Goal: Information Seeking & Learning: Learn about a topic

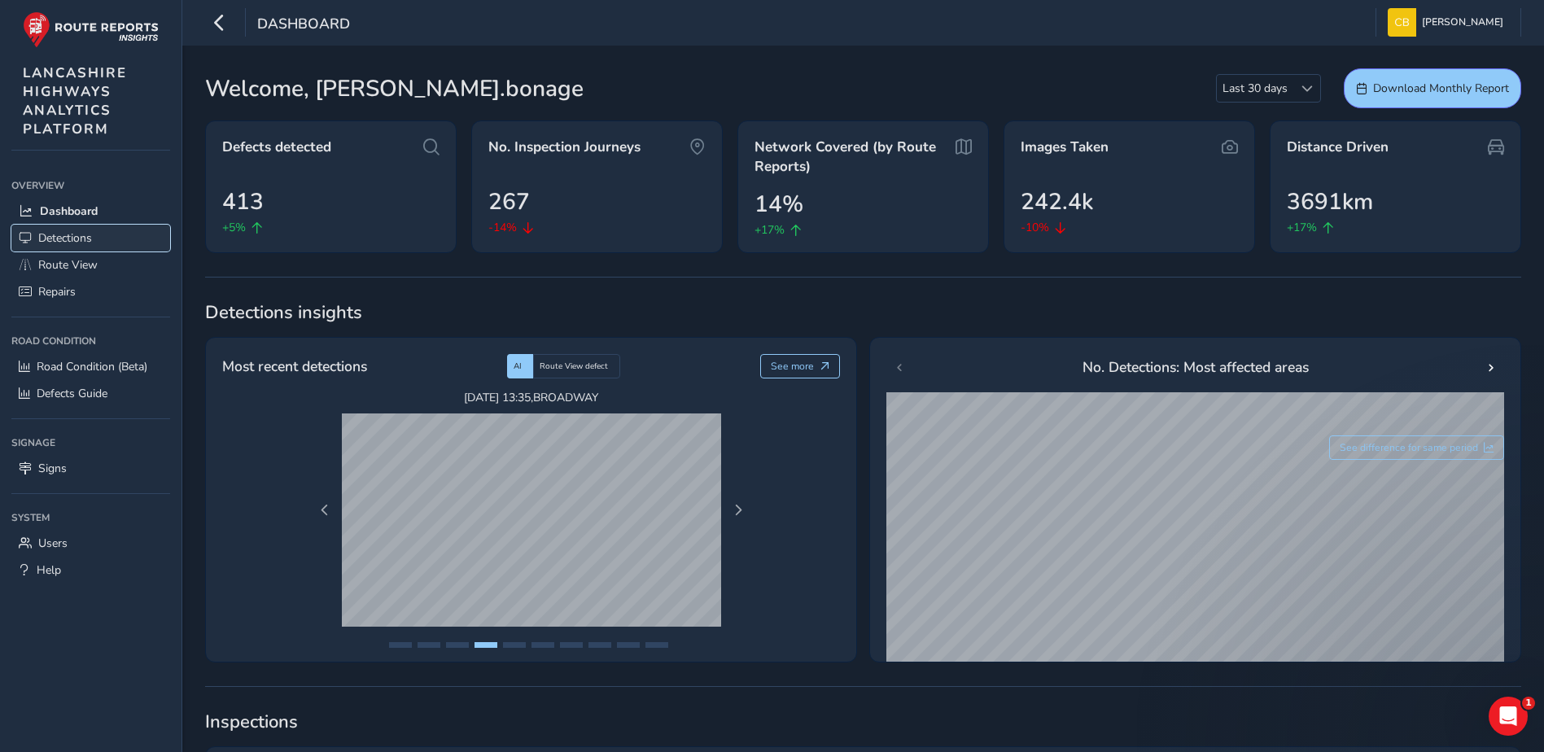
click at [120, 228] on link "Detections" at bounding box center [90, 238] width 159 height 27
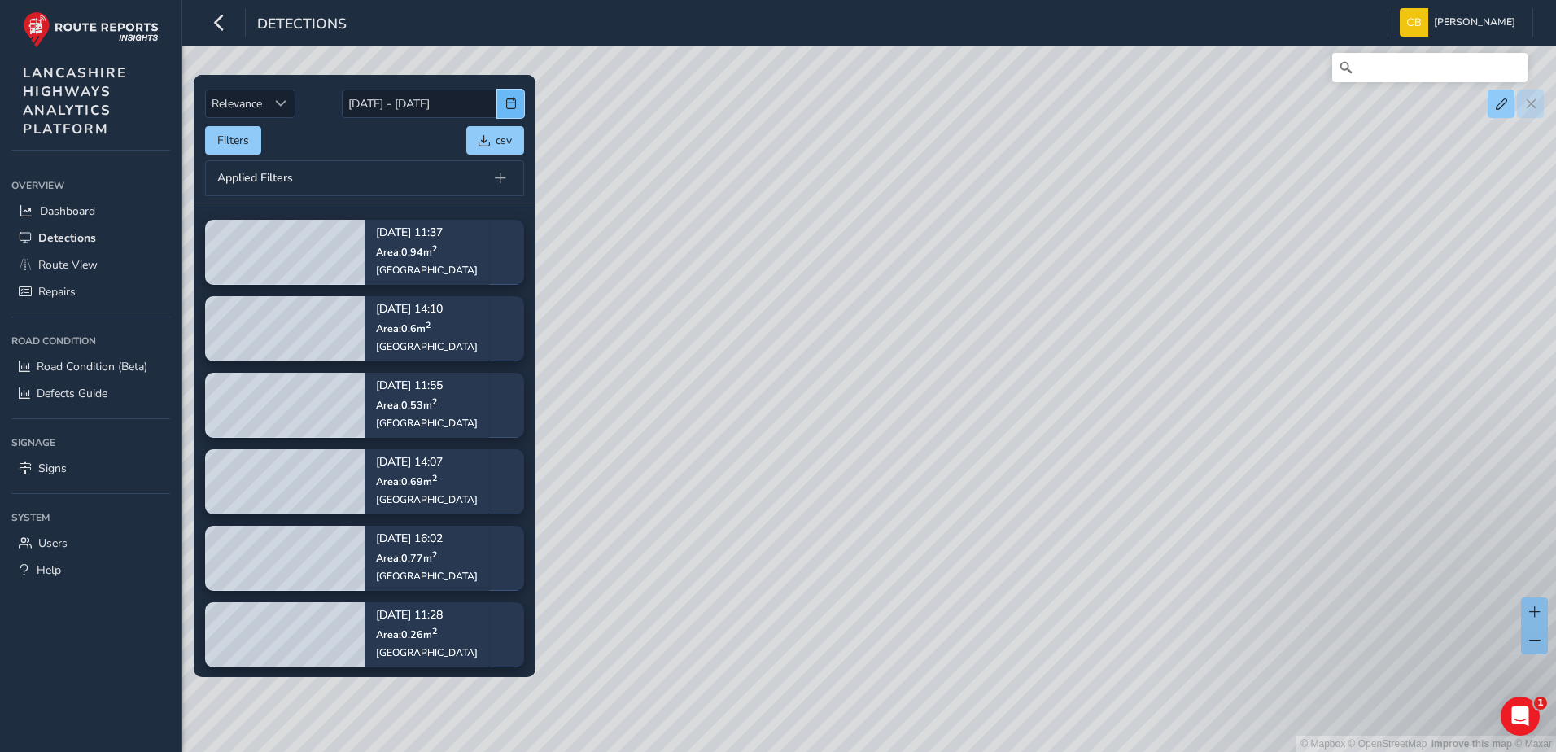
click at [499, 101] on button "button" at bounding box center [510, 104] width 27 height 28
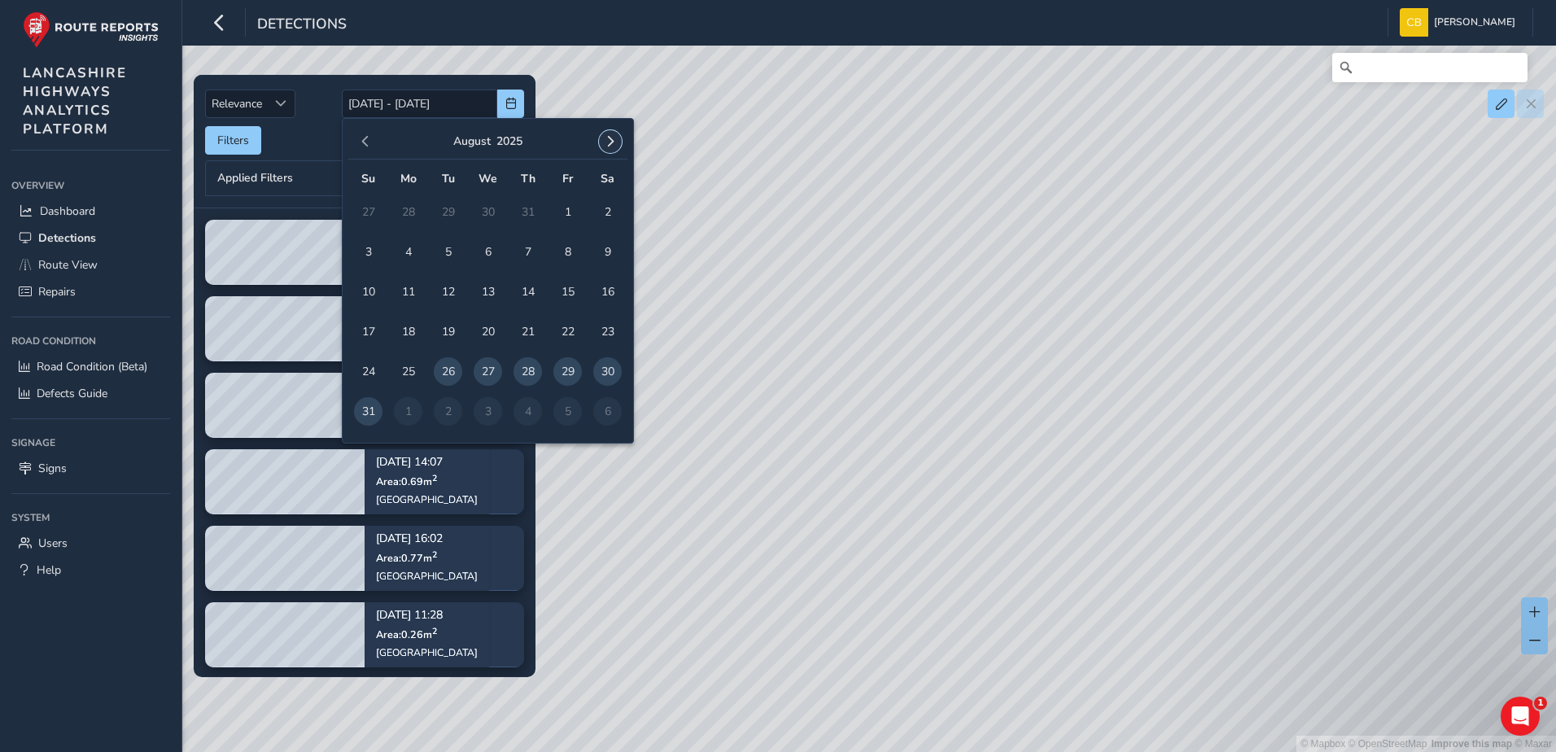
click at [612, 144] on span "button" at bounding box center [610, 141] width 11 height 11
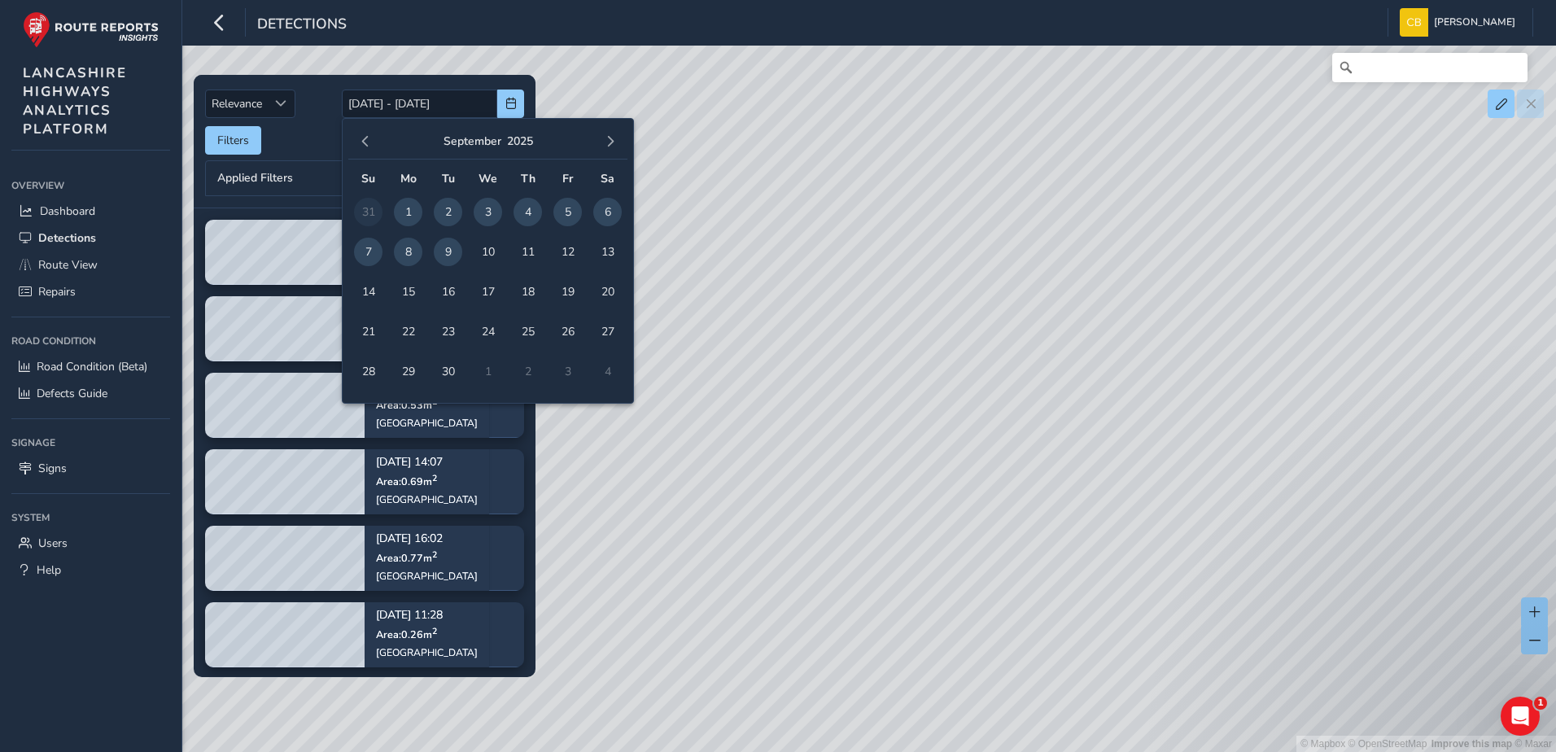
click at [409, 216] on span "1" at bounding box center [408, 212] width 28 height 28
type input "[DATE]"
click at [452, 251] on span "9" at bounding box center [448, 252] width 28 height 28
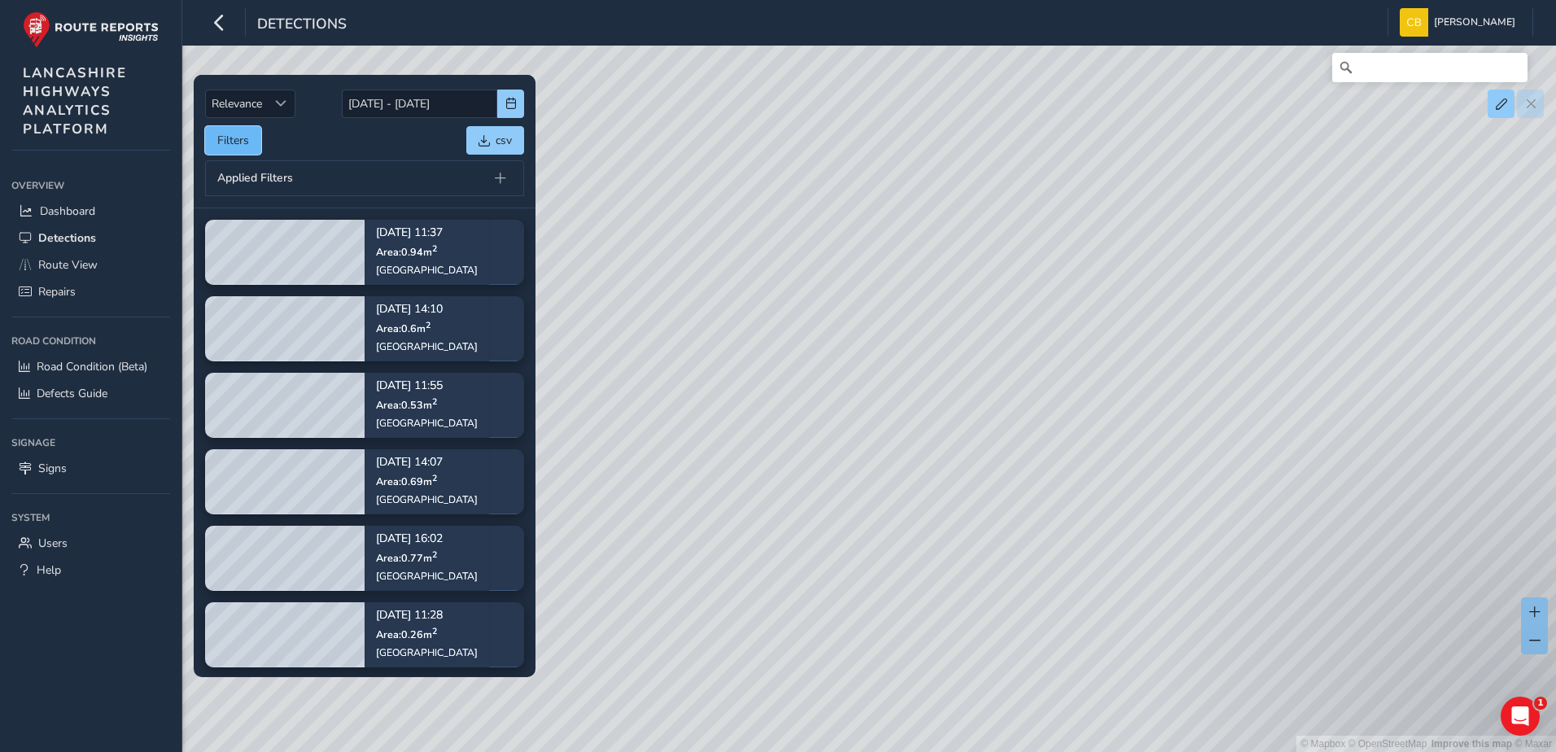
click at [250, 134] on button "Filters" at bounding box center [233, 140] width 56 height 28
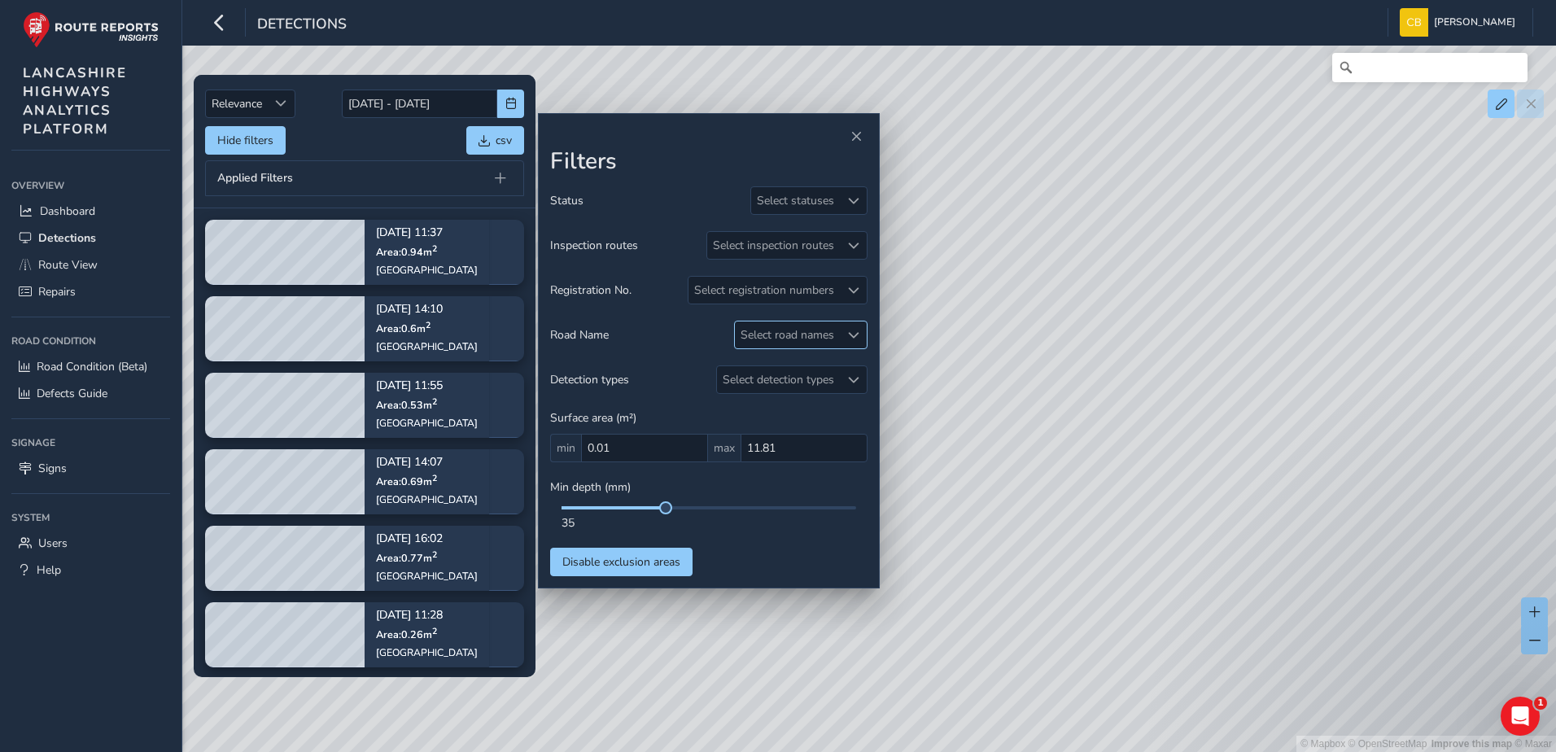
click at [821, 339] on div "Select road names" at bounding box center [787, 334] width 105 height 27
type input "southp"
click at [758, 408] on div at bounding box center [753, 409] width 16 height 16
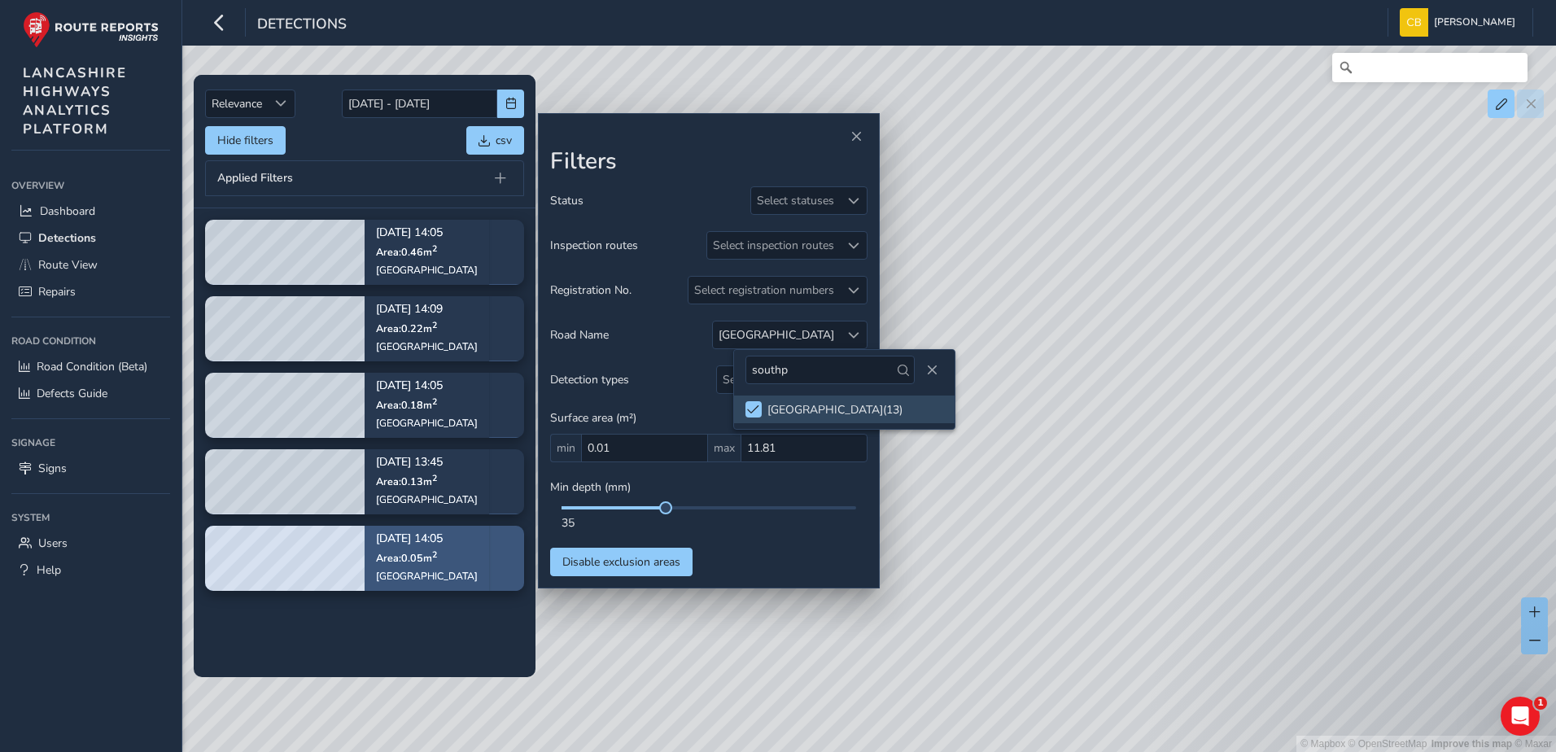
click at [385, 564] on span "Area: 0.05 m 2" at bounding box center [406, 558] width 61 height 14
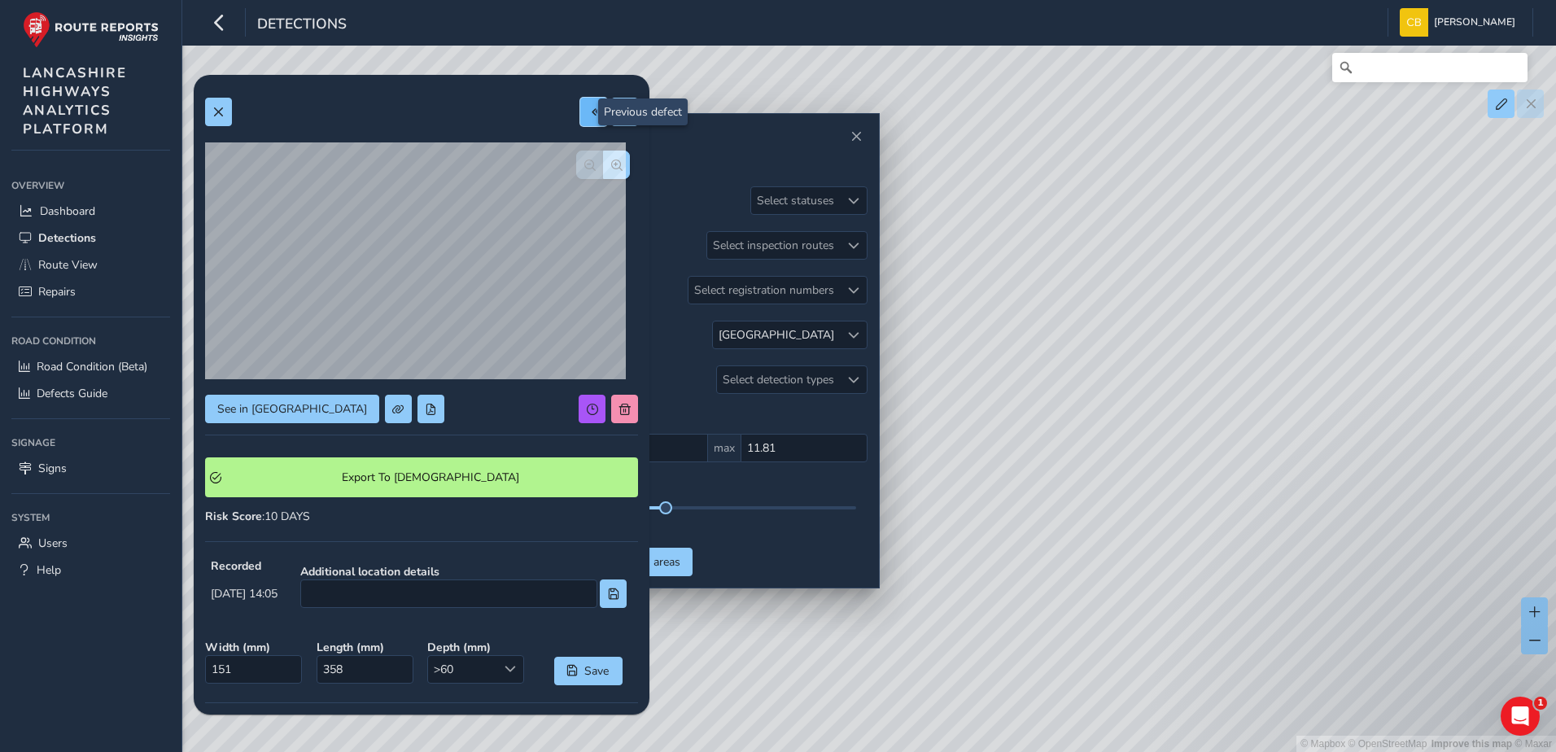
click at [588, 113] on span at bounding box center [593, 112] width 11 height 11
type input "568"
type input "806"
click at [580, 109] on button at bounding box center [593, 112] width 27 height 28
type input "228"
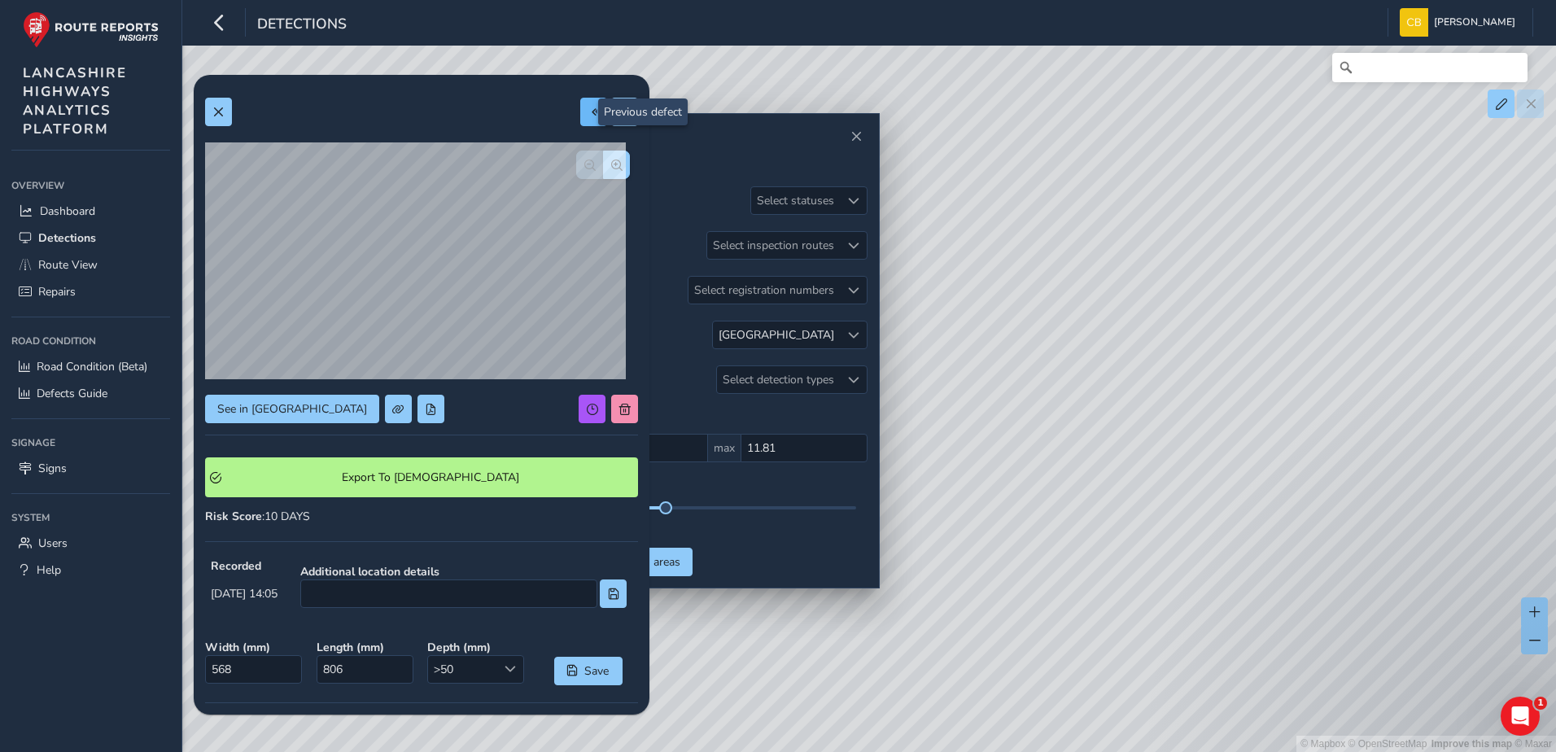
type input "561"
click at [619, 107] on button at bounding box center [624, 112] width 27 height 28
type input "568"
type input "806"
click at [619, 107] on button at bounding box center [624, 112] width 27 height 28
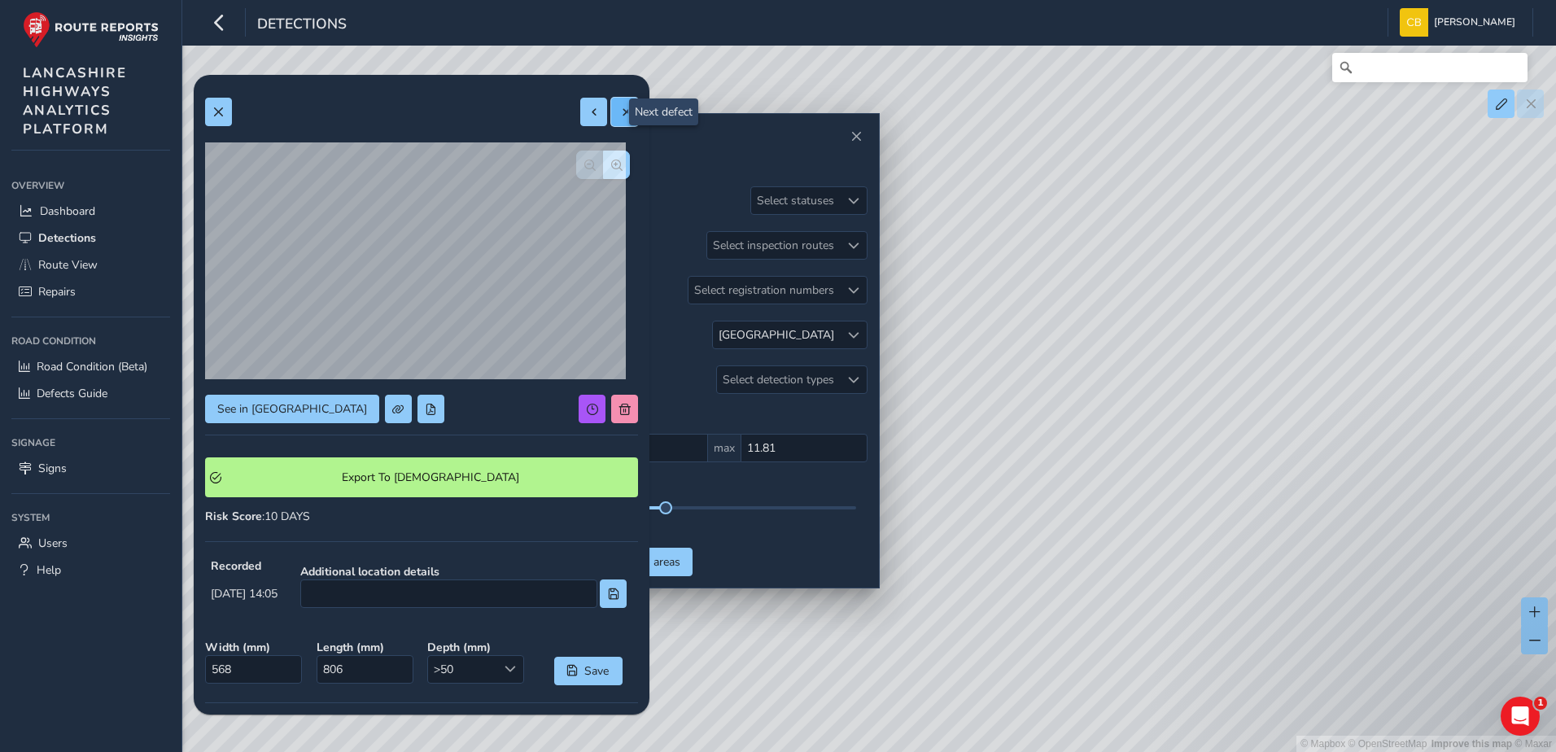
type input "151"
type input "358"
click at [588, 109] on span at bounding box center [593, 112] width 11 height 11
type input "568"
type input "806"
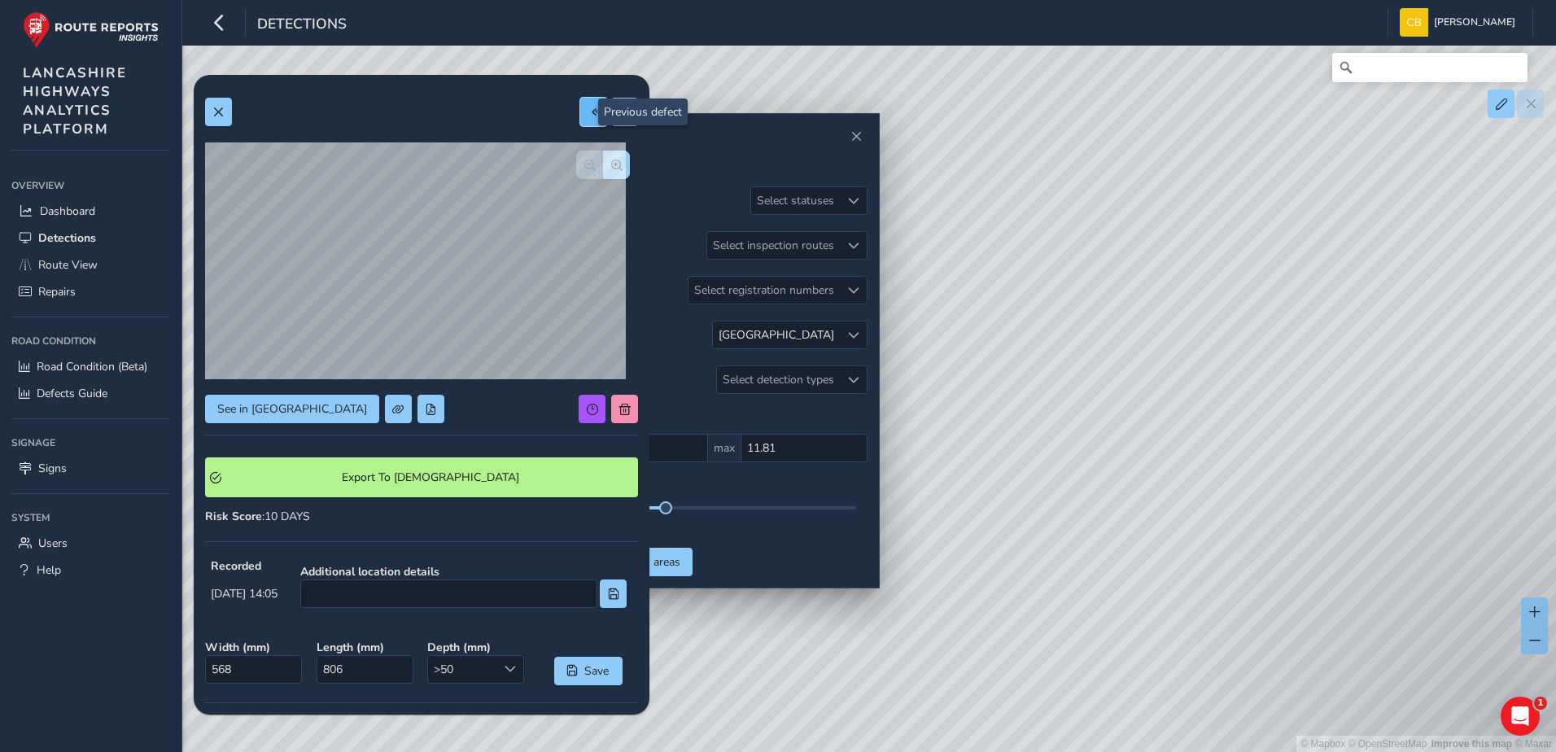
click at [588, 109] on span at bounding box center [593, 112] width 11 height 11
type input "228"
type input "561"
click at [611, 112] on button at bounding box center [624, 112] width 27 height 28
type input "568"
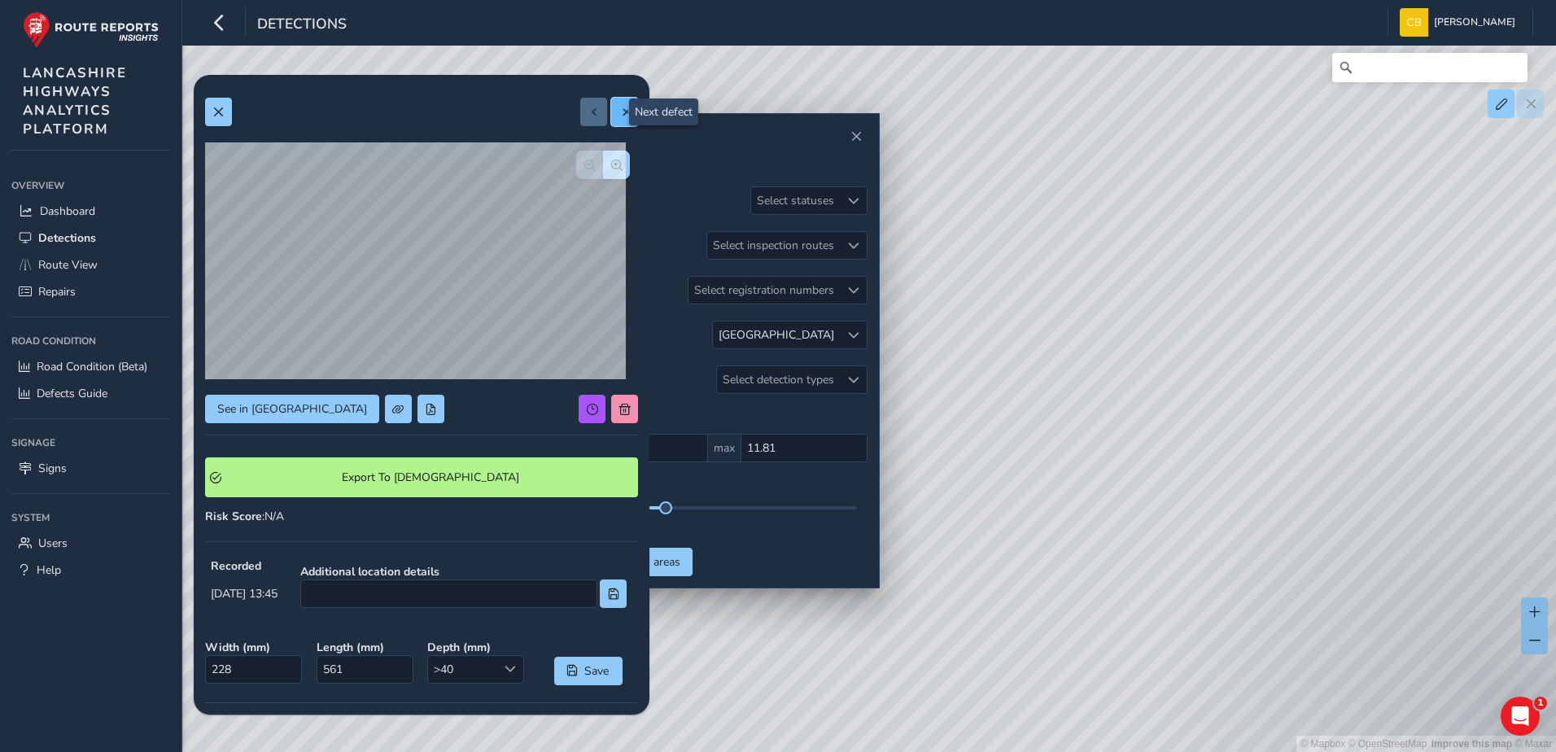
type input "806"
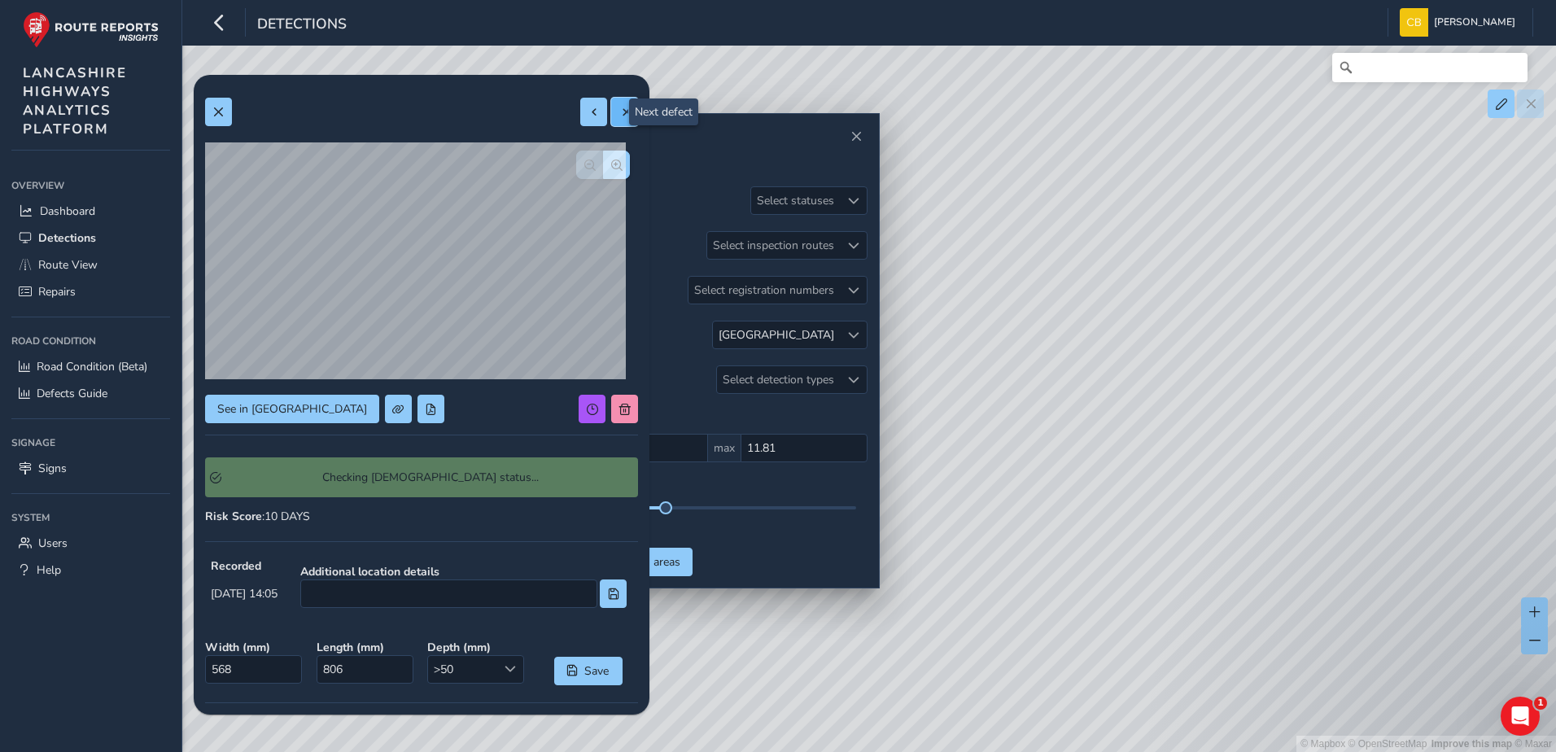
click at [611, 112] on button at bounding box center [624, 112] width 27 height 28
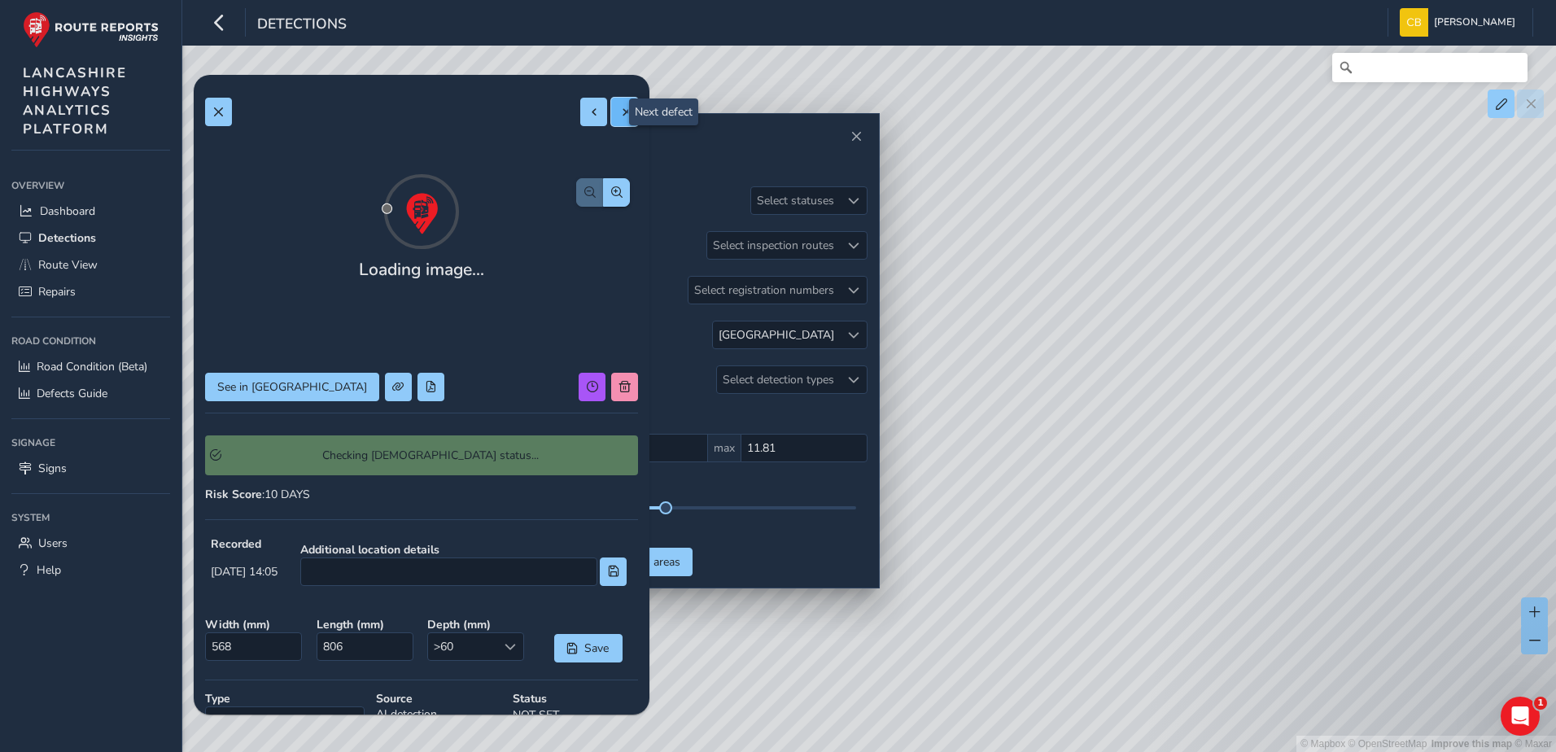
type input "151"
type input "358"
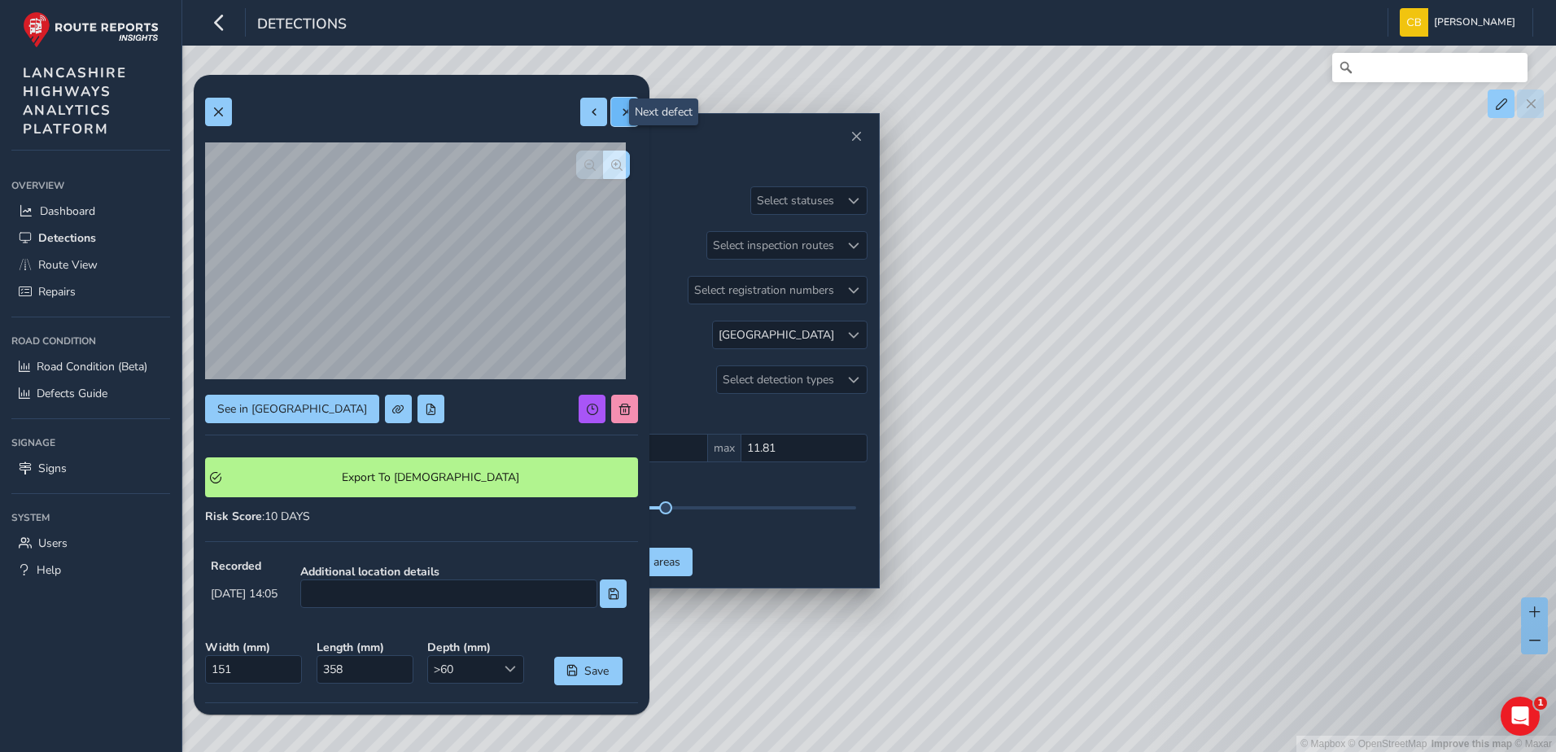
click at [611, 112] on button at bounding box center [624, 112] width 27 height 28
type input "265"
type input "667"
click at [216, 116] on span at bounding box center [217, 112] width 11 height 11
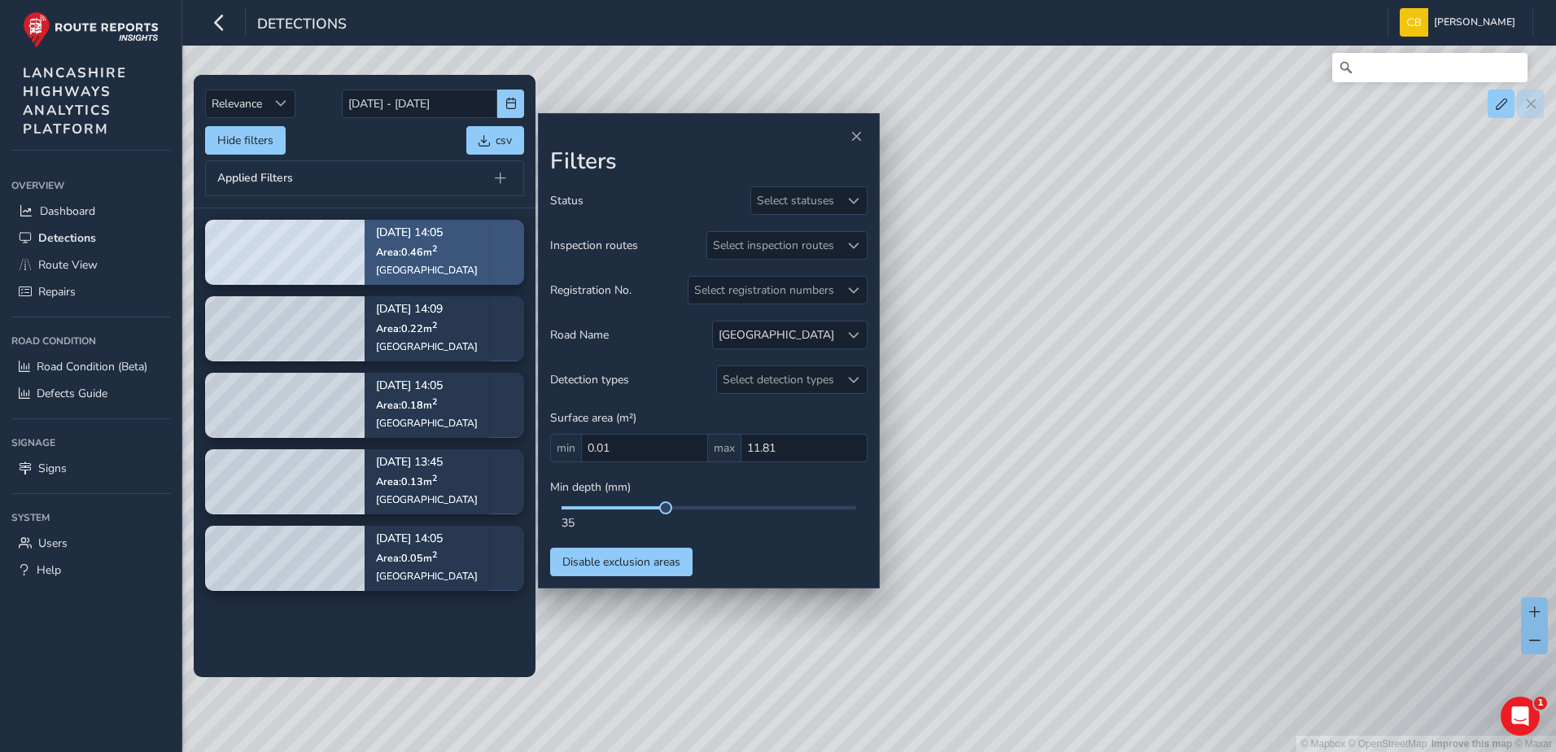
click at [418, 251] on span "Area: 0.46 m 2" at bounding box center [406, 252] width 61 height 14
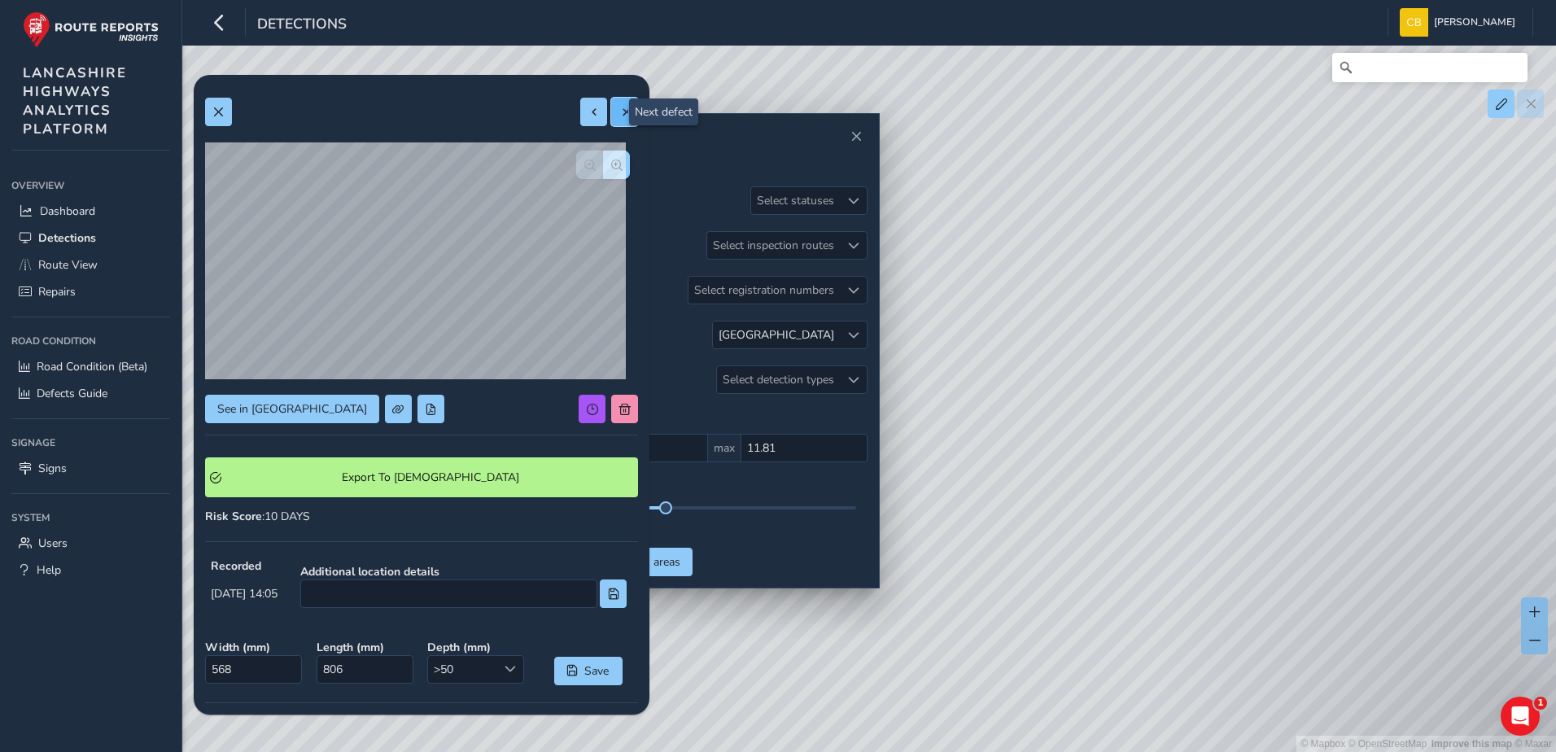
click at [611, 108] on button at bounding box center [624, 112] width 27 height 28
type input "151"
type input "358"
click at [611, 108] on button at bounding box center [624, 112] width 27 height 28
type input "265"
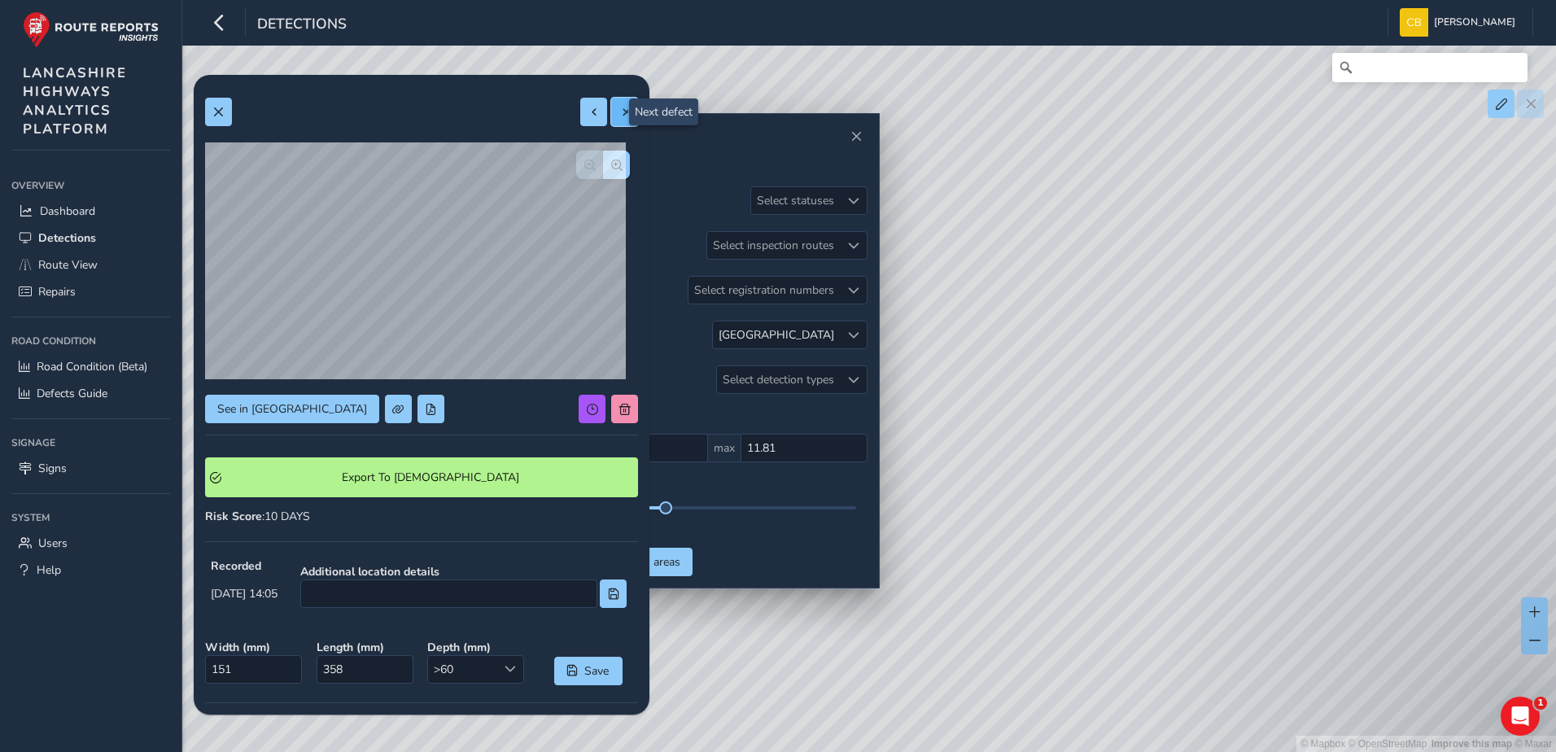
type input "667"
click at [611, 160] on span "button" at bounding box center [616, 165] width 11 height 11
click at [576, 162] on button "button" at bounding box center [589, 165] width 27 height 28
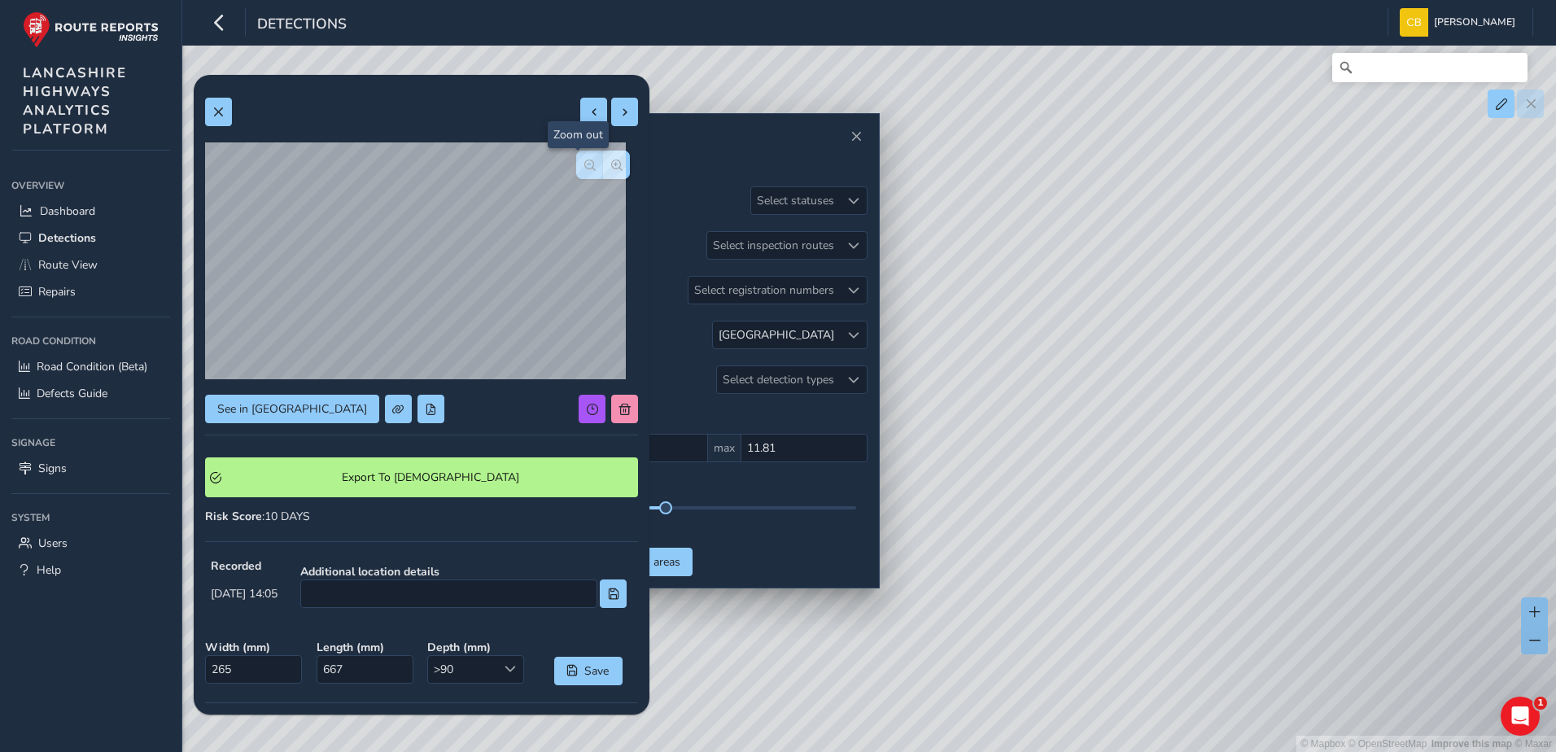
click at [576, 162] on button "button" at bounding box center [589, 165] width 27 height 28
click at [619, 116] on span at bounding box center [624, 112] width 11 height 11
type input "409"
type input "537"
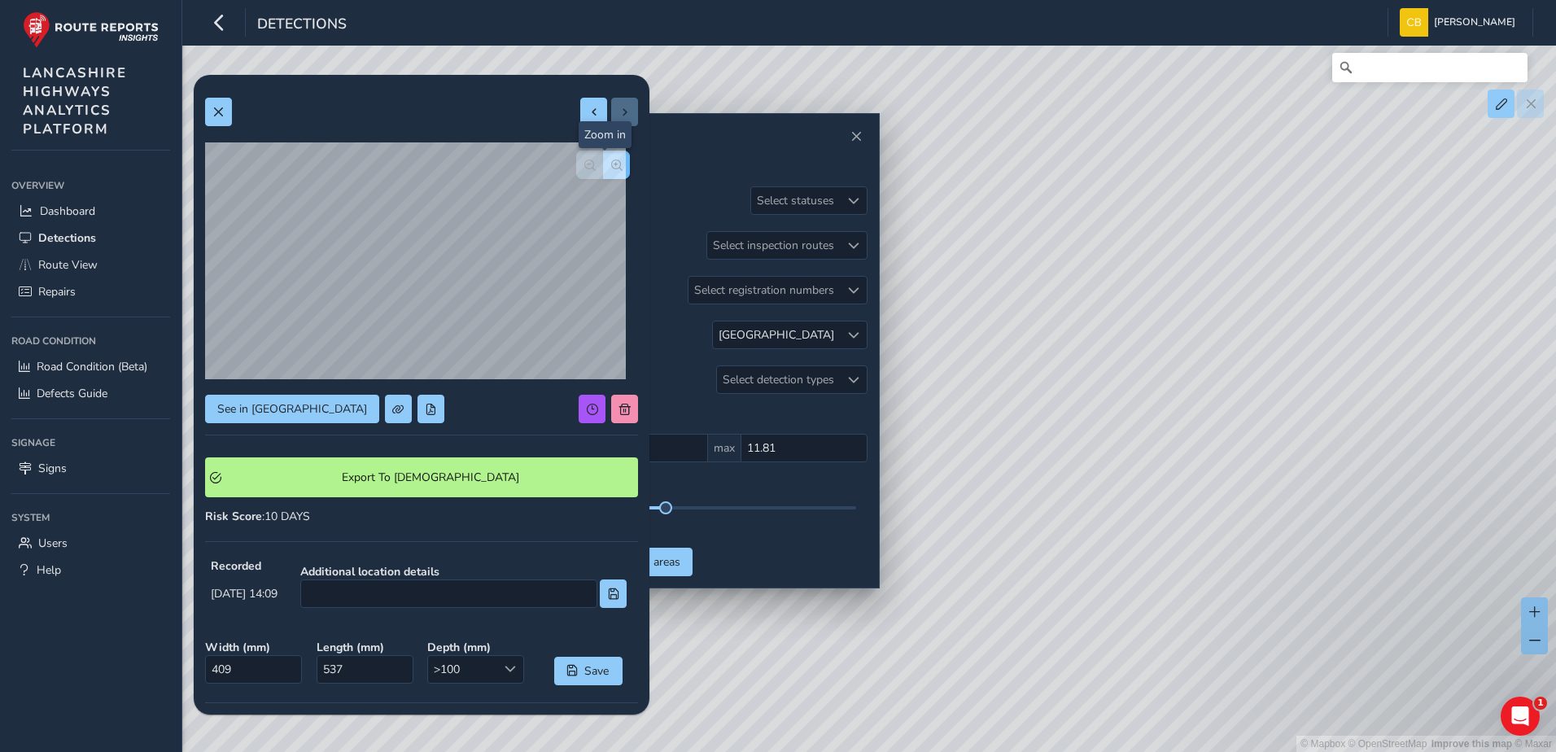
click at [604, 173] on button "button" at bounding box center [616, 165] width 27 height 28
click at [584, 169] on span "button" at bounding box center [589, 165] width 11 height 11
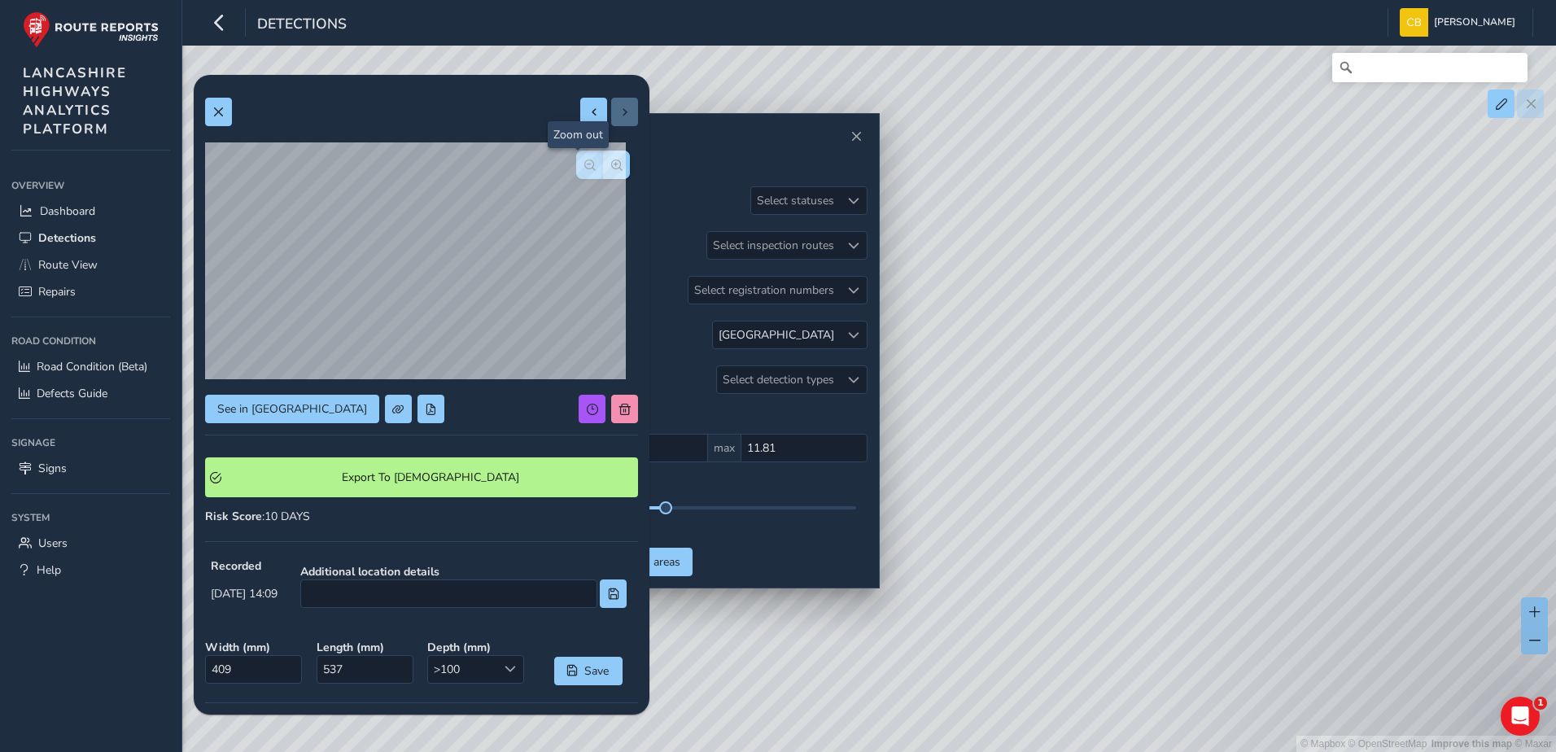
click at [584, 169] on span "button" at bounding box center [589, 165] width 11 height 11
click at [611, 168] on span "button" at bounding box center [616, 165] width 11 height 11
click at [584, 166] on span "button" at bounding box center [589, 165] width 11 height 11
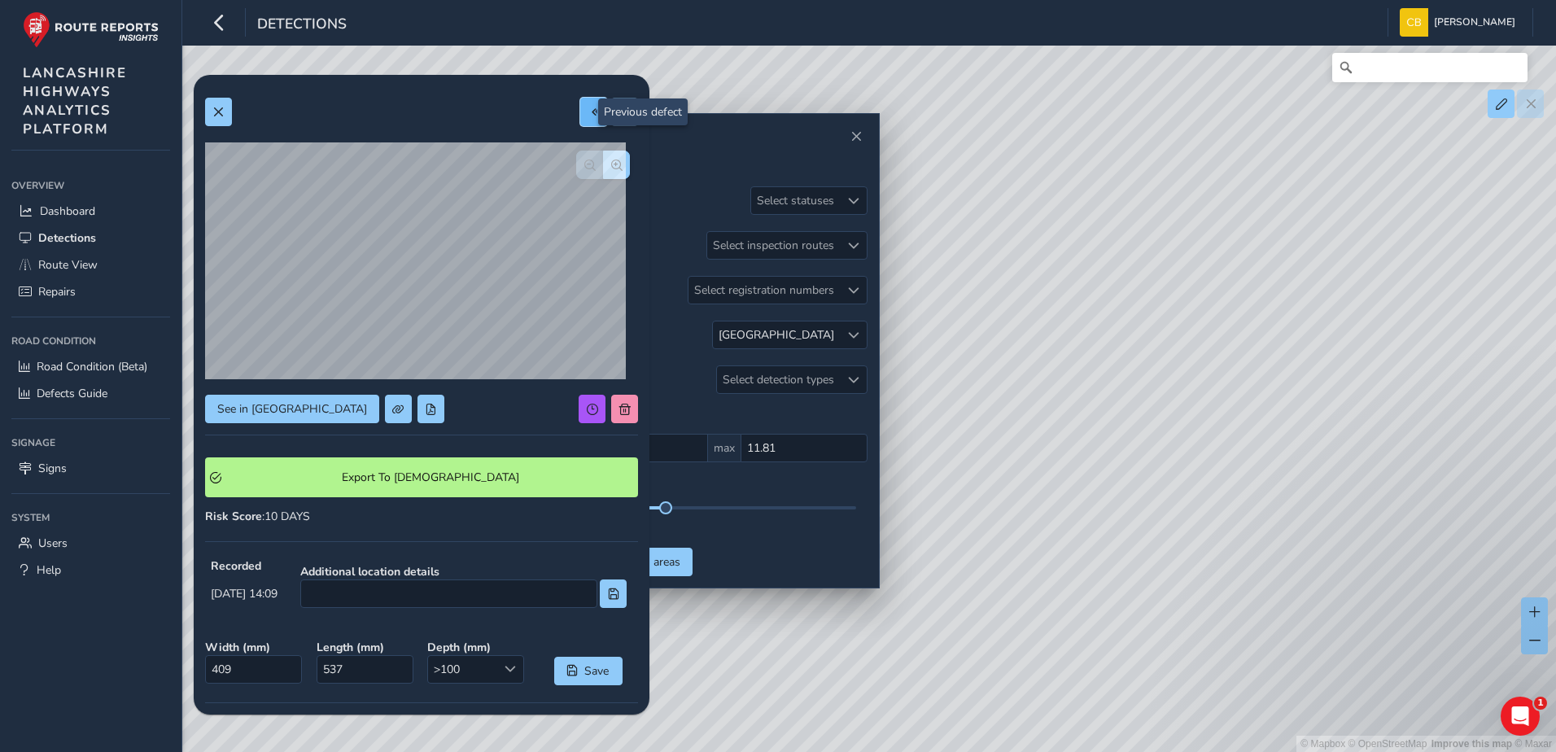
click at [588, 112] on button at bounding box center [593, 112] width 27 height 28
type input "265"
type input "667"
click at [580, 102] on button at bounding box center [593, 112] width 27 height 28
type input "151"
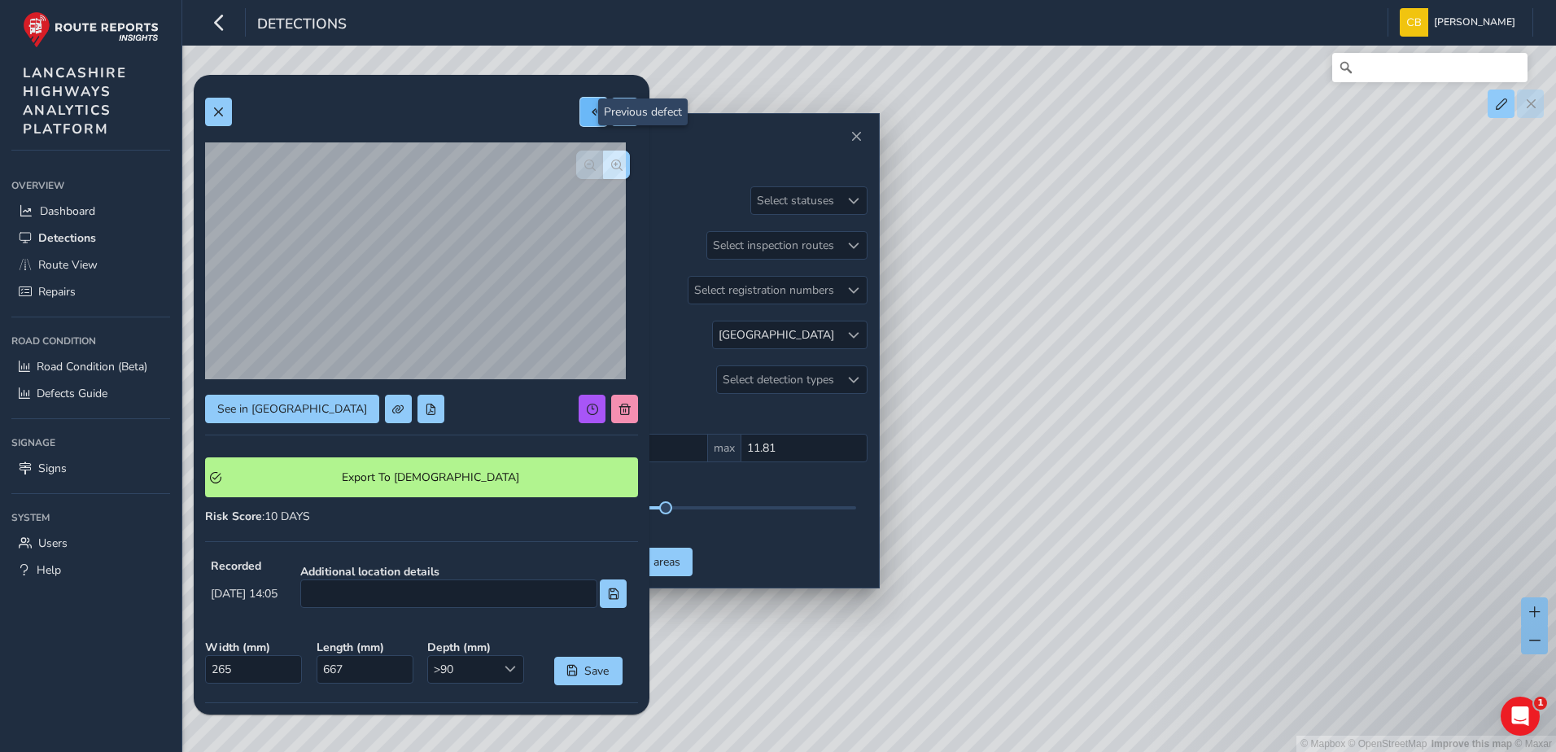
type input "358"
click at [580, 118] on button at bounding box center [593, 112] width 27 height 28
type input "568"
type input "806"
click at [616, 157] on button "button" at bounding box center [616, 165] width 27 height 28
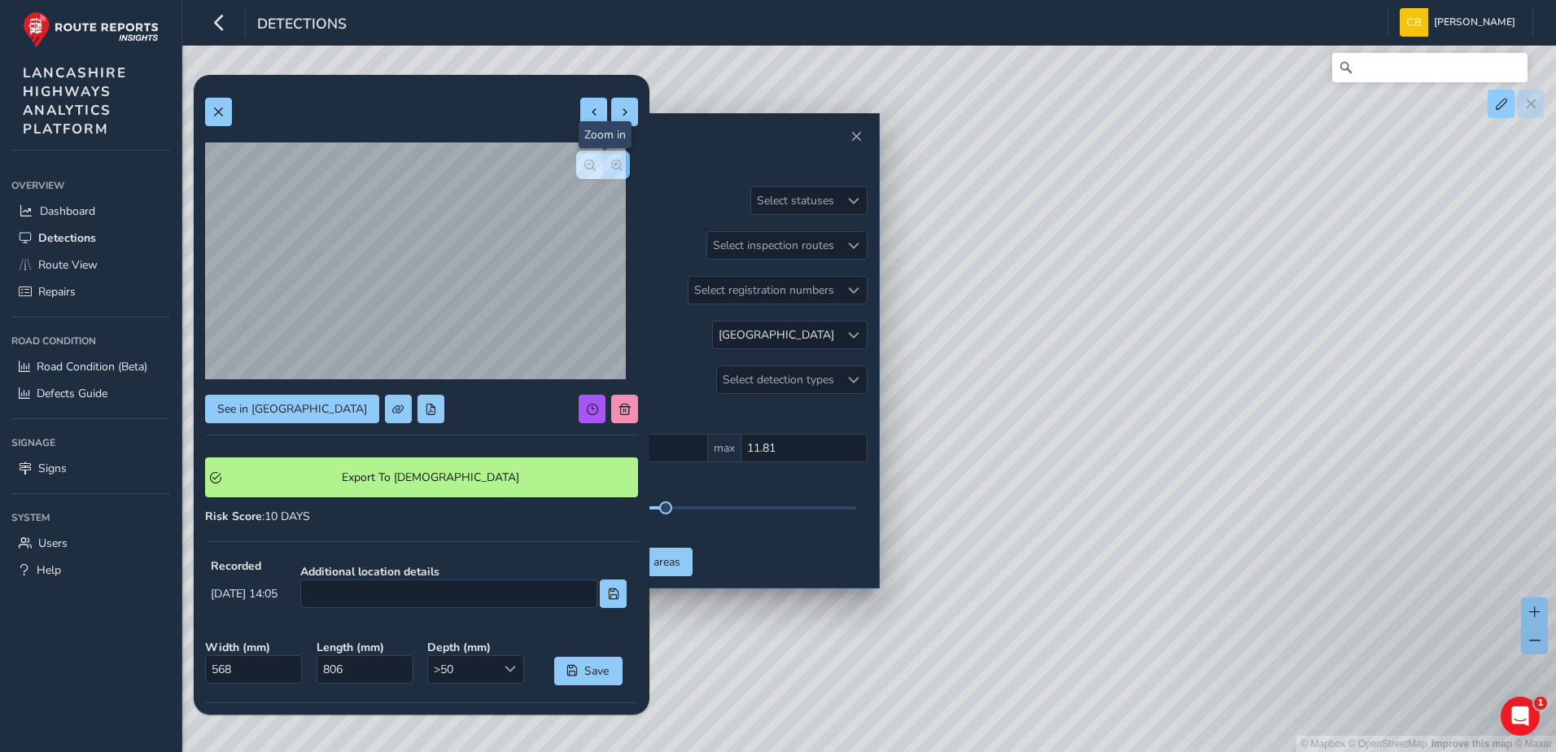
click at [616, 157] on button "button" at bounding box center [616, 165] width 27 height 28
click at [584, 164] on span "button" at bounding box center [589, 165] width 11 height 11
click at [588, 113] on span at bounding box center [593, 112] width 11 height 11
type input "228"
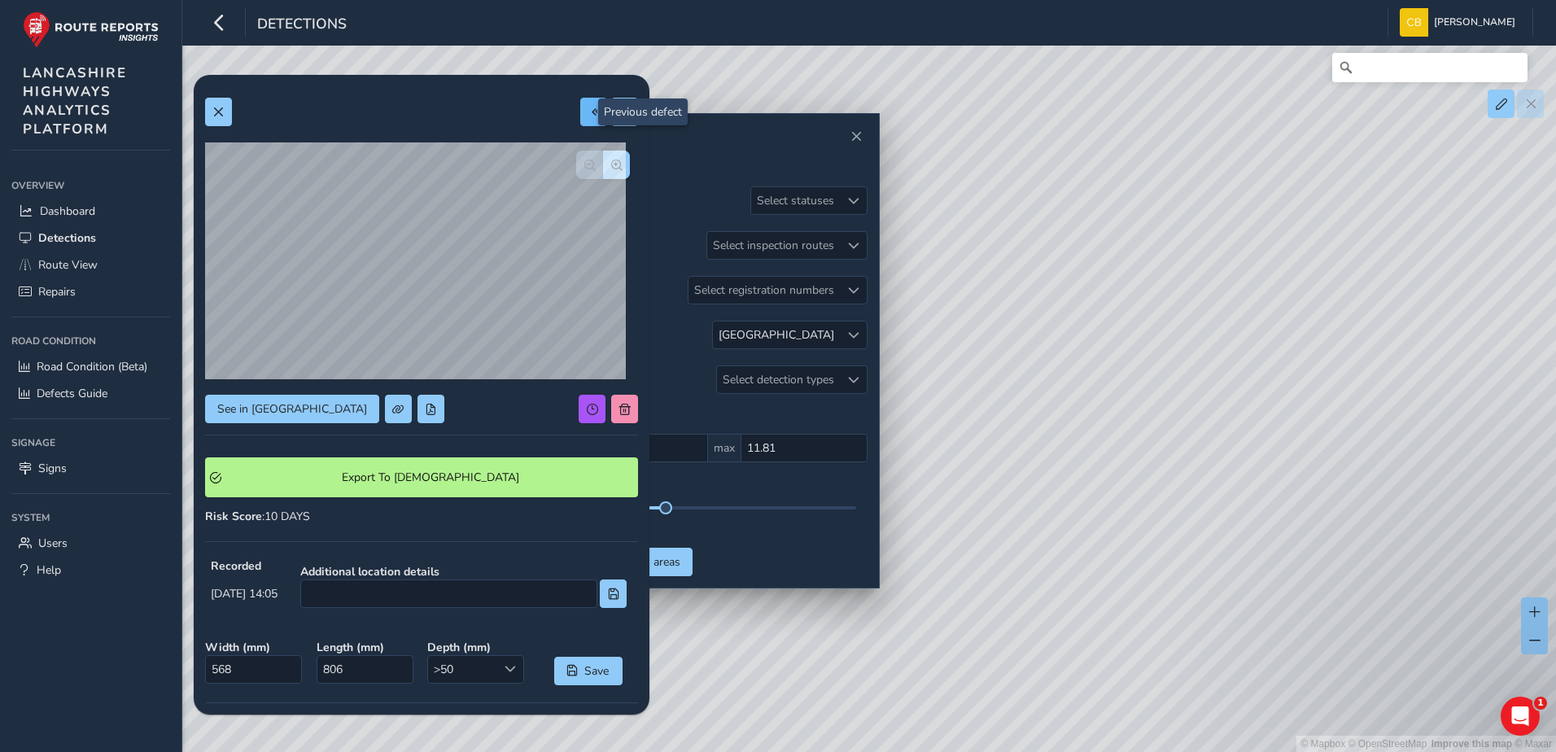
type input "561"
click at [604, 171] on button "button" at bounding box center [616, 165] width 27 height 28
click at [584, 168] on span "button" at bounding box center [589, 165] width 11 height 11
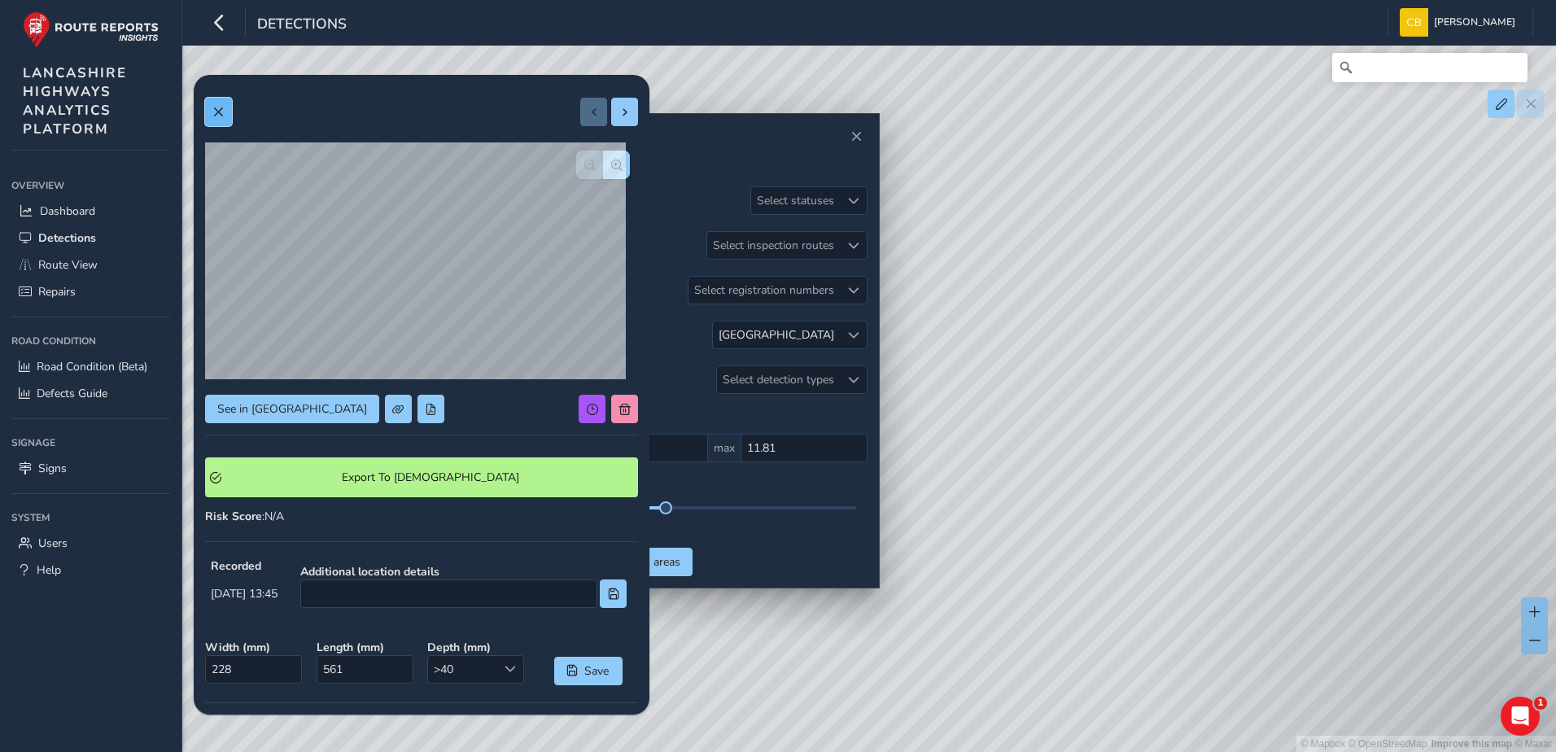
click at [221, 118] on button at bounding box center [218, 112] width 27 height 28
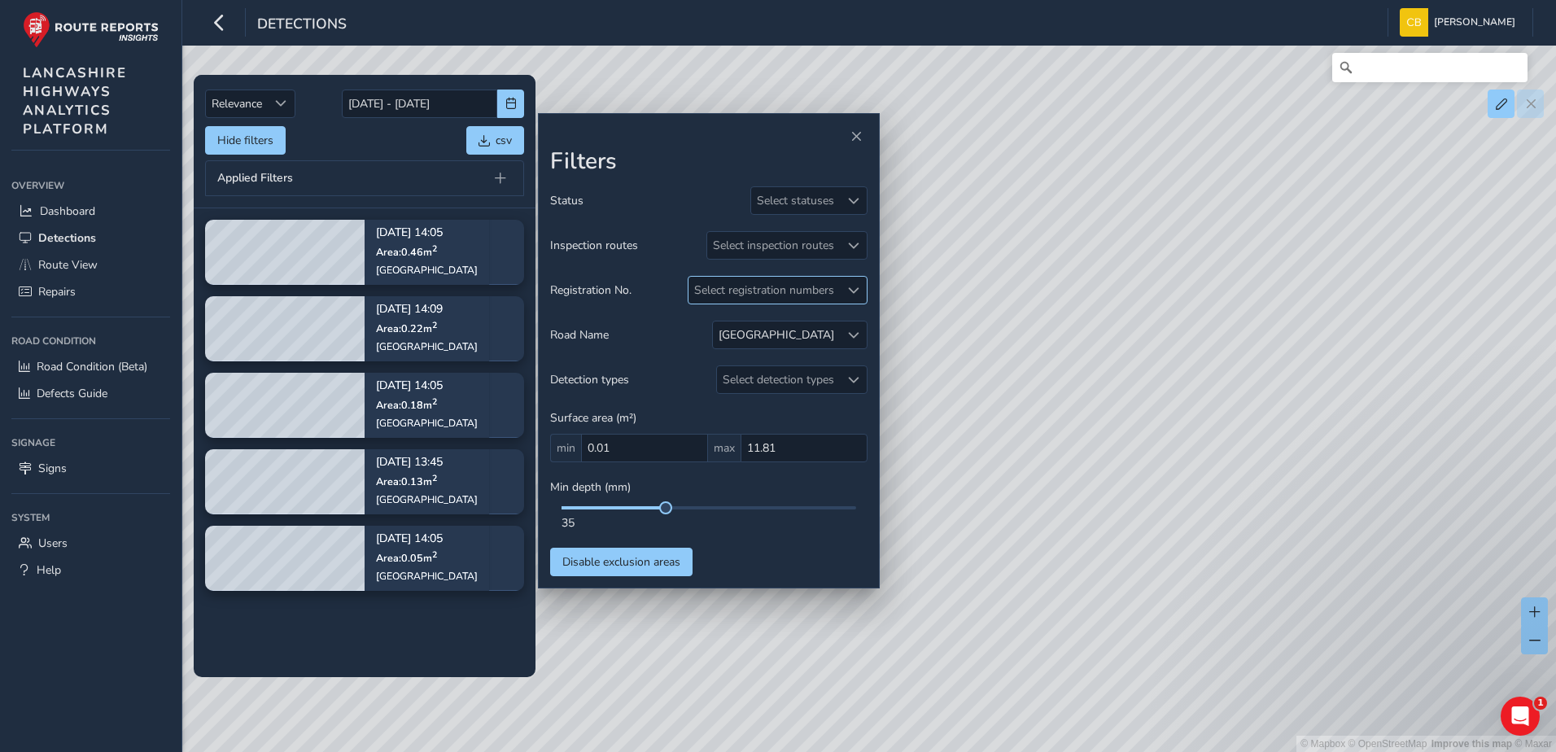
click at [846, 292] on div at bounding box center [853, 290] width 27 height 27
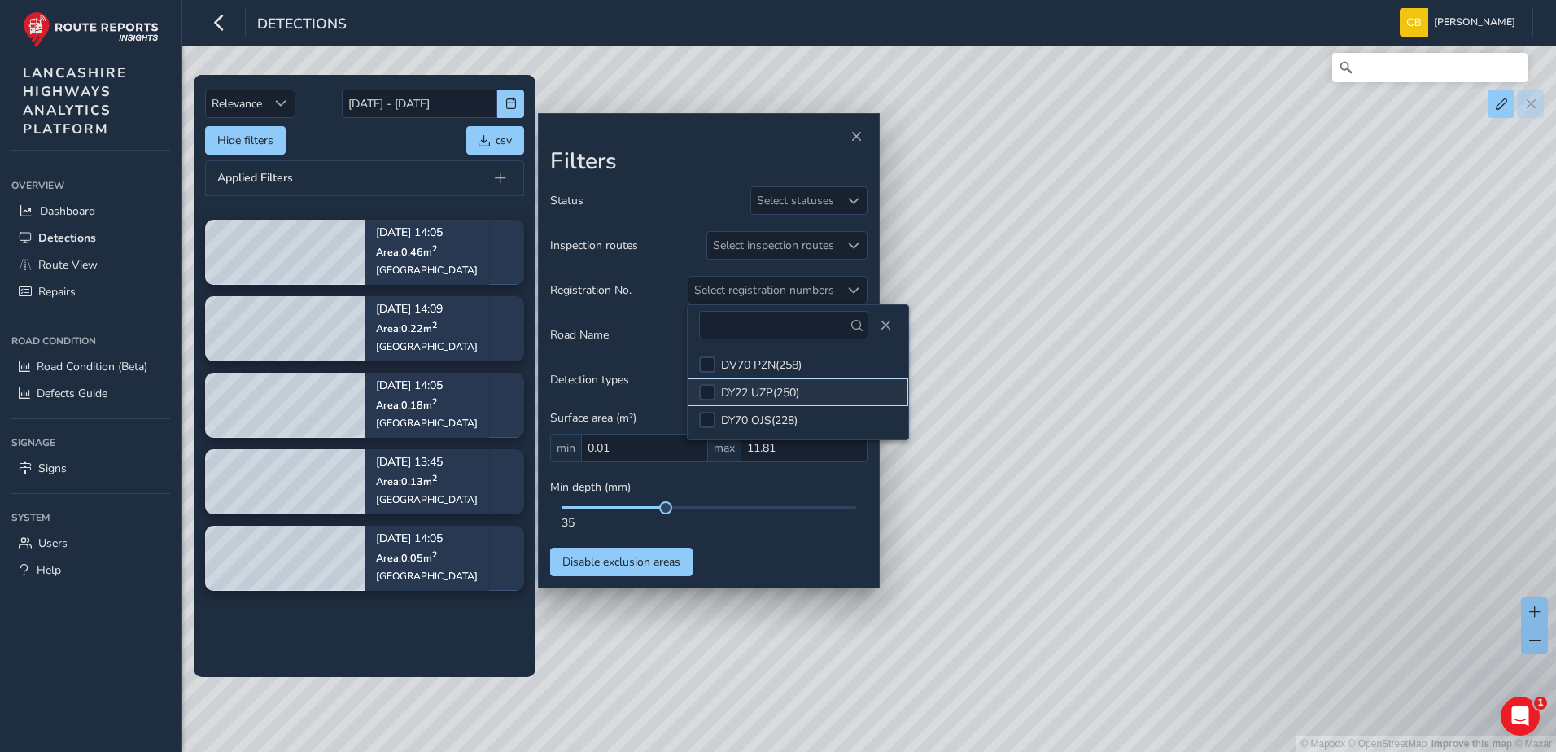
click at [794, 398] on div "DY22 UZP ( 250 )" at bounding box center [760, 392] width 78 height 15
click at [776, 514] on div "35" at bounding box center [708, 518] width 317 height 24
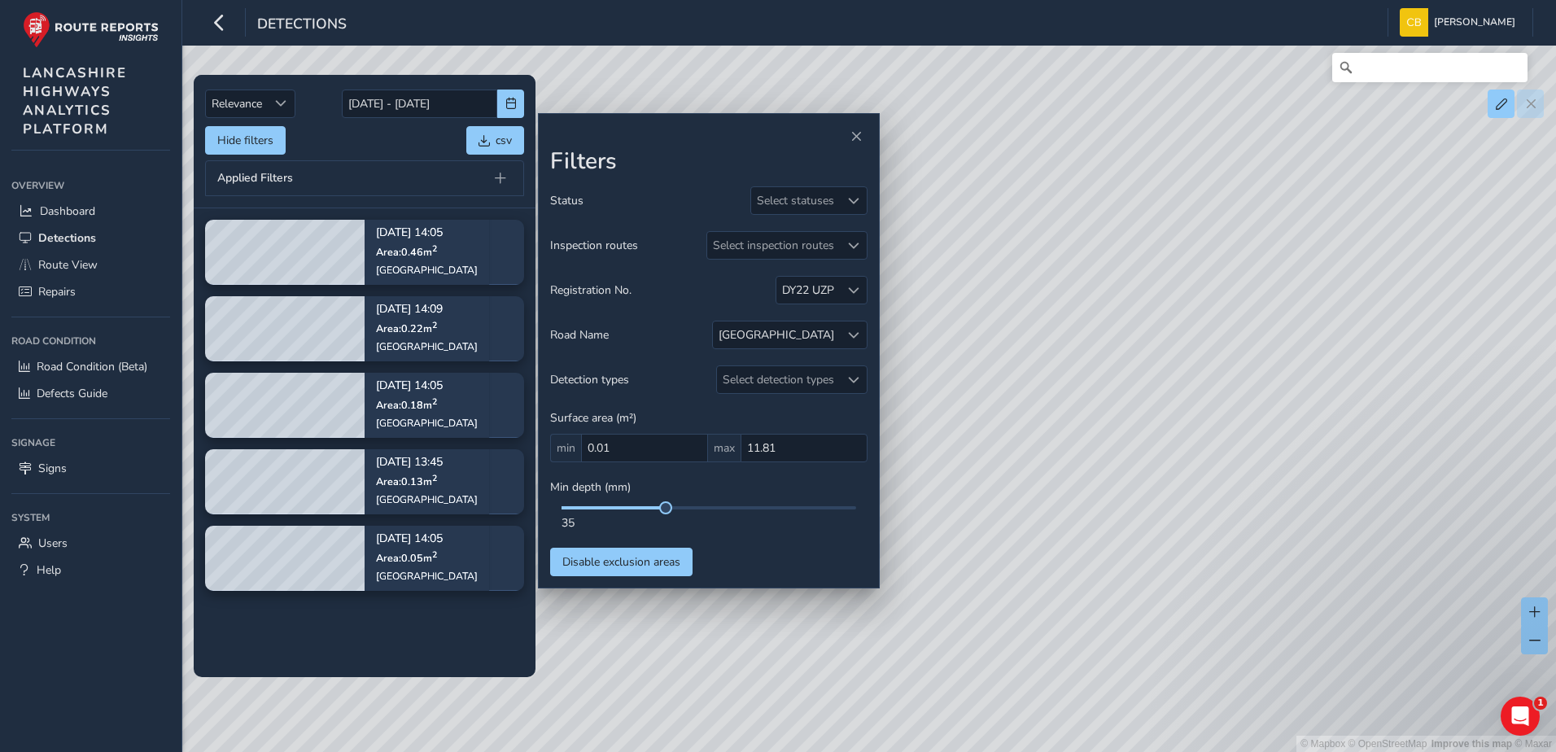
click at [817, 540] on div "Status Select statuses Inspection routes Select inspection routes Registration …" at bounding box center [708, 381] width 317 height 390
click at [852, 326] on div at bounding box center [853, 334] width 27 height 27
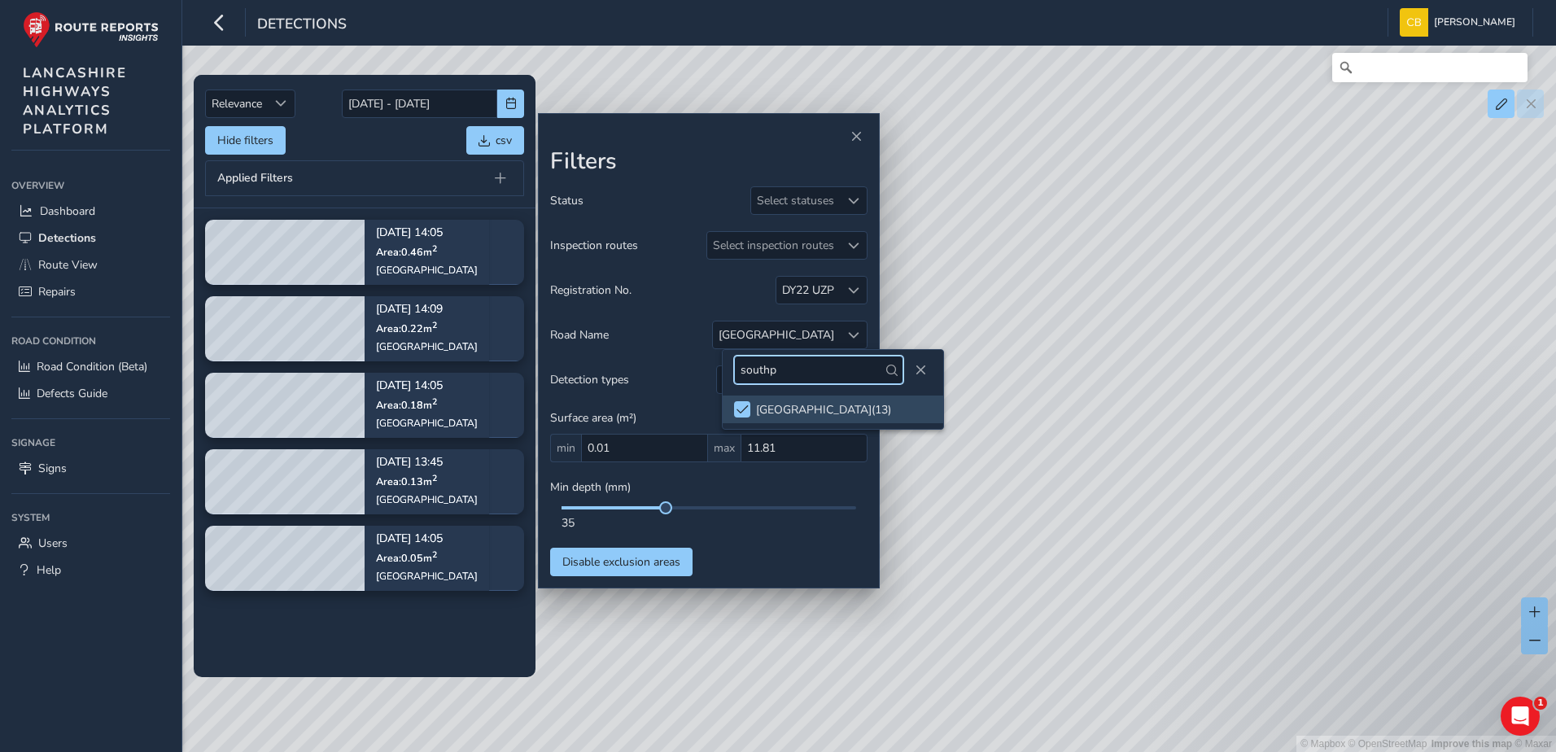
drag, startPoint x: 819, startPoint y: 376, endPoint x: 728, endPoint y: 379, distance: 91.2
click at [728, 379] on div "southp" at bounding box center [833, 370] width 221 height 40
click at [745, 403] on div at bounding box center [742, 409] width 16 height 16
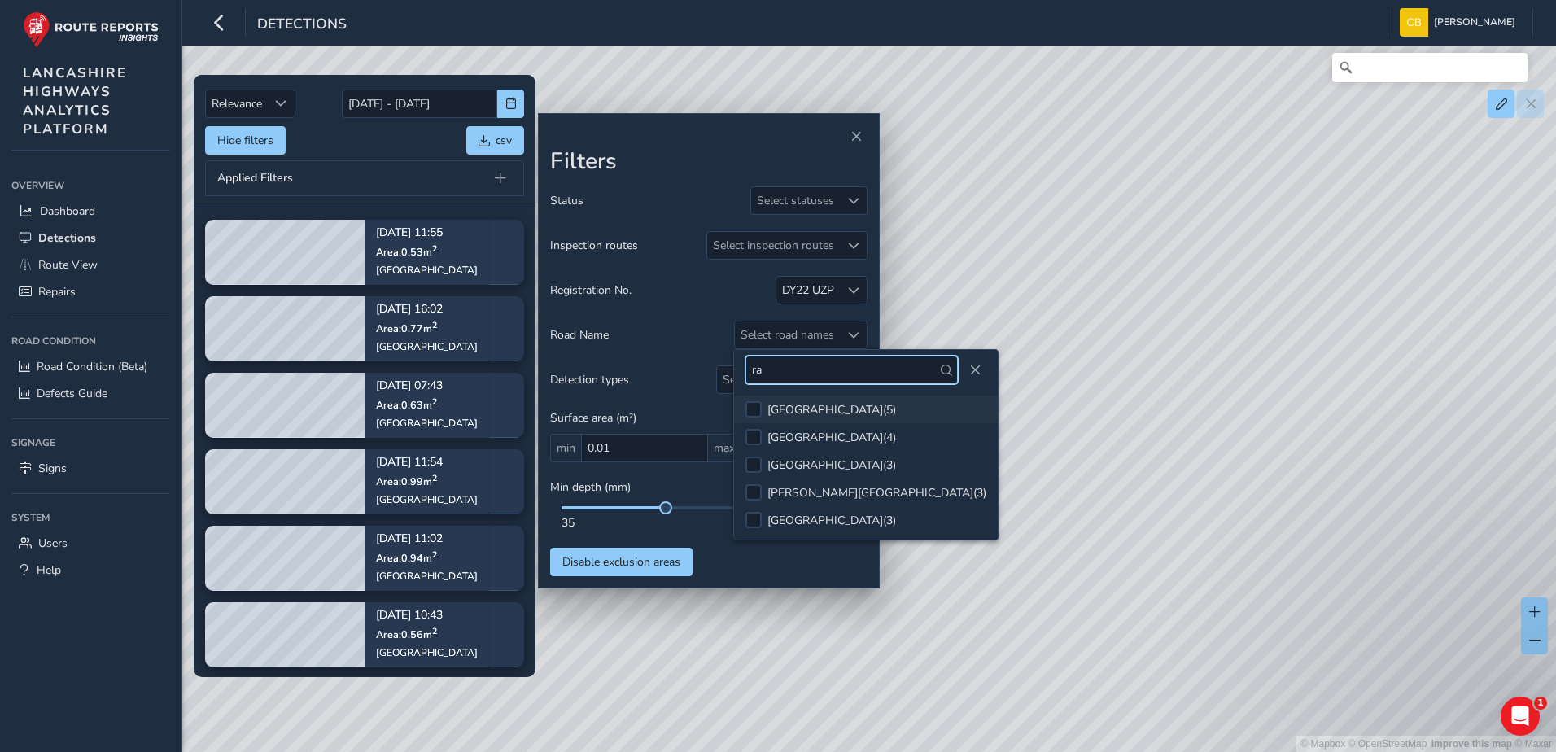
type input "ra"
click at [808, 413] on div "[GEOGRAPHIC_DATA] ( 5 )" at bounding box center [831, 409] width 129 height 15
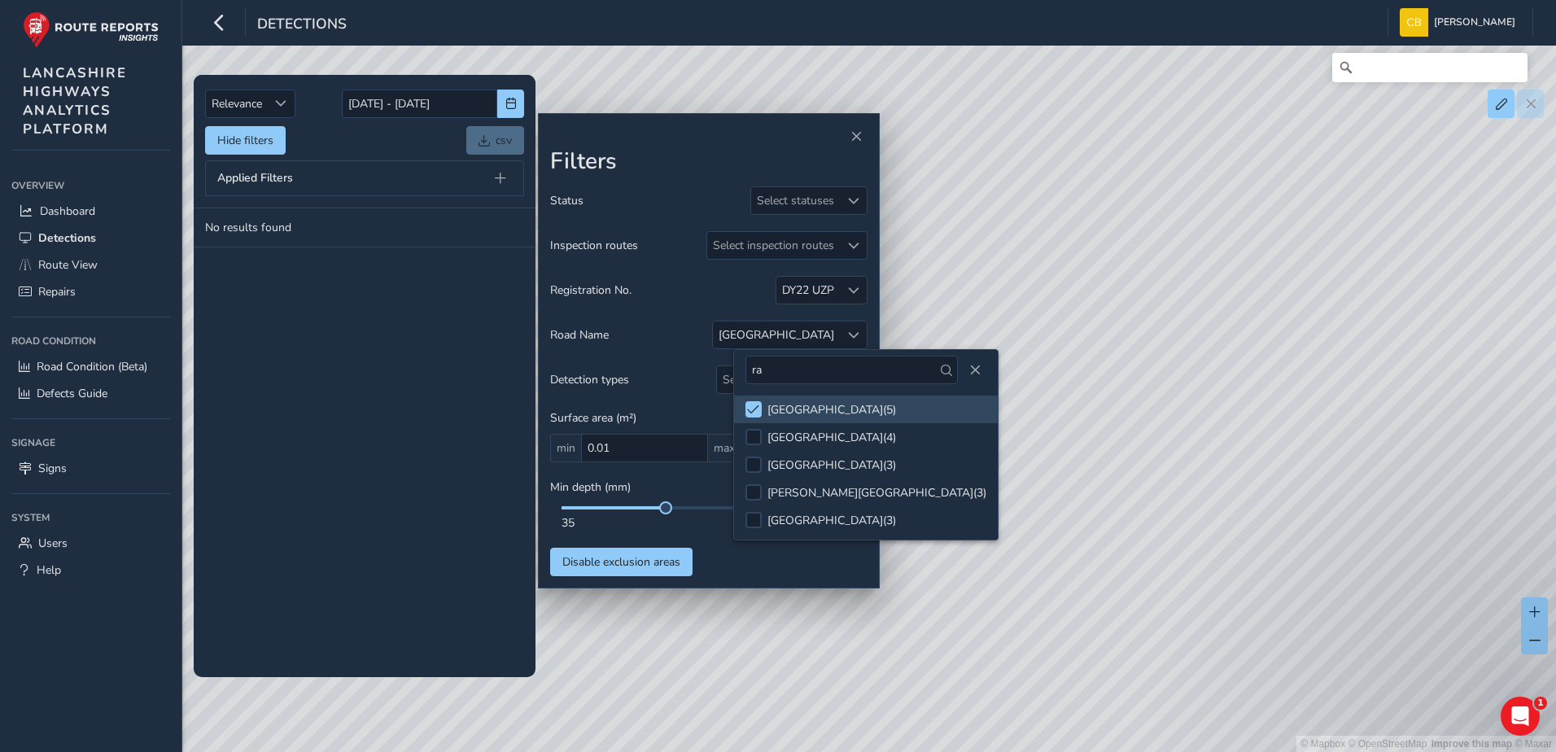
click at [472, 376] on tbody "No results found" at bounding box center [365, 442] width 342 height 468
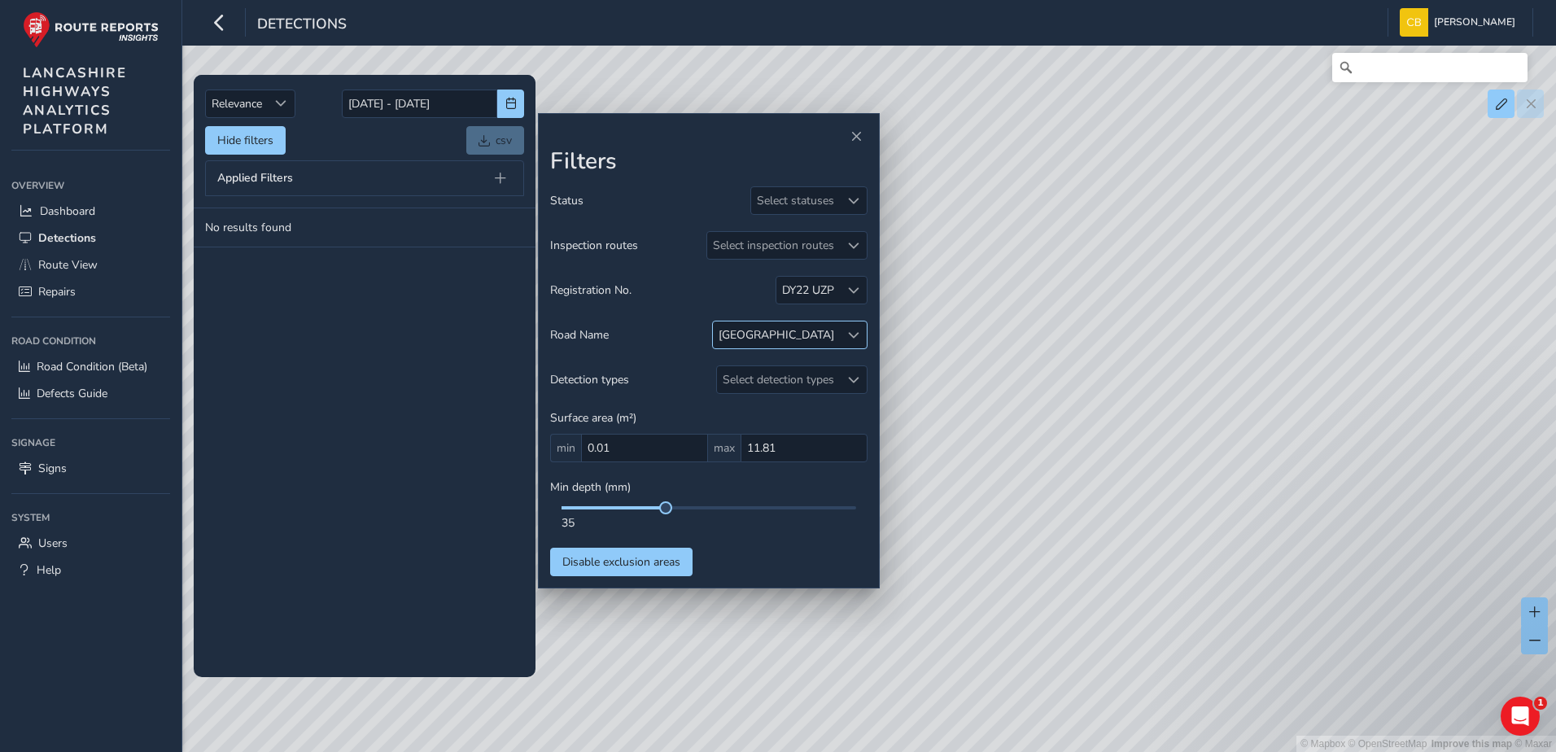
click at [836, 340] on div "[GEOGRAPHIC_DATA]" at bounding box center [776, 334] width 127 height 27
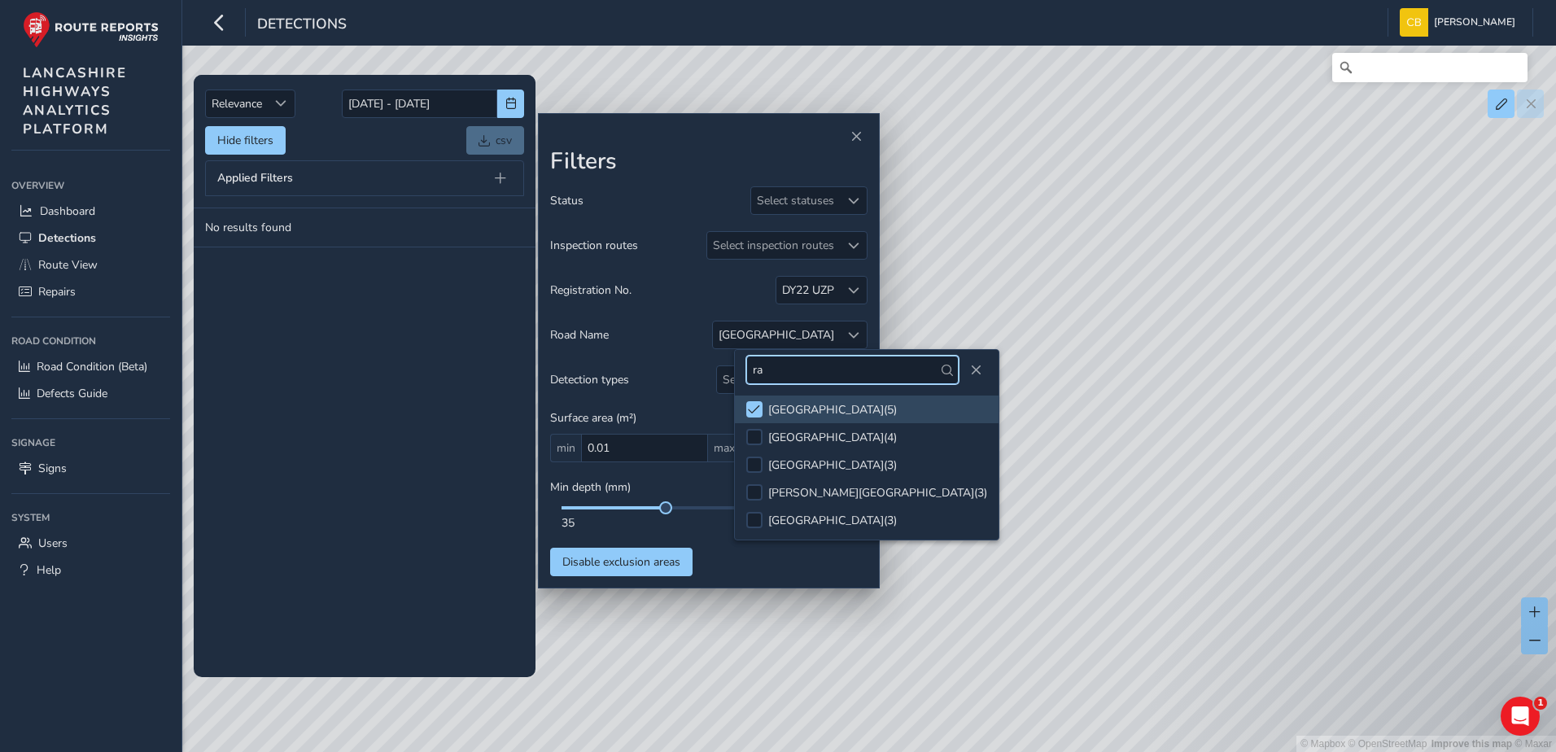
drag, startPoint x: 798, startPoint y: 367, endPoint x: 741, endPoint y: 379, distance: 59.1
click at [741, 379] on div "ra" at bounding box center [867, 370] width 264 height 40
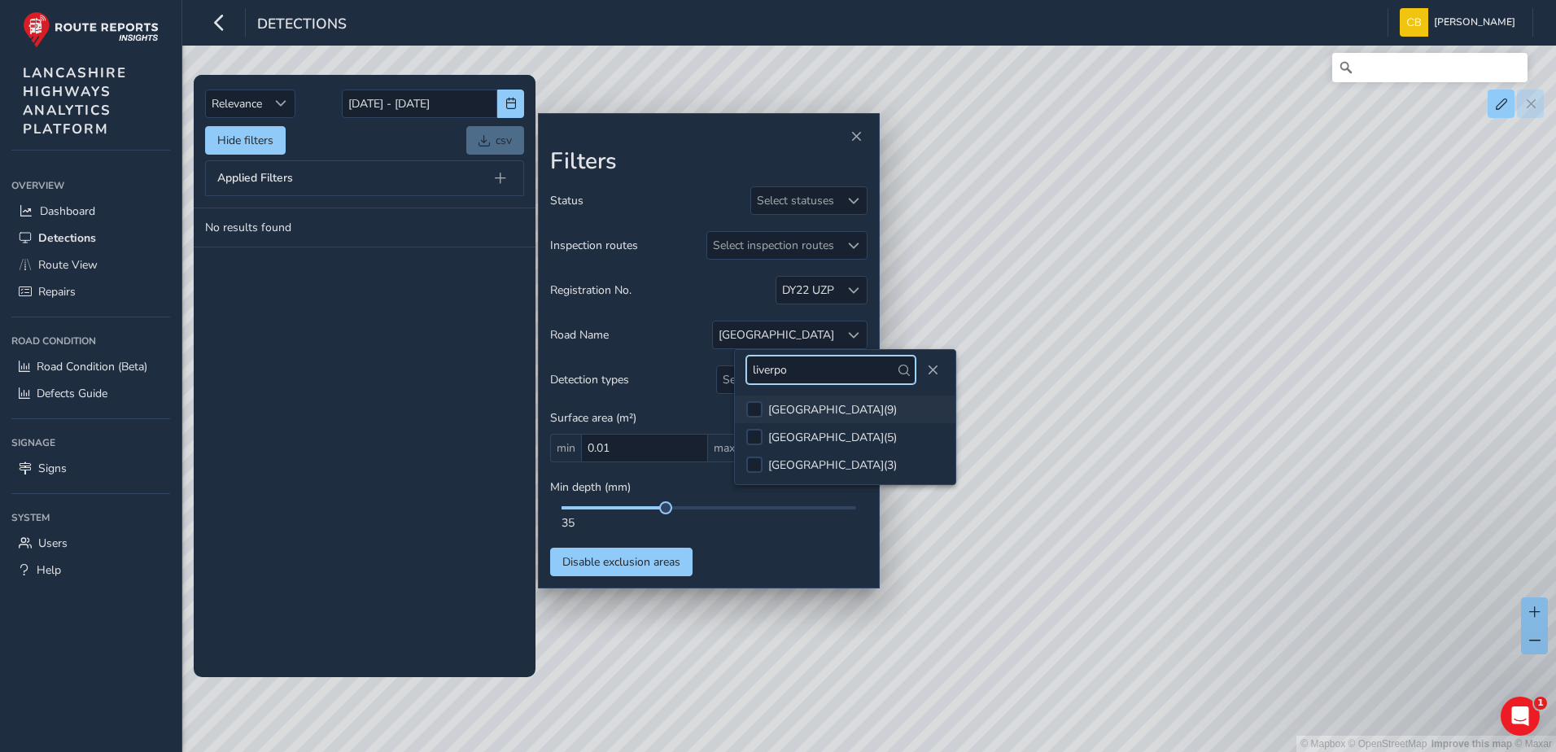
type input "liverpo"
click at [810, 408] on div "[GEOGRAPHIC_DATA] ( 9 )" at bounding box center [832, 409] width 129 height 15
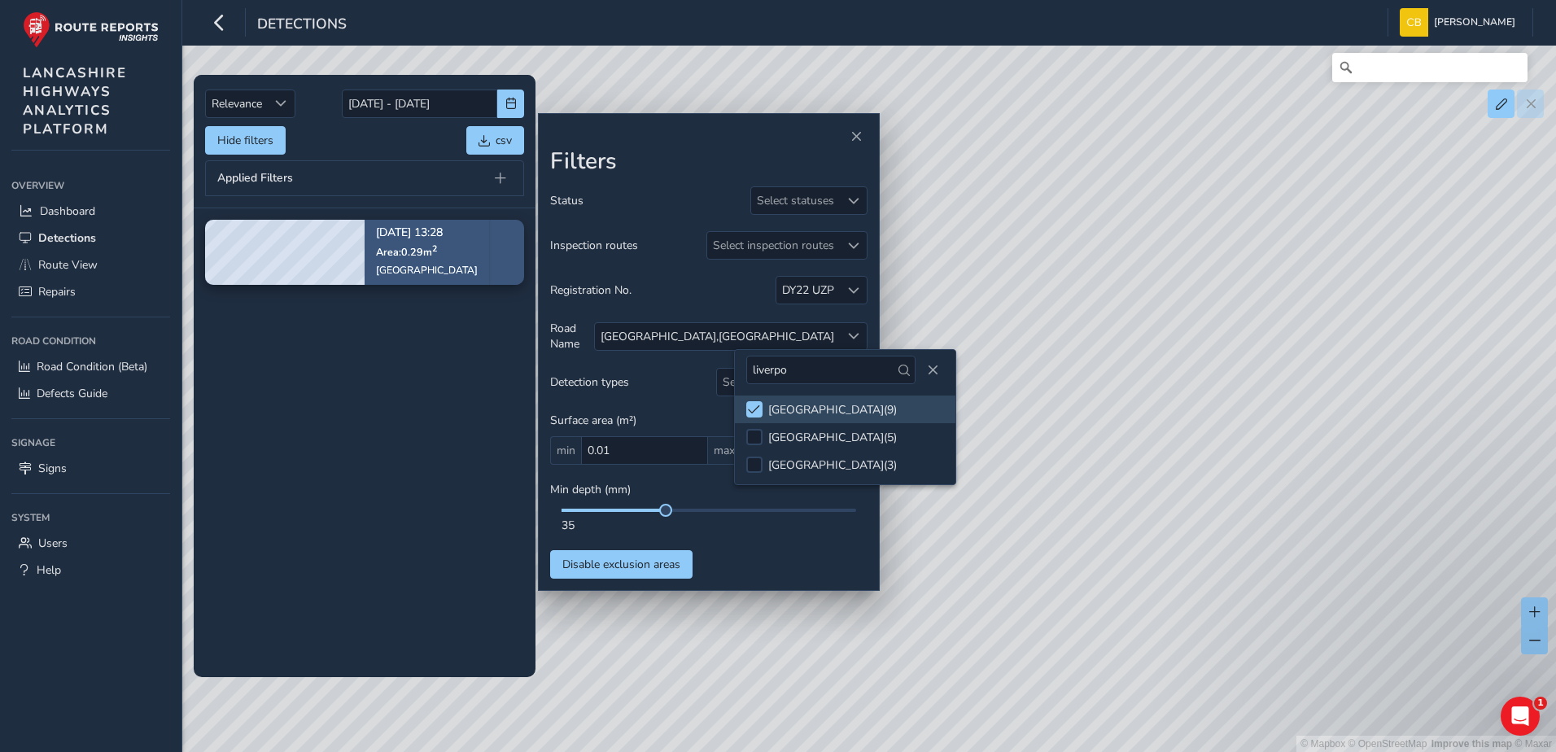
click at [463, 268] on div "[DATE] 13:28 Area: 0.29 m [STREET_ADDRESS]" at bounding box center [427, 252] width 125 height 94
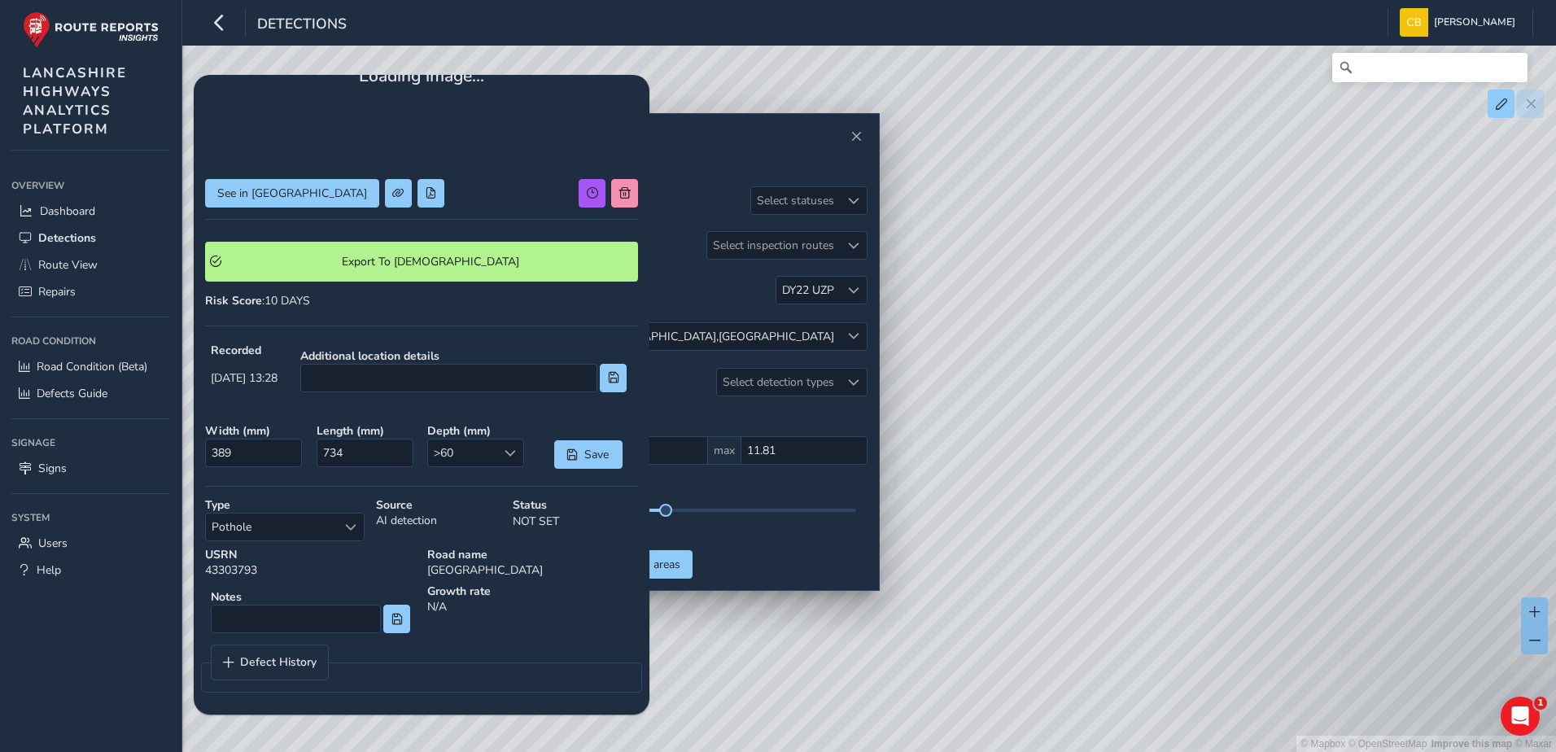
scroll to position [216, 0]
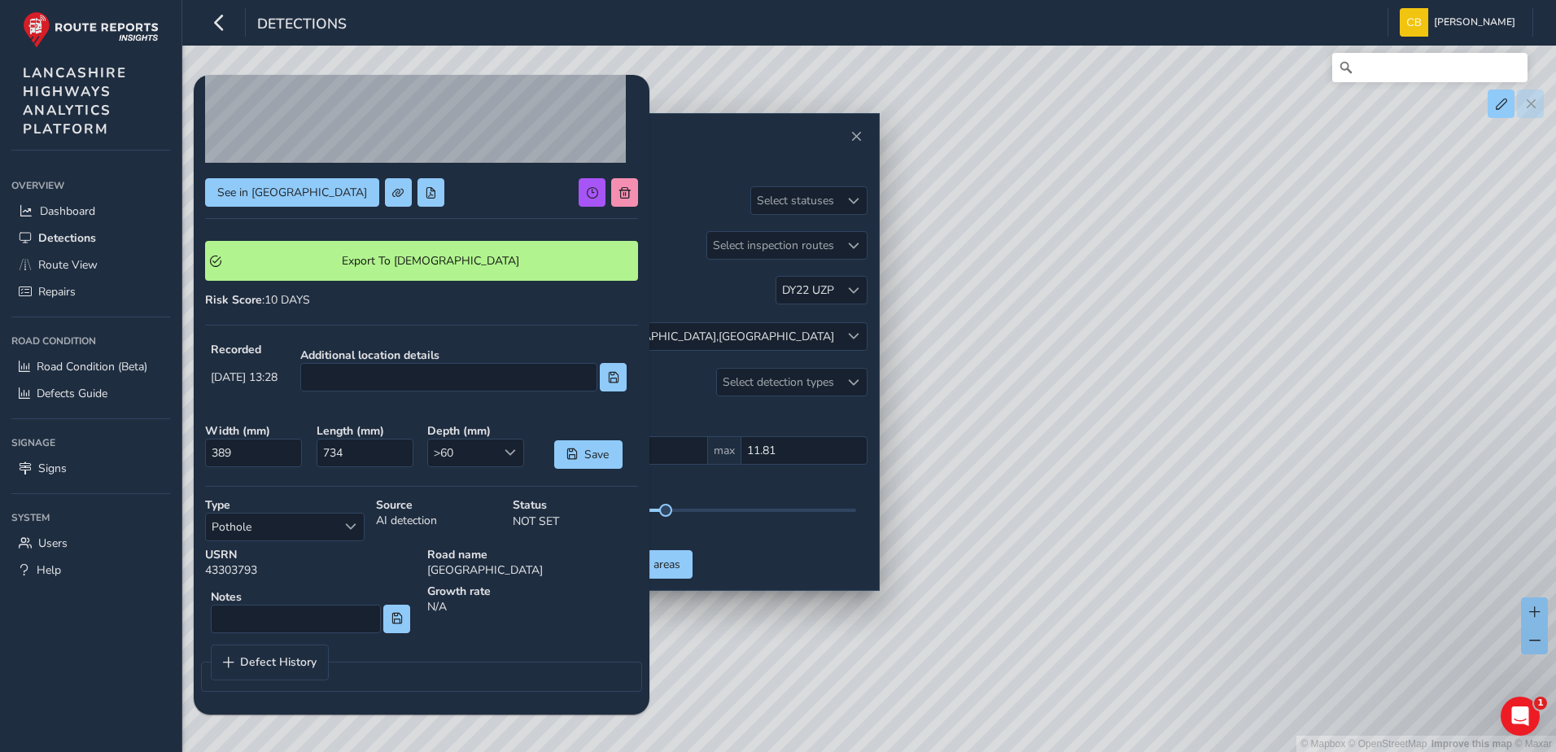
click at [378, 313] on div "See in Route View Export To Symology Risk Score : 10 DAYS Recorded [DATE] 13:28…" at bounding box center [421, 286] width 433 height 833
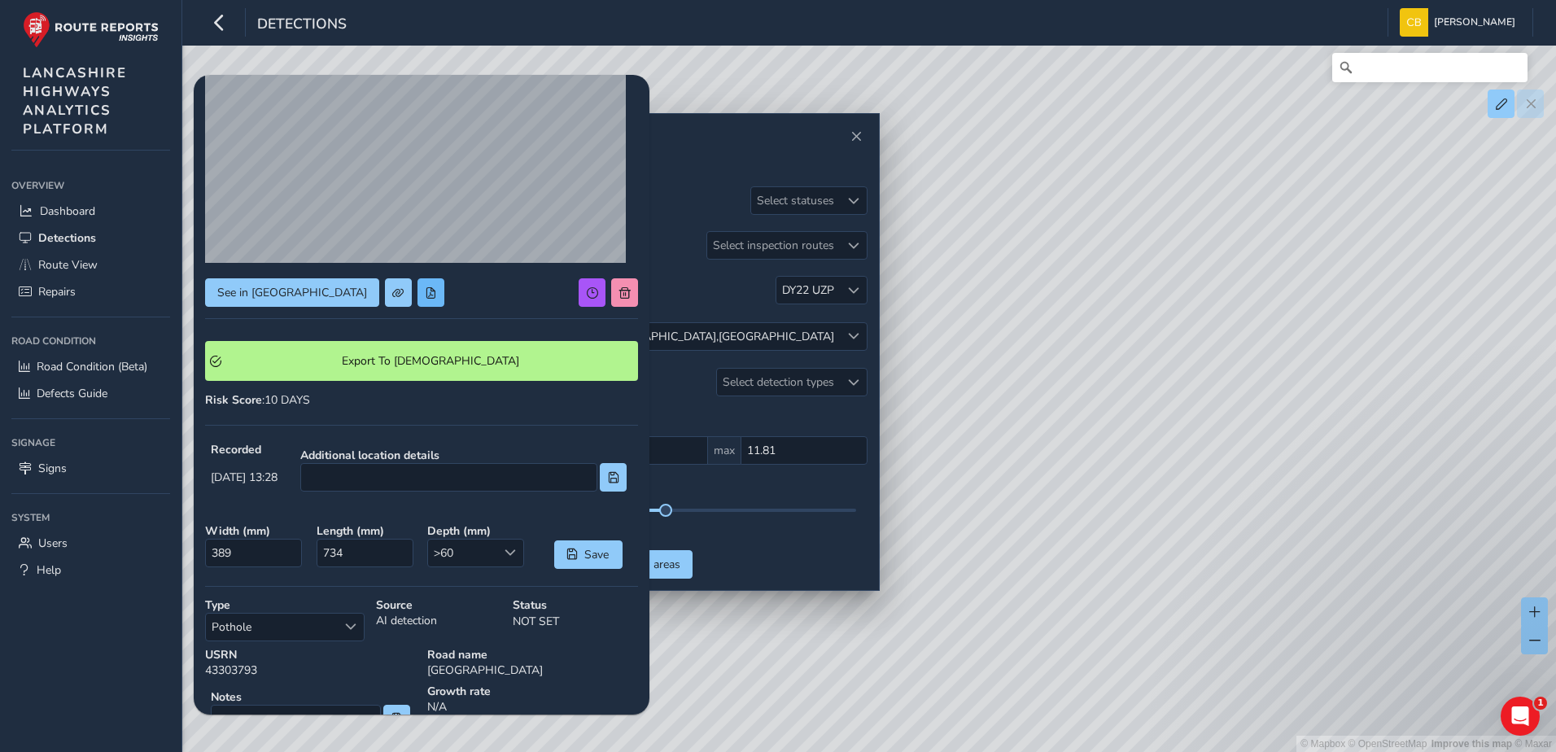
scroll to position [0, 0]
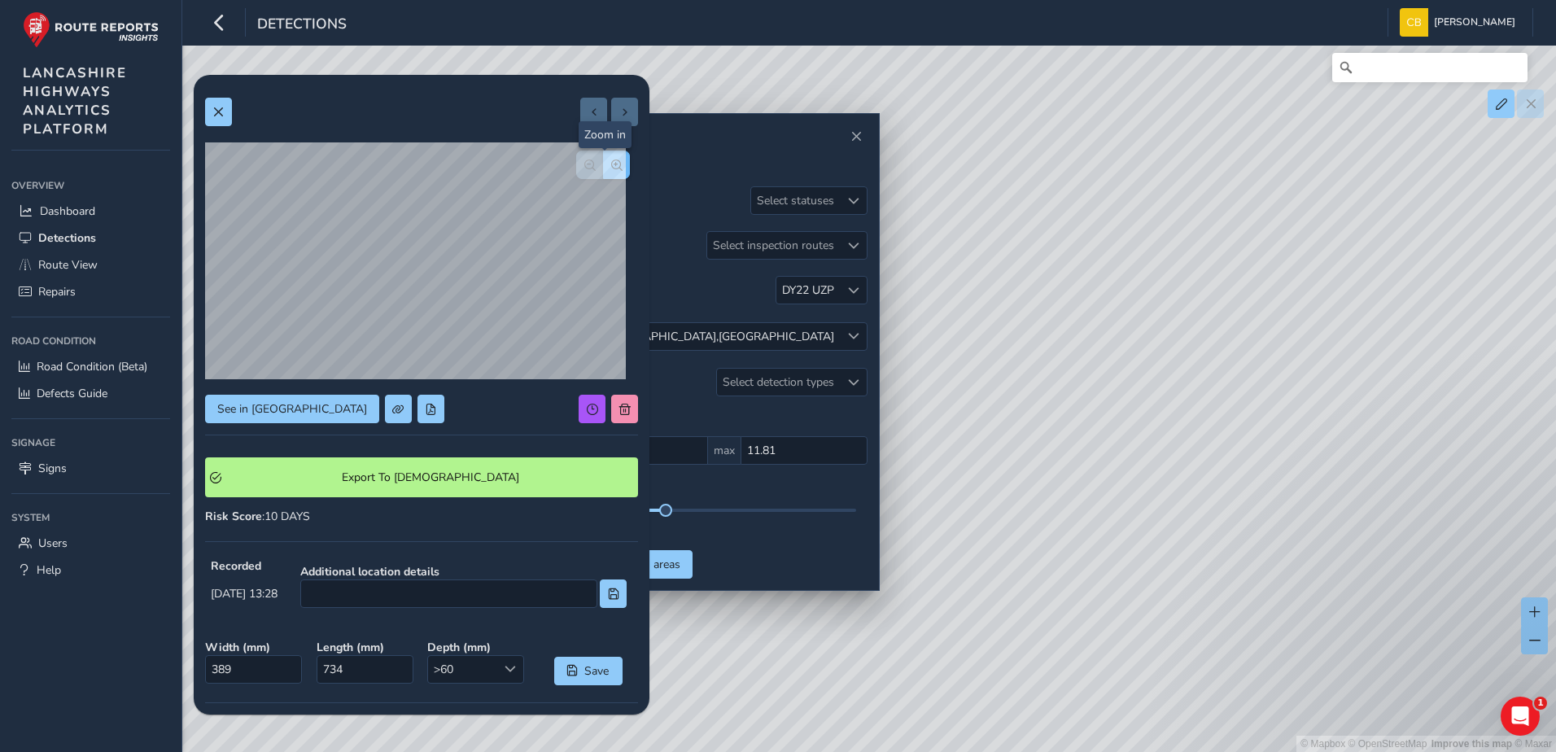
click at [611, 160] on span "button" at bounding box center [616, 165] width 11 height 11
click at [584, 167] on span "button" at bounding box center [589, 165] width 11 height 11
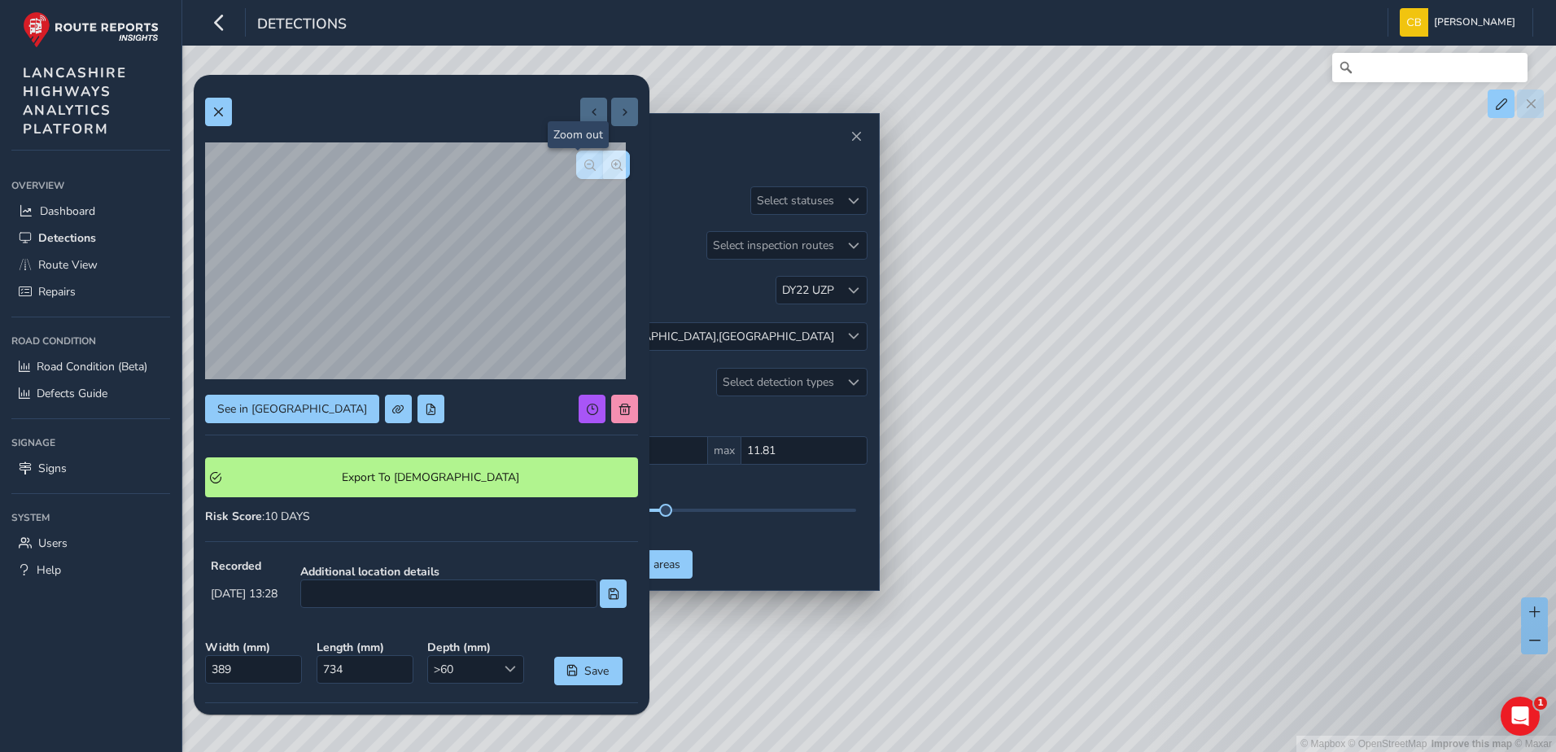
click at [584, 167] on span "button" at bounding box center [589, 165] width 11 height 11
click at [218, 114] on span at bounding box center [217, 112] width 11 height 11
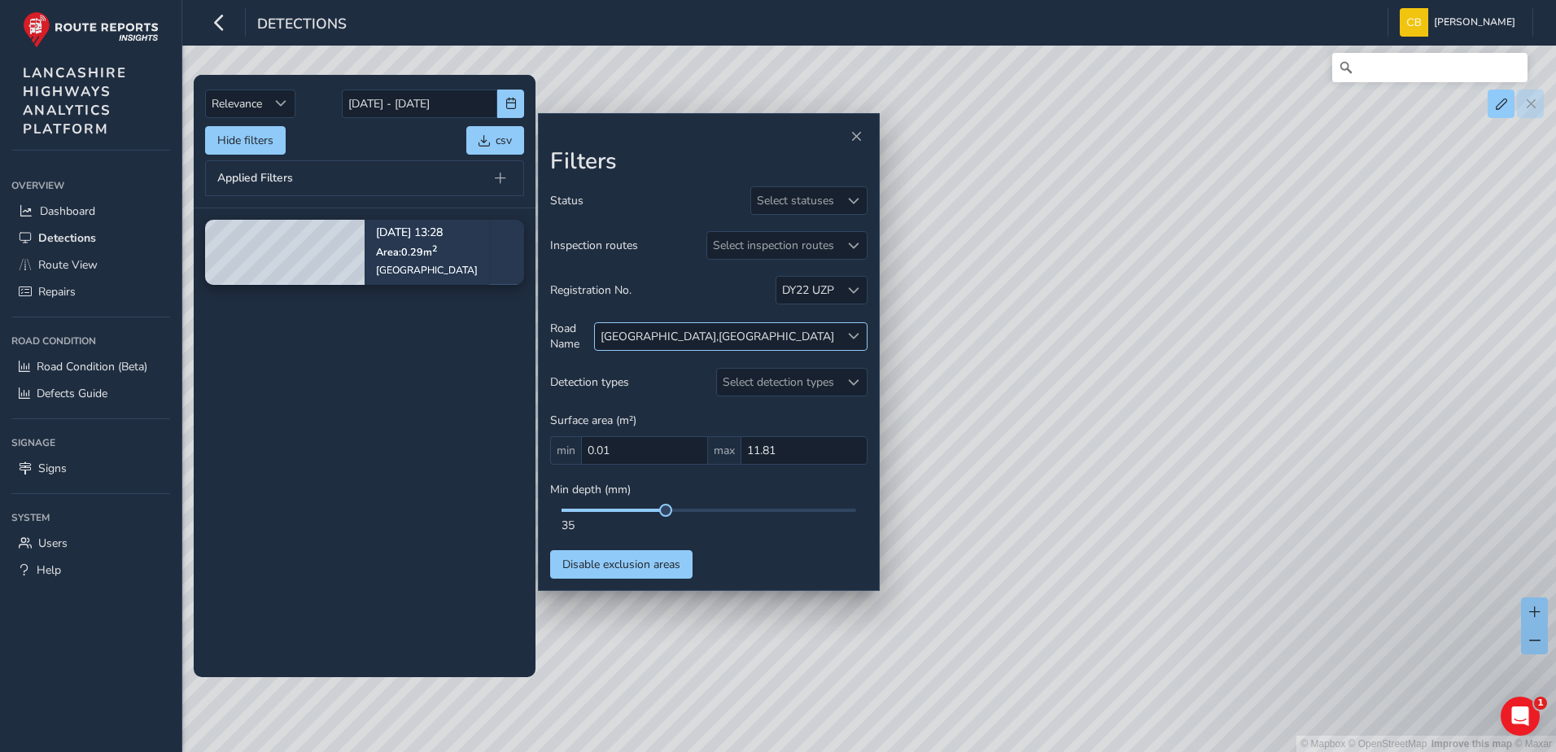
click at [854, 333] on span at bounding box center [853, 335] width 11 height 11
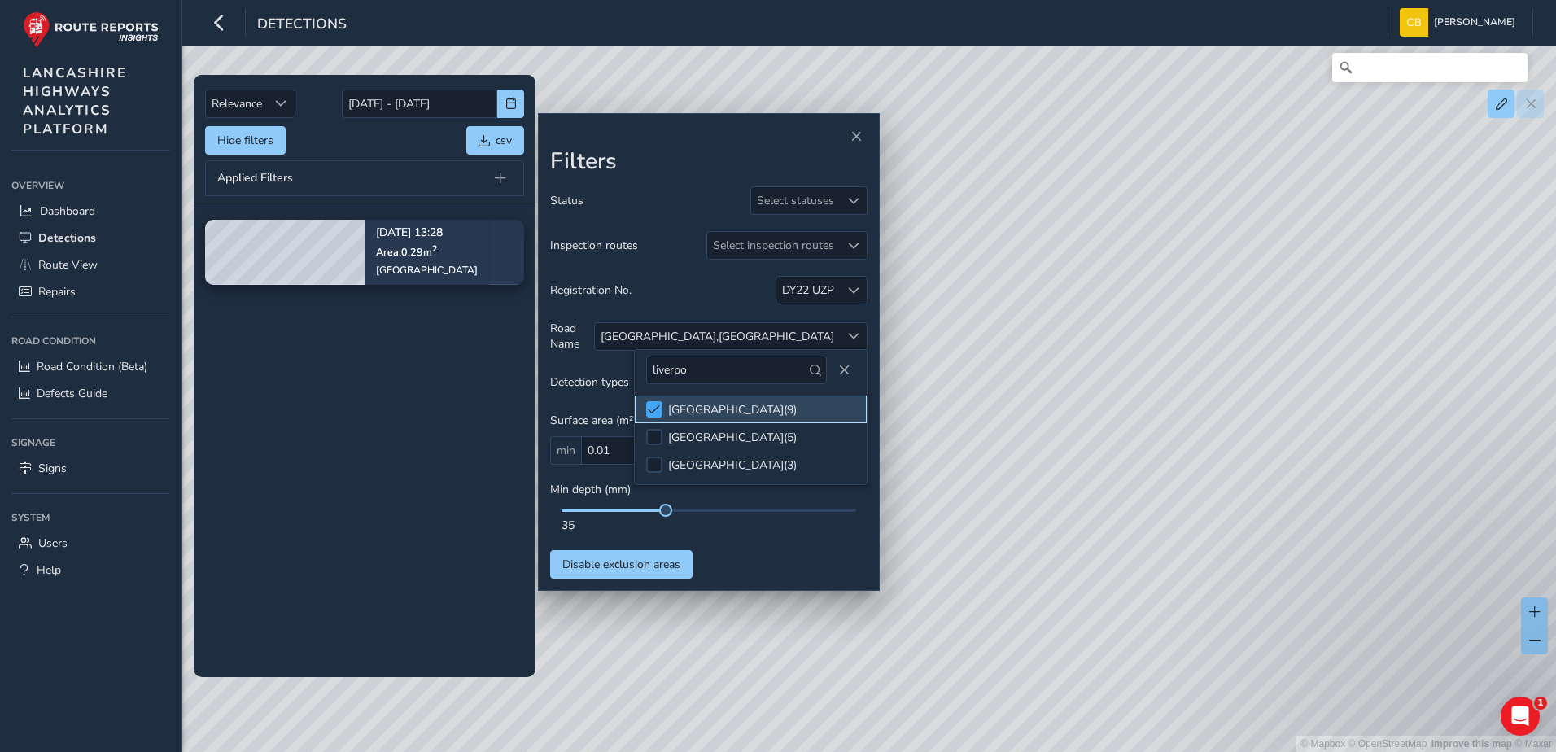
click at [658, 406] on span at bounding box center [654, 409] width 12 height 11
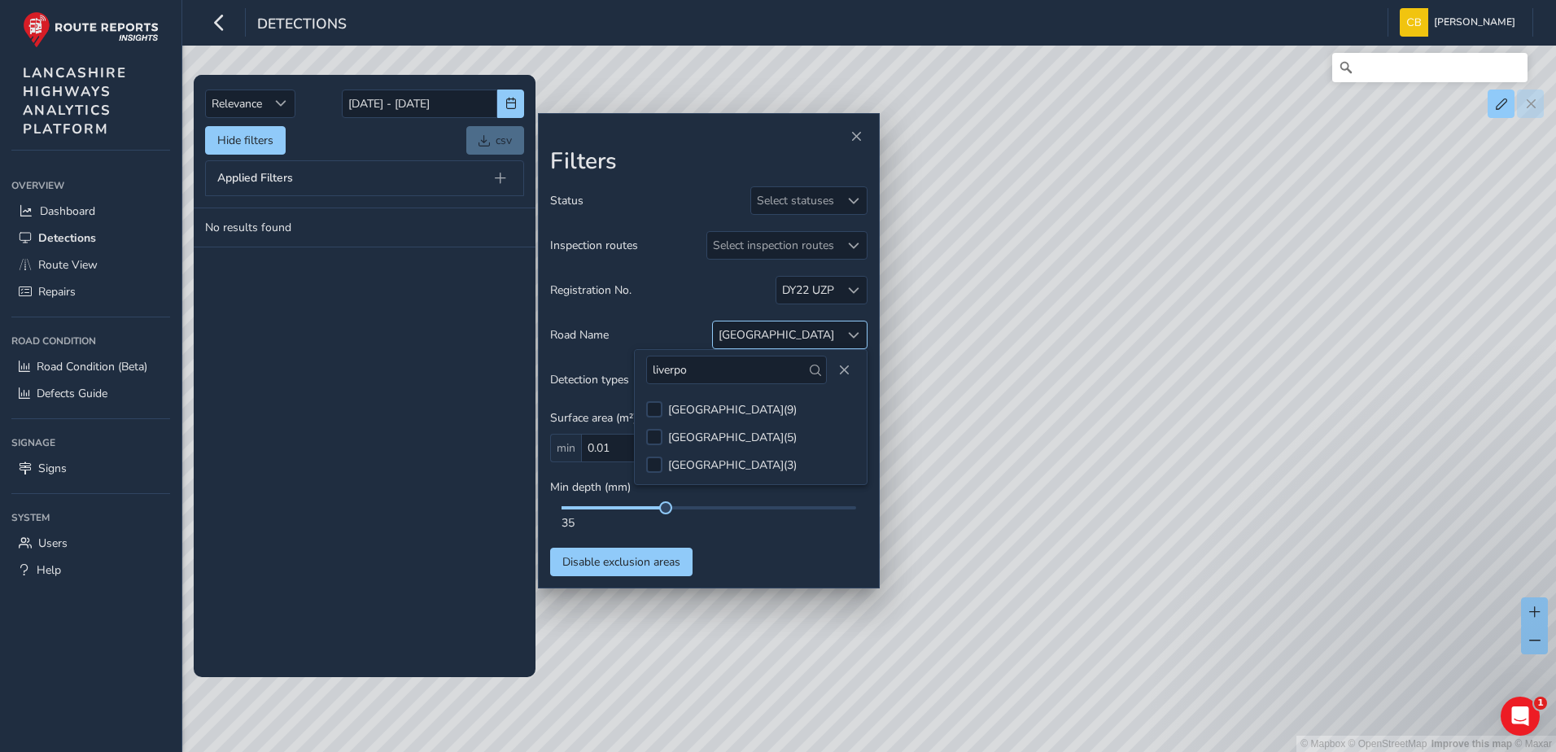
click at [841, 334] on div at bounding box center [853, 334] width 27 height 27
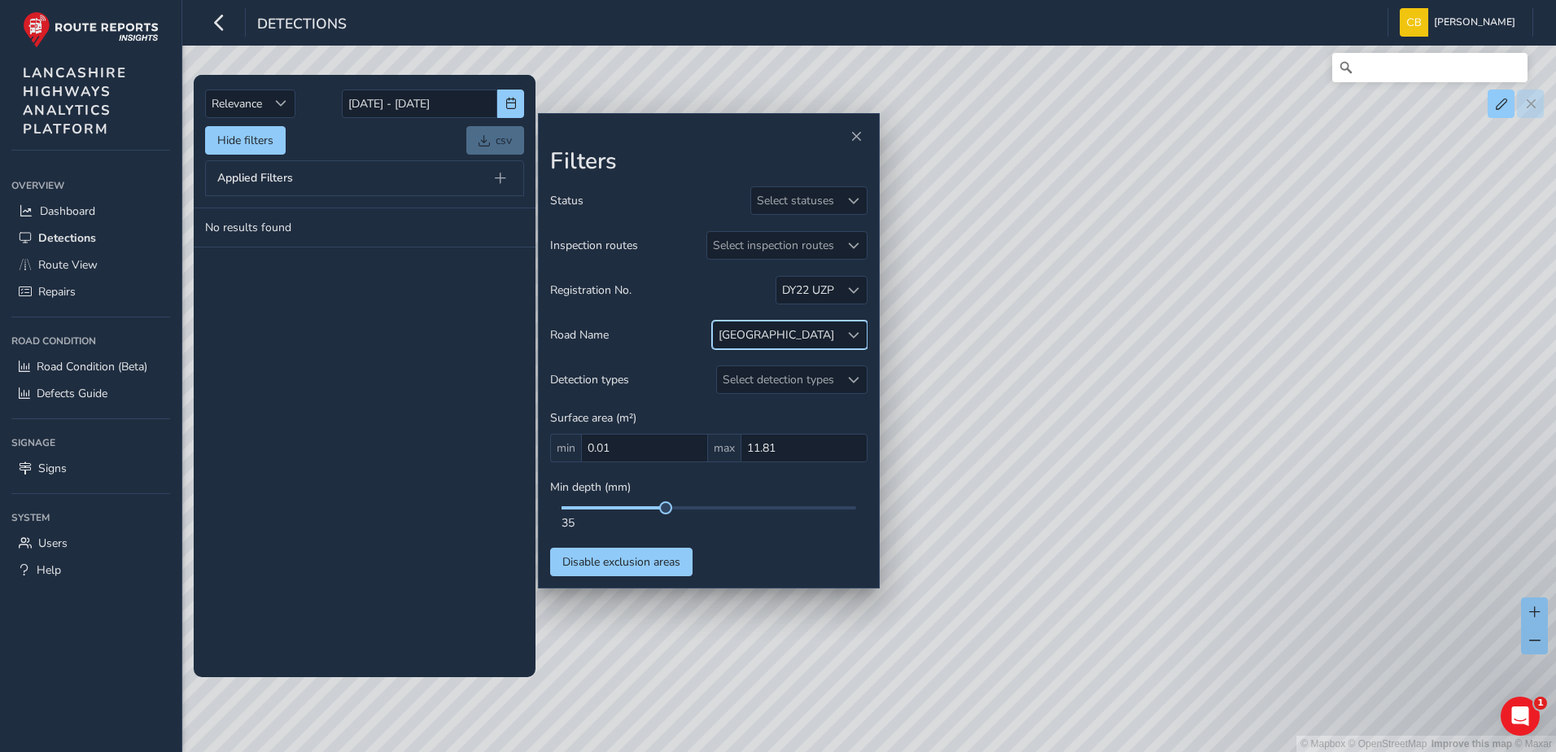
click at [848, 331] on span at bounding box center [853, 335] width 11 height 11
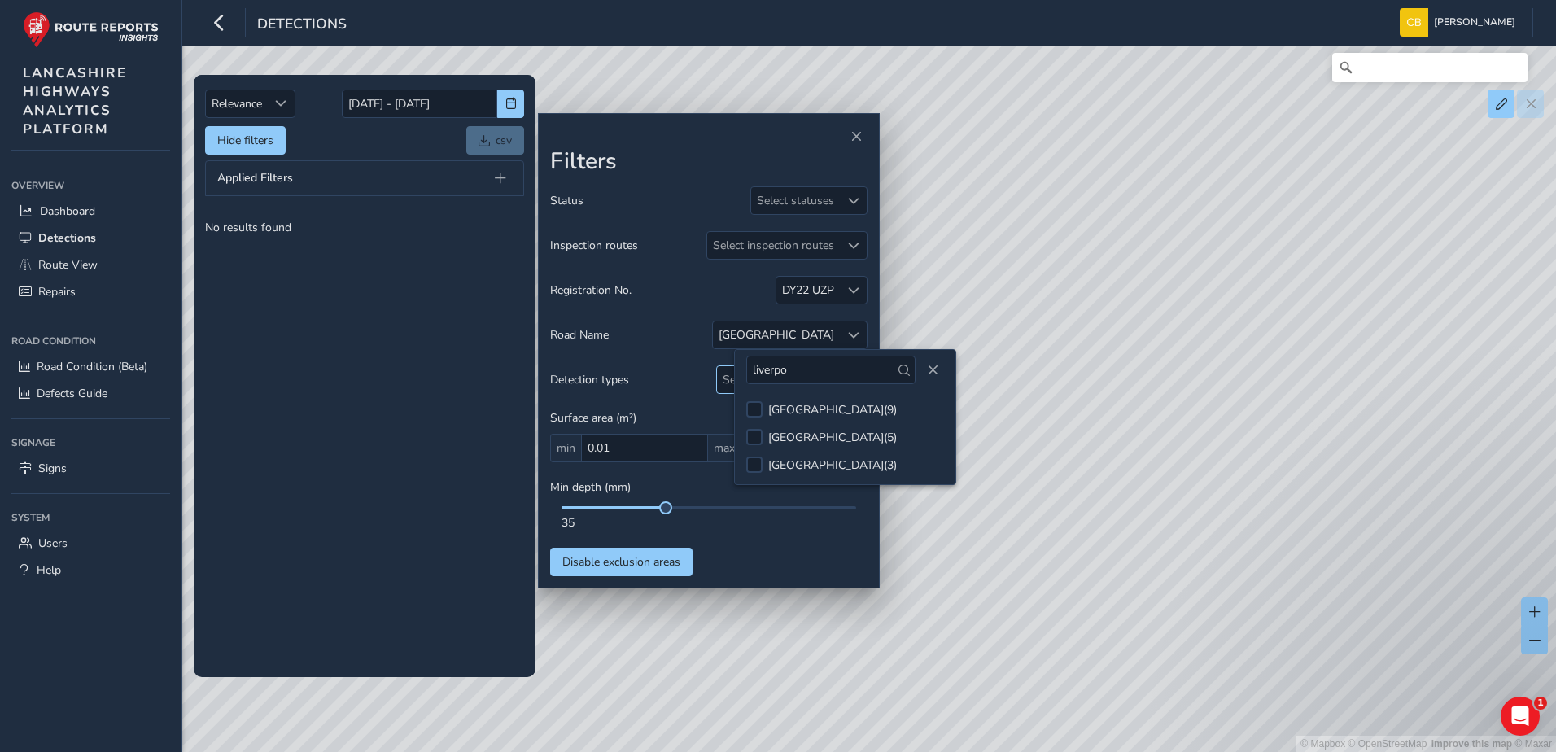
drag, startPoint x: 827, startPoint y: 365, endPoint x: 729, endPoint y: 372, distance: 97.9
click at [729, 372] on body "Detections [PERSON_NAME] Bonage Colour Scheme: Dark Dim Light Logout Relevance …" at bounding box center [778, 376] width 1556 height 752
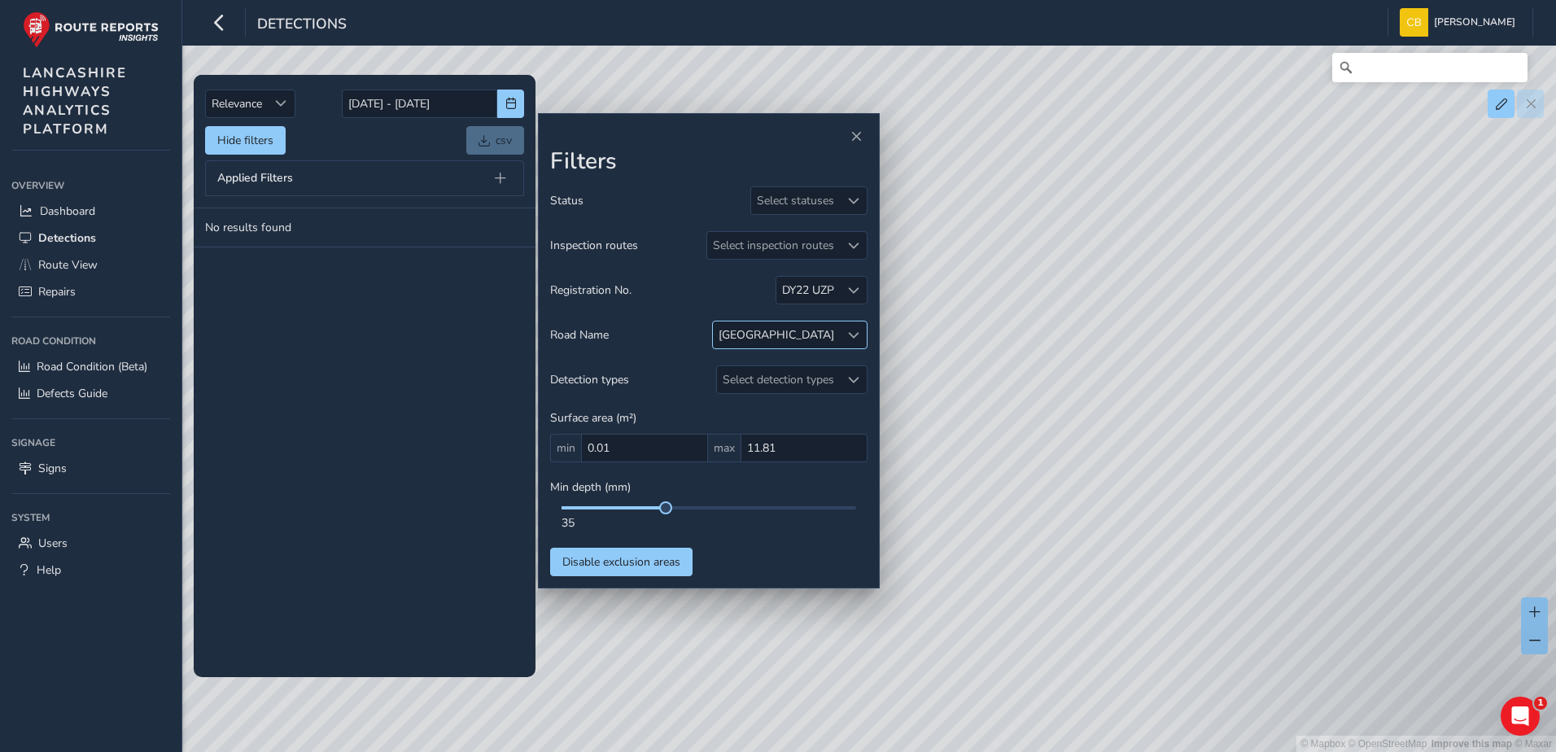
click at [863, 336] on div at bounding box center [853, 334] width 27 height 27
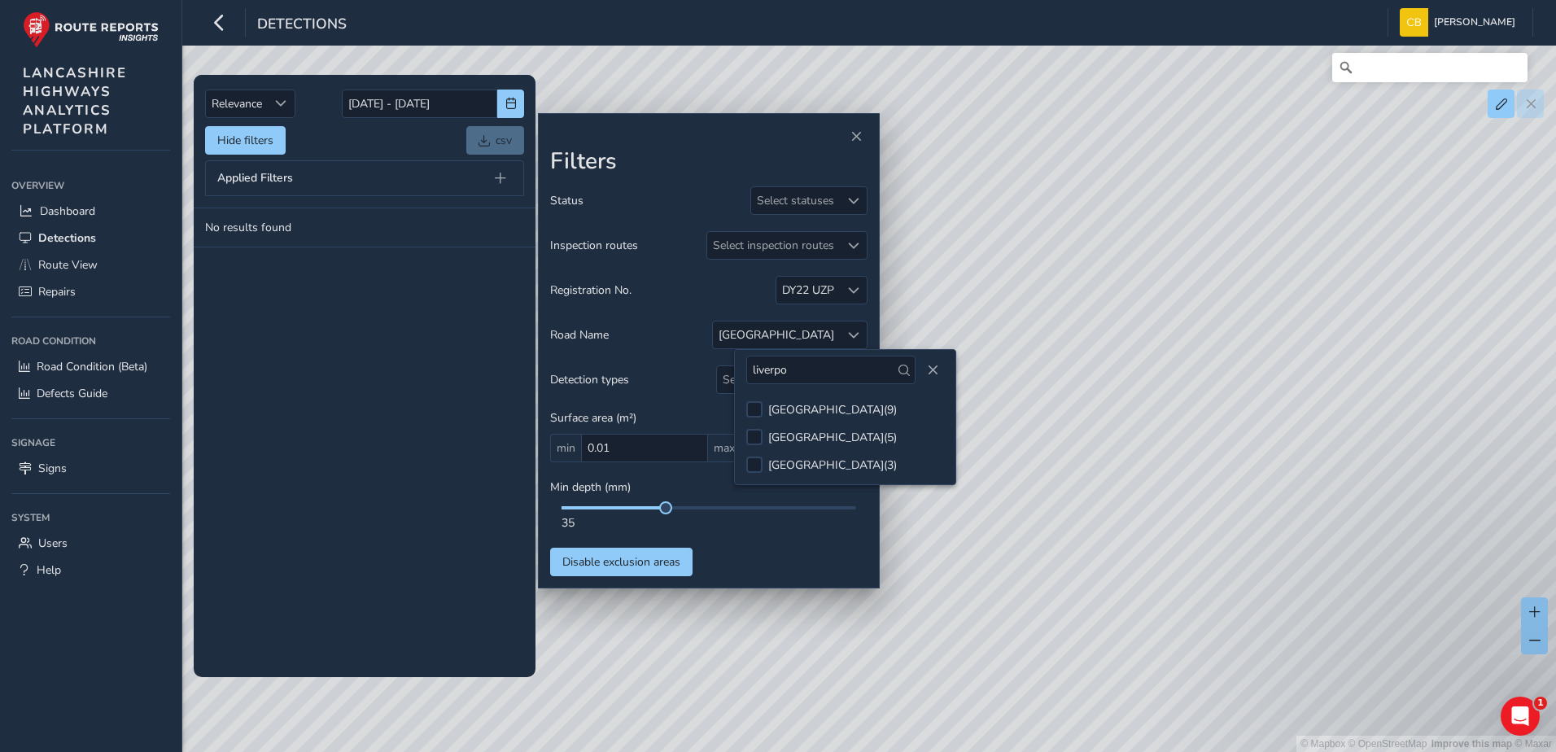
drag, startPoint x: 821, startPoint y: 378, endPoint x: 744, endPoint y: 381, distance: 77.4
click at [744, 381] on div "liverpo" at bounding box center [845, 370] width 221 height 40
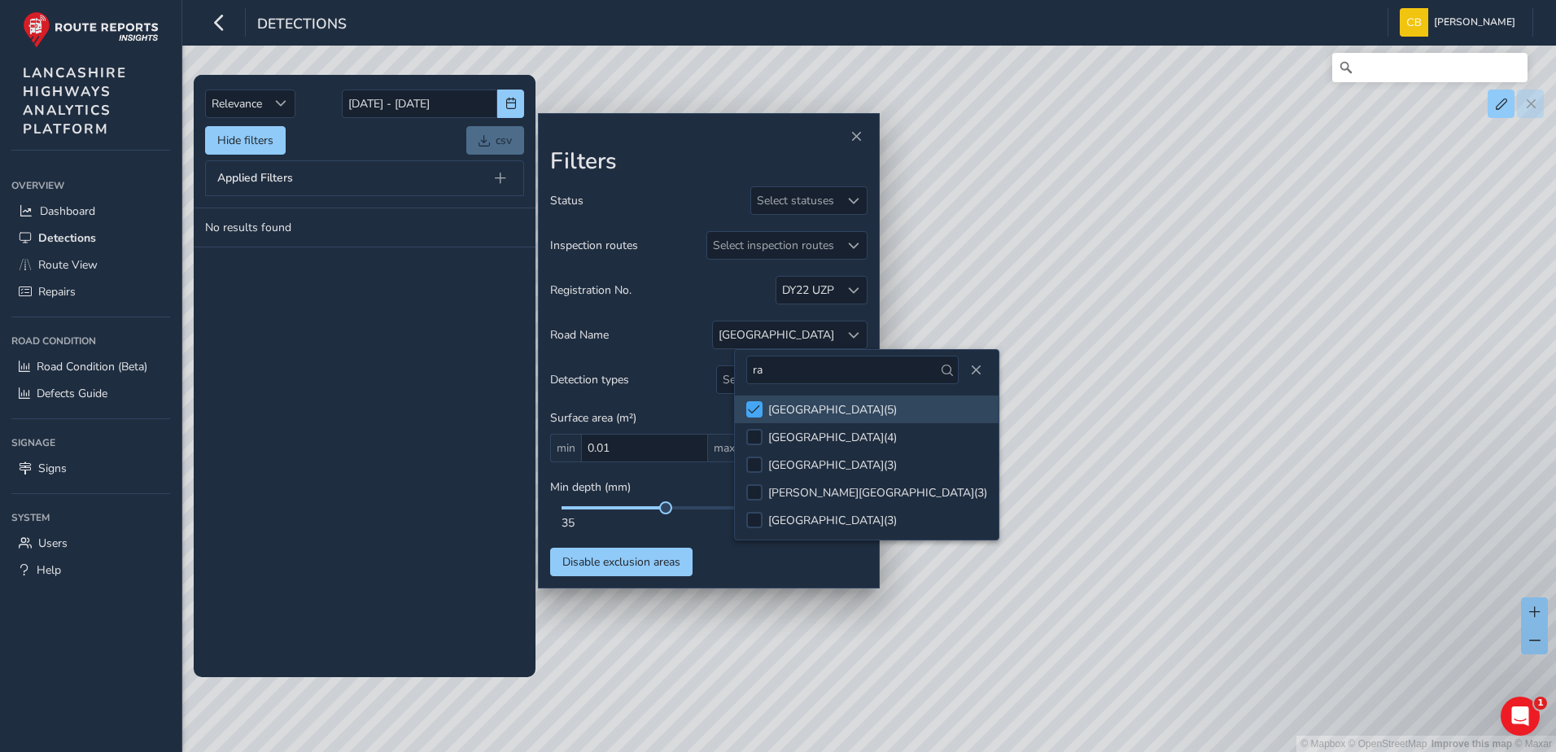
type input "ra"
click at [754, 409] on span at bounding box center [754, 409] width 12 height 11
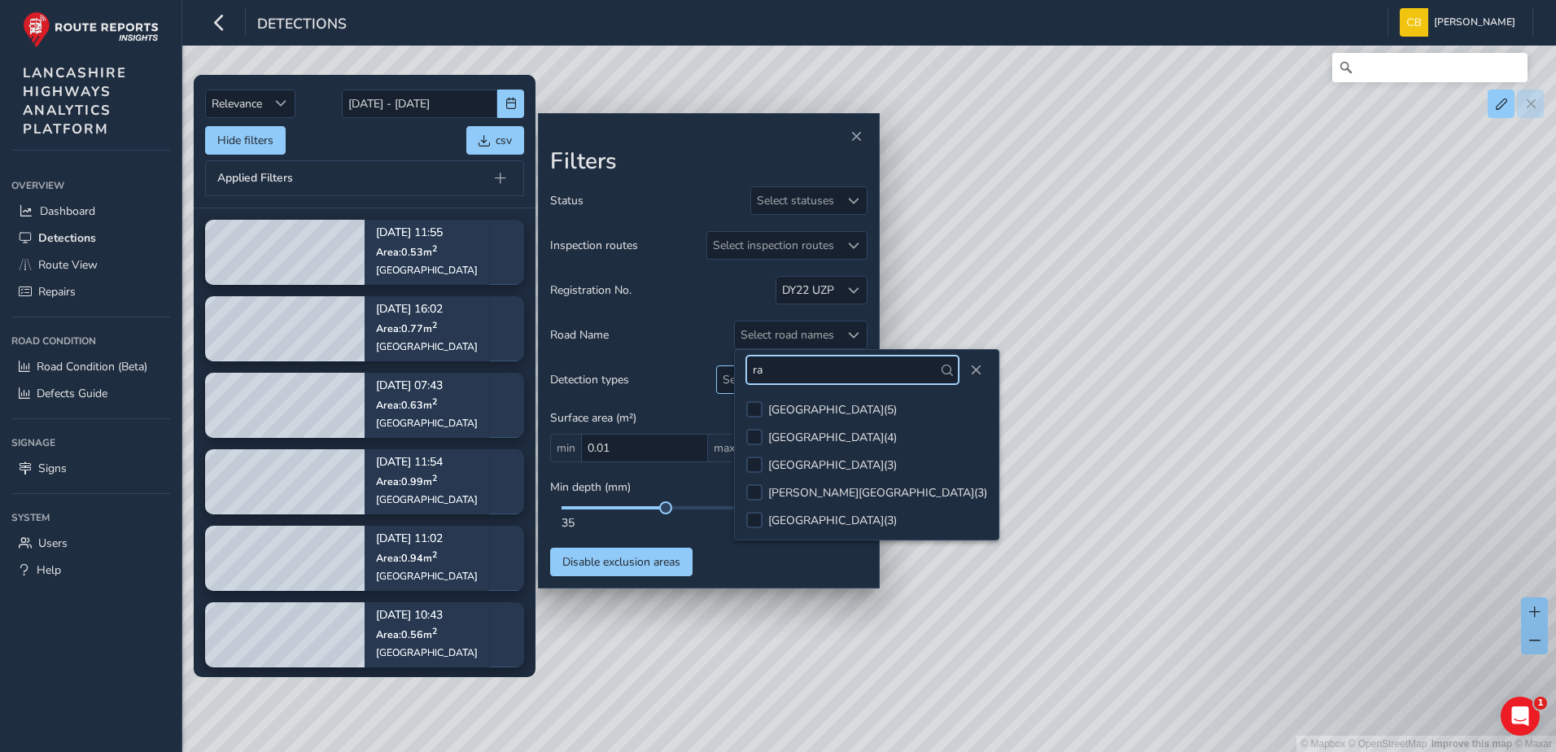
drag, startPoint x: 778, startPoint y: 376, endPoint x: 732, endPoint y: 376, distance: 46.4
click at [732, 376] on body "Detections [PERSON_NAME] Bonage Colour Scheme: Dark Dim Light Logout Relevance …" at bounding box center [778, 376] width 1556 height 752
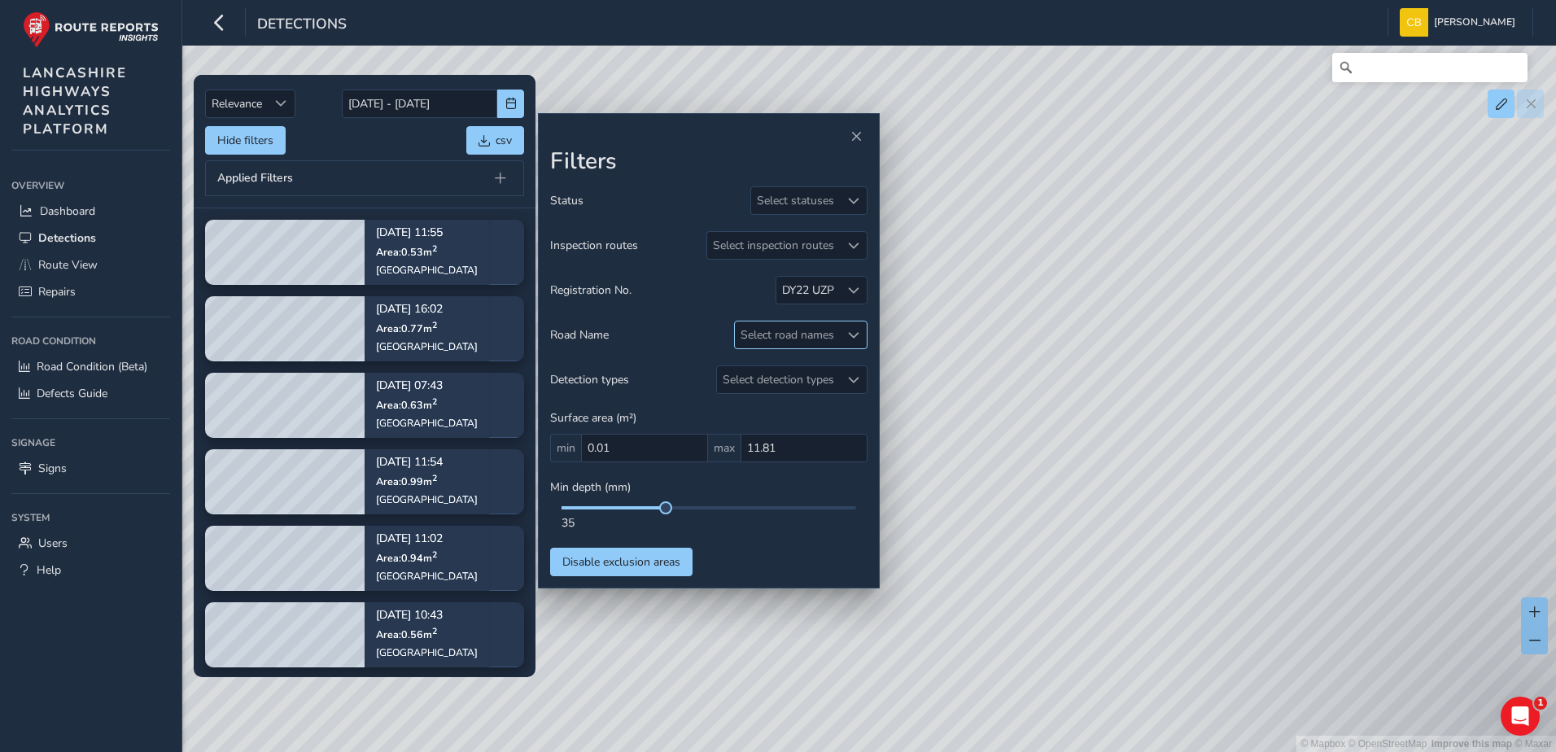
click at [789, 329] on div "Select road names" at bounding box center [787, 334] width 105 height 27
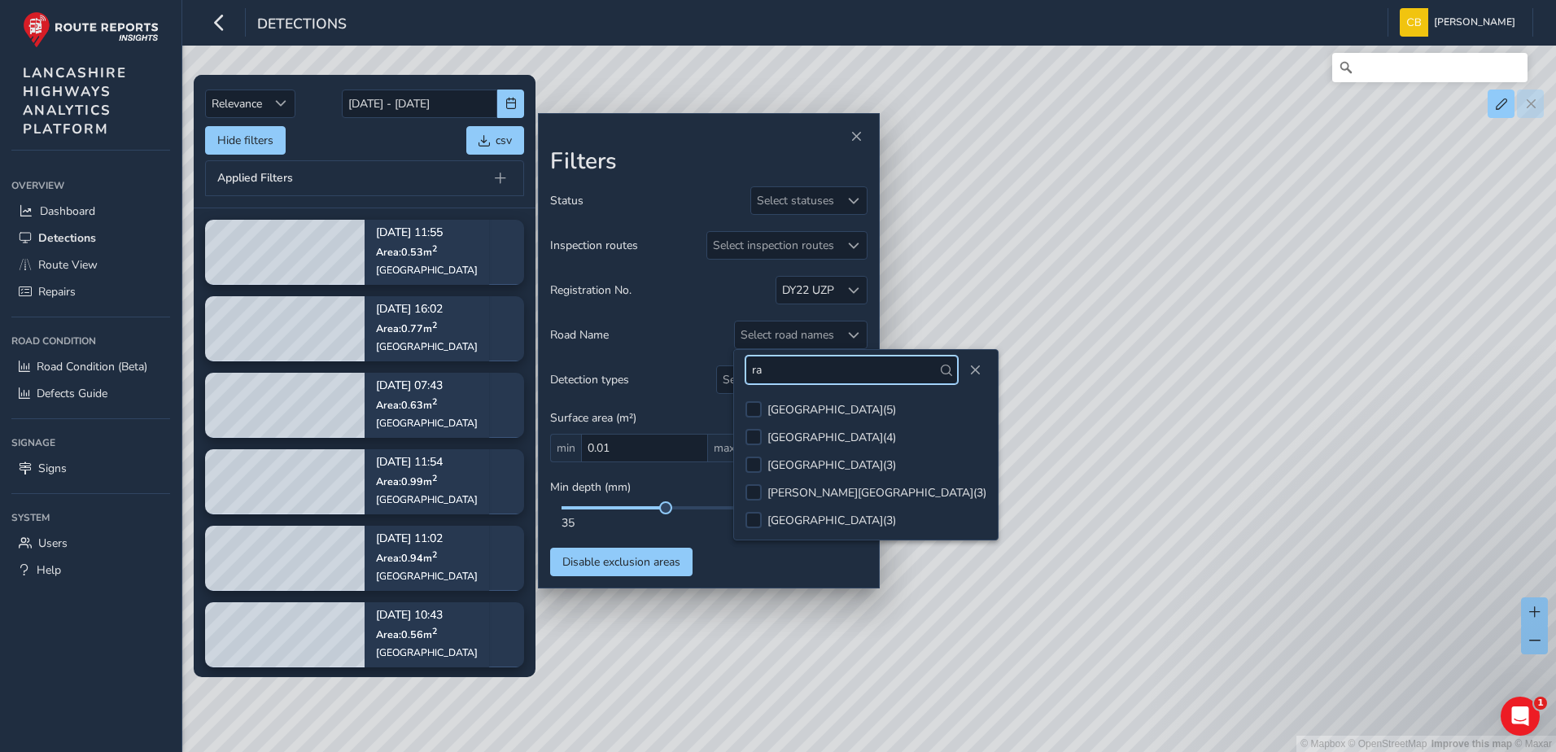
click at [777, 377] on input "ra" at bounding box center [851, 370] width 212 height 28
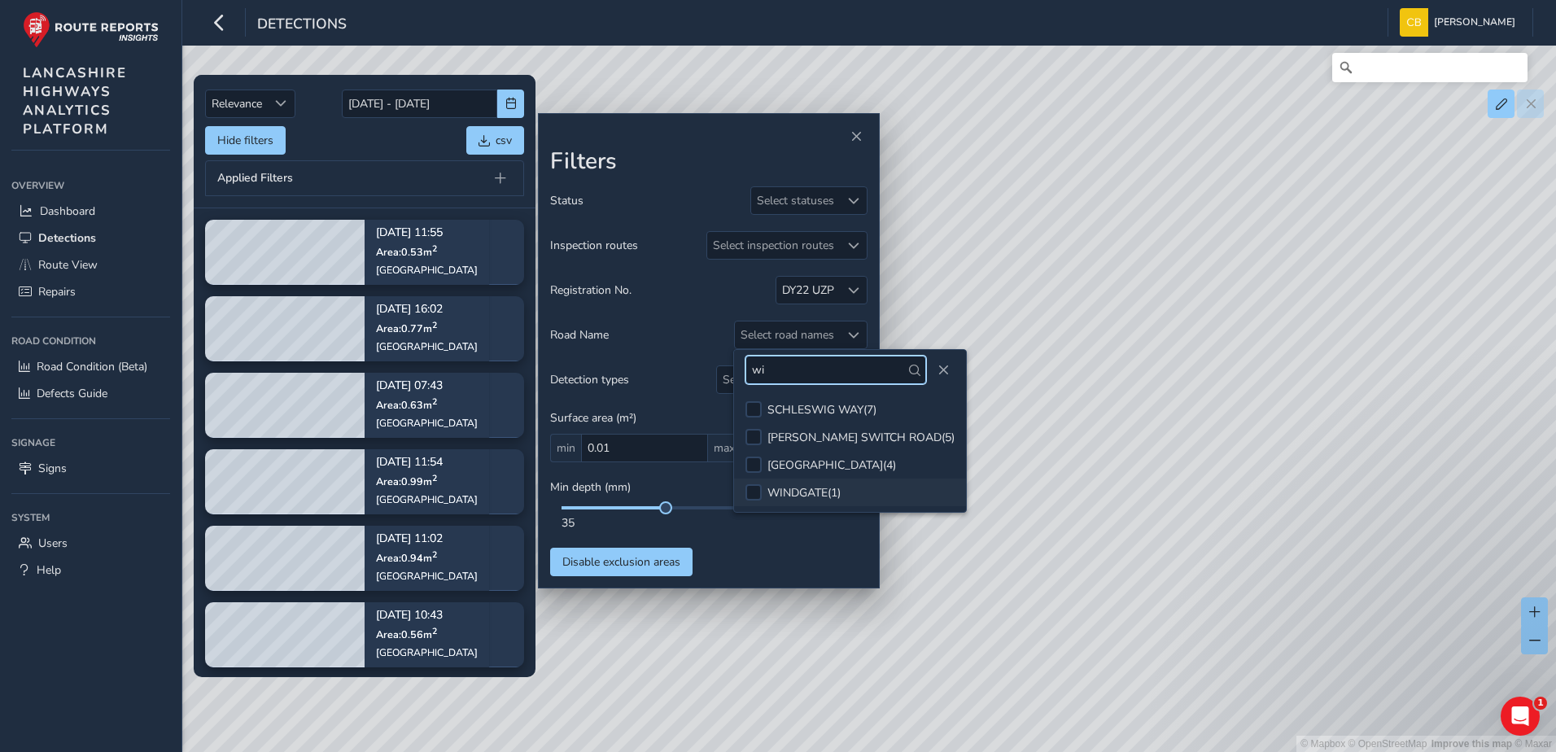
type input "wi"
click at [800, 489] on div "WINDGATE ( 1 )" at bounding box center [803, 492] width 73 height 15
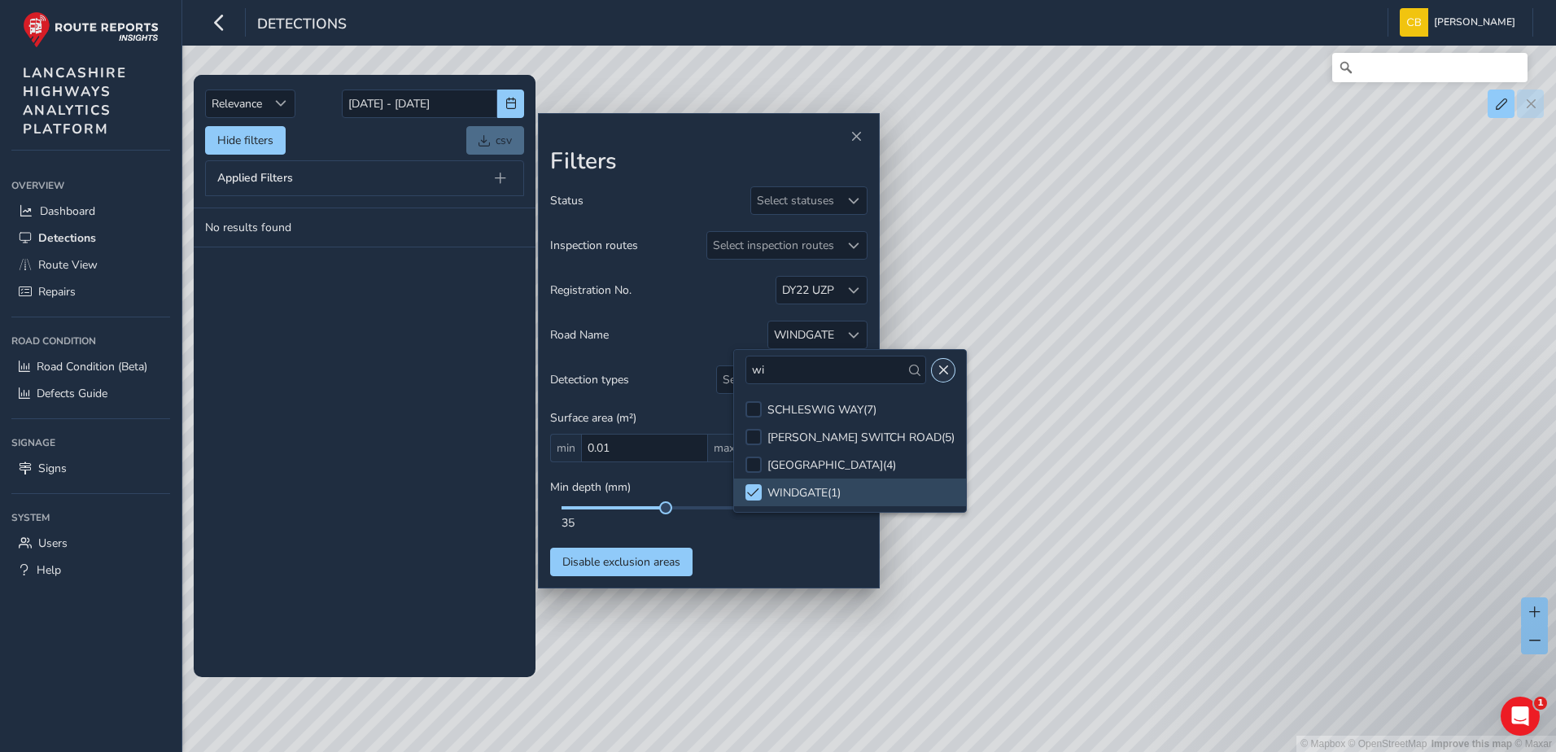
click at [933, 376] on button "Close" at bounding box center [943, 370] width 23 height 23
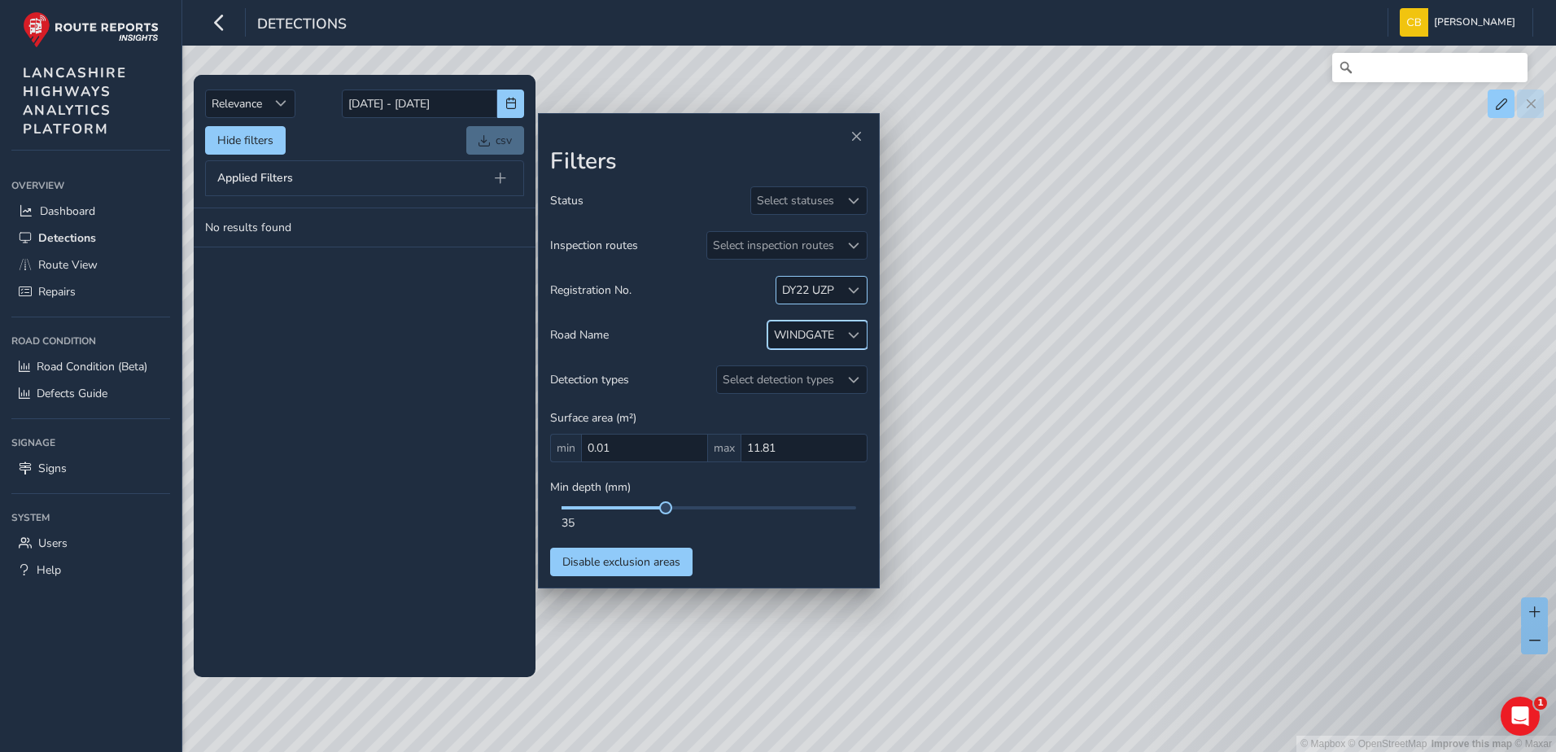
click at [849, 283] on div at bounding box center [853, 290] width 27 height 27
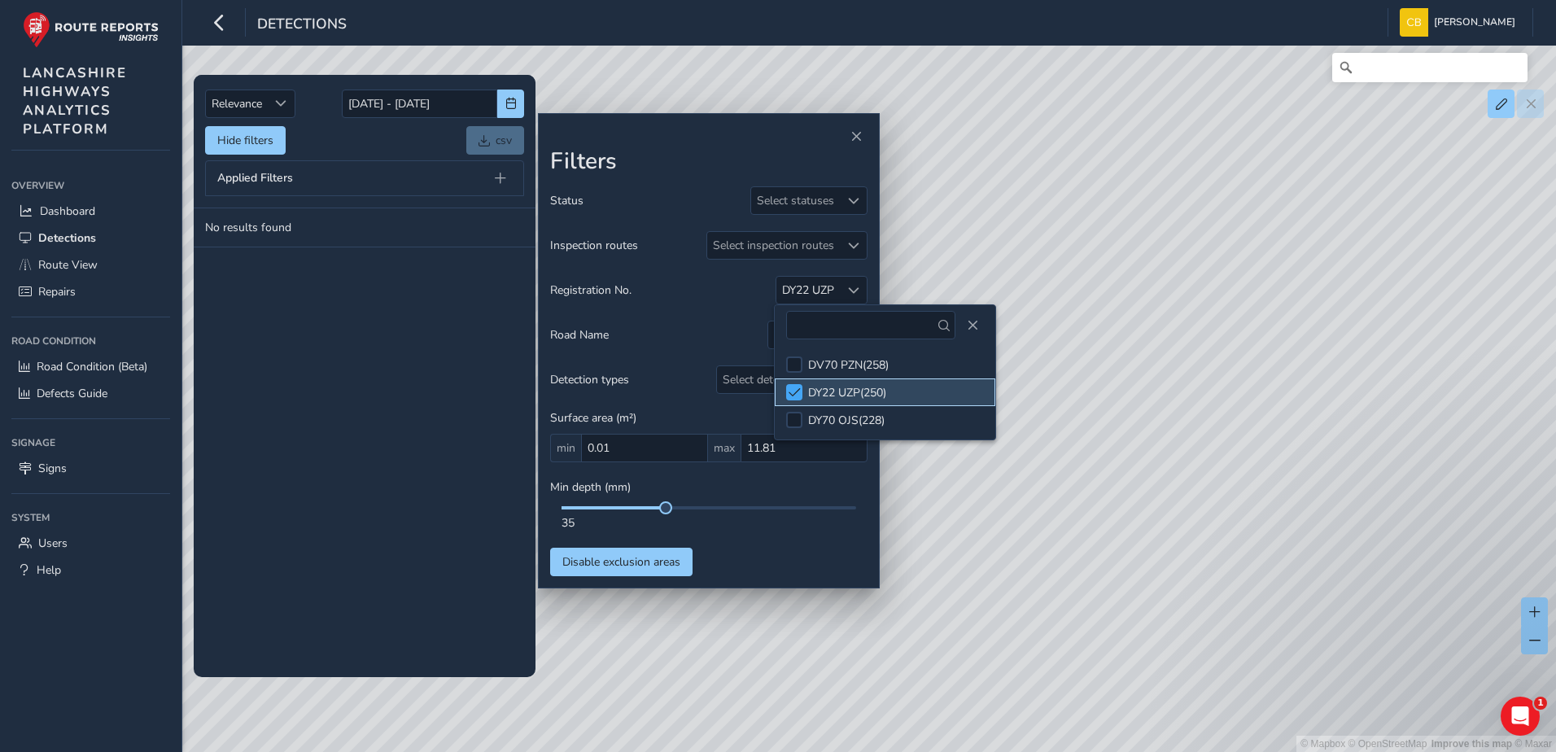
click at [795, 391] on span at bounding box center [795, 392] width 12 height 11
click at [728, 340] on div "Road Name WINDGATE" at bounding box center [708, 335] width 317 height 28
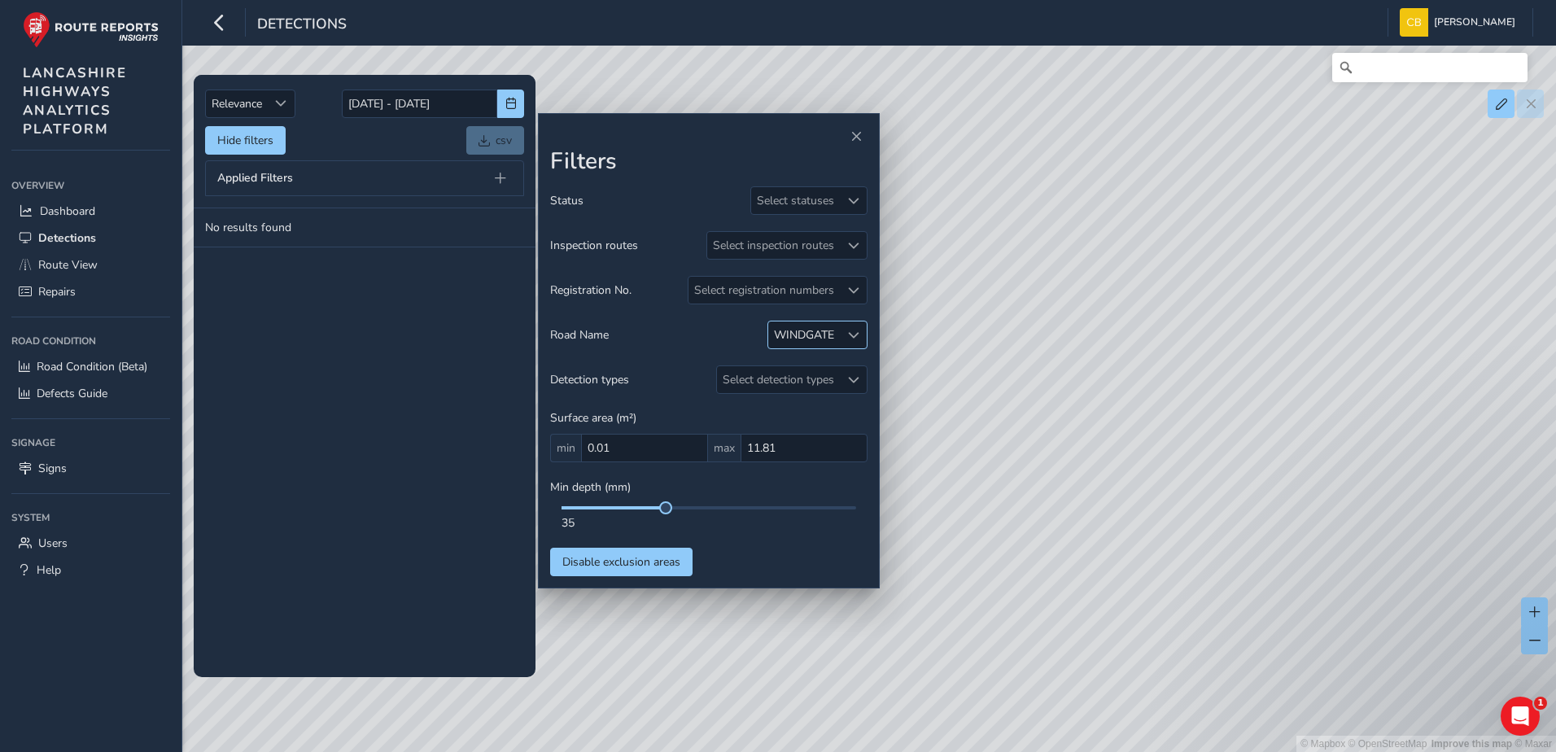
click at [850, 344] on div at bounding box center [853, 334] width 27 height 27
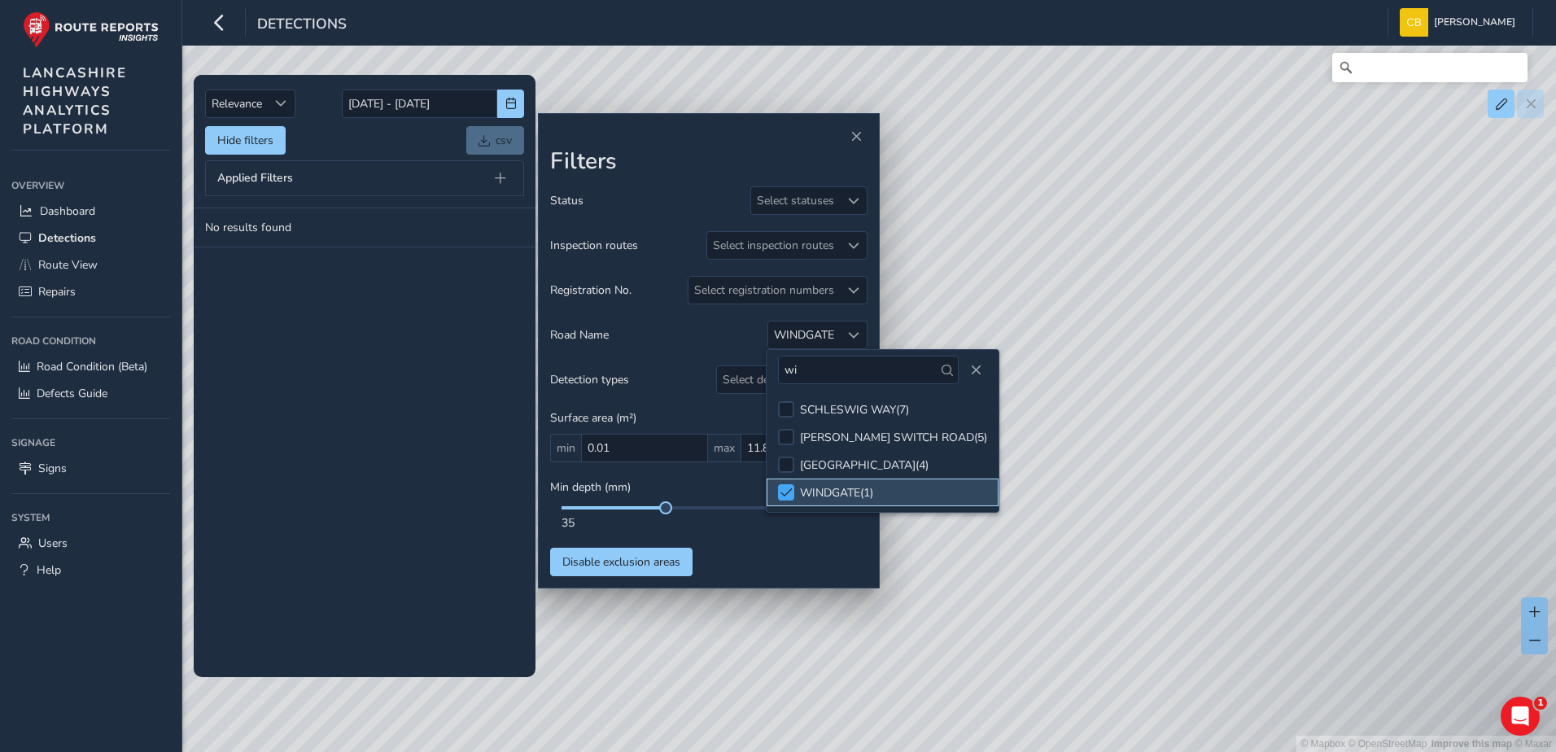
click at [789, 488] on span at bounding box center [786, 492] width 12 height 11
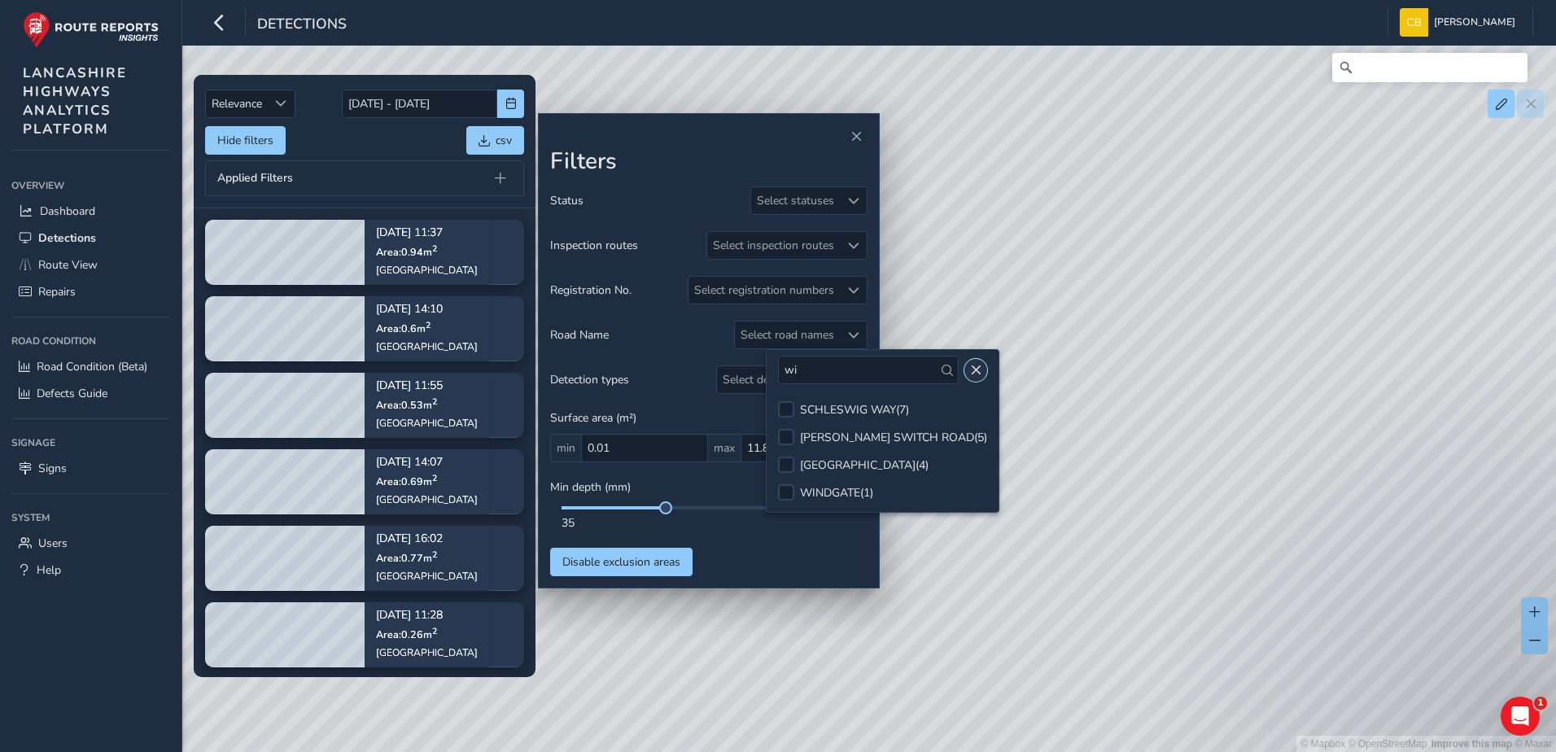
click at [970, 367] on span "Close" at bounding box center [975, 370] width 11 height 11
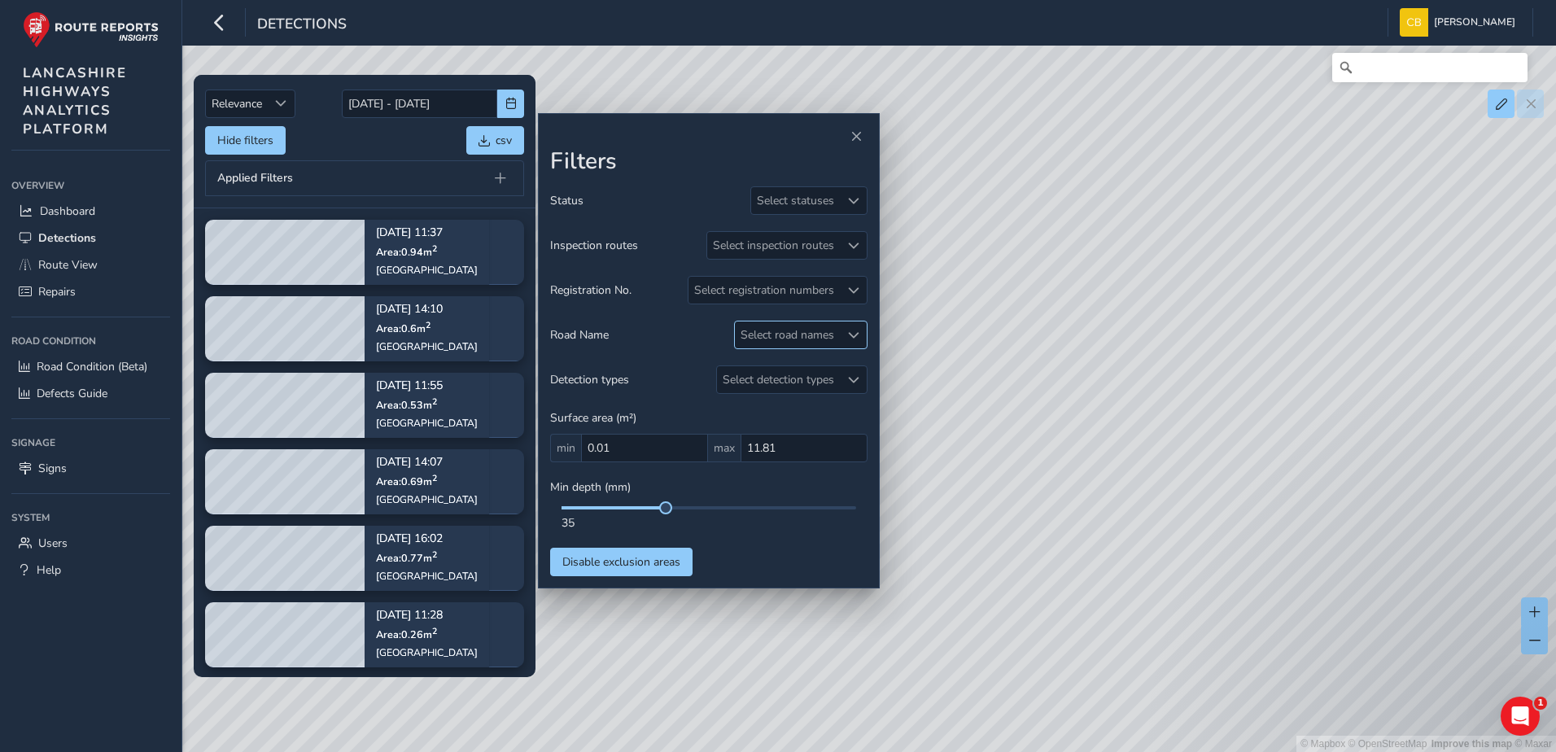
click at [837, 331] on div "Select road names" at bounding box center [787, 334] width 105 height 27
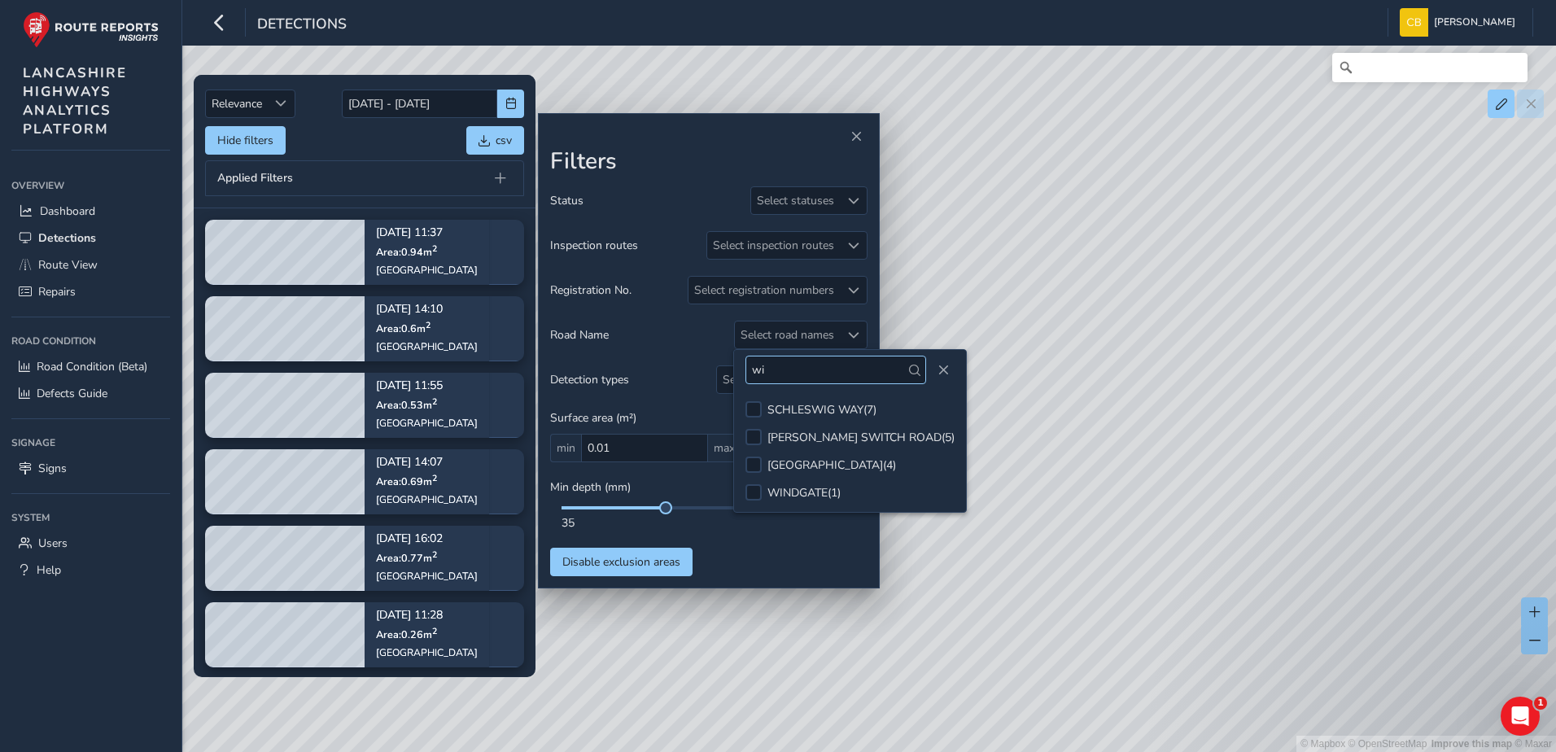
drag, startPoint x: 802, startPoint y: 366, endPoint x: 749, endPoint y: 360, distance: 53.3
click at [749, 360] on input "wi" at bounding box center [835, 370] width 181 height 28
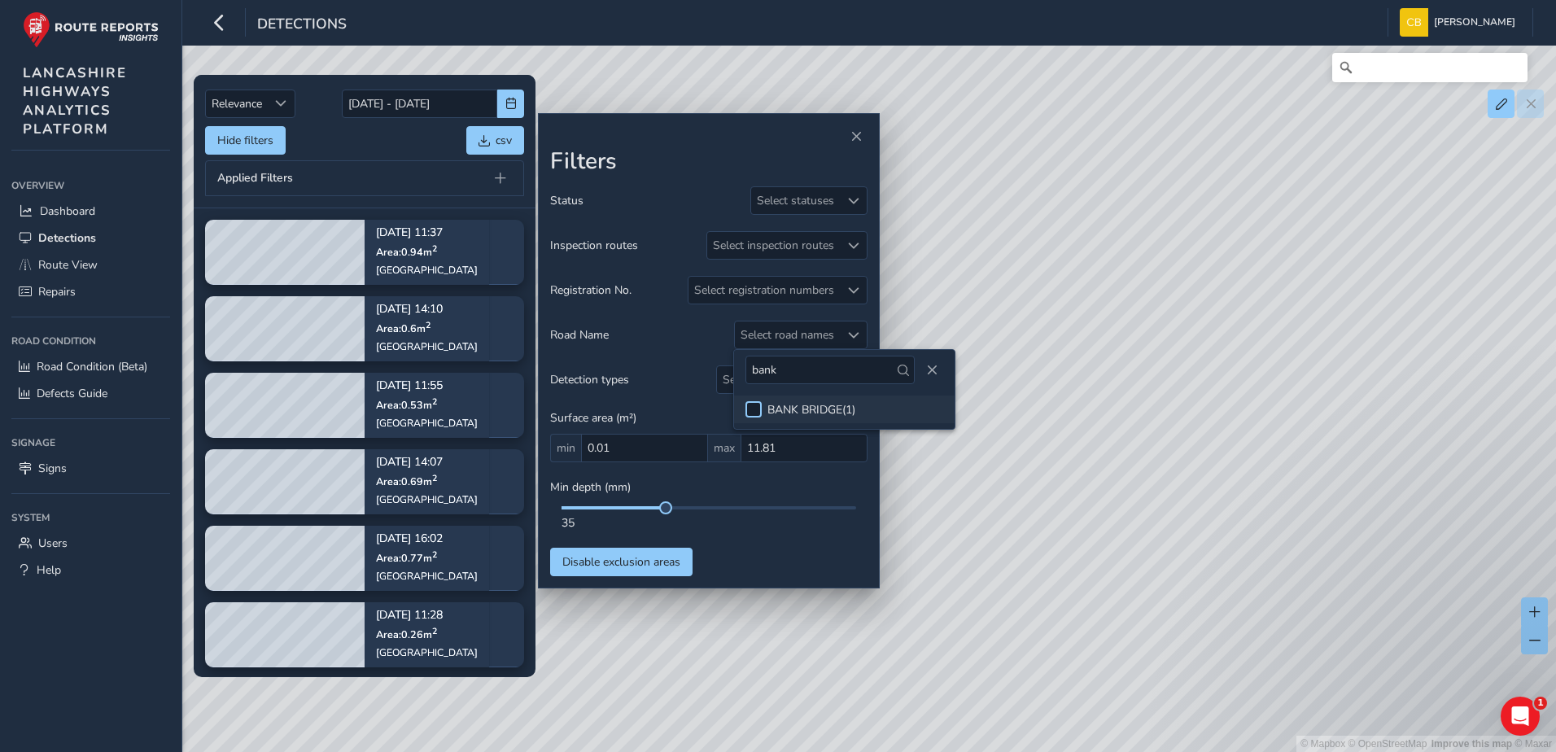
type input "bank"
click at [760, 413] on div at bounding box center [753, 409] width 16 height 16
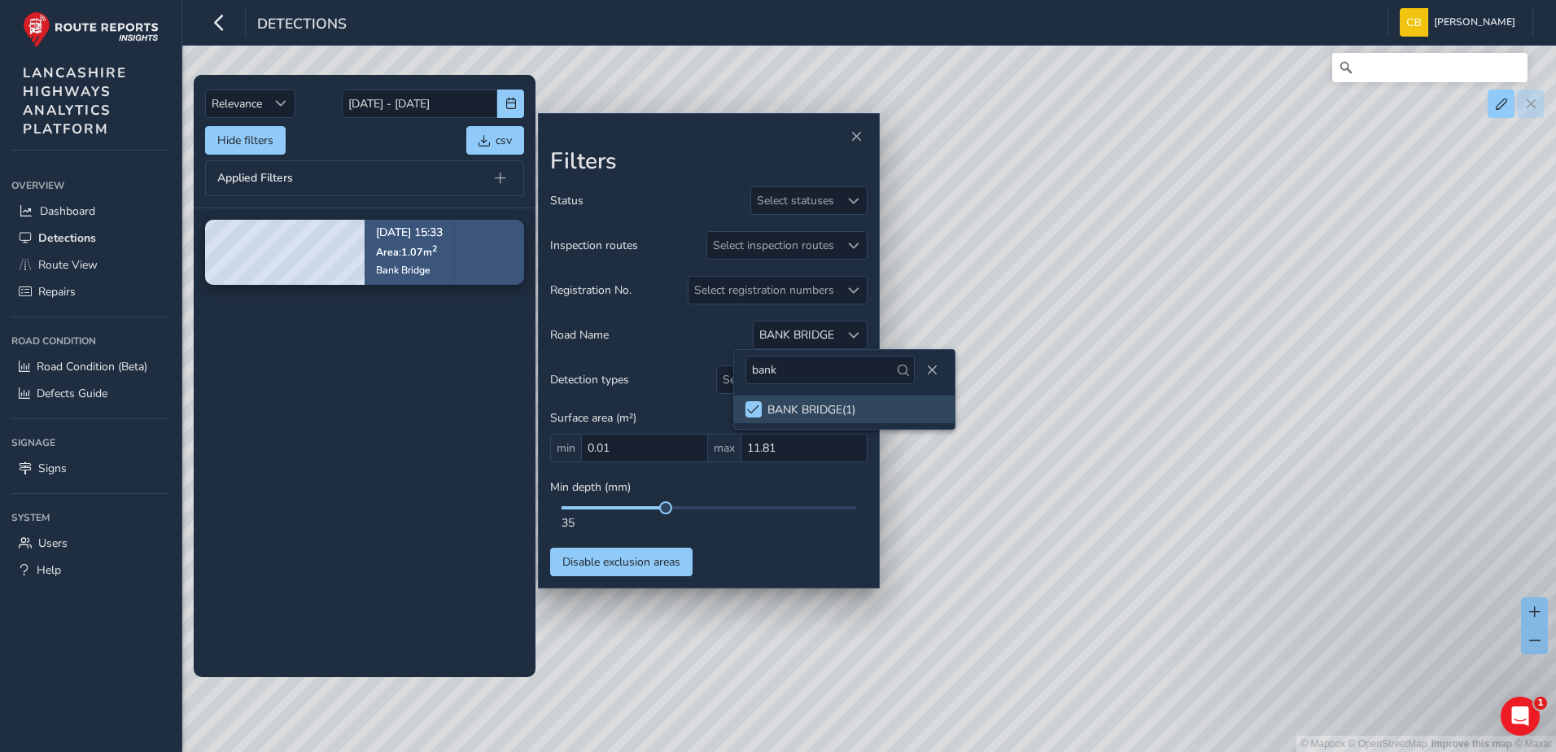
click at [413, 256] on span "Area: 1.07 m 2" at bounding box center [406, 252] width 61 height 14
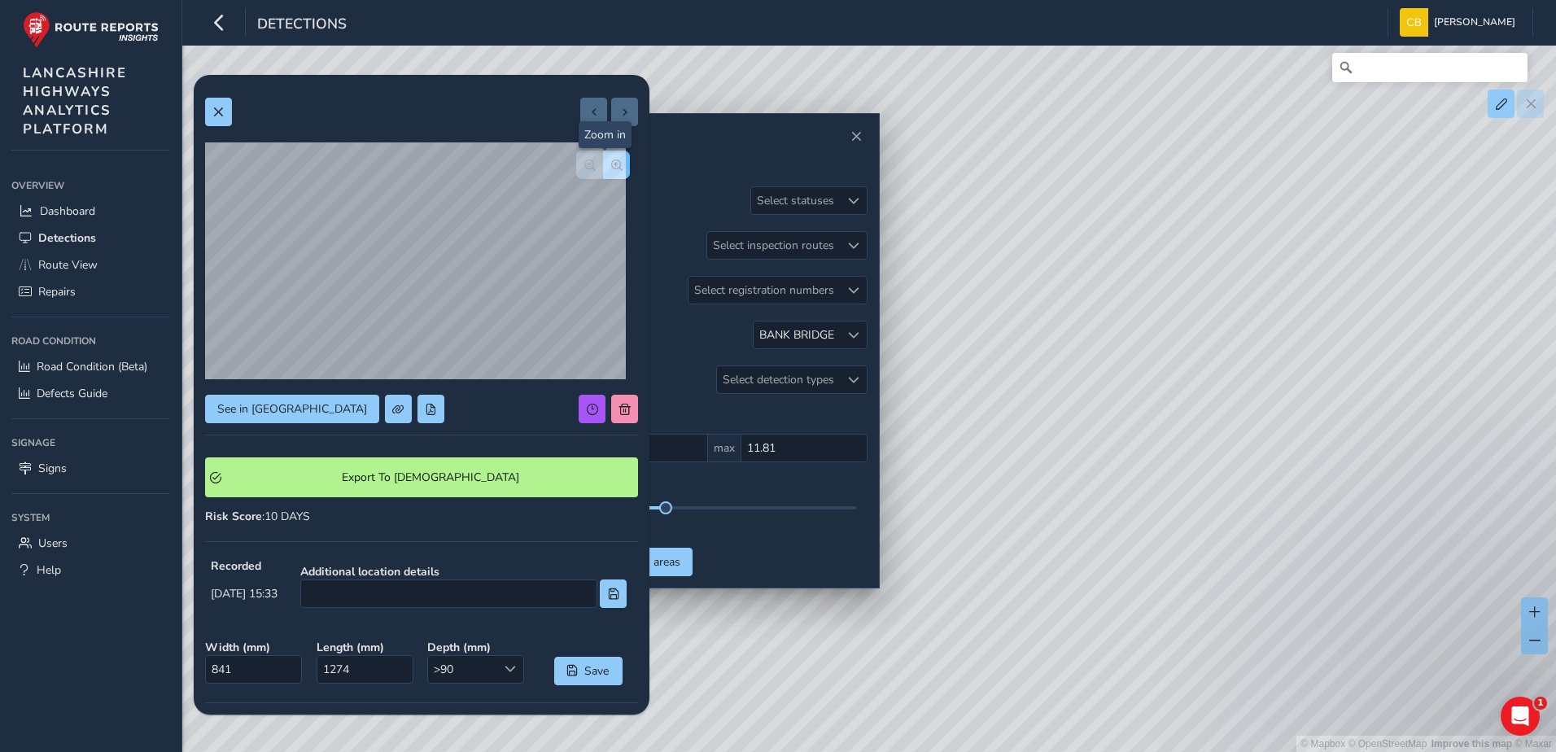
click at [614, 166] on button "button" at bounding box center [616, 165] width 27 height 28
click at [584, 168] on span "button" at bounding box center [589, 165] width 11 height 11
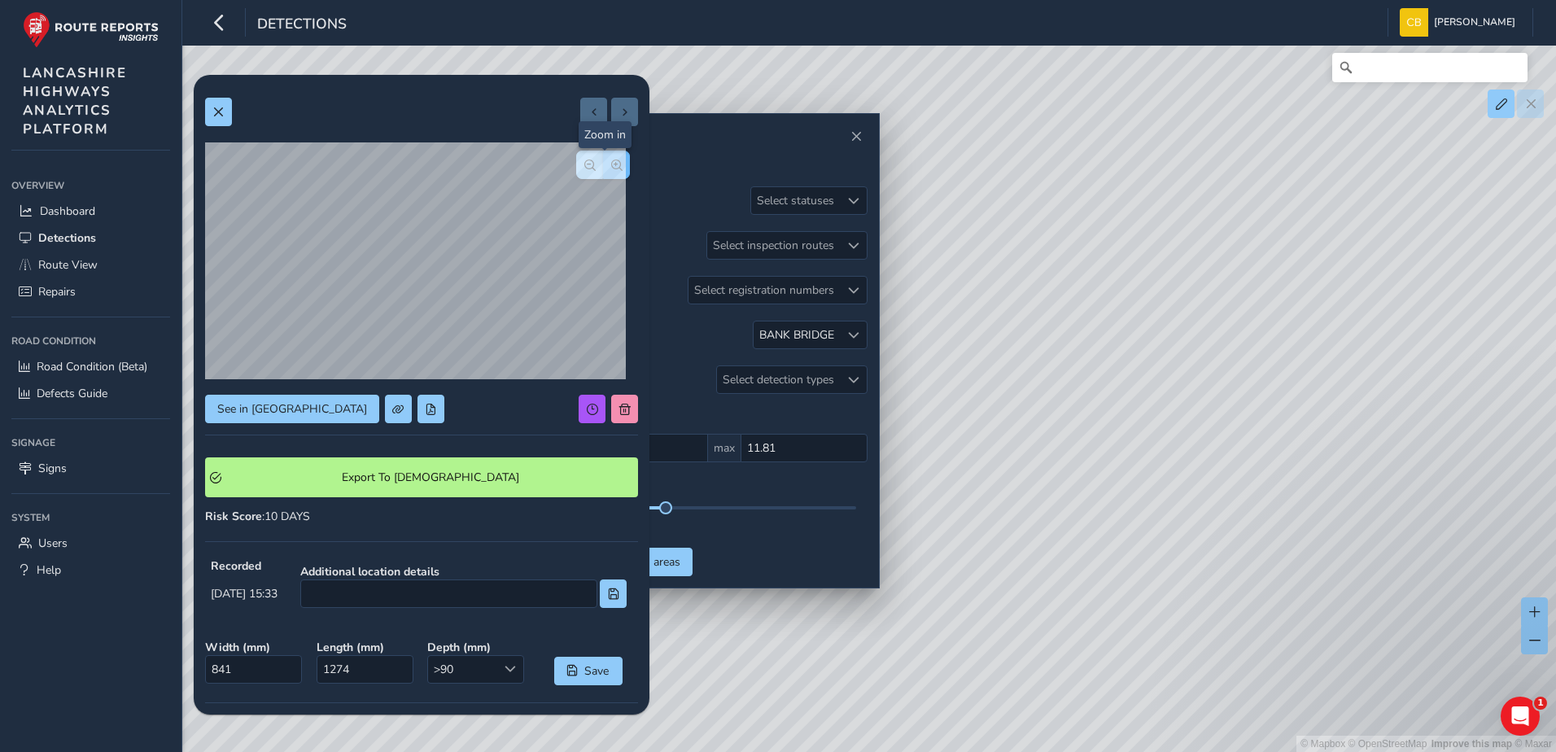
click at [611, 166] on span "button" at bounding box center [616, 165] width 11 height 11
click at [584, 168] on span "button" at bounding box center [589, 165] width 11 height 11
click at [576, 166] on button "button" at bounding box center [589, 165] width 27 height 28
click at [614, 162] on button "button" at bounding box center [616, 165] width 27 height 28
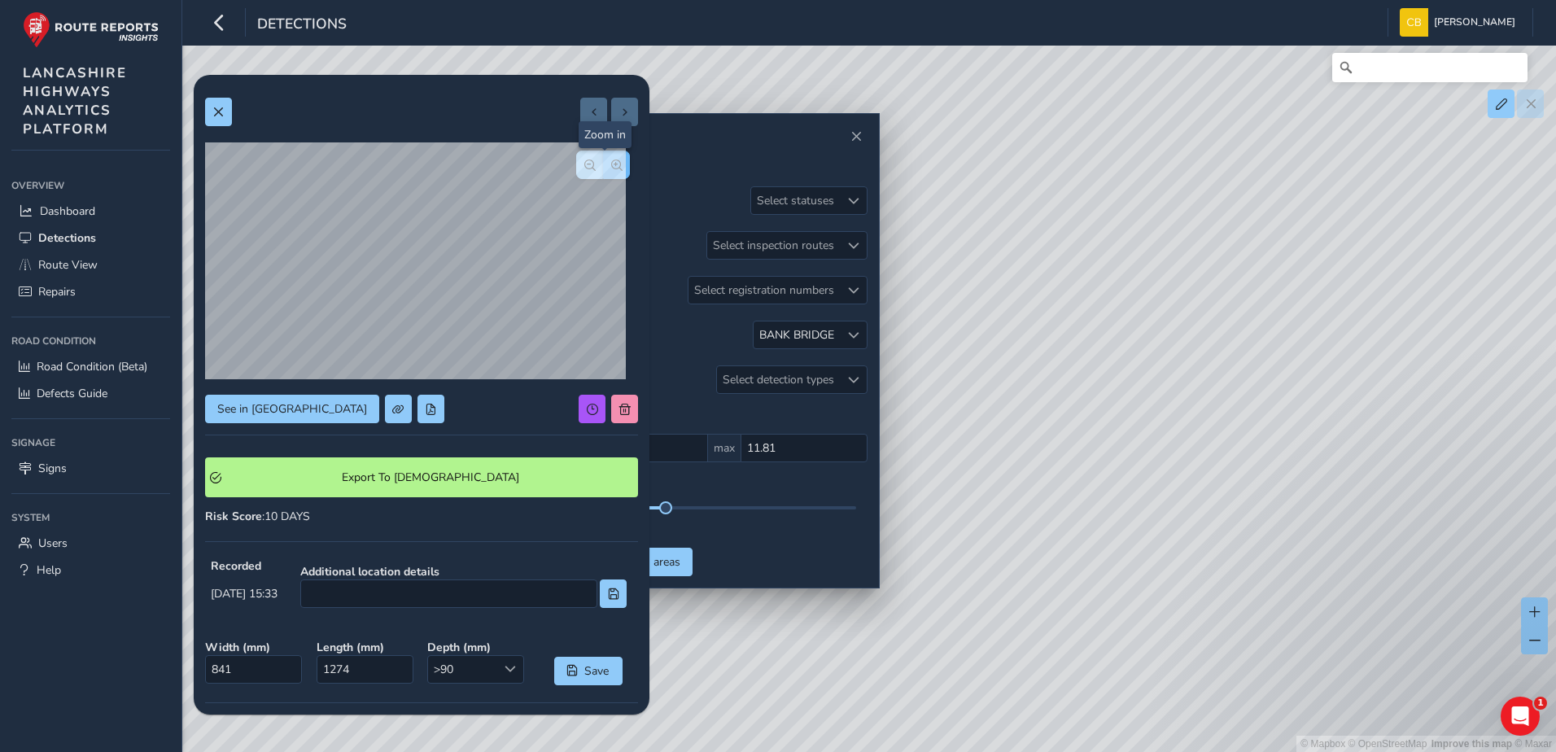
click at [614, 162] on button "button" at bounding box center [616, 165] width 27 height 28
click at [225, 117] on button at bounding box center [218, 112] width 27 height 28
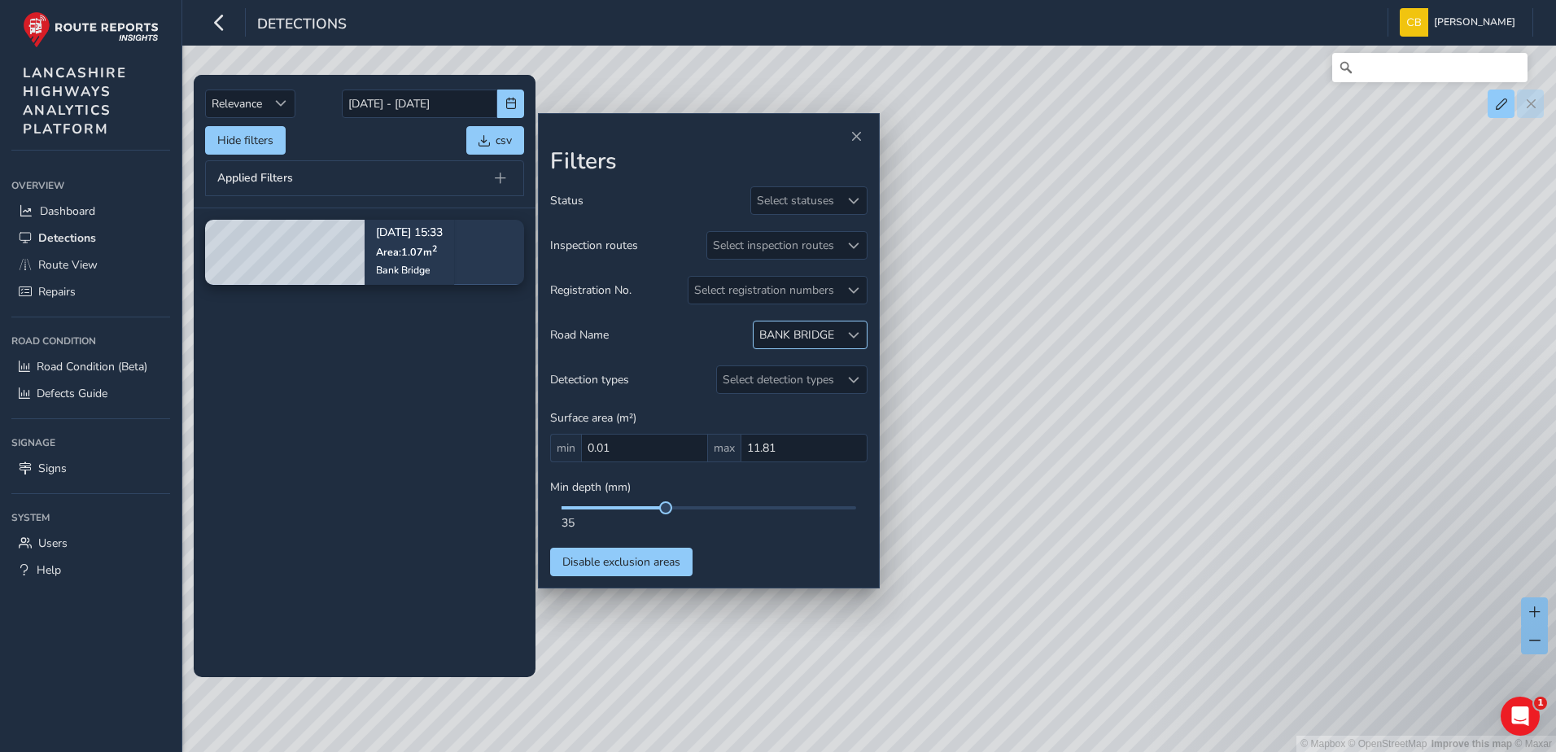
click at [848, 339] on span at bounding box center [853, 335] width 11 height 11
click at [763, 412] on li "BANK BRIDGE ( 1 )" at bounding box center [863, 410] width 221 height 28
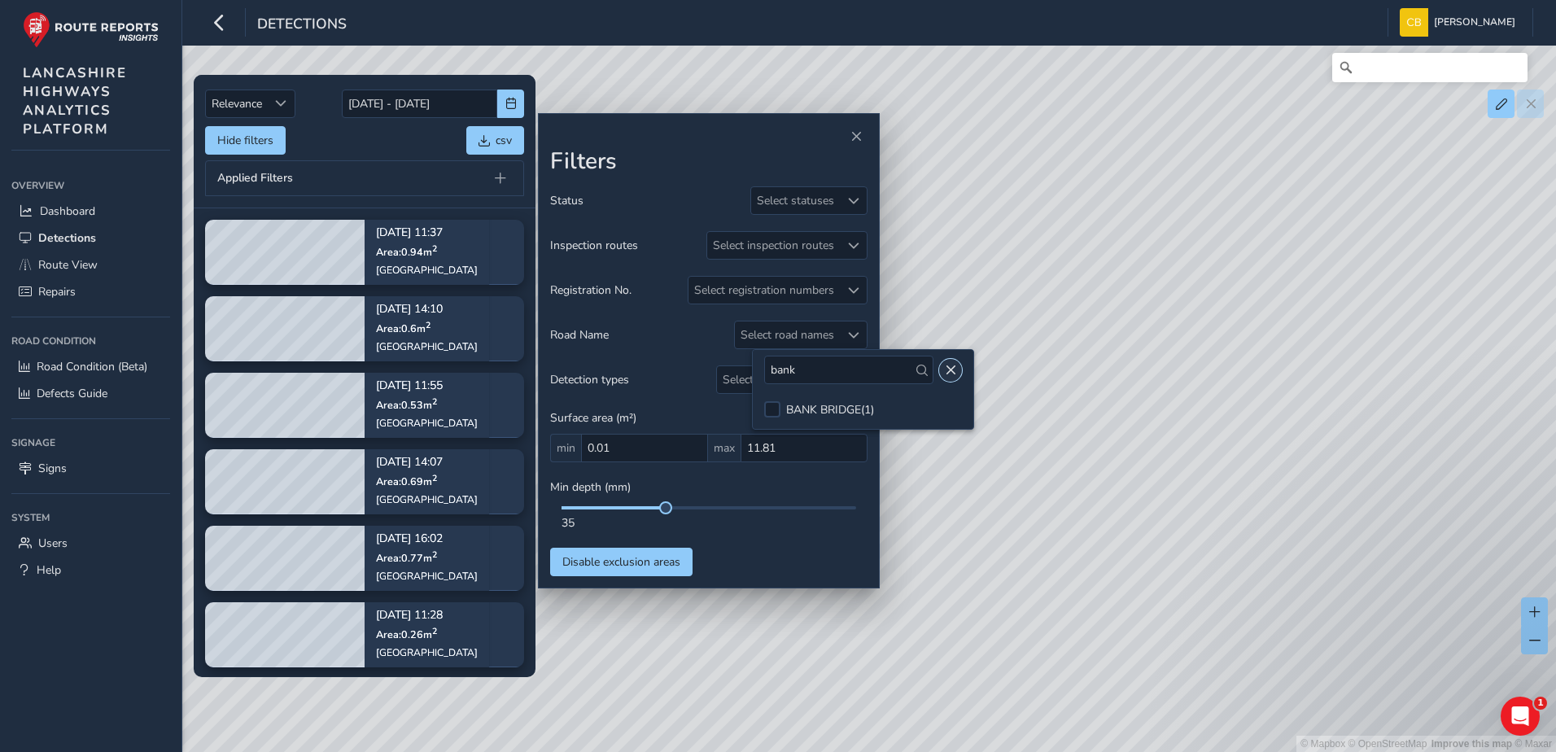
click at [945, 371] on span "Close" at bounding box center [950, 370] width 11 height 11
click at [378, 147] on div "Hide filters csv" at bounding box center [364, 140] width 319 height 28
click at [832, 288] on div "Select registration numbers" at bounding box center [764, 290] width 151 height 27
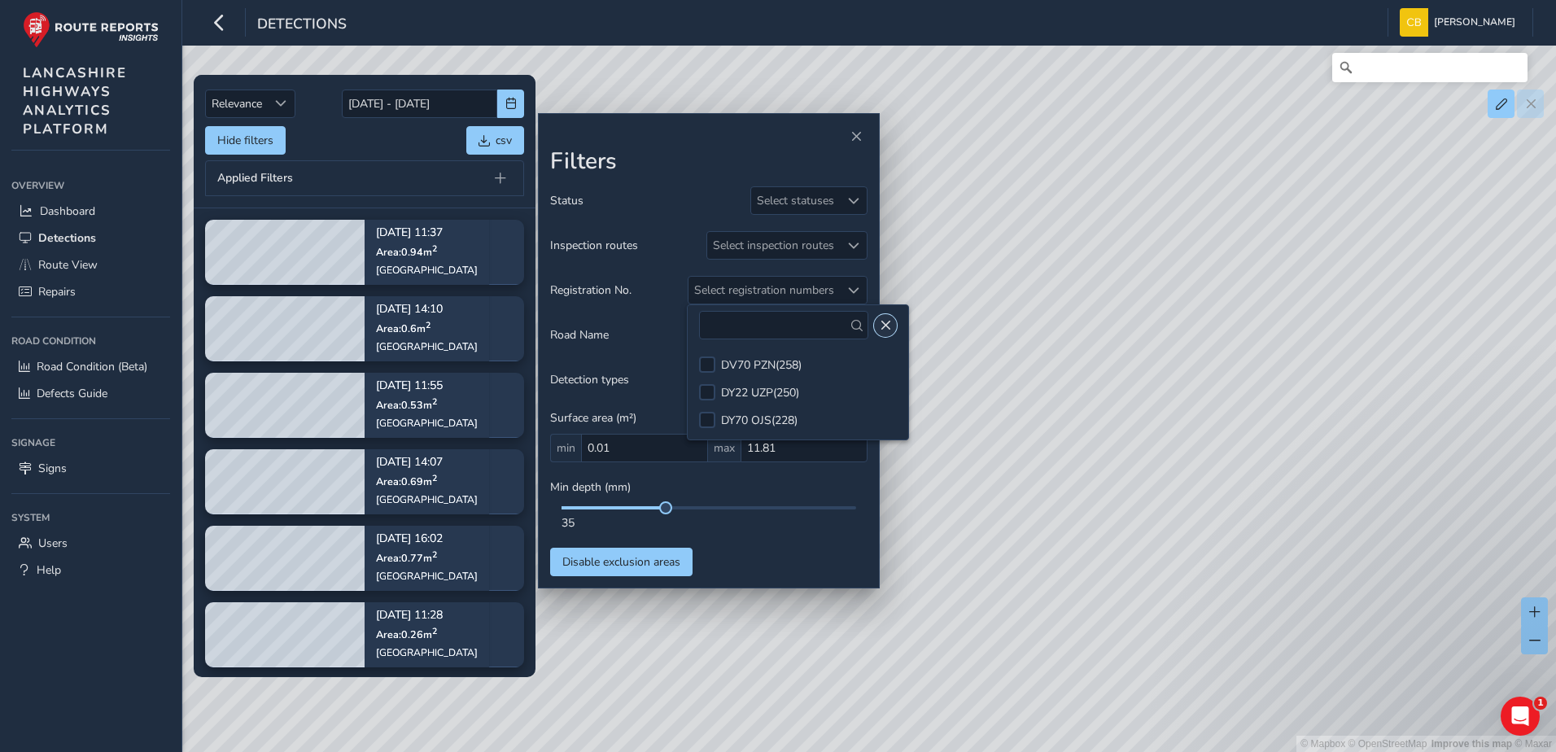
click at [880, 322] on span "Close" at bounding box center [885, 325] width 11 height 11
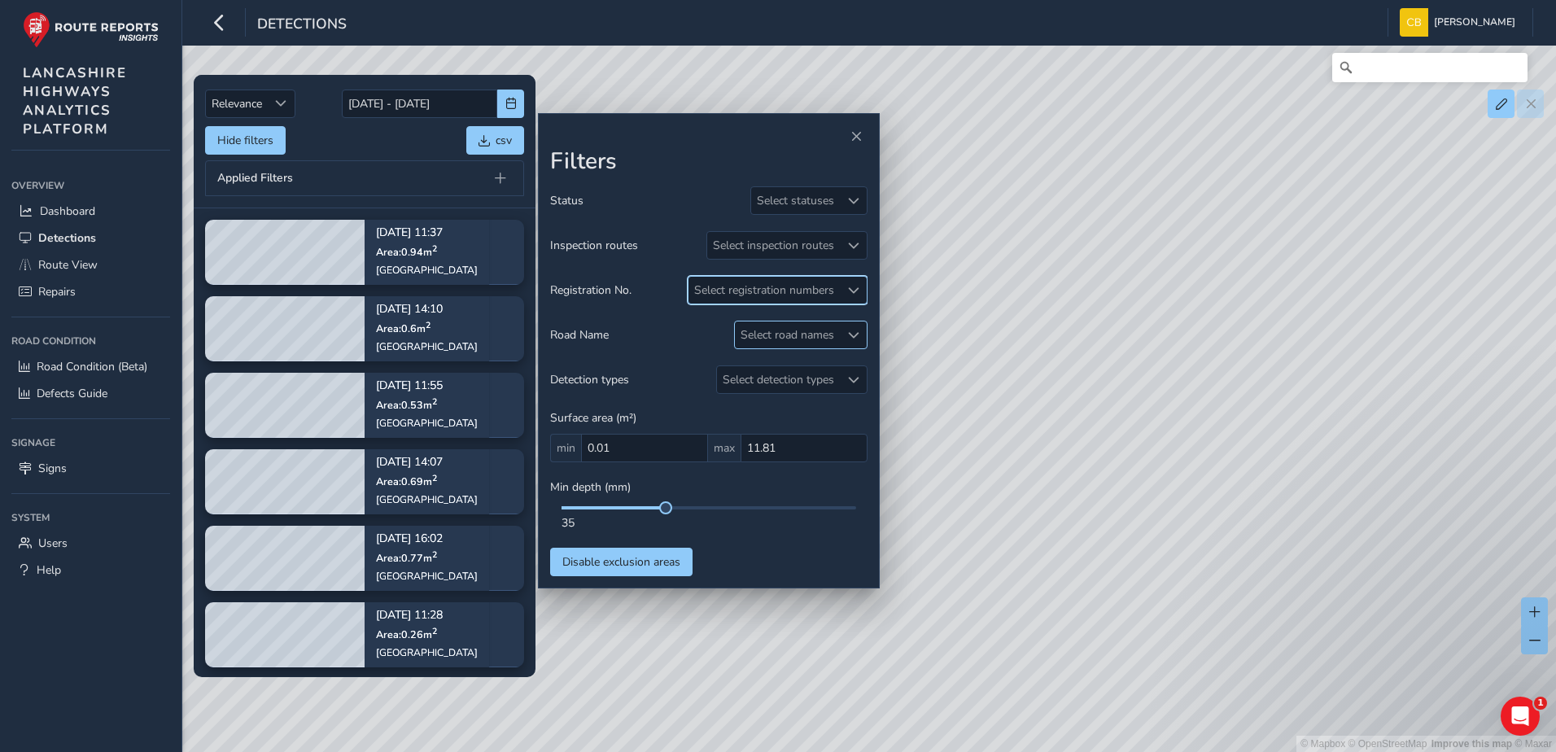
click at [794, 337] on div "Select road names" at bounding box center [787, 334] width 105 height 27
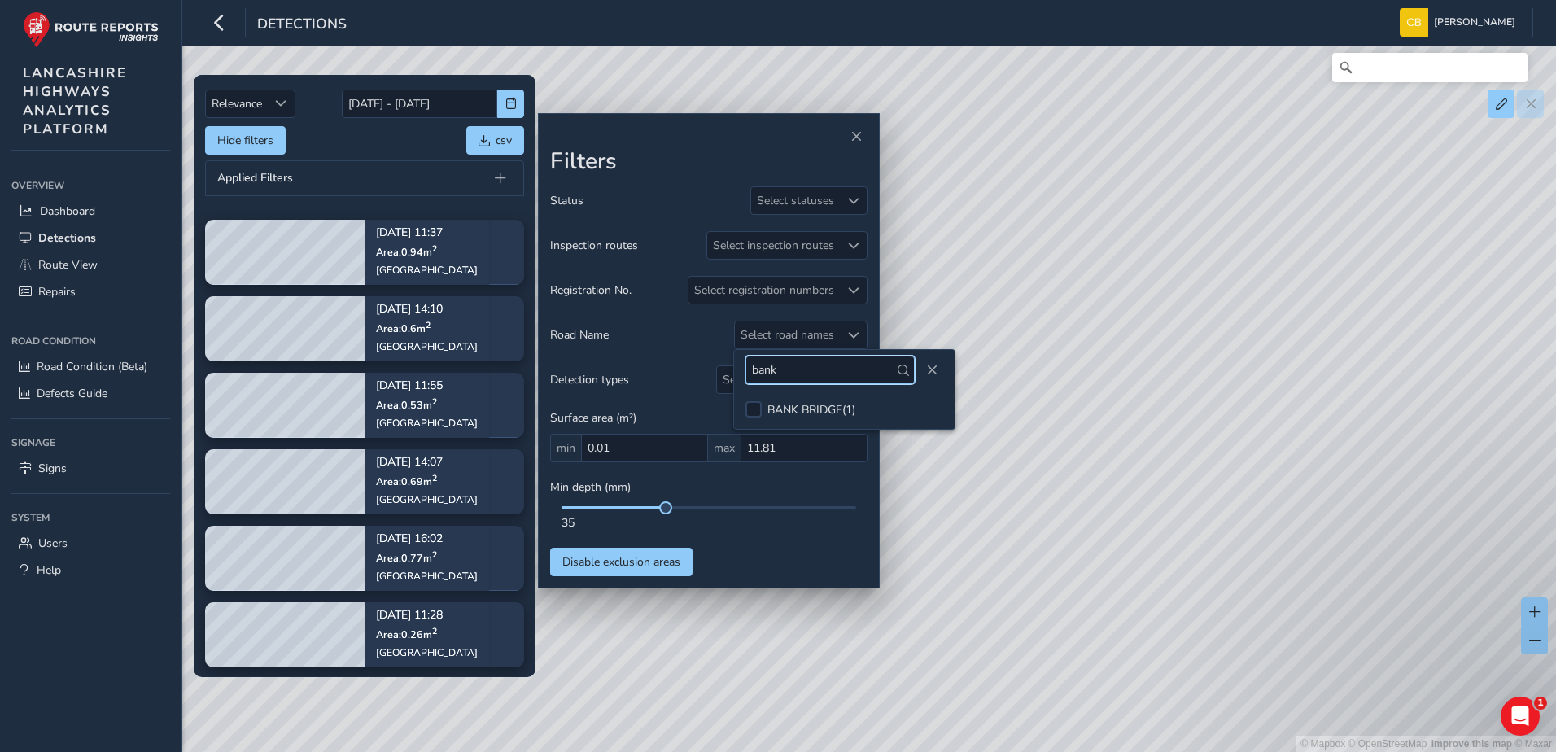
click at [834, 369] on input "bank" at bounding box center [829, 370] width 169 height 28
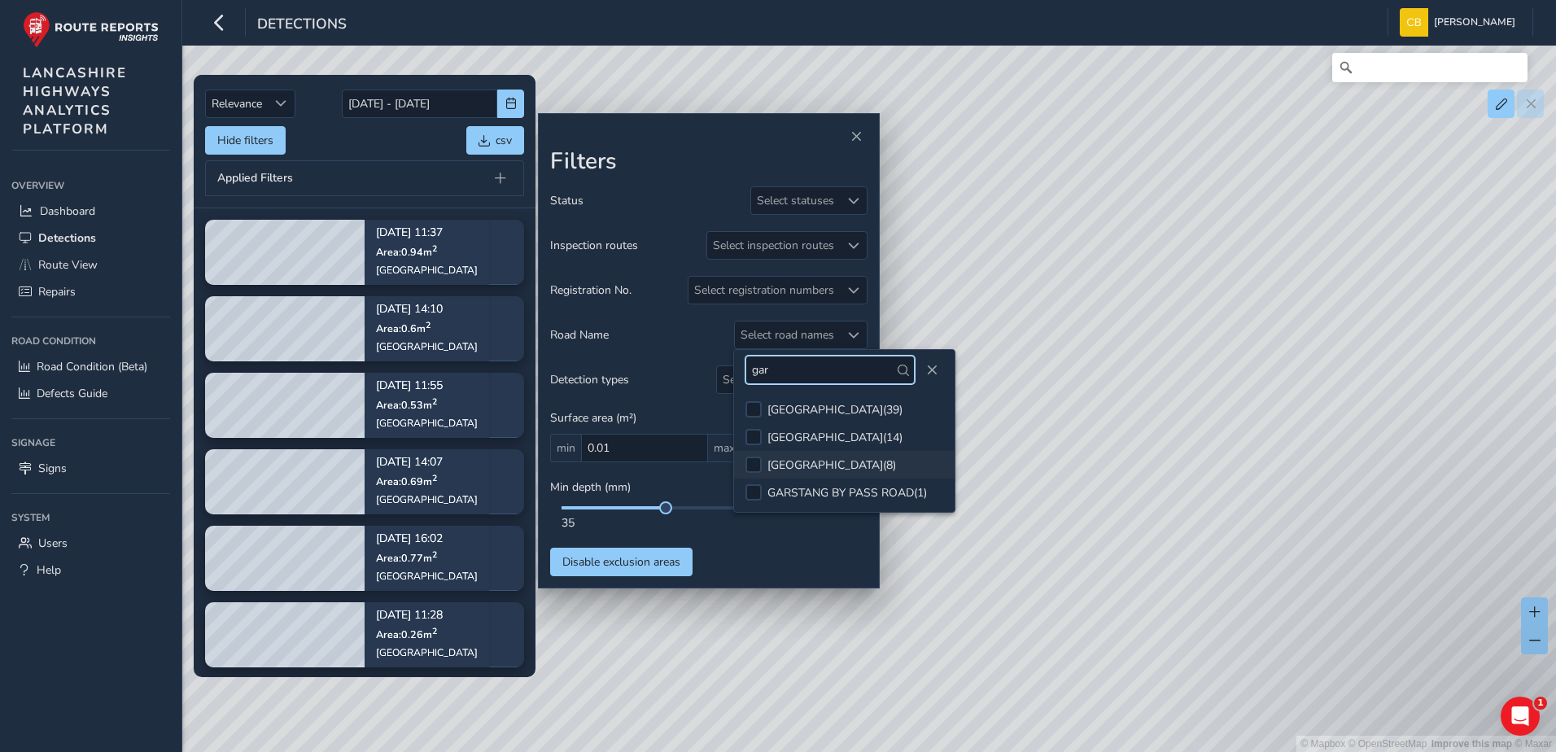
type input "gar"
click at [896, 471] on div "[GEOGRAPHIC_DATA] ( 8 )" at bounding box center [831, 464] width 129 height 15
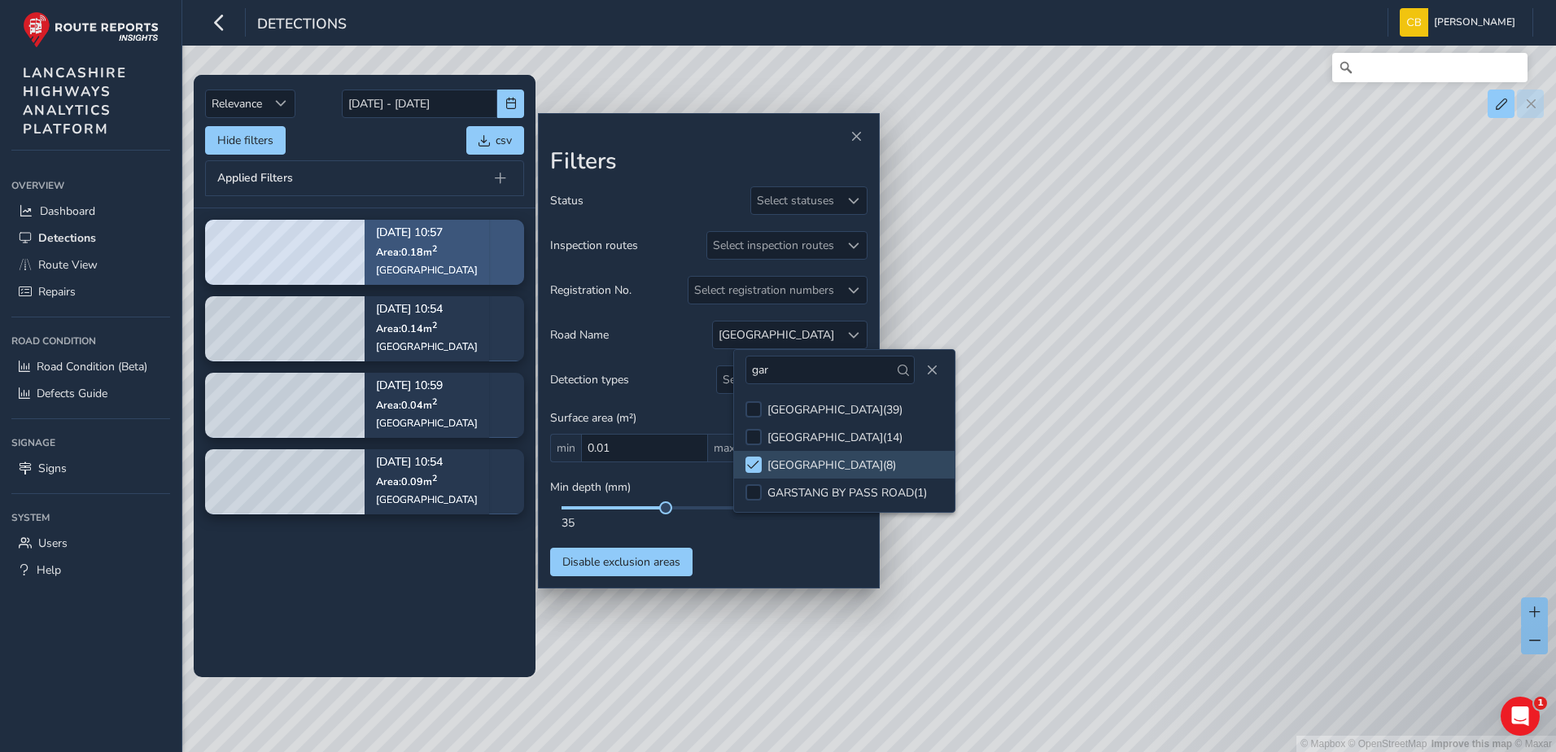
click at [400, 245] on p "Area: 0.18 m 2" at bounding box center [427, 251] width 102 height 13
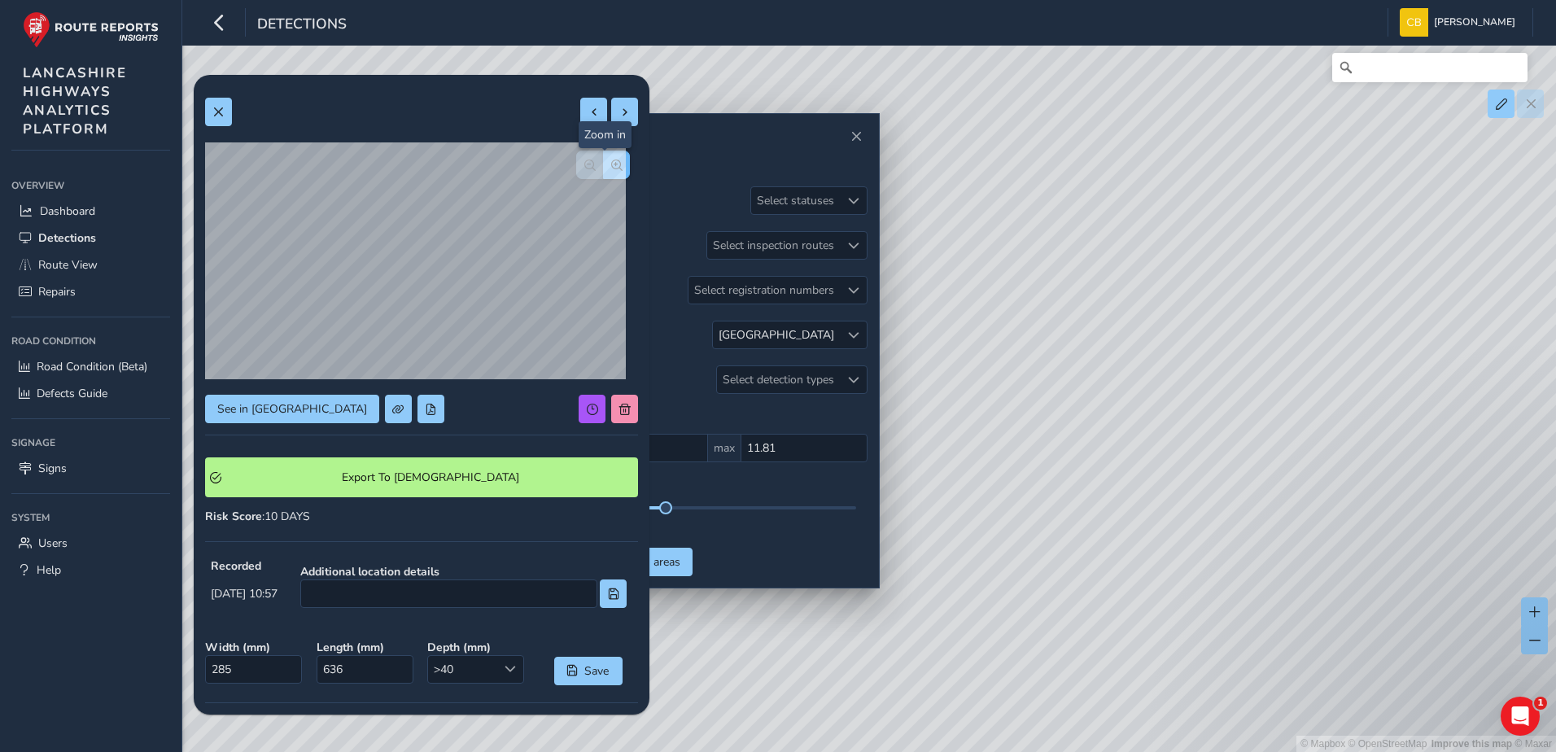
click at [603, 173] on button "button" at bounding box center [616, 165] width 27 height 28
click at [584, 161] on span "button" at bounding box center [589, 165] width 11 height 11
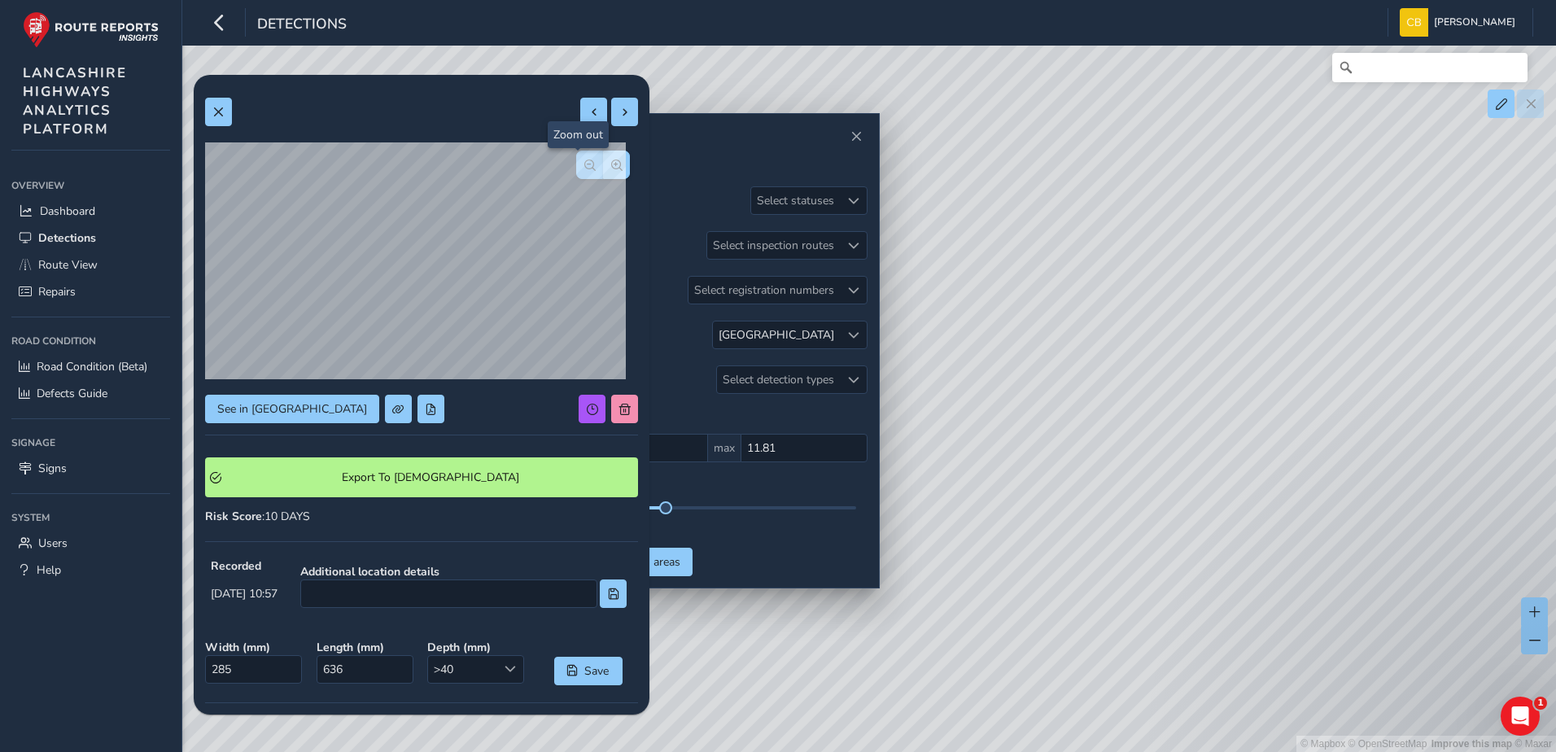
click at [584, 161] on span "button" at bounding box center [589, 165] width 11 height 11
click at [619, 114] on span at bounding box center [624, 112] width 11 height 11
type input "153"
type input "276"
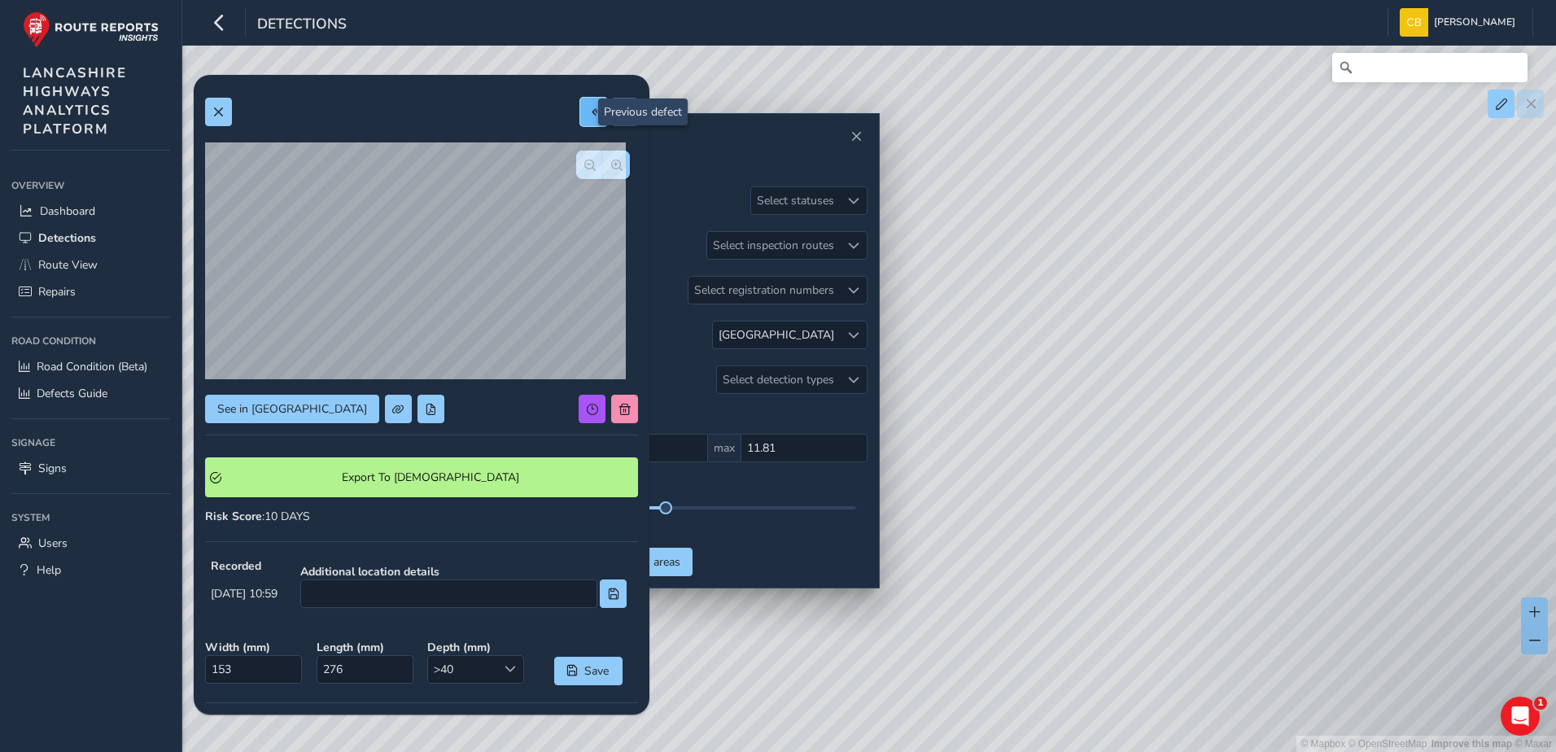
click at [588, 116] on button at bounding box center [593, 112] width 27 height 28
type input "285"
type input "636"
click at [588, 116] on button at bounding box center [593, 112] width 27 height 28
type input "199"
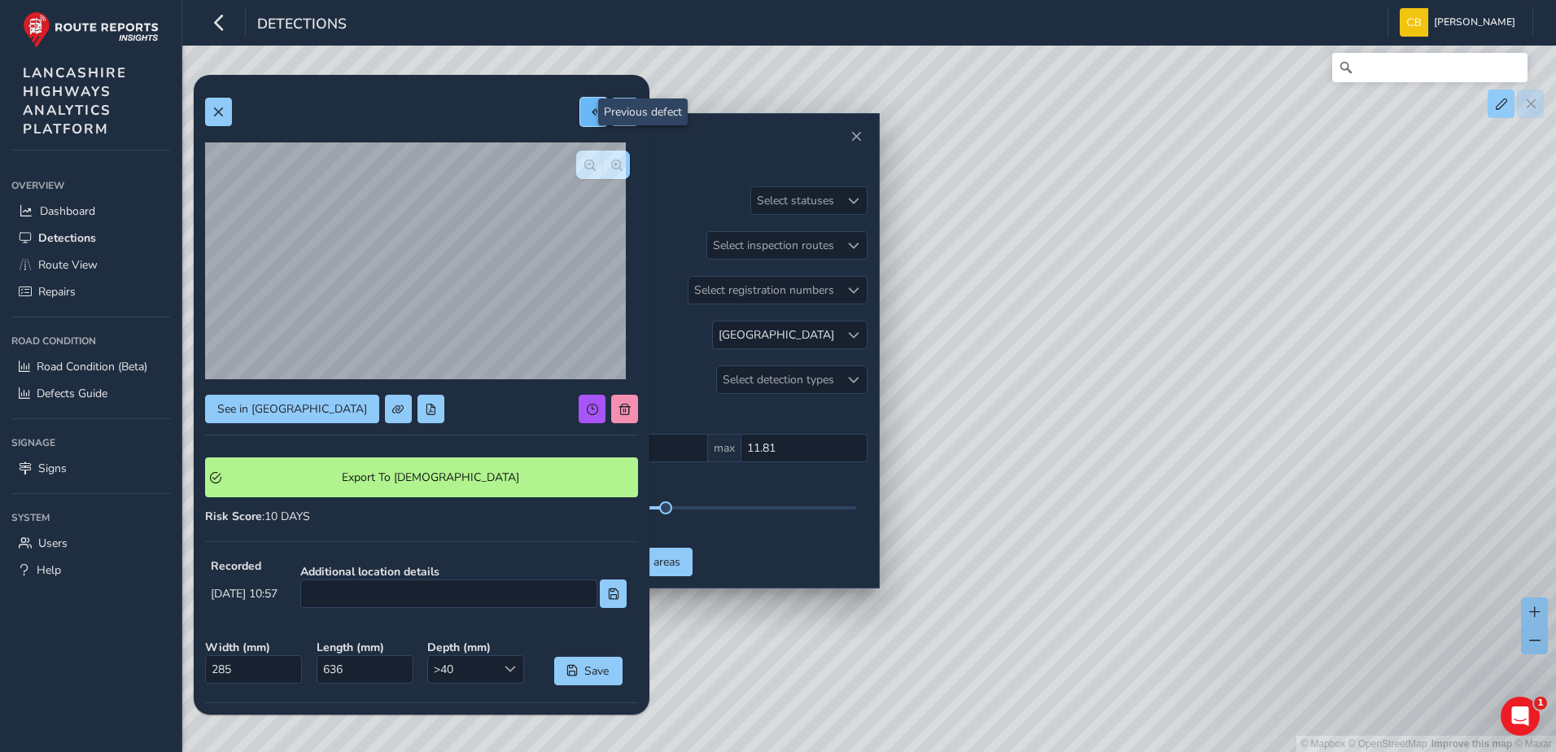
type input "433"
click at [615, 120] on button at bounding box center [624, 112] width 27 height 28
type input "285"
type input "636"
click at [586, 101] on button at bounding box center [593, 112] width 27 height 28
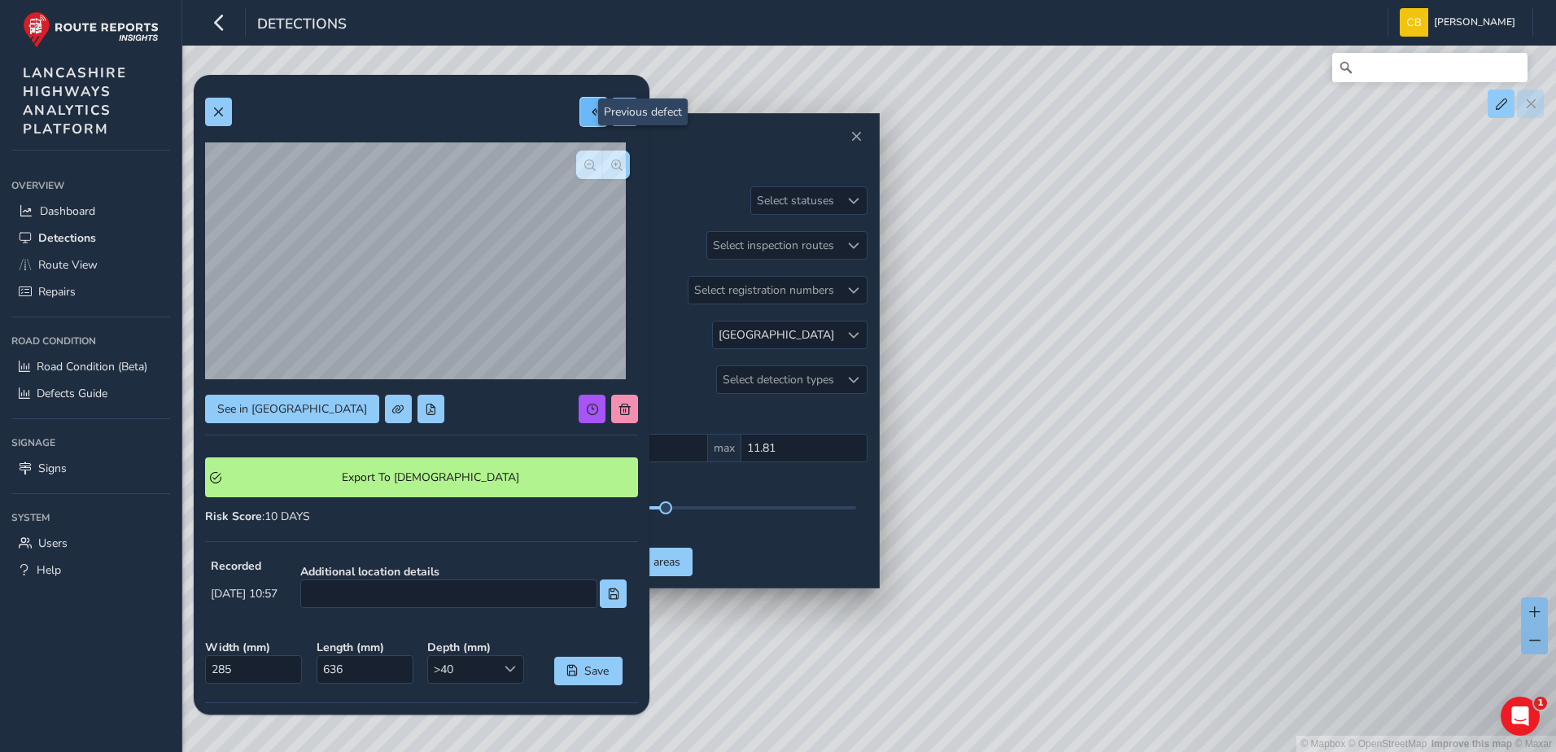
type input "199"
type input "433"
click at [586, 101] on button at bounding box center [593, 112] width 27 height 28
type input "246"
type input "588"
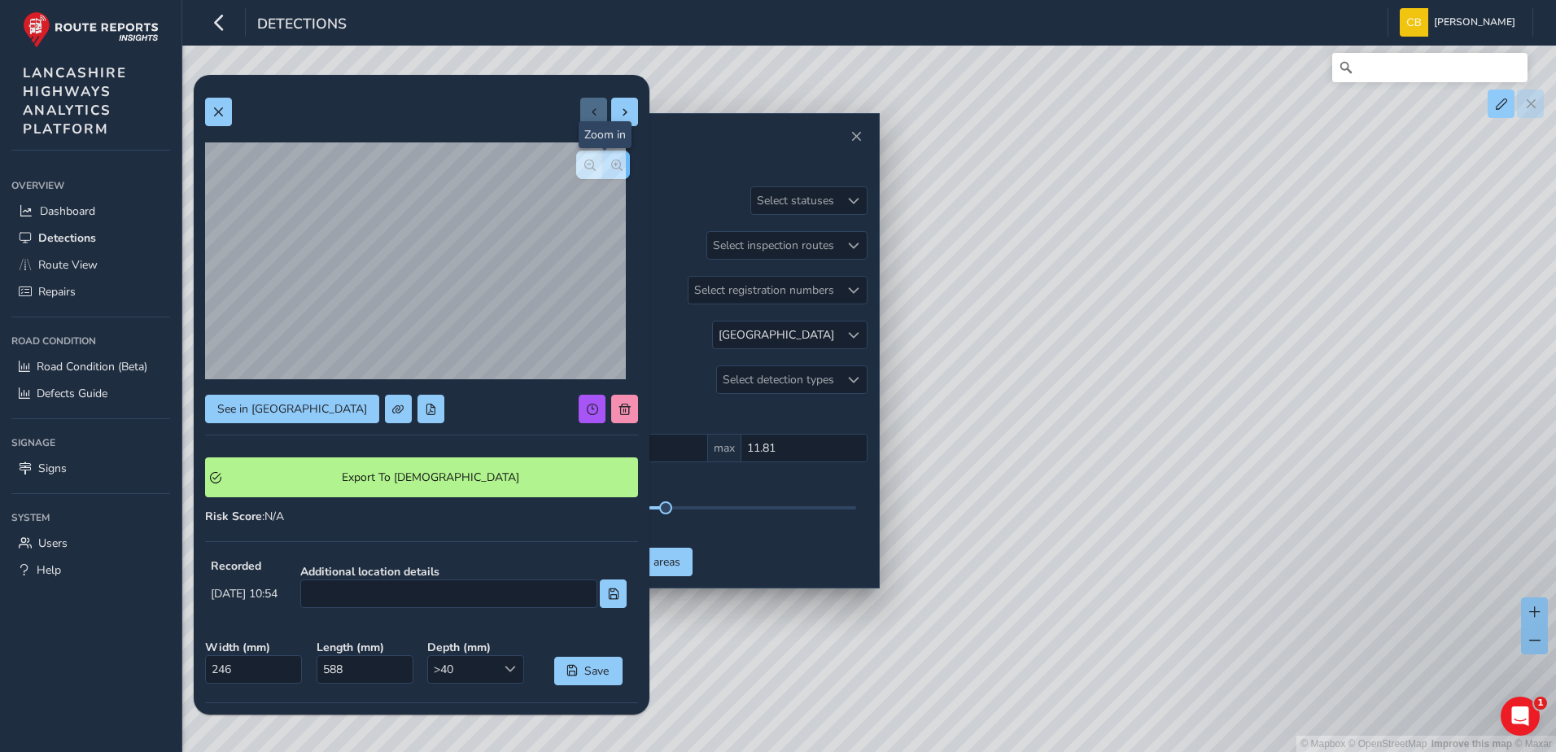
click at [611, 163] on span "button" at bounding box center [616, 165] width 11 height 11
click at [584, 168] on span "button" at bounding box center [589, 165] width 11 height 11
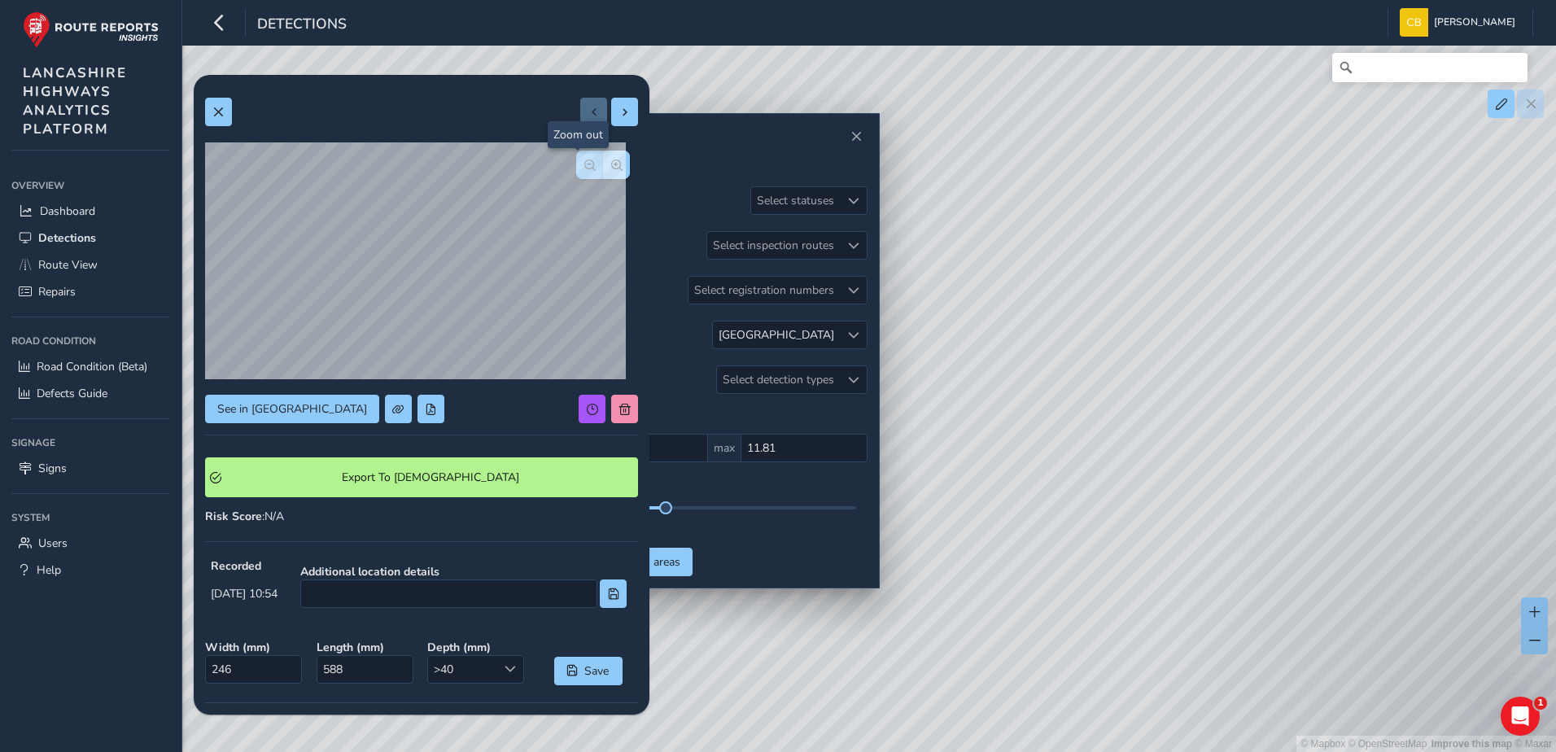
click at [584, 168] on span "button" at bounding box center [589, 165] width 11 height 11
click at [216, 108] on span at bounding box center [217, 112] width 11 height 11
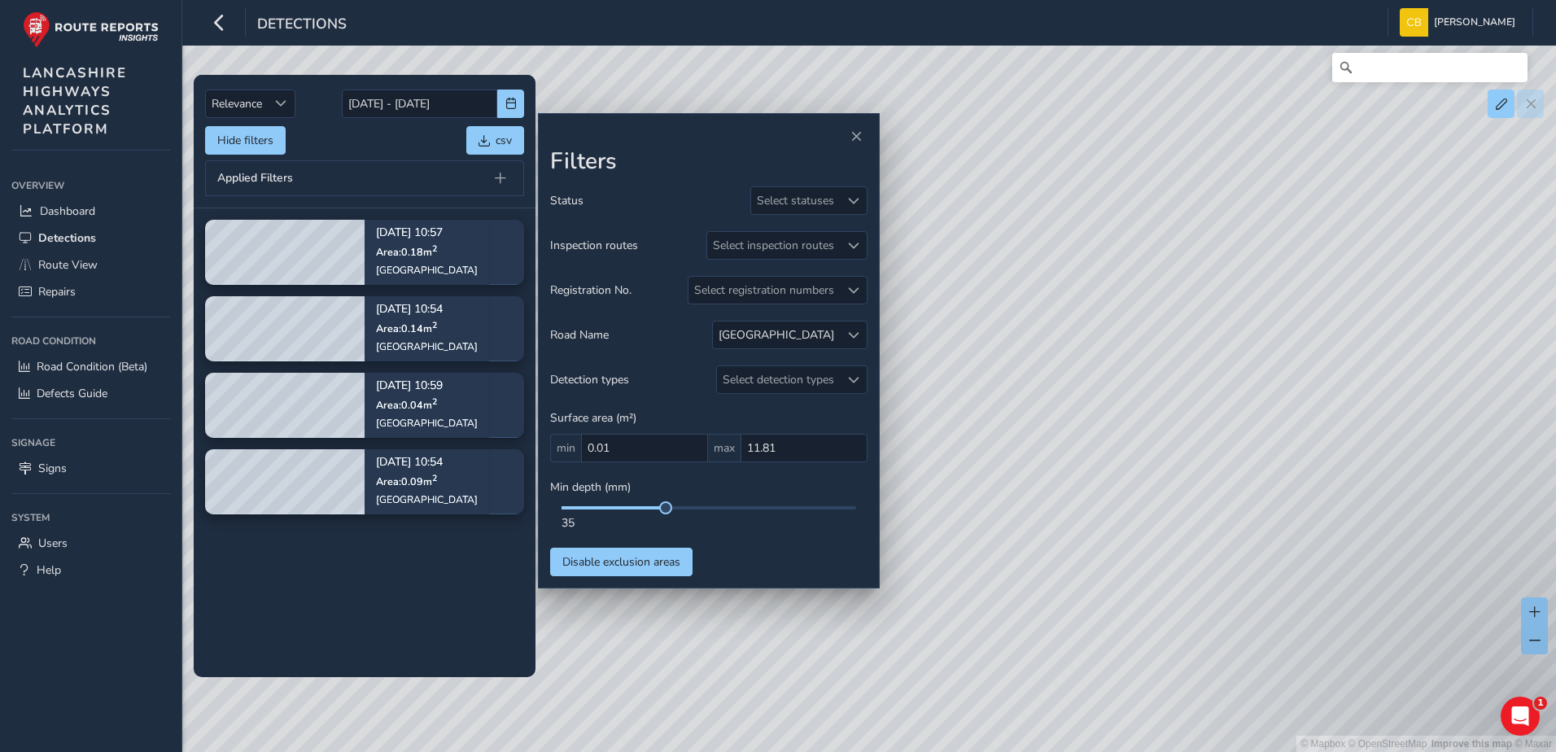
click at [348, 628] on tbody "[DATE] 10:57 Area: 0.18 m [STREET_ADDRESS] [DATE] 10:54 Area: 0.14 m [STREET_AD…" at bounding box center [365, 442] width 342 height 468
click at [857, 334] on span at bounding box center [853, 335] width 11 height 11
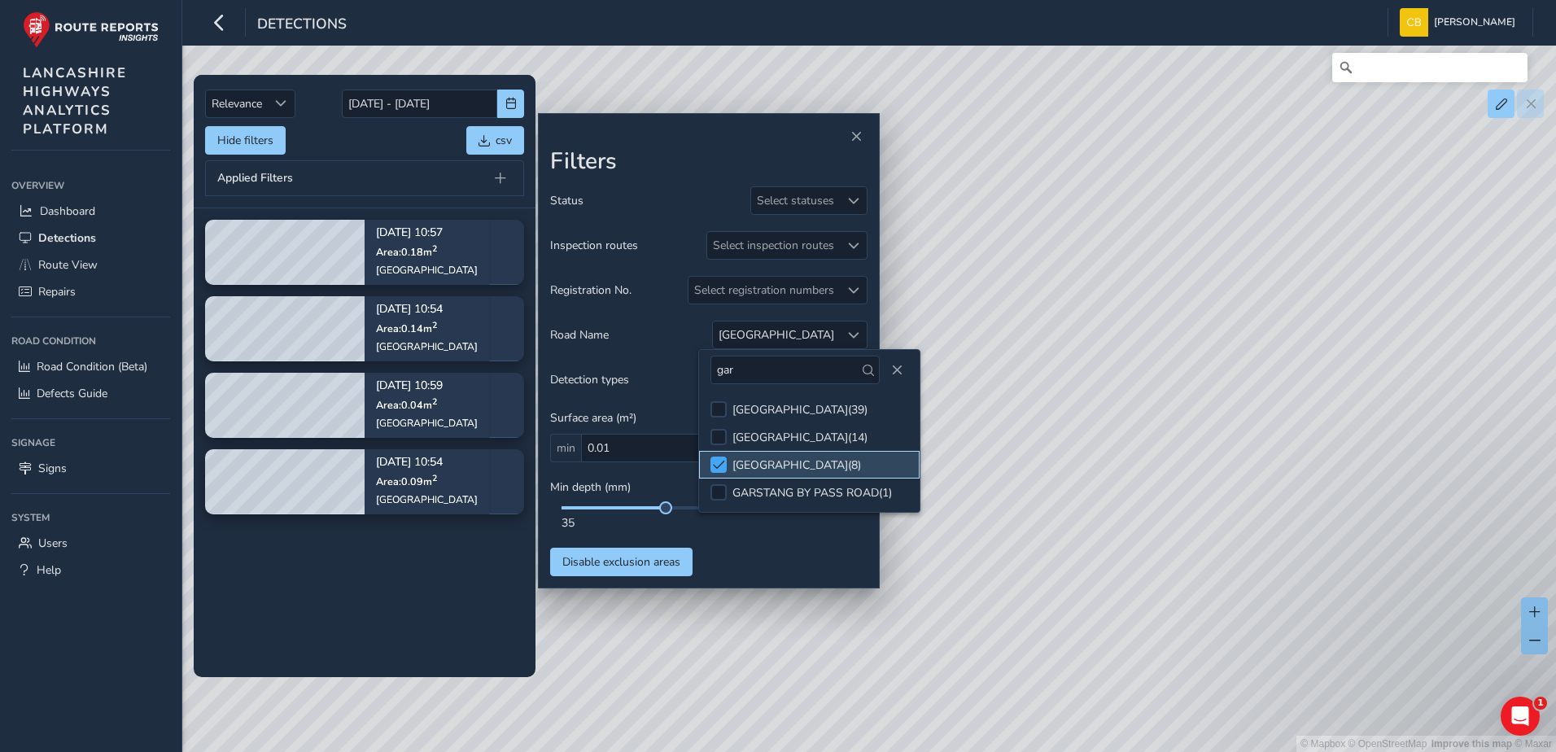
click at [721, 462] on span at bounding box center [719, 464] width 12 height 11
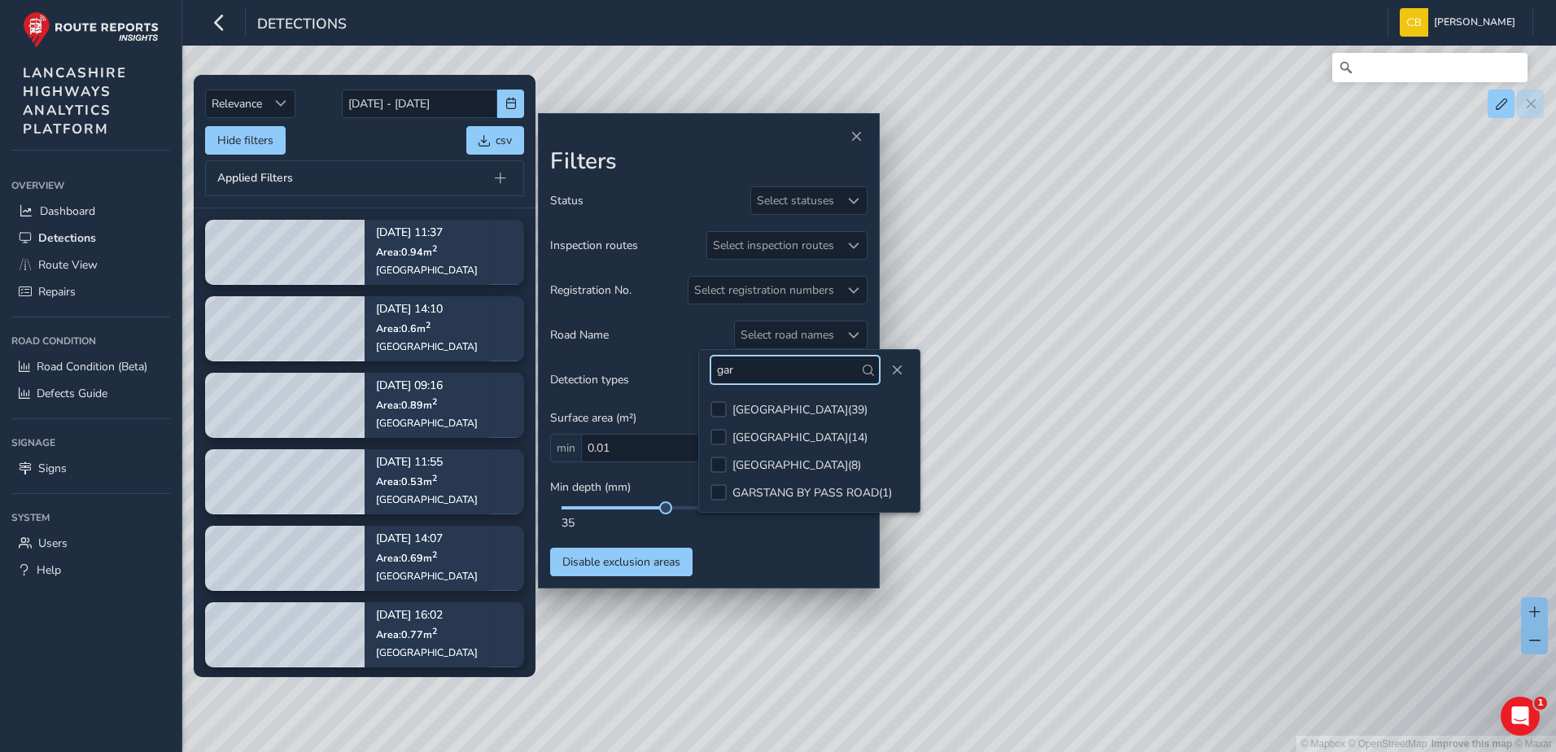
drag, startPoint x: 783, startPoint y: 375, endPoint x: 662, endPoint y: 374, distance: 120.5
click at [662, 374] on body "Detections [PERSON_NAME] Bonage Colour Scheme: Dark Dim Light Logout Relevance …" at bounding box center [778, 376] width 1556 height 752
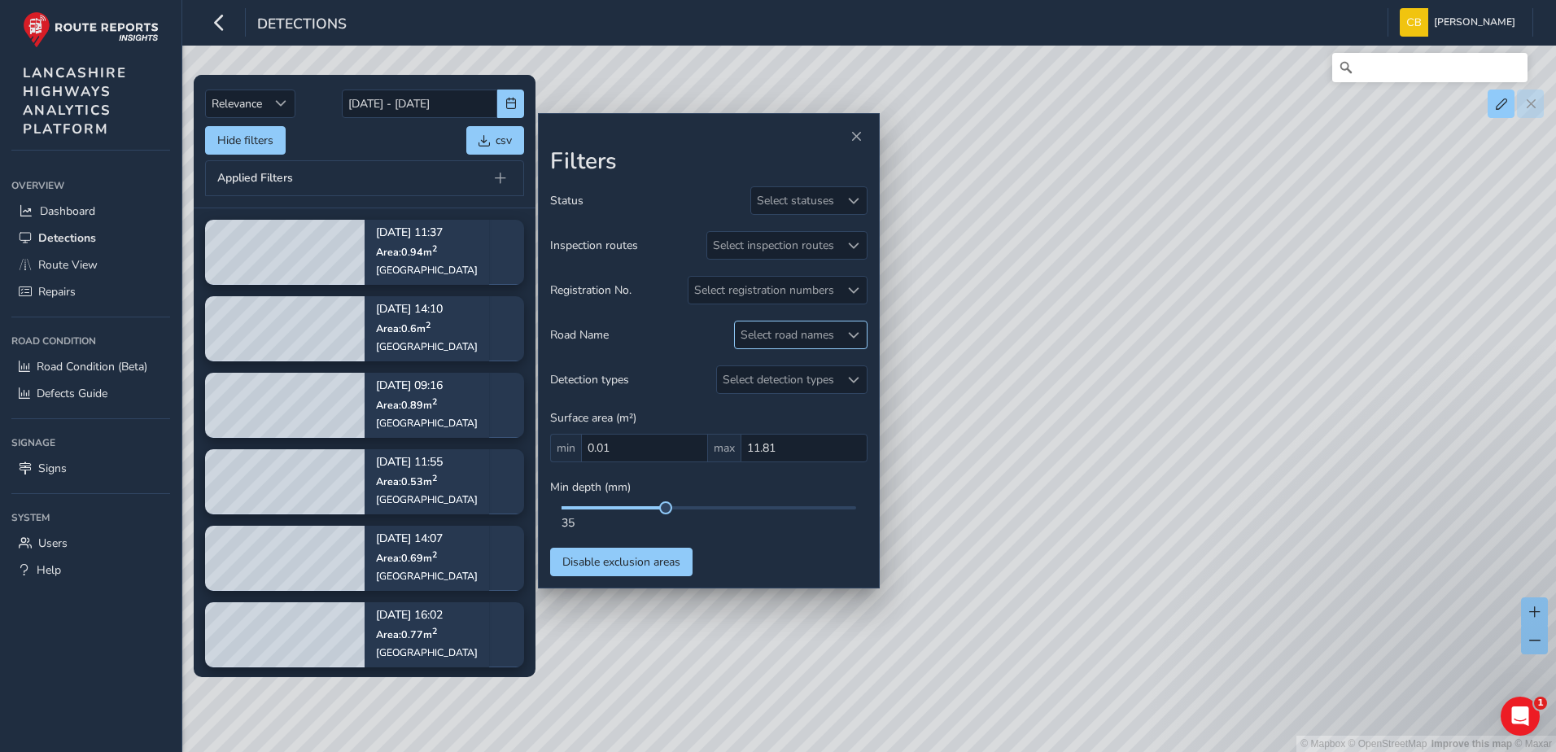
click at [834, 326] on div "Select road names" at bounding box center [787, 334] width 105 height 27
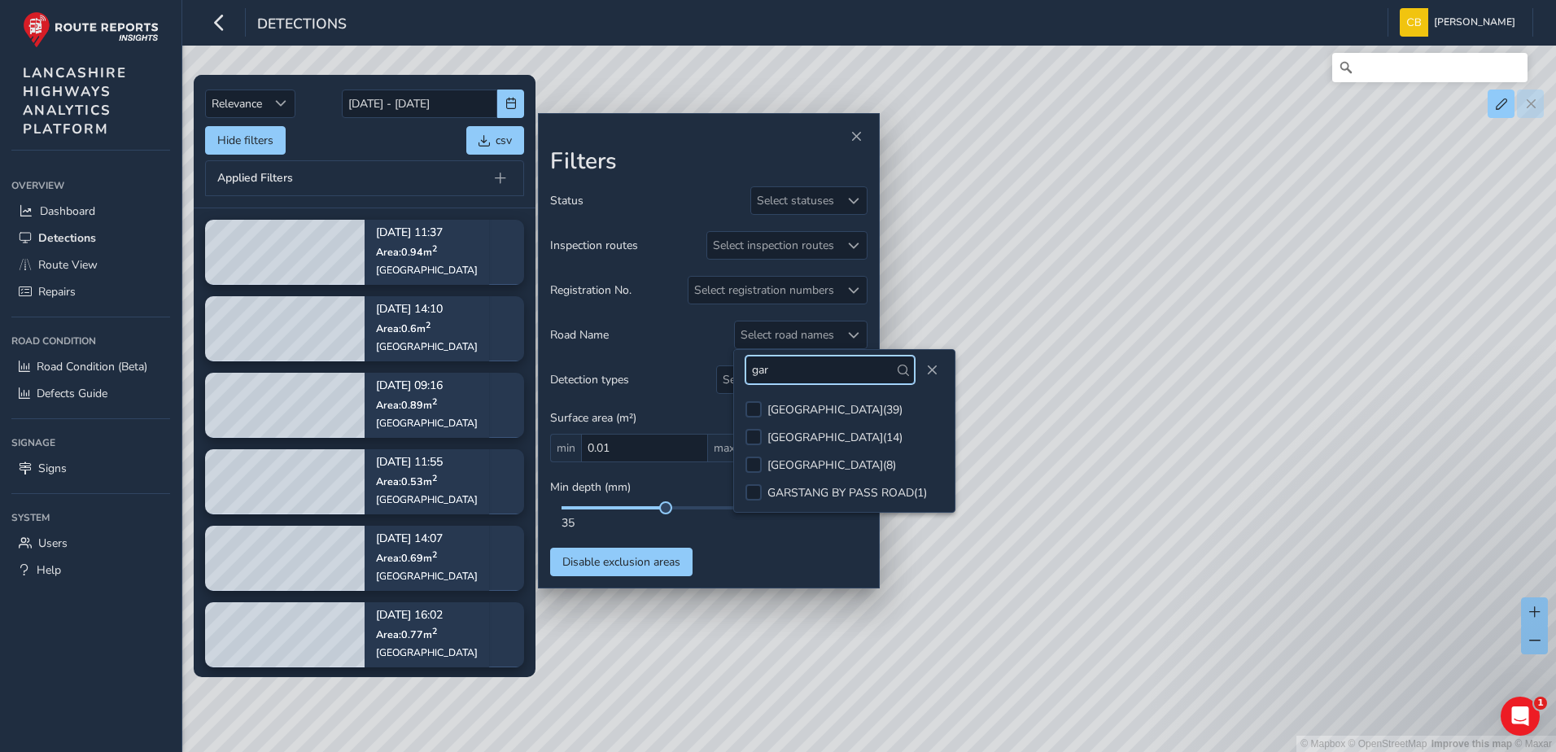
click at [810, 365] on input "gar" at bounding box center [829, 370] width 169 height 28
type input "br"
click at [859, 379] on input "br" at bounding box center [829, 370] width 169 height 28
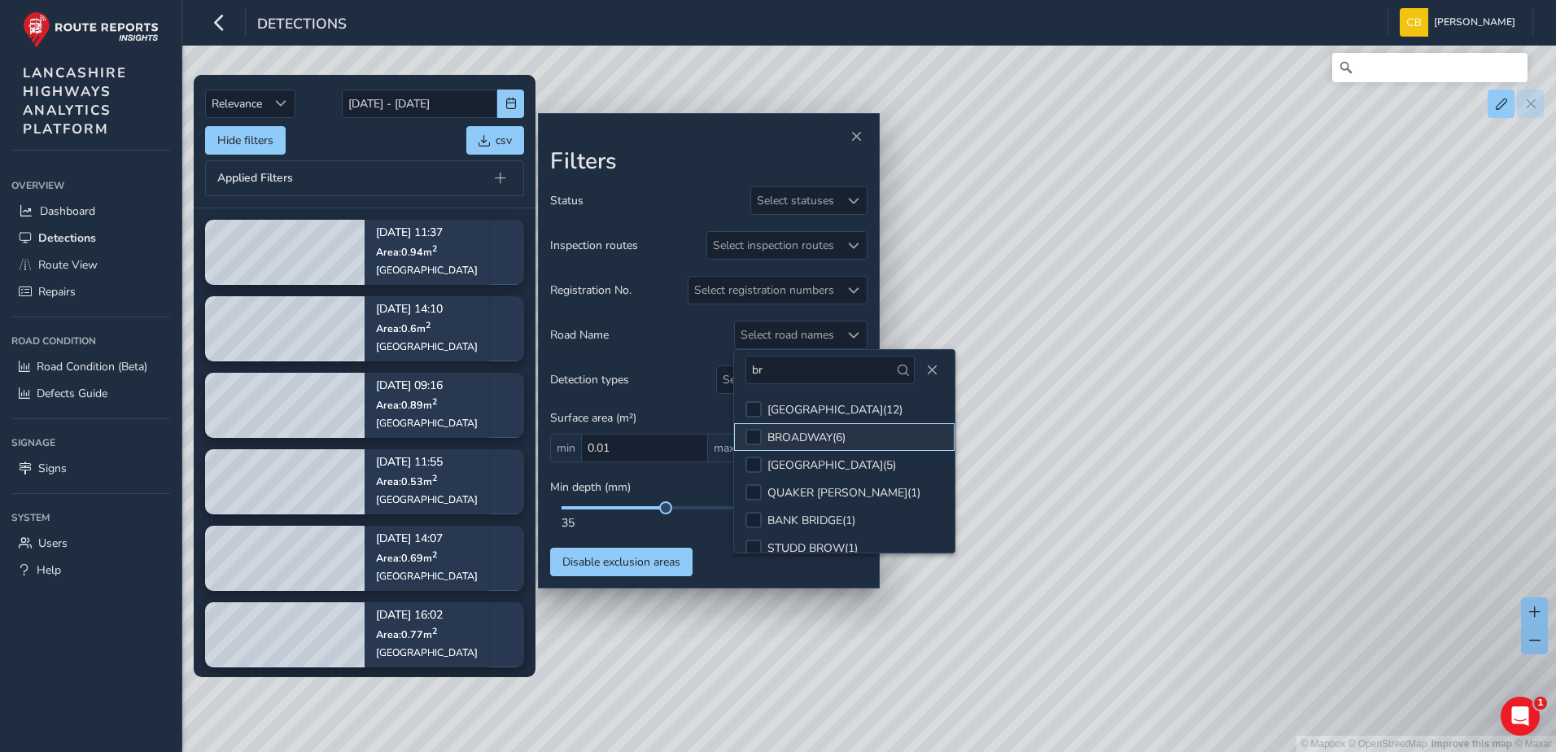
click at [832, 430] on div "BROADWAY ( 6 )" at bounding box center [806, 437] width 78 height 15
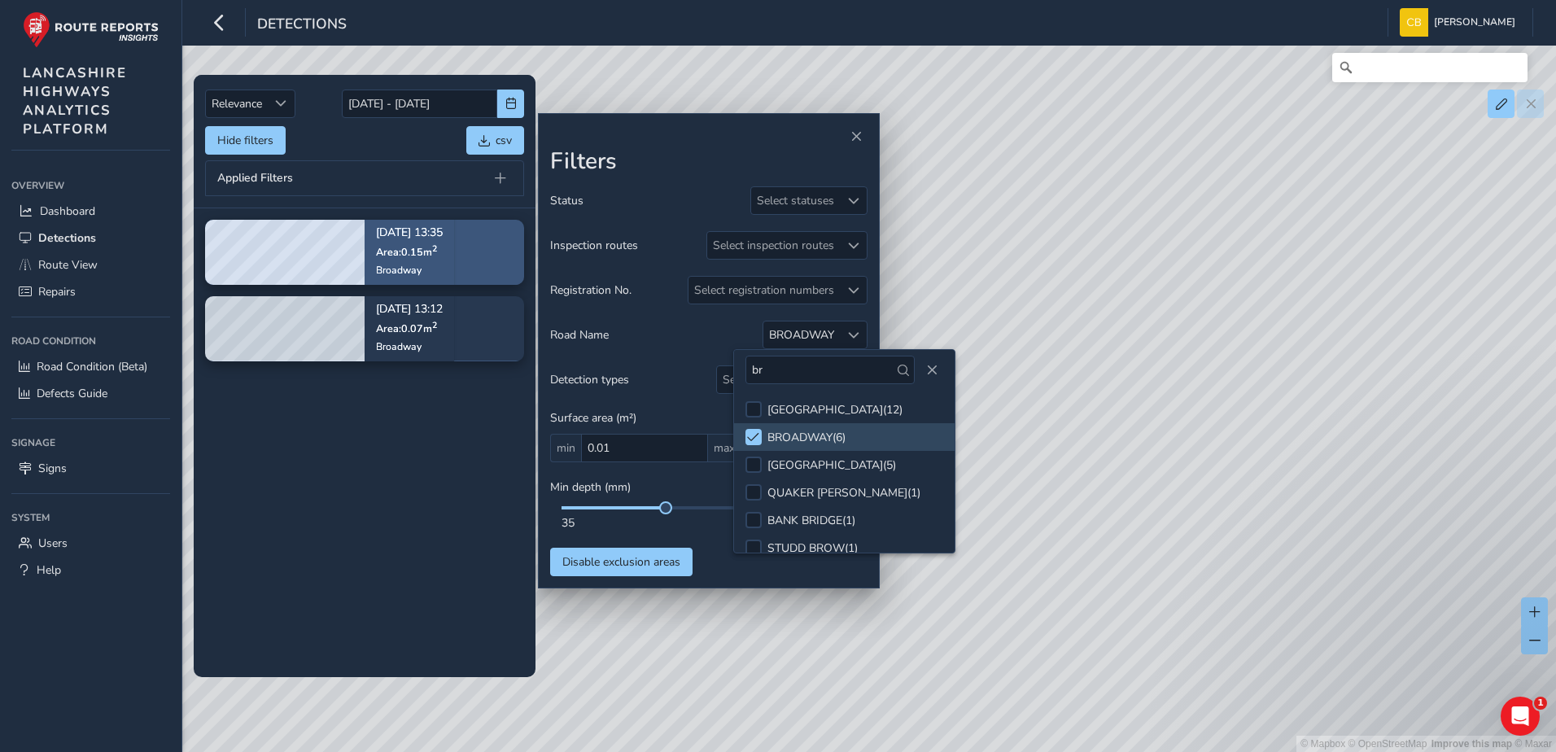
click at [387, 247] on span "Area: 0.15 m 2" at bounding box center [406, 252] width 61 height 14
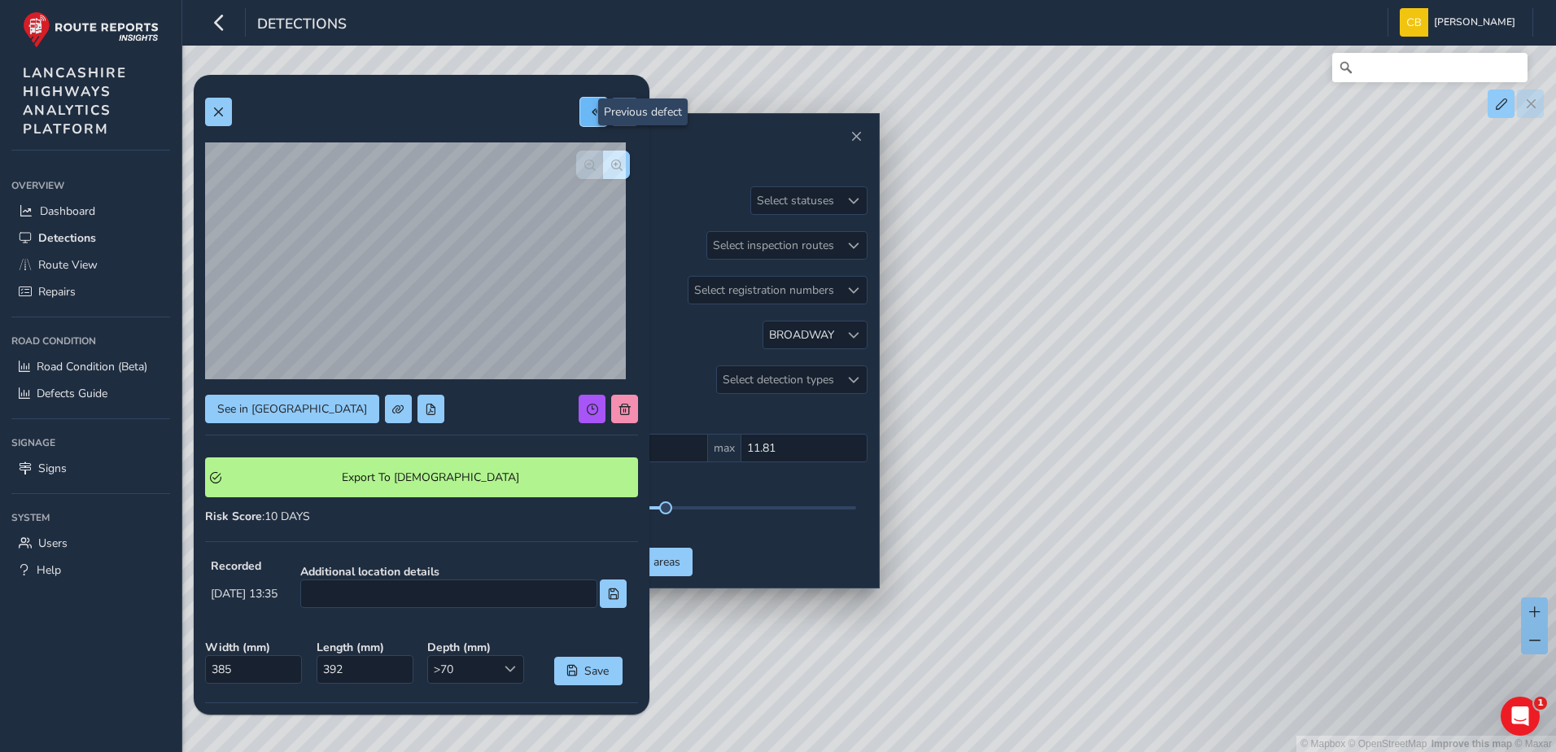
click at [588, 111] on span at bounding box center [593, 112] width 11 height 11
type input "350"
type input "203"
click at [611, 166] on span "button" at bounding box center [616, 165] width 11 height 11
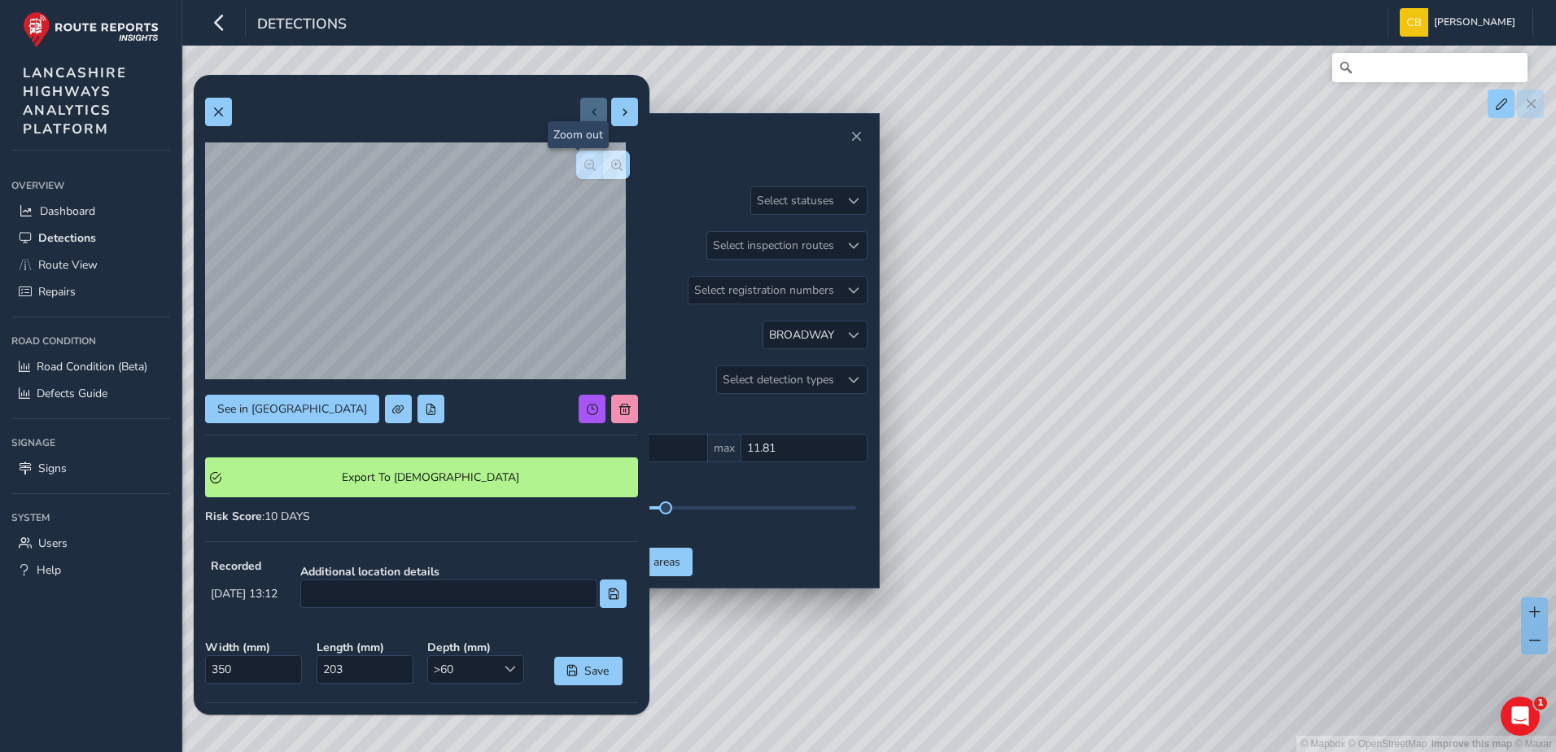
click at [584, 163] on span "button" at bounding box center [589, 165] width 11 height 11
click at [611, 123] on button at bounding box center [624, 112] width 27 height 28
type input "385"
type input "392"
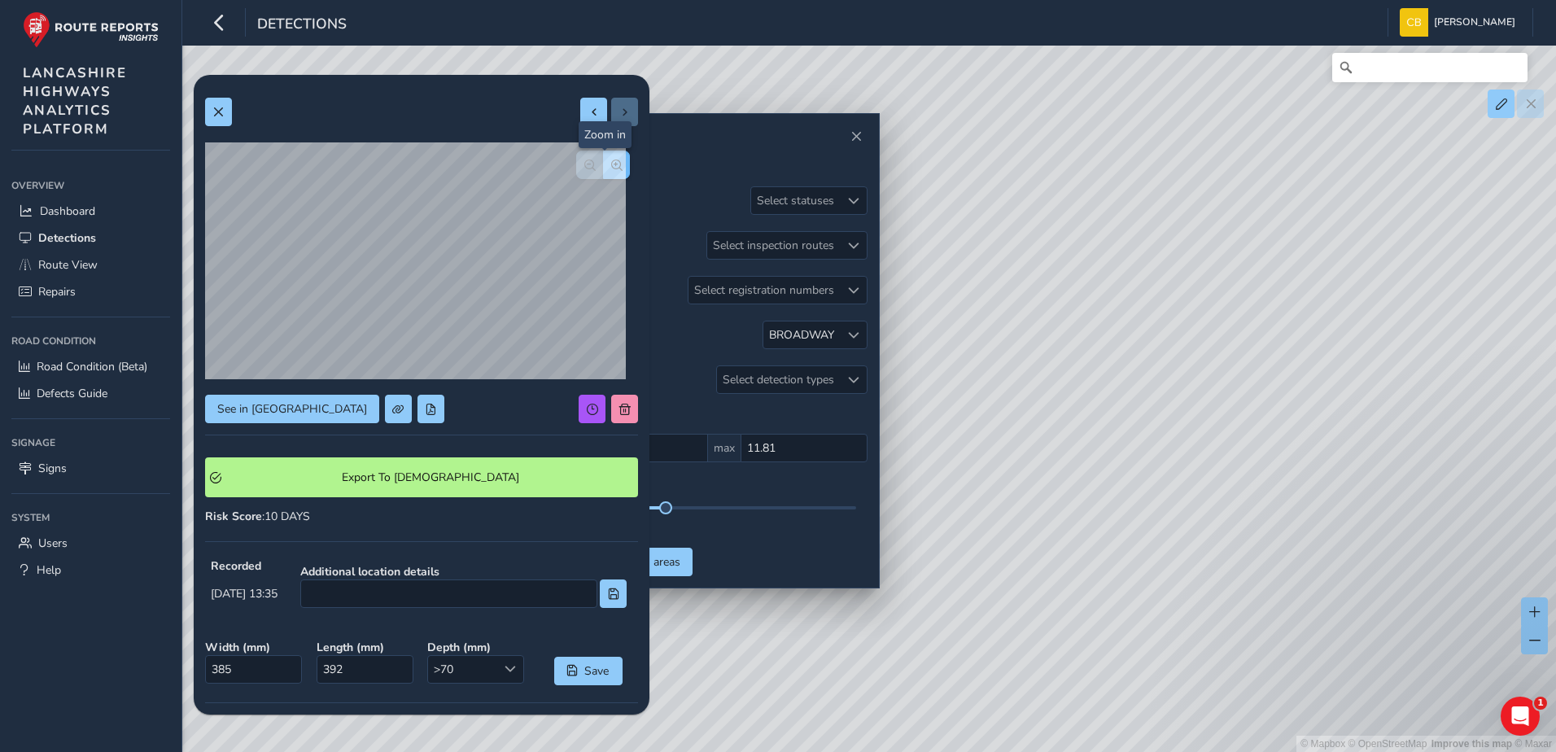
click at [611, 159] on button "button" at bounding box center [616, 165] width 27 height 28
click at [576, 165] on button "button" at bounding box center [589, 165] width 27 height 28
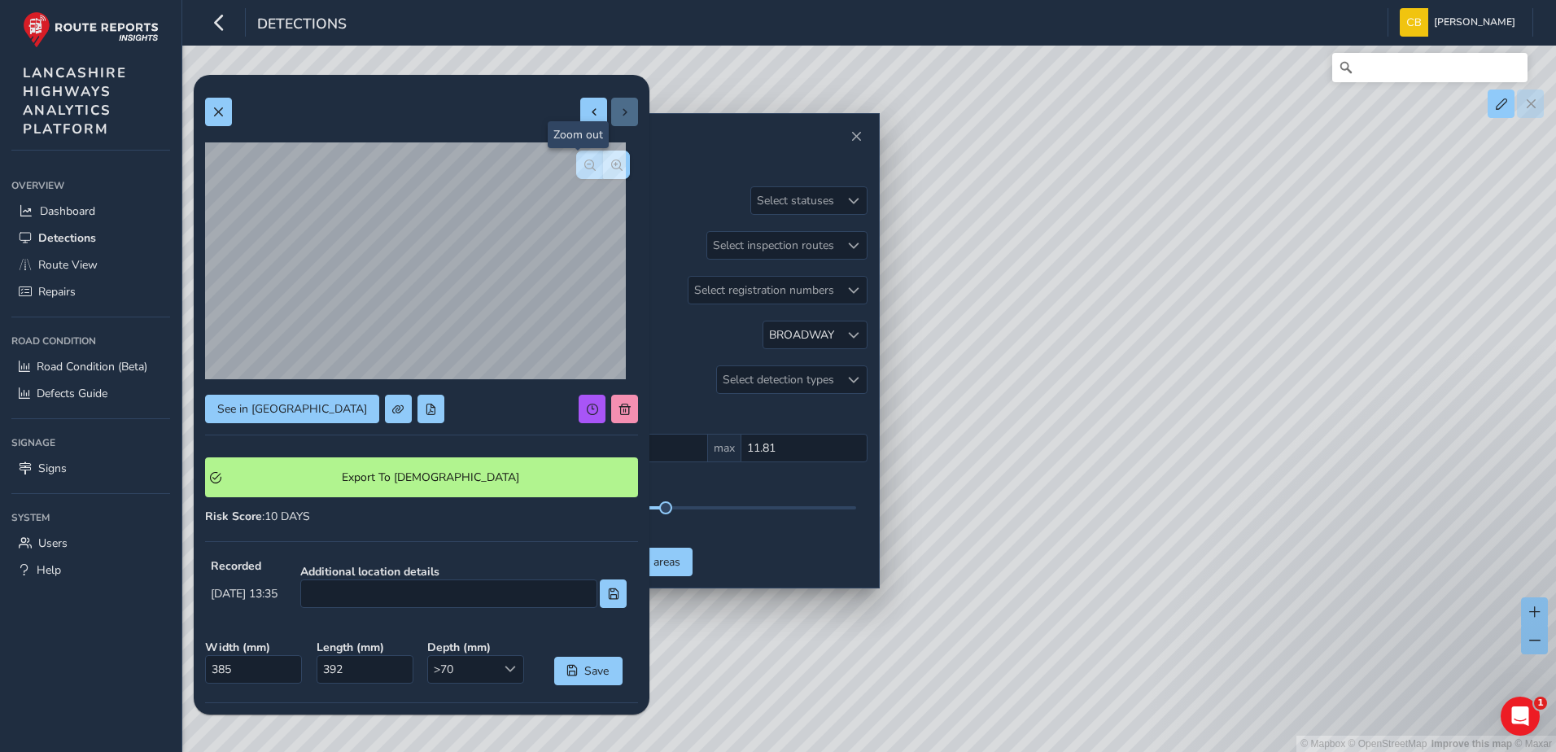
click at [584, 165] on span "button" at bounding box center [589, 165] width 11 height 11
click at [616, 172] on button "button" at bounding box center [616, 165] width 27 height 28
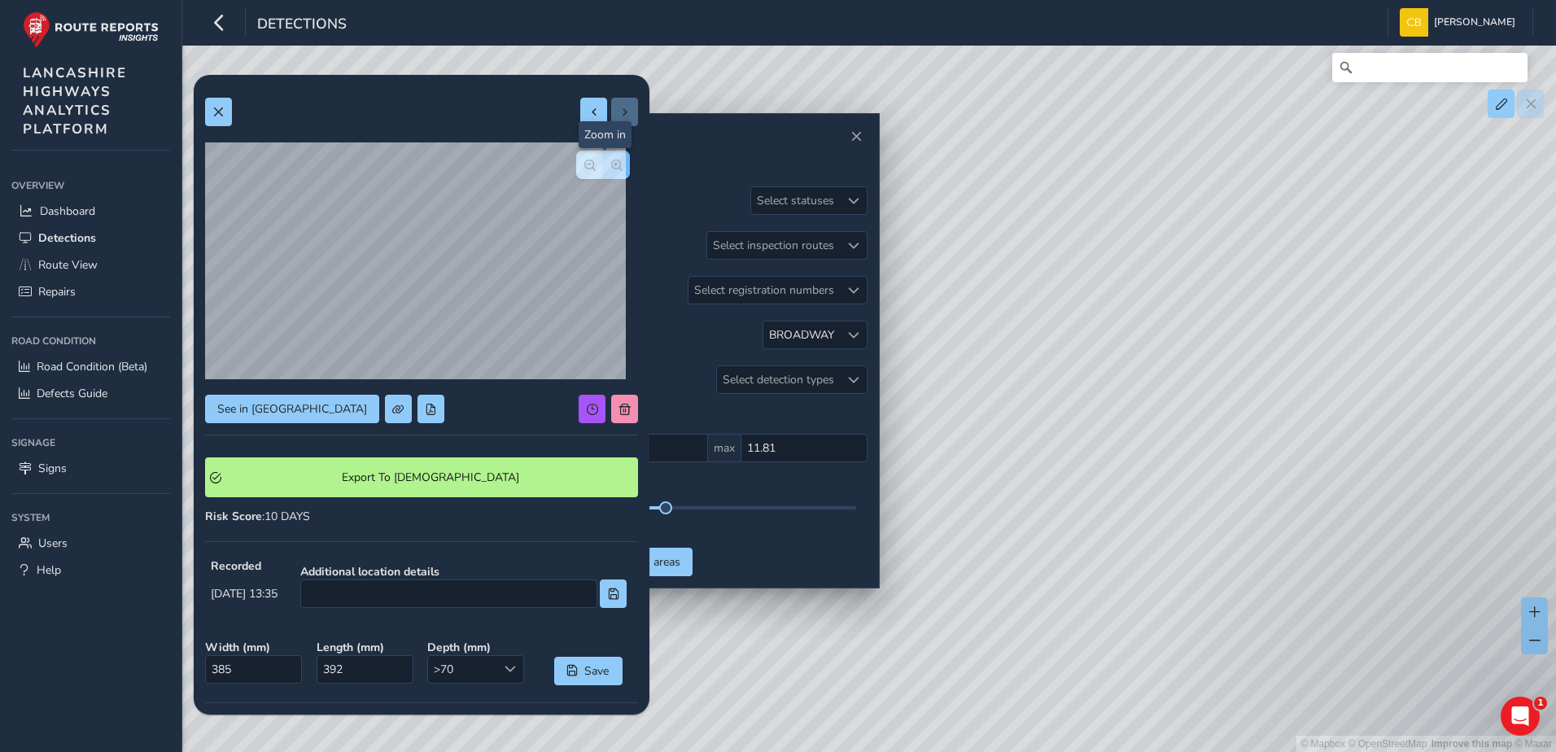
click at [616, 172] on button "button" at bounding box center [616, 165] width 27 height 28
click at [584, 166] on span "button" at bounding box center [589, 165] width 11 height 11
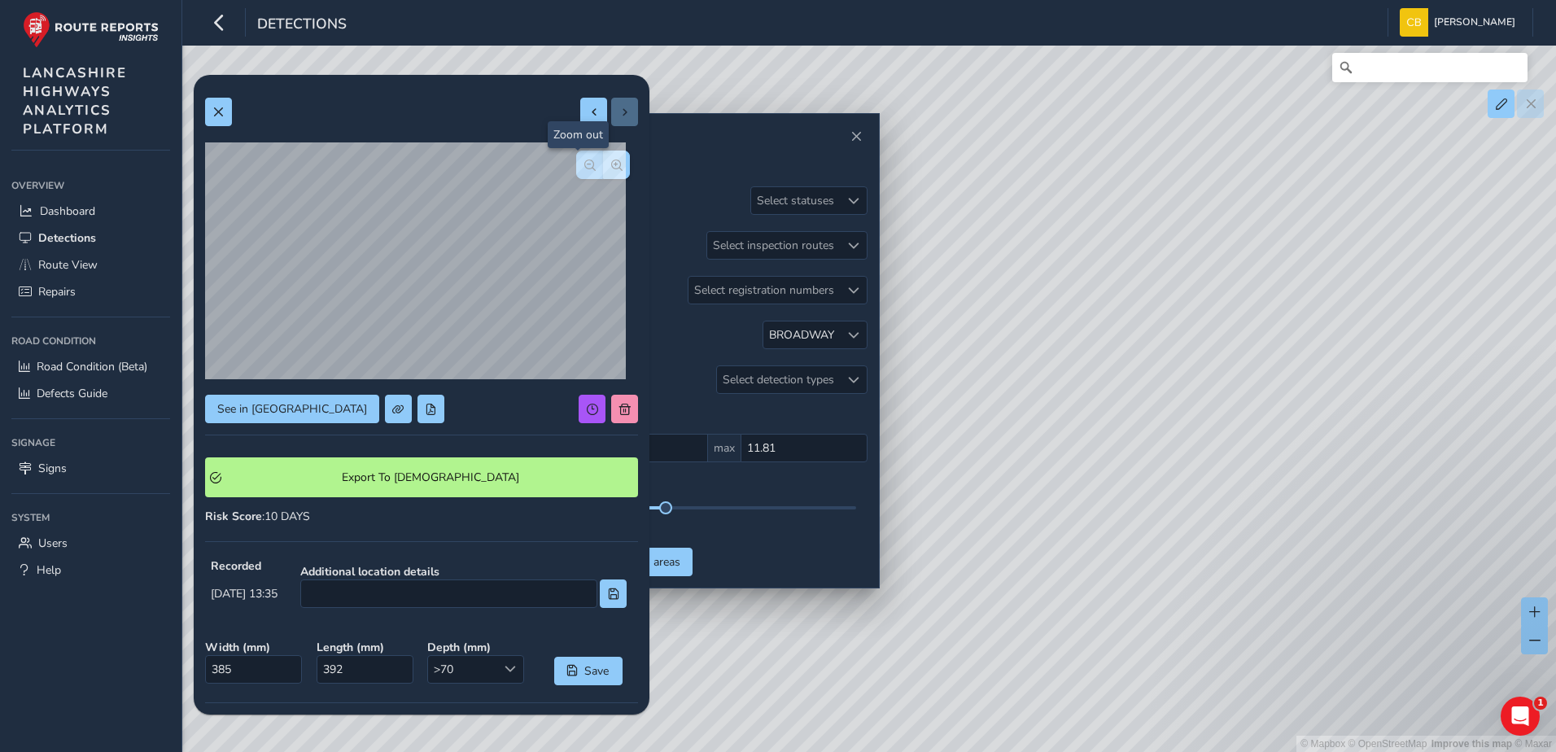
click at [584, 166] on span "button" at bounding box center [589, 165] width 11 height 11
click at [614, 156] on button "button" at bounding box center [616, 165] width 27 height 28
click at [614, 157] on button "button" at bounding box center [616, 165] width 27 height 28
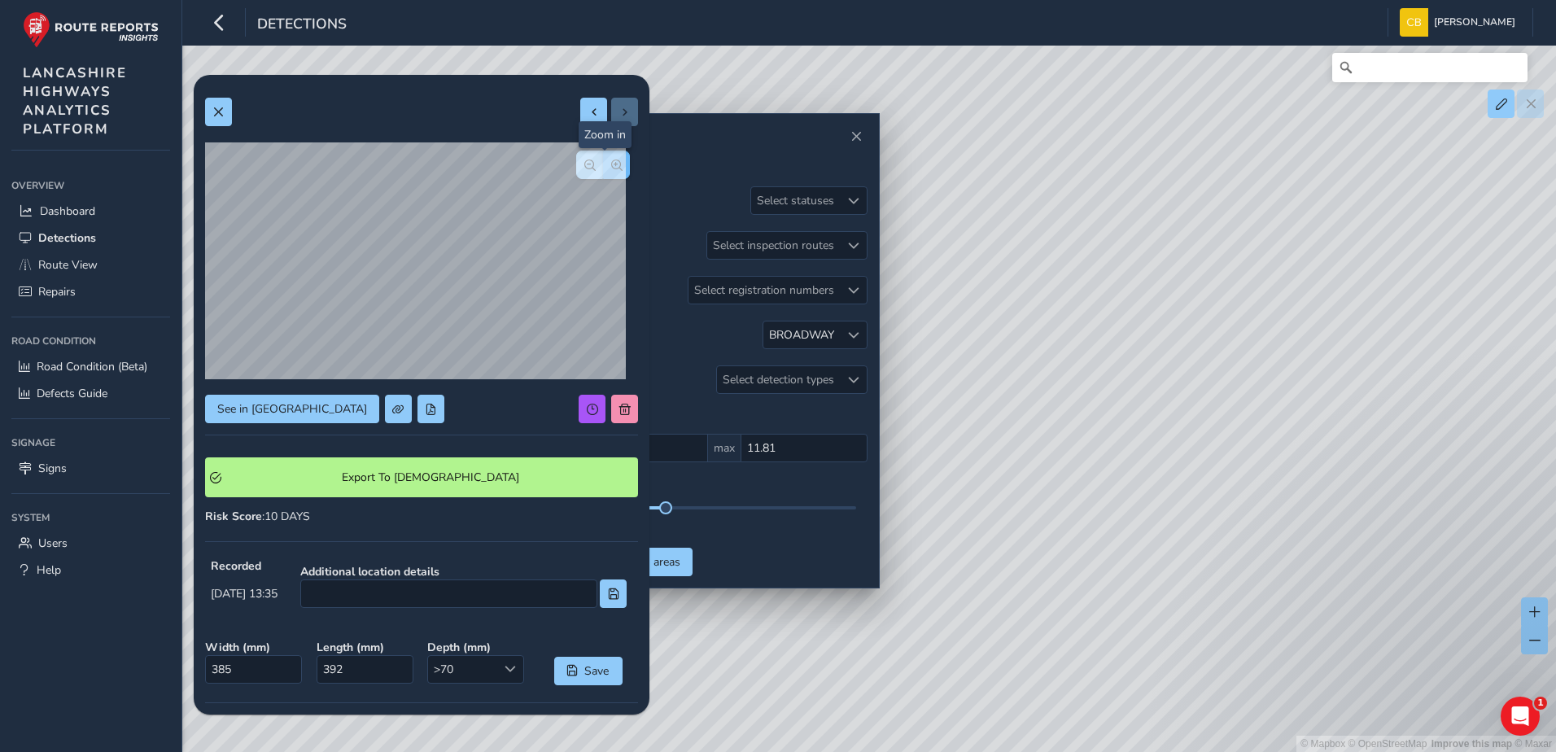
click at [614, 157] on button "button" at bounding box center [616, 165] width 27 height 28
click at [584, 160] on span "button" at bounding box center [589, 165] width 11 height 11
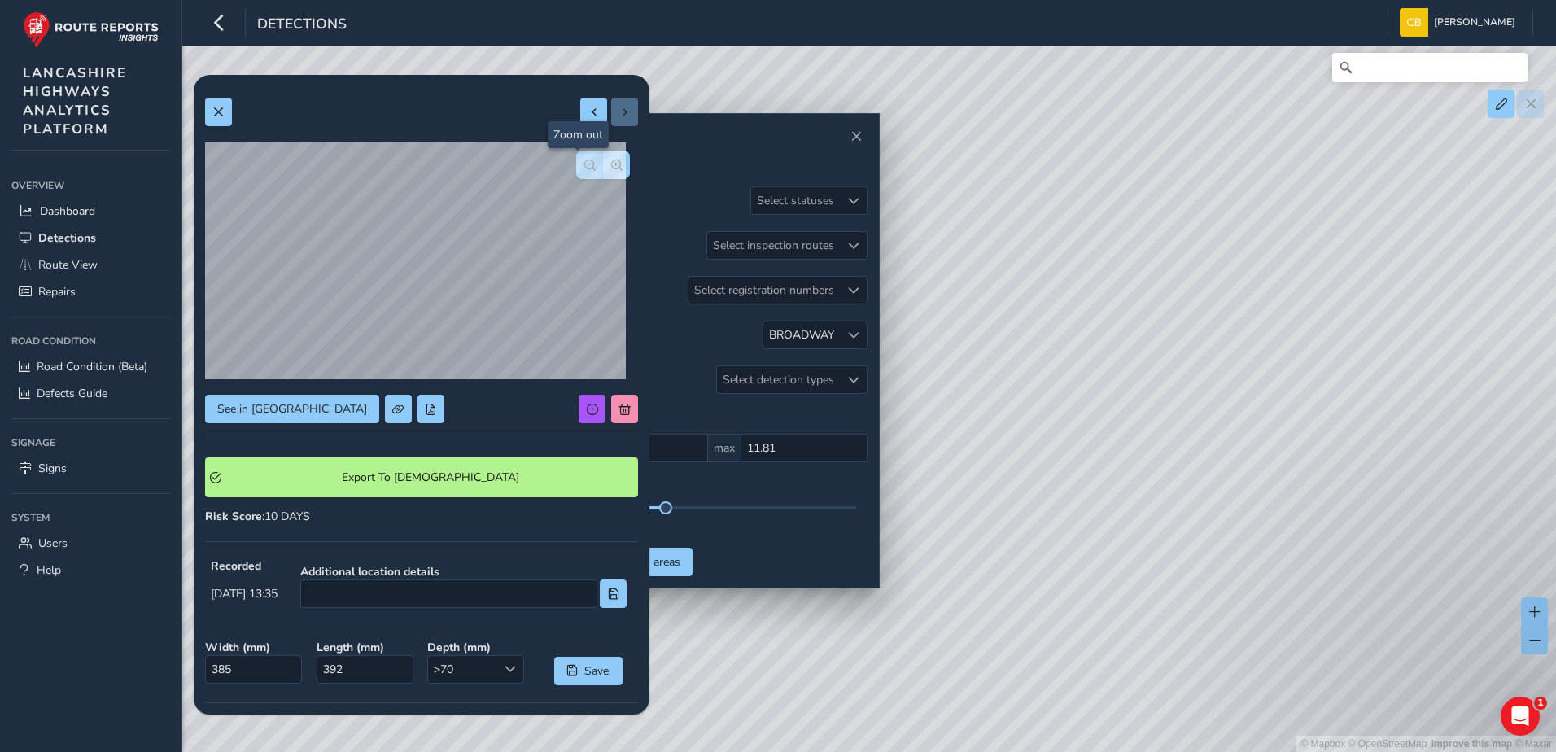
click at [584, 160] on span "button" at bounding box center [589, 165] width 11 height 11
drag, startPoint x: 993, startPoint y: 509, endPoint x: 1061, endPoint y: 544, distance: 77.2
click at [1061, 544] on div "© Mapbox © OpenStreetMap Improve this map © Maxar" at bounding box center [778, 376] width 1556 height 752
drag, startPoint x: 1082, startPoint y: 388, endPoint x: 1104, endPoint y: 359, distance: 36.1
click at [1104, 359] on div "© Mapbox © OpenStreetMap Improve this map © Maxar" at bounding box center [778, 376] width 1556 height 752
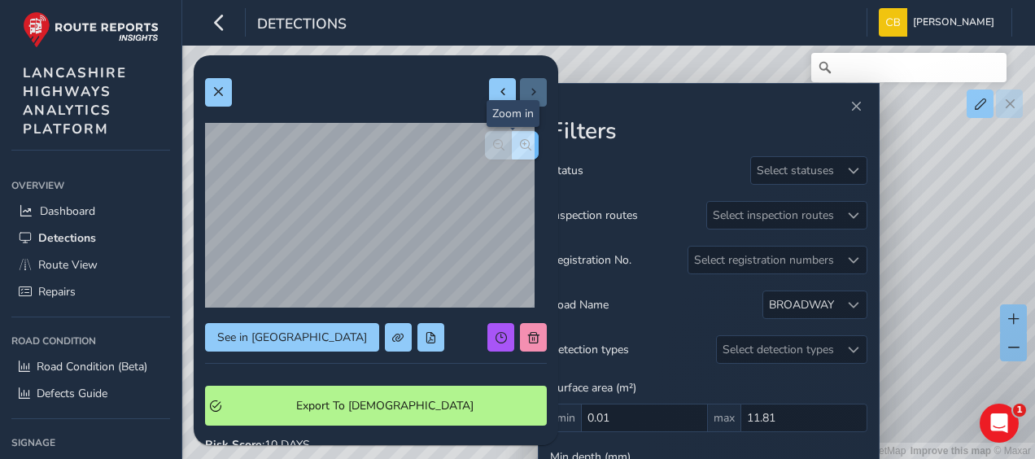
click at [520, 145] on span "button" at bounding box center [525, 144] width 11 height 11
click at [493, 139] on span "button" at bounding box center [498, 144] width 11 height 11
click at [485, 139] on div at bounding box center [512, 145] width 54 height 28
click at [520, 139] on span "button" at bounding box center [525, 144] width 11 height 11
click at [520, 147] on span "button" at bounding box center [525, 144] width 11 height 11
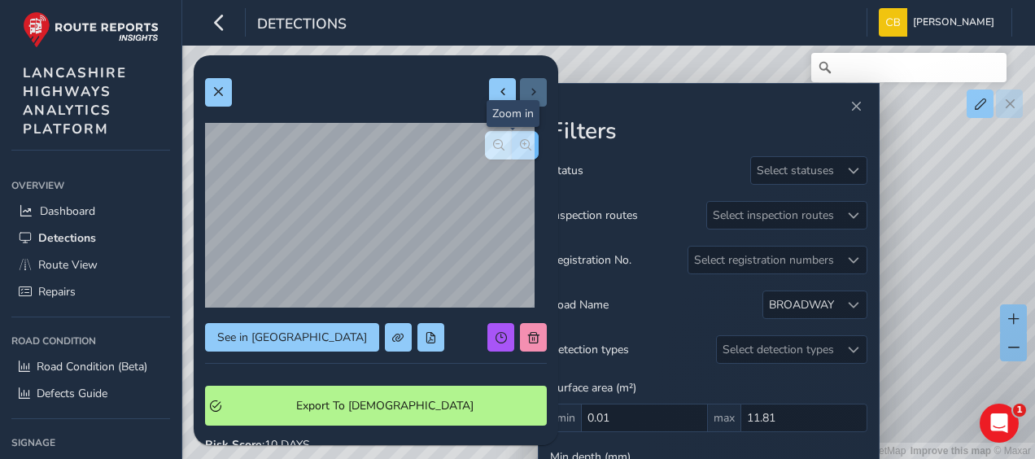
click at [520, 147] on span "button" at bounding box center [525, 144] width 11 height 11
click at [493, 146] on span "button" at bounding box center [498, 144] width 11 height 11
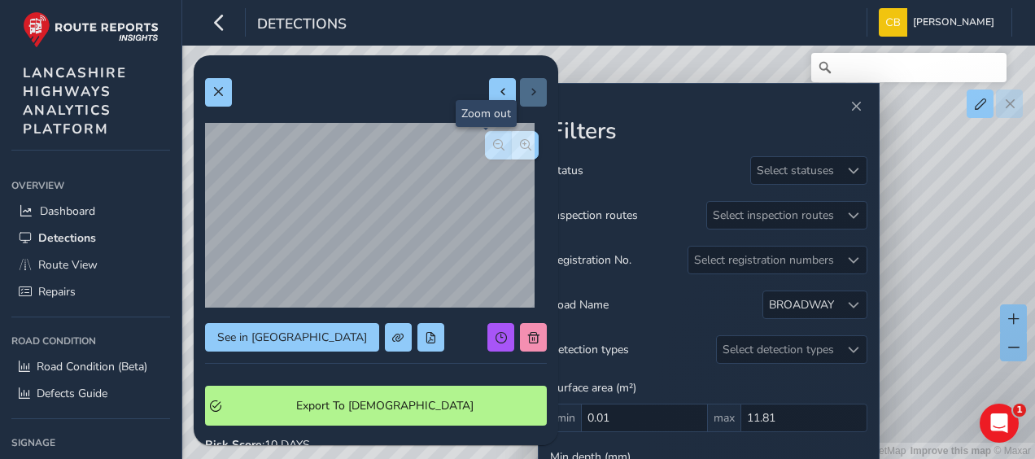
click at [493, 146] on span "button" at bounding box center [498, 144] width 11 height 11
click at [485, 146] on div at bounding box center [512, 145] width 54 height 28
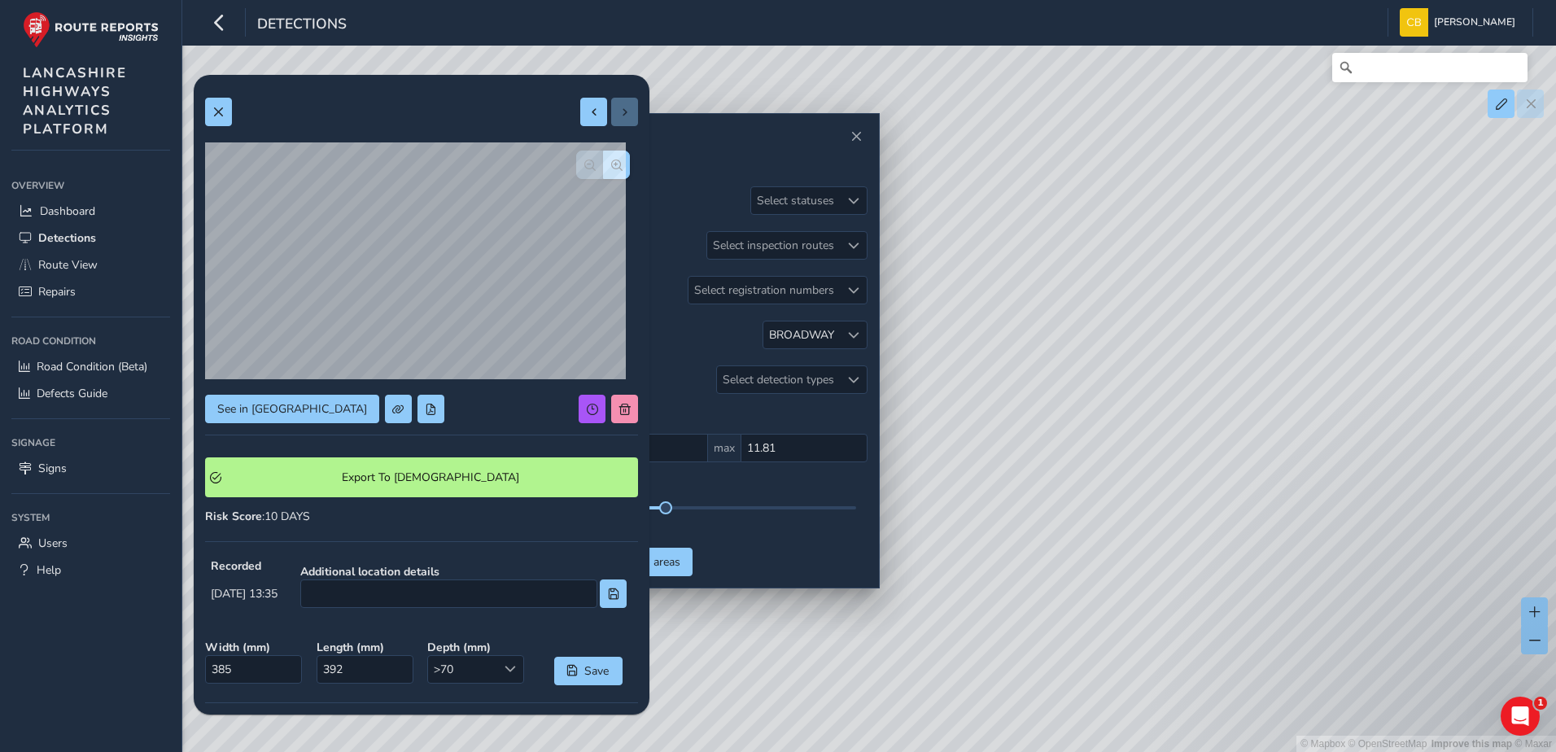
click at [571, 94] on div "See in Route View Export To Symology Risk Score : 10 DAYS Recorded [DATE] 13:35…" at bounding box center [421, 502] width 433 height 833
click at [580, 105] on button at bounding box center [593, 112] width 27 height 28
type input "350"
type input "203"
click at [619, 116] on span at bounding box center [624, 112] width 11 height 11
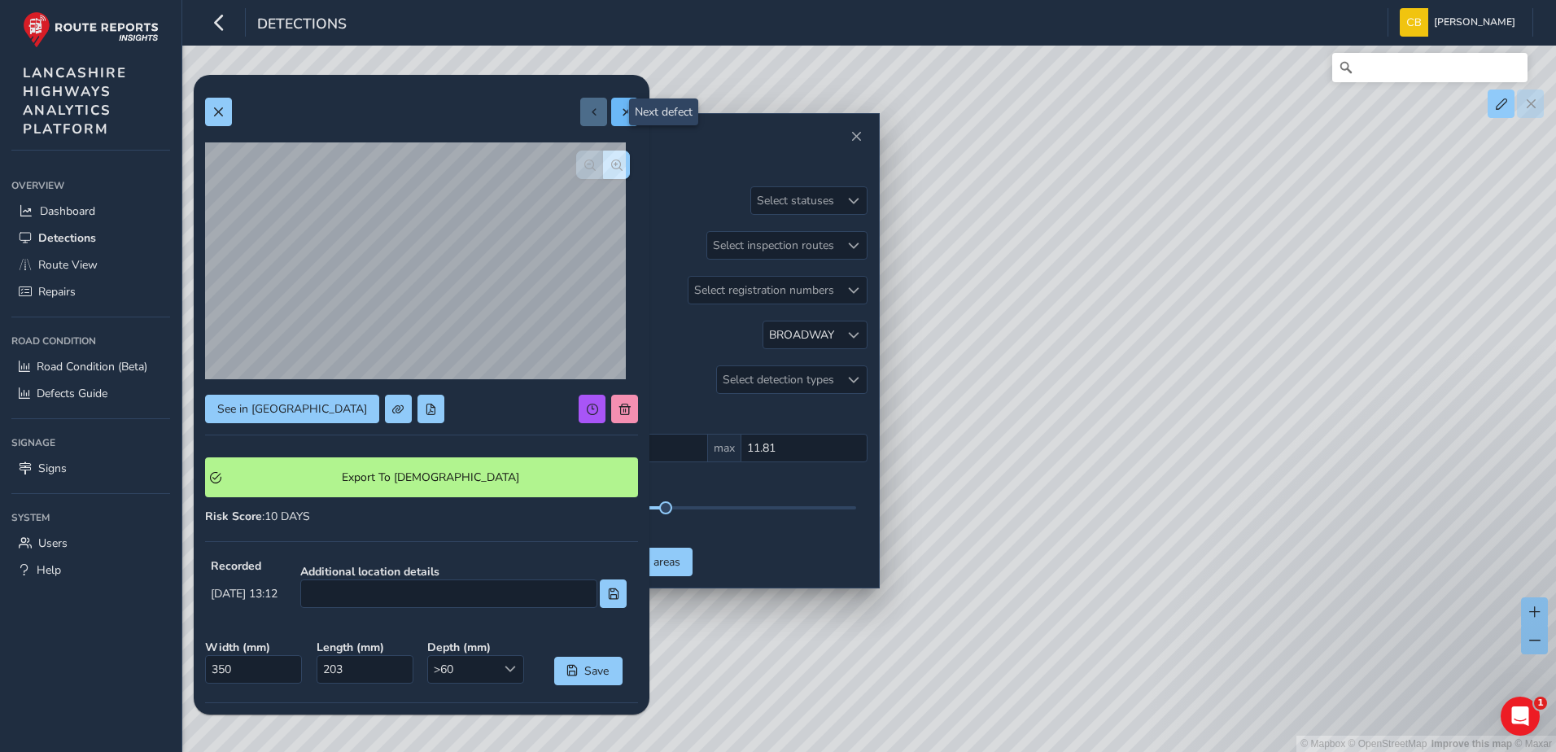
type input "385"
type input "392"
click at [212, 113] on span at bounding box center [217, 112] width 11 height 11
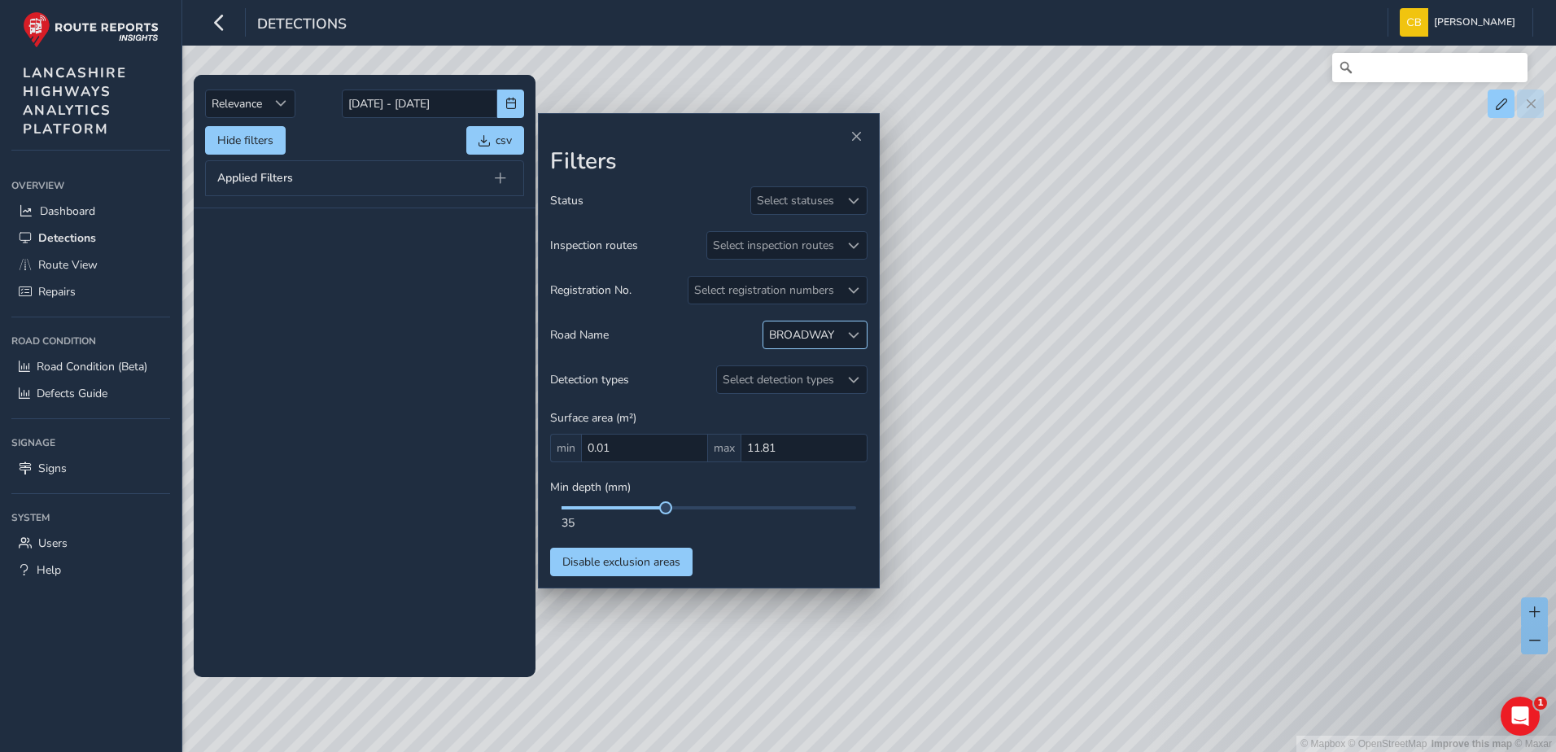
click at [850, 330] on span at bounding box center [853, 335] width 11 height 11
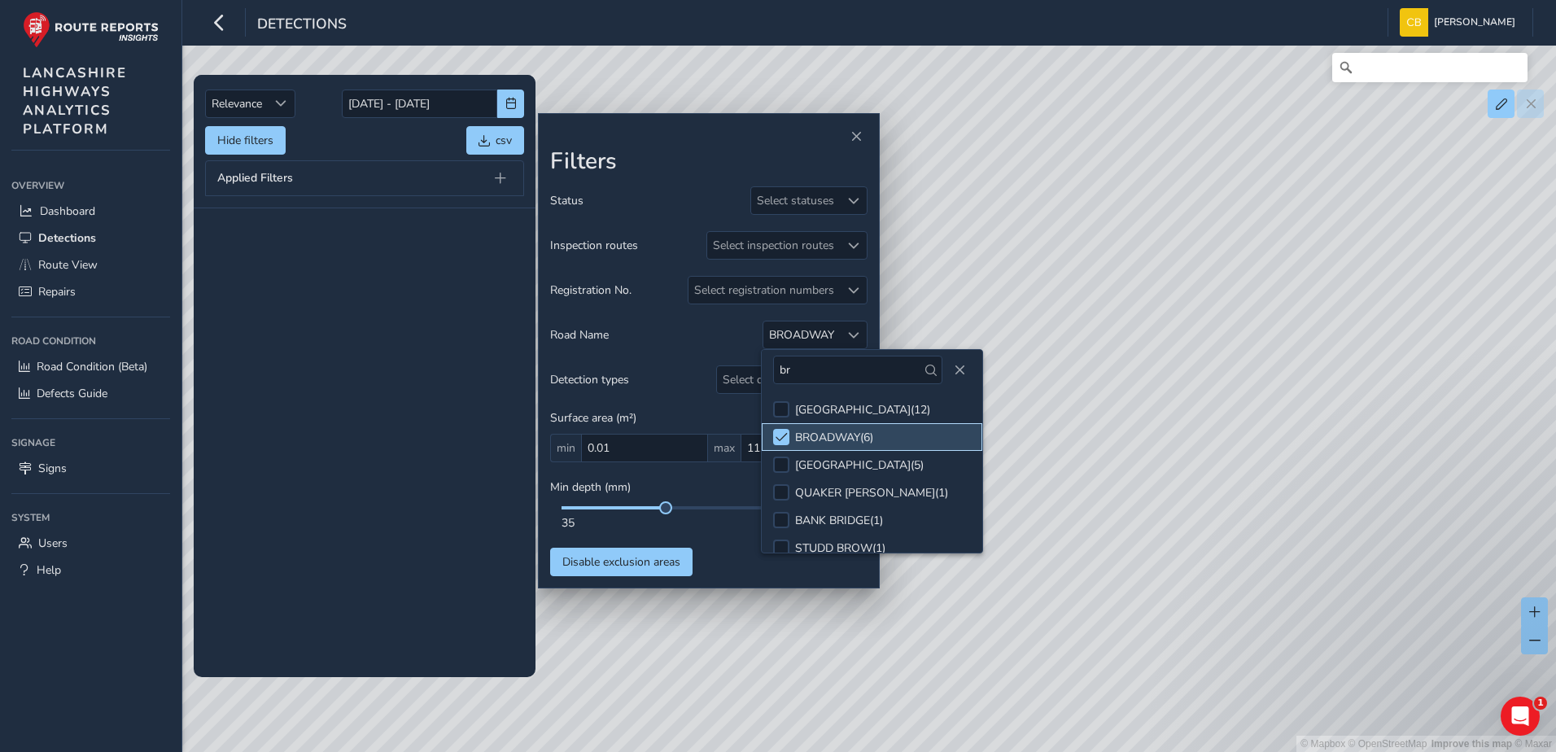
click at [828, 437] on div "BROADWAY ( 6 )" at bounding box center [834, 437] width 78 height 15
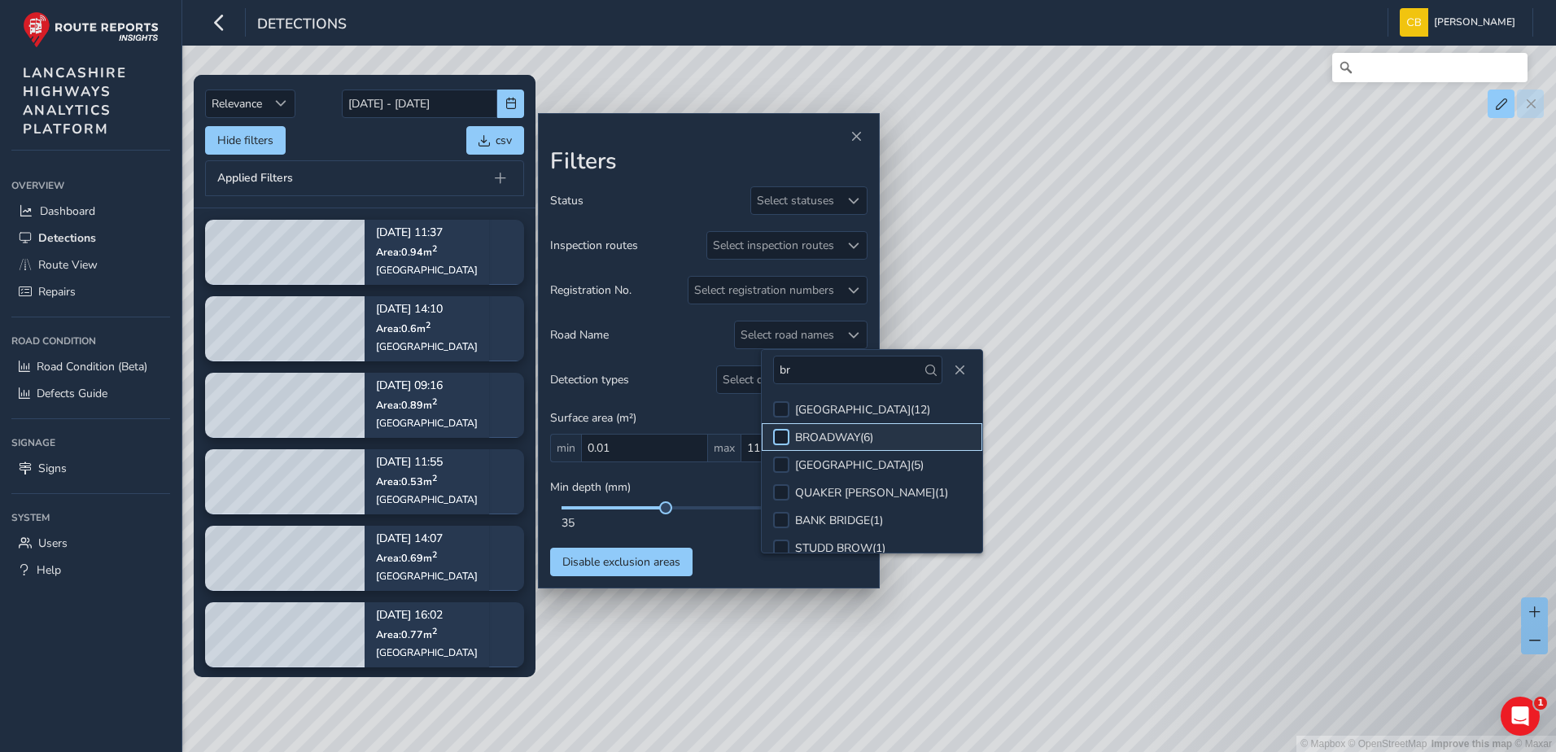
click at [782, 440] on div at bounding box center [781, 437] width 16 height 16
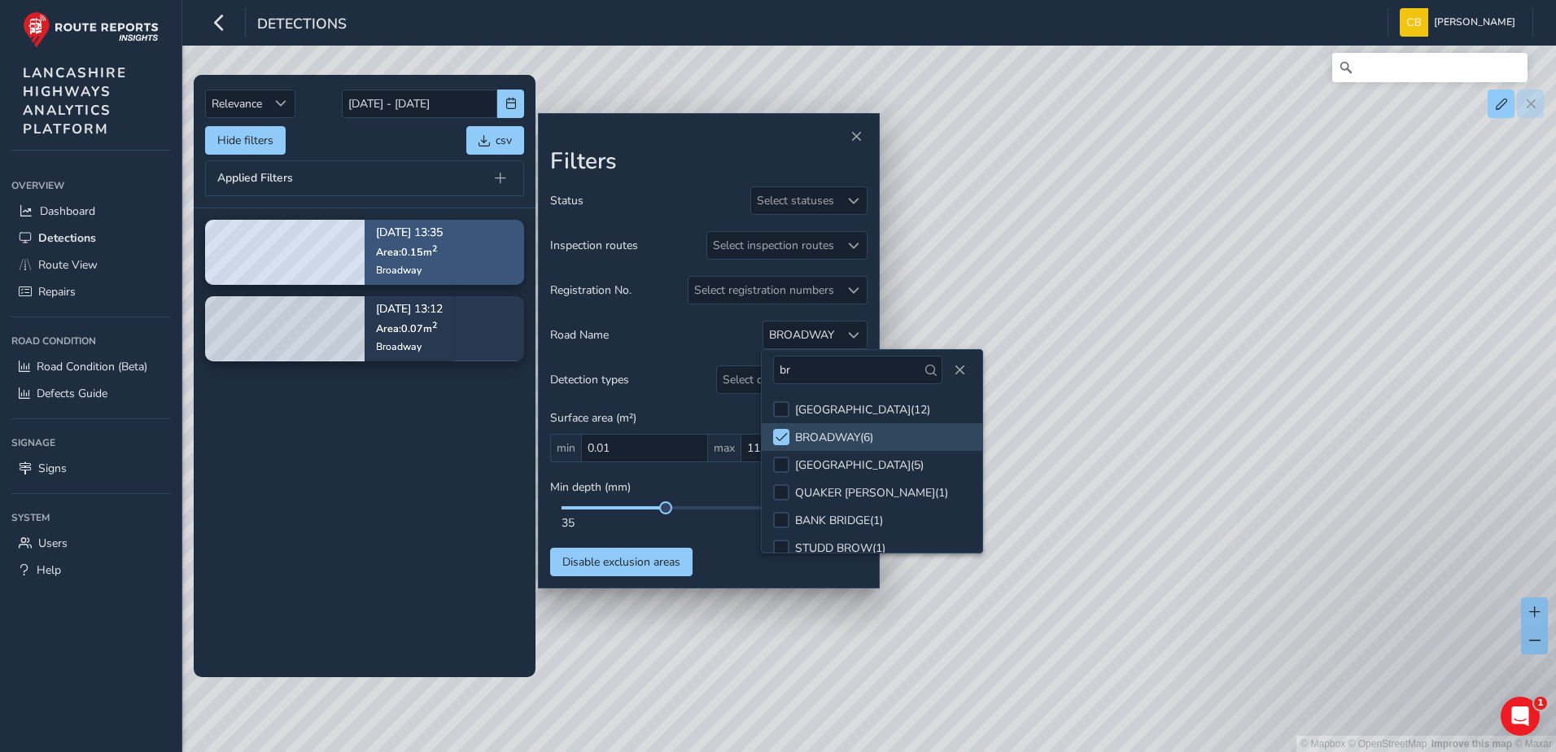
click at [389, 250] on span "Area: 0.15 m 2" at bounding box center [406, 252] width 61 height 14
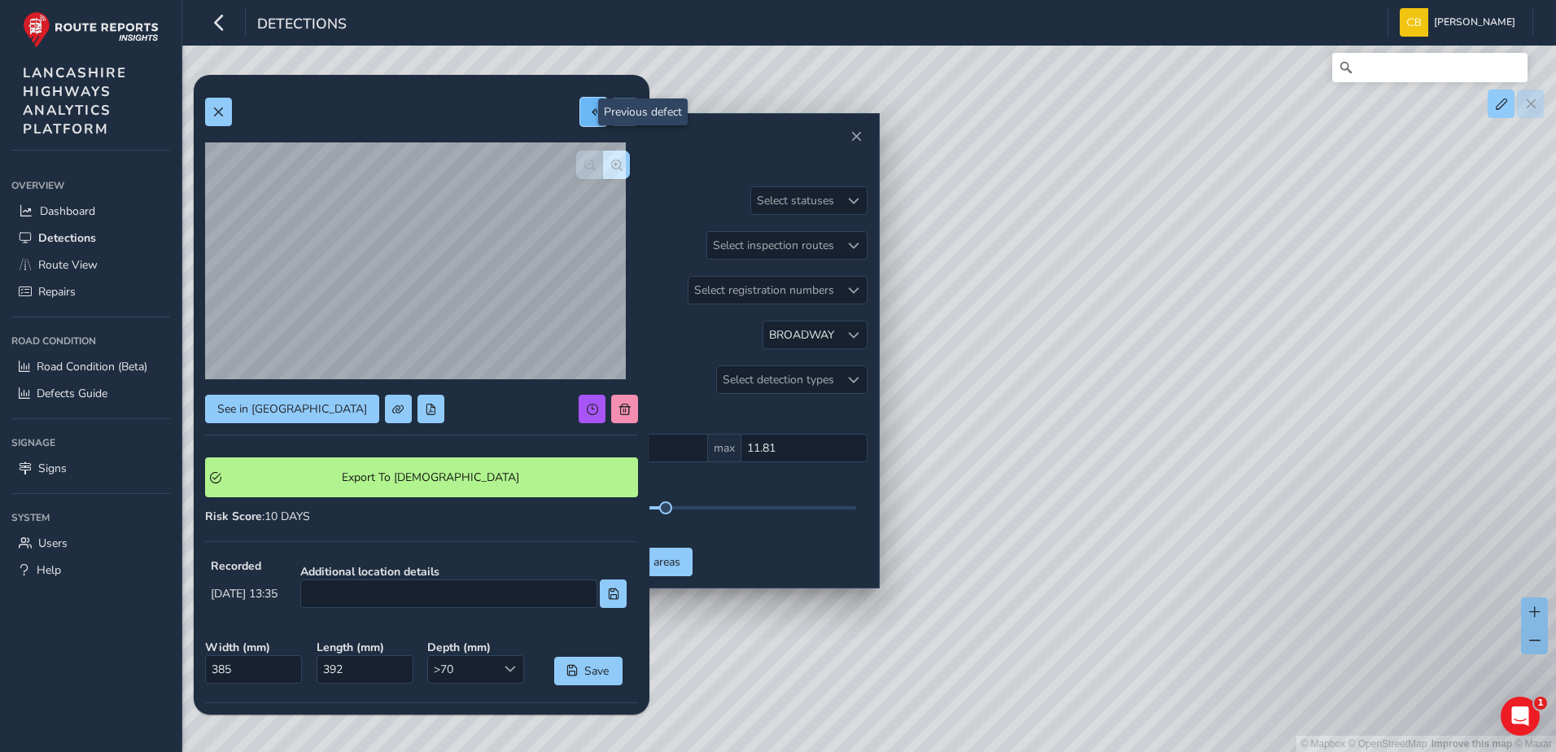
click at [588, 108] on span at bounding box center [593, 112] width 11 height 11
type input "350"
type input "203"
click at [213, 111] on span at bounding box center [217, 112] width 11 height 11
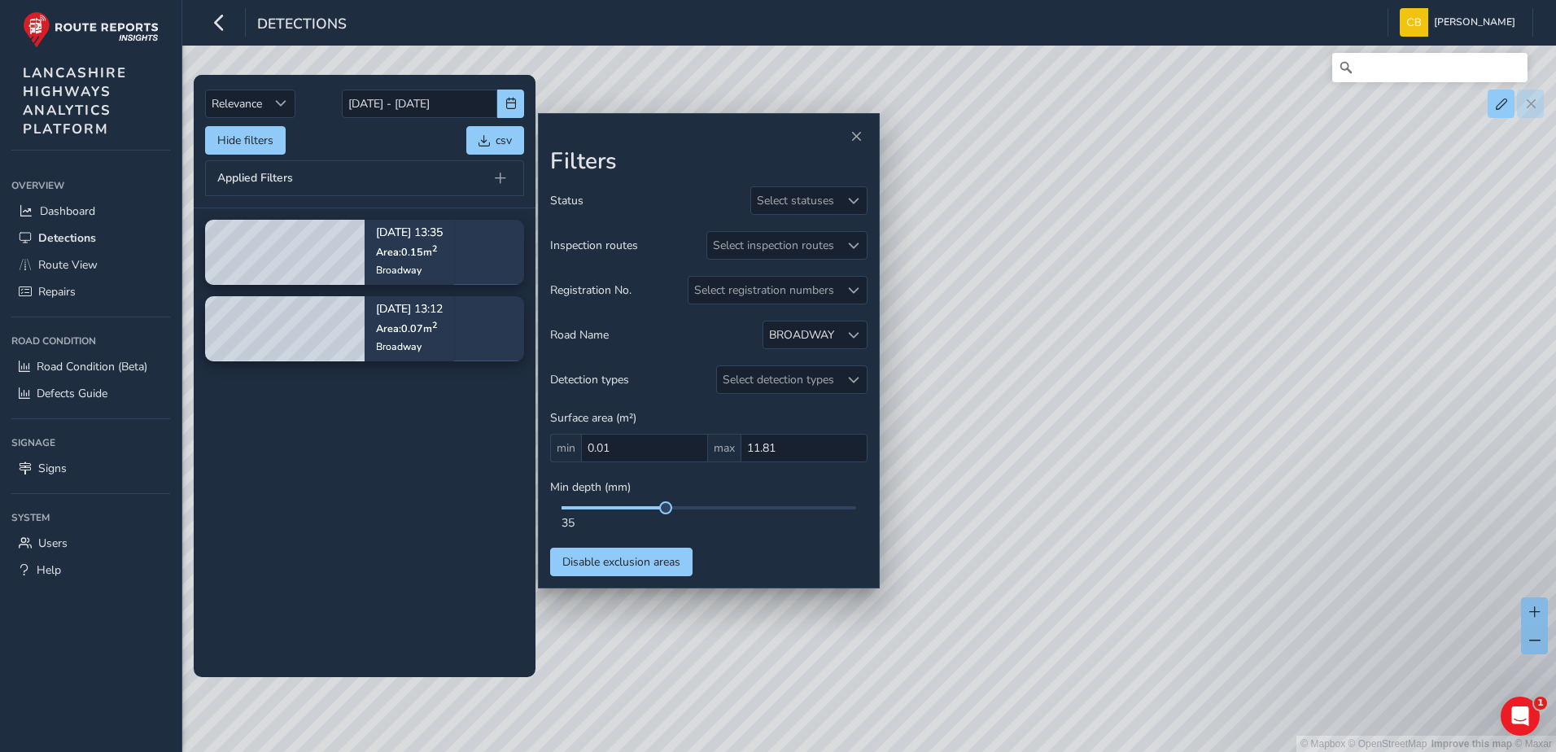
click at [390, 466] on tbody "[DATE] 13:35 Area: 0.15 m 2 Broadway [DATE] 13:12 Area: 0.07 m 2 Broadway" at bounding box center [365, 442] width 342 height 468
click at [850, 338] on span at bounding box center [853, 335] width 11 height 11
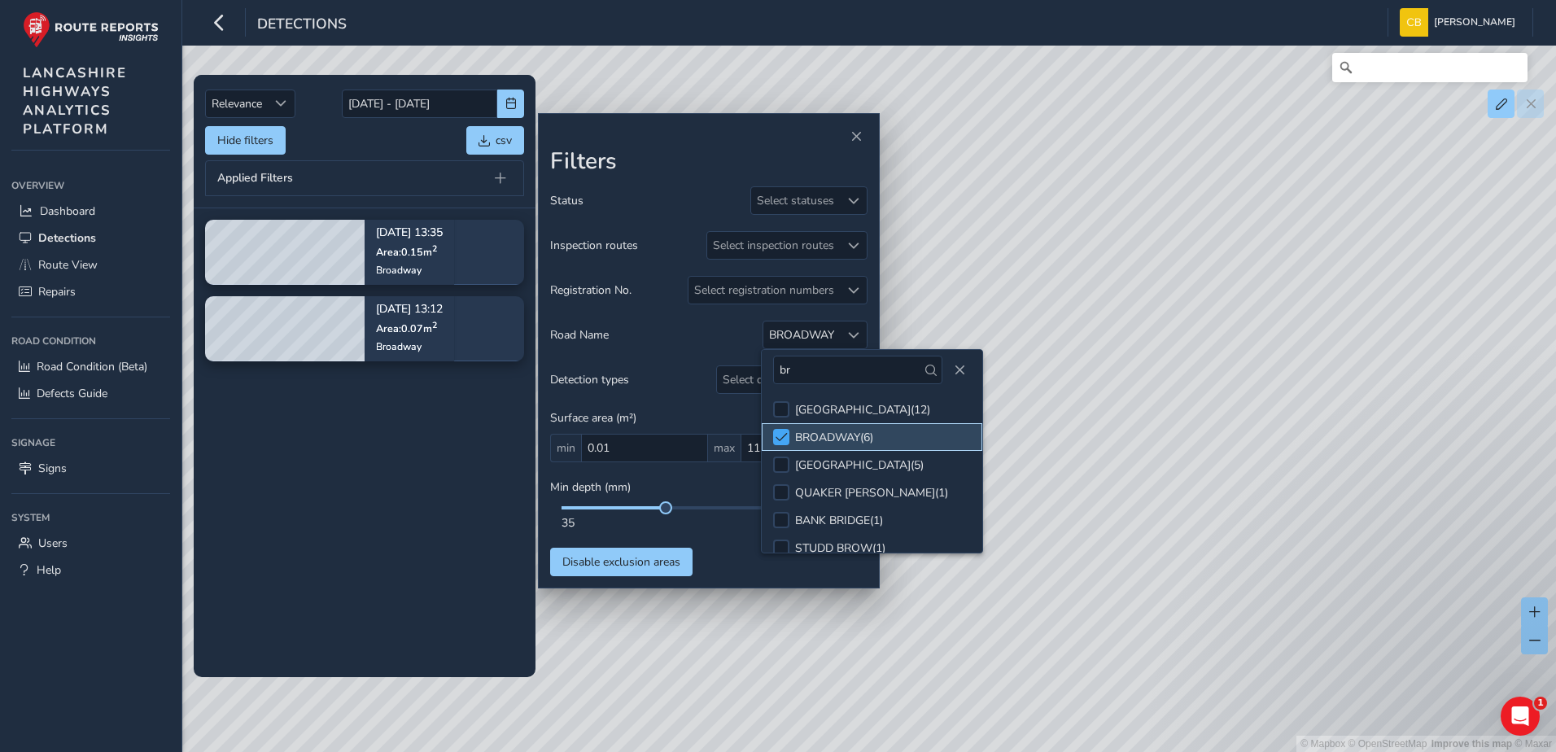
click at [782, 430] on div at bounding box center [781, 437] width 16 height 16
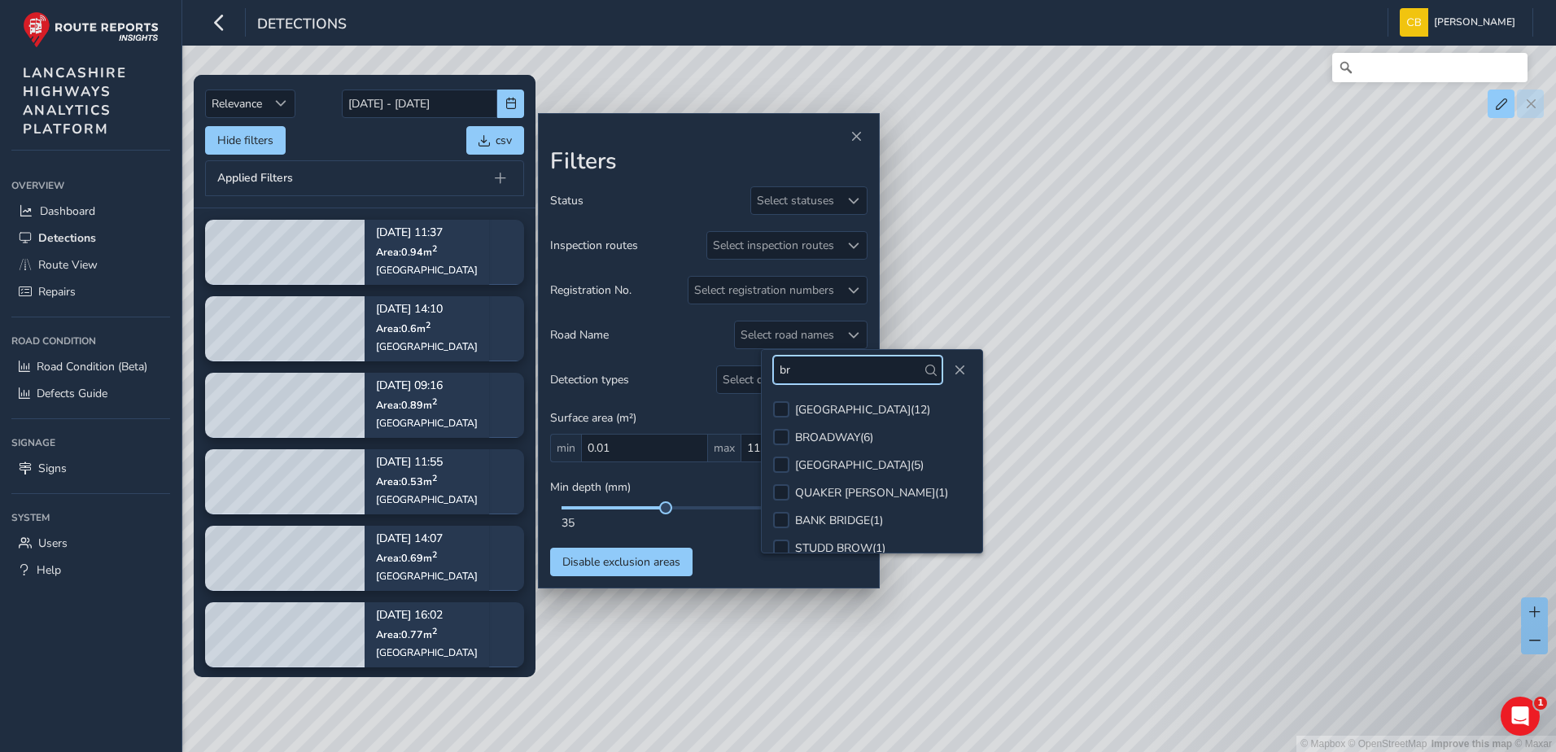
click at [776, 368] on input "br" at bounding box center [857, 370] width 169 height 28
type input "v"
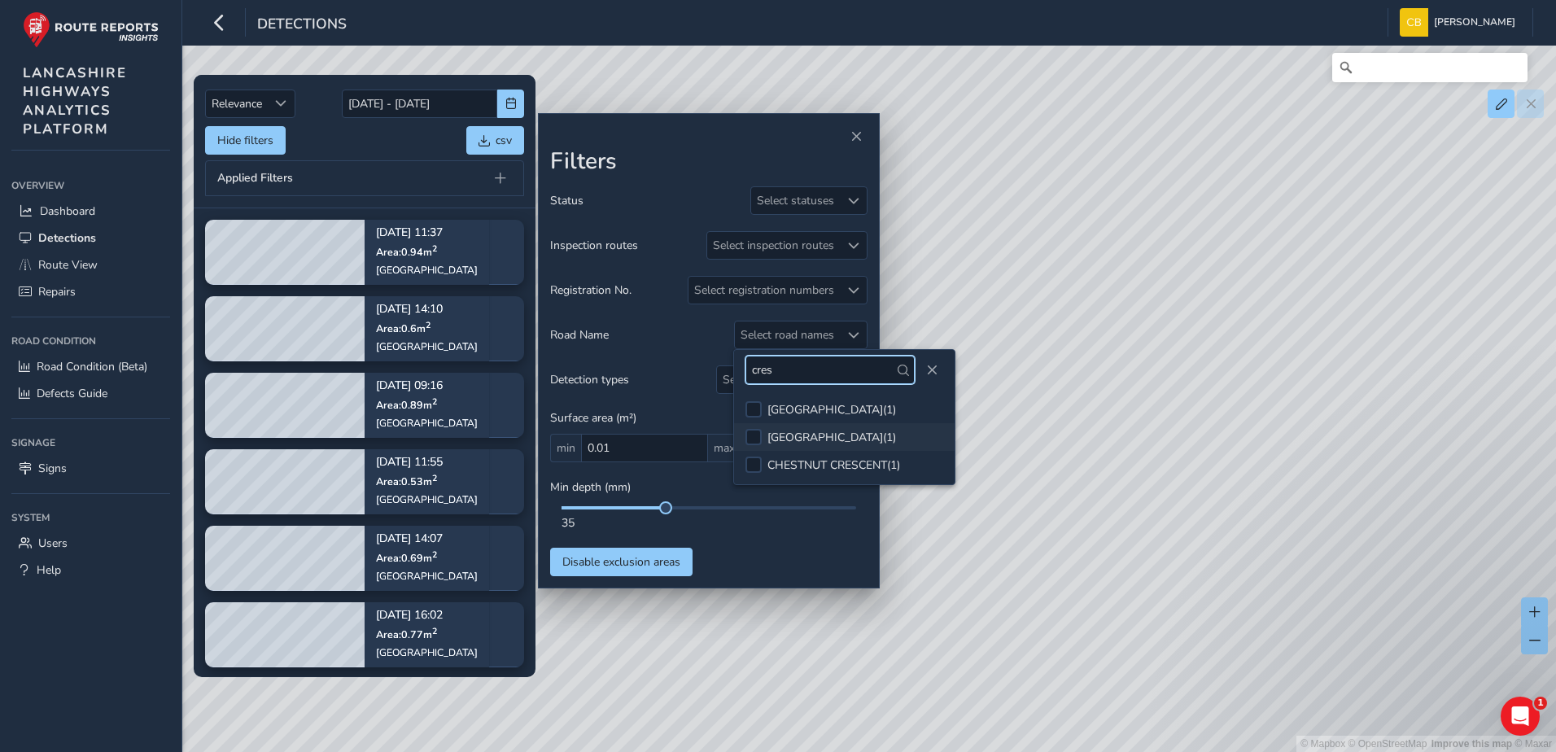
type input "cres"
click at [800, 441] on div "[GEOGRAPHIC_DATA] ( 1 )" at bounding box center [831, 437] width 129 height 15
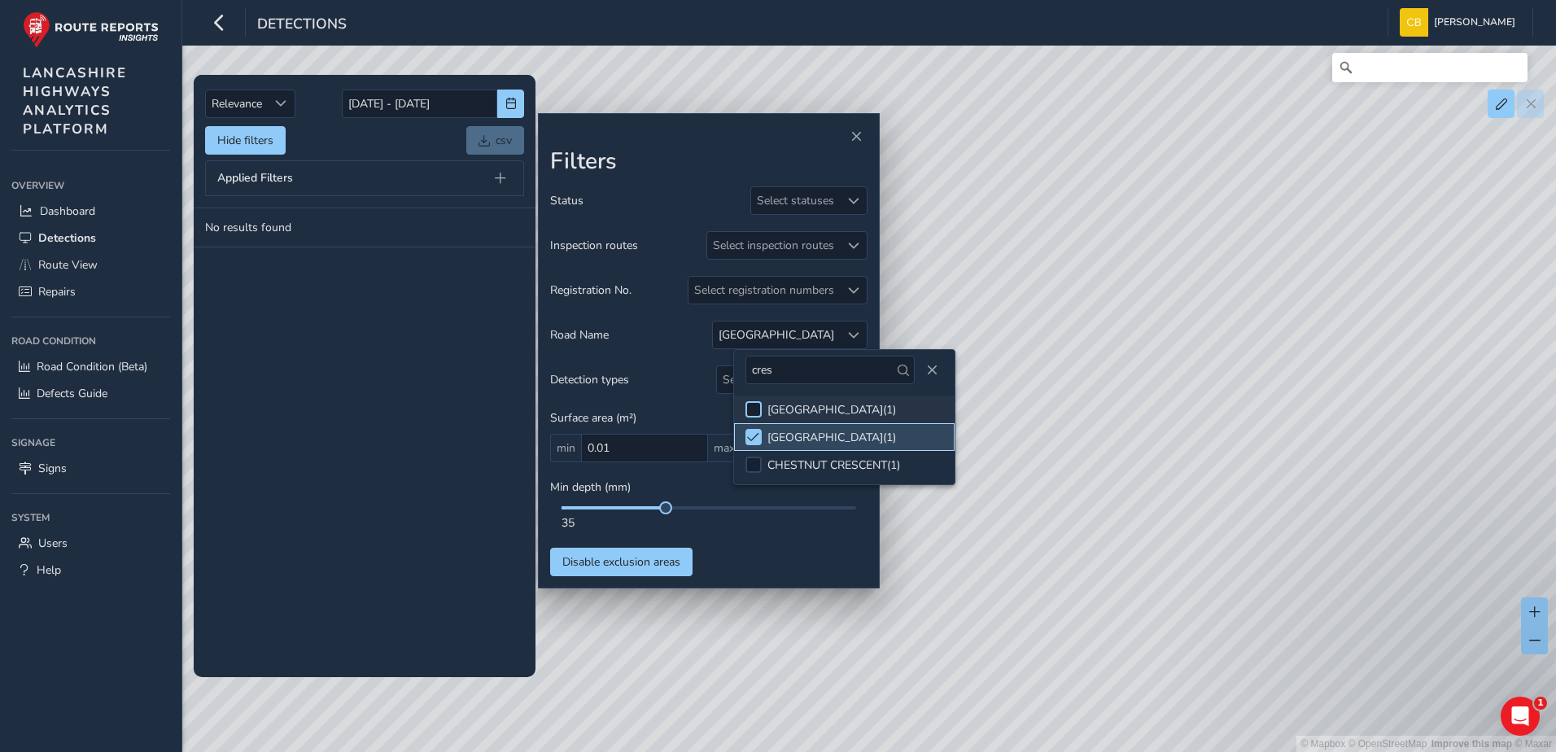
drag, startPoint x: 758, startPoint y: 428, endPoint x: 758, endPoint y: 415, distance: 13.0
click at [758, 428] on li "[GEOGRAPHIC_DATA] ( 1 )" at bounding box center [844, 437] width 221 height 28
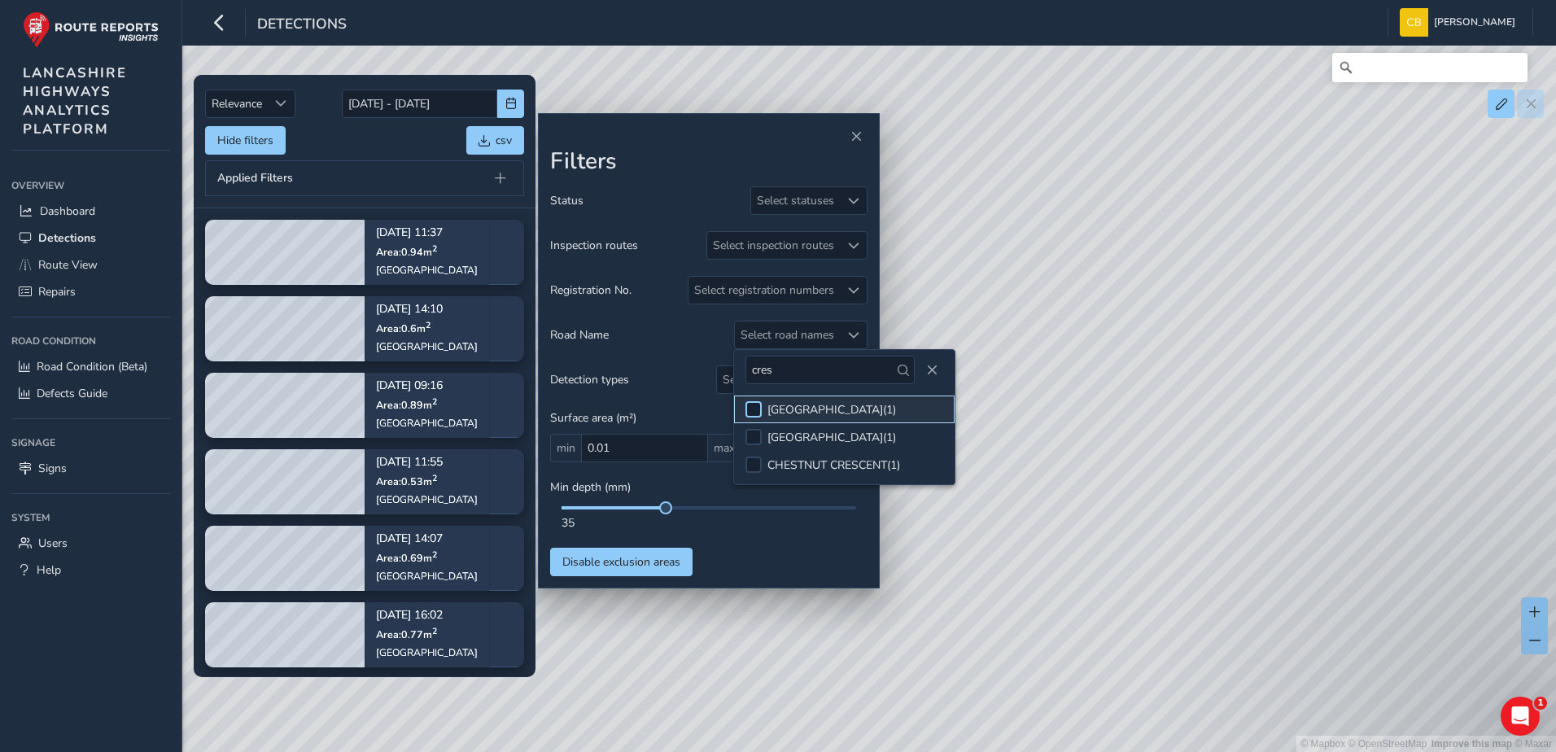
click at [755, 411] on div at bounding box center [753, 409] width 16 height 16
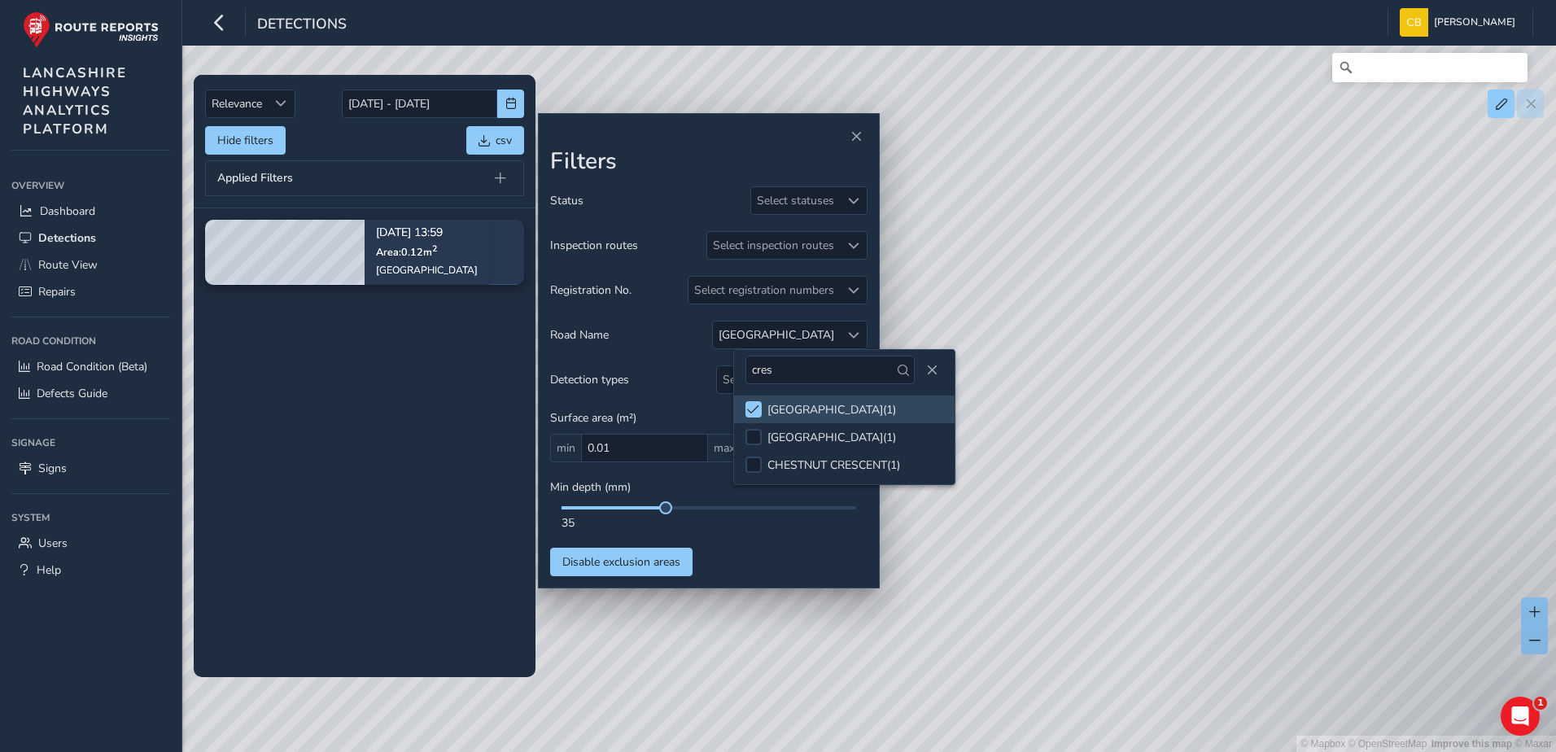
drag, startPoint x: 406, startPoint y: 485, endPoint x: 396, endPoint y: 487, distance: 10.1
click at [406, 485] on tbody "[DATE] 13:59 Area: 0.12 m [STREET_ADDRESS]" at bounding box center [365, 442] width 342 height 468
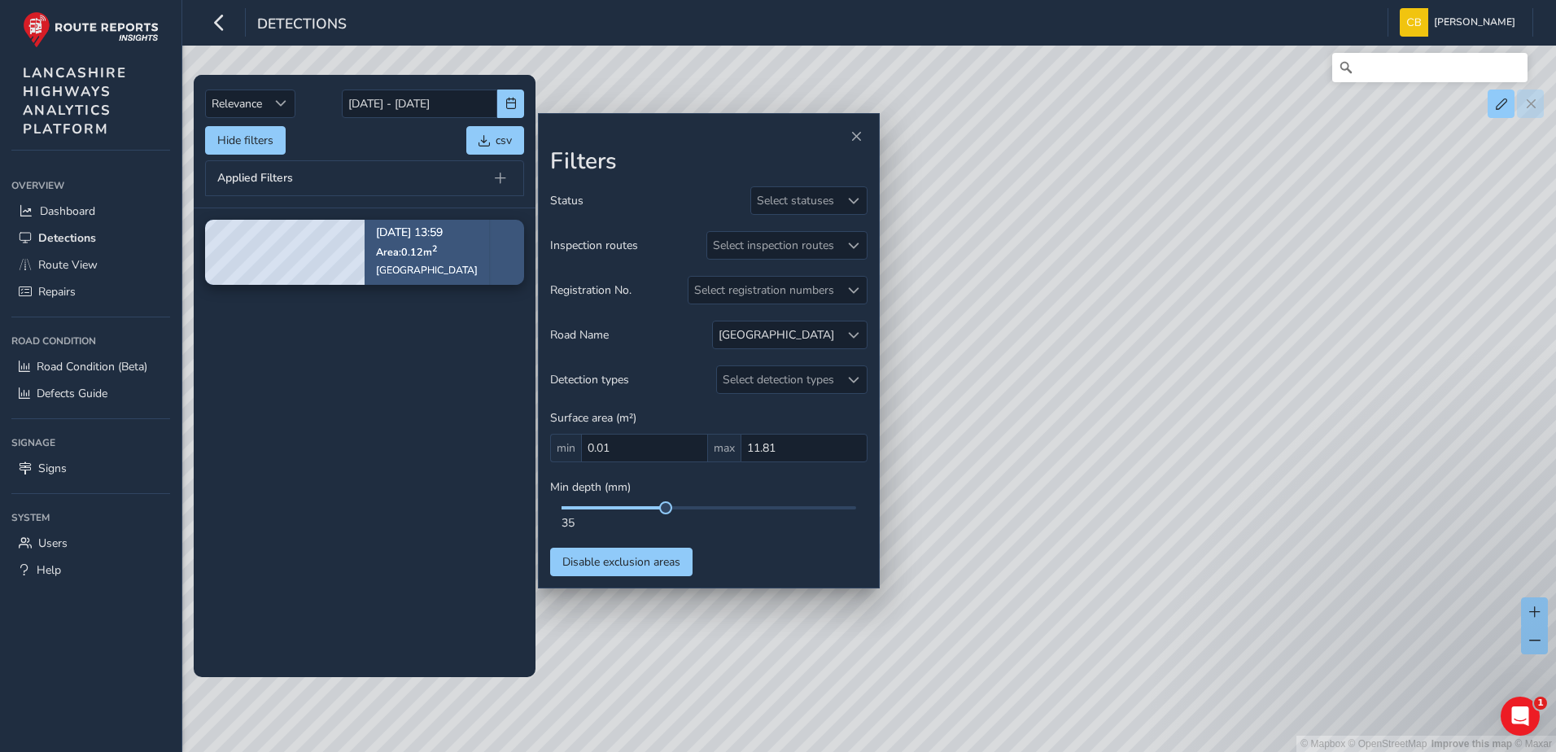
click at [407, 247] on span "Area: 0.12 m 2" at bounding box center [406, 252] width 61 height 14
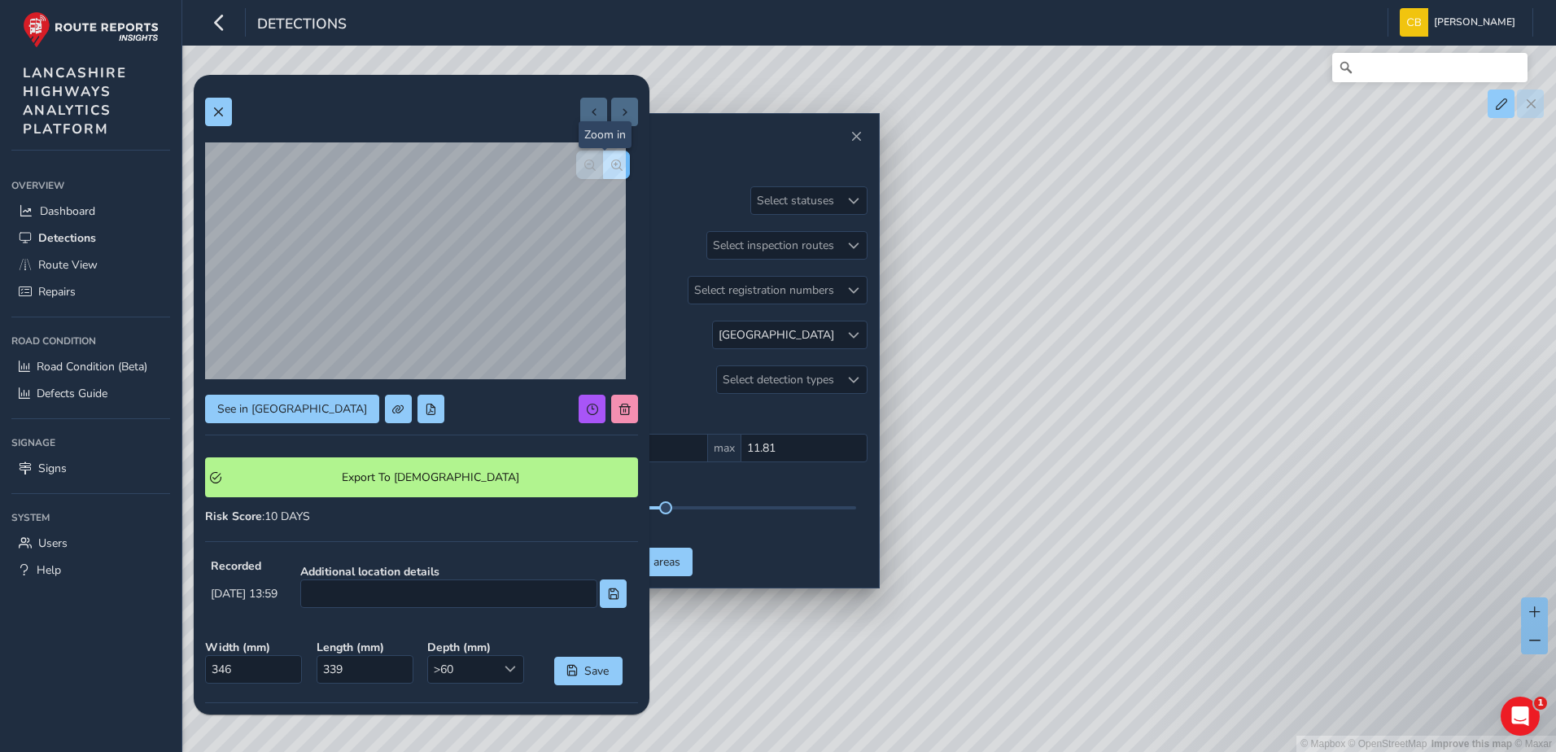
click at [611, 160] on span "button" at bounding box center [616, 165] width 11 height 11
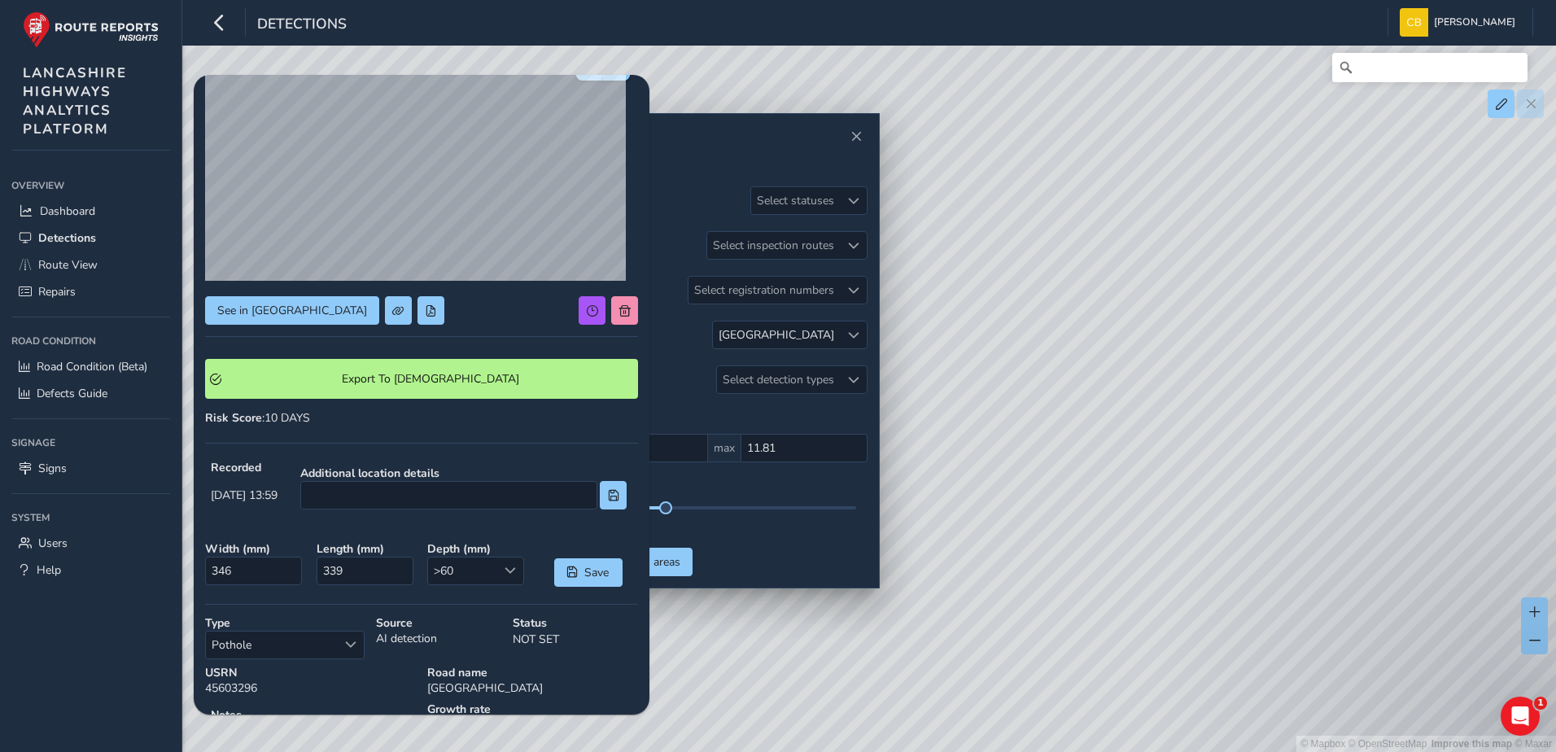
scroll to position [216, 0]
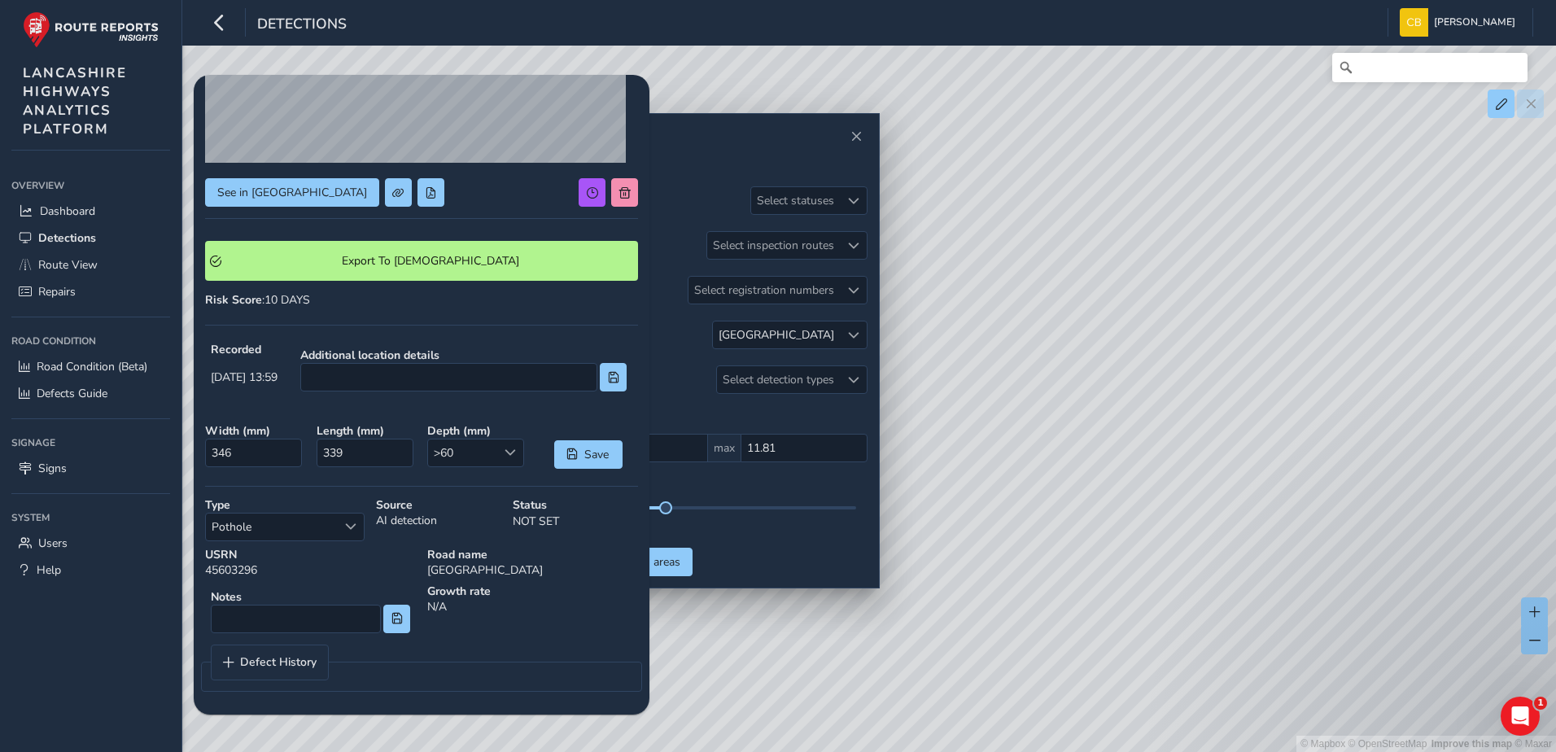
click at [356, 318] on div "See in Route View Export To Symology Risk Score : 10 DAYS Recorded [DATE] 13:59…" at bounding box center [421, 286] width 433 height 833
click at [848, 332] on span at bounding box center [853, 335] width 11 height 11
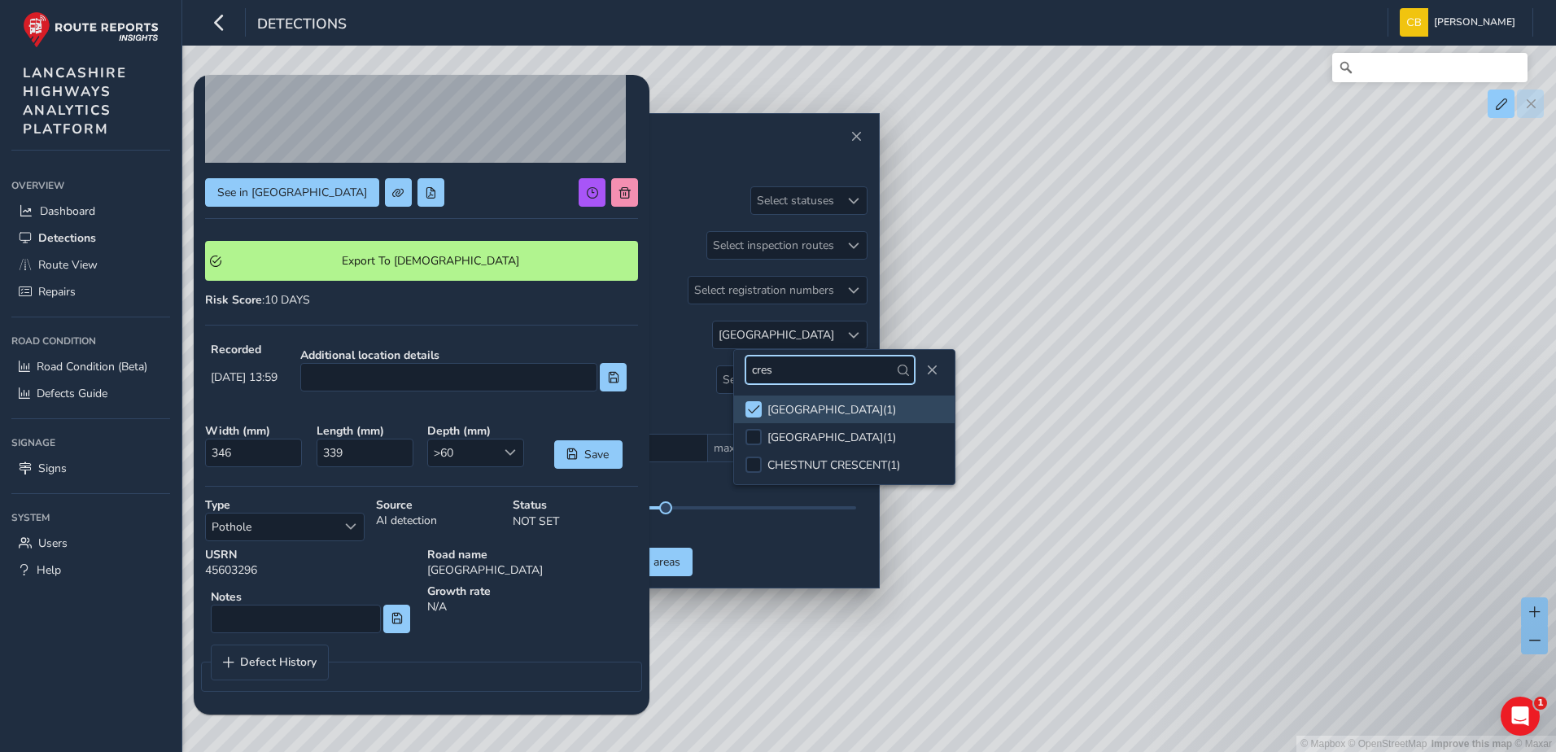
drag, startPoint x: 835, startPoint y: 366, endPoint x: 679, endPoint y: 376, distance: 156.6
click at [679, 376] on body "Detections [PERSON_NAME] Bonage Colour Scheme: Dark Dim Light Logout Relevance …" at bounding box center [778, 376] width 1556 height 752
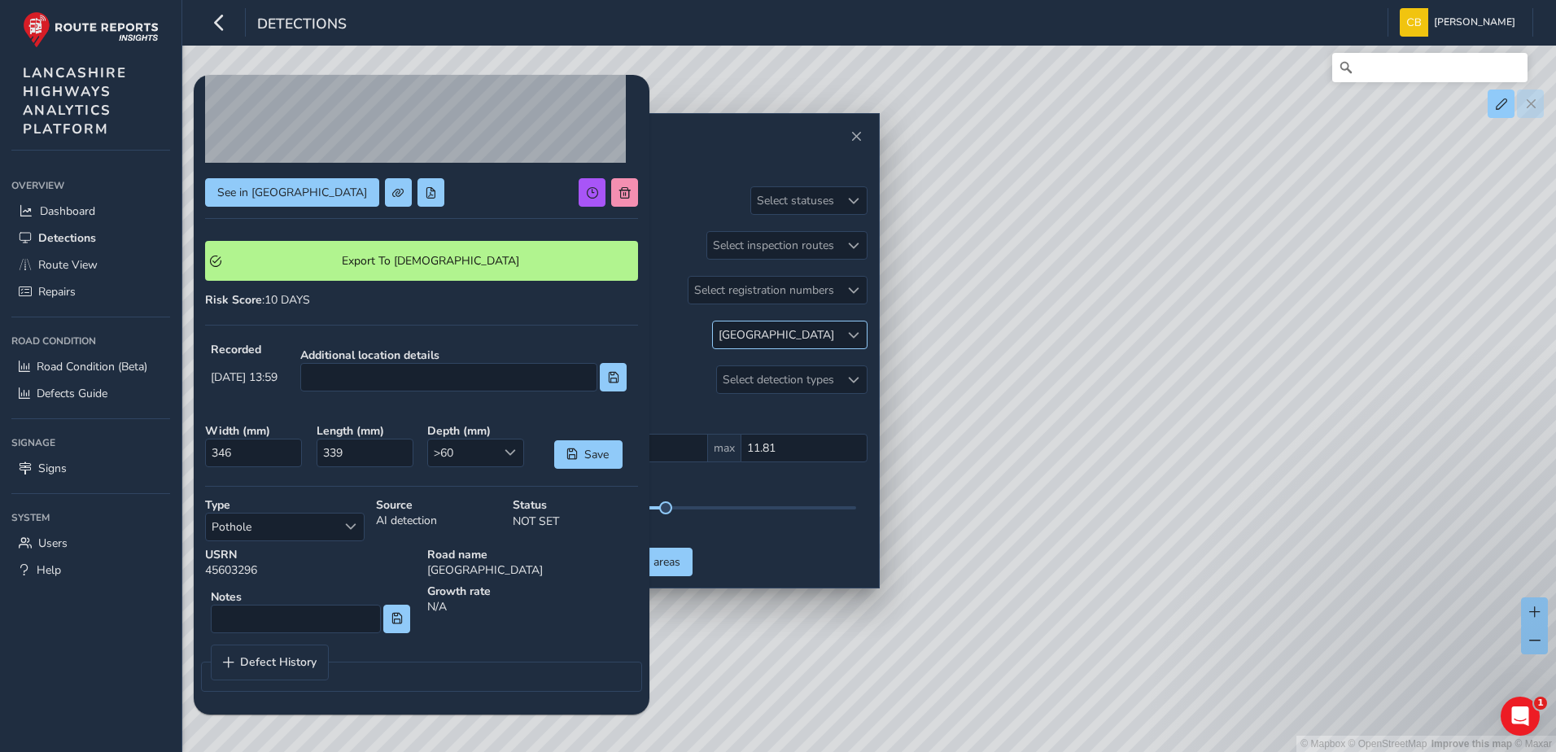
click at [855, 333] on span at bounding box center [853, 335] width 11 height 11
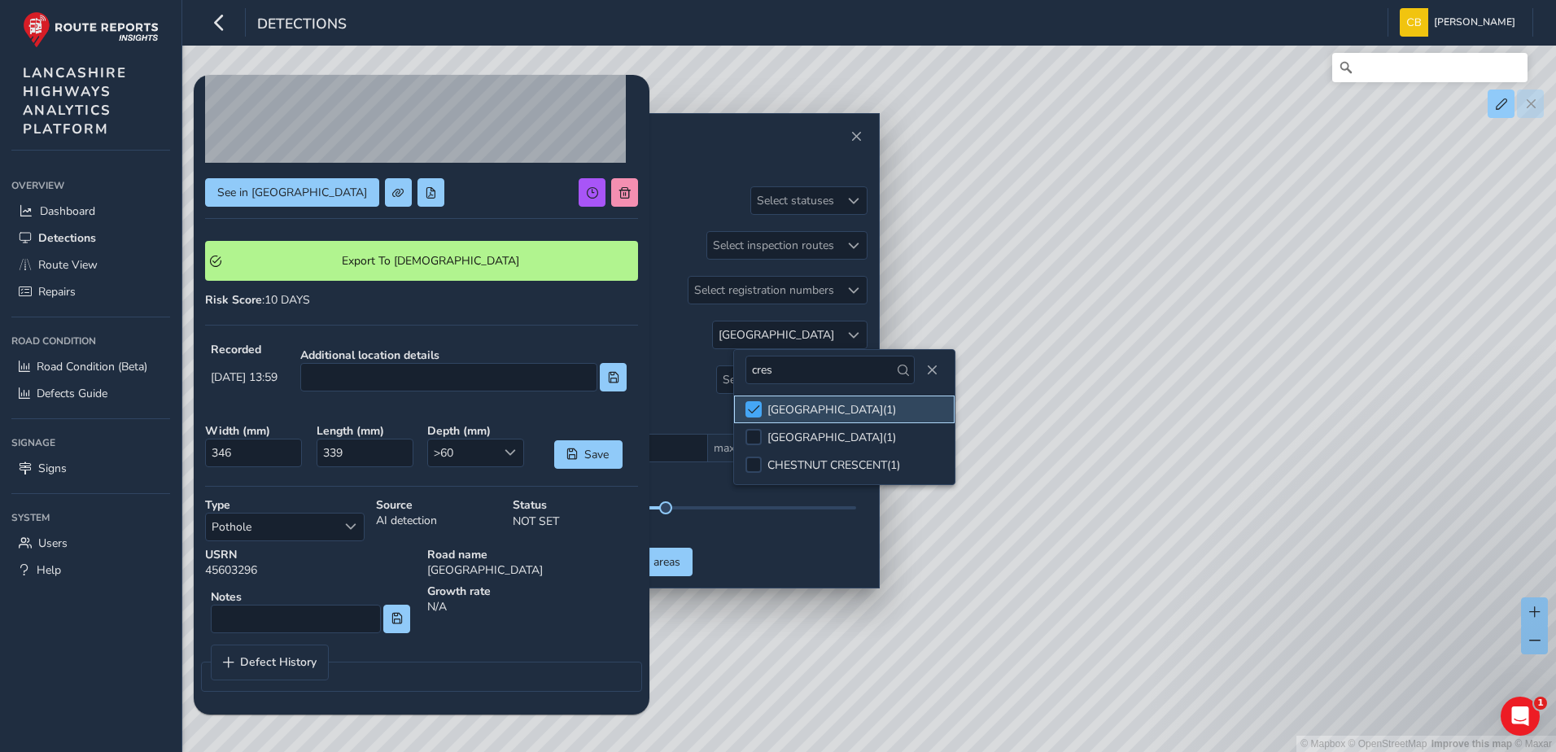
click at [759, 405] on span at bounding box center [754, 409] width 12 height 11
drag, startPoint x: 780, startPoint y: 376, endPoint x: 746, endPoint y: 374, distance: 33.5
click at [746, 374] on input "cres" at bounding box center [829, 370] width 169 height 28
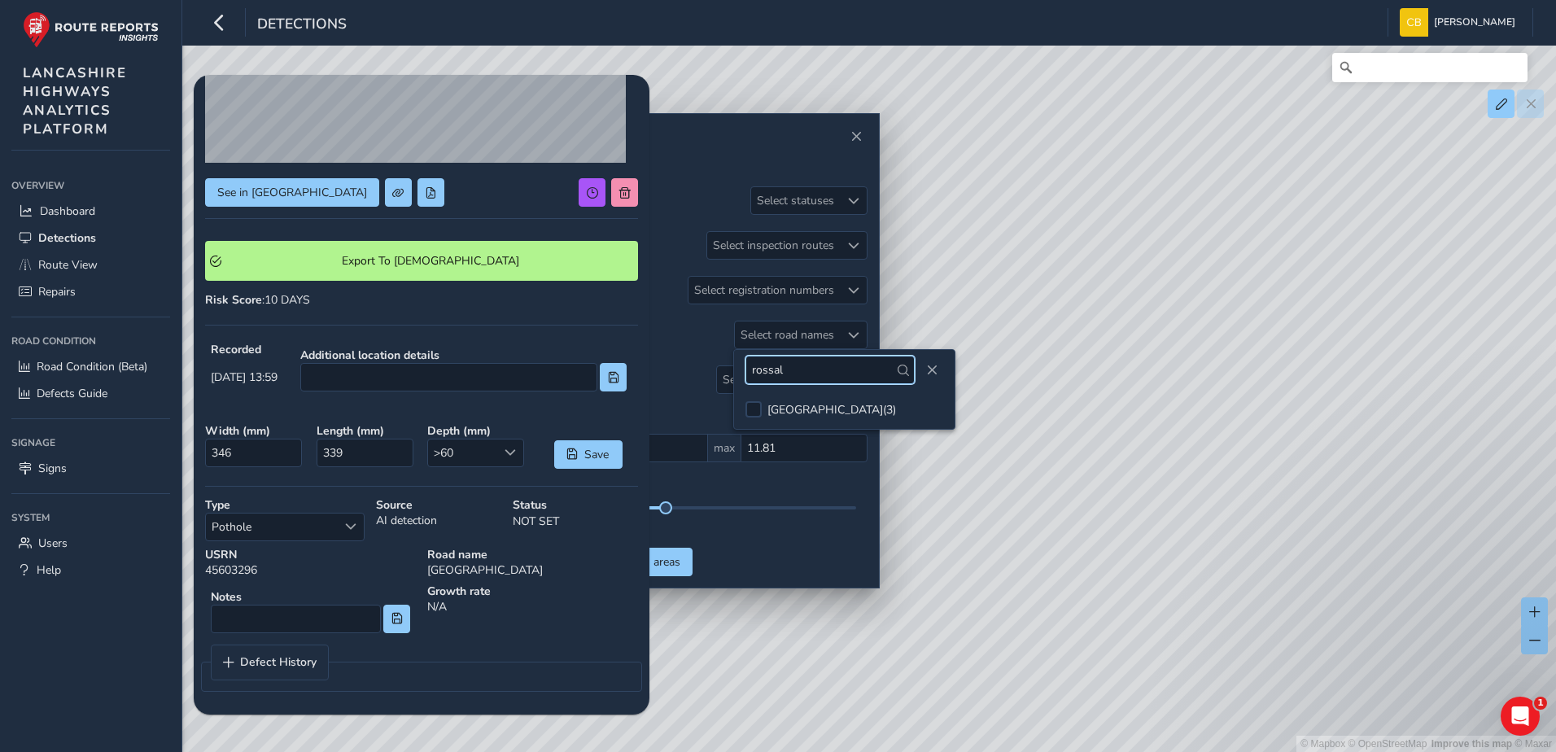
type input "rossal"
click at [763, 410] on li "ROSSALL ROAD ( 3 )" at bounding box center [844, 410] width 221 height 28
click at [926, 371] on span "Close" at bounding box center [931, 370] width 11 height 11
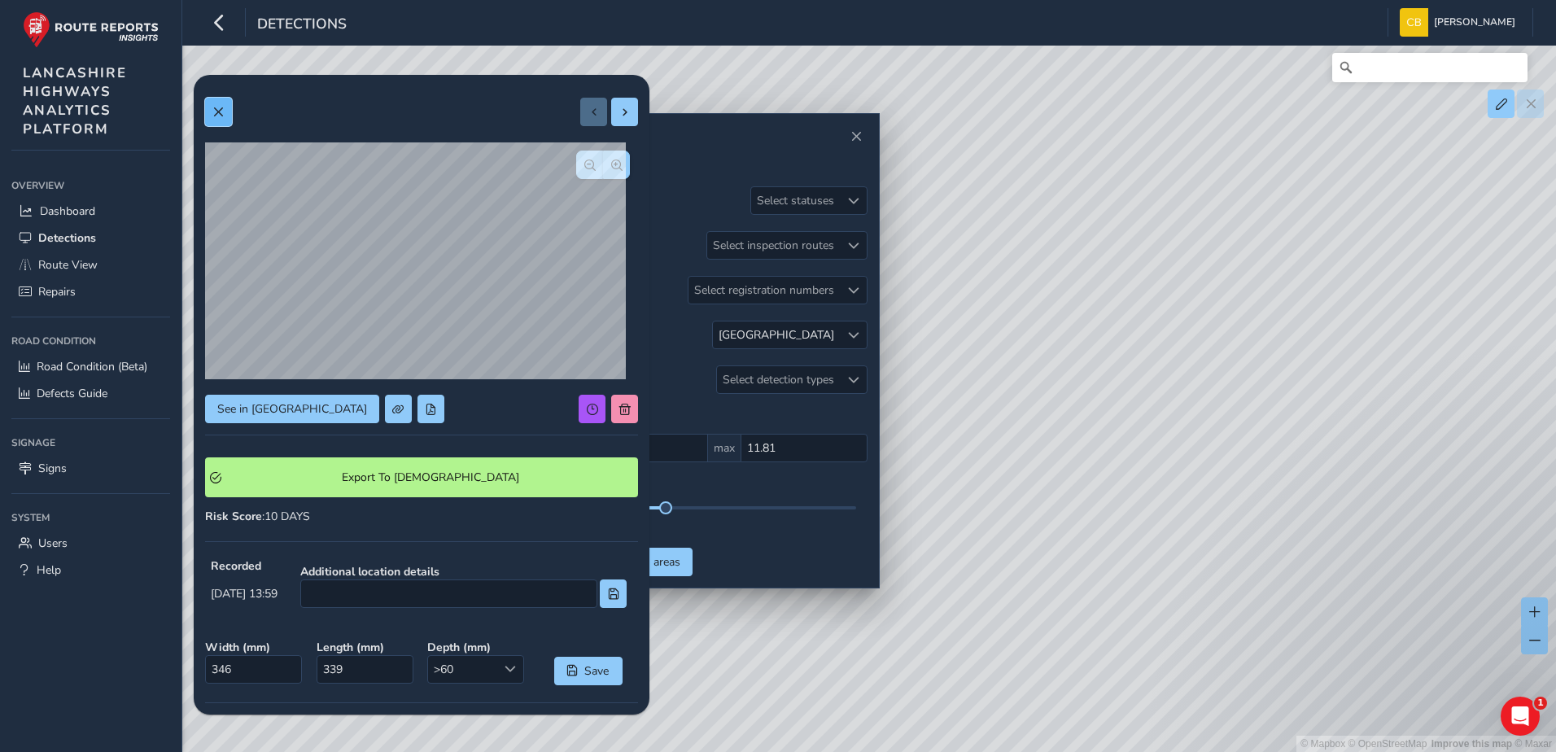
click at [211, 113] on button at bounding box center [218, 112] width 27 height 28
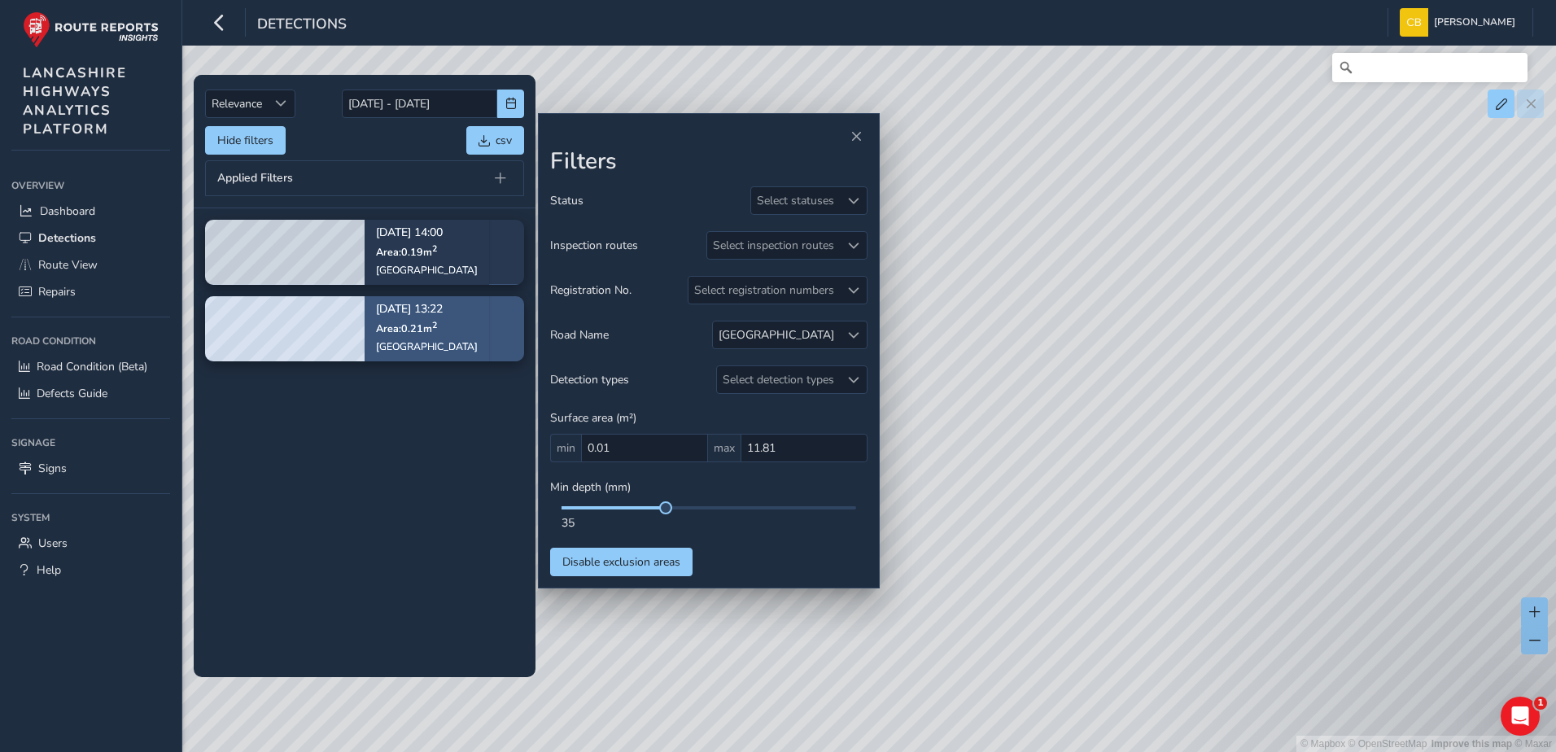
click at [406, 304] on p "[DATE] 13:22" at bounding box center [427, 309] width 102 height 11
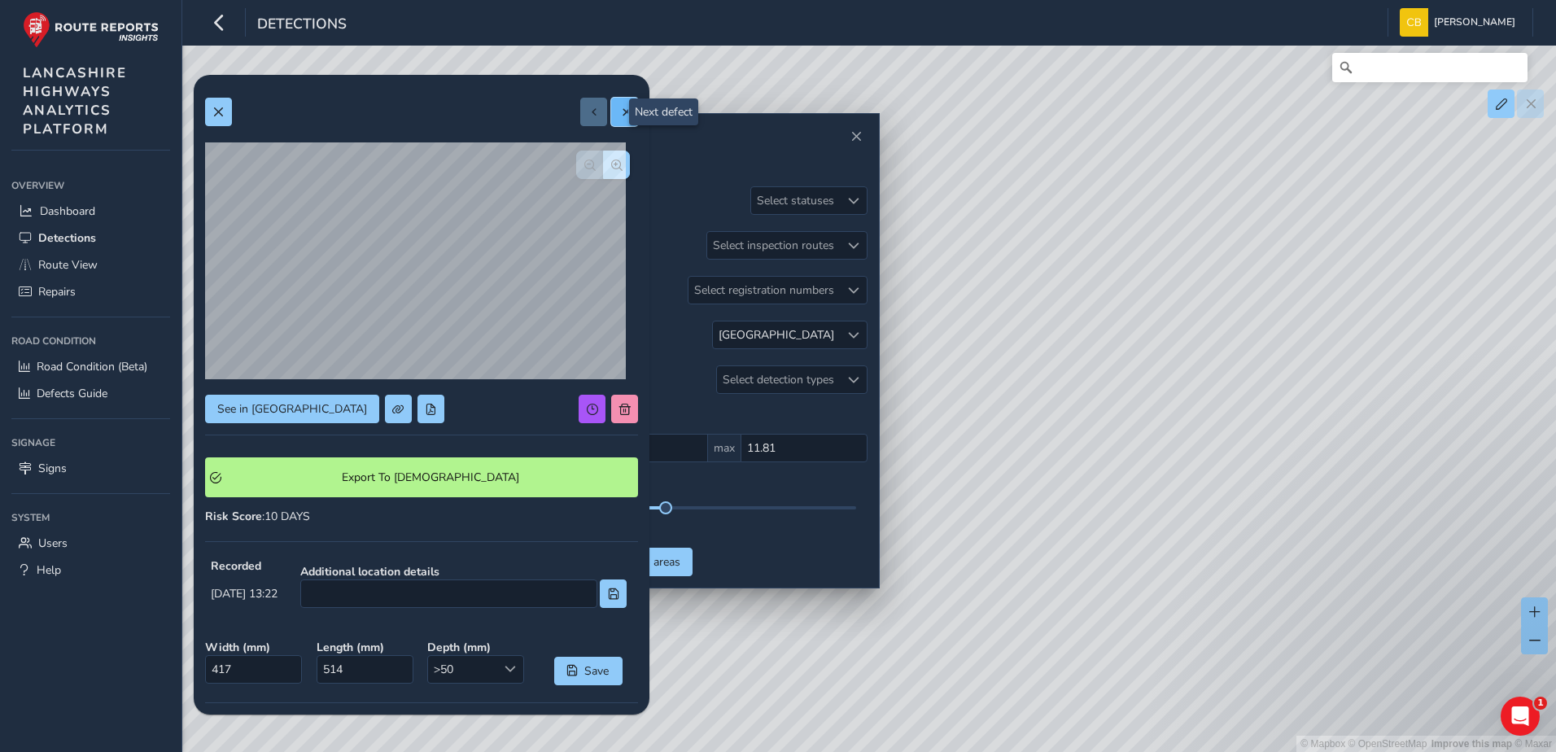
click at [616, 120] on button at bounding box center [624, 112] width 27 height 28
type input "518"
type input "360"
click at [611, 164] on span "button" at bounding box center [616, 165] width 11 height 11
click at [611, 166] on span "button" at bounding box center [616, 165] width 11 height 11
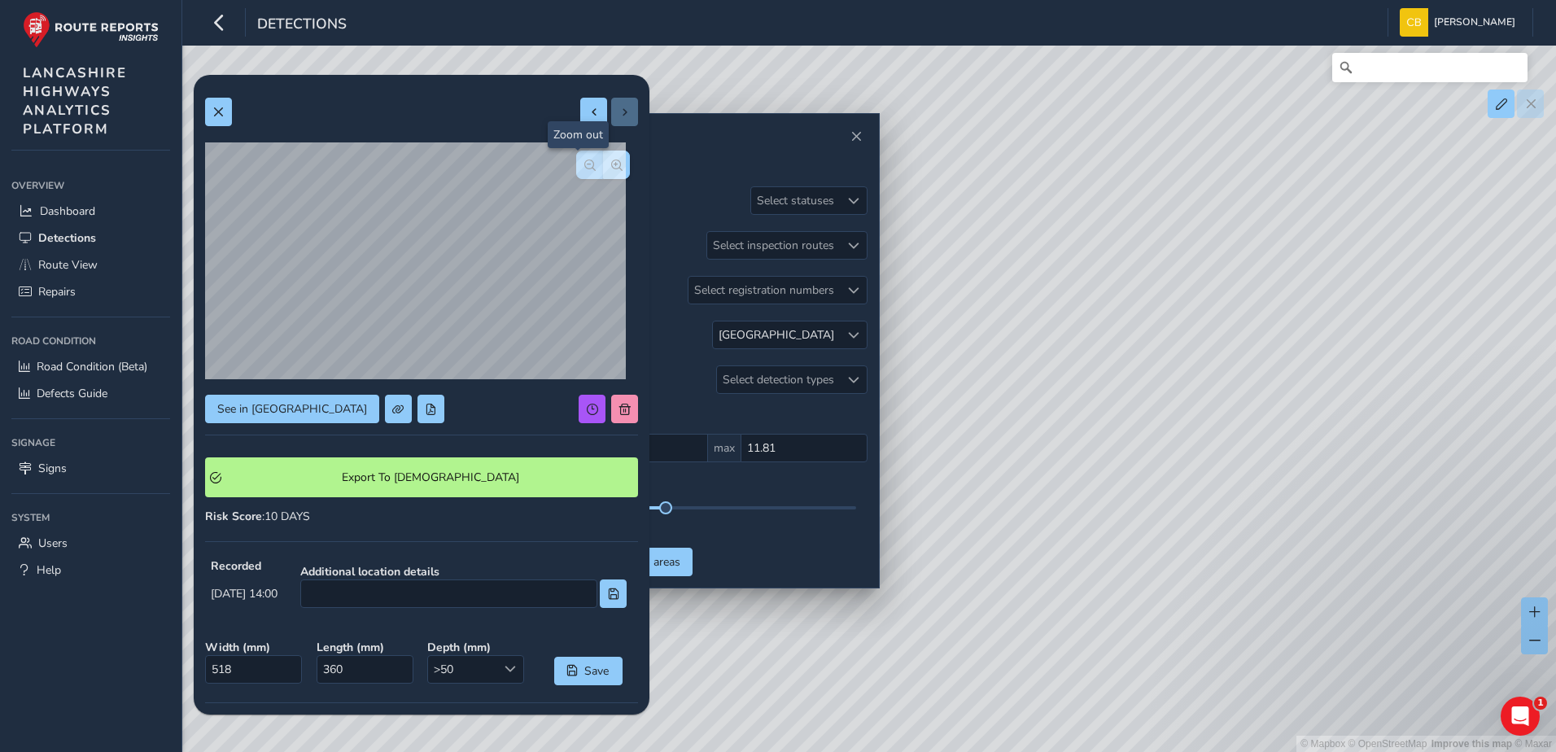
click at [584, 168] on span "button" at bounding box center [589, 165] width 11 height 11
click at [603, 168] on button "button" at bounding box center [616, 165] width 27 height 28
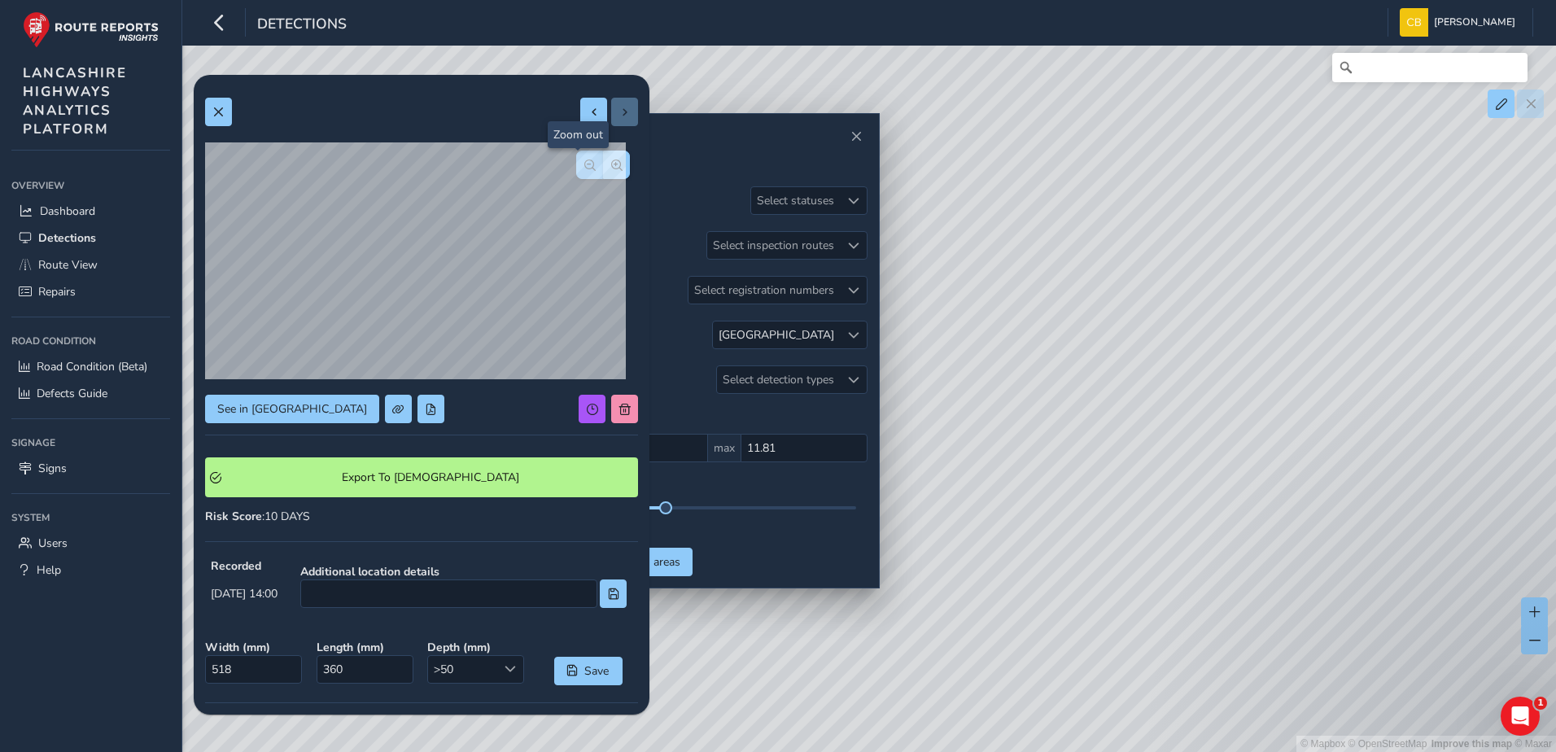
click at [576, 168] on button "button" at bounding box center [589, 165] width 27 height 28
click at [603, 167] on button "button" at bounding box center [616, 165] width 27 height 28
click at [588, 108] on span at bounding box center [593, 112] width 11 height 11
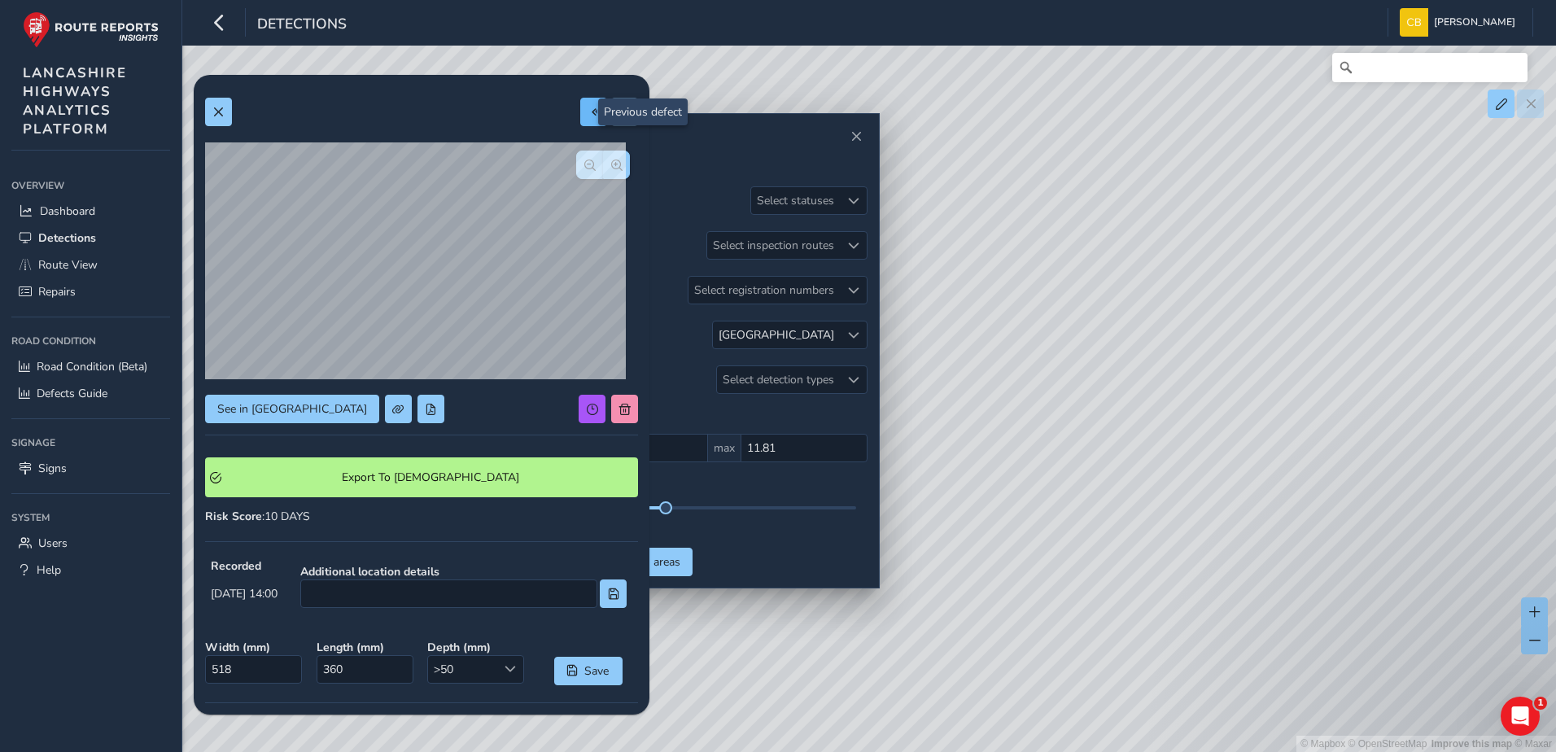
type input "417"
type input "514"
click at [611, 169] on span "button" at bounding box center [616, 165] width 11 height 11
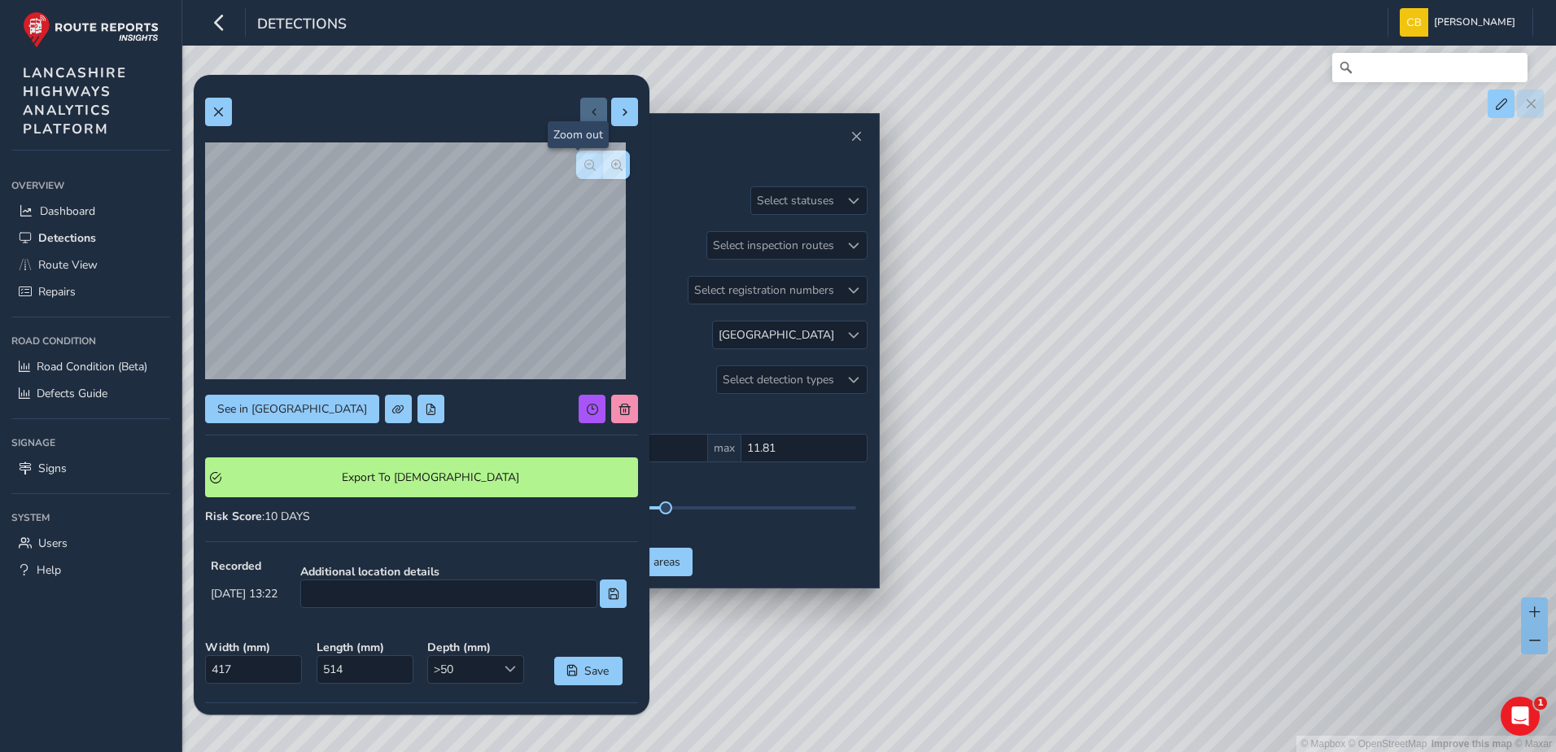
click at [588, 167] on button "button" at bounding box center [589, 165] width 27 height 28
click at [611, 169] on span "button" at bounding box center [616, 165] width 11 height 11
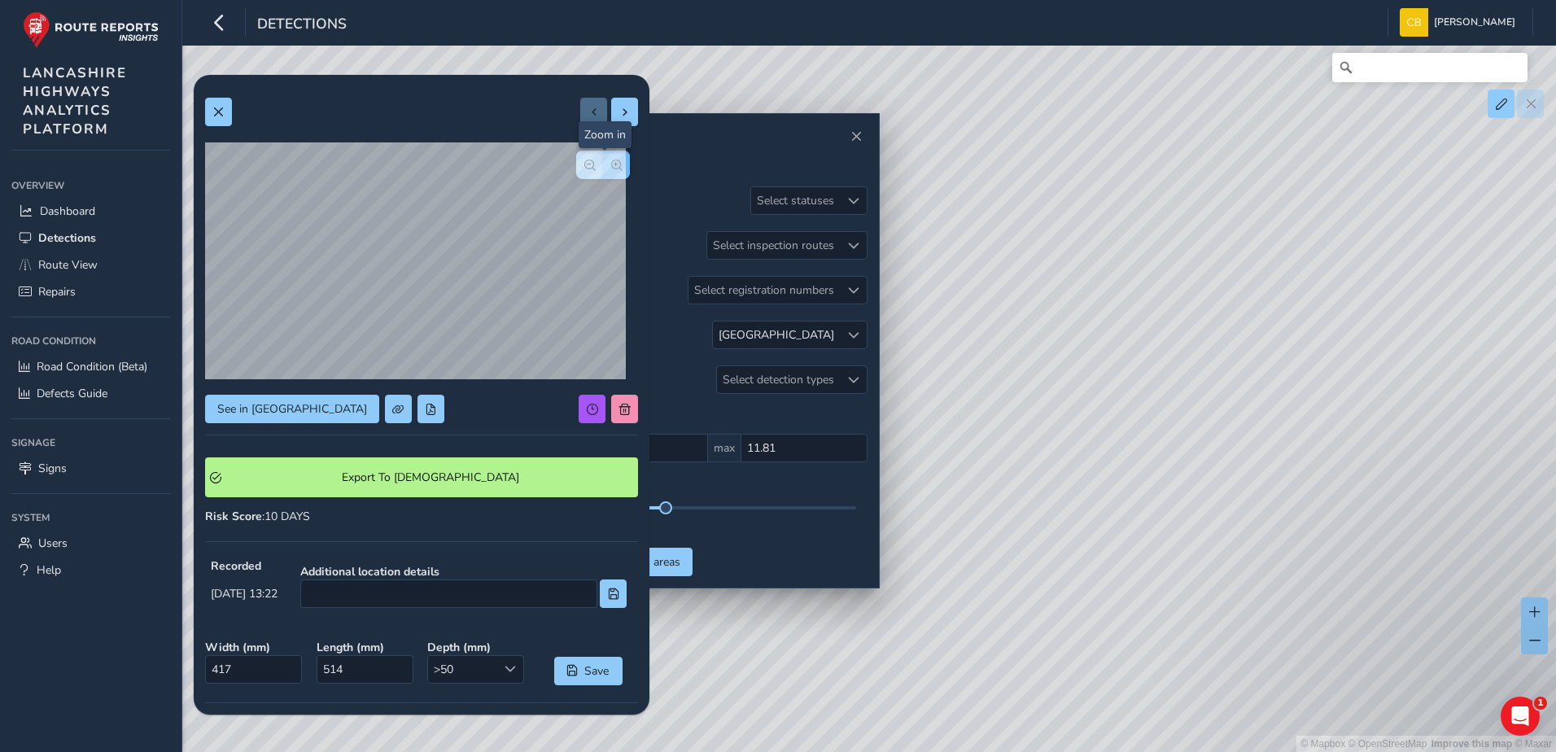
click at [611, 169] on span "button" at bounding box center [616, 165] width 11 height 11
click at [584, 165] on span "button" at bounding box center [589, 165] width 11 height 11
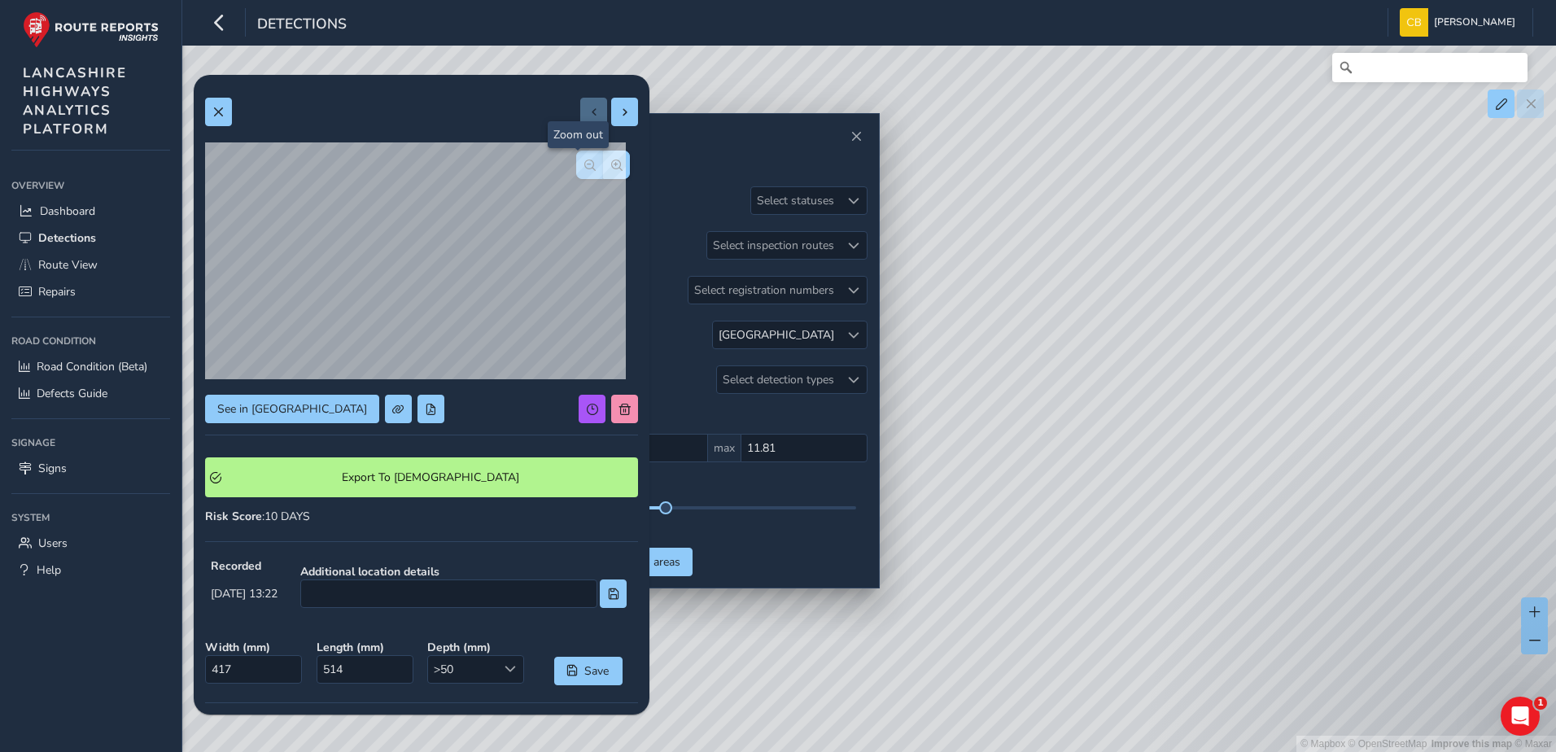
click at [584, 165] on span "button" at bounding box center [589, 165] width 11 height 11
click at [611, 164] on span "button" at bounding box center [616, 165] width 11 height 11
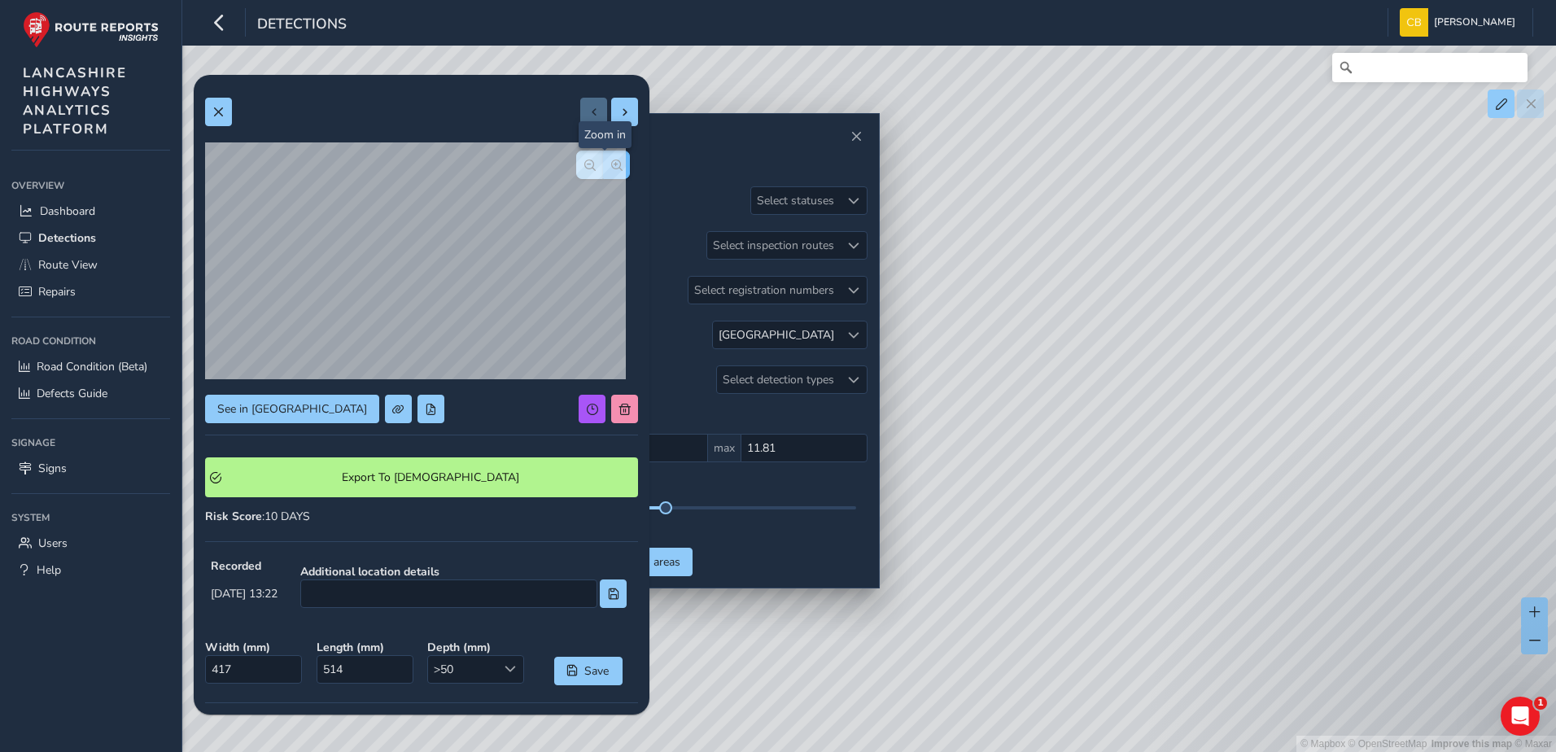
click at [611, 164] on span "button" at bounding box center [616, 165] width 11 height 11
click at [576, 160] on button "button" at bounding box center [589, 165] width 27 height 28
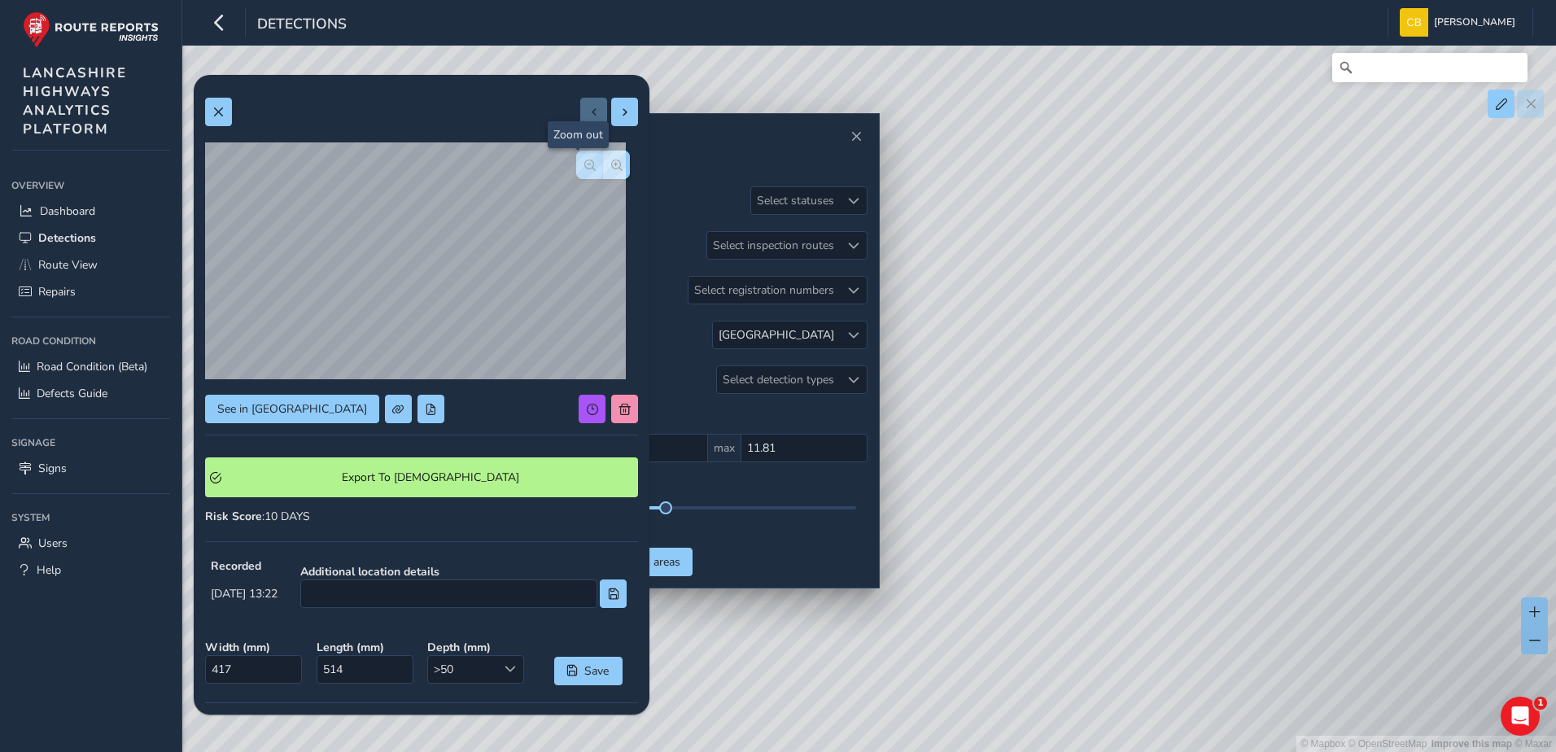
click at [576, 160] on button "button" at bounding box center [589, 165] width 27 height 28
click at [584, 164] on span "button" at bounding box center [589, 165] width 11 height 11
click at [611, 168] on span "button" at bounding box center [616, 165] width 11 height 11
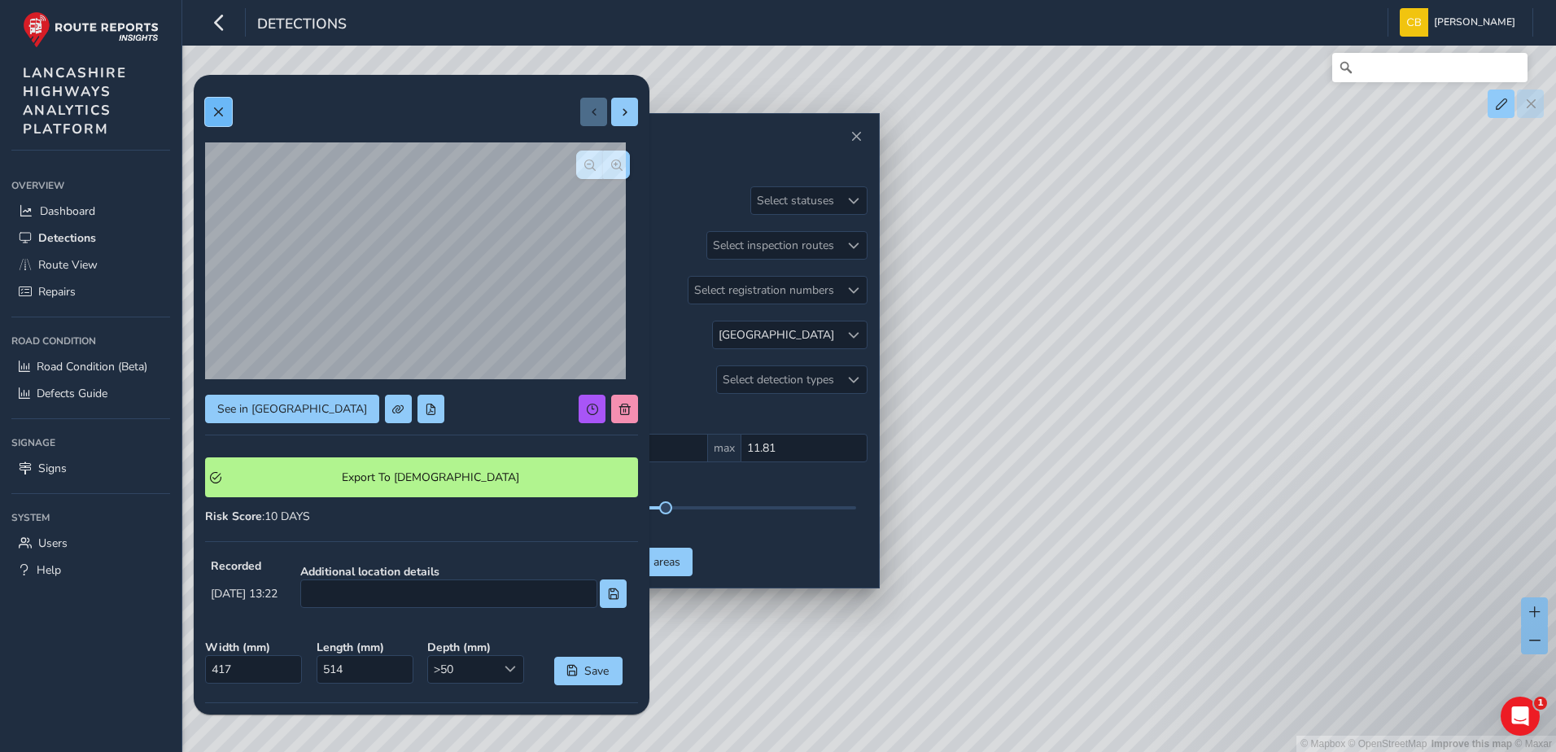
click at [223, 109] on span at bounding box center [217, 112] width 11 height 11
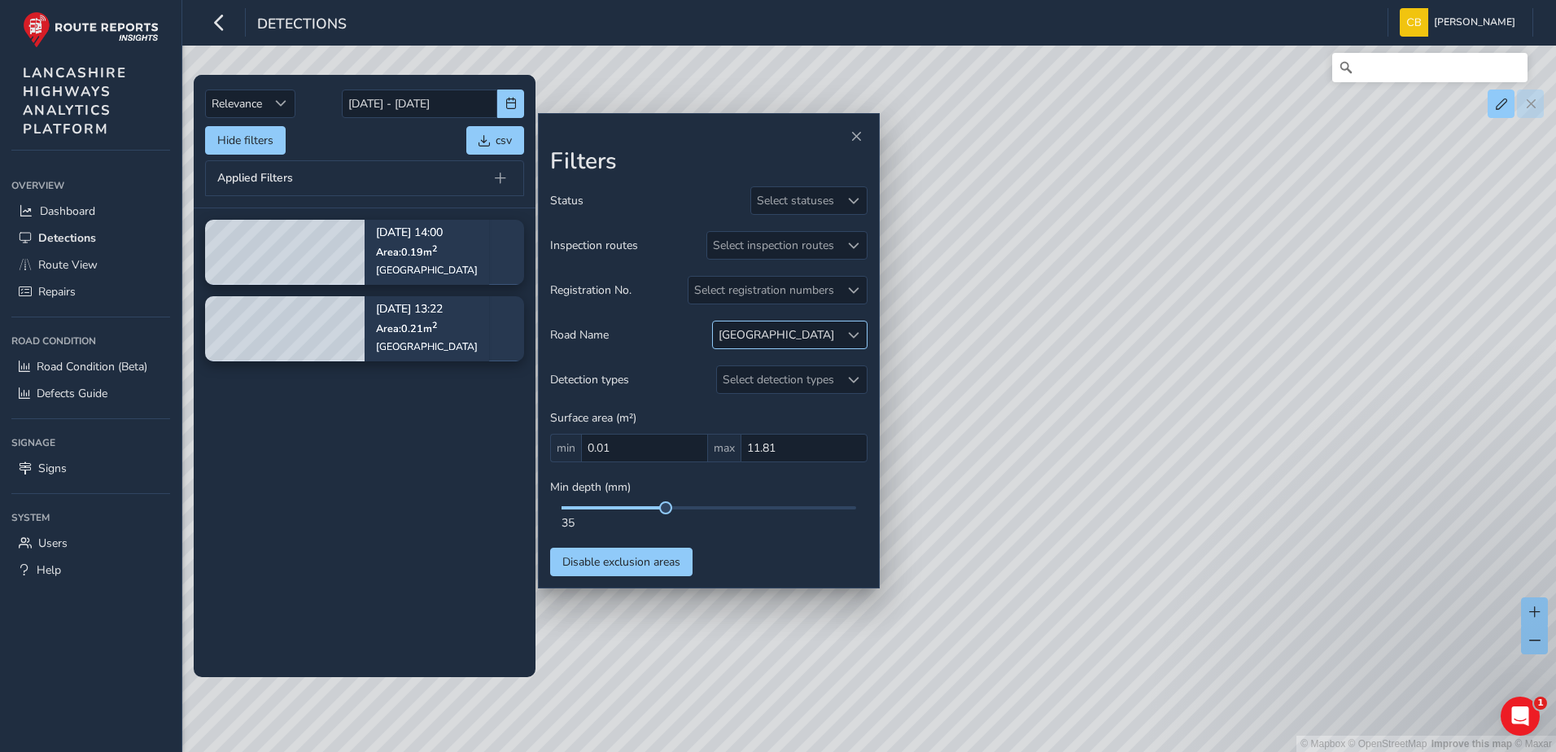
click at [851, 342] on div at bounding box center [853, 334] width 27 height 27
drag, startPoint x: 827, startPoint y: 375, endPoint x: 720, endPoint y: 382, distance: 106.8
click at [720, 382] on body "Detections [PERSON_NAME] Bonage Colour Scheme: Dark Dim Light Logout Relevance …" at bounding box center [778, 376] width 1556 height 752
drag, startPoint x: 863, startPoint y: 339, endPoint x: 846, endPoint y: 343, distance: 17.4
click at [862, 339] on div at bounding box center [853, 334] width 27 height 27
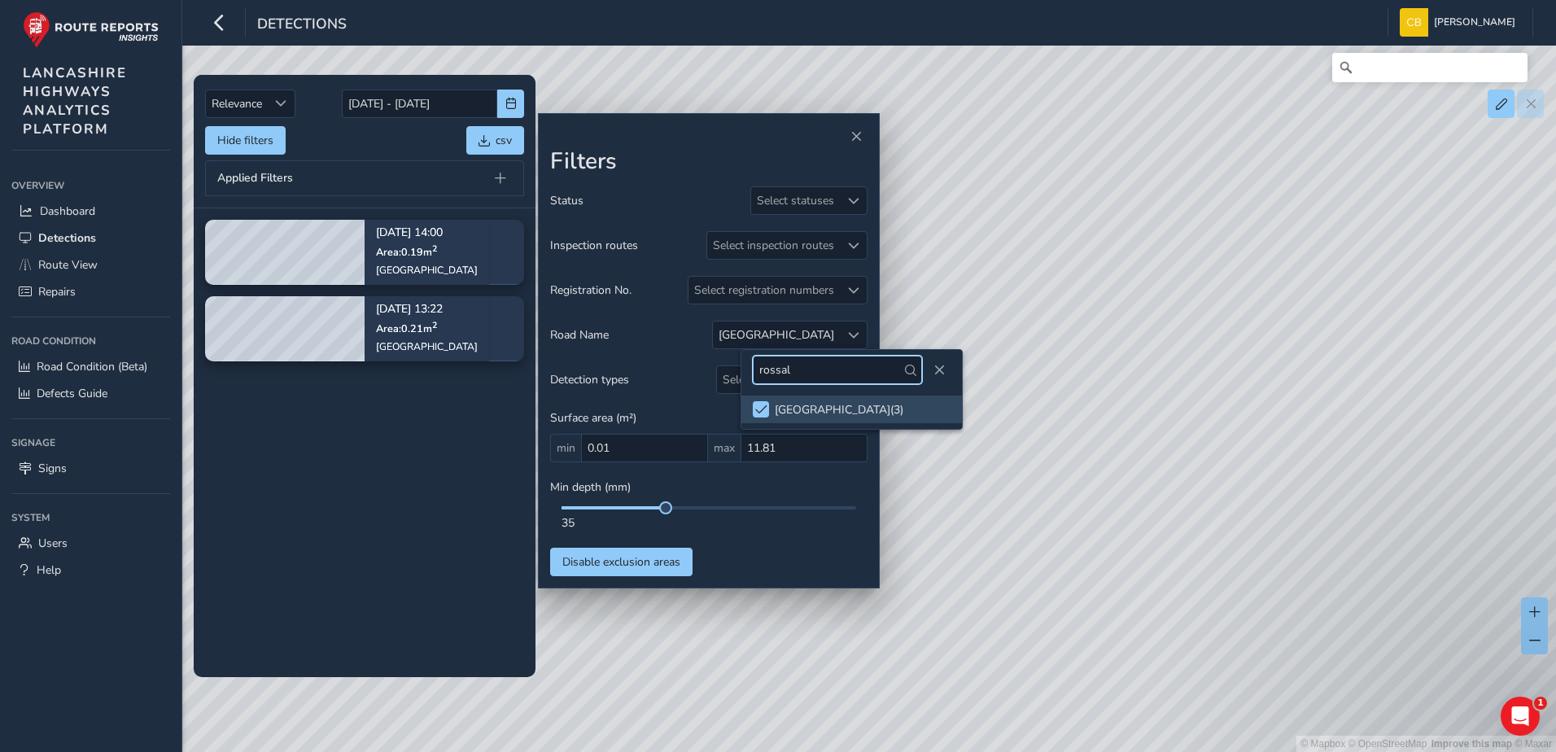
click at [797, 377] on input "rossal" at bounding box center [837, 370] width 169 height 28
click at [770, 412] on li "CABLE STREET ( 1 )" at bounding box center [851, 410] width 221 height 28
click at [872, 378] on input "cable" at bounding box center [837, 370] width 169 height 28
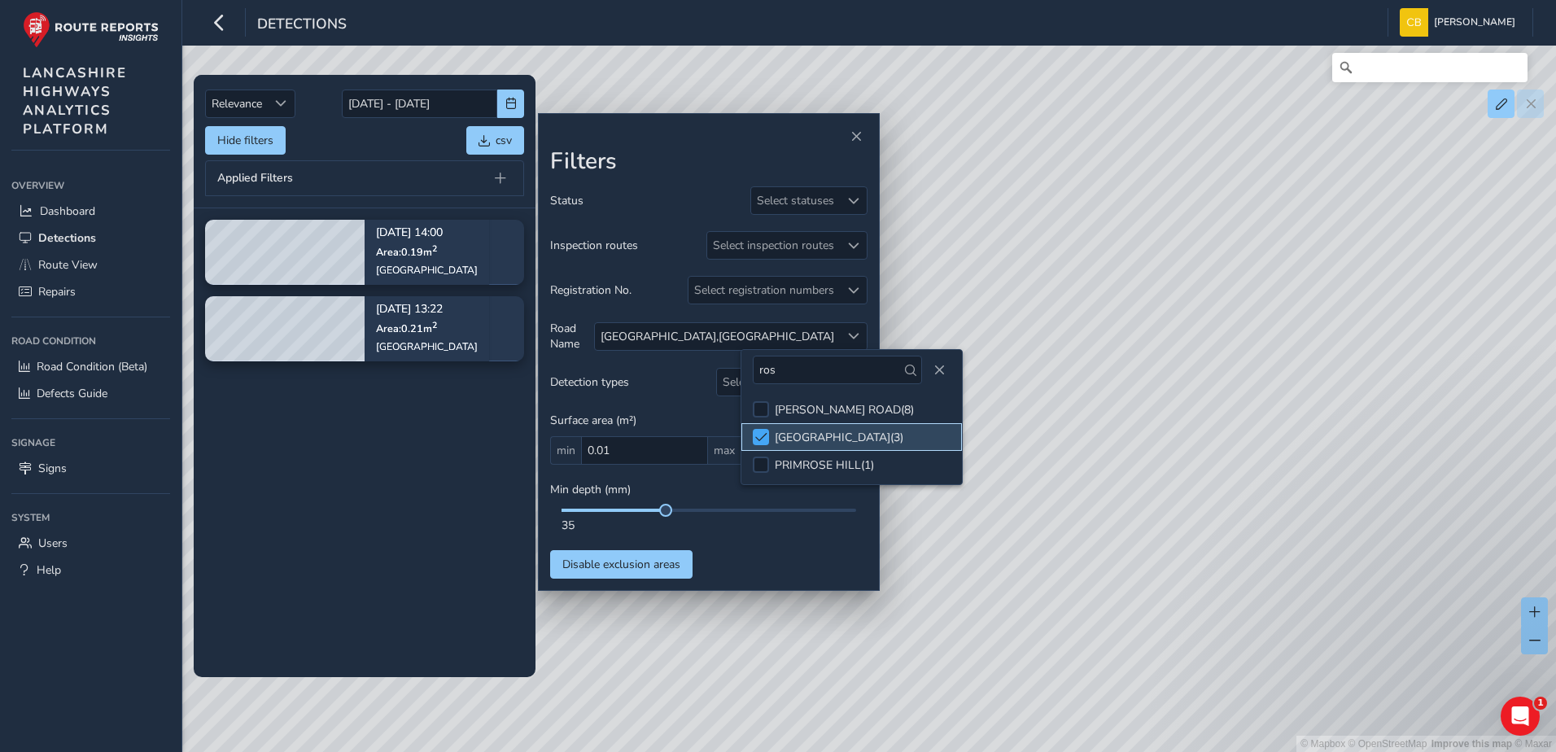
click at [766, 435] on span at bounding box center [761, 436] width 12 height 11
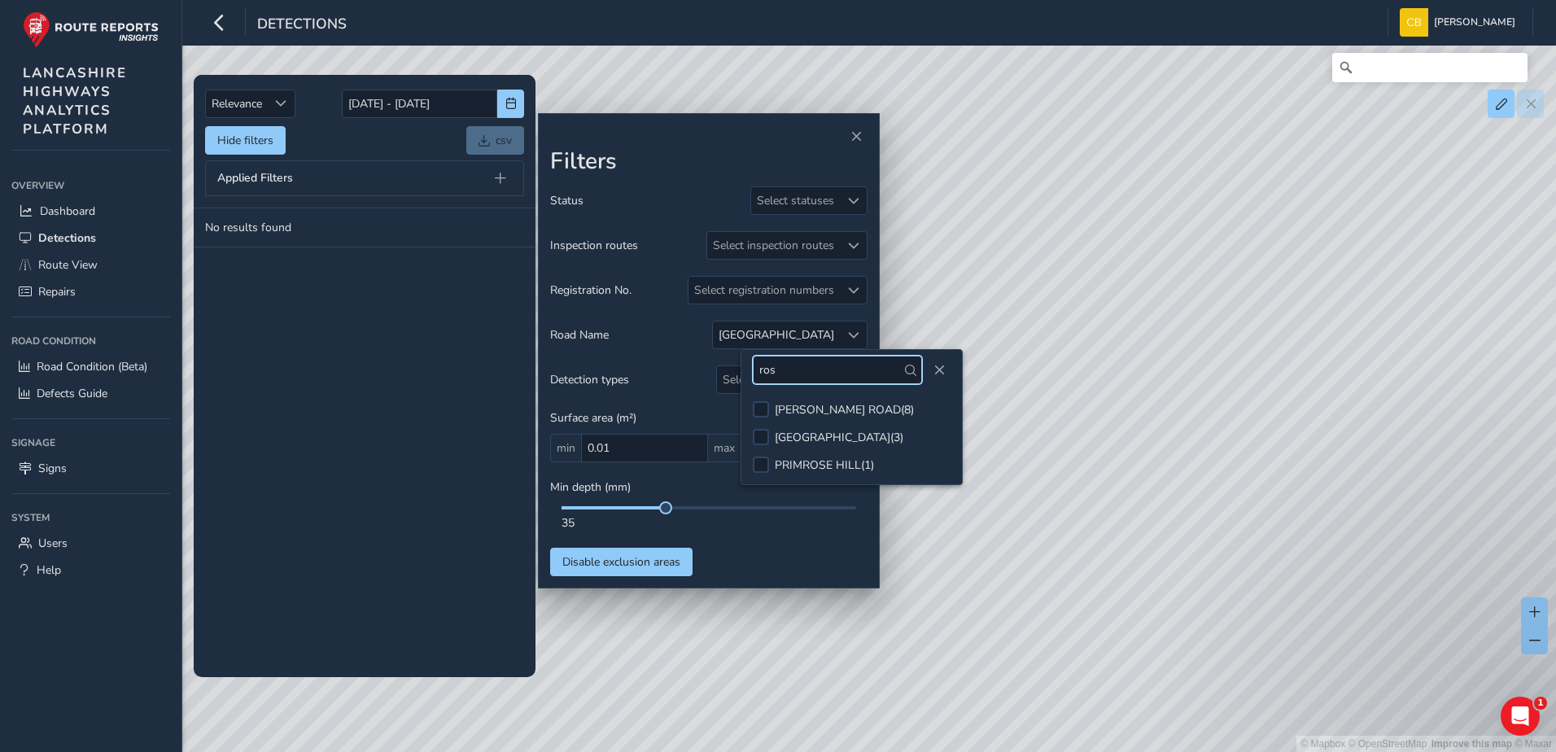
click at [800, 375] on input "ros" at bounding box center [837, 370] width 169 height 28
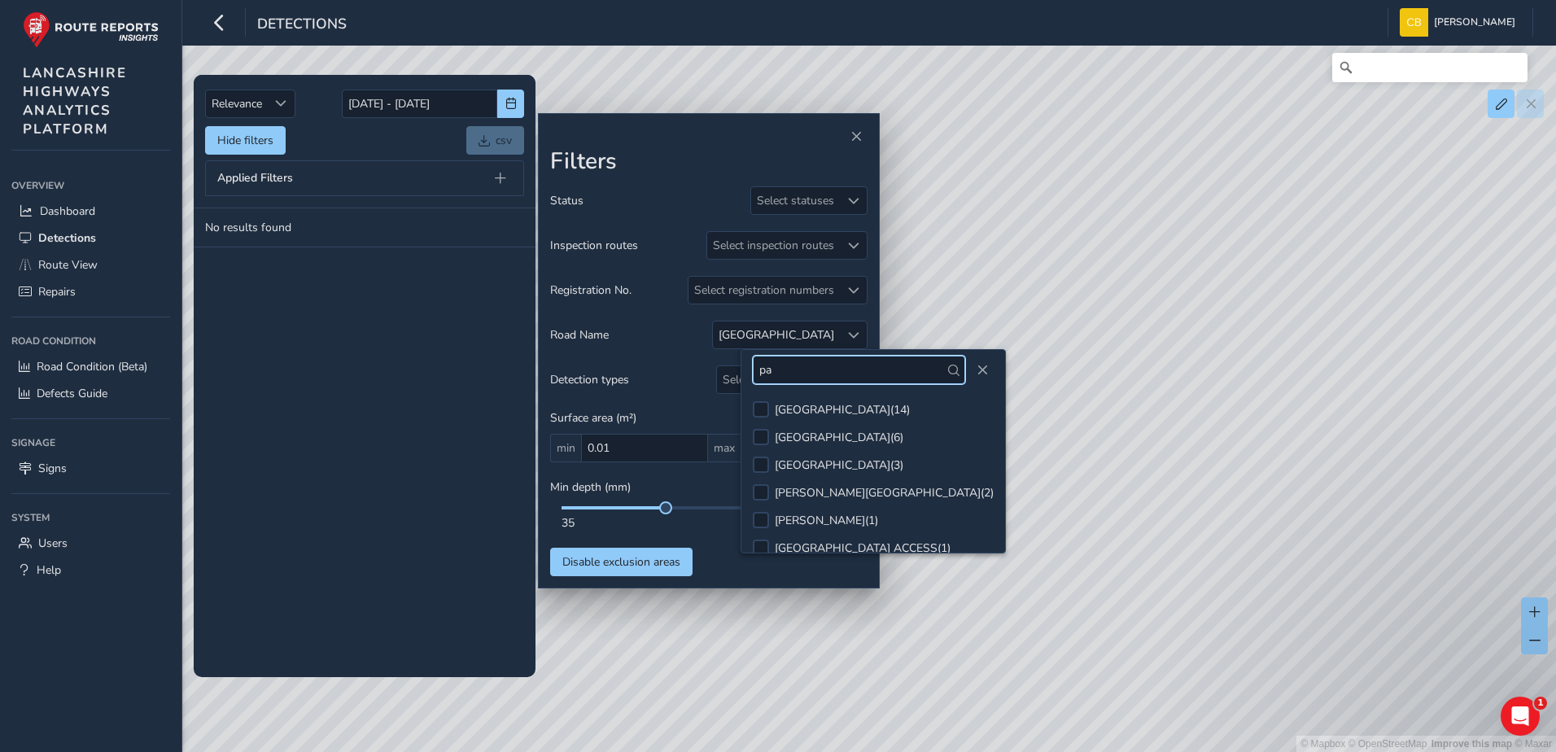
type input "p"
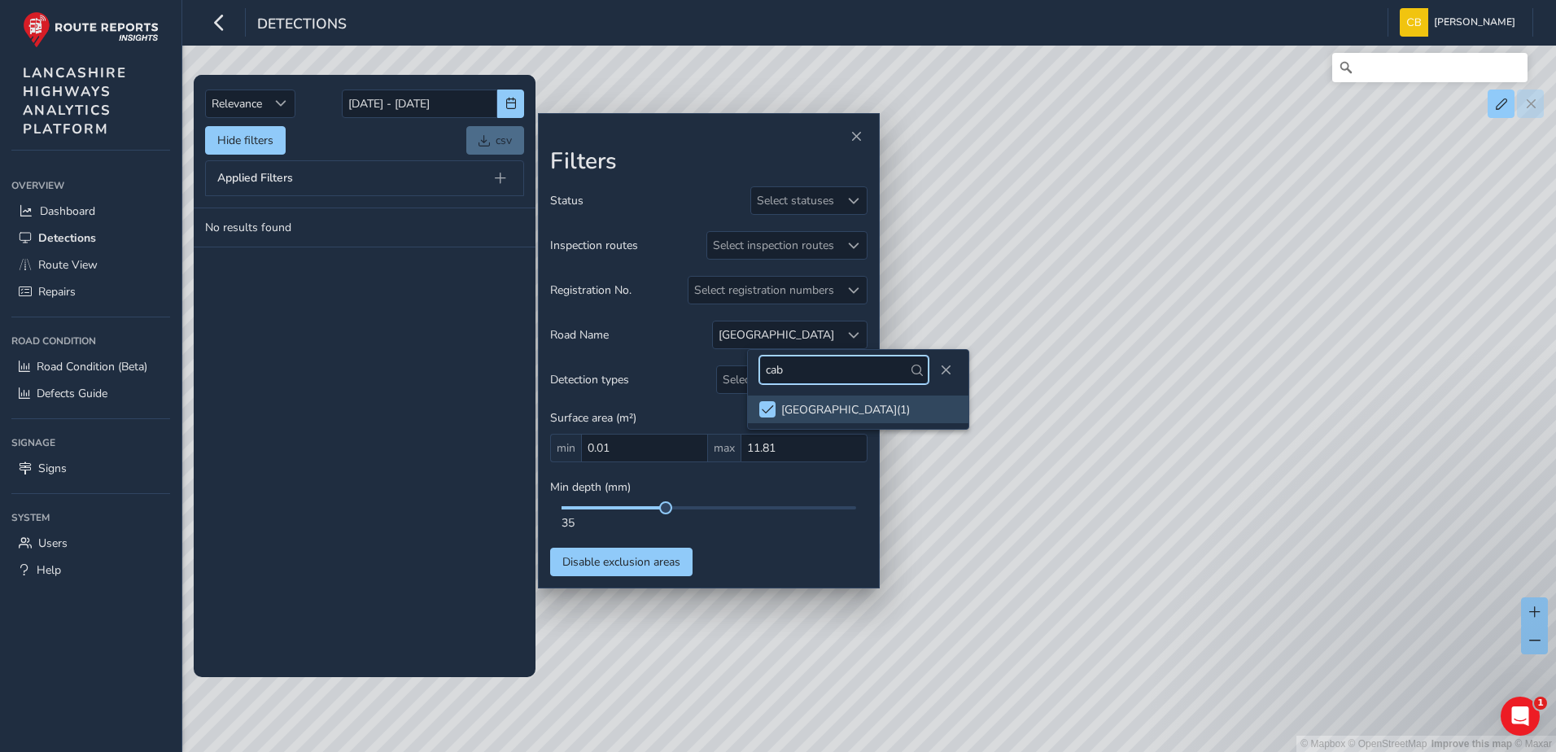
type input "cab"
click at [799, 410] on div "CABLE STREET ( 1 )" at bounding box center [845, 409] width 129 height 15
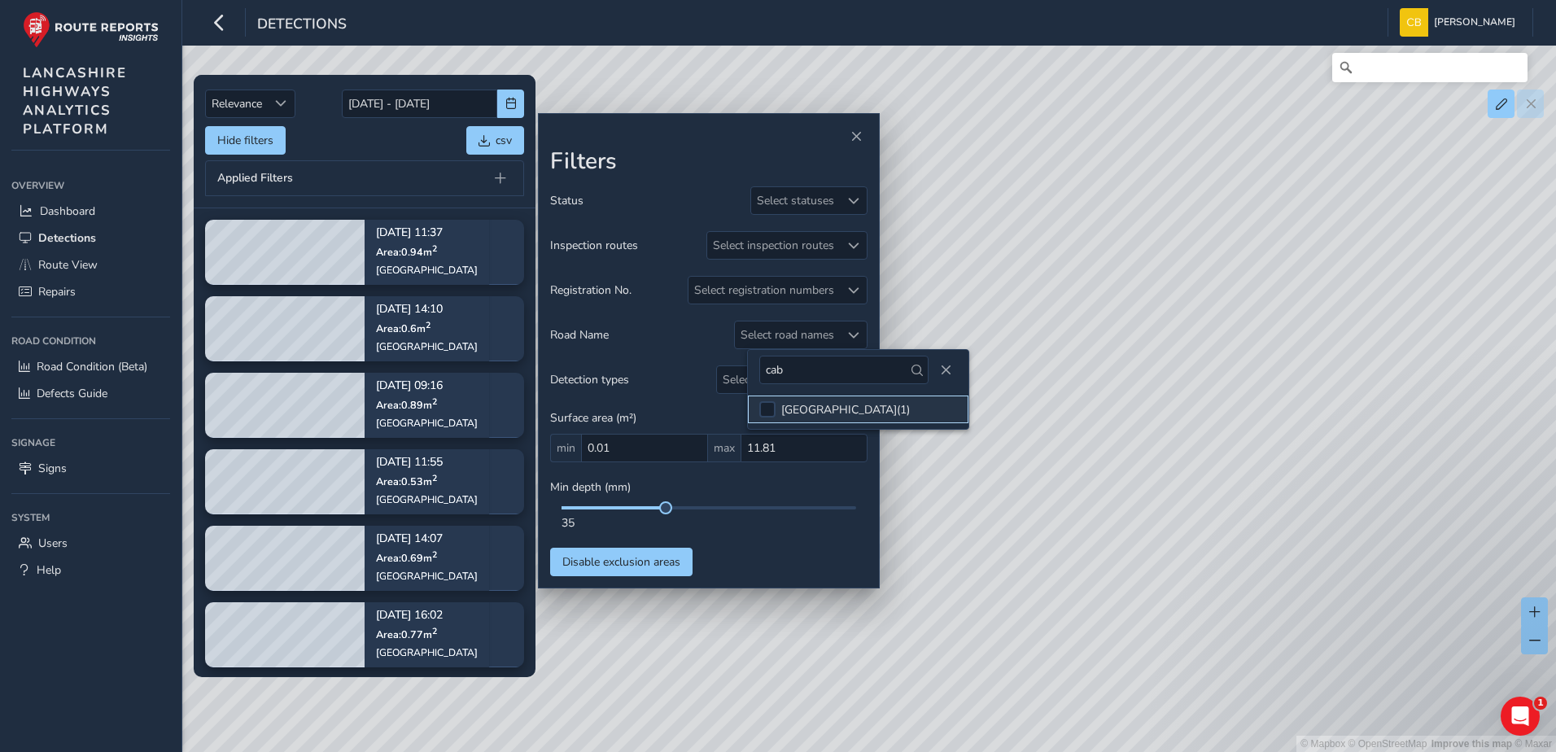
click at [799, 409] on div "CABLE STREET ( 1 )" at bounding box center [845, 409] width 129 height 15
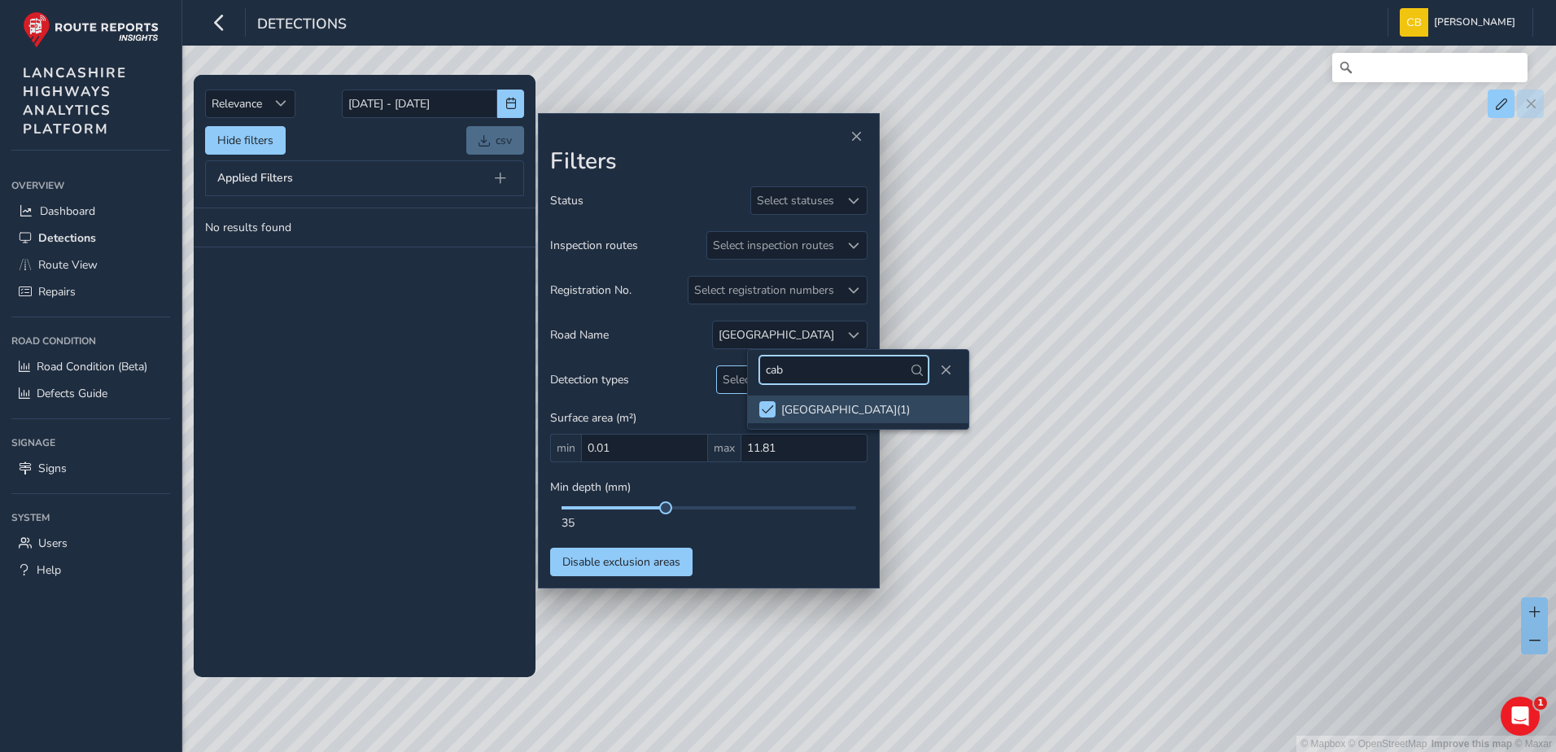
drag, startPoint x: 815, startPoint y: 369, endPoint x: 724, endPoint y: 375, distance: 91.3
click at [724, 375] on body "Detections [PERSON_NAME] Bonage Colour Scheme: Dark Dim Light Logout Relevance …" at bounding box center [778, 376] width 1556 height 752
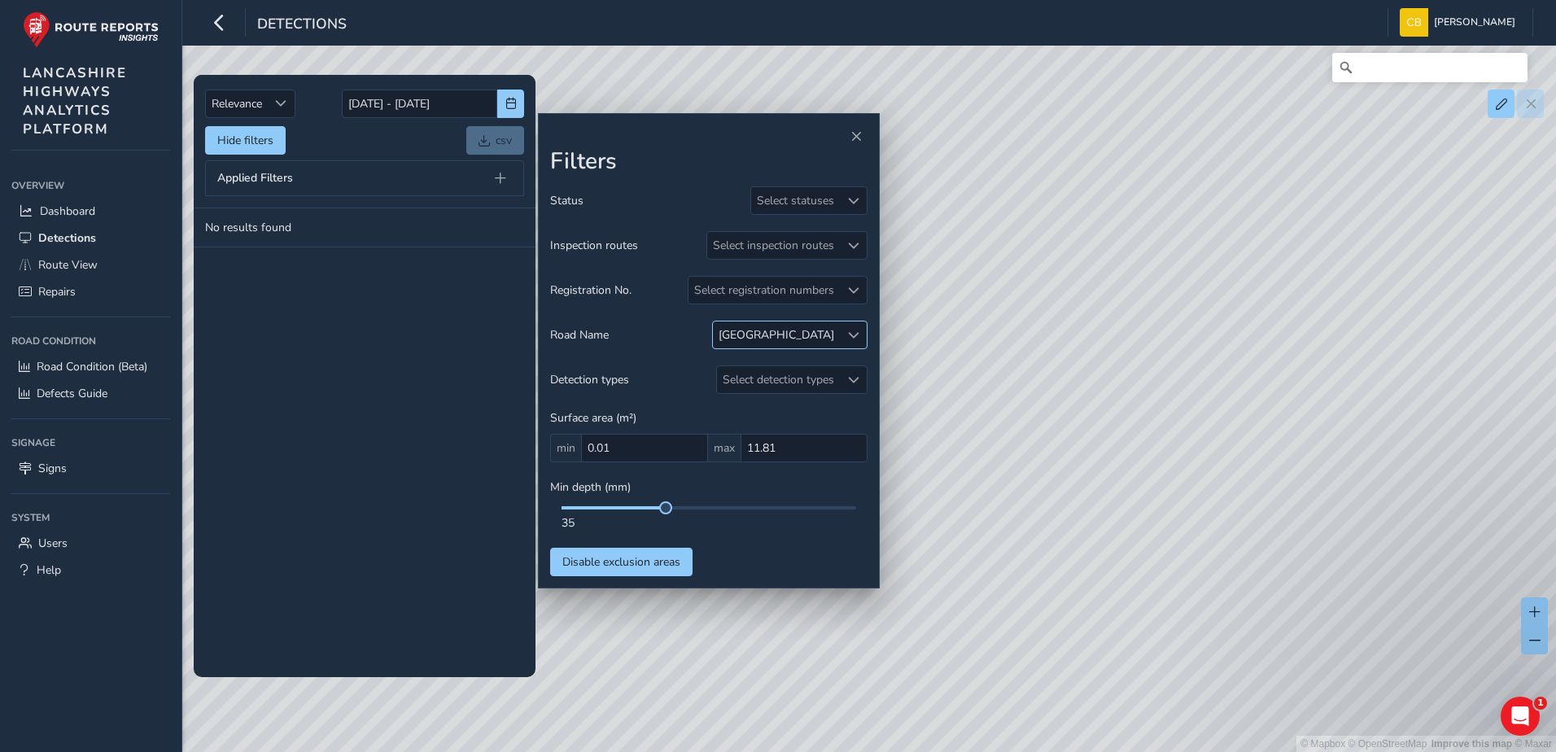
click at [855, 332] on span at bounding box center [853, 335] width 11 height 11
click at [772, 407] on span at bounding box center [768, 409] width 12 height 11
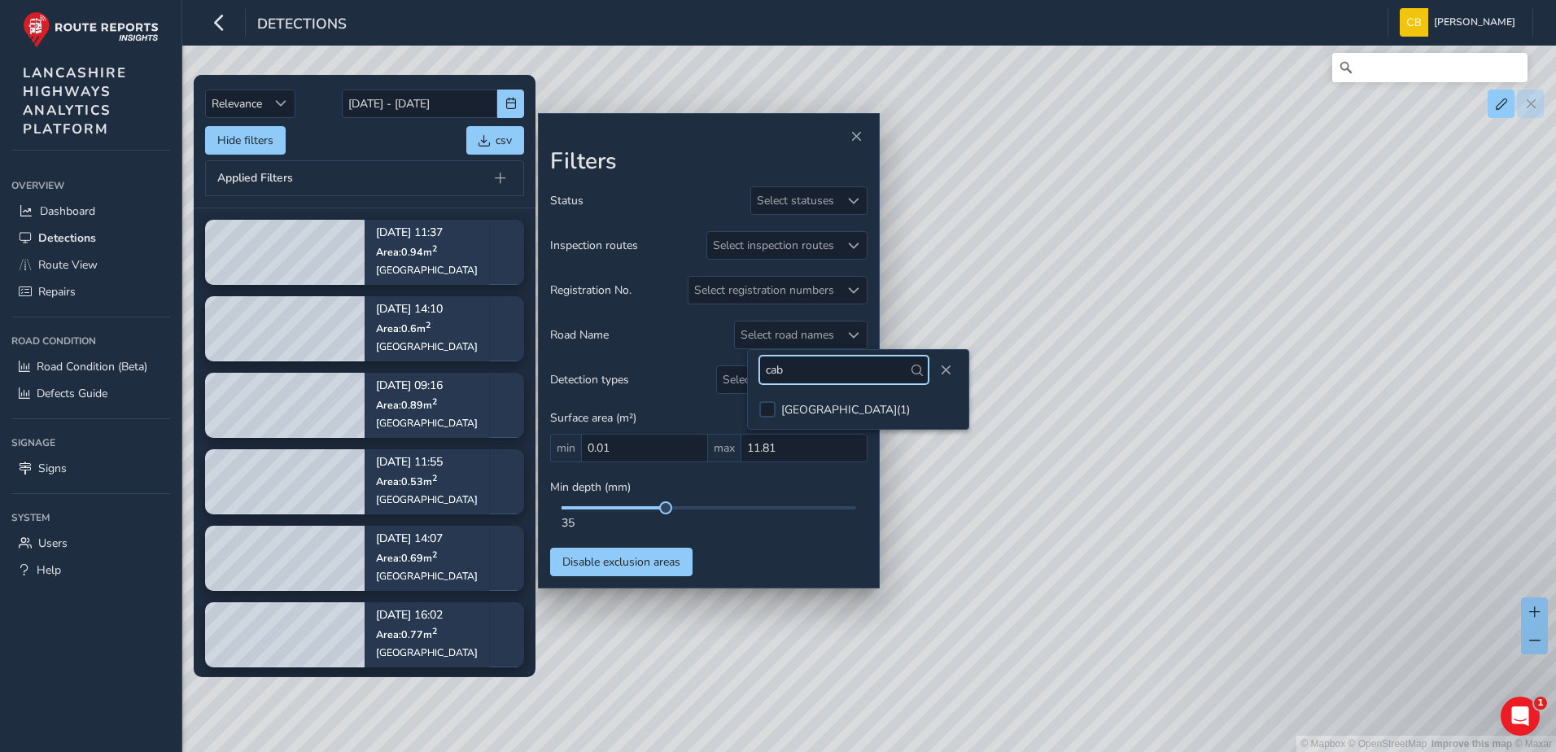
click at [794, 369] on input "cab" at bounding box center [843, 370] width 169 height 28
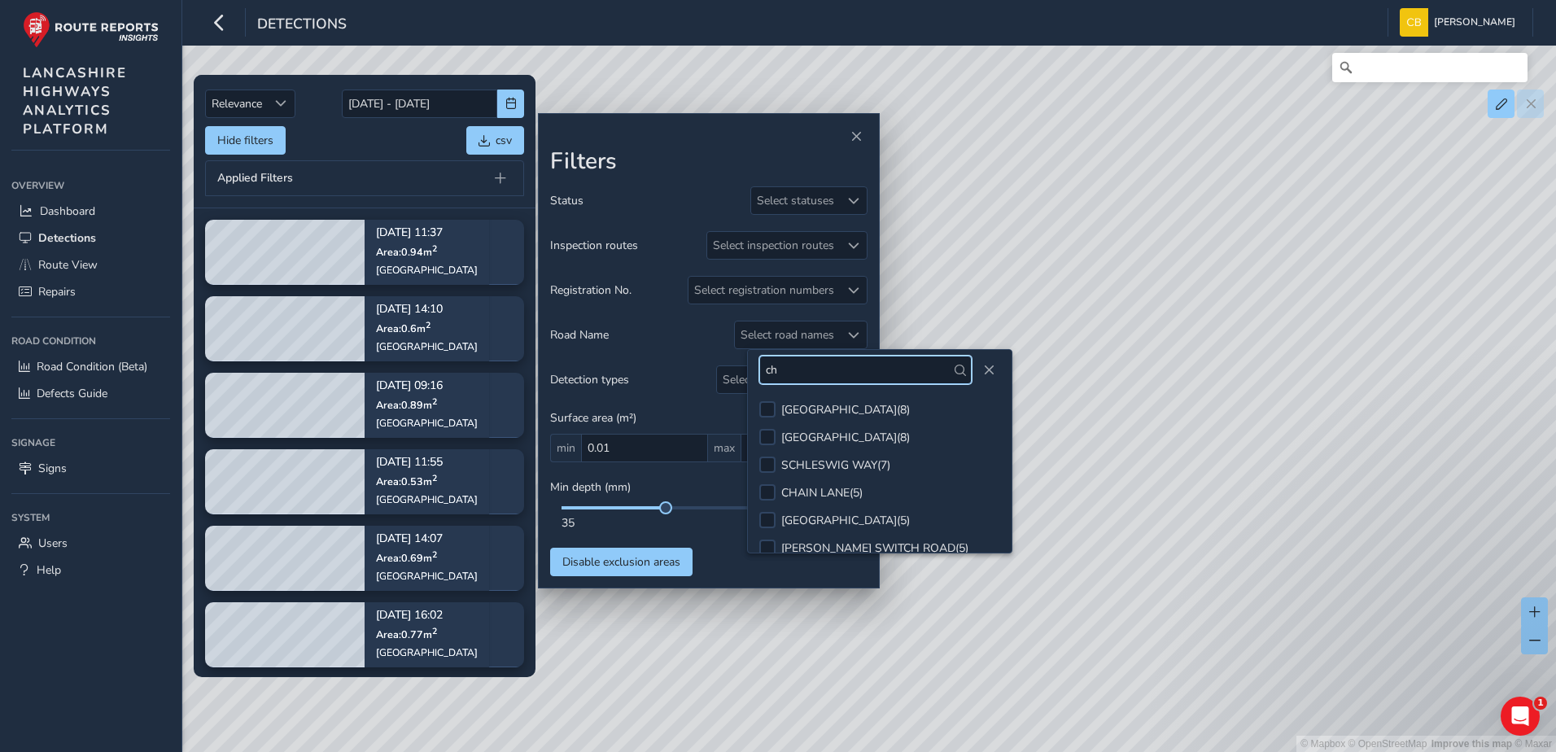
type input "c"
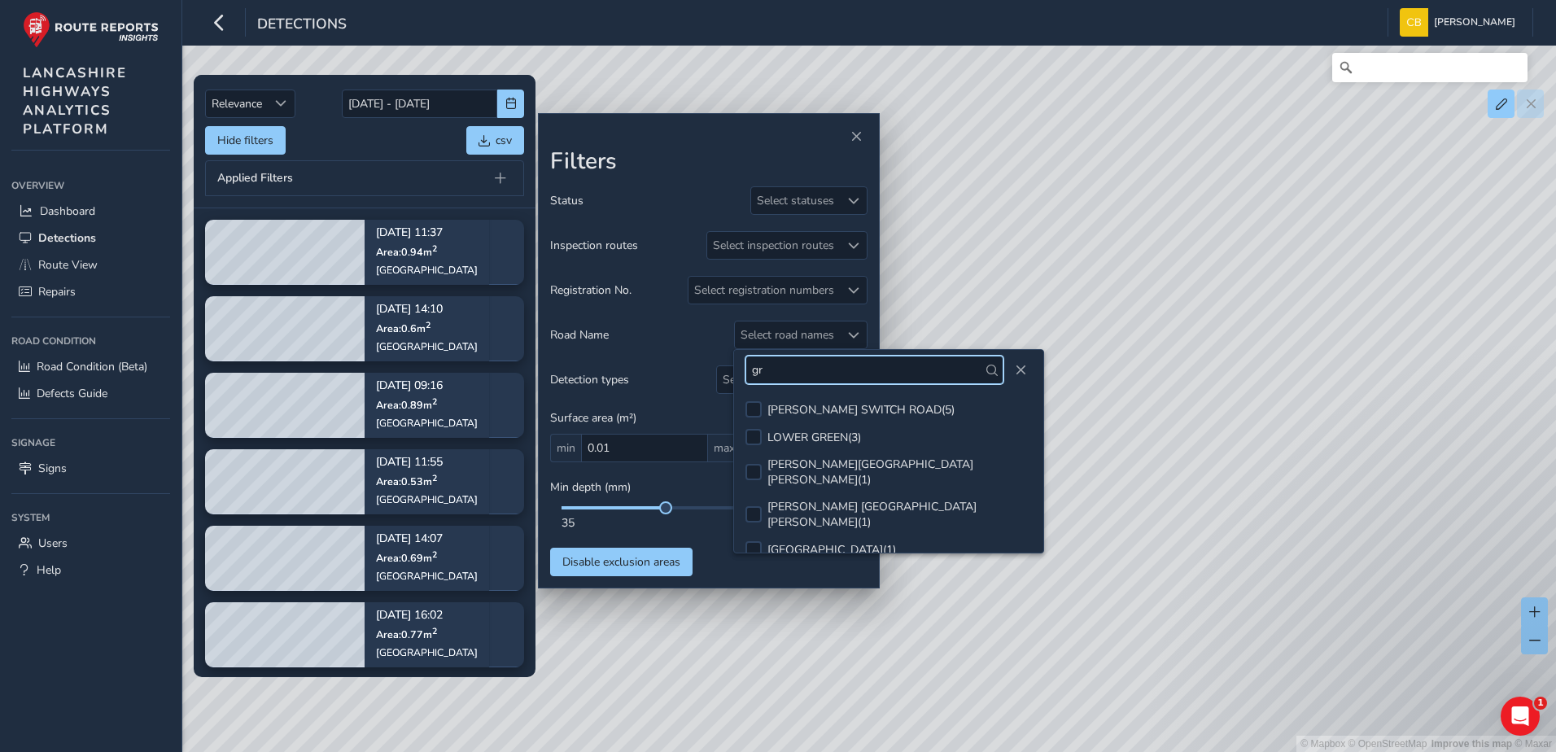
type input "g"
type input "s"
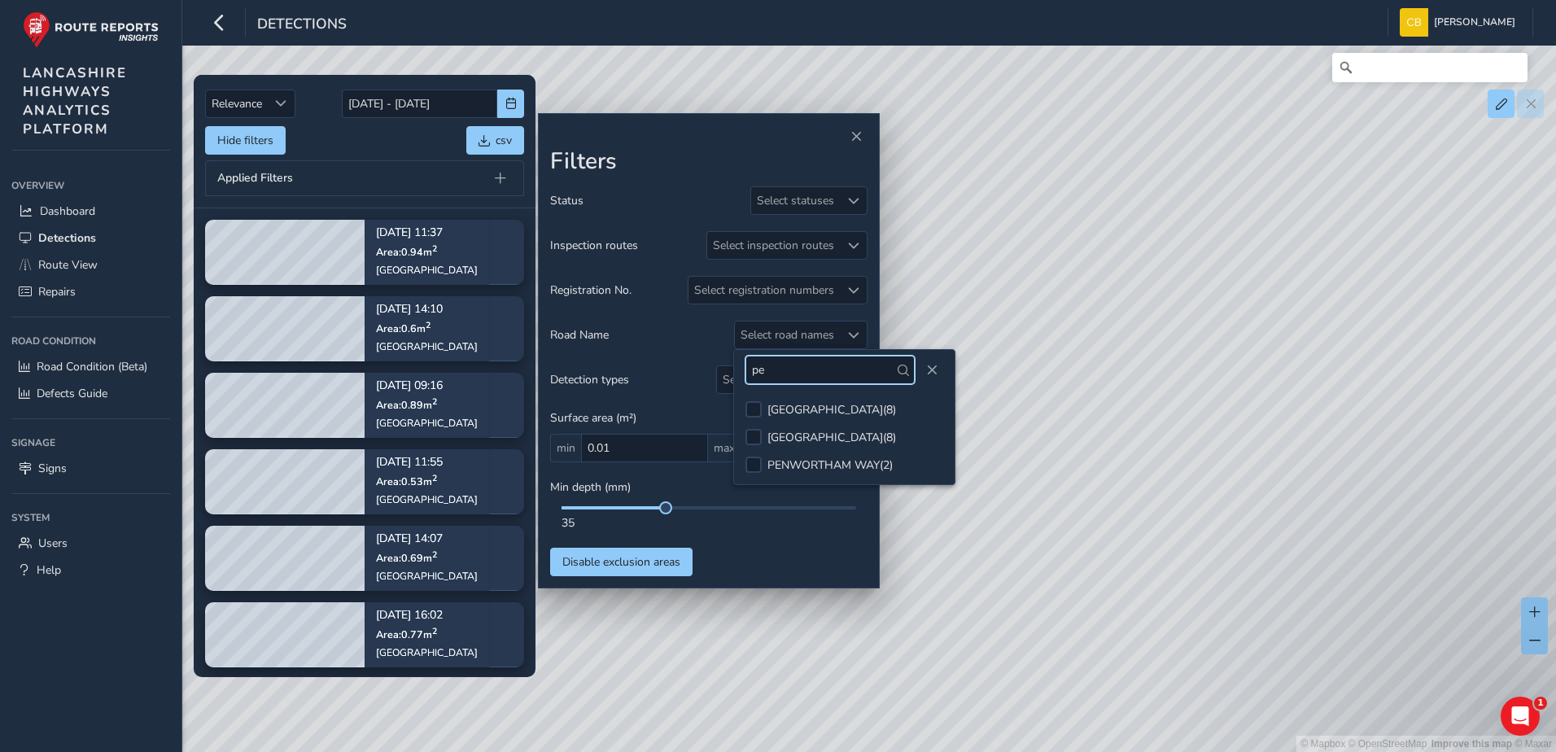
type input "p"
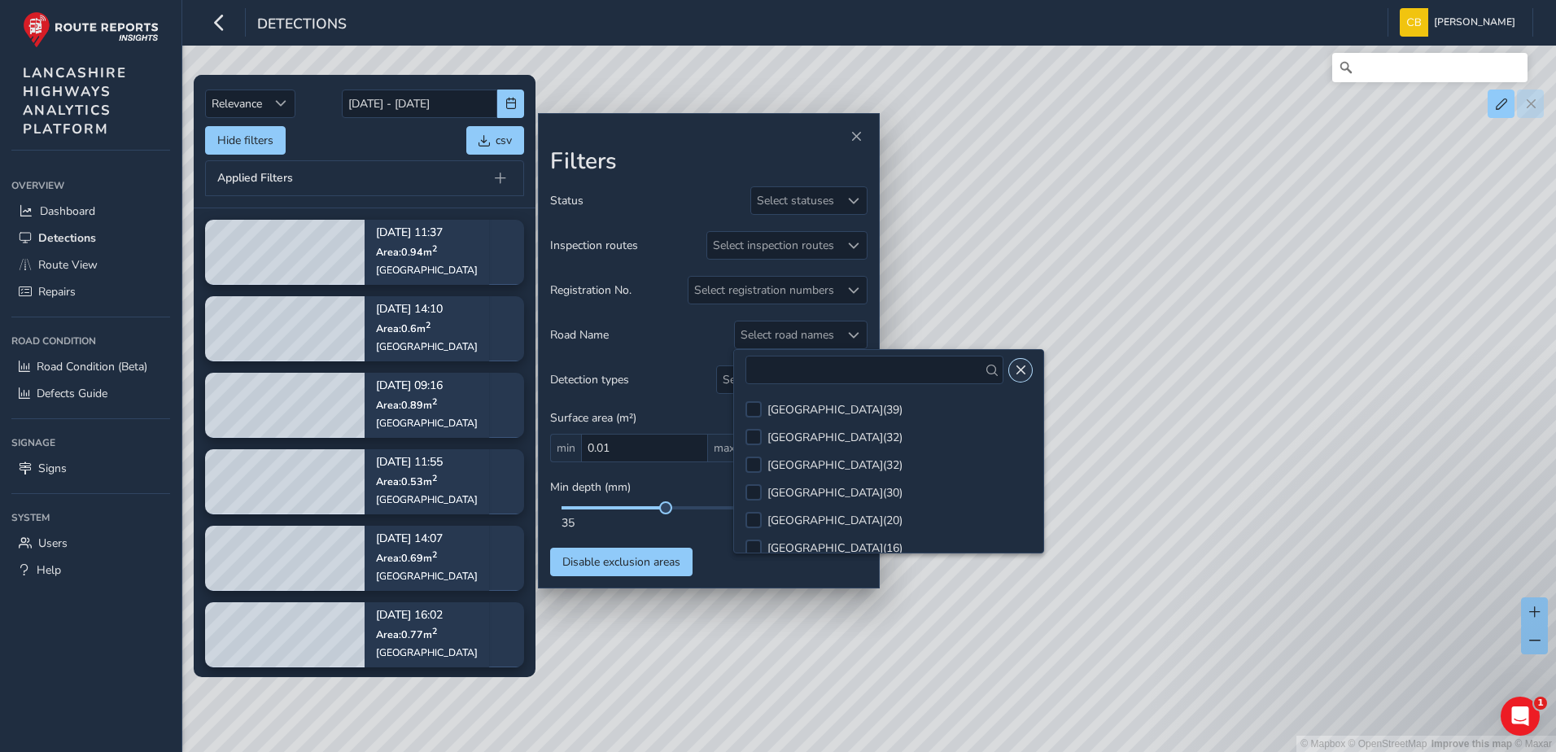
click at [1024, 367] on span "Close" at bounding box center [1020, 370] width 11 height 11
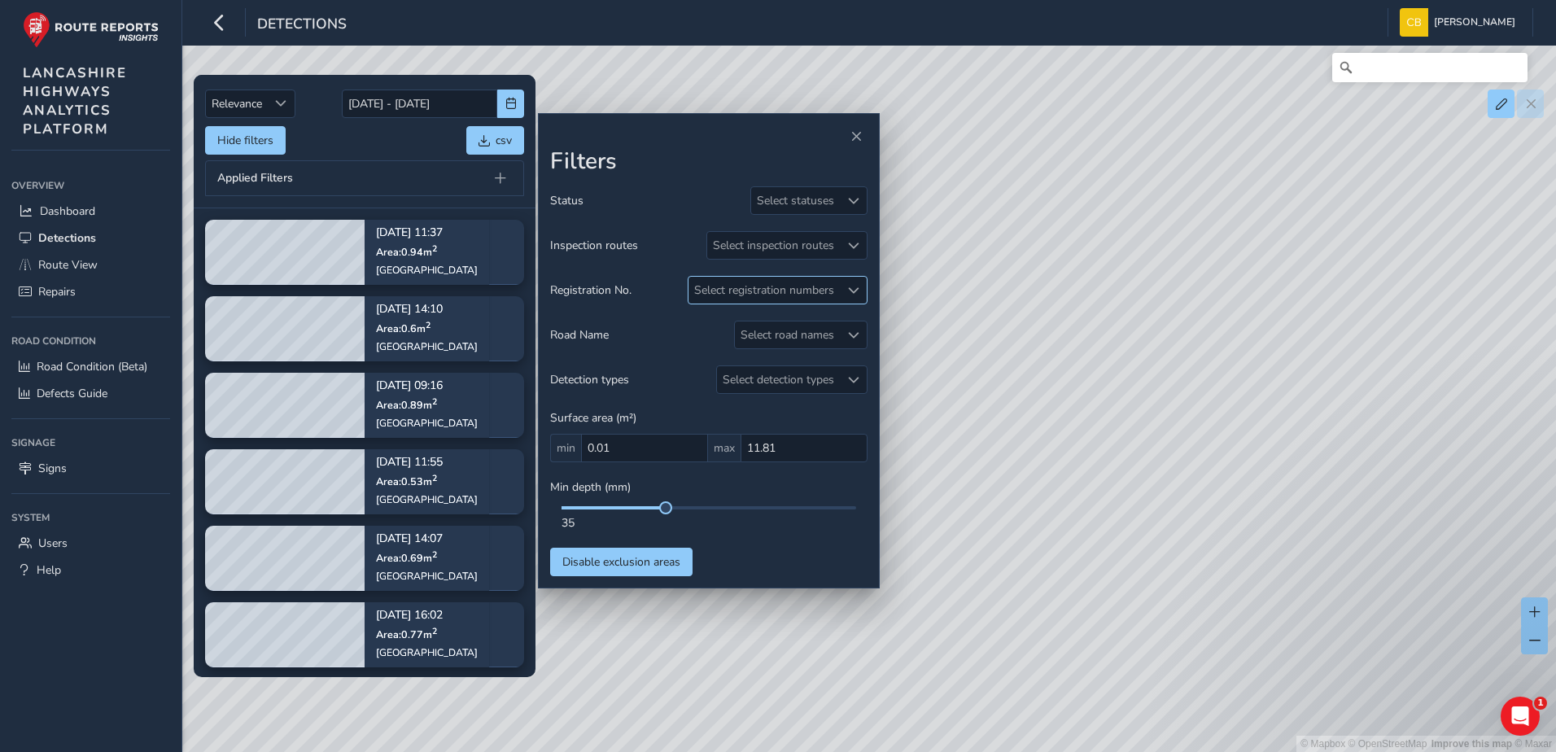
click at [827, 288] on div "Select registration numbers" at bounding box center [764, 290] width 151 height 27
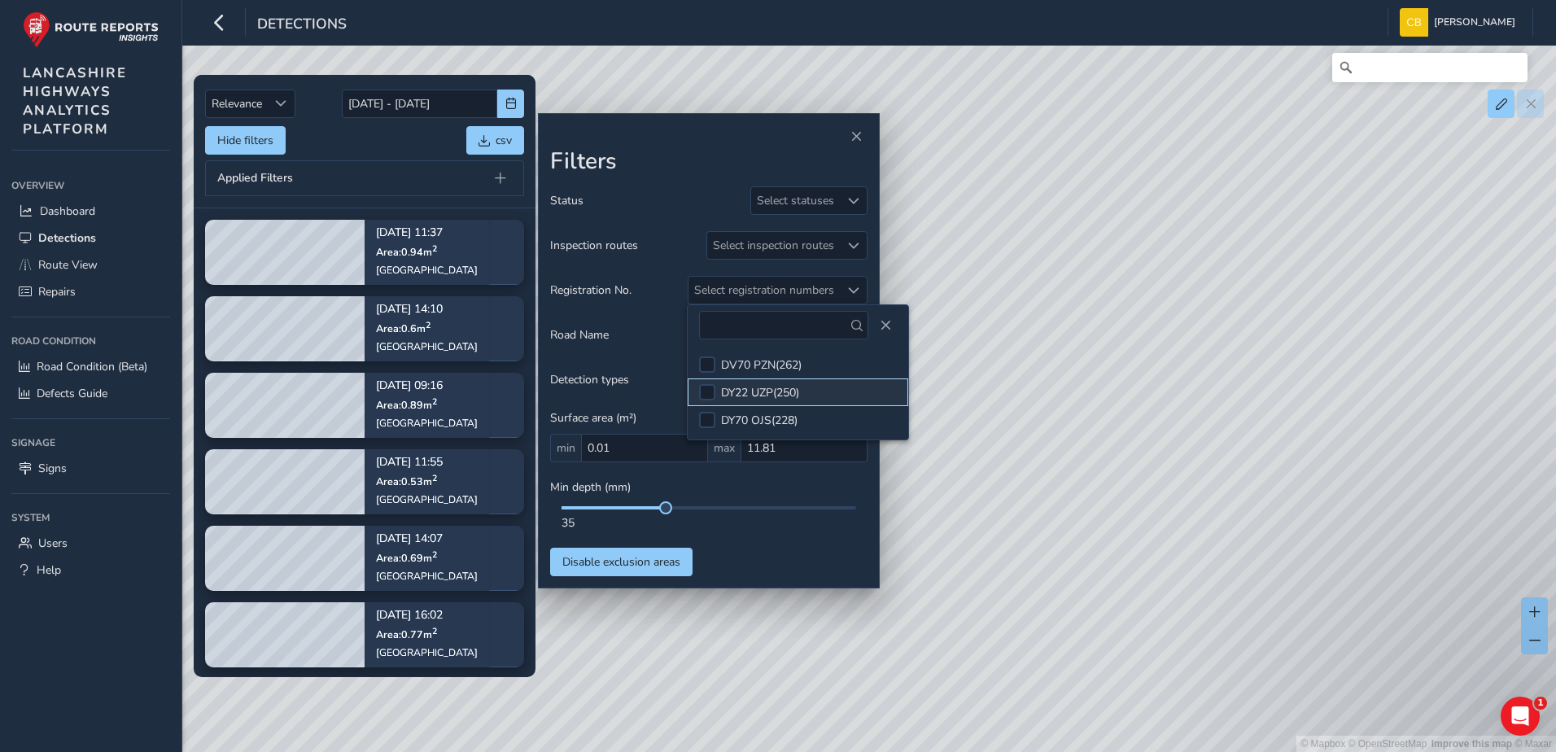
click at [751, 388] on div "DY22 UZP ( 250 )" at bounding box center [760, 392] width 78 height 15
click at [880, 329] on span "Close" at bounding box center [885, 325] width 11 height 11
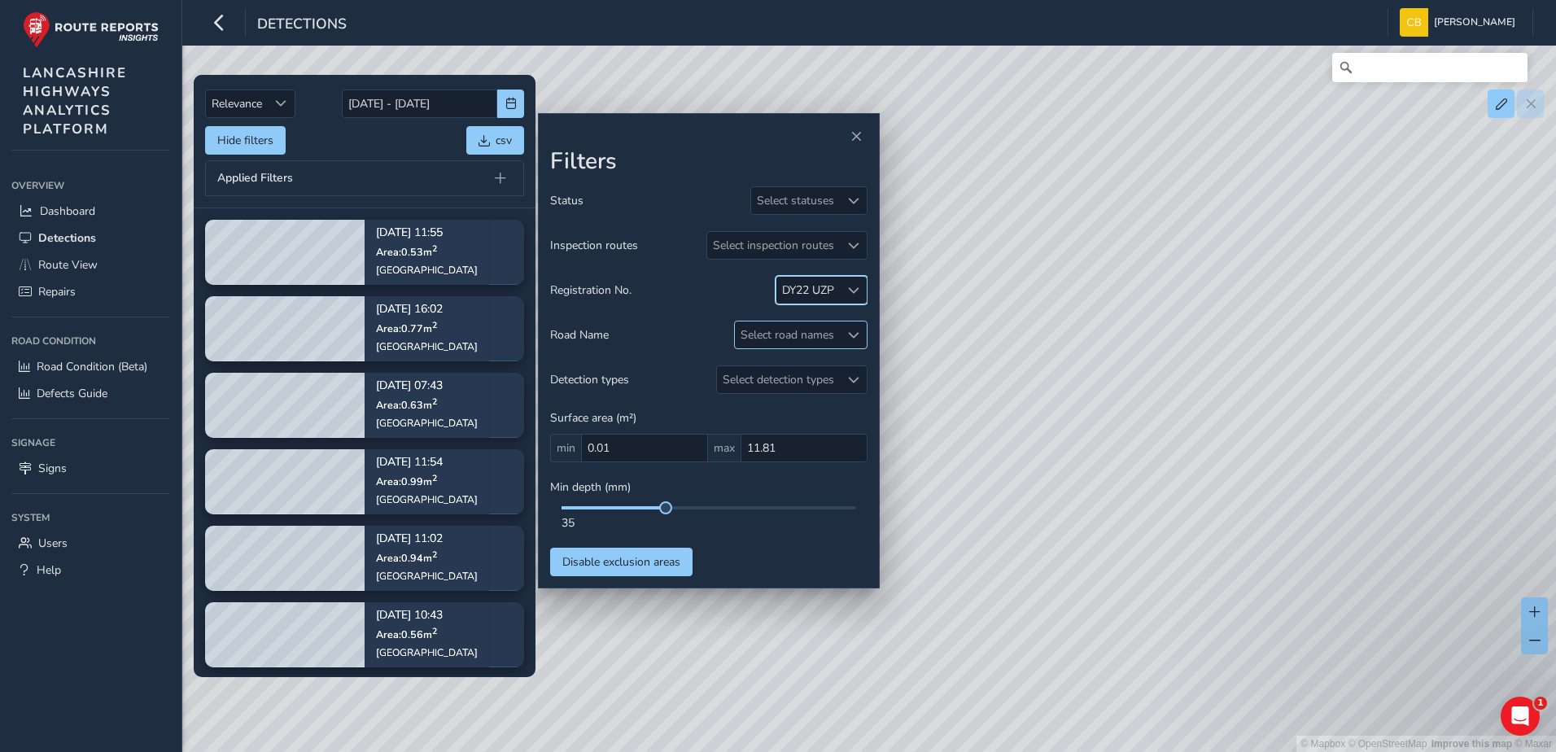
click at [844, 339] on div at bounding box center [853, 334] width 27 height 27
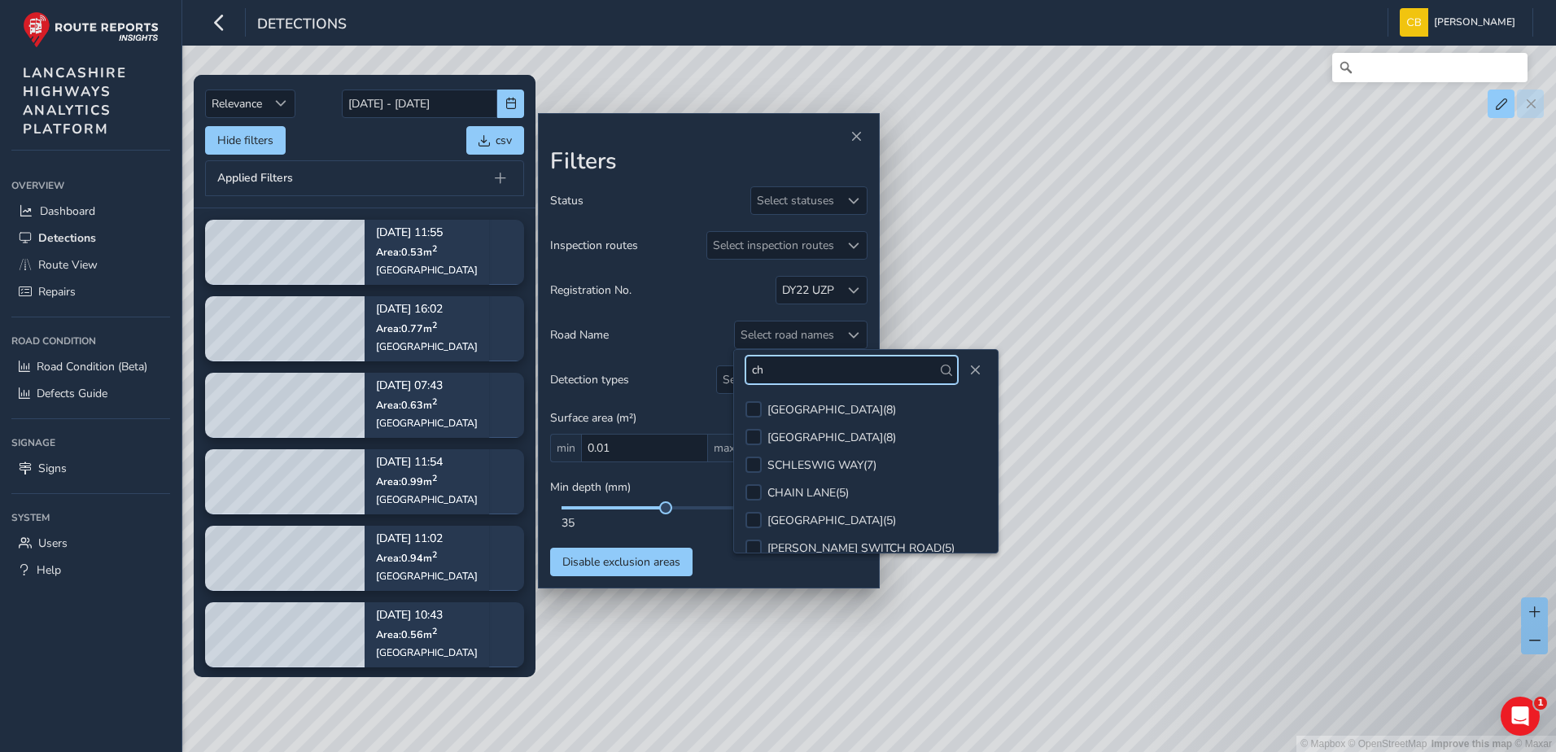
type input "c"
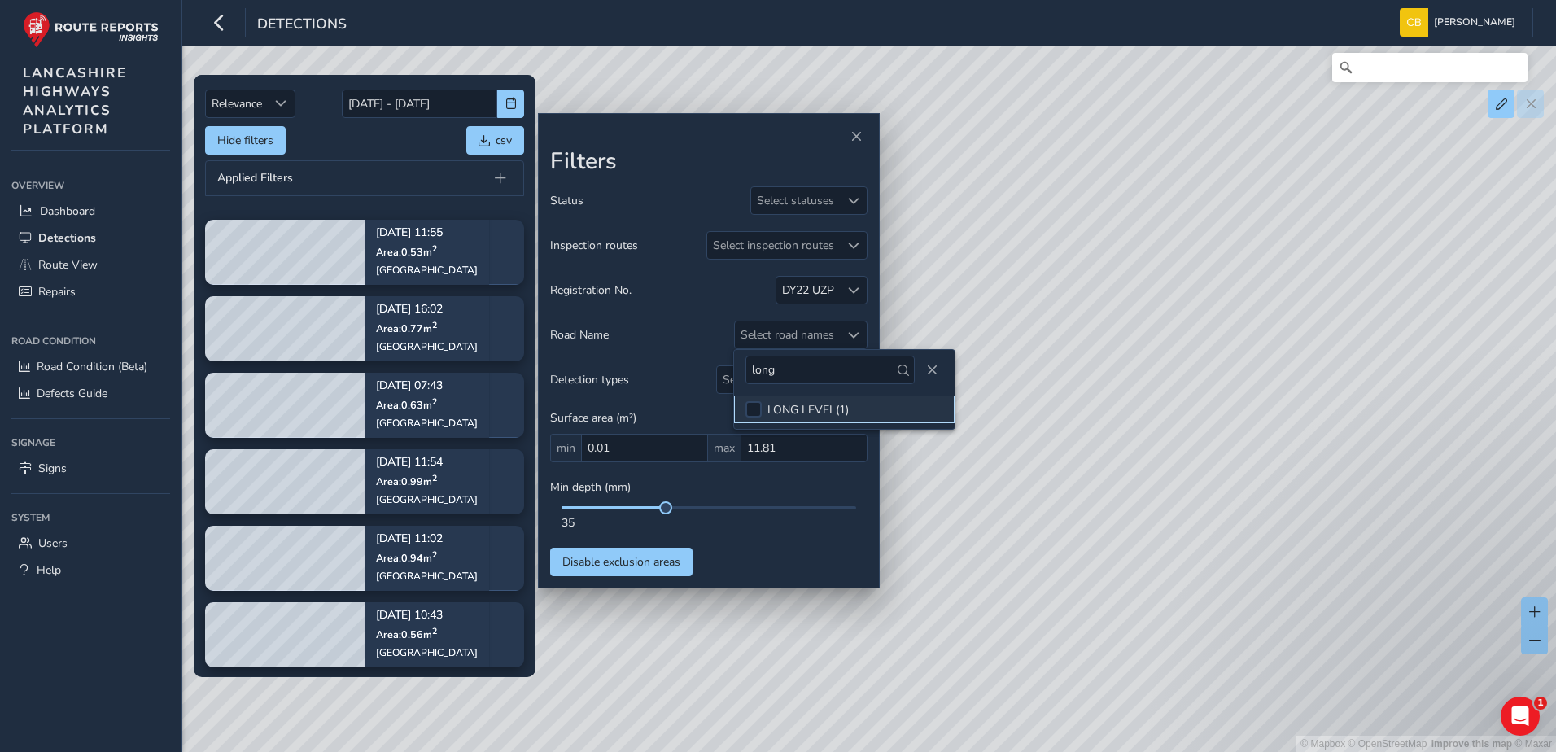
click at [770, 407] on div "LONG LEVEL ( 1 )" at bounding box center [807, 409] width 81 height 15
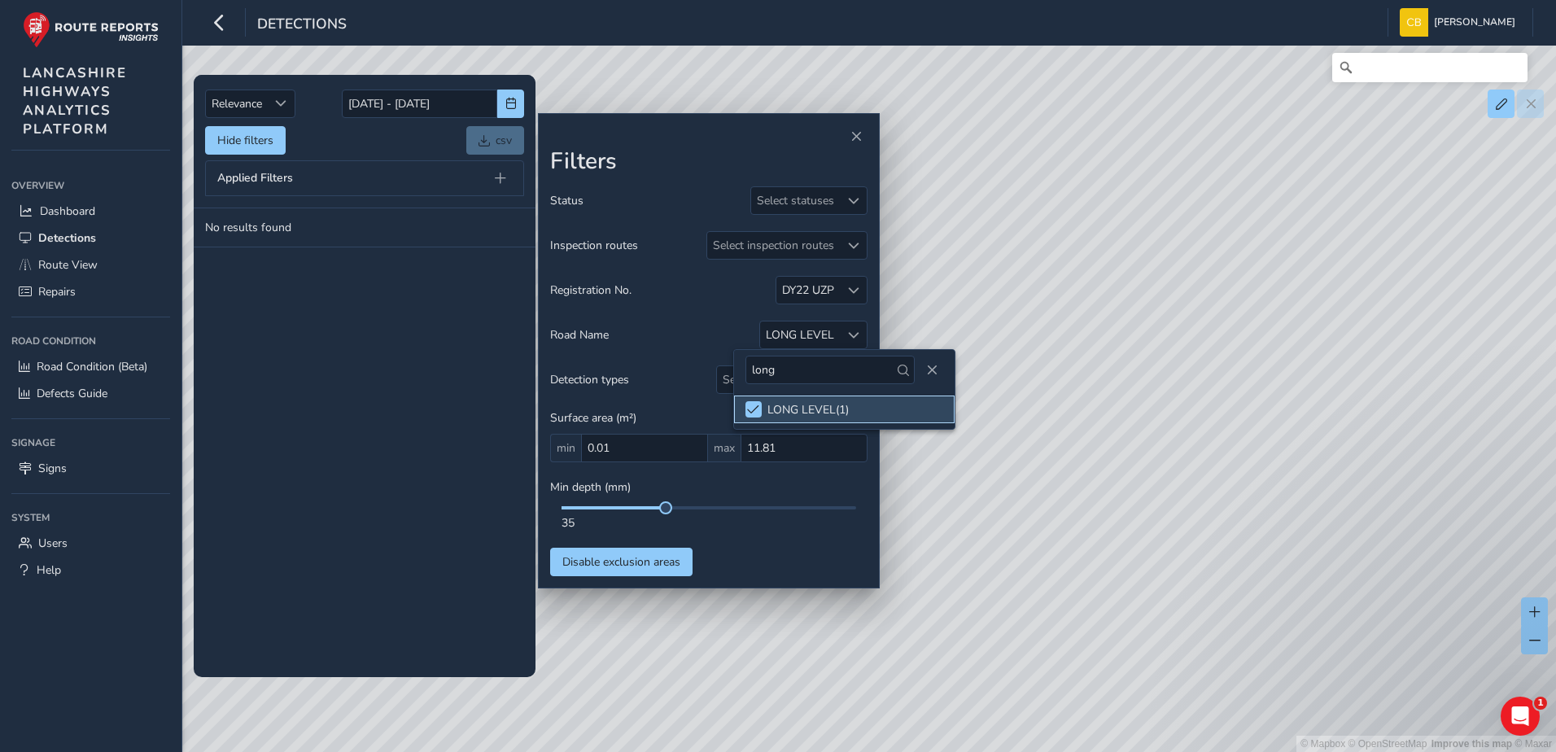
click at [770, 407] on div "LONG LEVEL ( 1 )" at bounding box center [807, 409] width 81 height 15
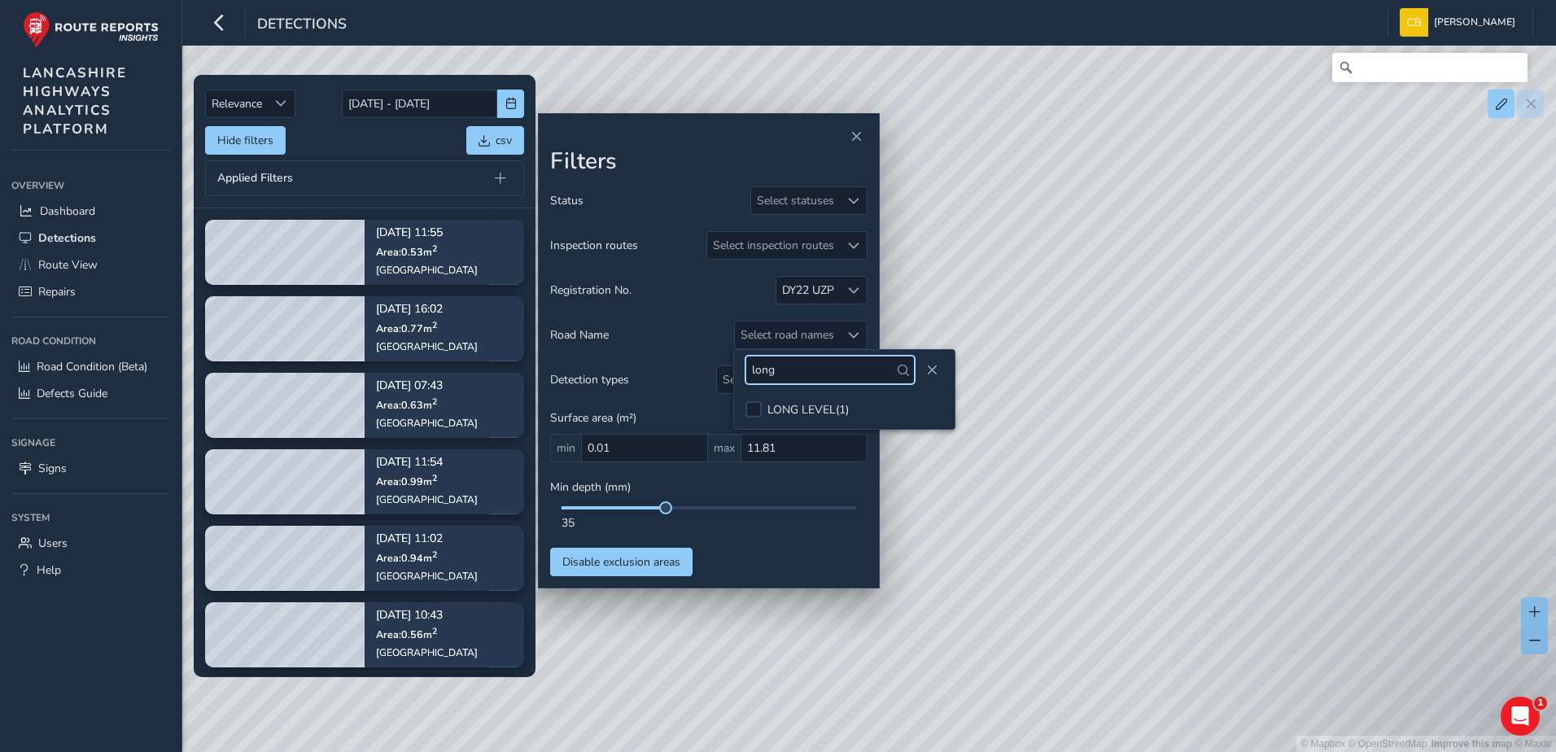
click at [790, 379] on input "long" at bounding box center [829, 370] width 169 height 28
click at [792, 378] on input "long" at bounding box center [829, 370] width 169 height 28
type input "t"
type input "king"
click at [787, 414] on div "[GEOGRAPHIC_DATA] ( 1 )" at bounding box center [831, 409] width 129 height 15
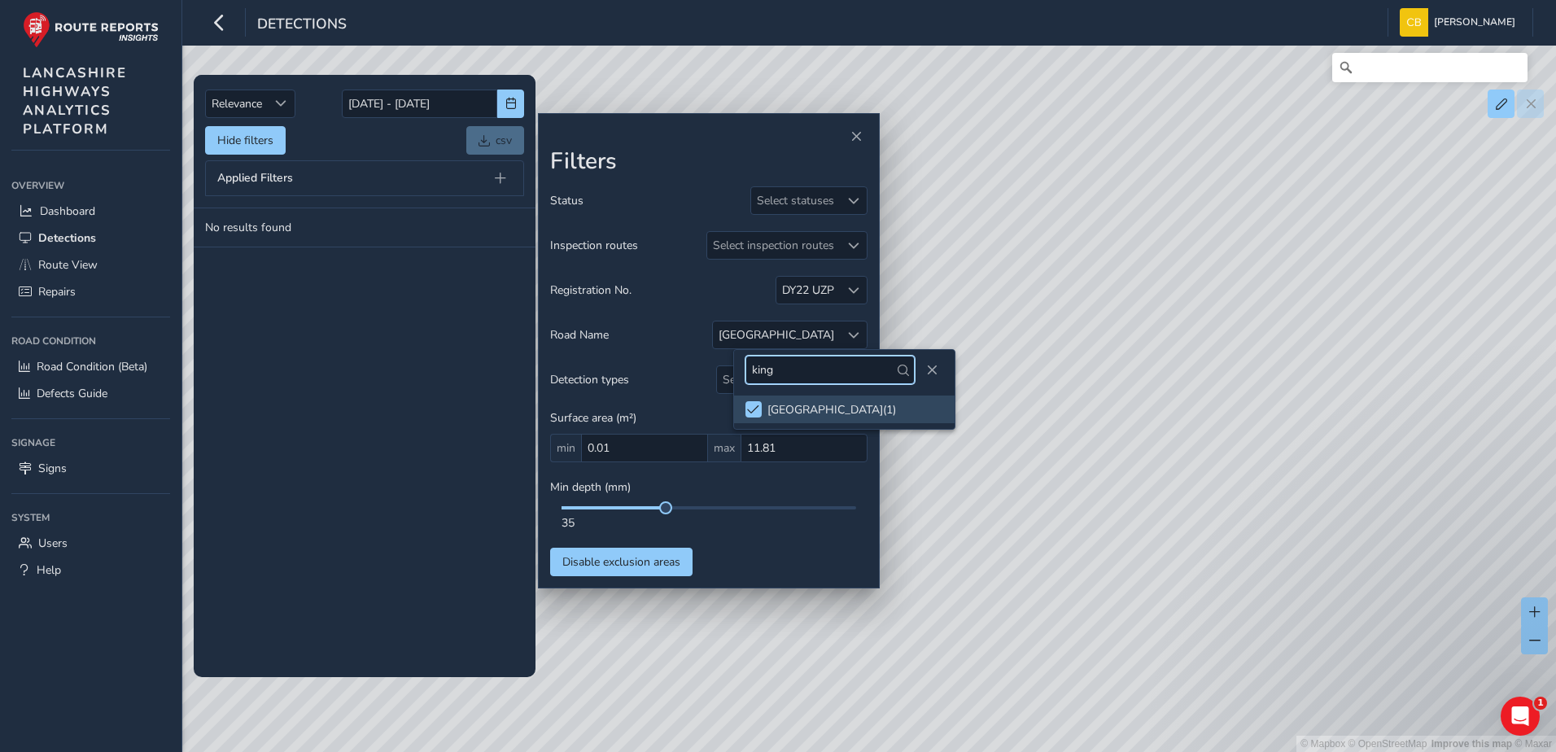
click at [800, 369] on input "king" at bounding box center [829, 370] width 169 height 28
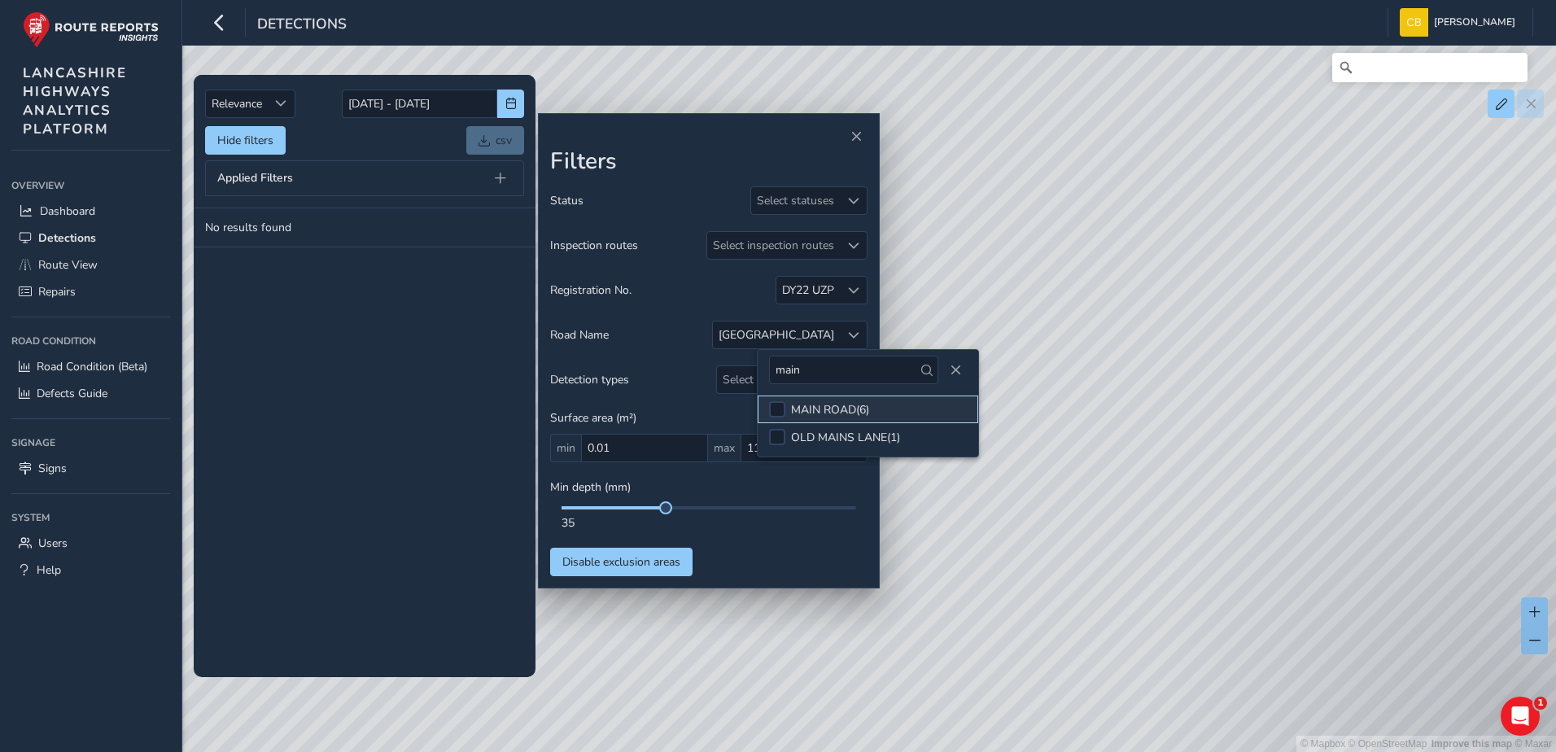
click at [816, 417] on div "MAIN ROAD ( 6 )" at bounding box center [830, 409] width 78 height 15
click at [780, 405] on span at bounding box center [777, 409] width 12 height 11
click at [843, 369] on input "main" at bounding box center [853, 370] width 169 height 28
type input "kin"
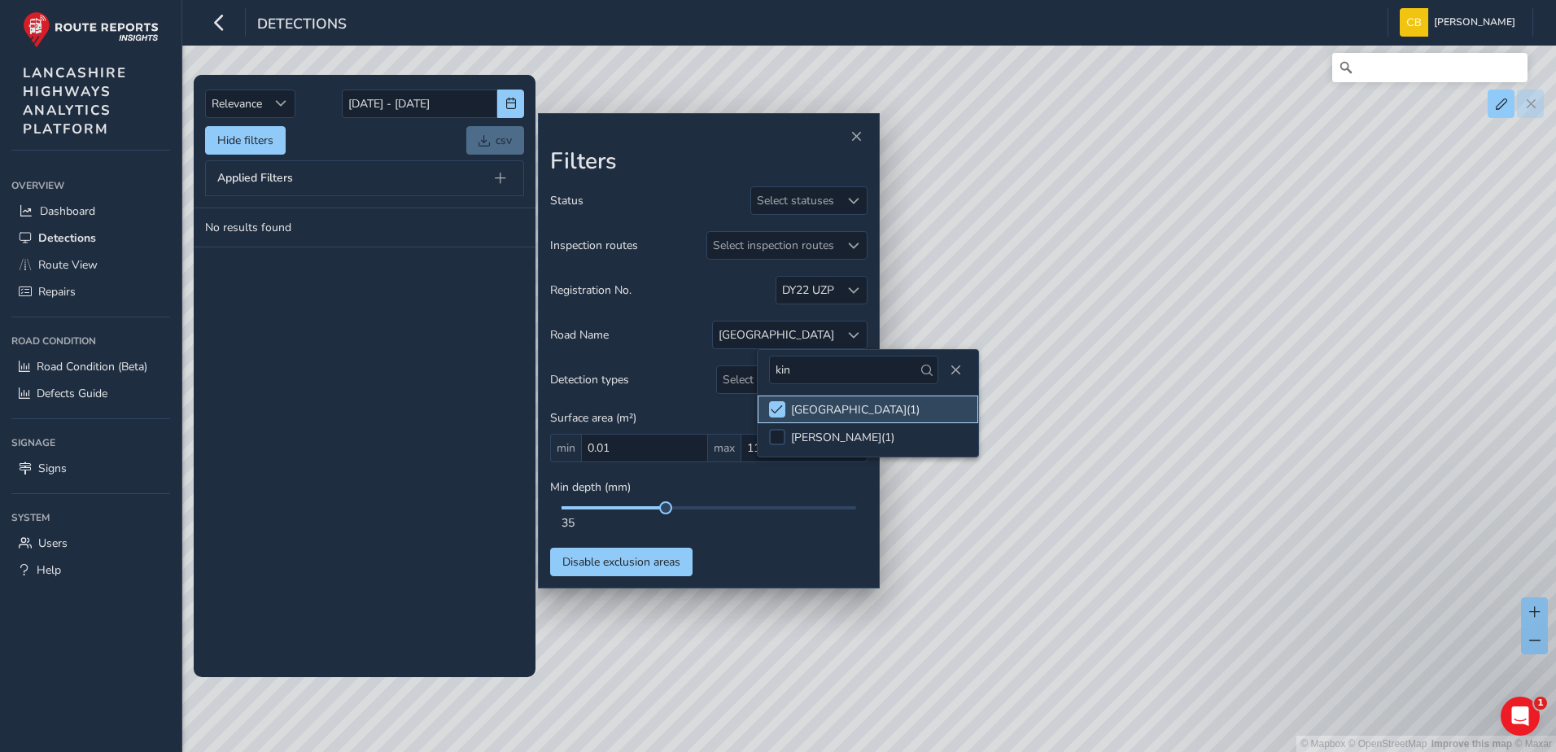
click at [785, 406] on li "[GEOGRAPHIC_DATA] ( 1 )" at bounding box center [868, 410] width 221 height 28
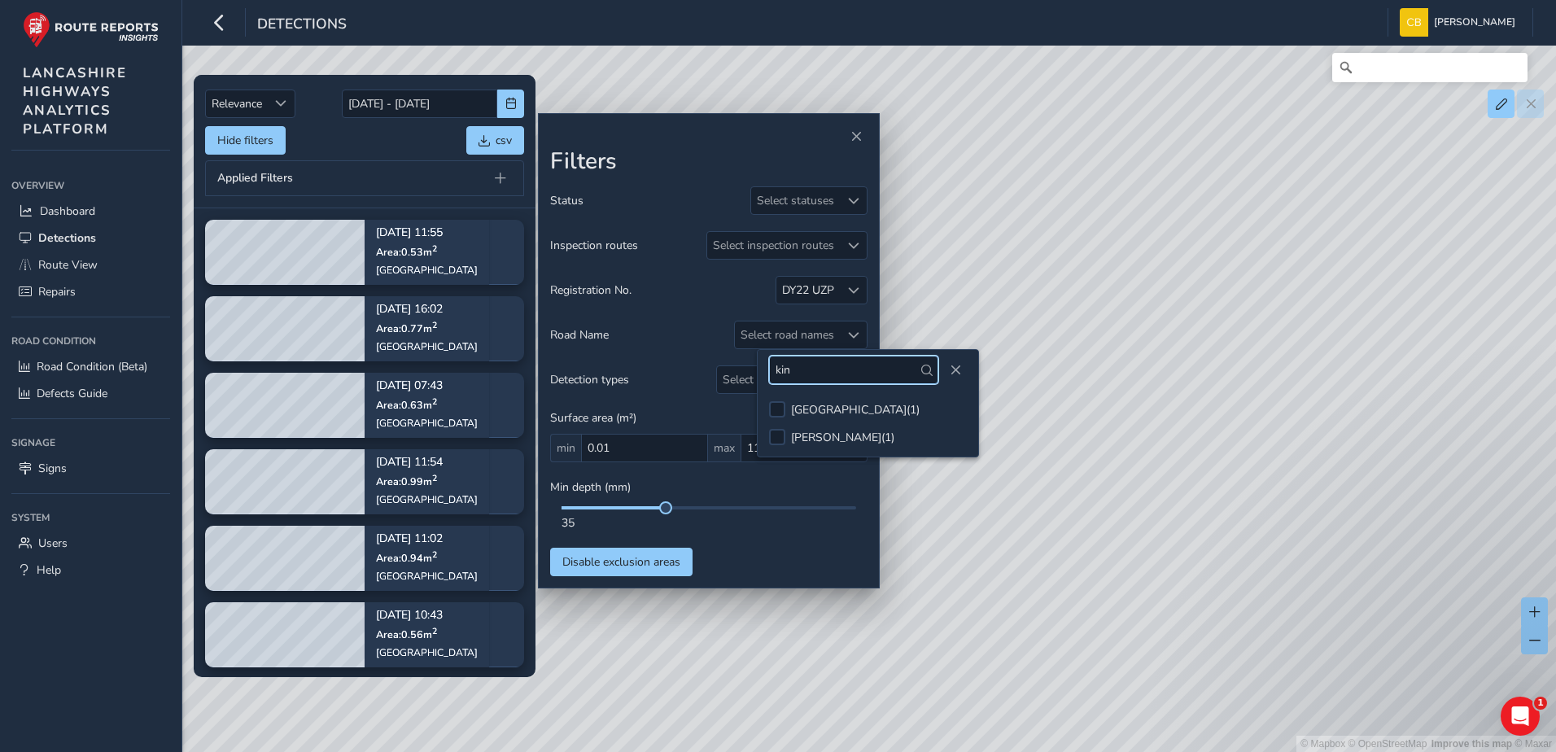
click at [805, 377] on input "kin" at bounding box center [853, 370] width 169 height 28
click at [806, 377] on input "kin" at bounding box center [853, 370] width 169 height 28
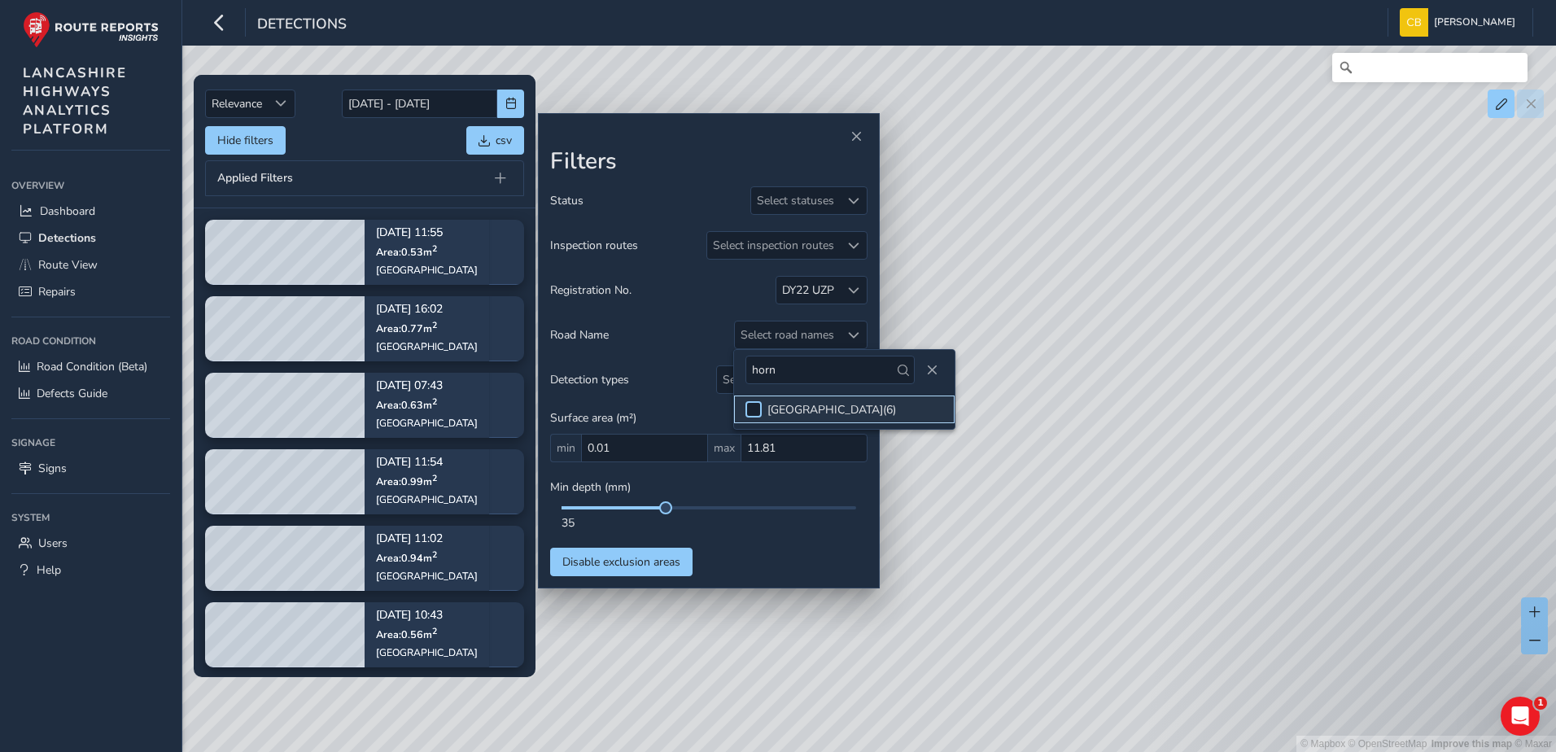
click at [760, 401] on div at bounding box center [753, 409] width 16 height 16
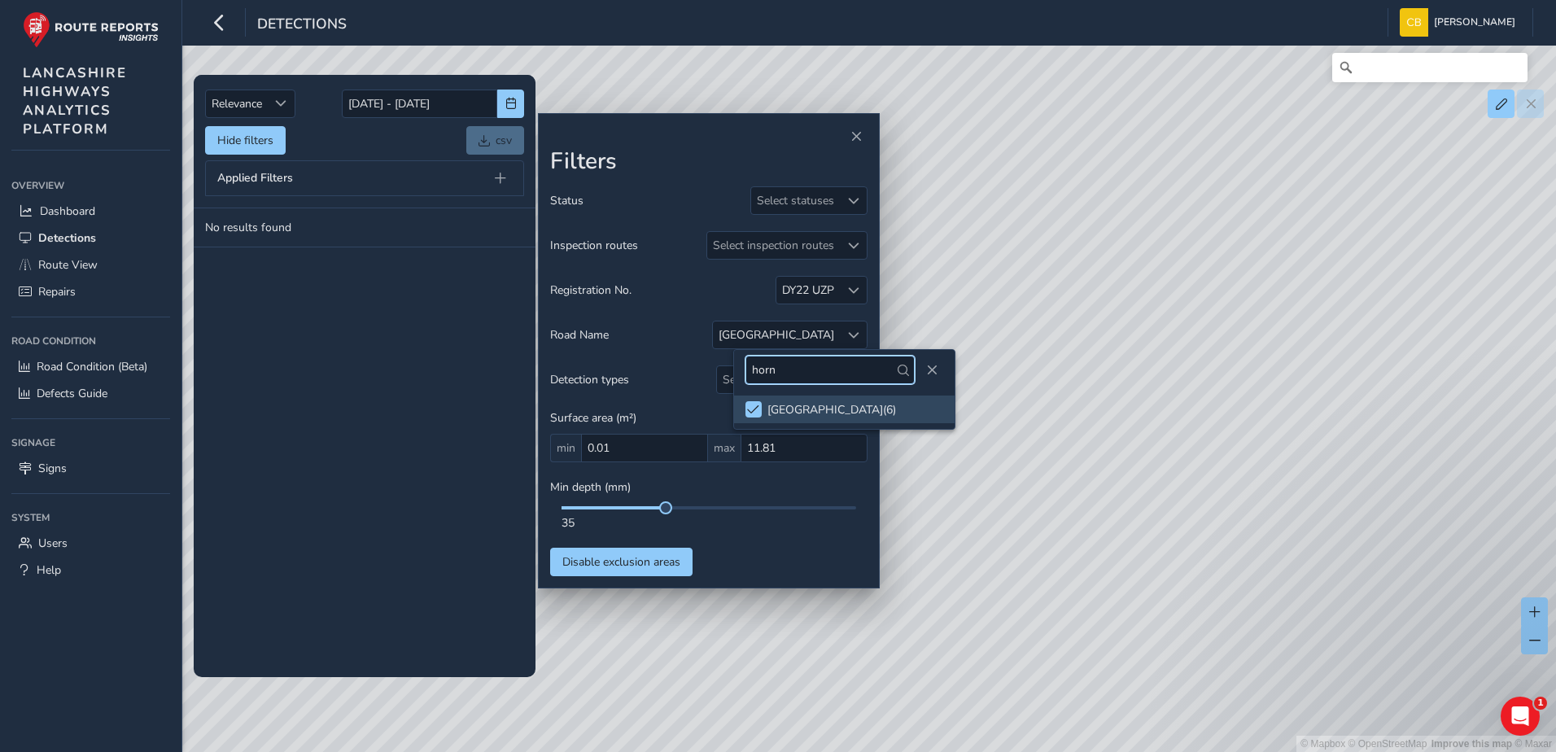
click at [776, 371] on input "horn" at bounding box center [829, 370] width 169 height 28
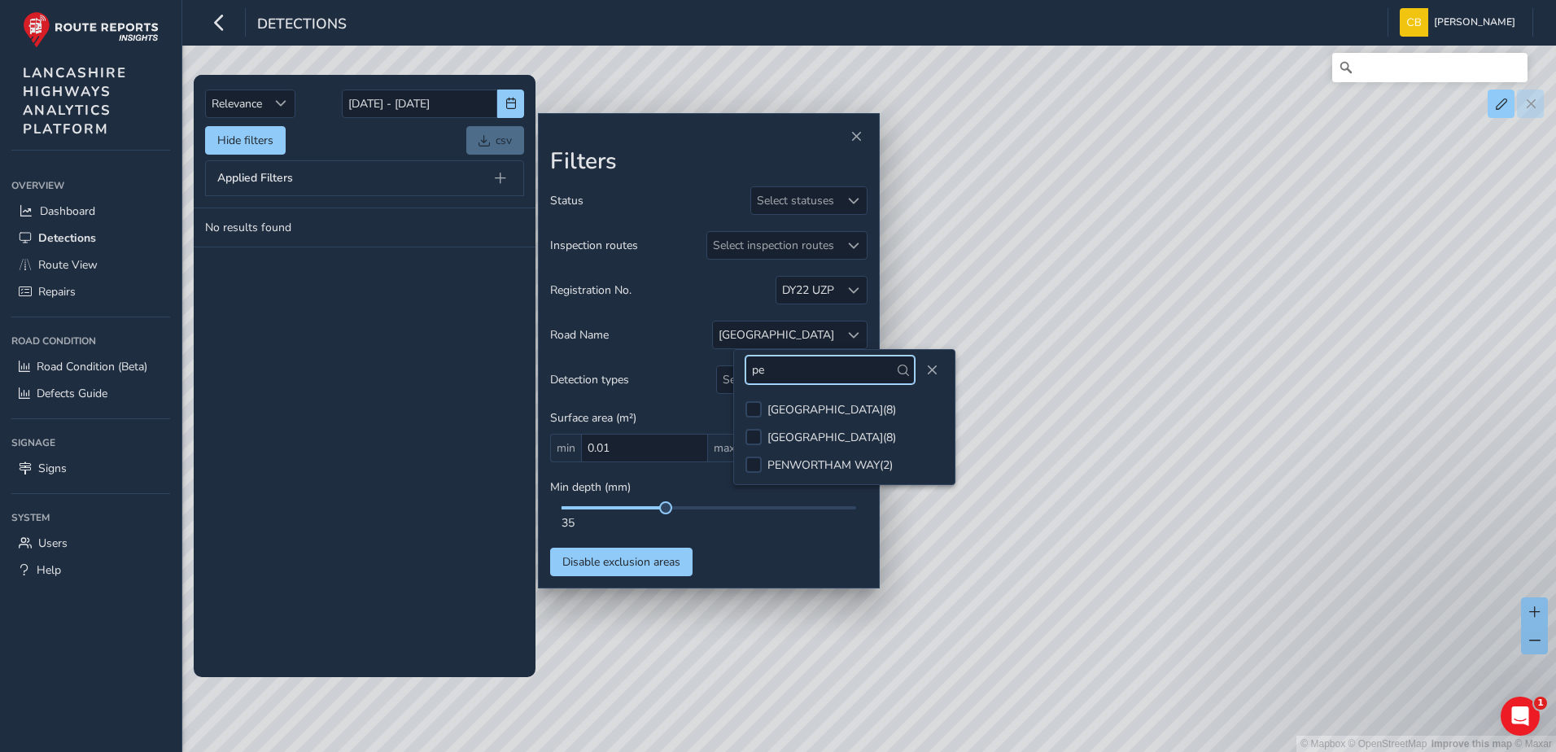
type input "p"
type input "melli"
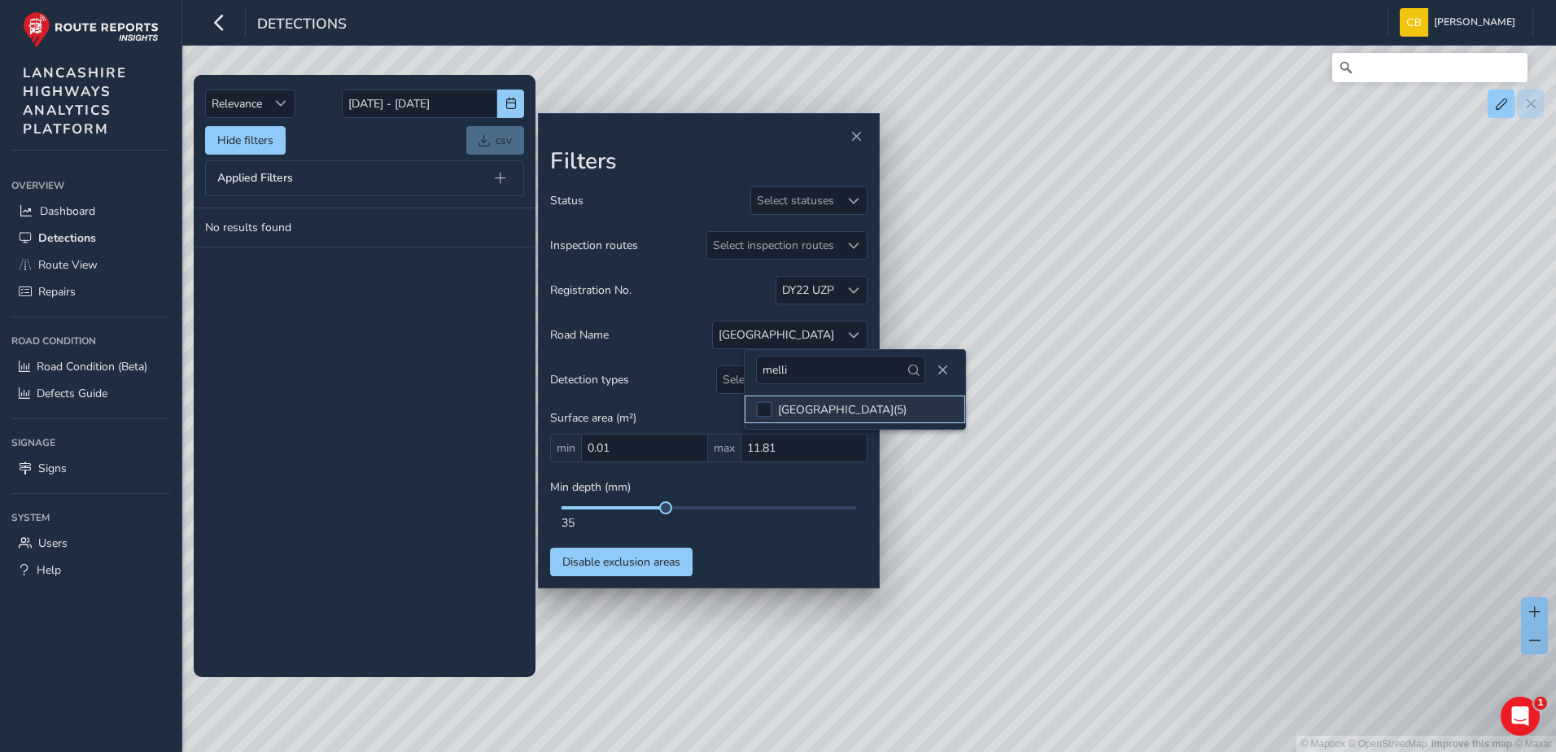
click at [780, 413] on div "MELLING ROAD ( 5 )" at bounding box center [842, 409] width 129 height 15
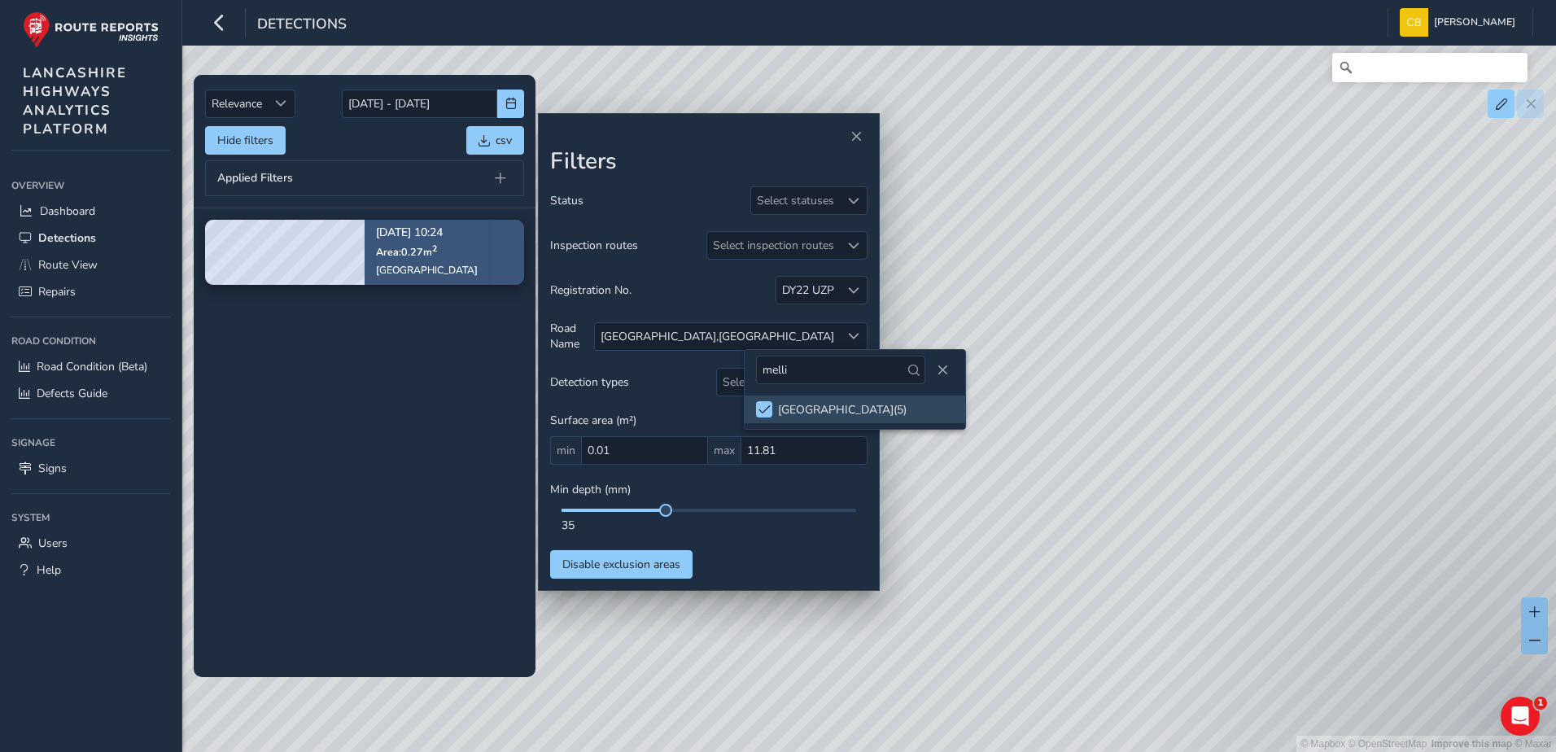
click at [403, 247] on span "Area: 0.27 m 2" at bounding box center [406, 252] width 61 height 14
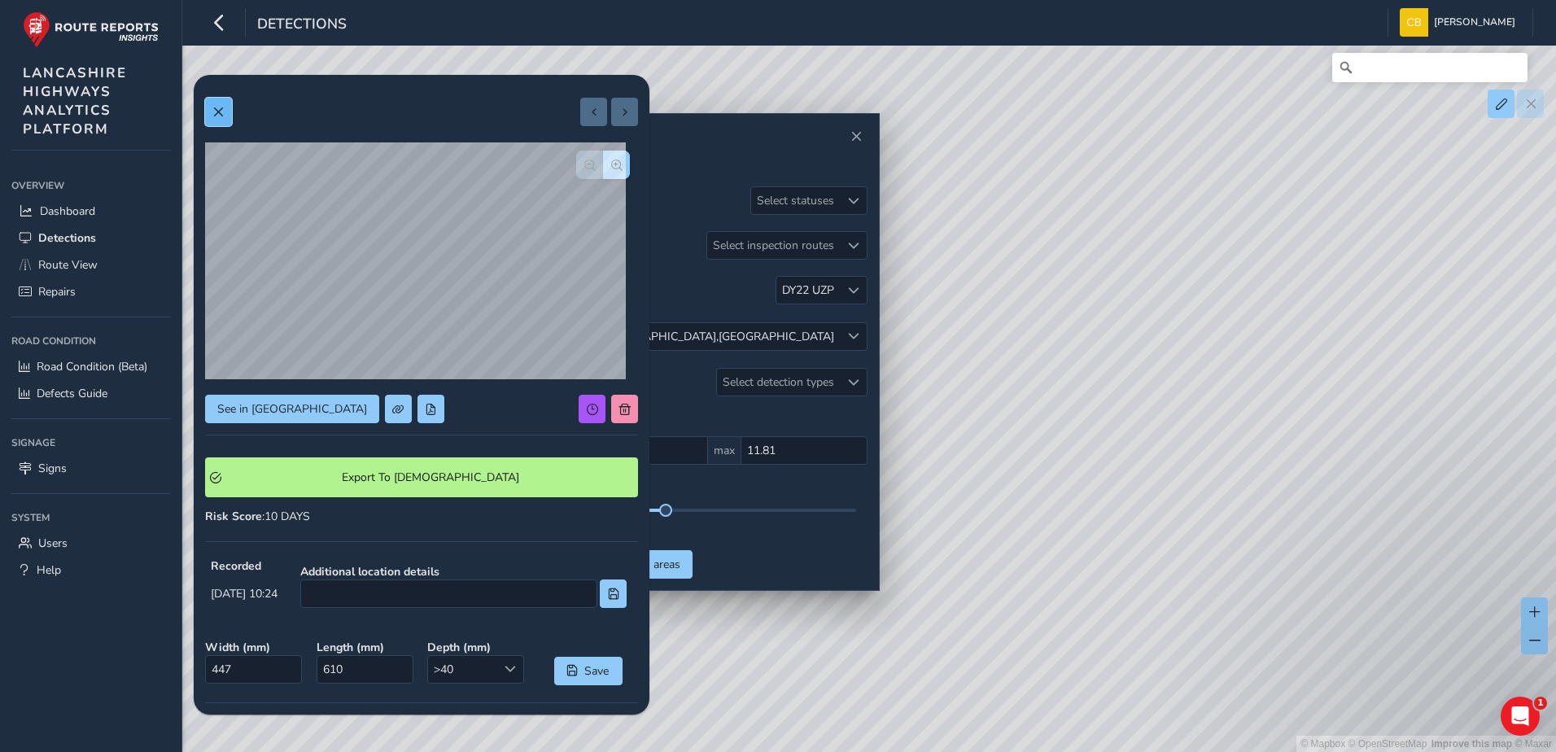
click at [216, 122] on button at bounding box center [218, 112] width 27 height 28
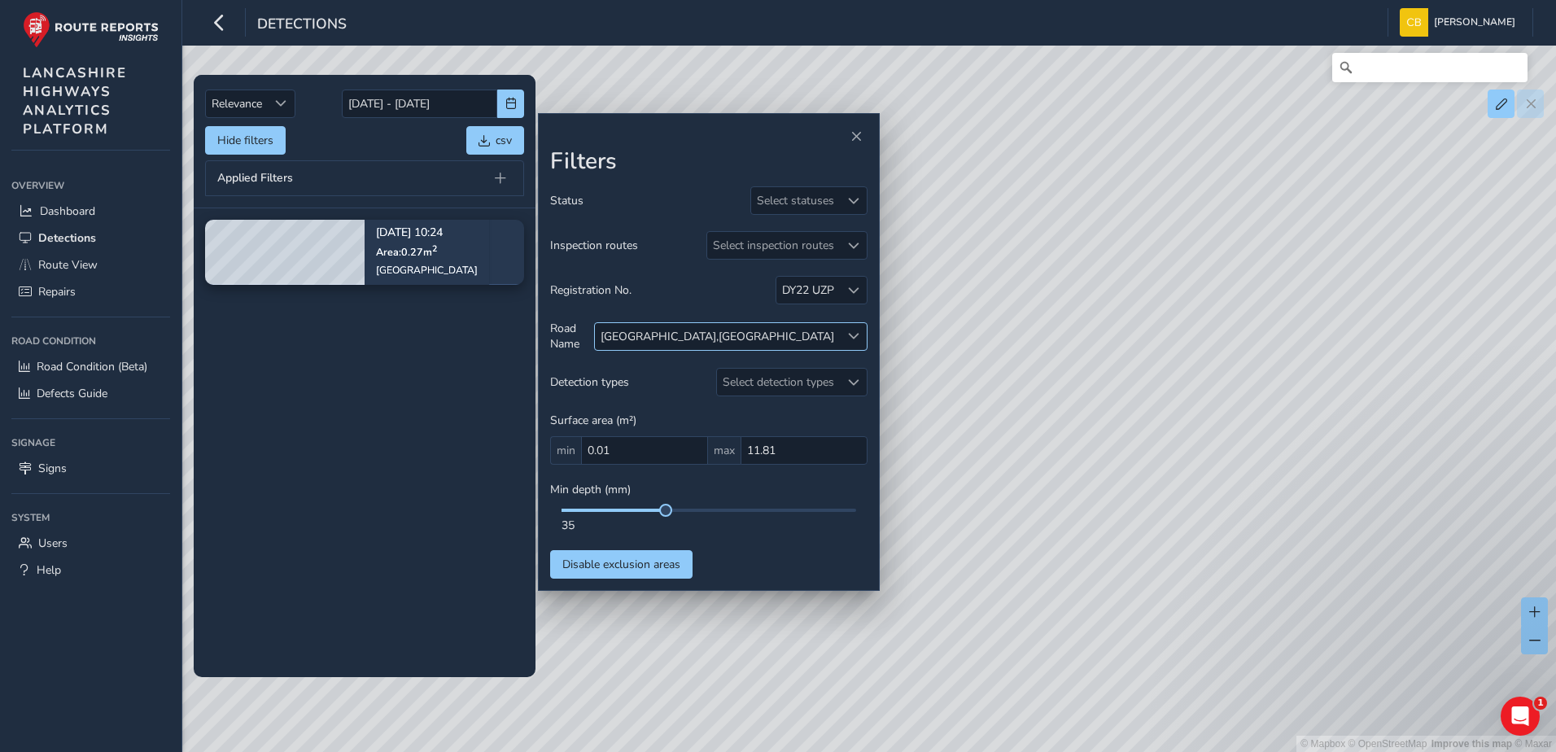
click at [841, 331] on div at bounding box center [853, 336] width 27 height 27
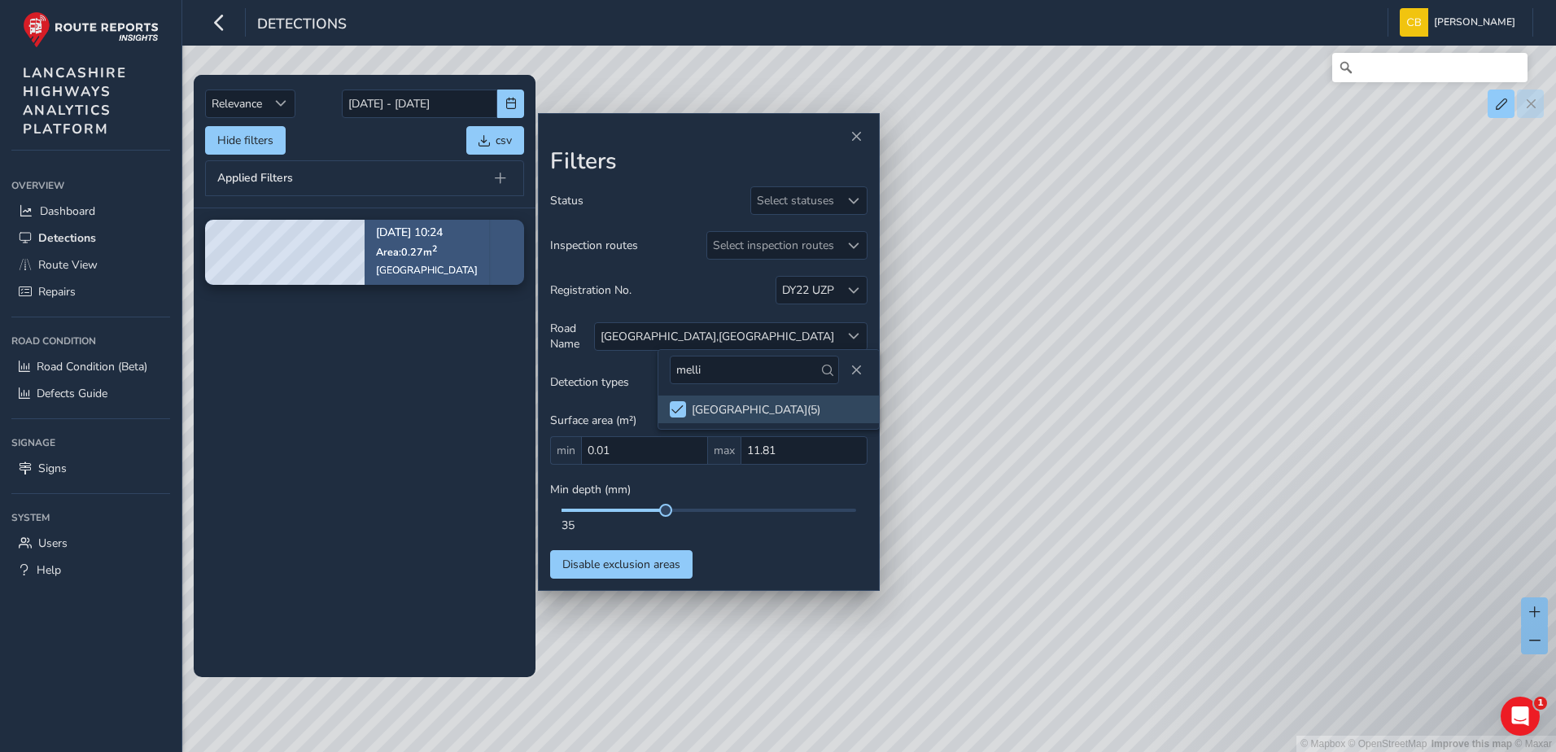
click at [400, 262] on div "[DATE] 10:24 Area: 0.27 m [STREET_ADDRESS]" at bounding box center [427, 252] width 102 height 72
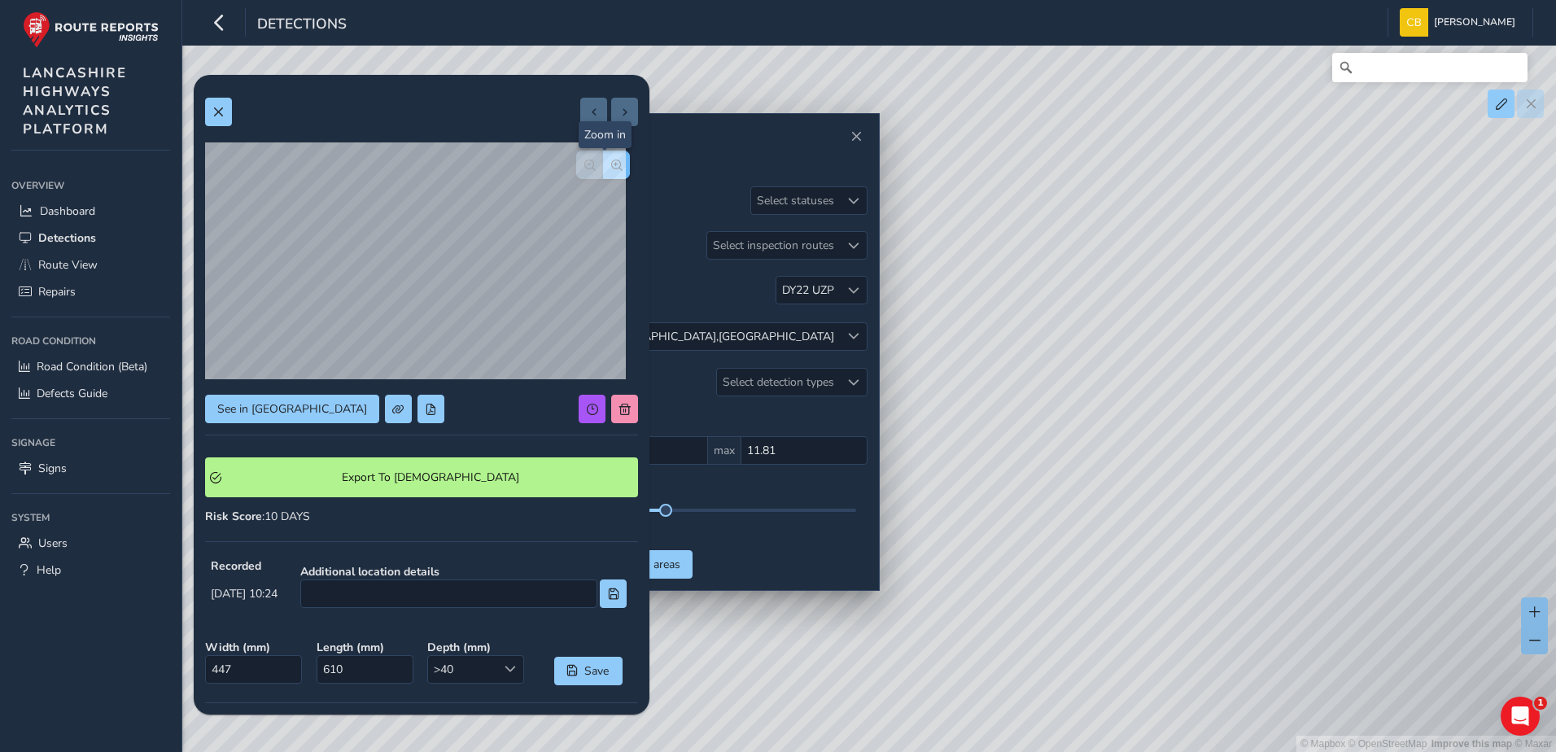
click at [613, 162] on button "button" at bounding box center [616, 165] width 27 height 28
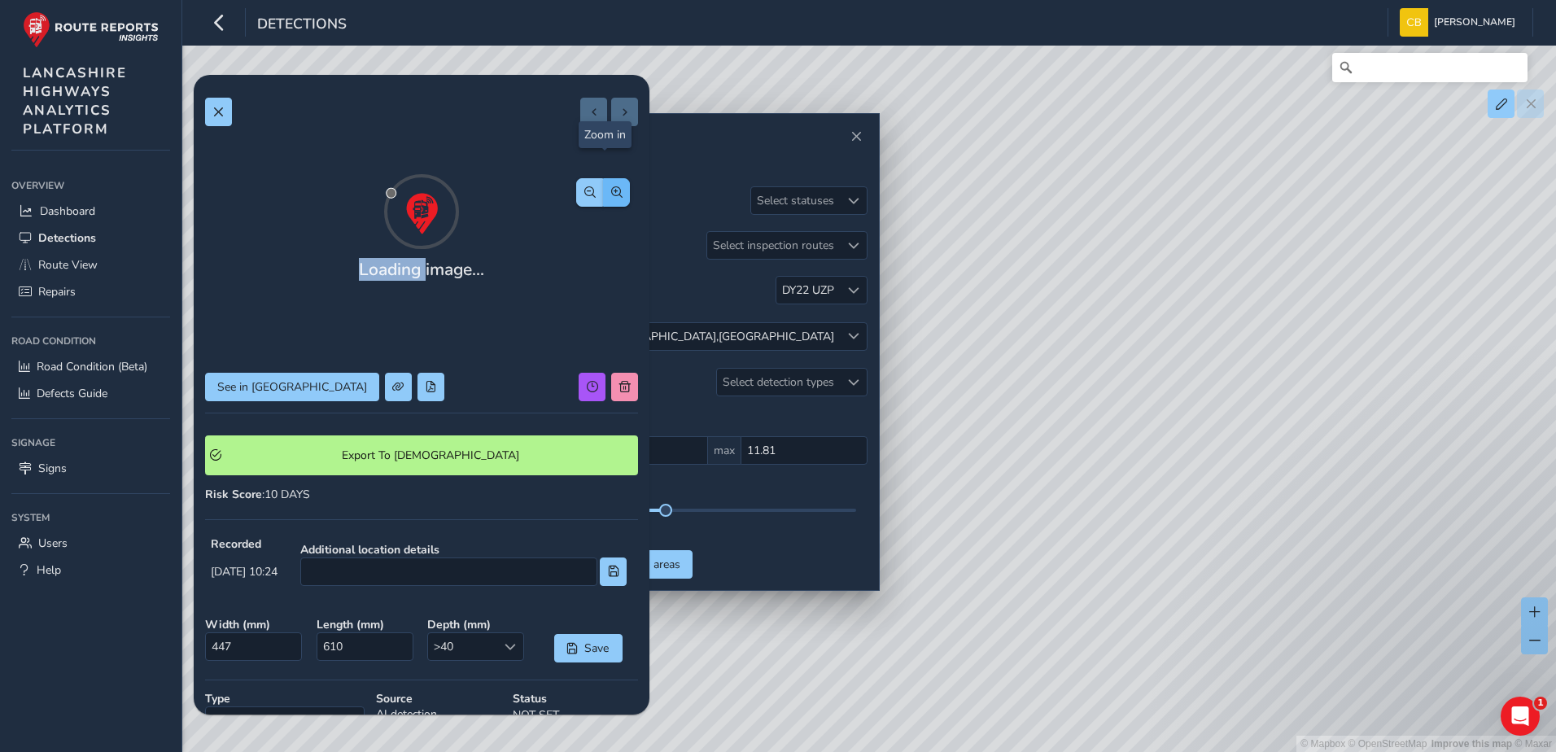
click at [613, 162] on div "Loading image... See in Route View Export To Symology Risk Score : 10 DAYS Reco…" at bounding box center [421, 491] width 433 height 811
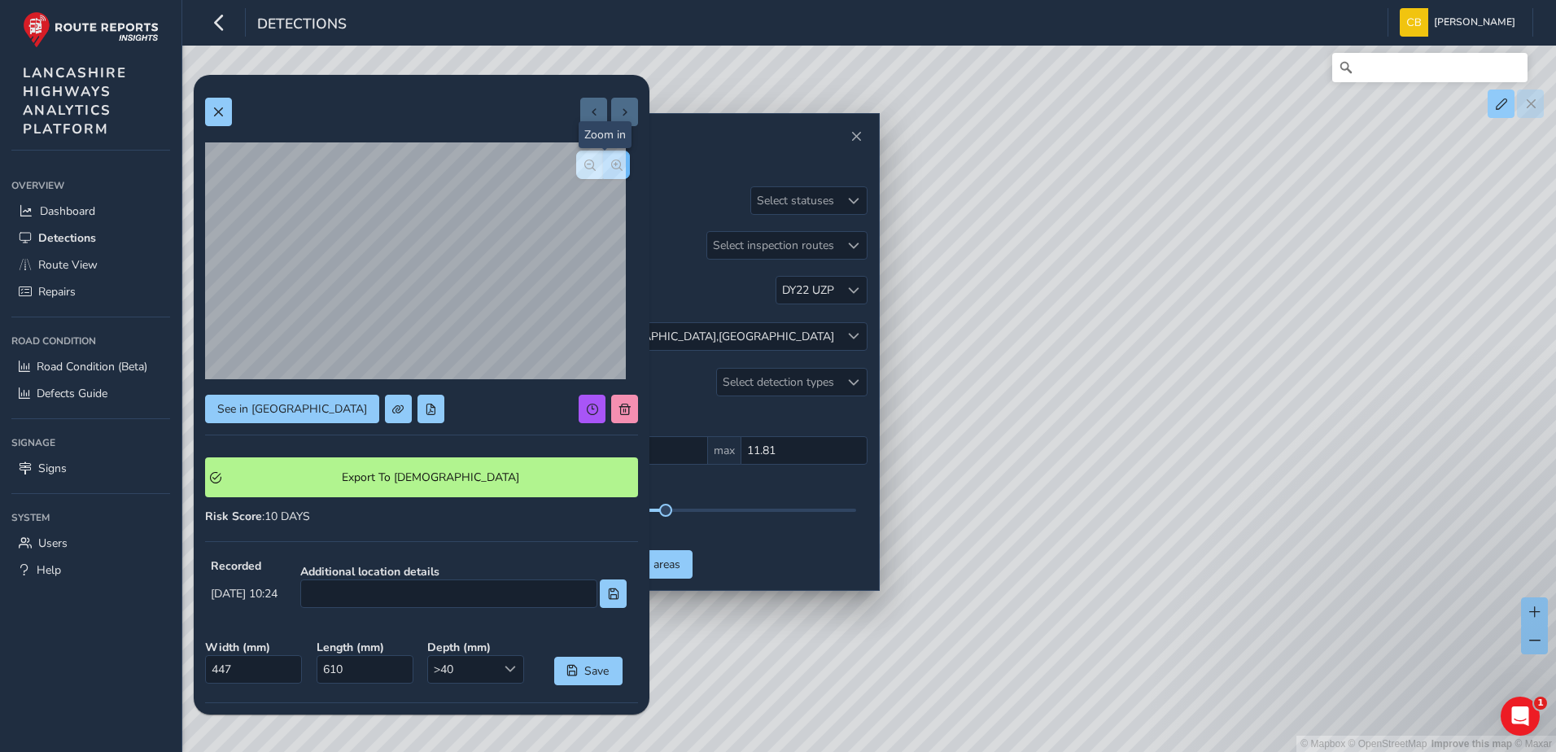
click at [613, 162] on button "button" at bounding box center [616, 165] width 27 height 28
click at [584, 168] on span "button" at bounding box center [589, 165] width 11 height 11
click at [227, 111] on button at bounding box center [218, 112] width 27 height 28
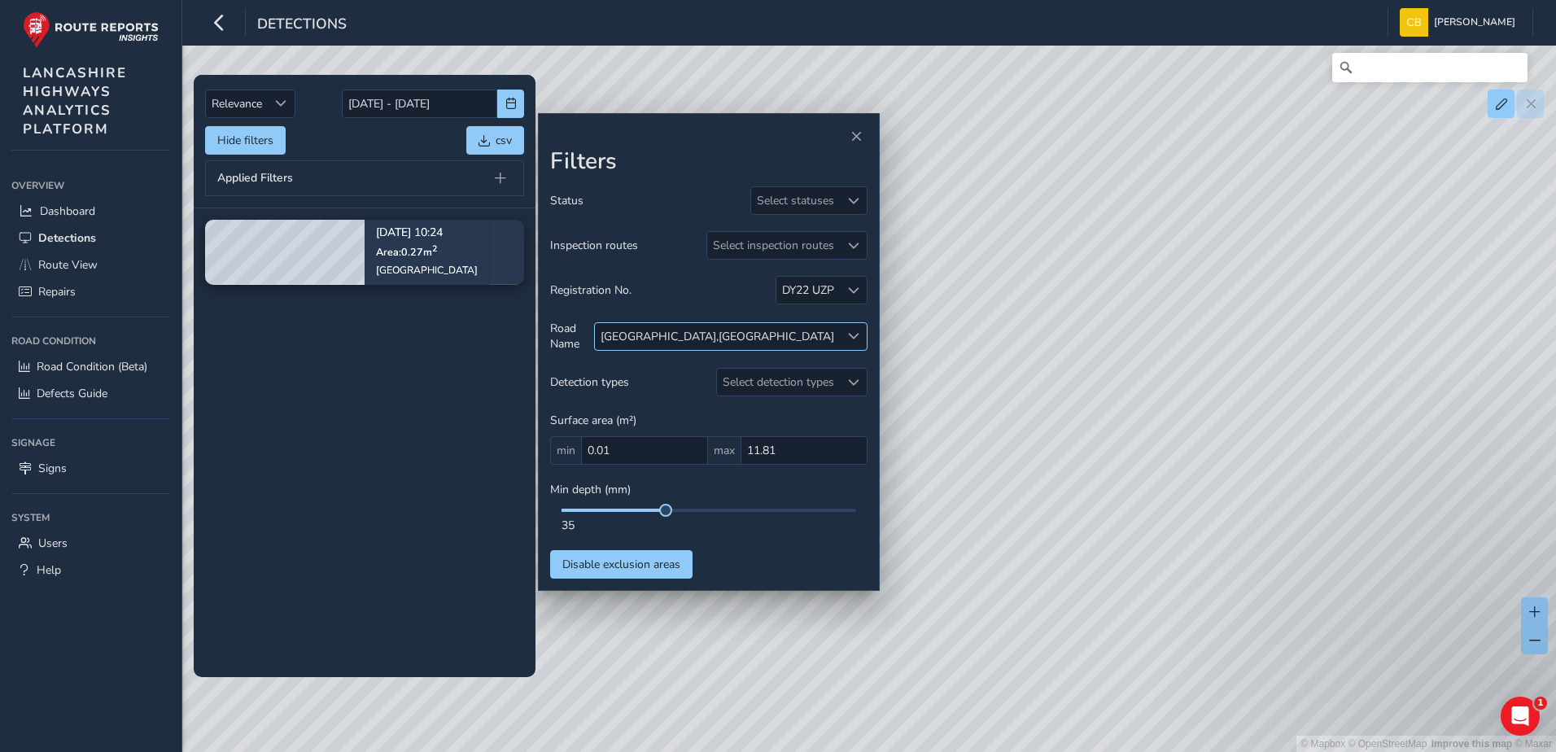
click at [846, 332] on div at bounding box center [853, 336] width 27 height 27
click at [720, 374] on input "melli" at bounding box center [754, 370] width 169 height 28
click at [671, 413] on span at bounding box center [677, 409] width 12 height 11
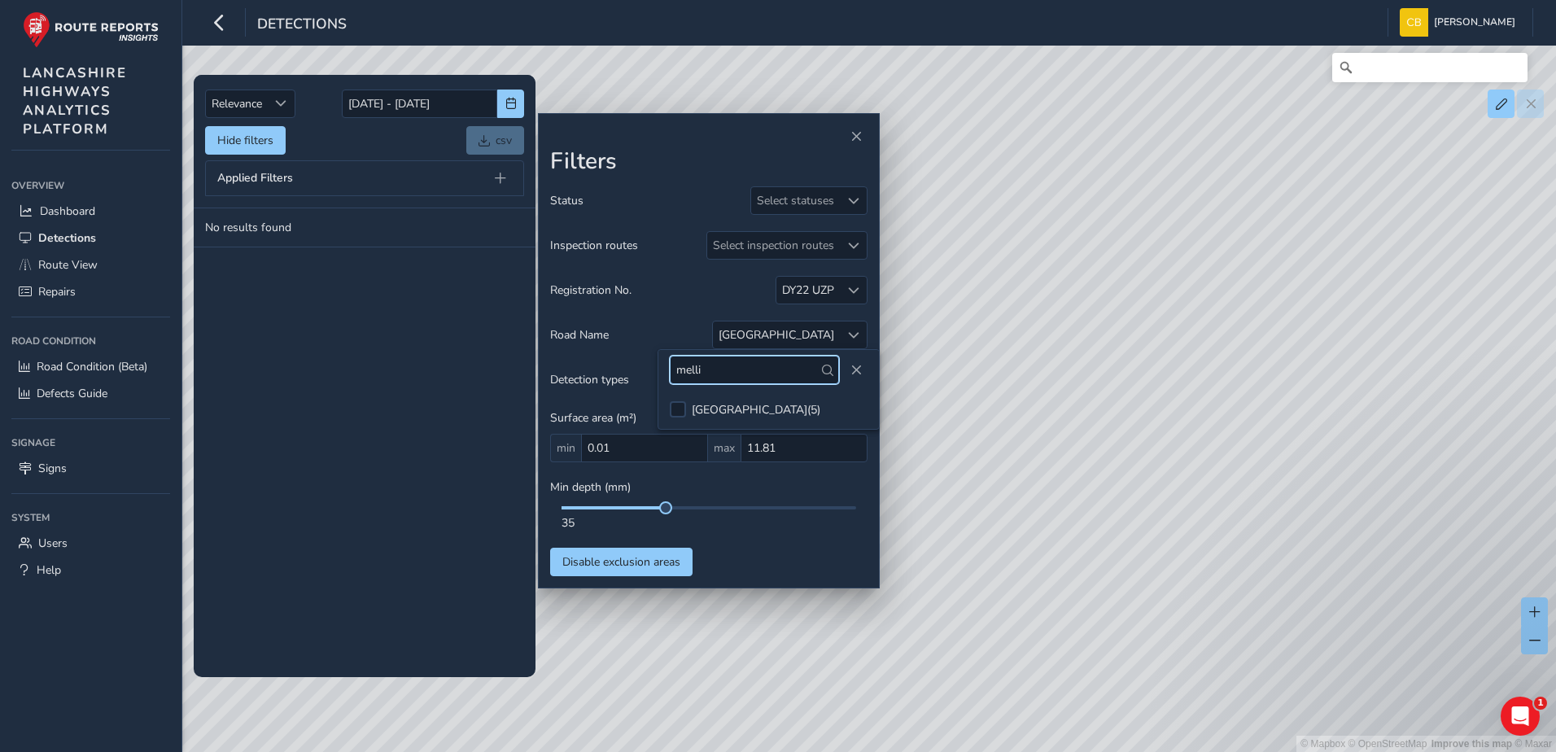
click at [717, 370] on input "melli" at bounding box center [754, 370] width 169 height 28
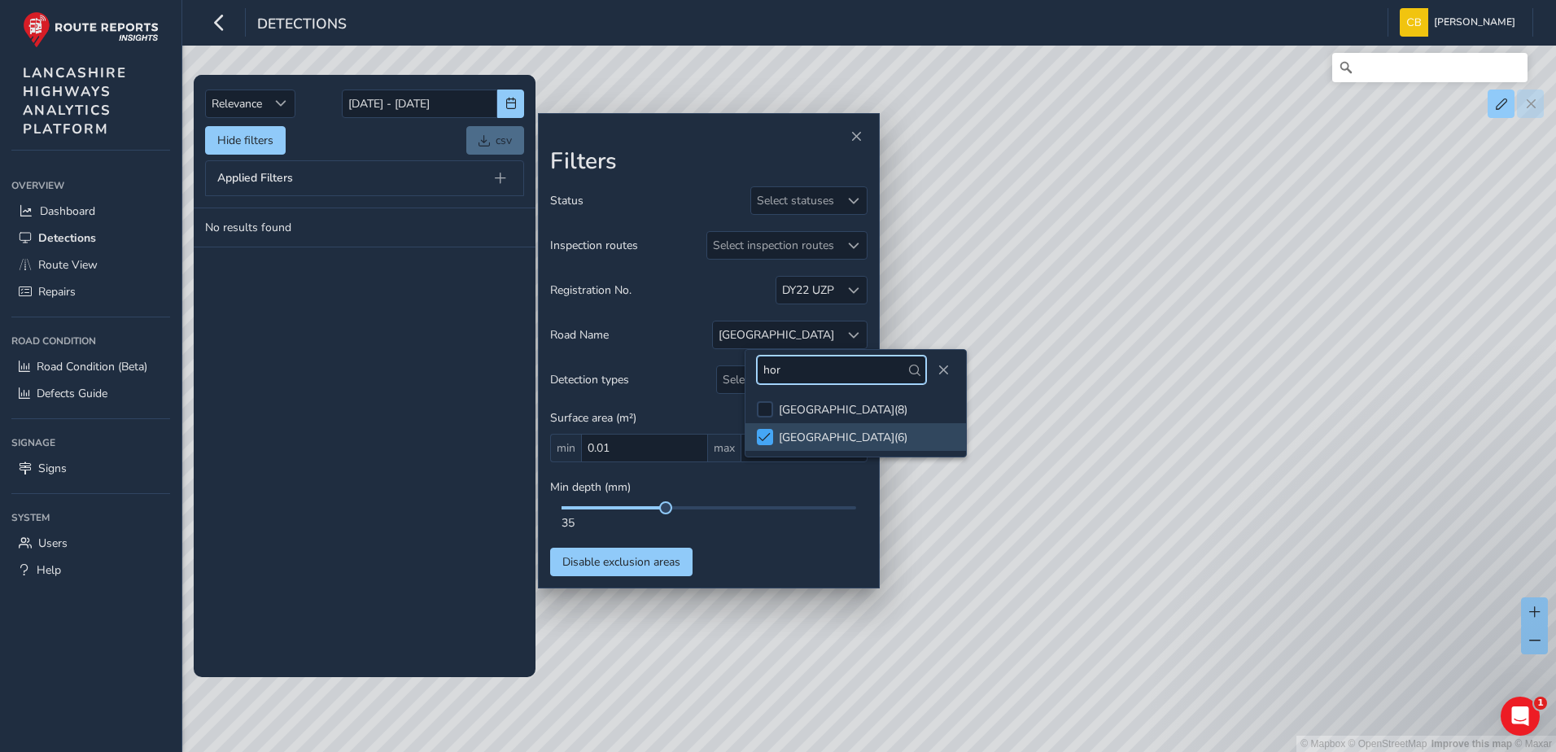
type input "hor"
click at [764, 438] on span at bounding box center [765, 436] width 12 height 11
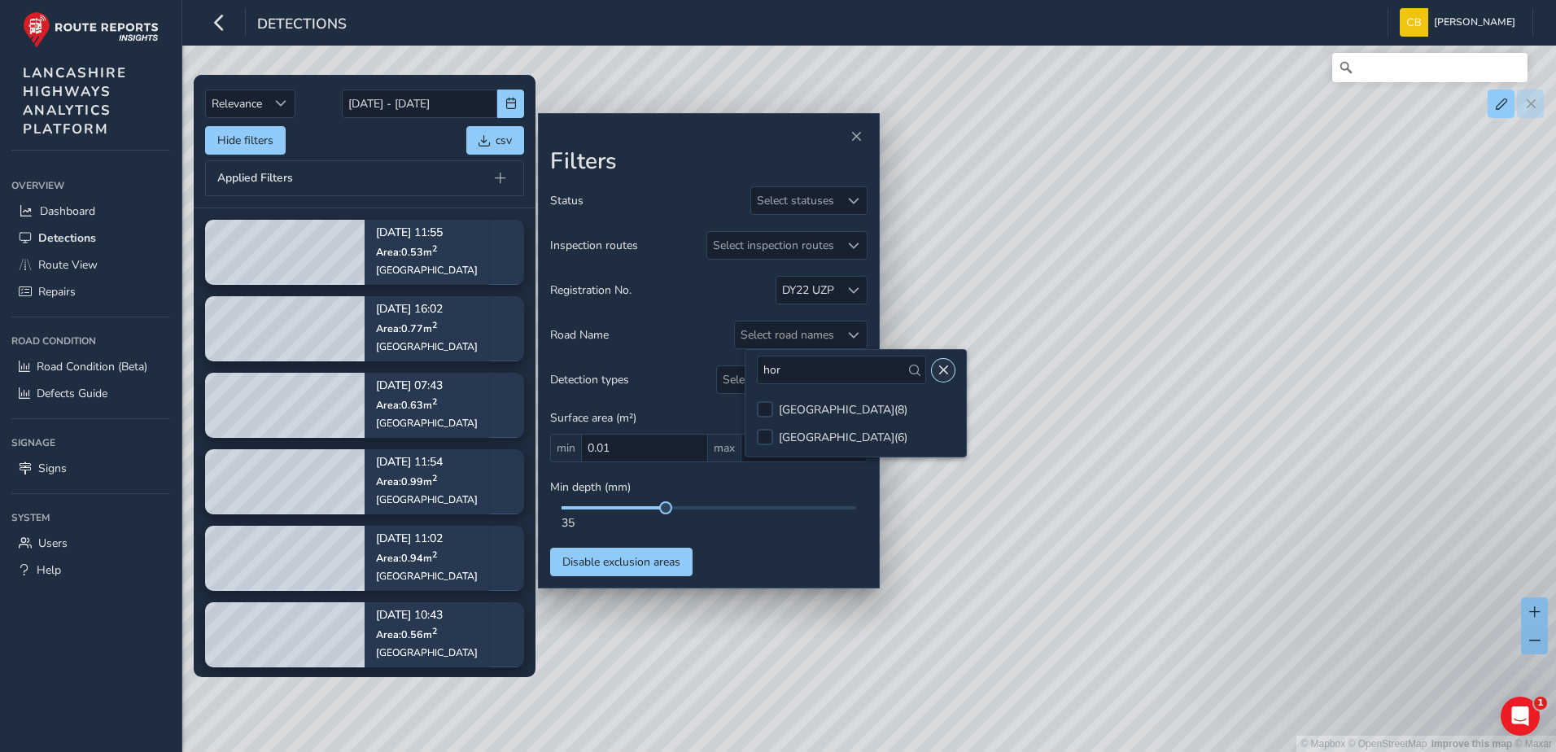
click at [942, 370] on button "Close" at bounding box center [943, 370] width 23 height 23
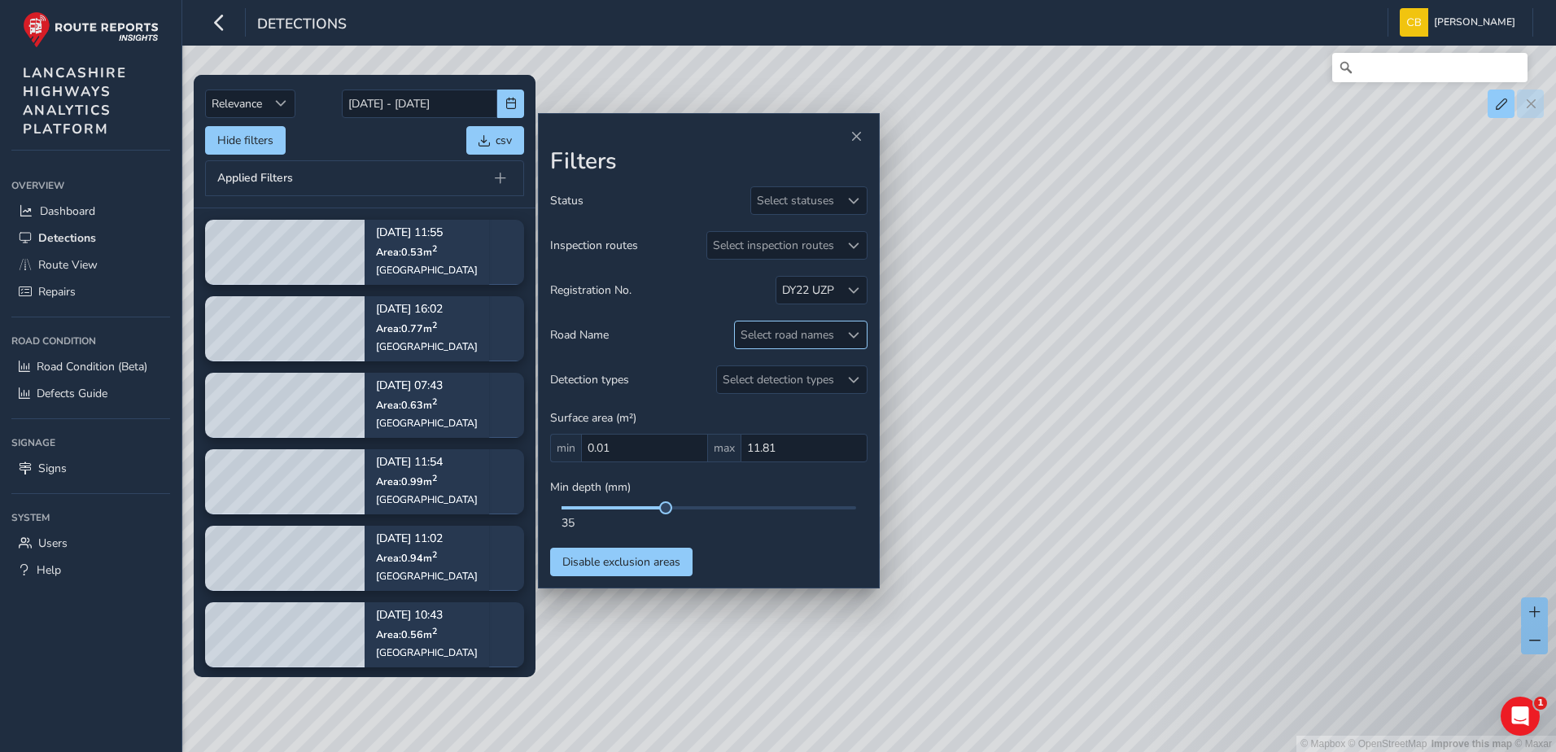
click at [811, 344] on div "Select road names" at bounding box center [787, 334] width 105 height 27
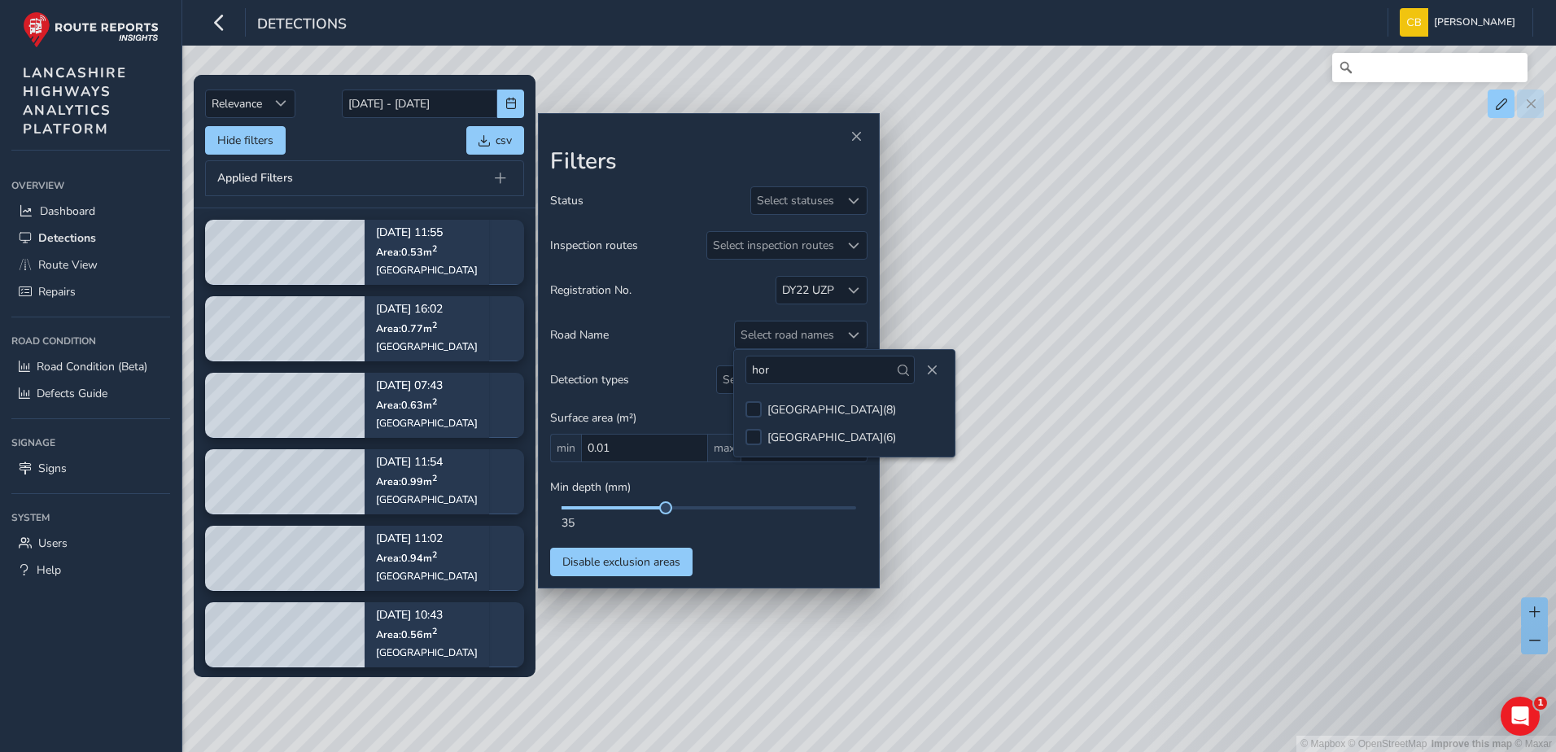
drag, startPoint x: 767, startPoint y: 378, endPoint x: 679, endPoint y: 378, distance: 87.9
click at [679, 378] on body "Detections [PERSON_NAME] Bonage Colour Scheme: Dark Dim Light Logout Relevance …" at bounding box center [778, 376] width 1556 height 752
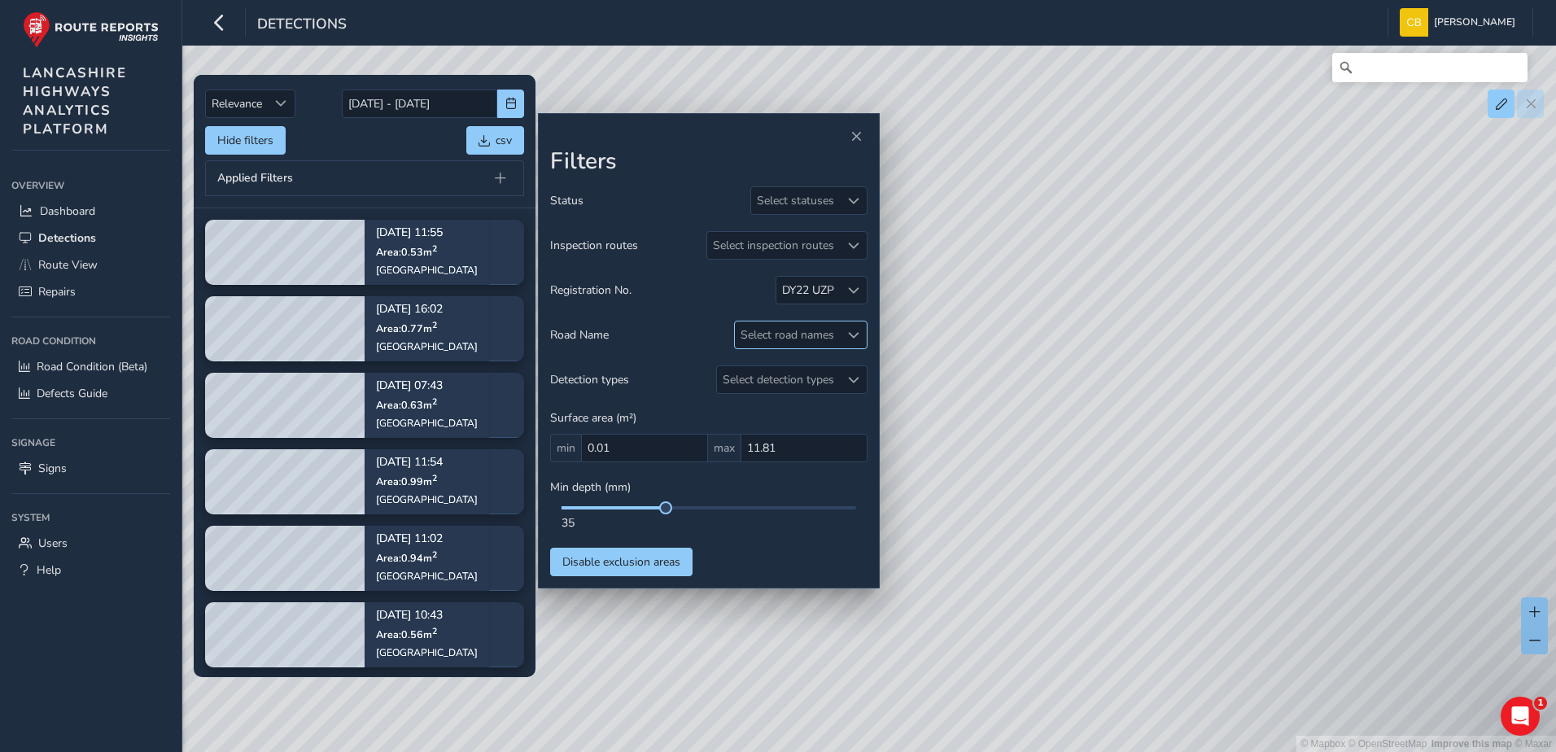
click at [793, 326] on div "Select road names" at bounding box center [787, 334] width 105 height 27
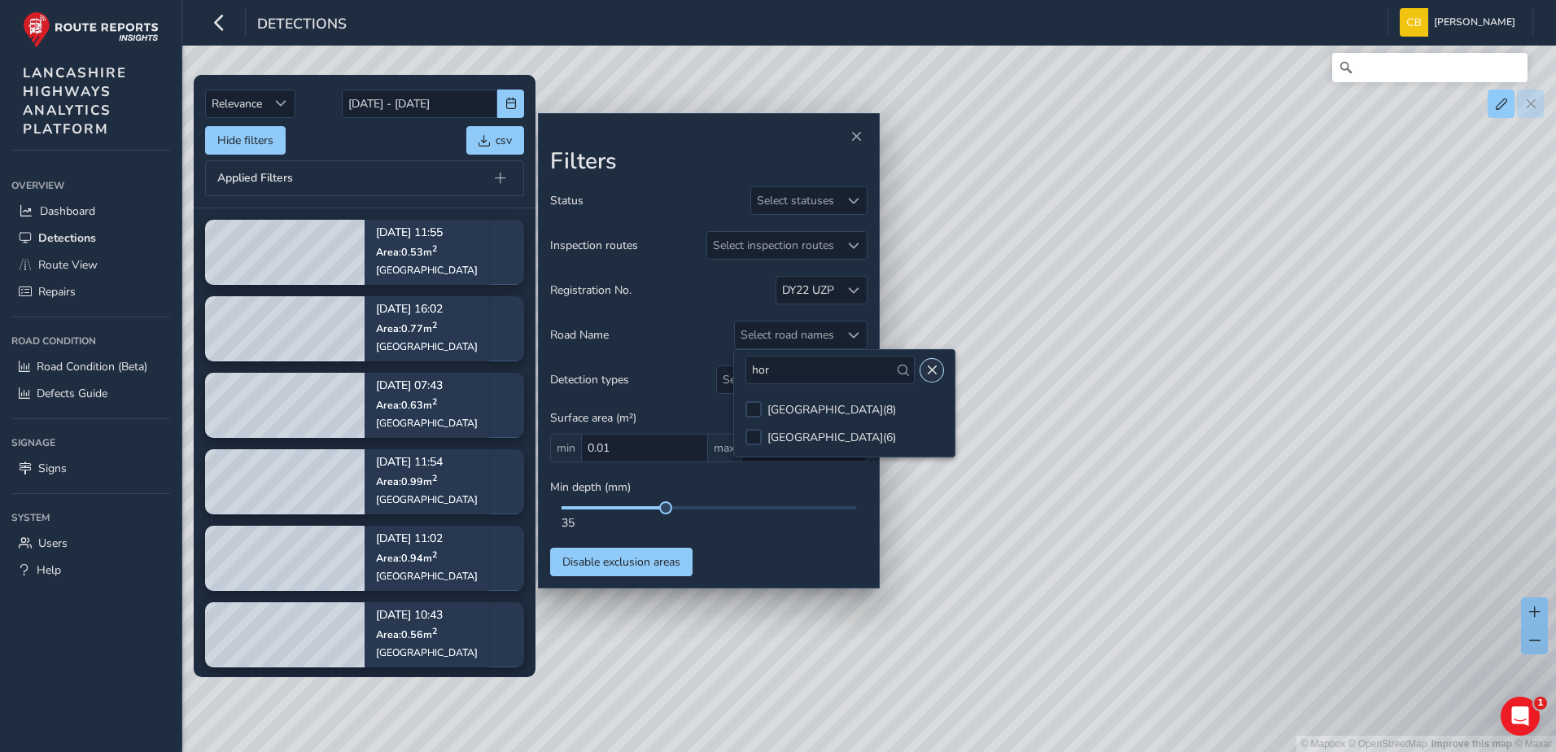
click at [926, 375] on span "Close" at bounding box center [931, 370] width 11 height 11
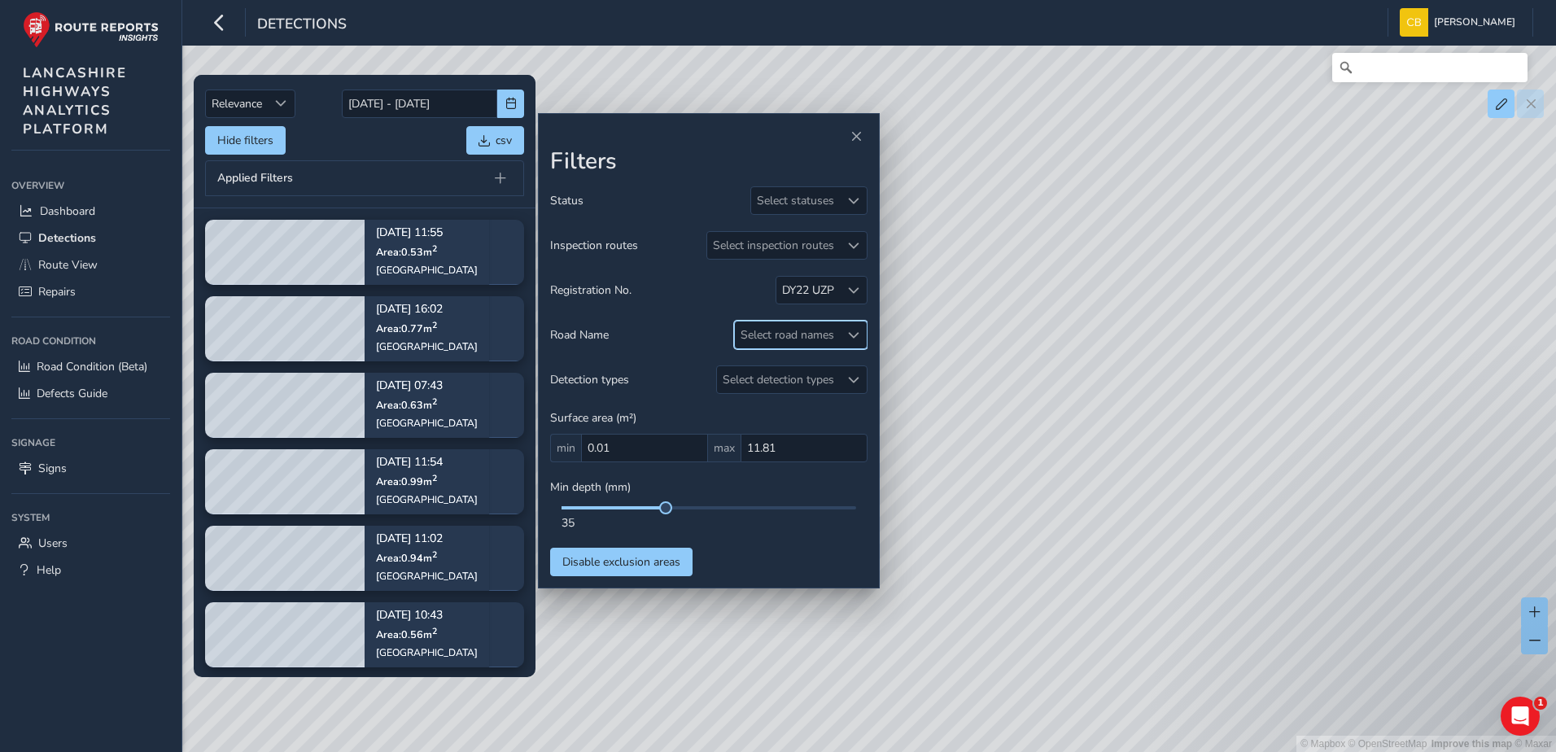
click at [798, 334] on div "Select road names" at bounding box center [787, 334] width 105 height 27
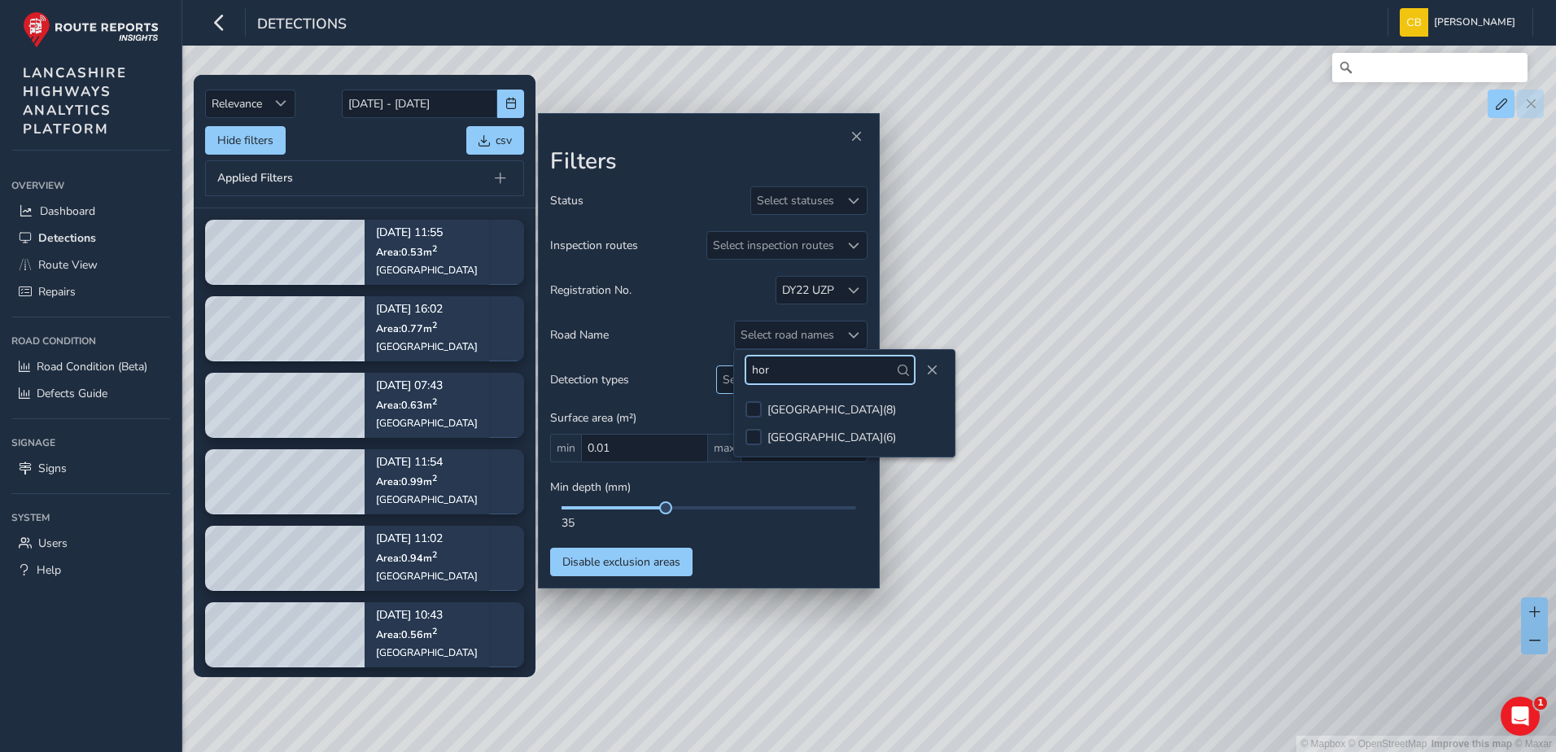
drag, startPoint x: 808, startPoint y: 370, endPoint x: 723, endPoint y: 381, distance: 86.1
click at [723, 381] on body "Detections [PERSON_NAME] Bonage Colour Scheme: Dark Dim Light Logout Relevance …" at bounding box center [778, 376] width 1556 height 752
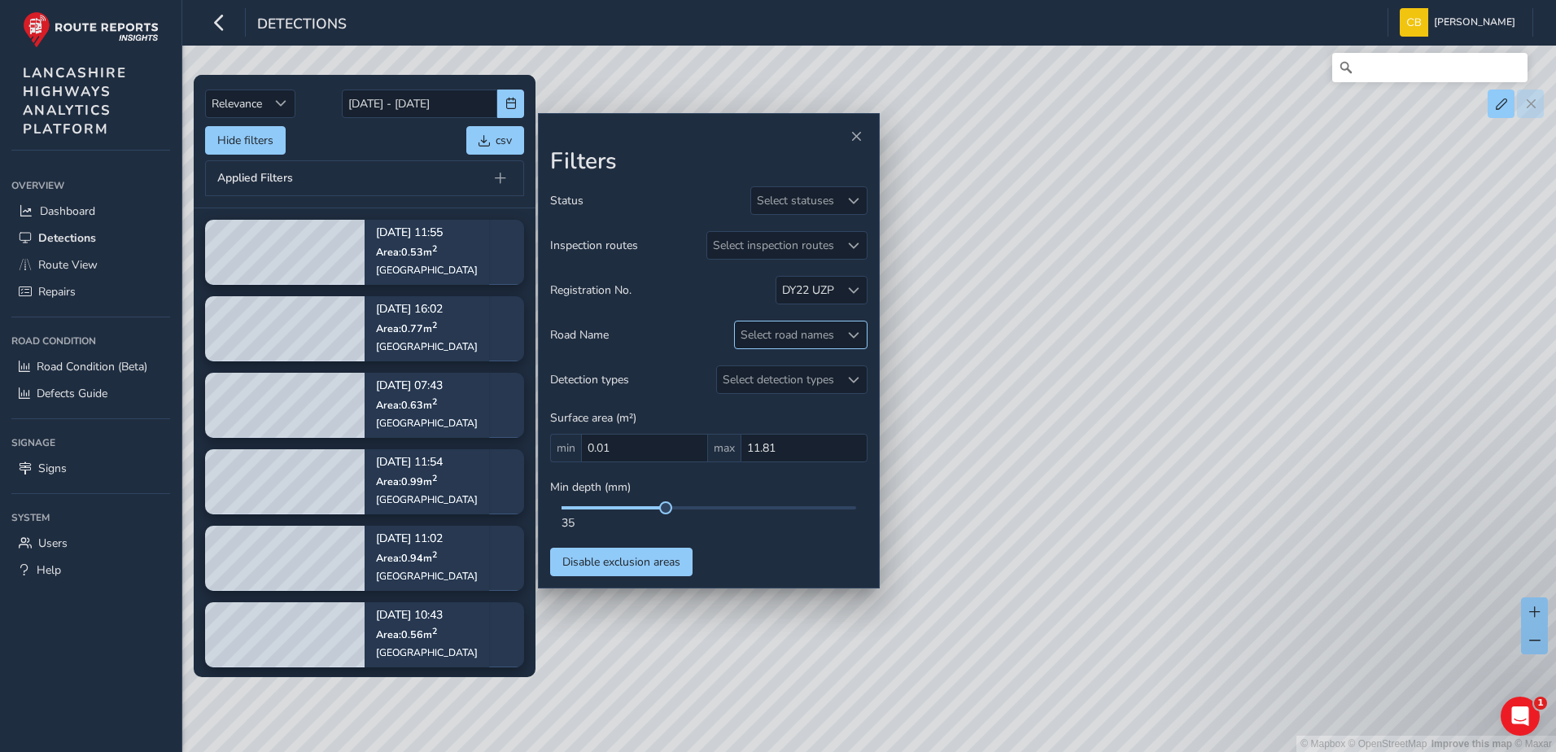
click at [776, 333] on div "Select road names" at bounding box center [787, 334] width 105 height 27
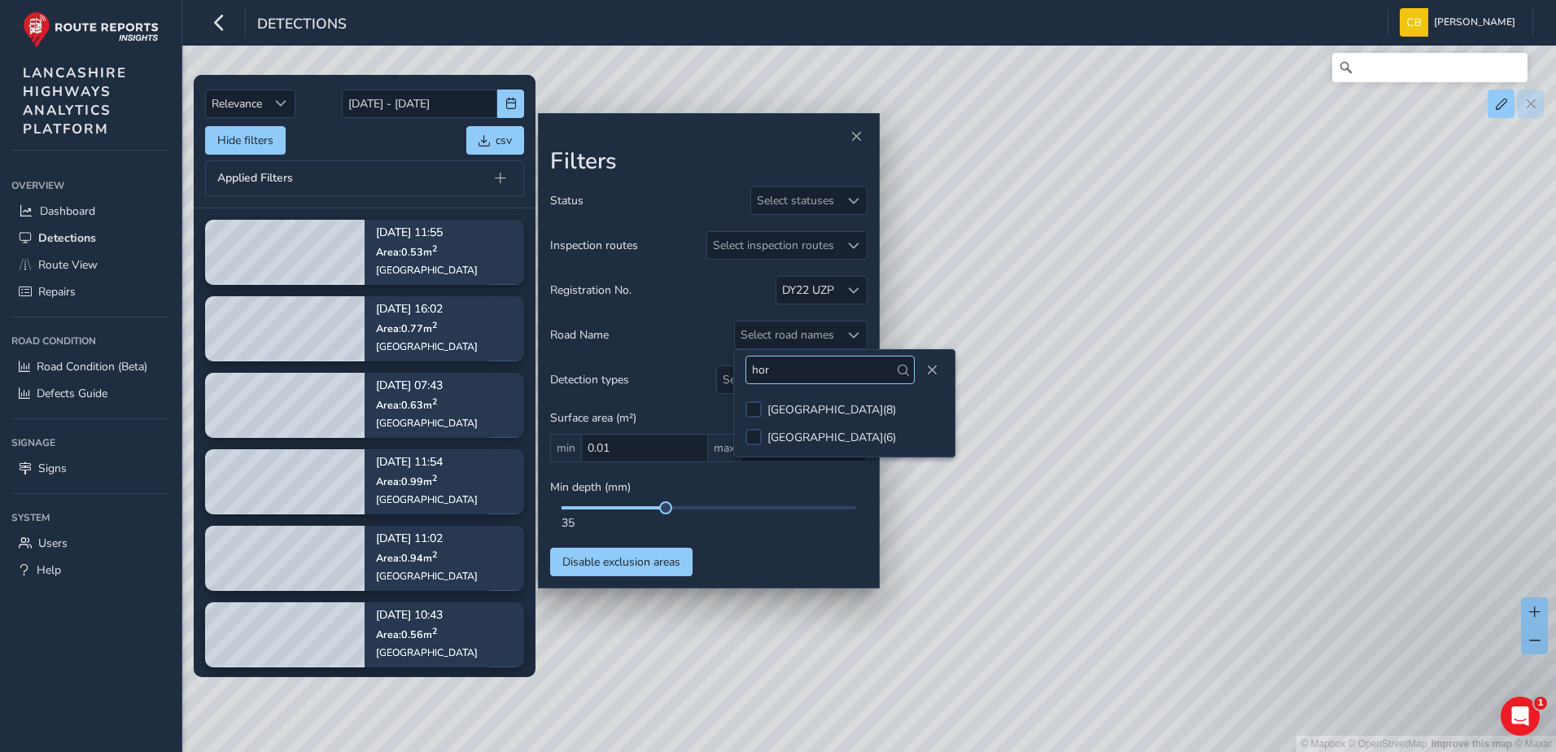
click at [785, 368] on input "hor" at bounding box center [829, 370] width 169 height 28
type input "[PERSON_NAME] road"
click at [850, 289] on span at bounding box center [853, 290] width 11 height 11
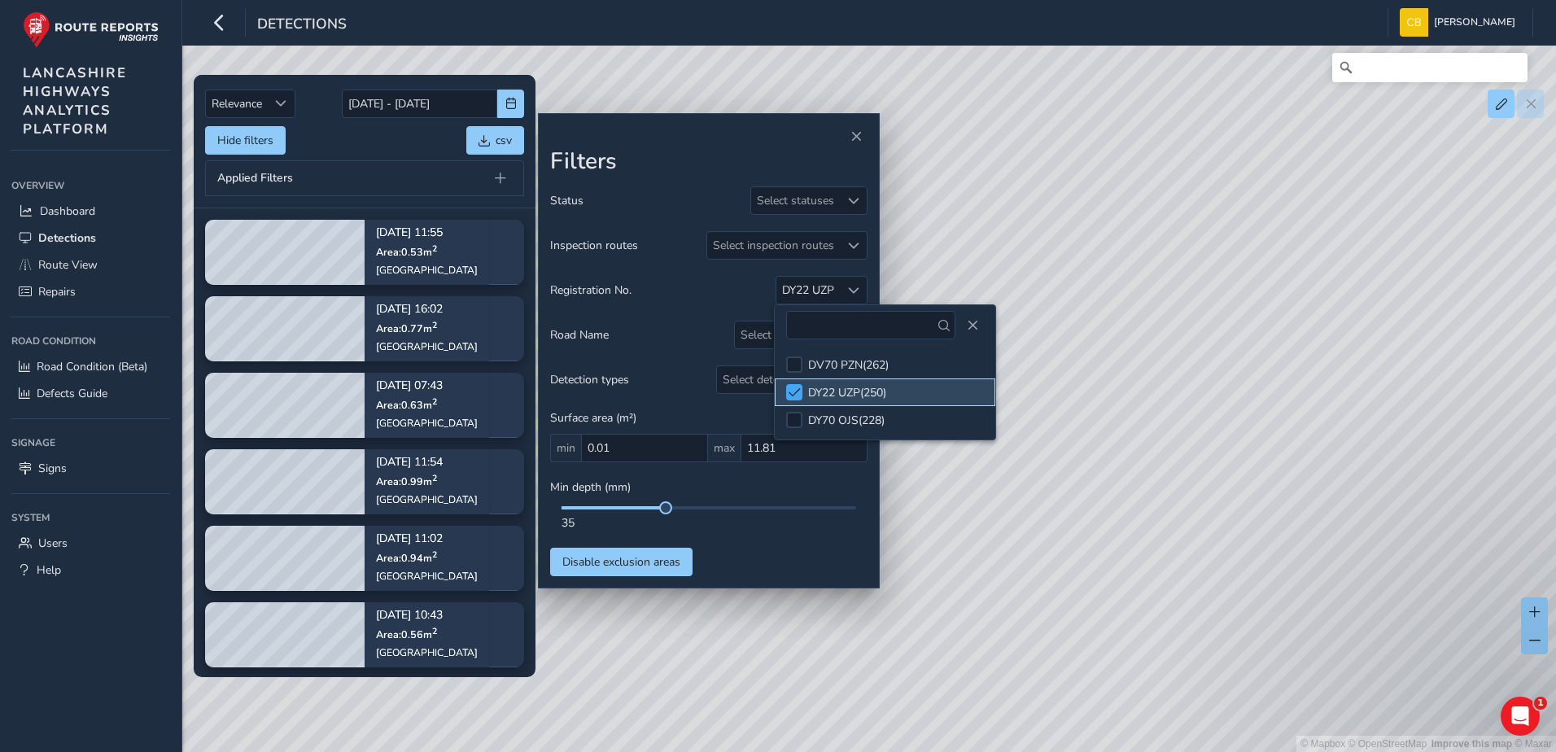
click at [794, 392] on span at bounding box center [795, 392] width 12 height 11
click at [961, 322] on button "Close" at bounding box center [972, 325] width 23 height 23
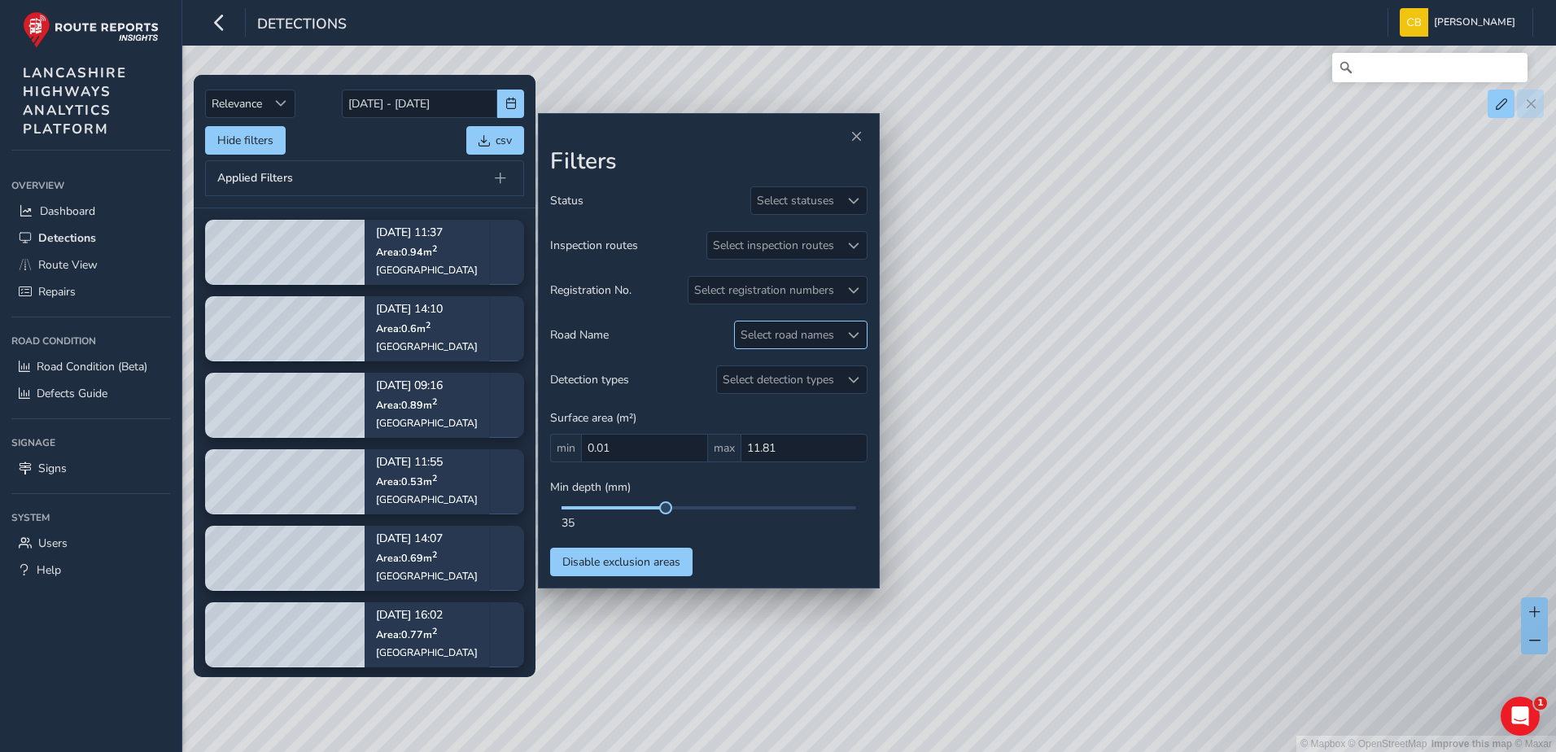
click at [790, 334] on div "Select road names" at bounding box center [787, 334] width 105 height 27
click at [926, 365] on span "Close" at bounding box center [931, 370] width 11 height 11
click at [825, 334] on div "Select road names" at bounding box center [787, 334] width 105 height 27
drag, startPoint x: 815, startPoint y: 367, endPoint x: 612, endPoint y: 382, distance: 203.2
click at [612, 382] on body "Detections [PERSON_NAME] Bonage Colour Scheme: Dark Dim Light Logout Relevance …" at bounding box center [778, 376] width 1556 height 752
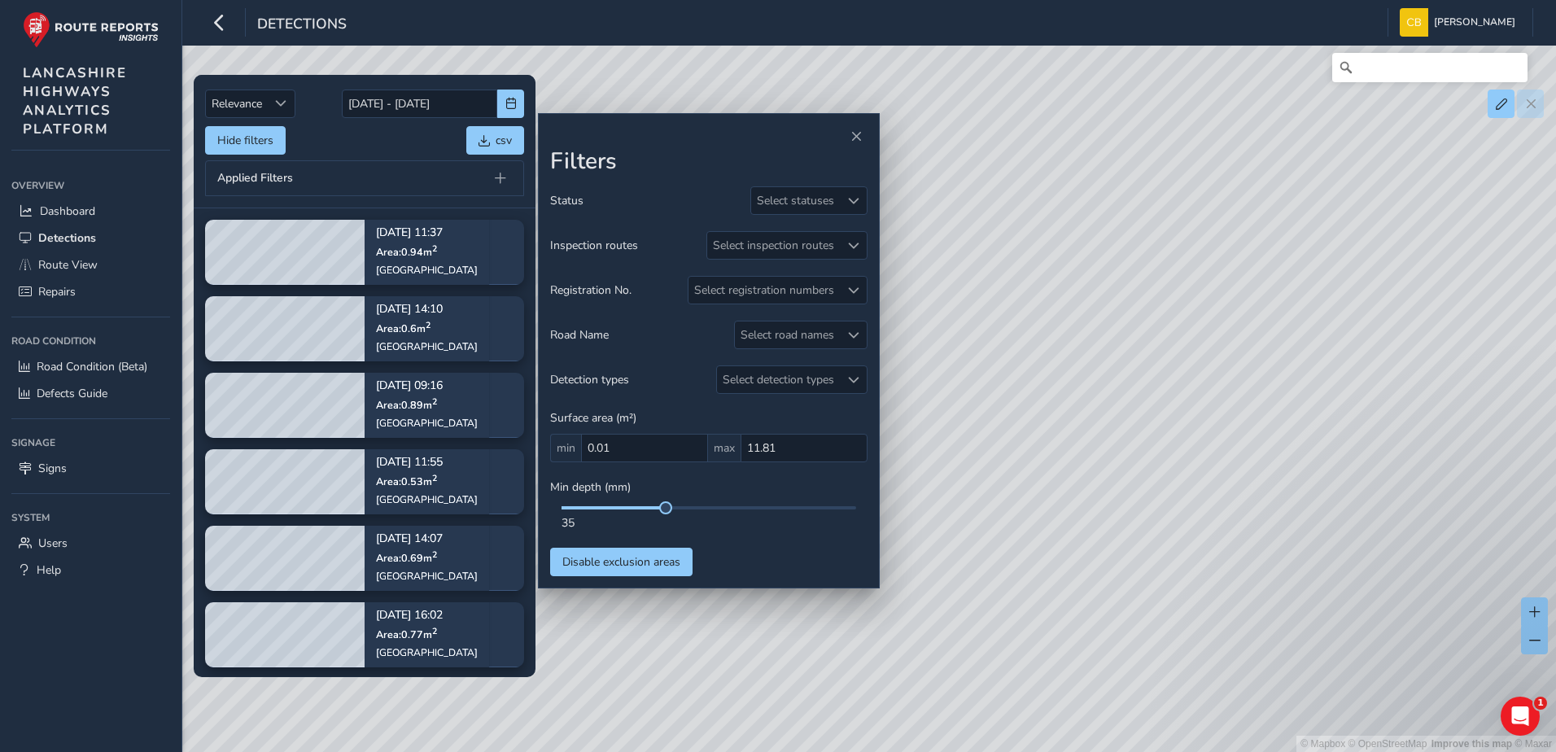
click at [806, 319] on div "Status Select statuses Inspection routes Select inspection routes Registration …" at bounding box center [708, 381] width 317 height 390
click at [808, 332] on div "Select road names" at bounding box center [787, 334] width 105 height 27
click at [833, 367] on input "[PERSON_NAME] road" at bounding box center [829, 370] width 169 height 28
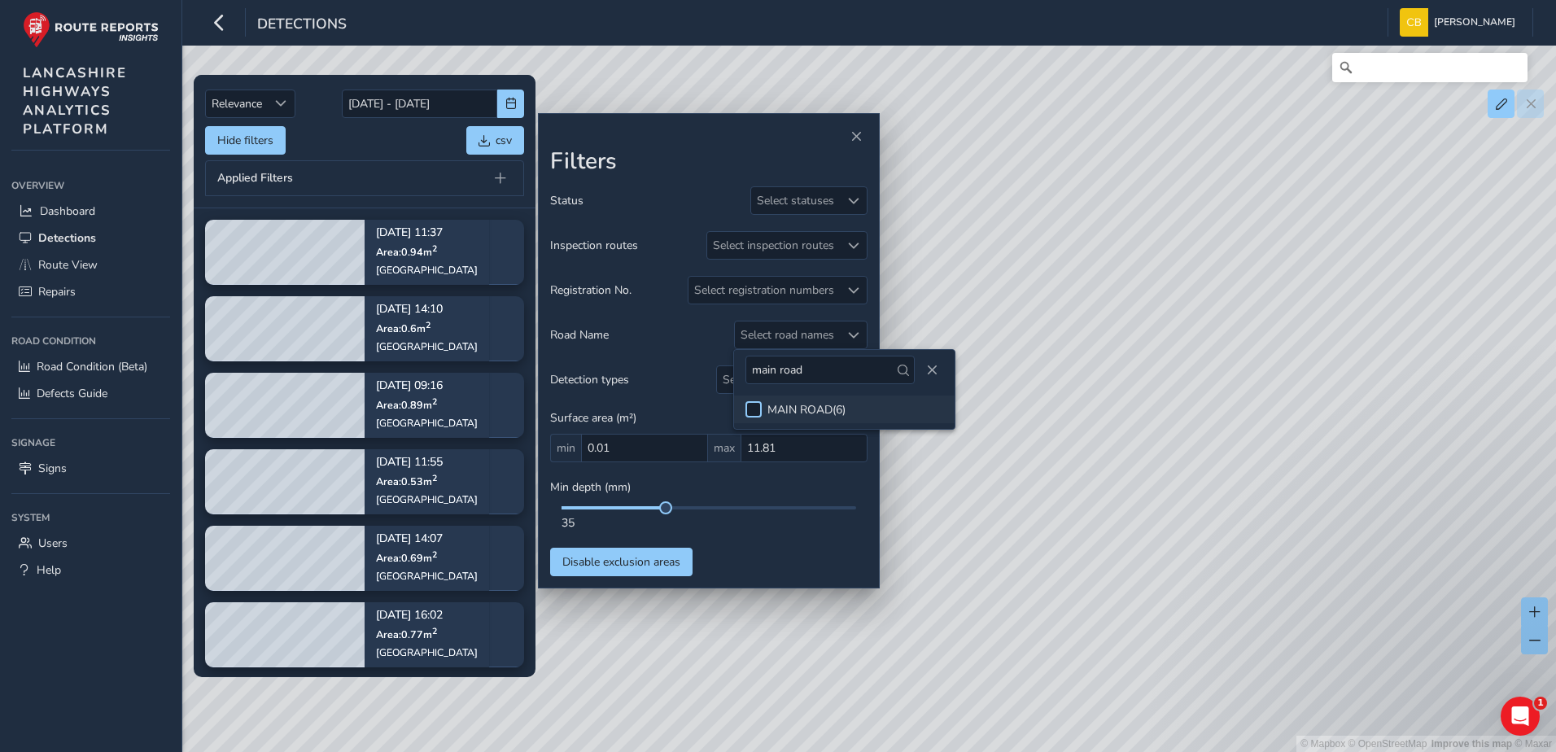
type input "main road"
click at [759, 411] on div at bounding box center [753, 409] width 16 height 16
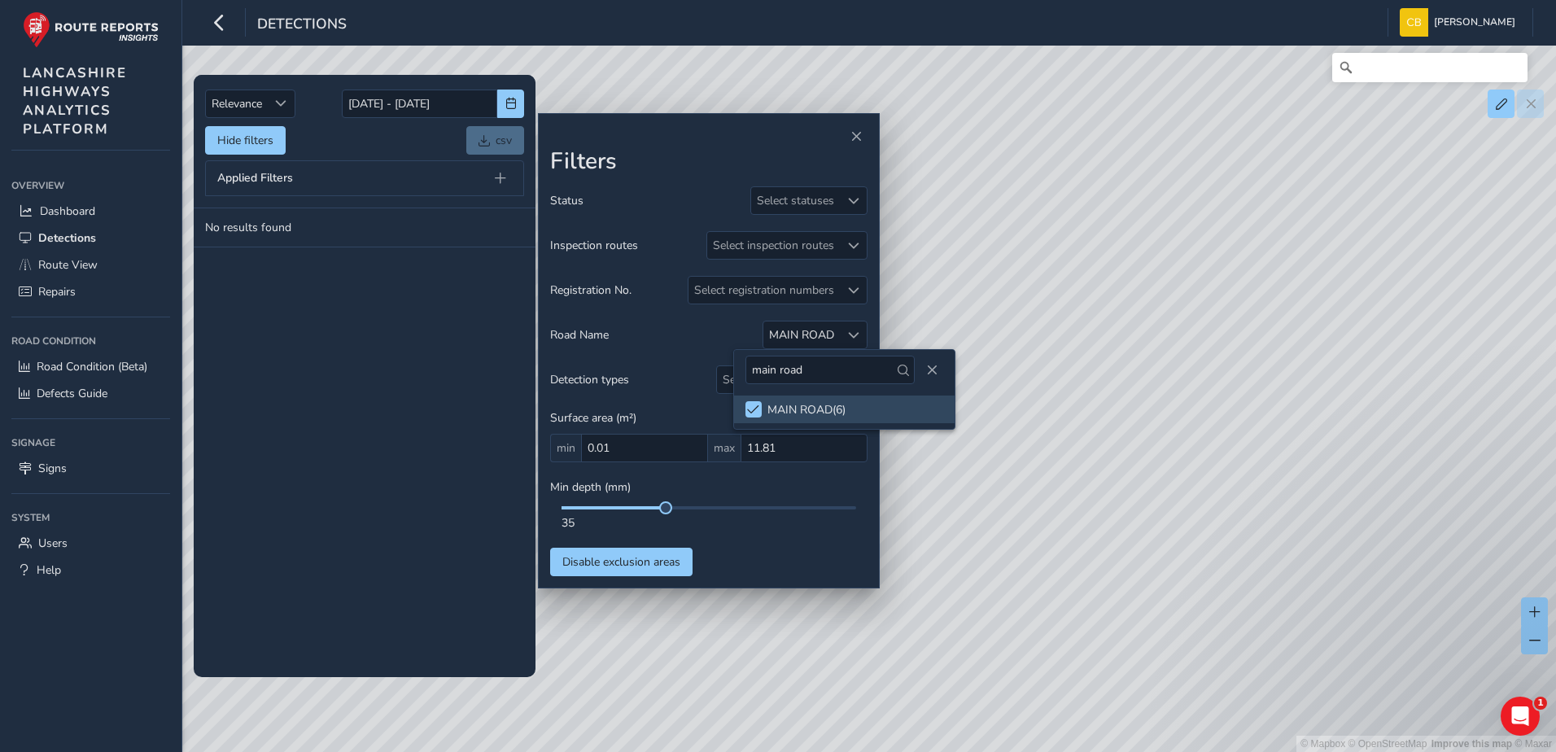
click at [667, 308] on div "Status Select statuses Inspection routes Select inspection routes Registration …" at bounding box center [708, 381] width 317 height 390
click at [820, 295] on div "Select registration numbers" at bounding box center [764, 290] width 151 height 27
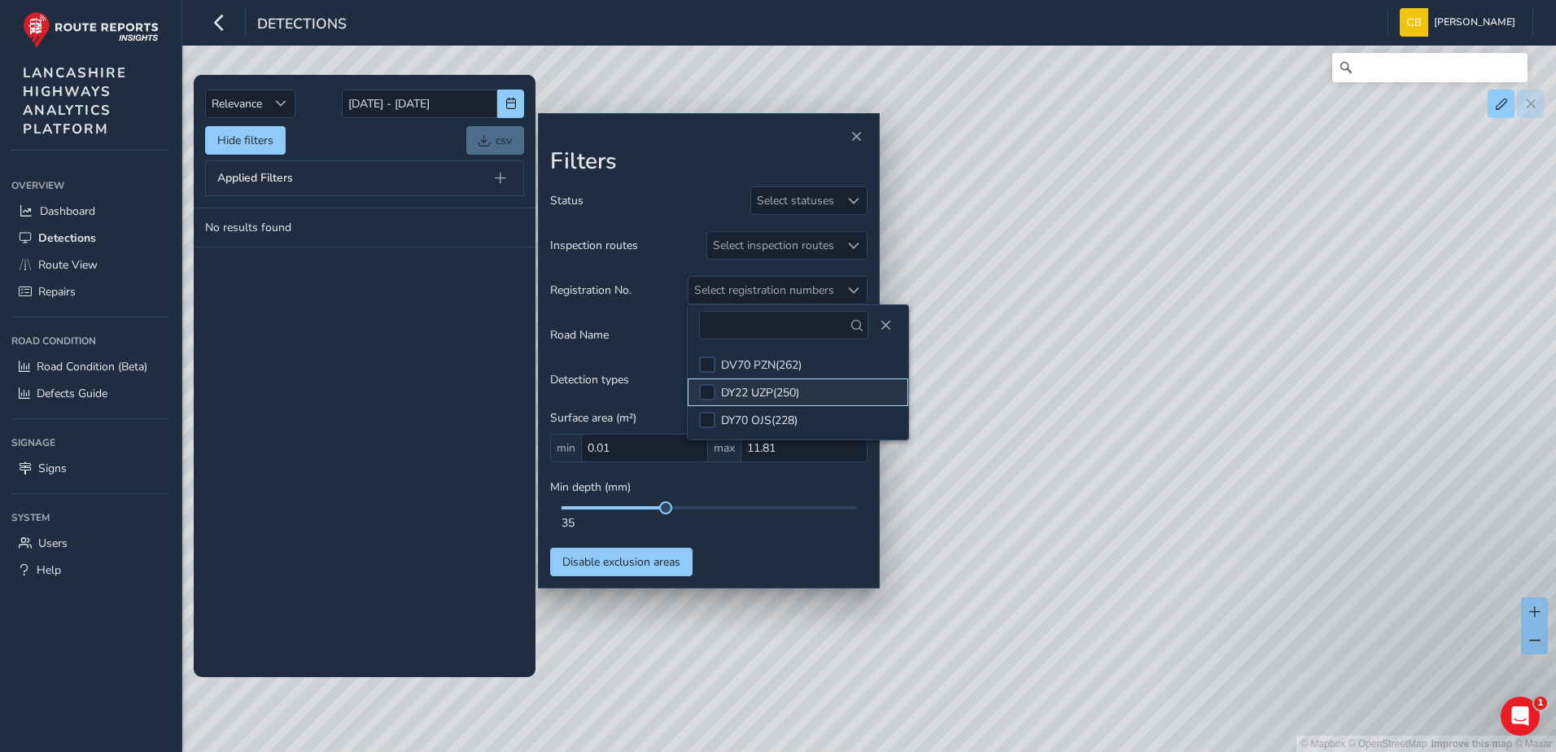
click at [776, 387] on div "DY22 UZP ( 250 )" at bounding box center [760, 392] width 78 height 15
click at [658, 273] on div "Status Select statuses Inspection routes Select inspection routes Registration …" at bounding box center [708, 381] width 317 height 390
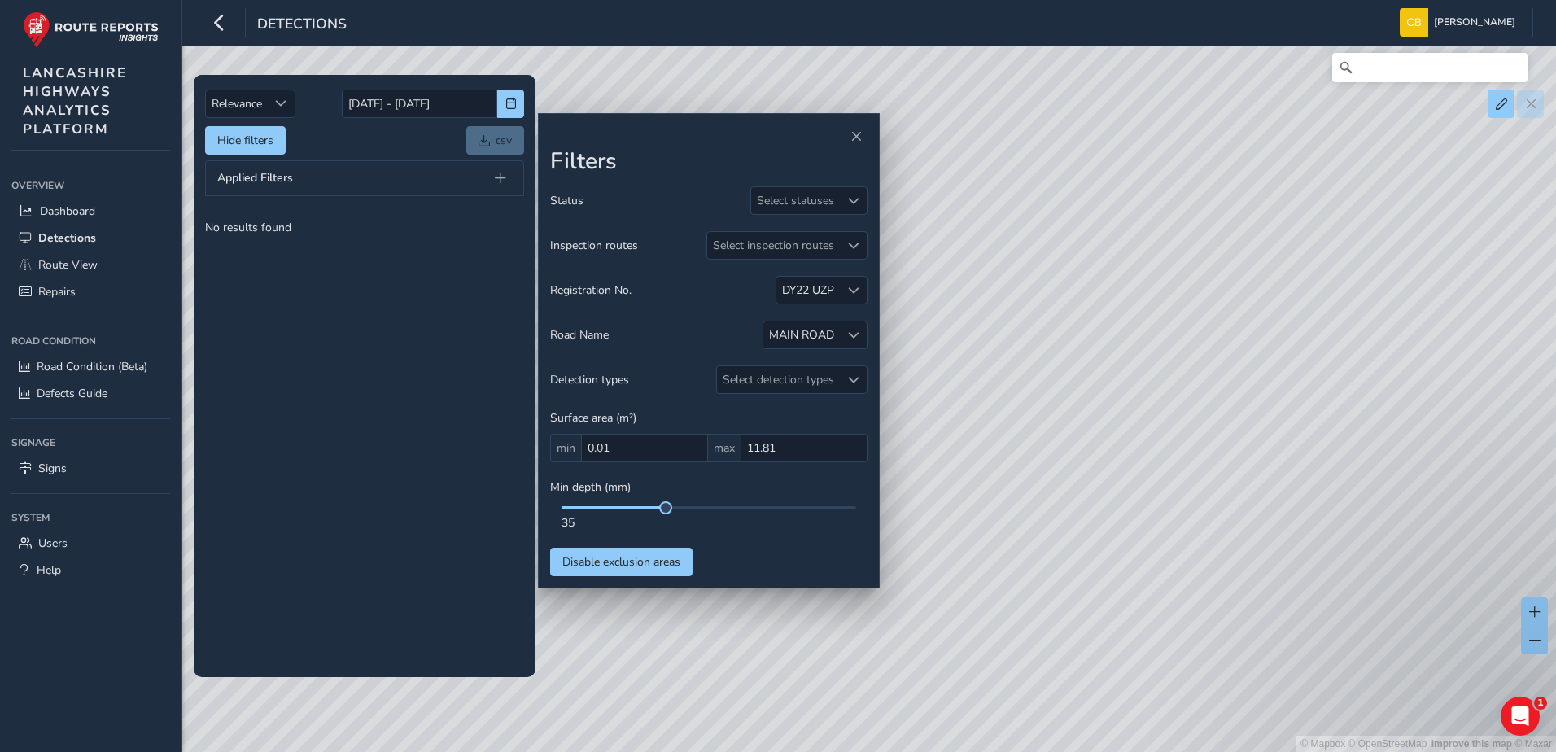
click at [352, 372] on tbody "No results found" at bounding box center [365, 442] width 342 height 468
click at [846, 332] on div at bounding box center [853, 334] width 27 height 27
click at [783, 405] on span at bounding box center [782, 409] width 12 height 11
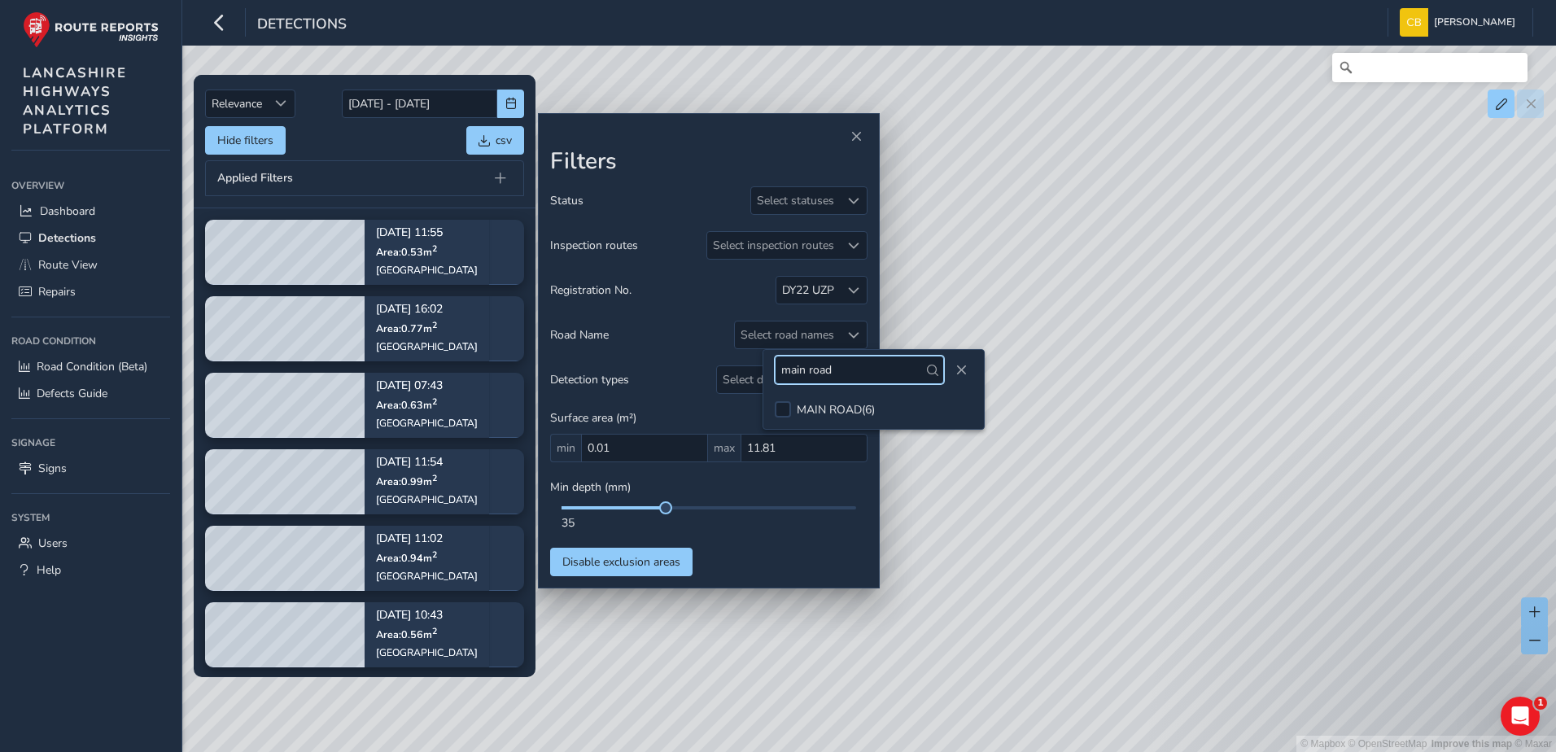
drag, startPoint x: 847, startPoint y: 376, endPoint x: 773, endPoint y: 377, distance: 74.1
click at [773, 377] on div "main road" at bounding box center [873, 370] width 221 height 40
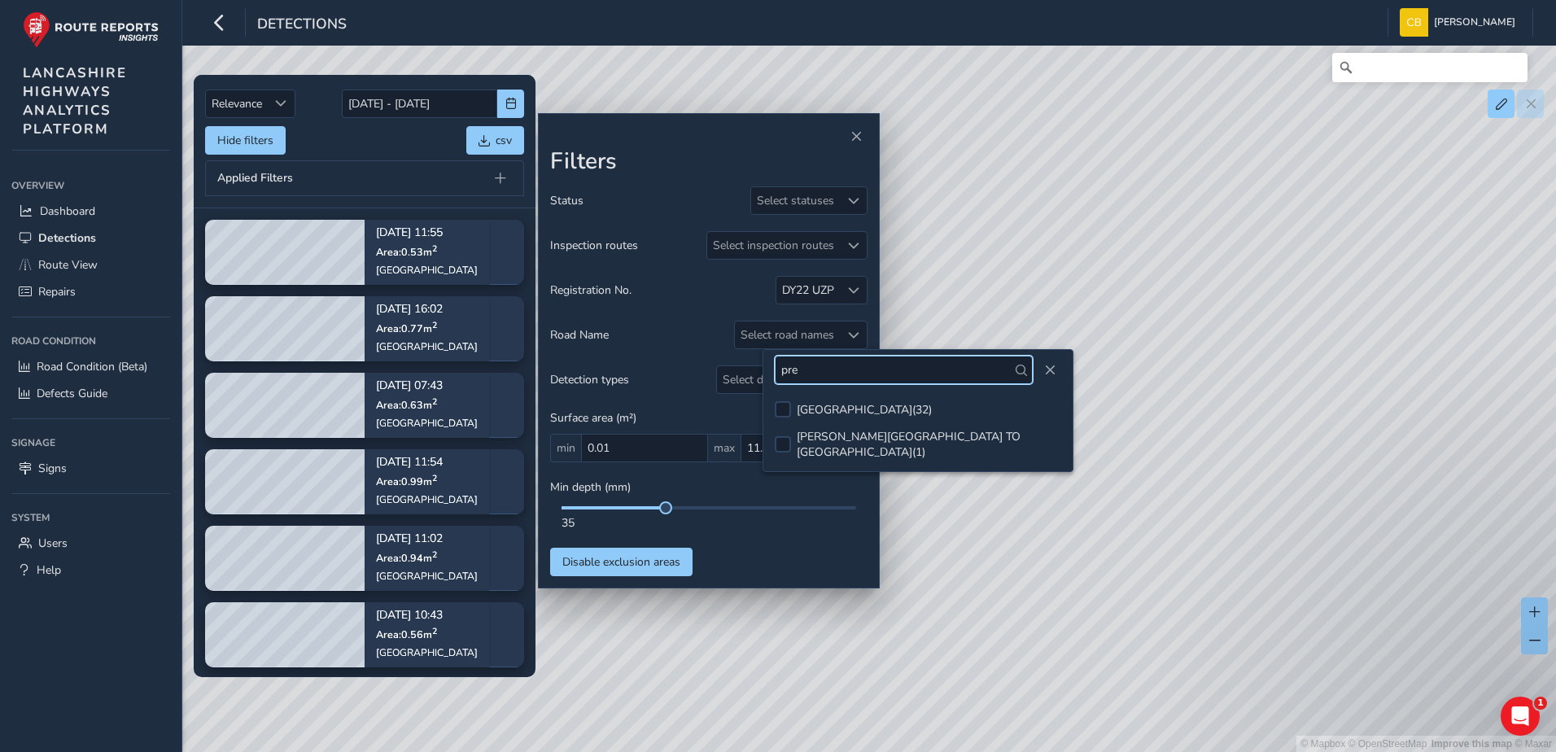
type input "pre"
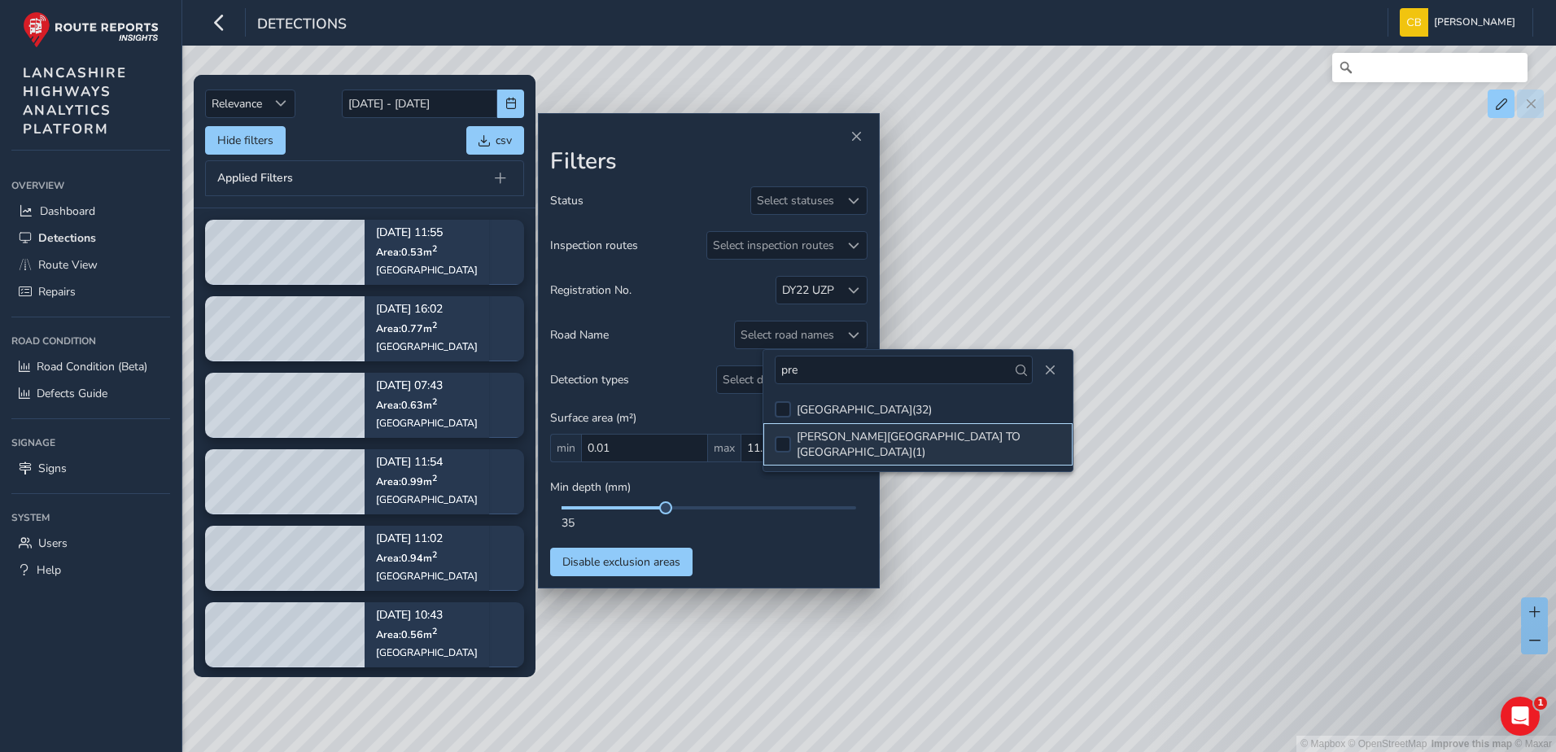
click at [909, 426] on li "[PERSON_NAME][GEOGRAPHIC_DATA] TO [GEOGRAPHIC_DATA] ( 1 )" at bounding box center [917, 444] width 309 height 42
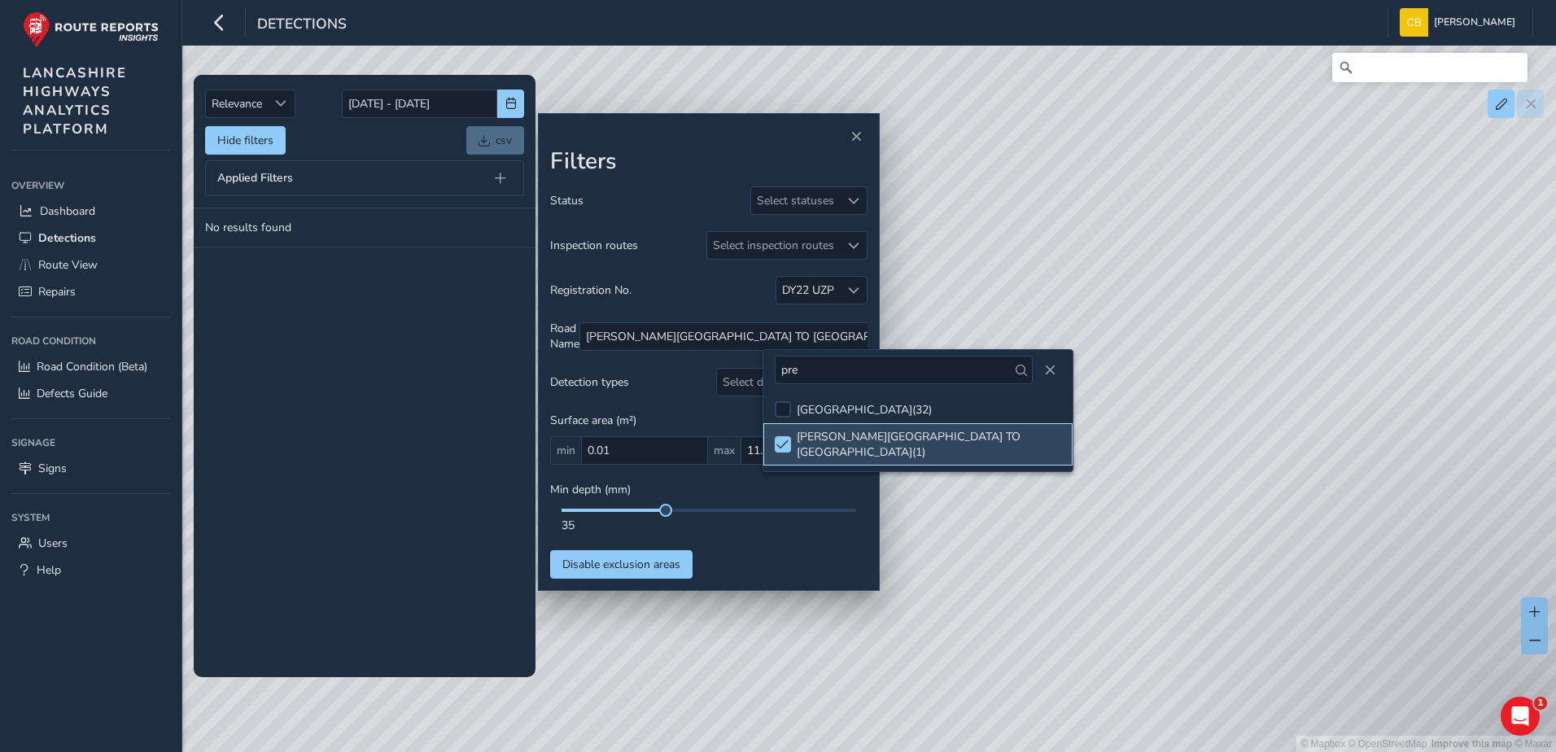
click at [909, 426] on li "[PERSON_NAME][GEOGRAPHIC_DATA] TO [GEOGRAPHIC_DATA] ( 1 )" at bounding box center [917, 444] width 309 height 42
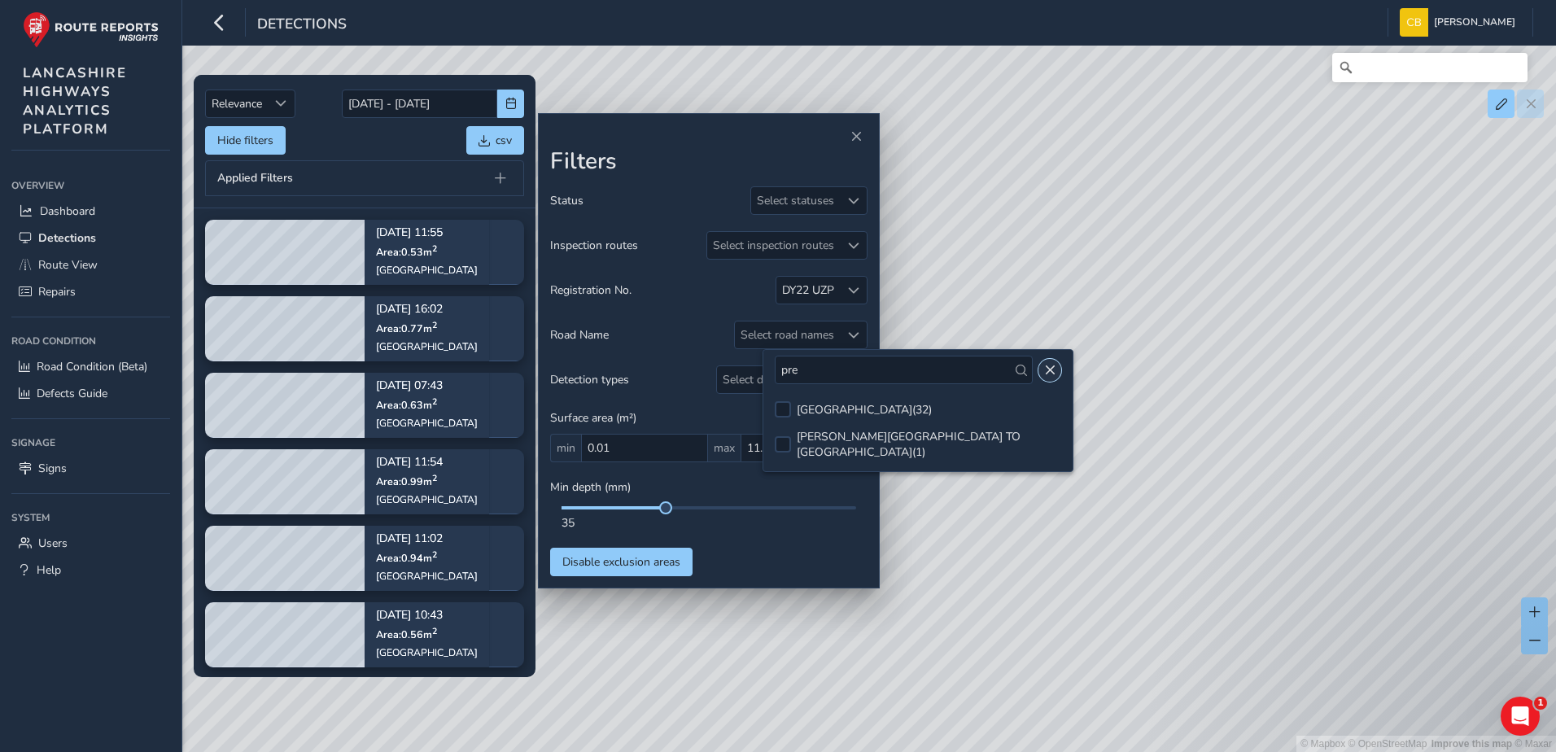
click at [1057, 374] on button "Close" at bounding box center [1049, 370] width 23 height 23
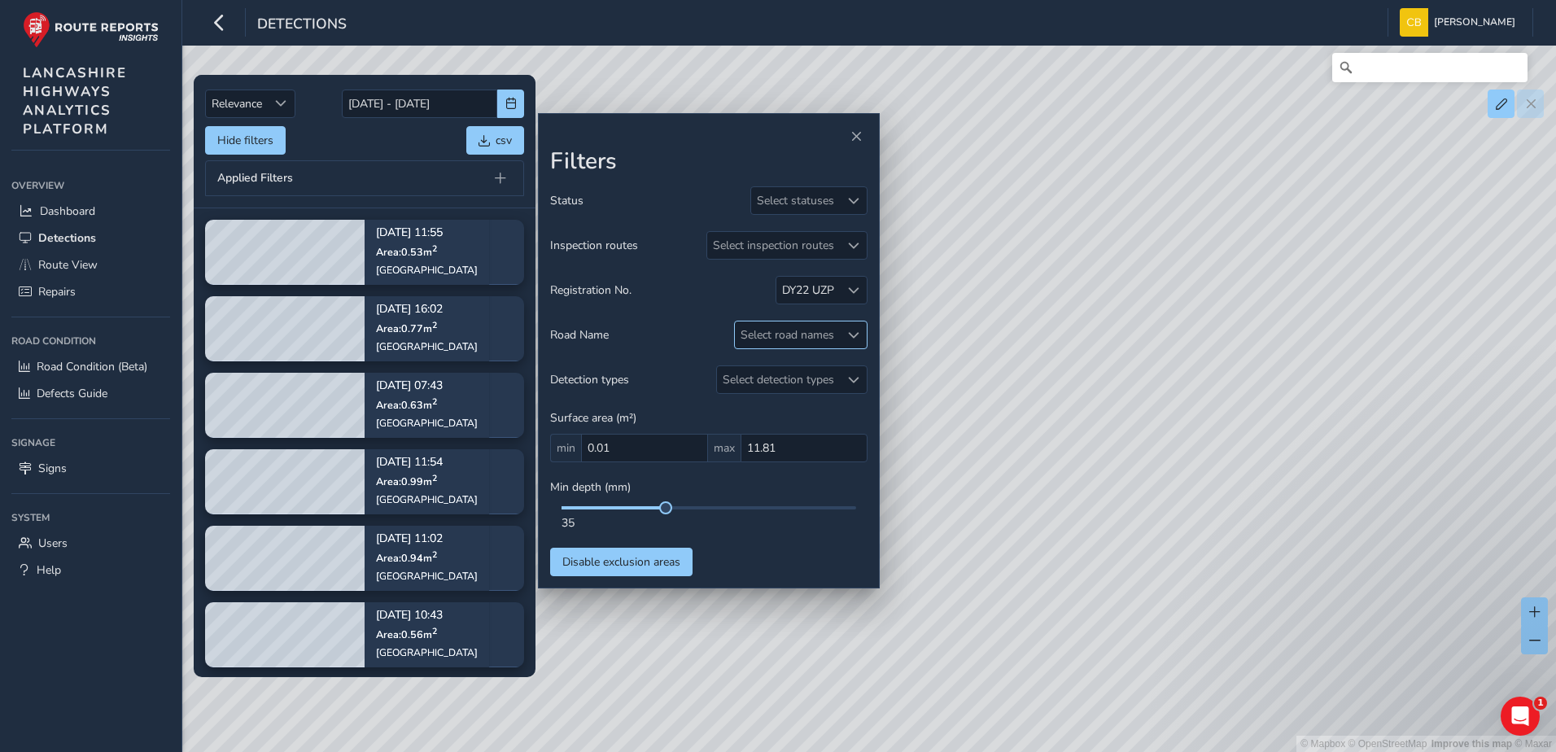
click at [811, 339] on div "Select road names" at bounding box center [787, 334] width 105 height 27
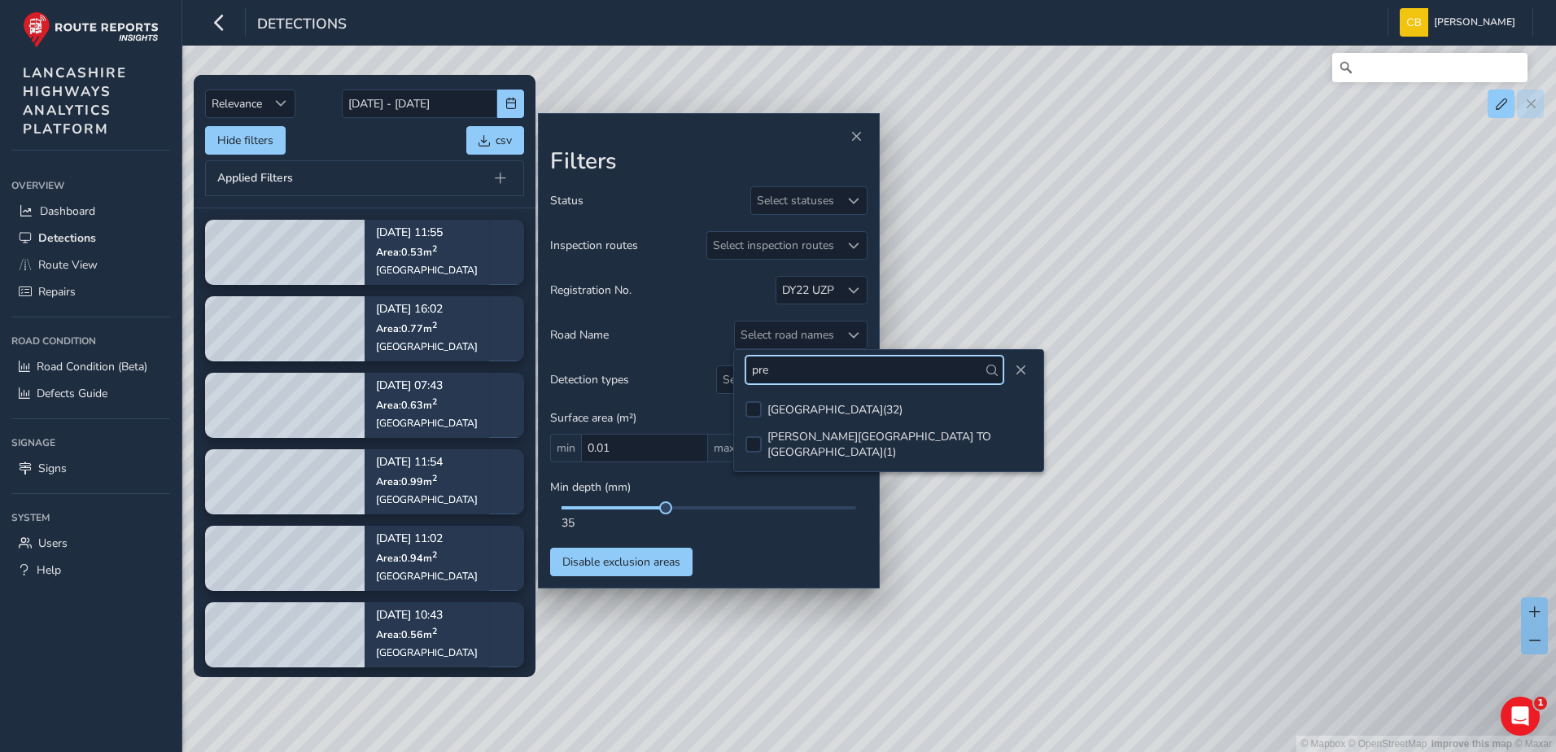
drag, startPoint x: 807, startPoint y: 360, endPoint x: 710, endPoint y: 358, distance: 96.0
click at [710, 358] on body "Detections [PERSON_NAME] Bonage Colour Scheme: Dark Dim Light Logout Relevance …" at bounding box center [778, 376] width 1556 height 752
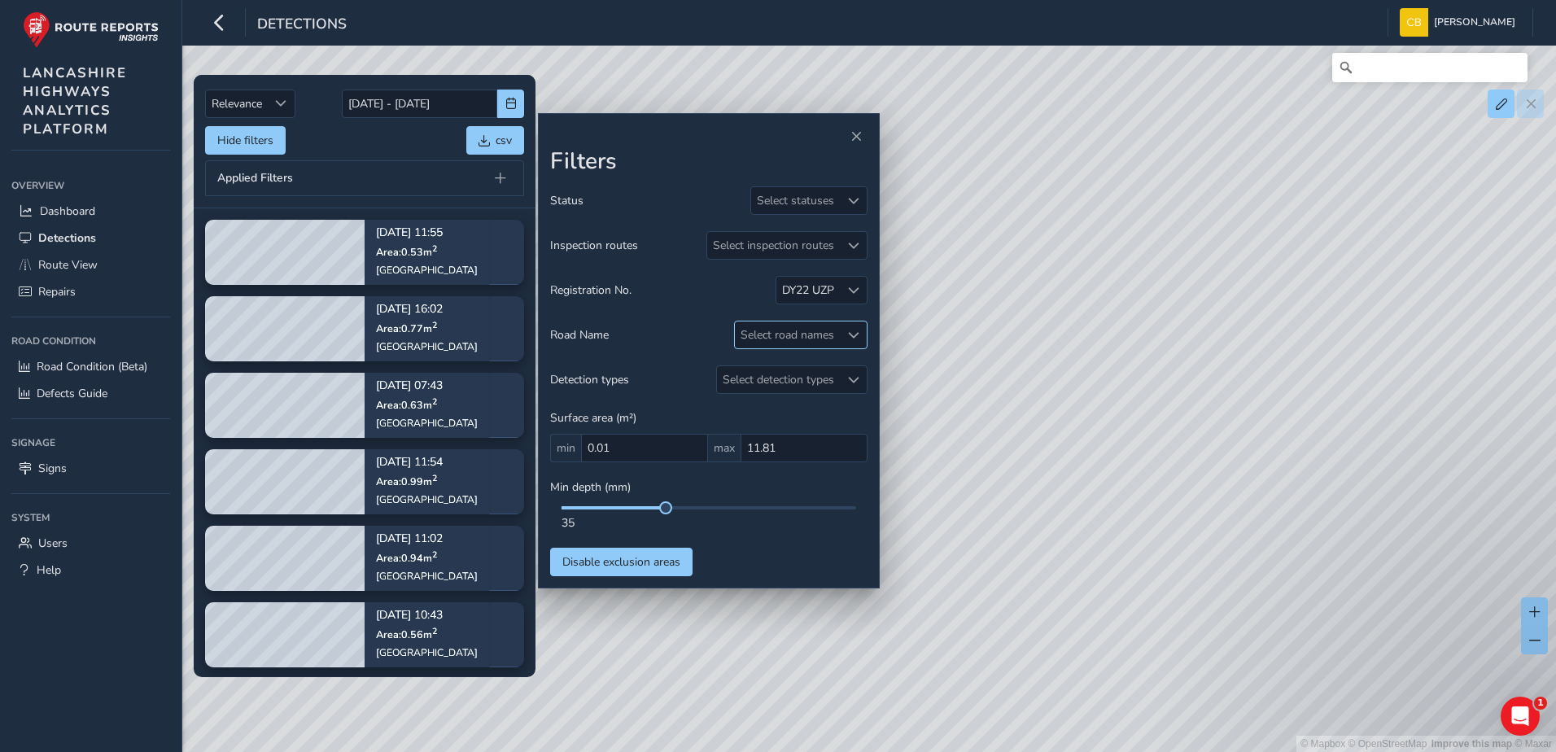
click at [785, 337] on div "Select road names" at bounding box center [787, 334] width 105 height 27
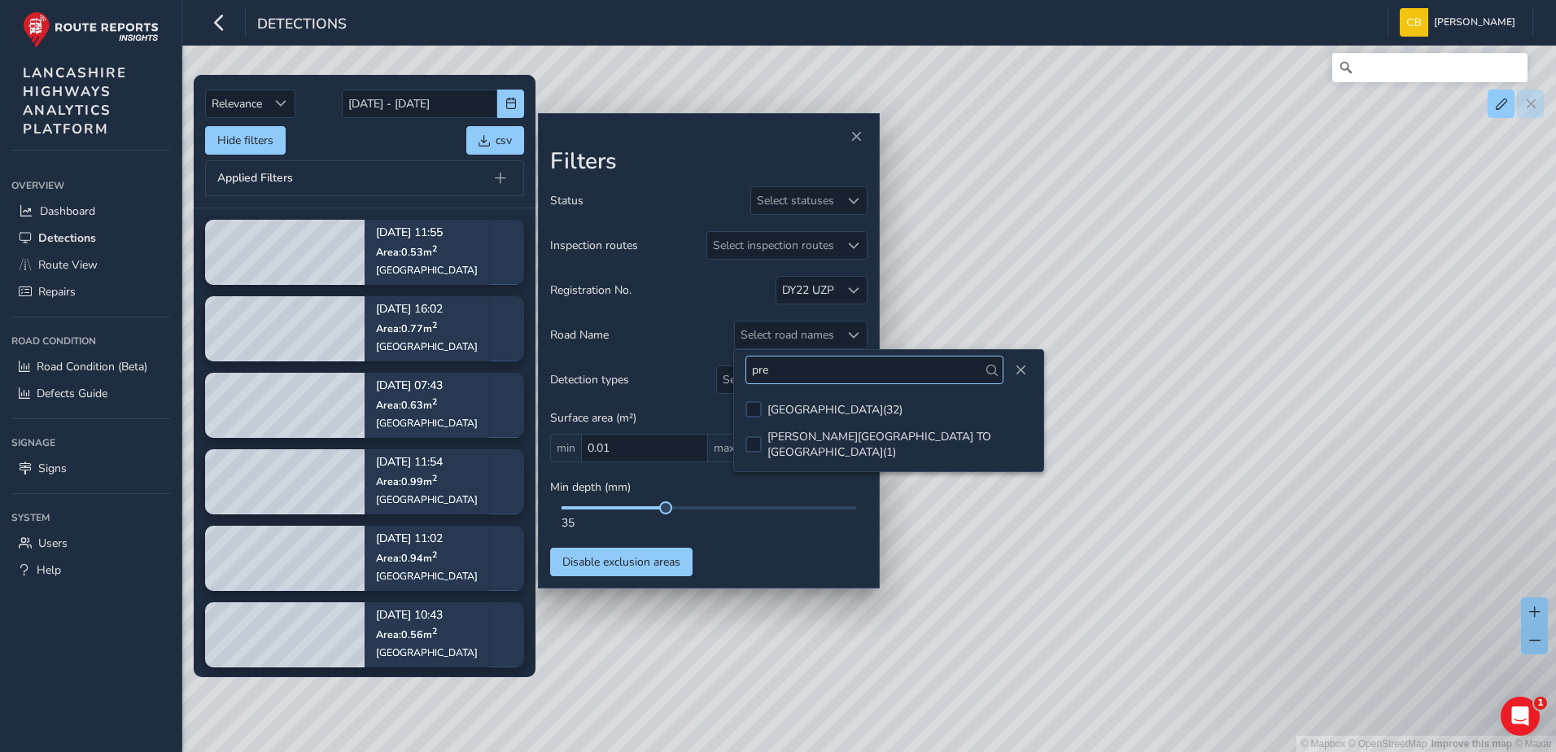
drag, startPoint x: 785, startPoint y: 378, endPoint x: 750, endPoint y: 378, distance: 35.0
click at [750, 378] on input "pre" at bounding box center [874, 370] width 258 height 28
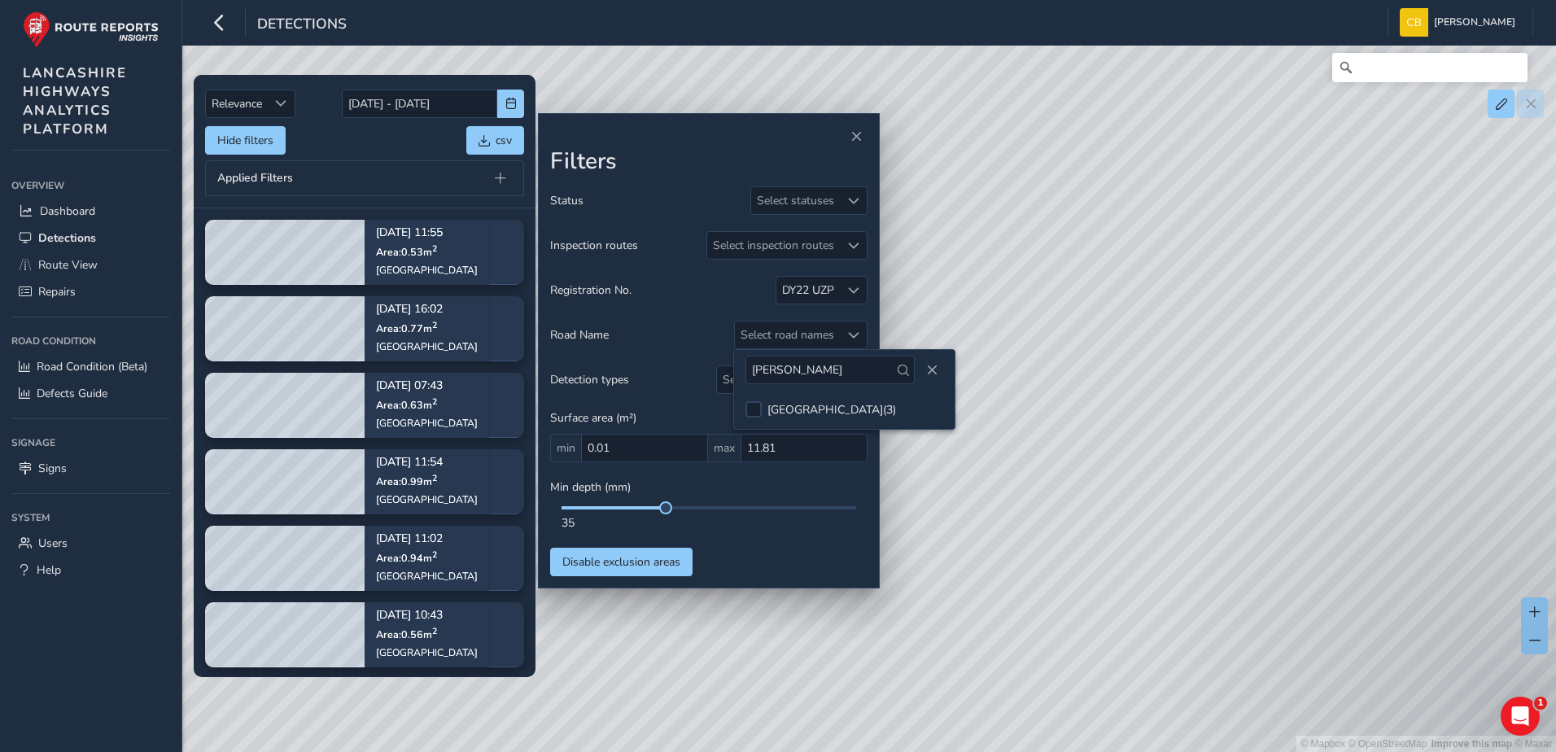
type input "[PERSON_NAME]"
drag, startPoint x: 857, startPoint y: 371, endPoint x: 649, endPoint y: 371, distance: 207.5
click at [649, 371] on body "Detections [PERSON_NAME] Bonage Colour Scheme: Dark Dim Light Logout Relevance …" at bounding box center [778, 376] width 1556 height 752
click at [787, 326] on div "Select road names" at bounding box center [787, 334] width 105 height 27
drag, startPoint x: 789, startPoint y: 373, endPoint x: 741, endPoint y: 382, distance: 48.8
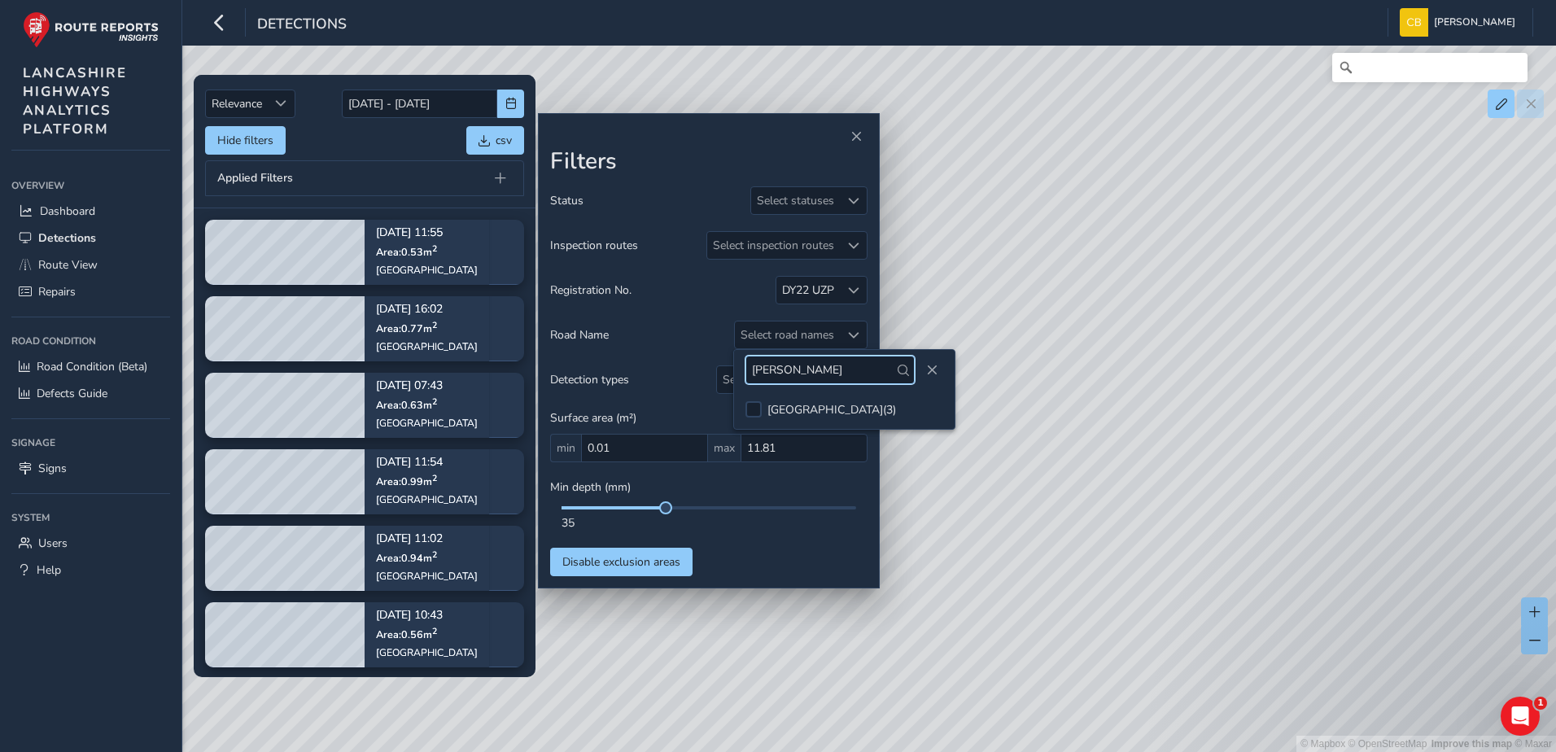
click at [741, 382] on div "[PERSON_NAME]" at bounding box center [844, 370] width 221 height 40
type input "parlia"
click at [360, 145] on div "Hide filters csv" at bounding box center [364, 140] width 319 height 28
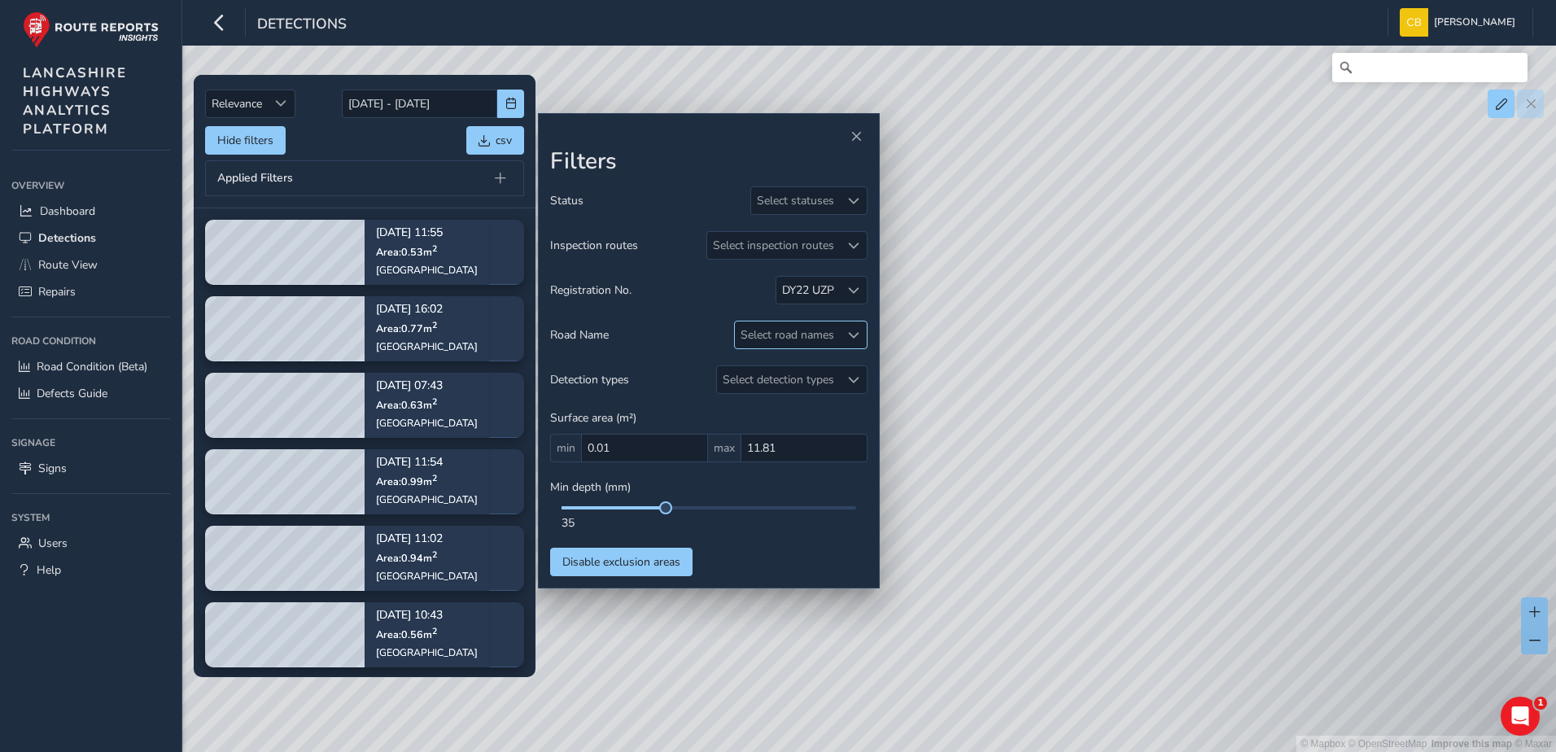
click at [823, 335] on div "Select road names" at bounding box center [787, 334] width 105 height 27
drag, startPoint x: 790, startPoint y: 369, endPoint x: 713, endPoint y: 375, distance: 77.6
click at [713, 375] on body "Detections [PERSON_NAME] Bonage Colour Scheme: Dark Dim Light Logout Relevance …" at bounding box center [778, 376] width 1556 height 752
click at [811, 341] on div "Select road names" at bounding box center [787, 334] width 105 height 27
drag, startPoint x: 807, startPoint y: 361, endPoint x: 754, endPoint y: 374, distance: 55.3
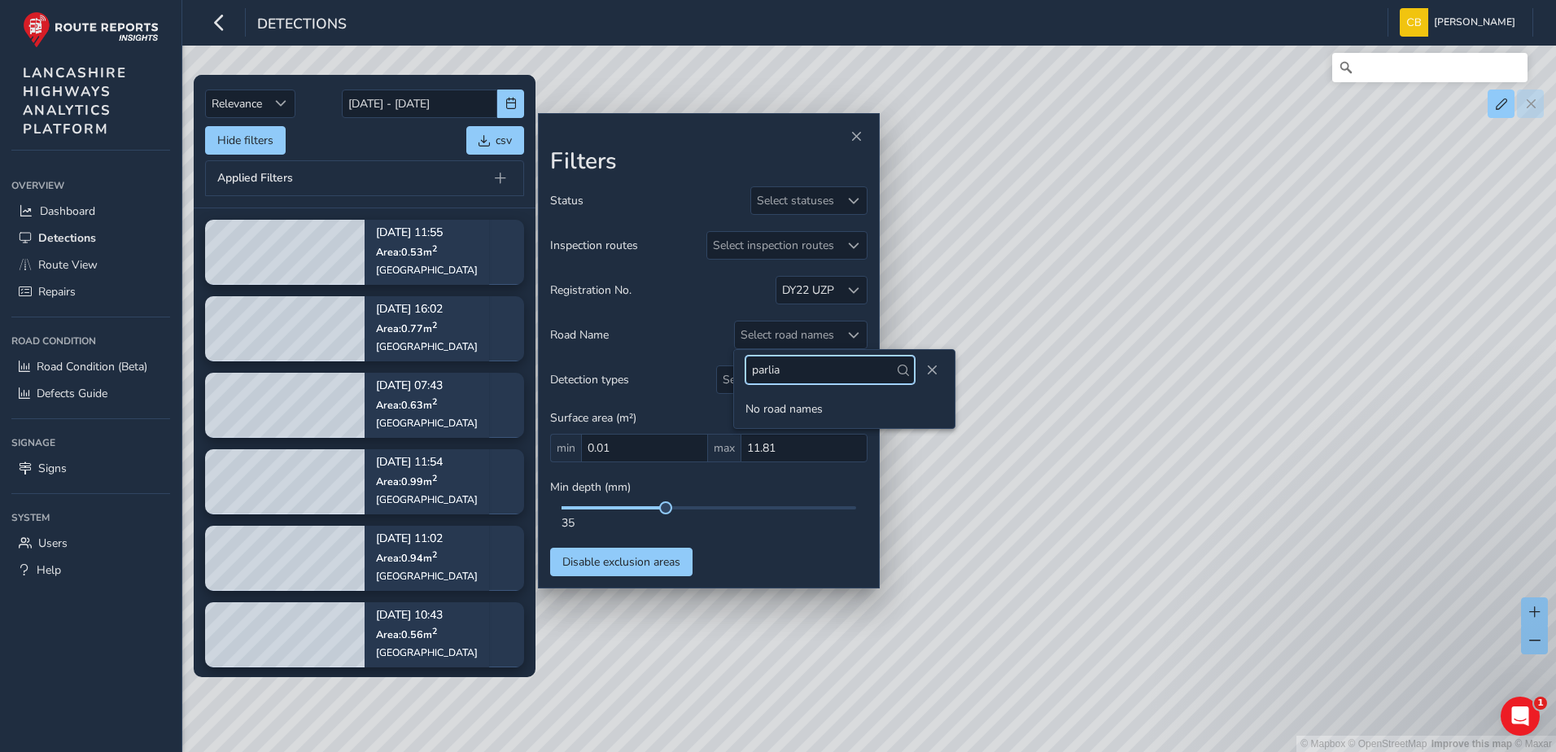
click at [754, 374] on input "parlia" at bounding box center [829, 370] width 169 height 28
type input "[GEOGRAPHIC_DATA]"
click at [926, 365] on span "Close" at bounding box center [931, 370] width 11 height 11
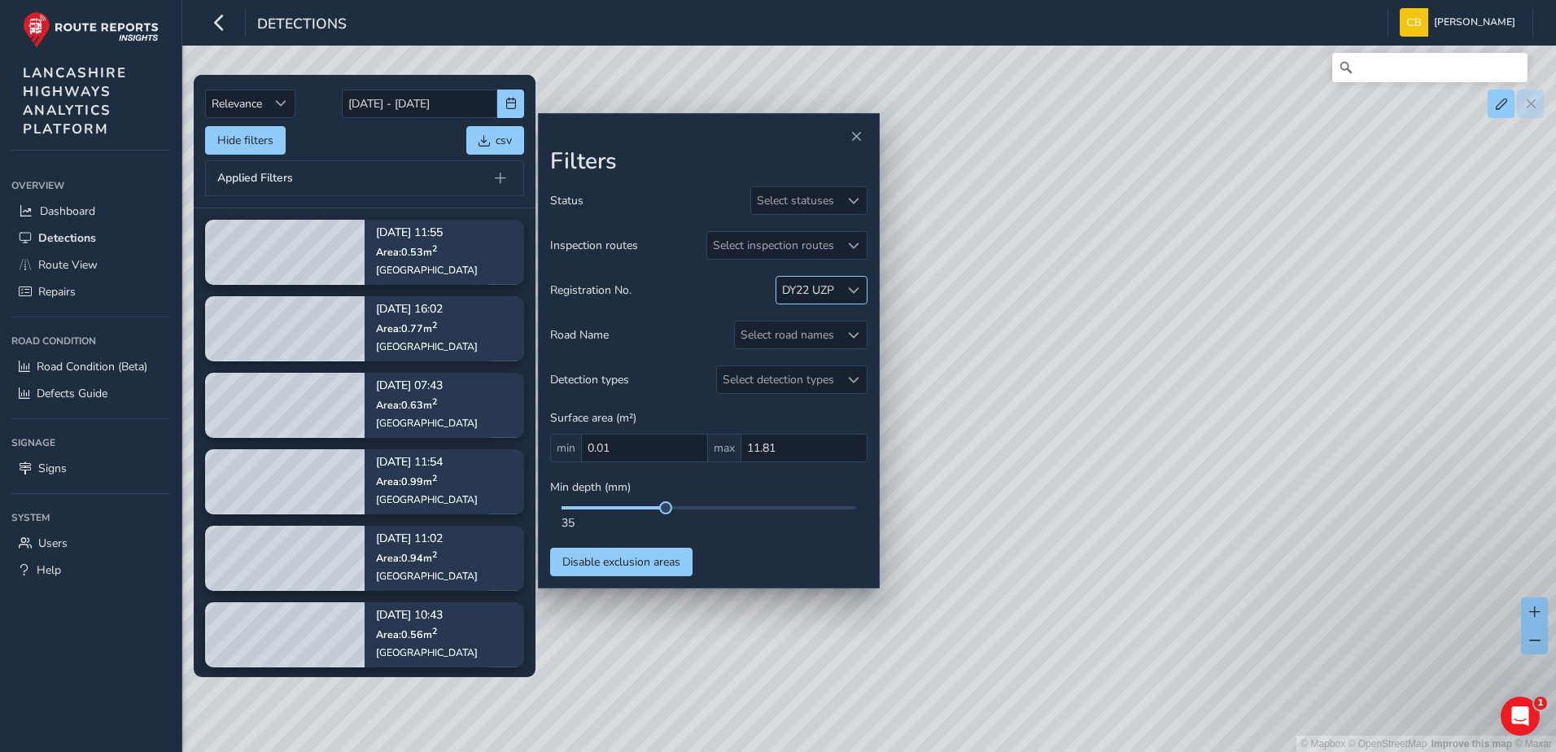
click at [857, 291] on span at bounding box center [853, 290] width 11 height 11
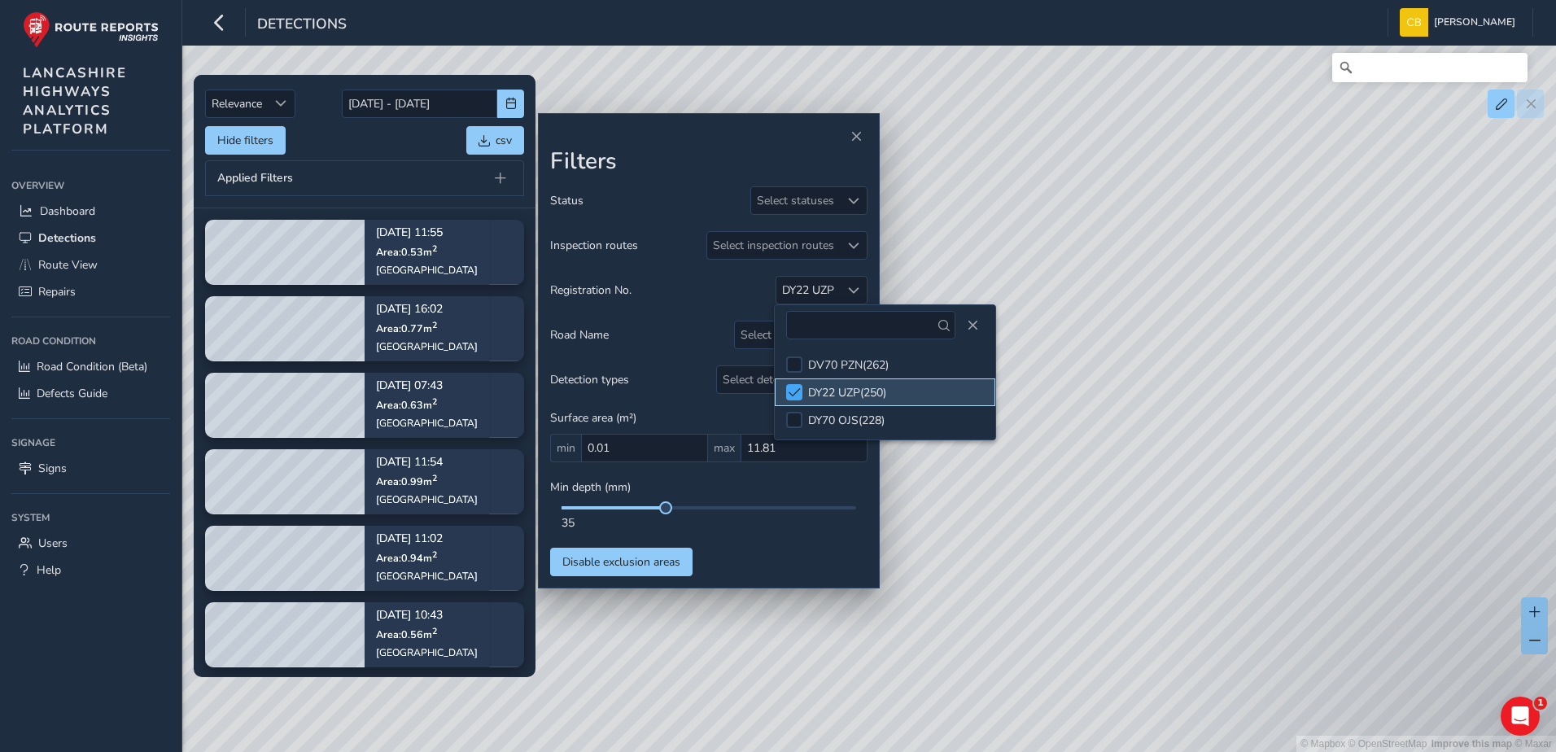
click at [802, 389] on div at bounding box center [794, 392] width 16 height 16
click at [967, 327] on span "Close" at bounding box center [972, 325] width 11 height 11
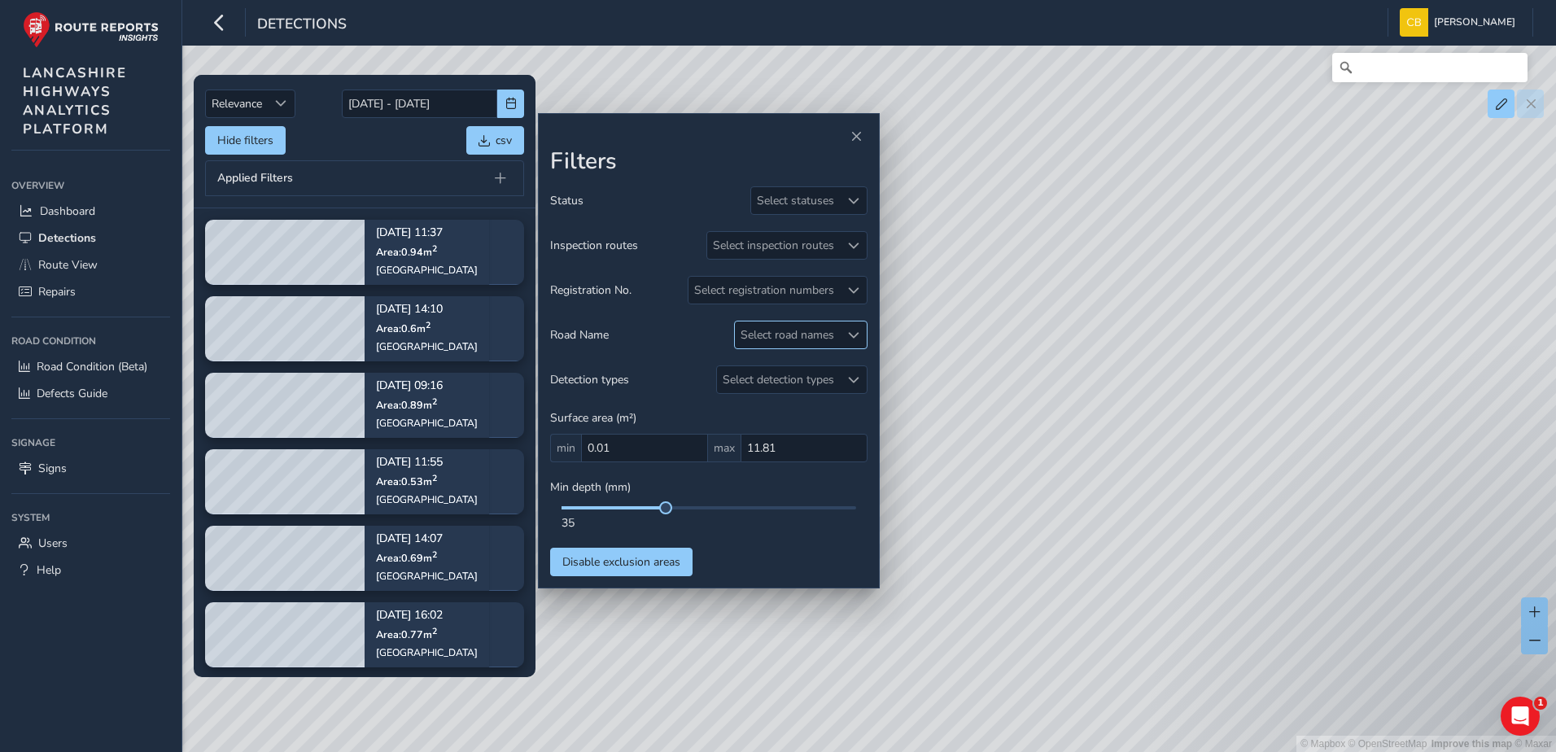
click at [807, 331] on div "Select road names" at bounding box center [787, 334] width 105 height 27
click at [828, 374] on input "[GEOGRAPHIC_DATA]" at bounding box center [829, 370] width 169 height 28
click at [356, 151] on div "Hide filters csv" at bounding box center [364, 140] width 319 height 28
click at [833, 298] on div "Select registration numbers" at bounding box center [764, 290] width 151 height 27
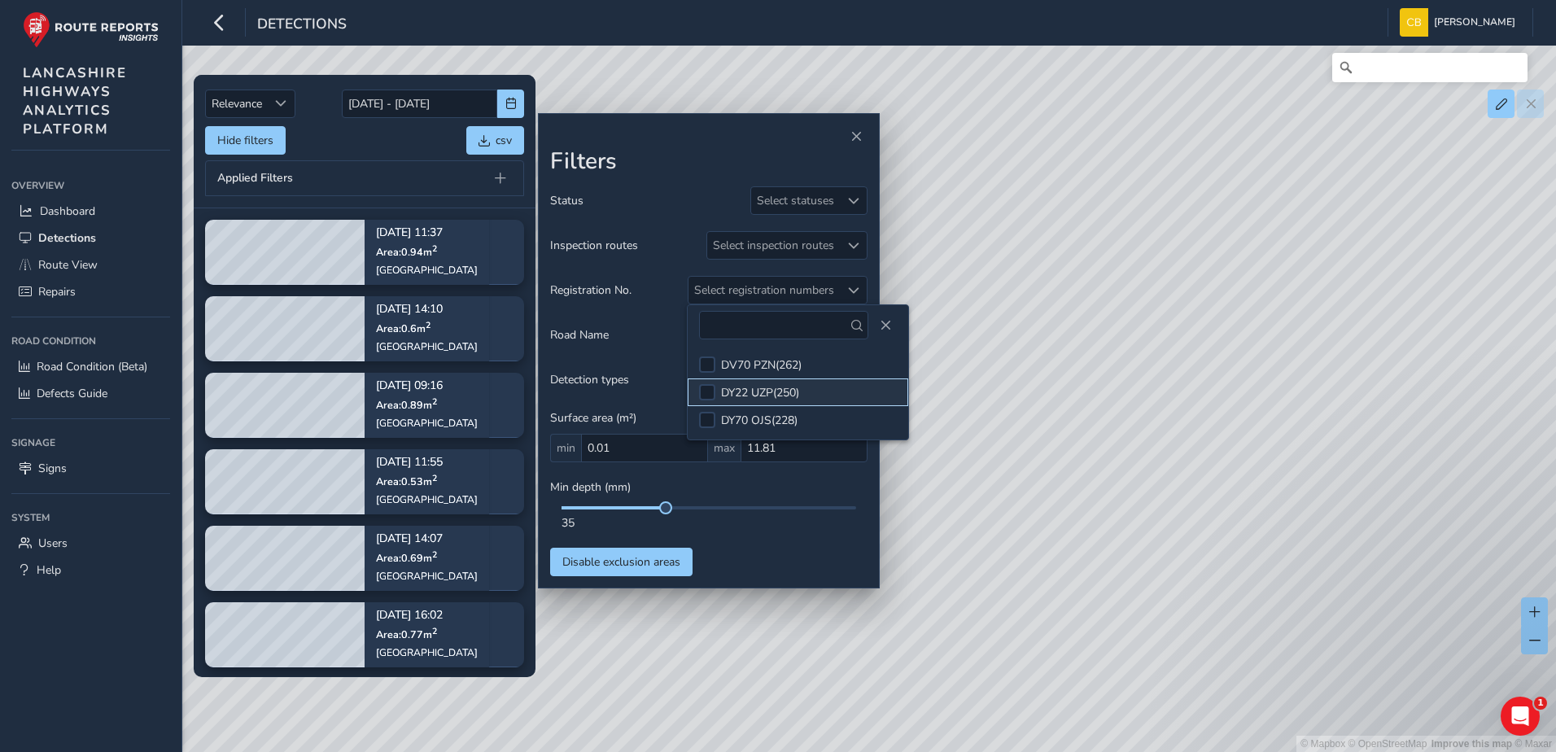
click at [767, 389] on div "DY22 UZP ( 250 )" at bounding box center [760, 392] width 78 height 15
click at [874, 323] on button "Close" at bounding box center [885, 325] width 23 height 23
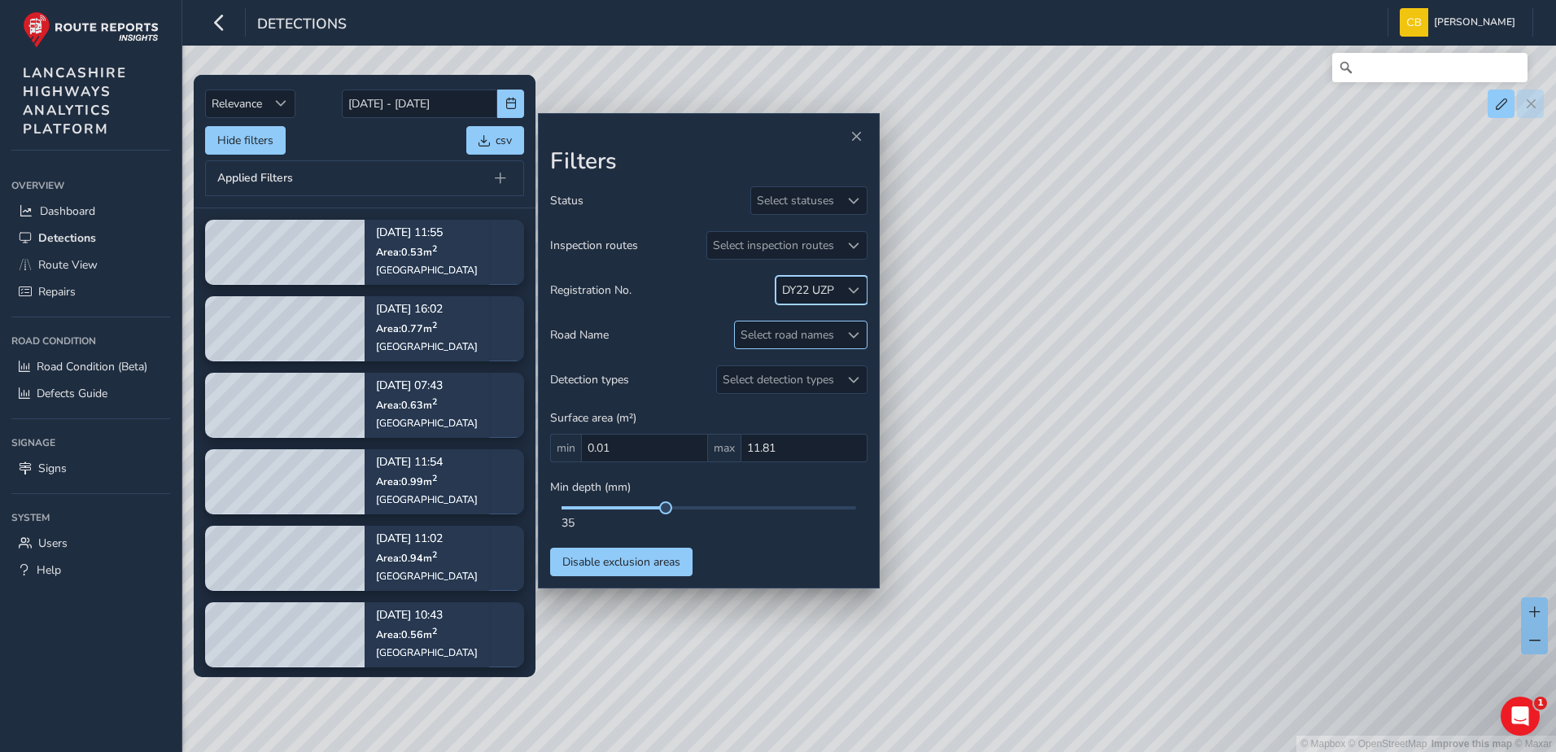
click at [847, 324] on div at bounding box center [853, 334] width 27 height 27
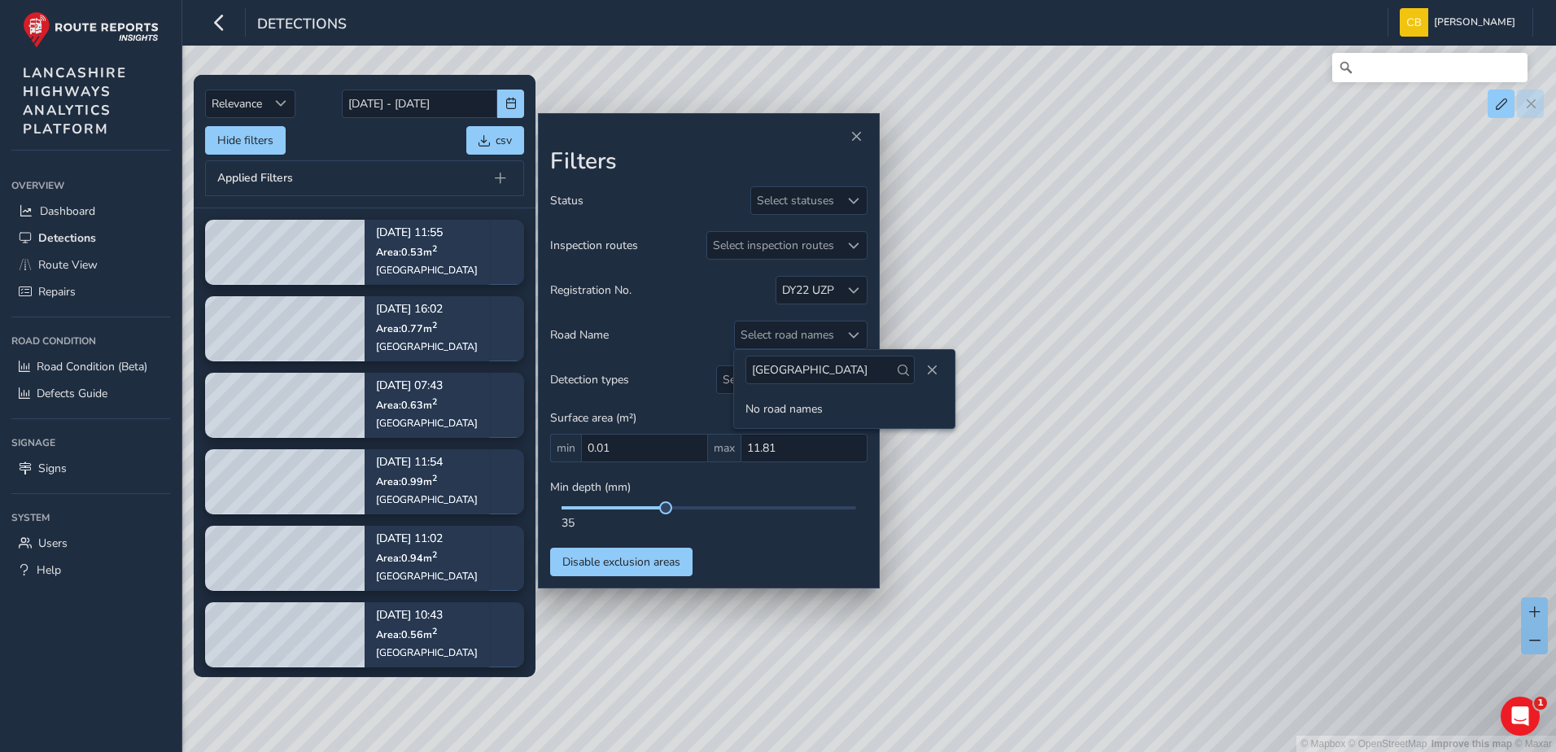
drag, startPoint x: 833, startPoint y: 365, endPoint x: 697, endPoint y: 372, distance: 136.1
click at [697, 372] on body "Detections [PERSON_NAME] Bonage Colour Scheme: Dark Dim Light Logout Relevance …" at bounding box center [778, 376] width 1556 height 752
click at [796, 334] on div "Select road names" at bounding box center [787, 334] width 105 height 27
drag, startPoint x: 816, startPoint y: 369, endPoint x: 740, endPoint y: 369, distance: 76.5
click at [740, 369] on div "[GEOGRAPHIC_DATA]" at bounding box center [844, 370] width 221 height 40
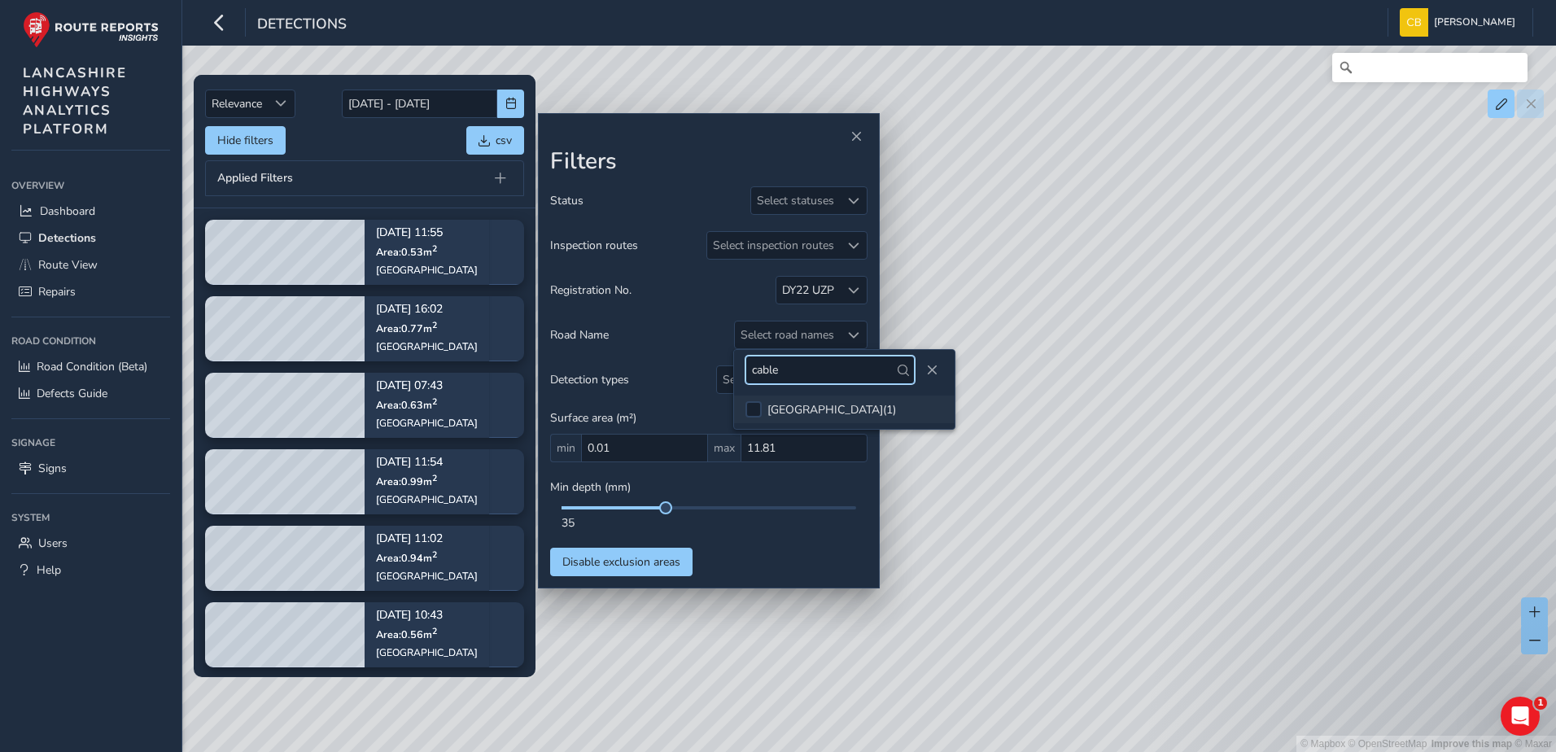
type input "cable"
click at [783, 409] on div "CABLE STREET ( 1 )" at bounding box center [831, 409] width 129 height 15
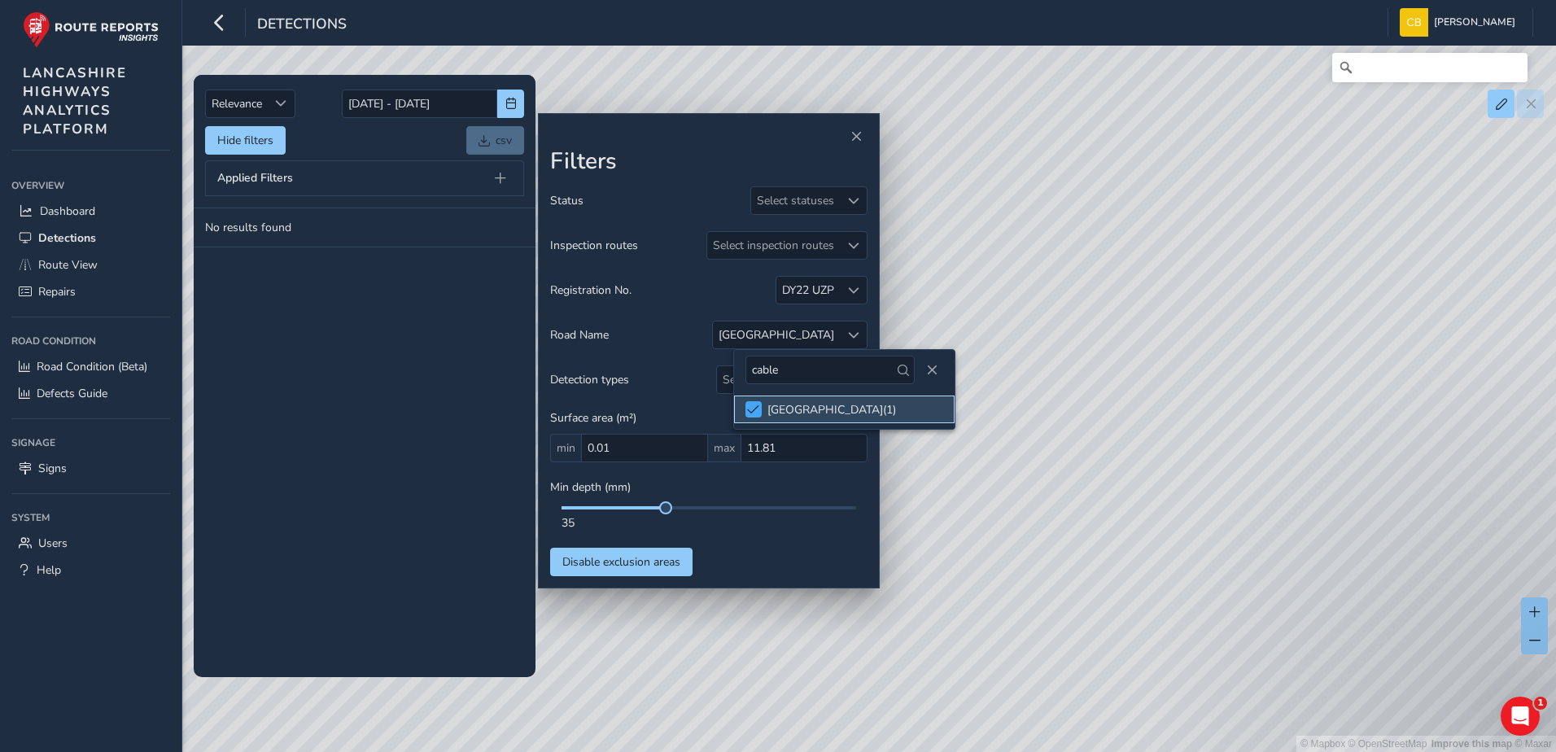
click at [756, 404] on span at bounding box center [753, 409] width 12 height 11
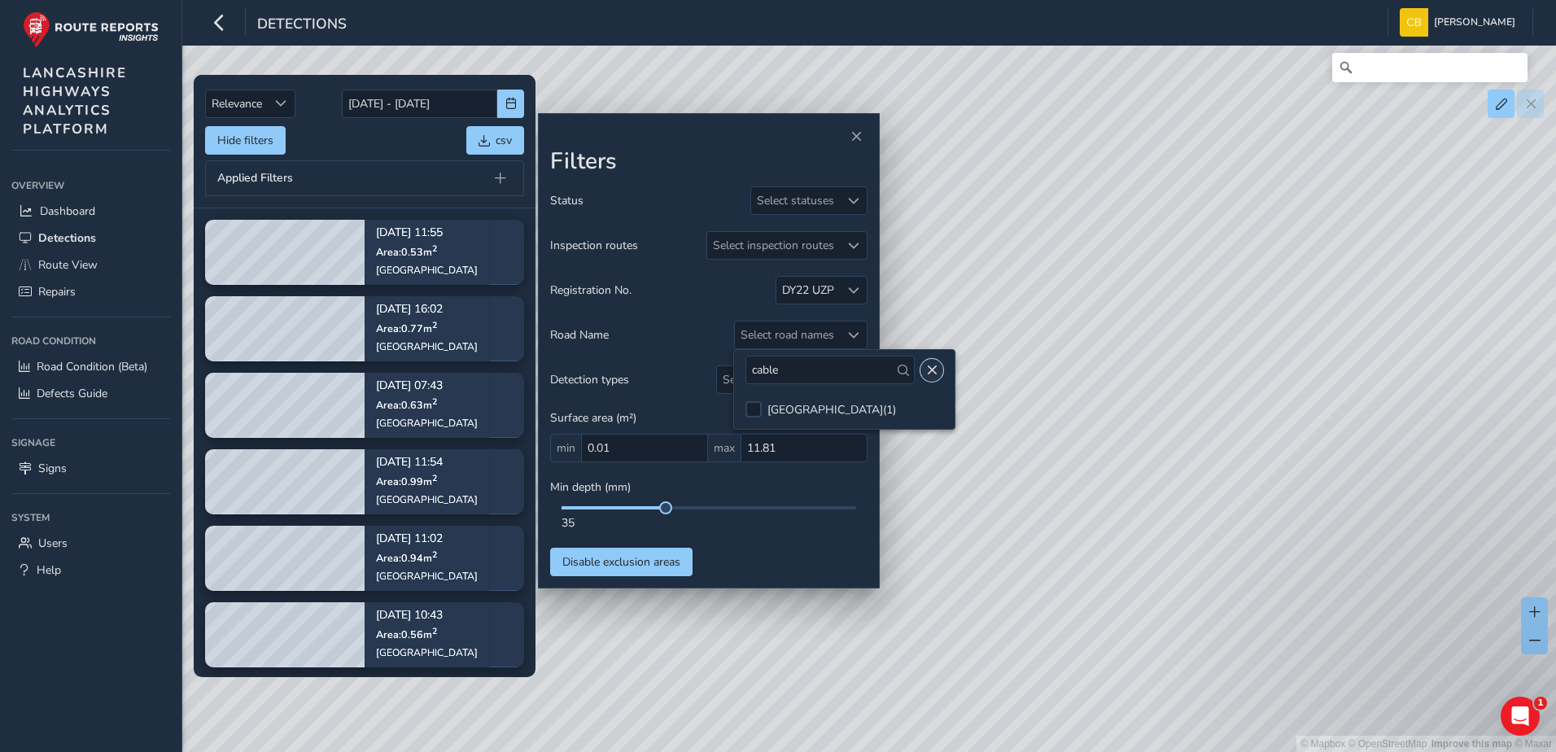
click at [926, 370] on span "Close" at bounding box center [931, 370] width 11 height 11
click at [808, 331] on div "Select road names" at bounding box center [787, 334] width 105 height 27
drag, startPoint x: 796, startPoint y: 369, endPoint x: 702, endPoint y: 368, distance: 93.6
click at [702, 368] on body "Detections [PERSON_NAME] Bonage Colour Scheme: Dark Dim Light Logout Relevance …" at bounding box center [778, 376] width 1556 height 752
click at [798, 347] on div "Select road names" at bounding box center [787, 334] width 105 height 27
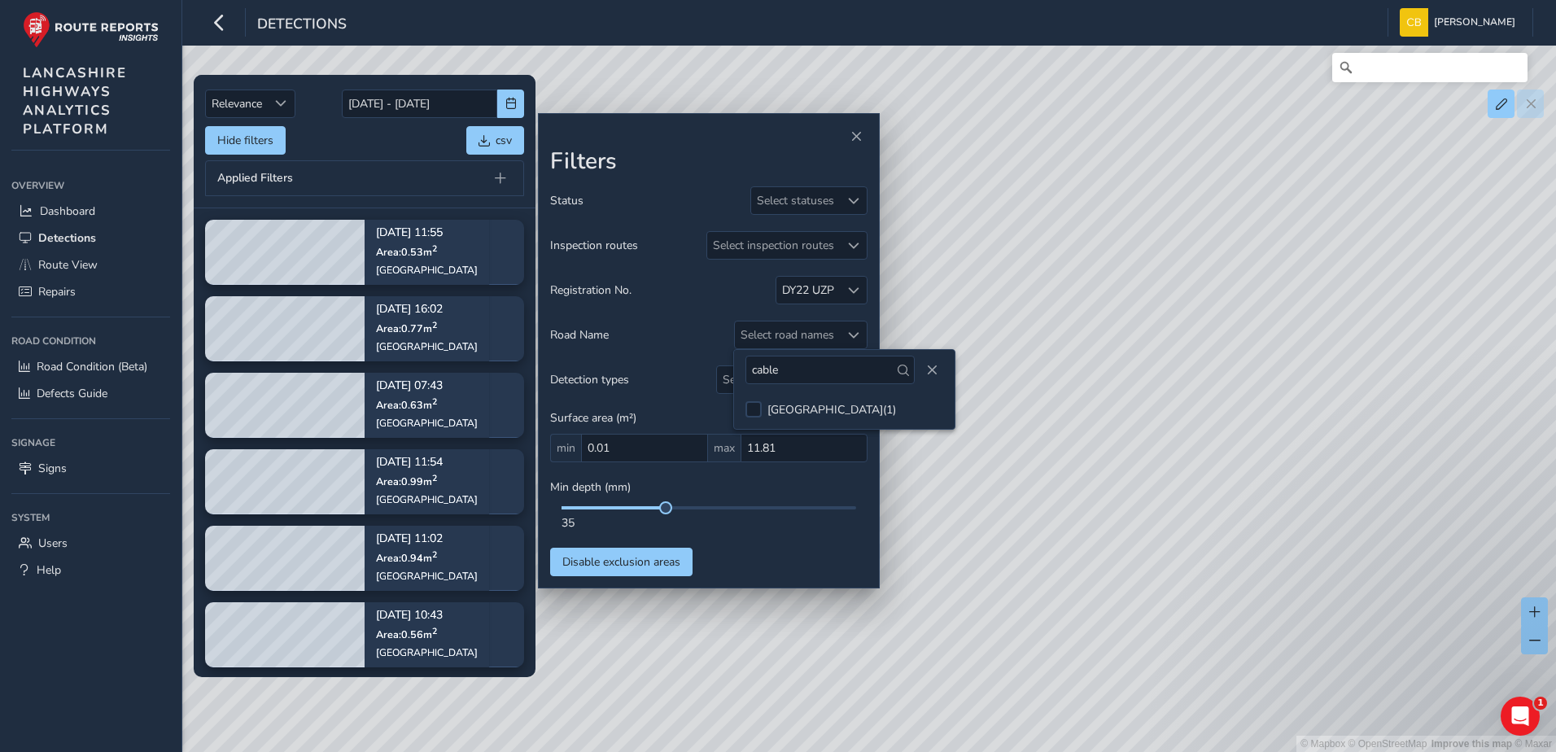
drag, startPoint x: 785, startPoint y: 375, endPoint x: 737, endPoint y: 374, distance: 47.2
click at [737, 374] on div "cable" at bounding box center [844, 370] width 221 height 40
type input "[GEOGRAPHIC_DATA]"
click at [927, 372] on button "Close" at bounding box center [931, 370] width 23 height 23
click at [401, 192] on div "Applied Filters" at bounding box center [364, 178] width 319 height 36
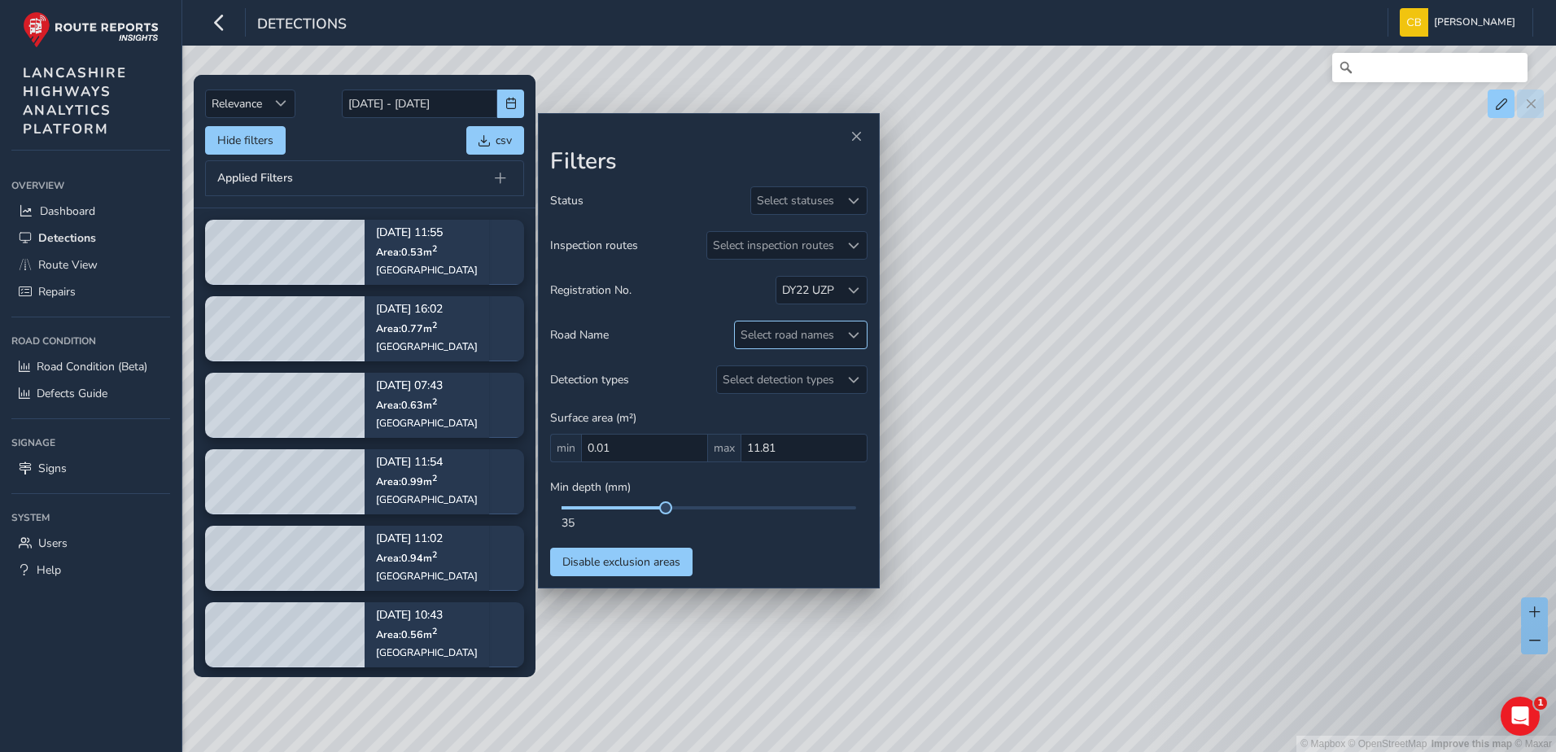
click at [823, 332] on div "Select road names" at bounding box center [787, 334] width 105 height 27
drag, startPoint x: 812, startPoint y: 370, endPoint x: 645, endPoint y: 373, distance: 167.7
click at [645, 373] on body "Detections [PERSON_NAME] Bonage Colour Scheme: Dark Dim Light Logout Relevance …" at bounding box center [778, 376] width 1556 height 752
click at [802, 335] on div "Select road names" at bounding box center [787, 334] width 105 height 27
drag, startPoint x: 814, startPoint y: 368, endPoint x: 709, endPoint y: 368, distance: 105.0
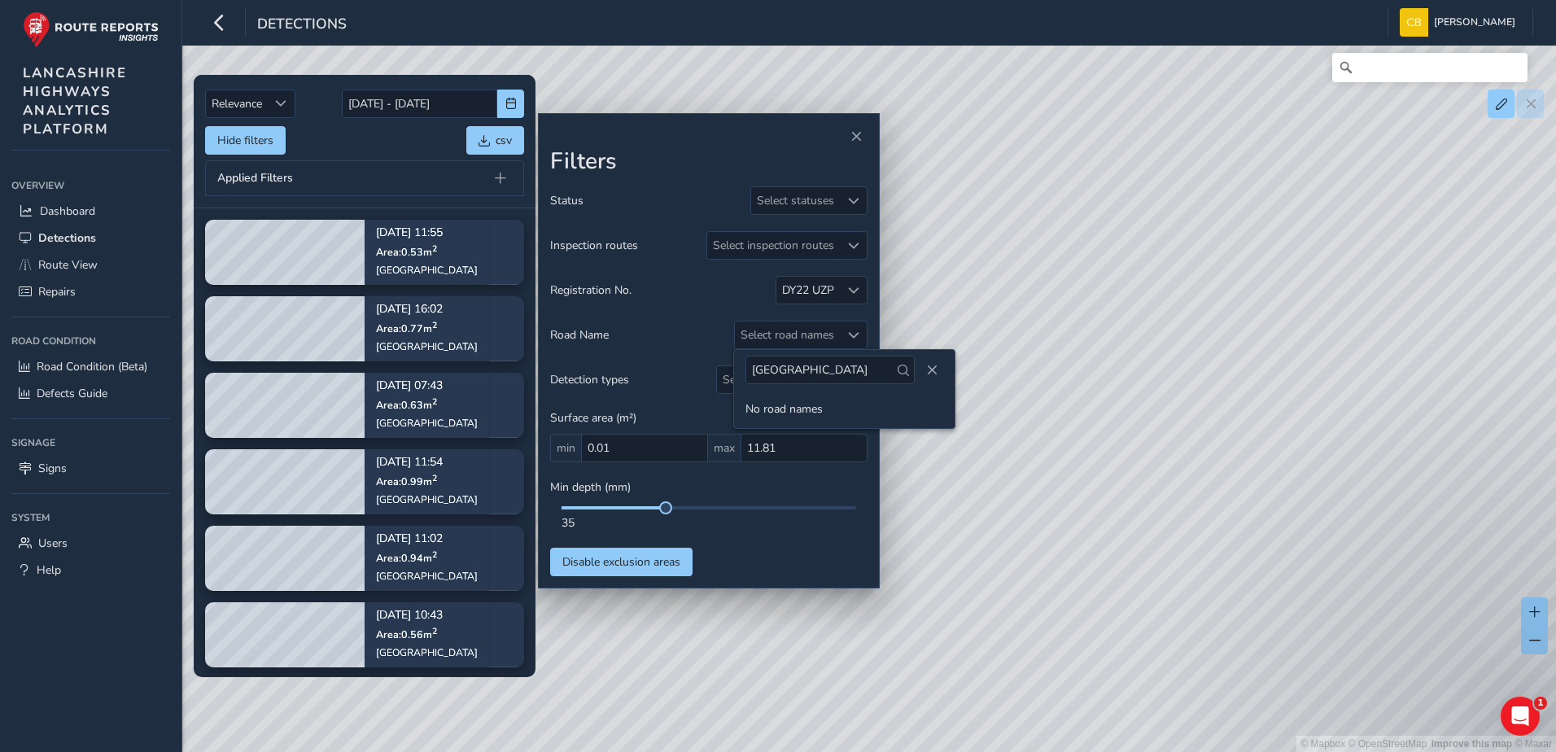
click at [709, 368] on body "Detections [PERSON_NAME] Bonage Colour Scheme: Dark Dim Light Logout Relevance …" at bounding box center [778, 376] width 1556 height 752
click at [798, 332] on div "Select road names" at bounding box center [787, 334] width 105 height 27
drag, startPoint x: 816, startPoint y: 380, endPoint x: 747, endPoint y: 374, distance: 69.4
click at [747, 374] on input "[GEOGRAPHIC_DATA]" at bounding box center [829, 370] width 169 height 28
type input "great"
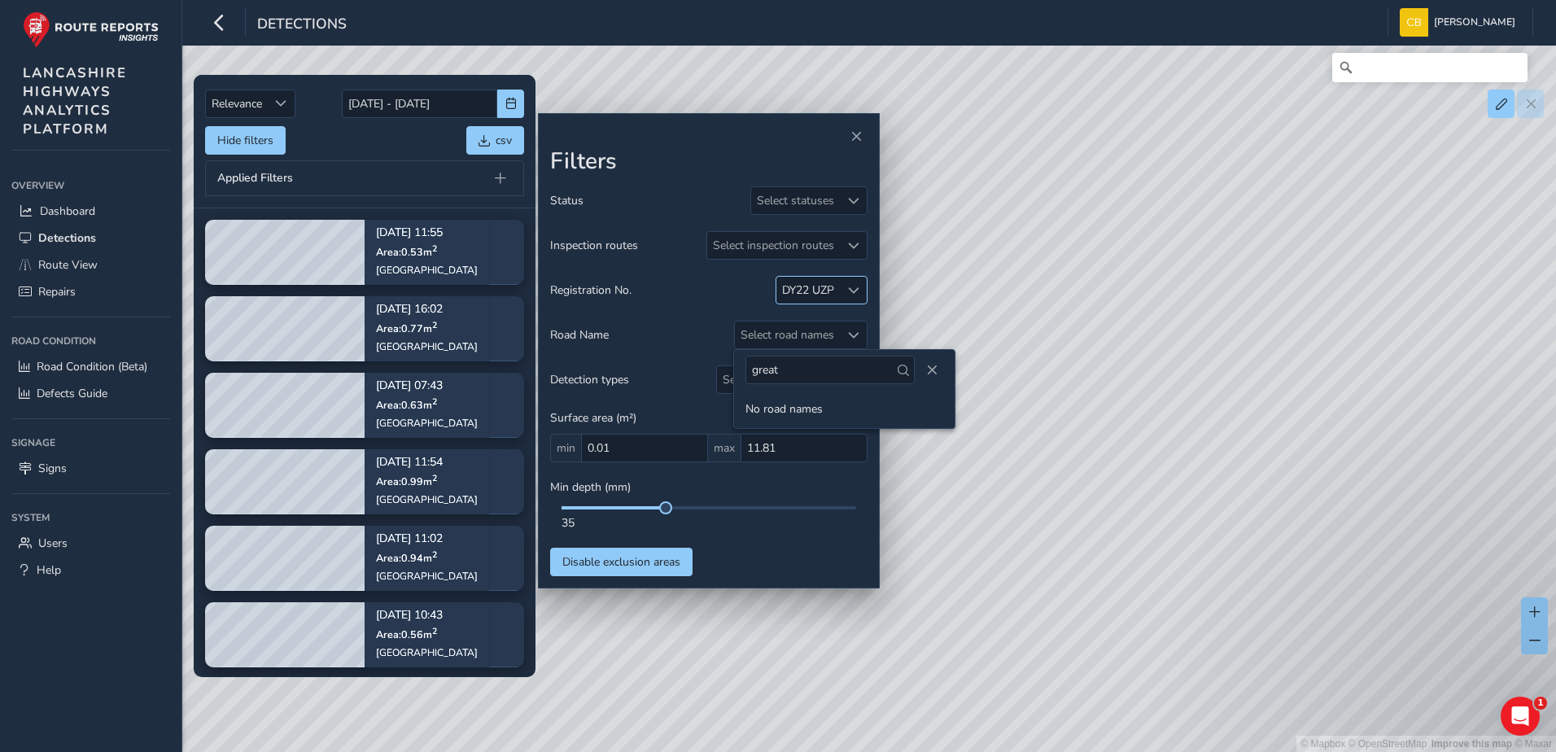
click at [861, 291] on div at bounding box center [853, 290] width 27 height 27
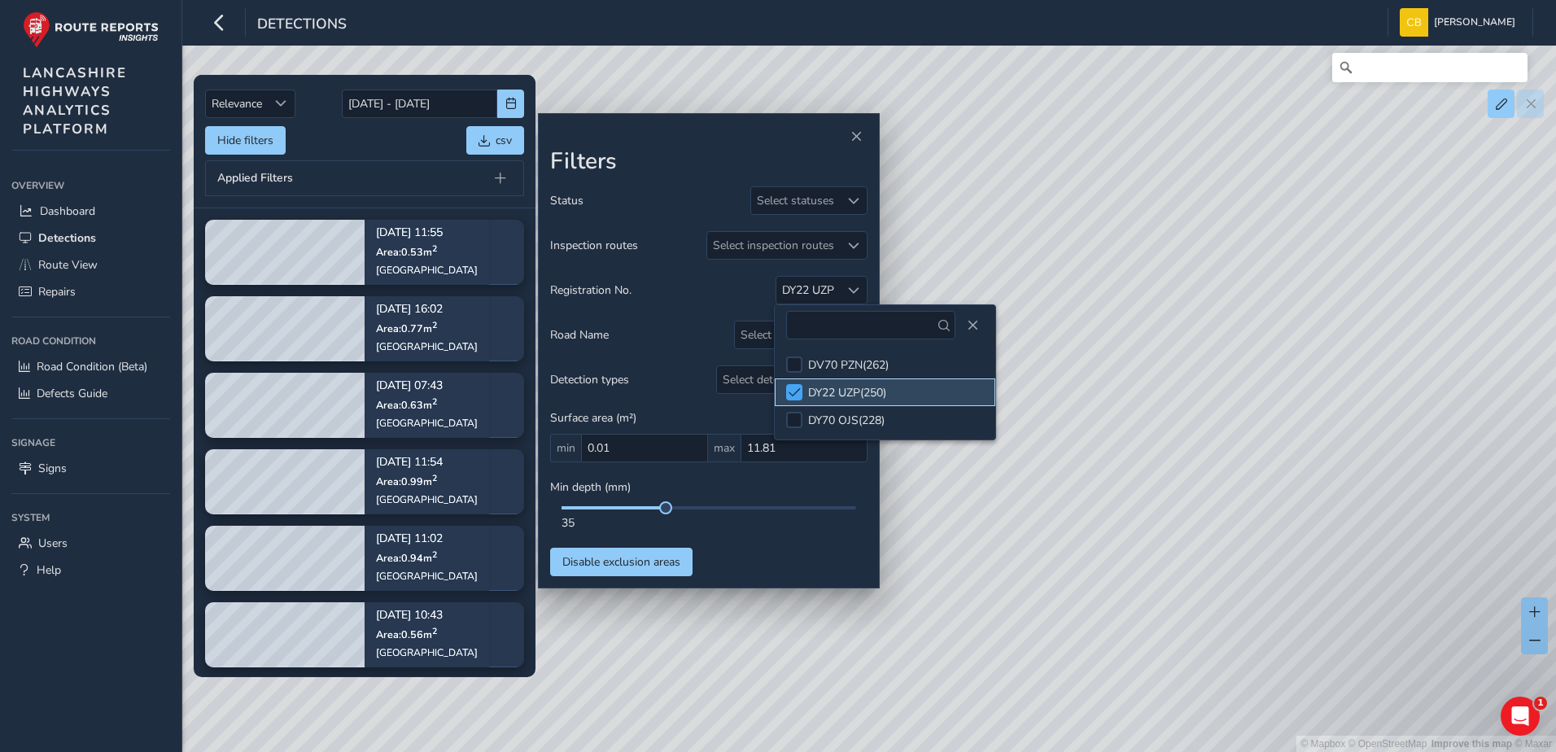
click at [789, 387] on span at bounding box center [795, 392] width 12 height 11
click at [961, 323] on button "Close" at bounding box center [972, 325] width 23 height 23
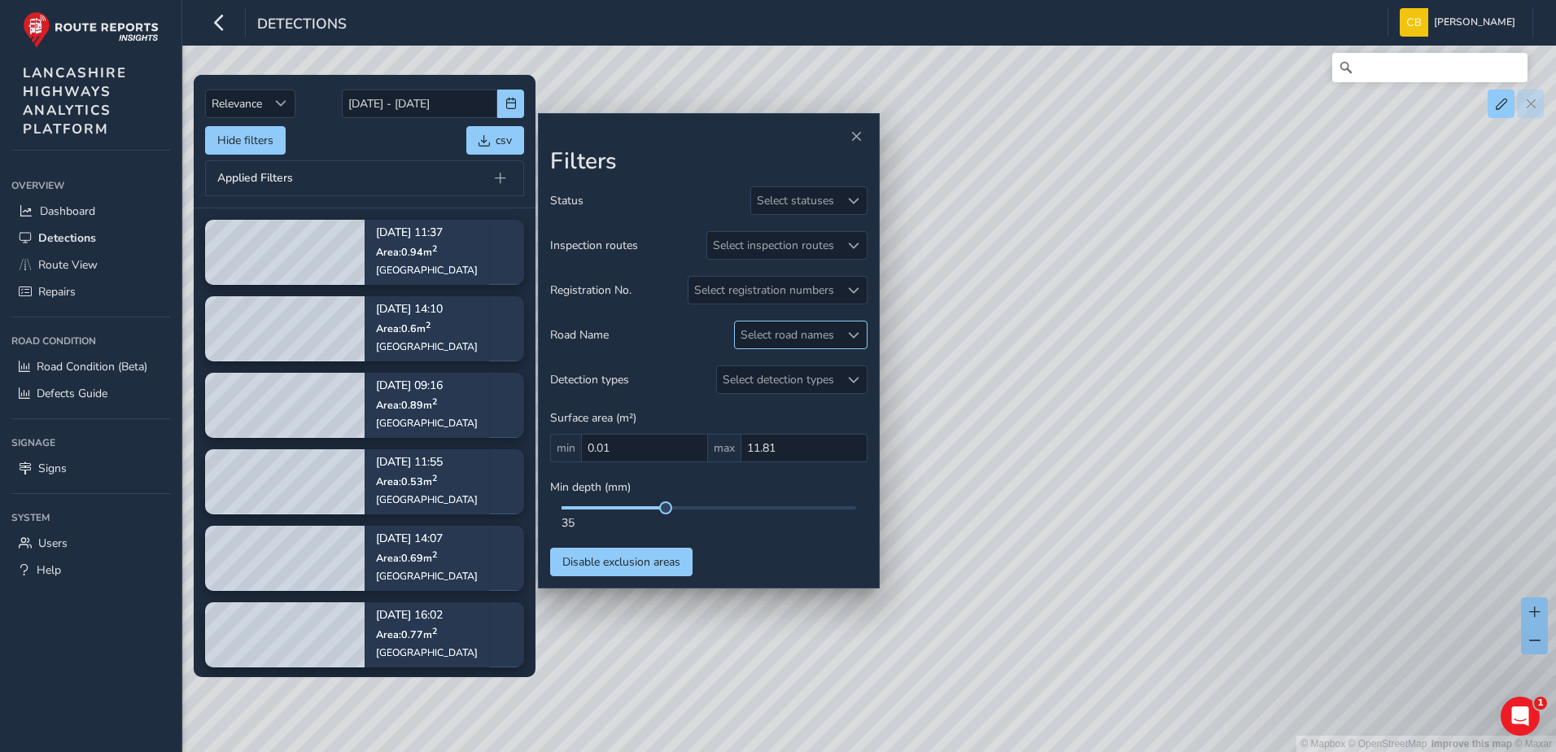
click at [823, 337] on div "Select road names" at bounding box center [787, 334] width 105 height 27
click at [810, 371] on input "great" at bounding box center [829, 370] width 169 height 28
drag, startPoint x: 786, startPoint y: 374, endPoint x: 742, endPoint y: 374, distance: 43.9
click at [742, 374] on div "great" at bounding box center [844, 370] width 221 height 40
type input "king"
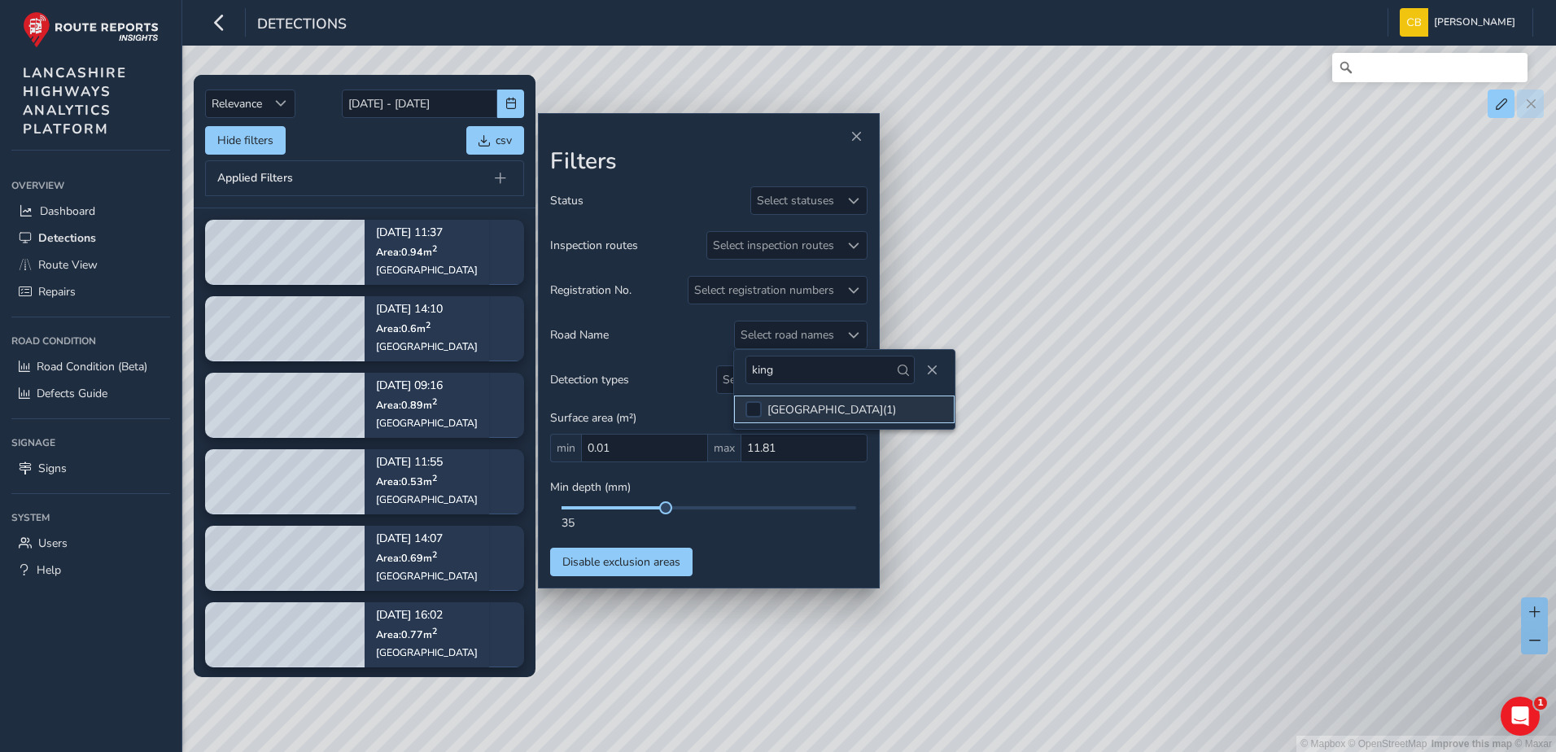
click at [781, 405] on div "[GEOGRAPHIC_DATA] ( 1 )" at bounding box center [831, 409] width 129 height 15
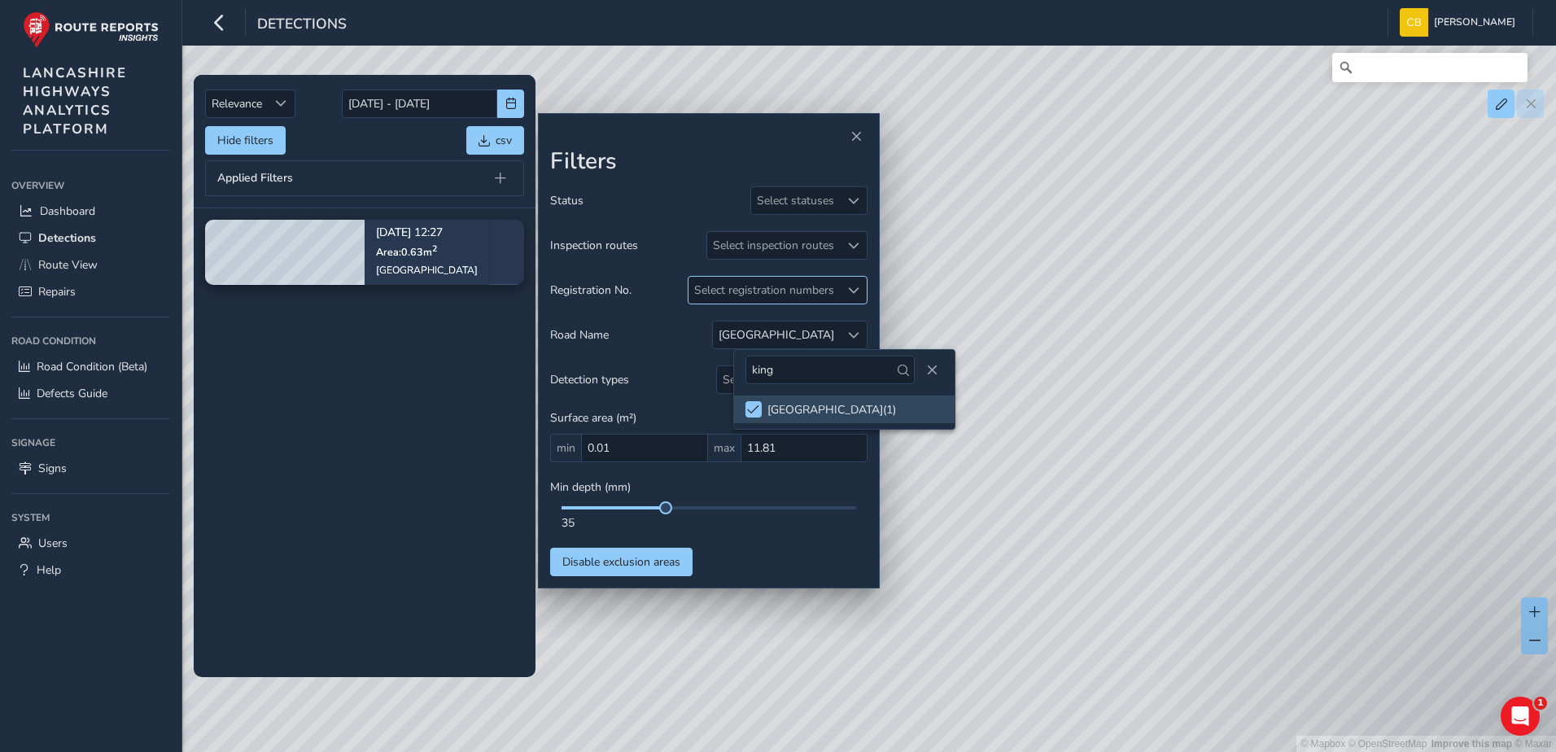
click at [856, 293] on span at bounding box center [853, 290] width 11 height 11
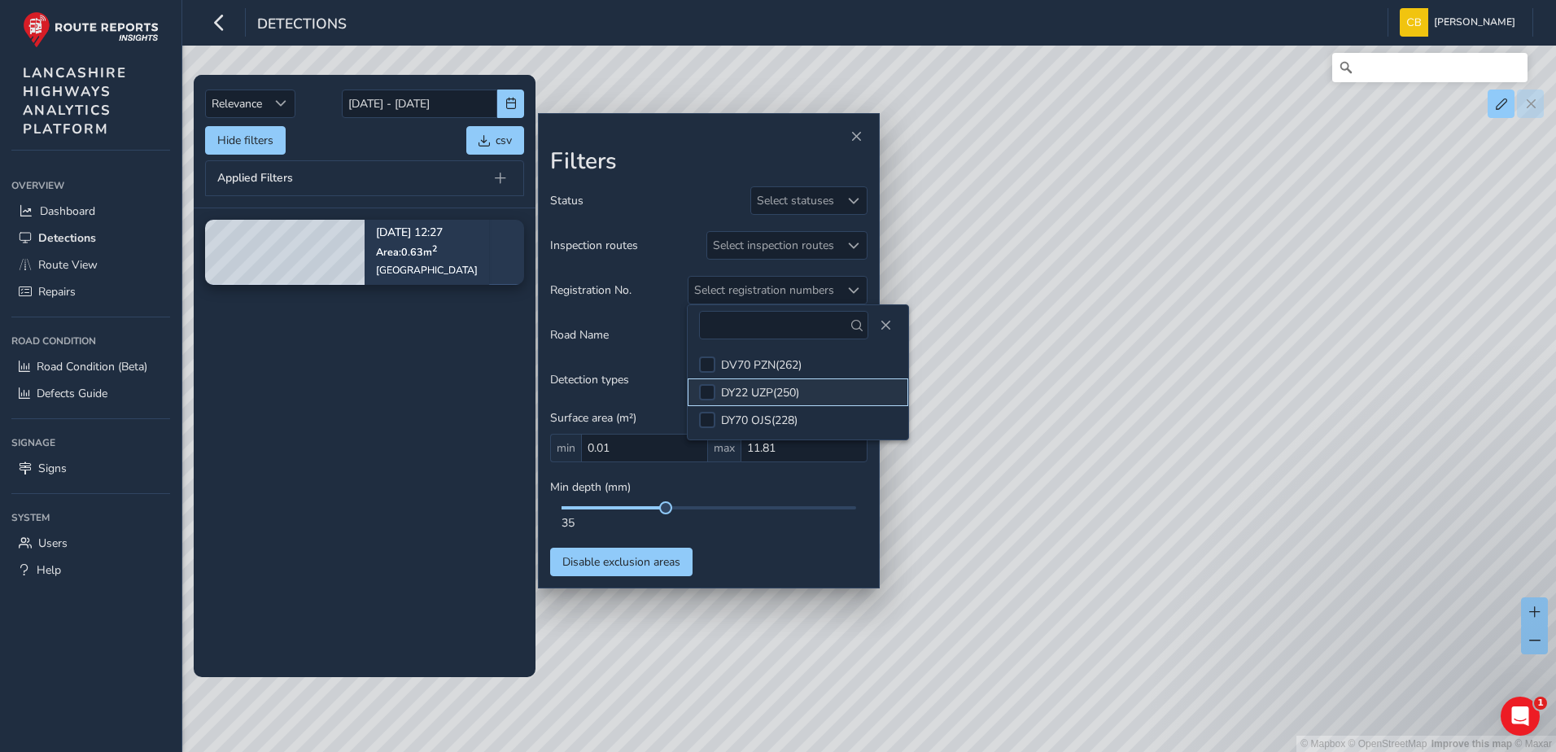
click at [766, 390] on div "DY22 UZP ( 250 )" at bounding box center [760, 392] width 78 height 15
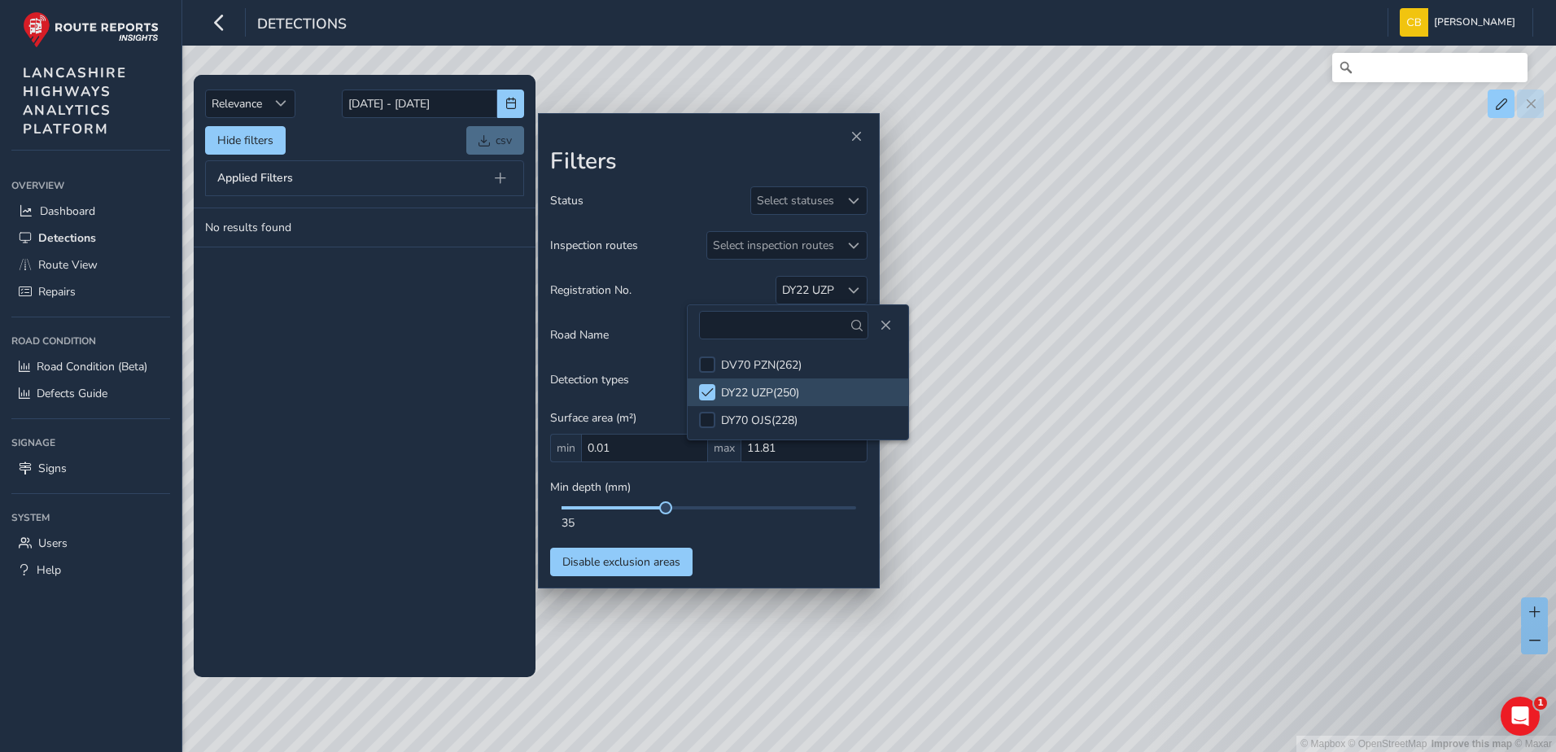
click at [389, 446] on tbody "No results found" at bounding box center [365, 442] width 342 height 468
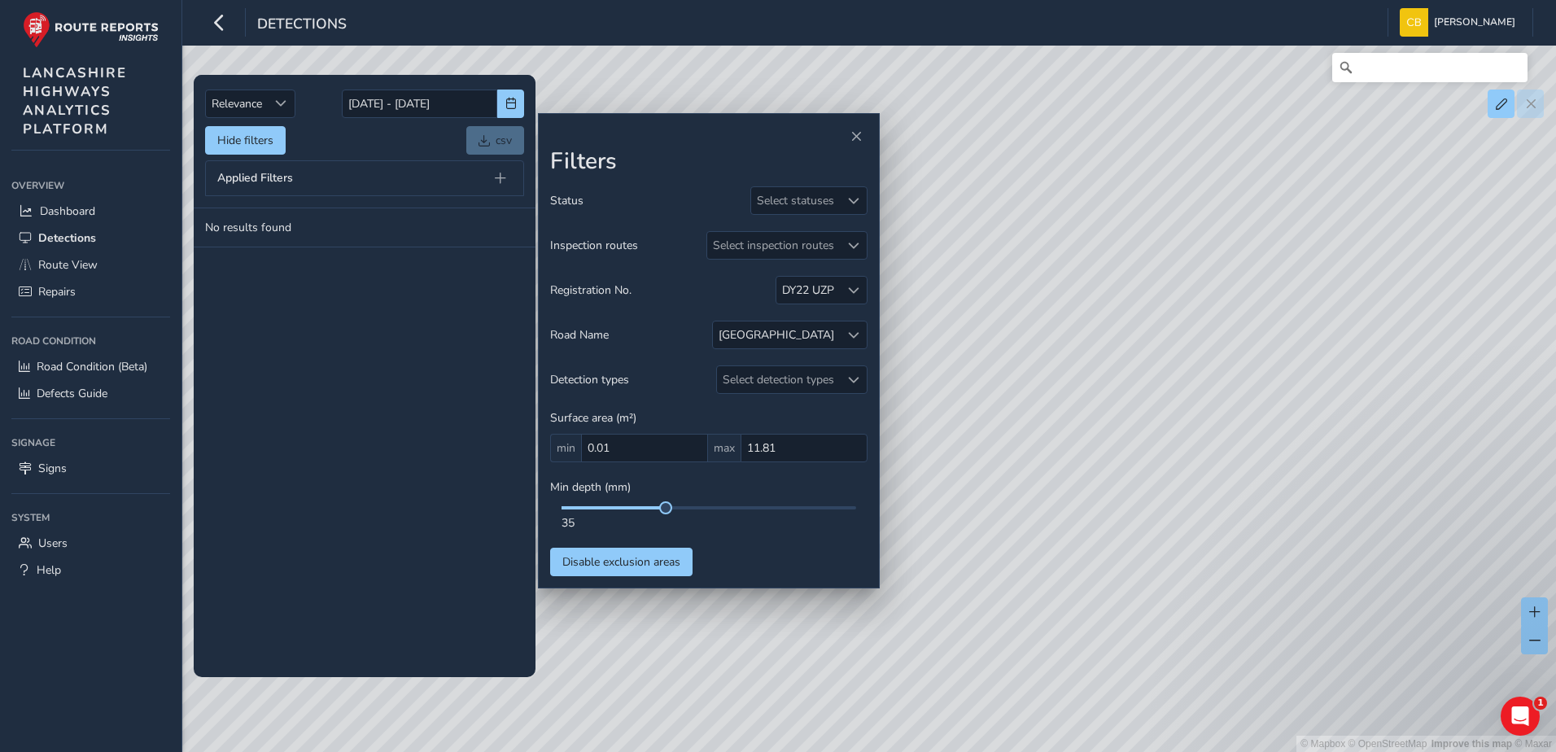
click at [370, 323] on tbody "No results found" at bounding box center [365, 442] width 342 height 468
click at [848, 291] on span at bounding box center [853, 290] width 11 height 11
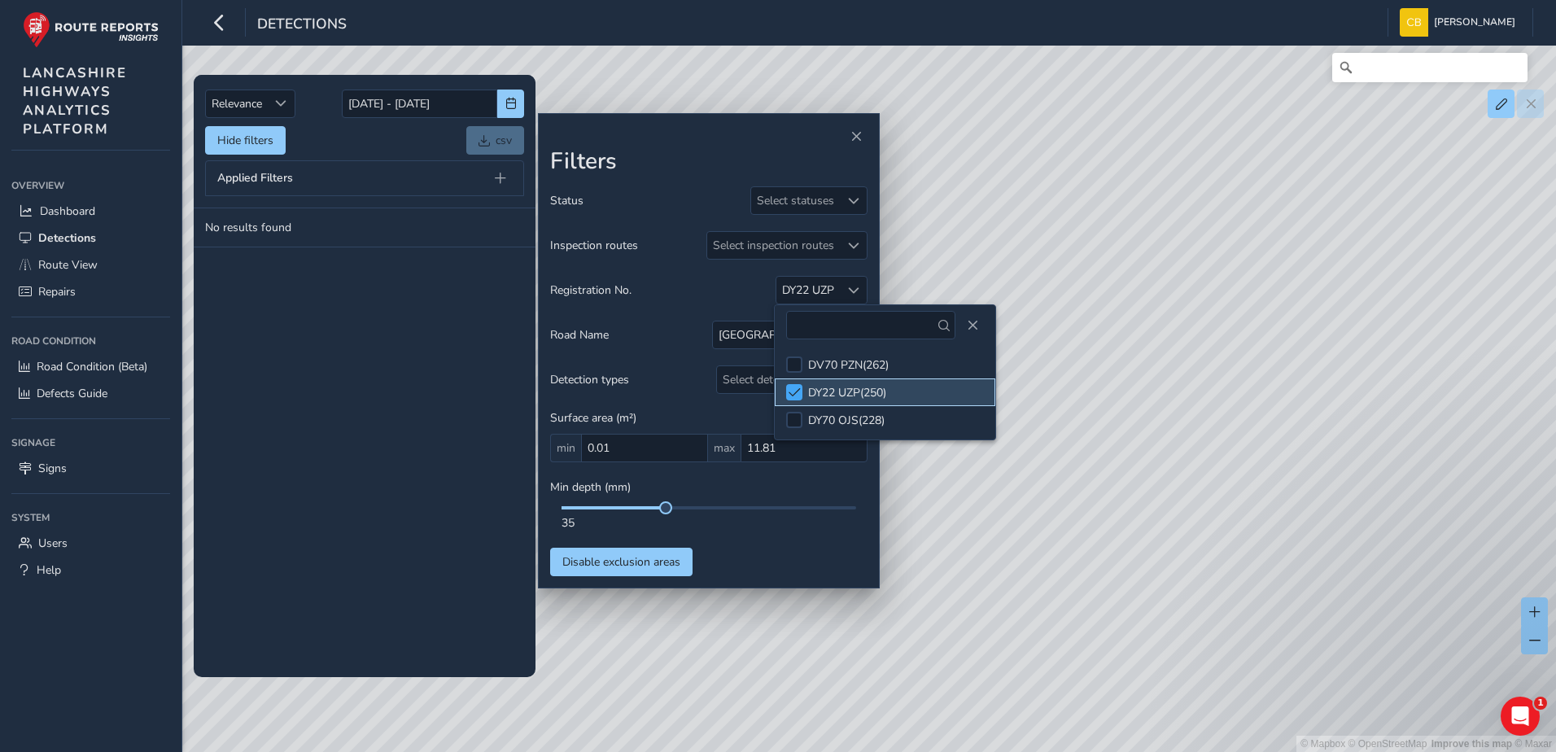
click at [797, 389] on span at bounding box center [795, 392] width 12 height 11
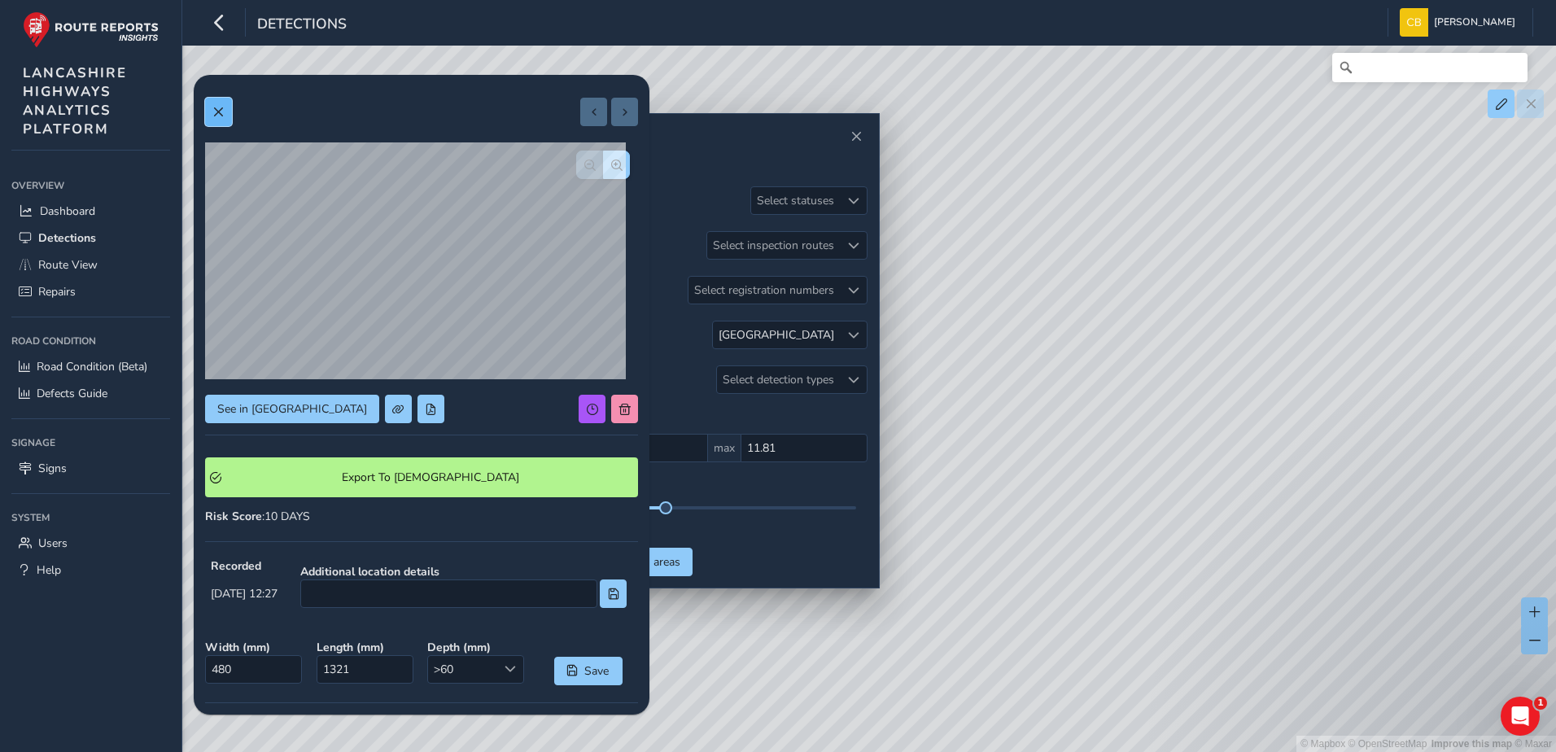
click at [227, 119] on button at bounding box center [218, 112] width 27 height 28
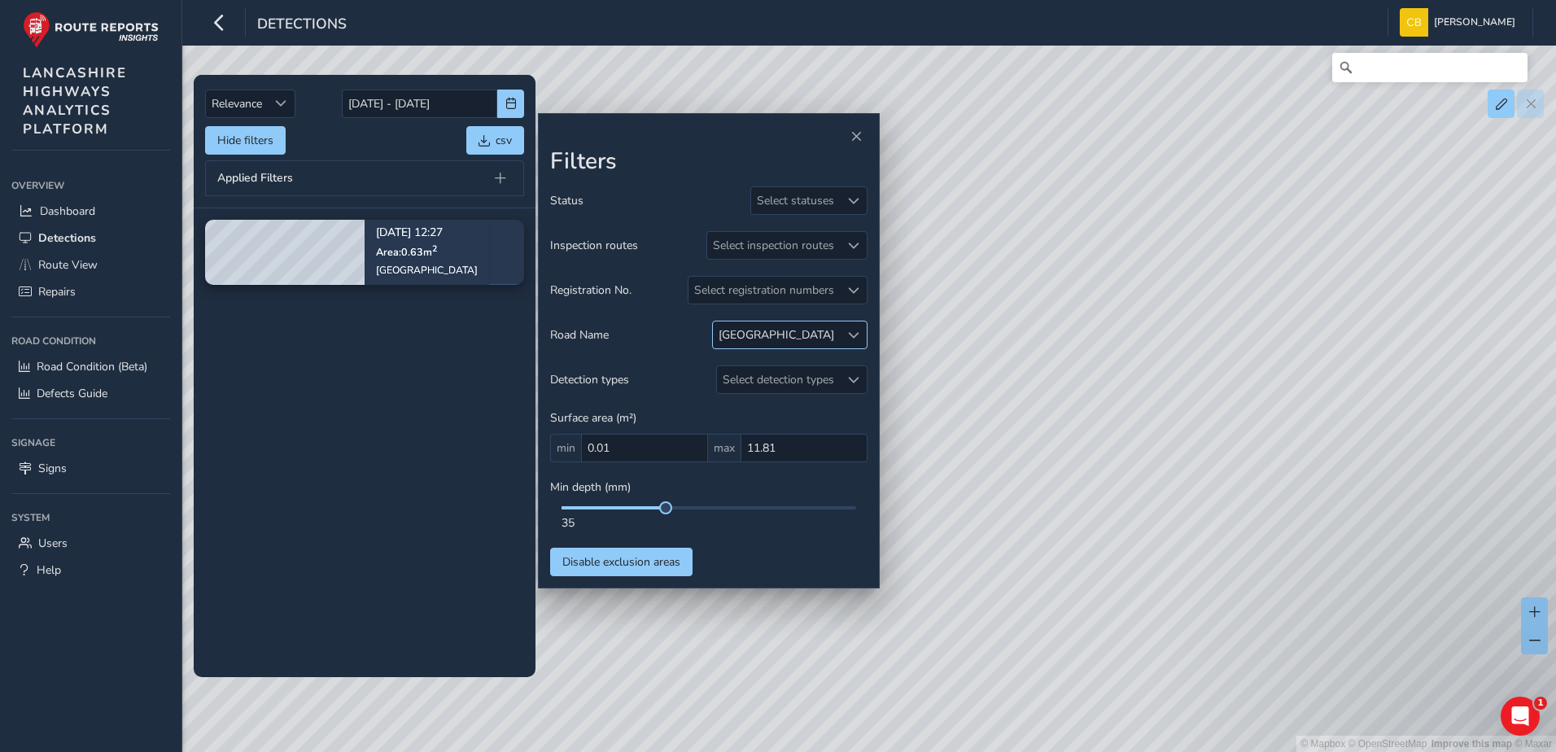
click at [848, 334] on span at bounding box center [853, 335] width 11 height 11
click at [780, 414] on span at bounding box center [777, 409] width 12 height 11
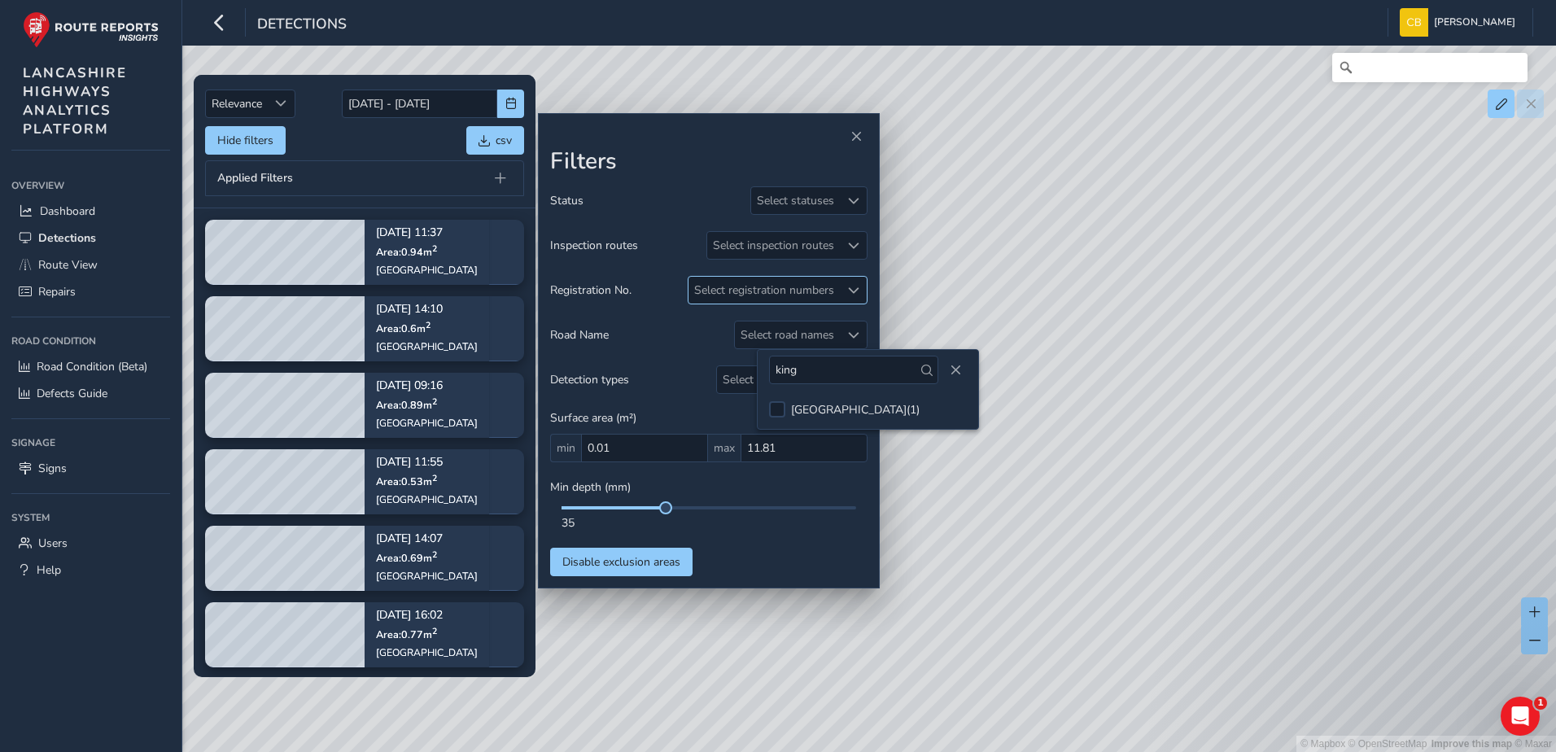
click at [840, 299] on div at bounding box center [853, 290] width 27 height 27
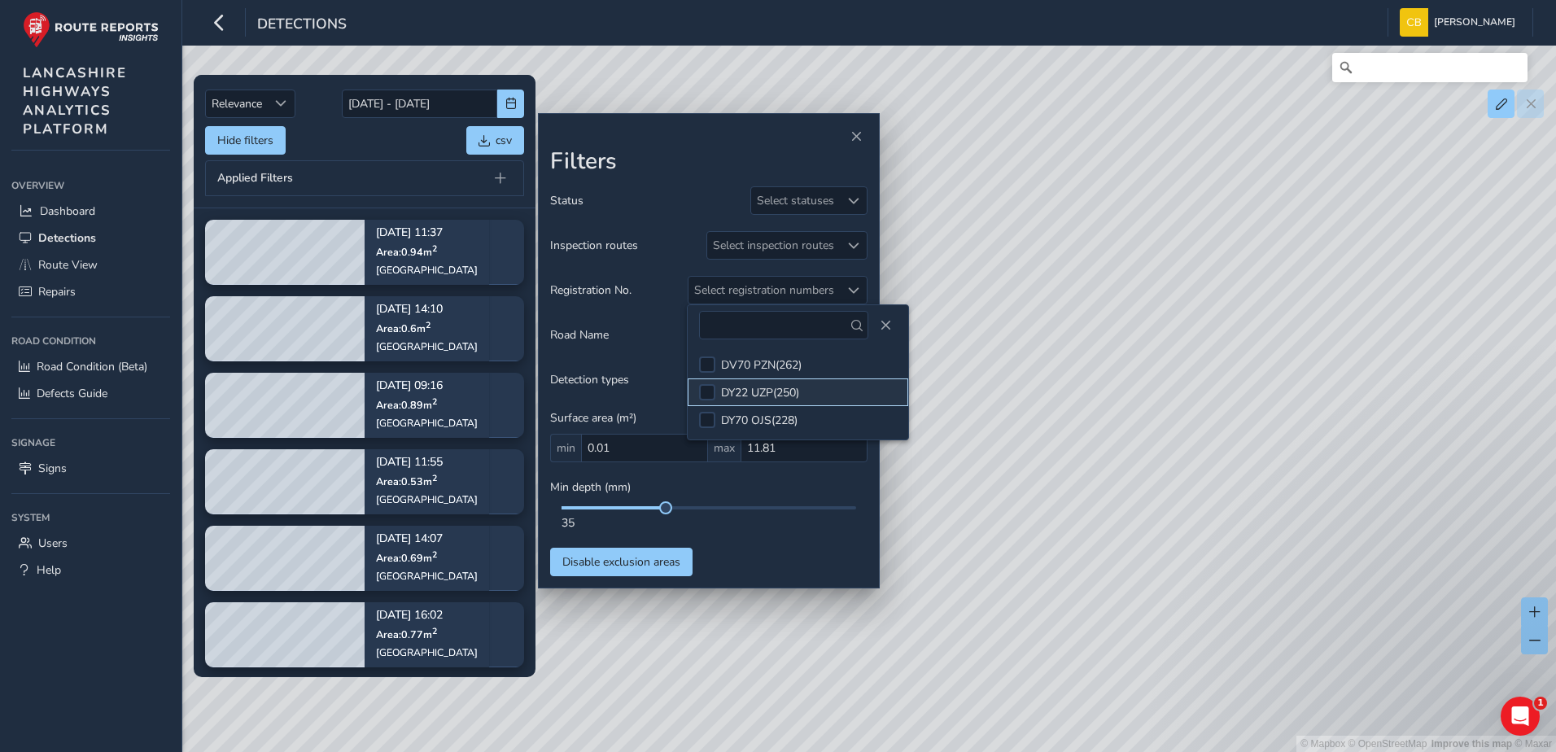
click at [793, 388] on div "DY22 UZP ( 250 )" at bounding box center [760, 392] width 78 height 15
click at [881, 321] on button "Close" at bounding box center [885, 325] width 23 height 23
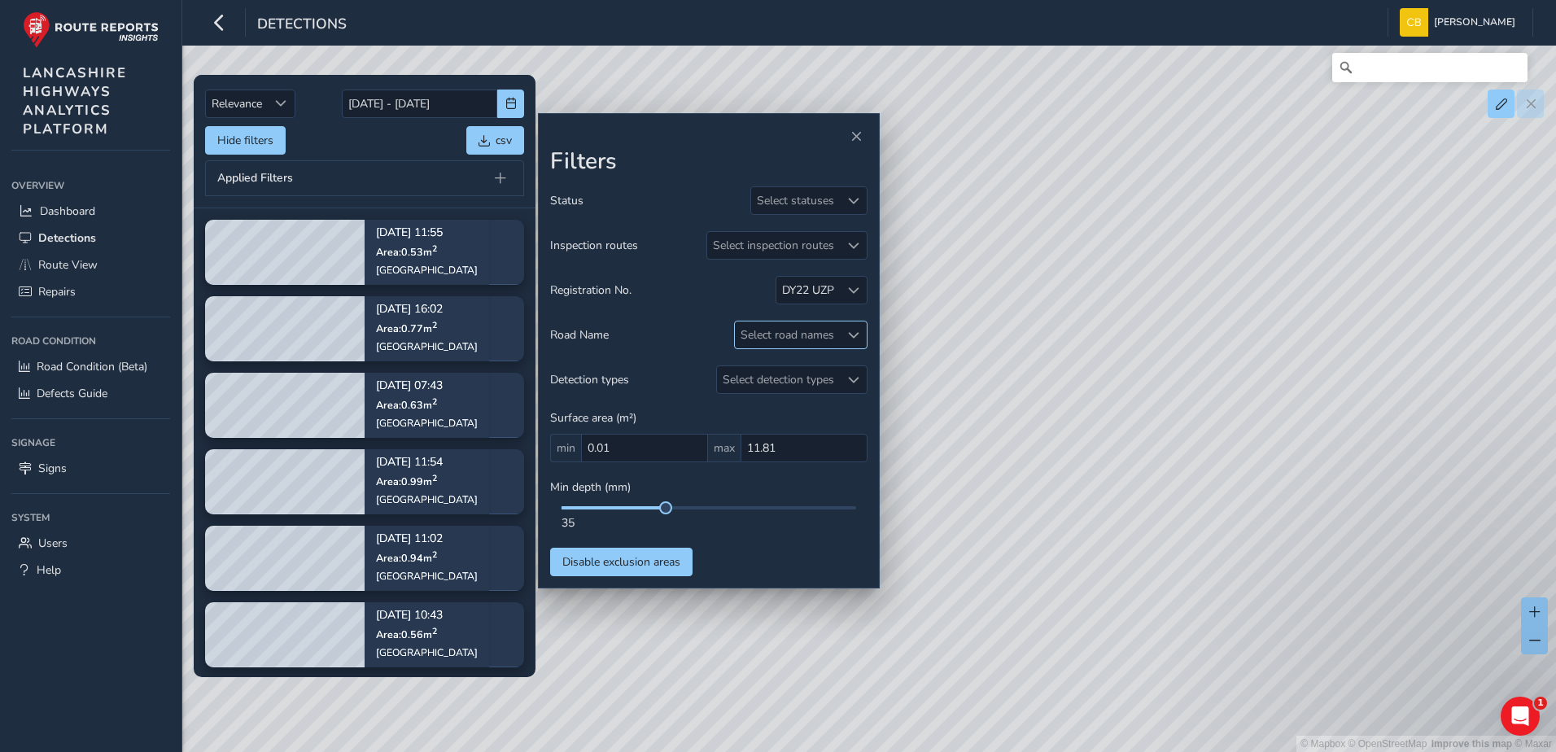
click at [824, 329] on div "Select road names" at bounding box center [787, 334] width 105 height 27
drag, startPoint x: 800, startPoint y: 377, endPoint x: 720, endPoint y: 383, distance: 80.0
click at [720, 383] on body "Detections [PERSON_NAME] Bonage Colour Scheme: Dark Dim Light Logout Relevance …" at bounding box center [778, 376] width 1556 height 752
click at [802, 336] on div "Select road names" at bounding box center [787, 334] width 105 height 27
drag, startPoint x: 790, startPoint y: 378, endPoint x: 743, endPoint y: 374, distance: 47.4
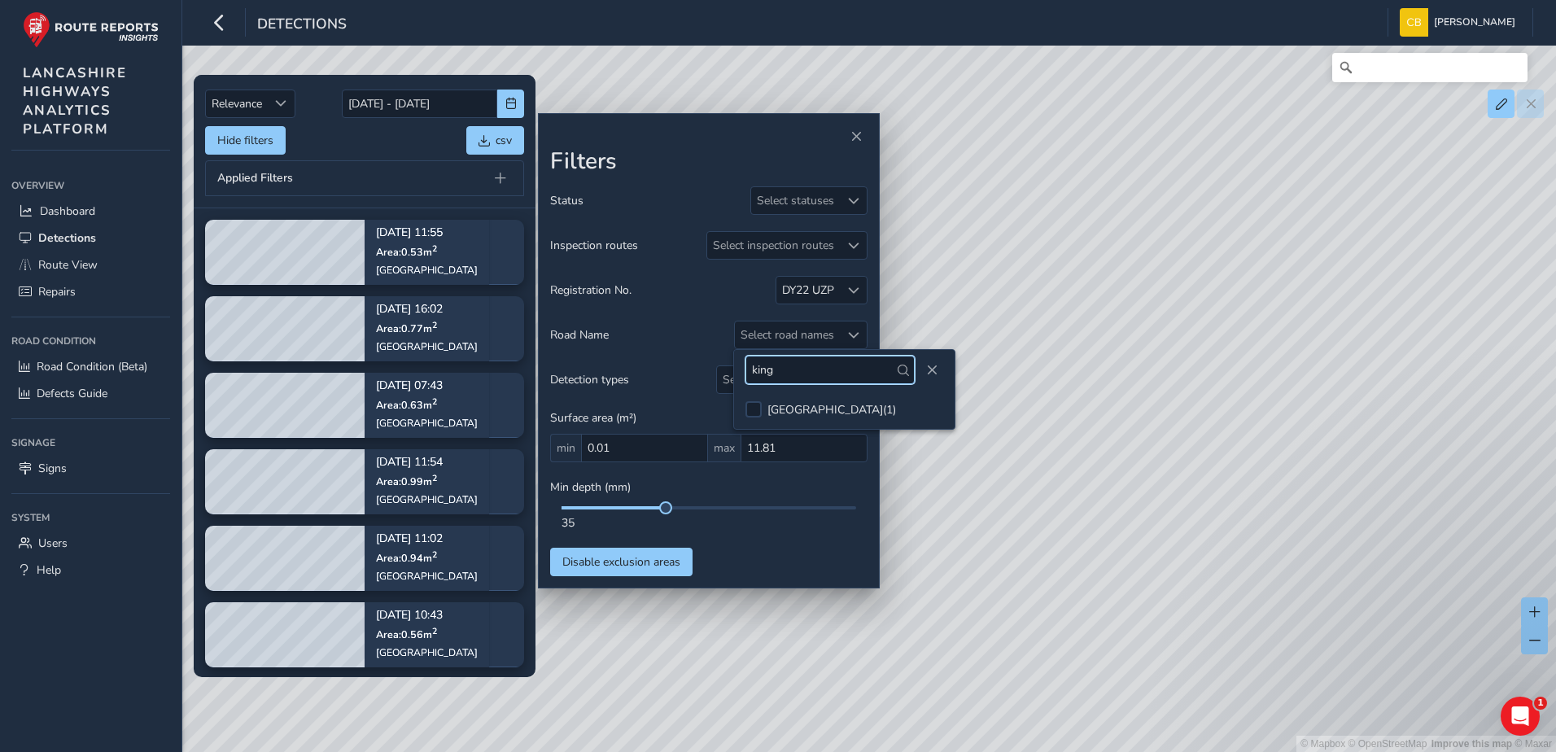
click at [743, 374] on div "king" at bounding box center [844, 370] width 221 height 40
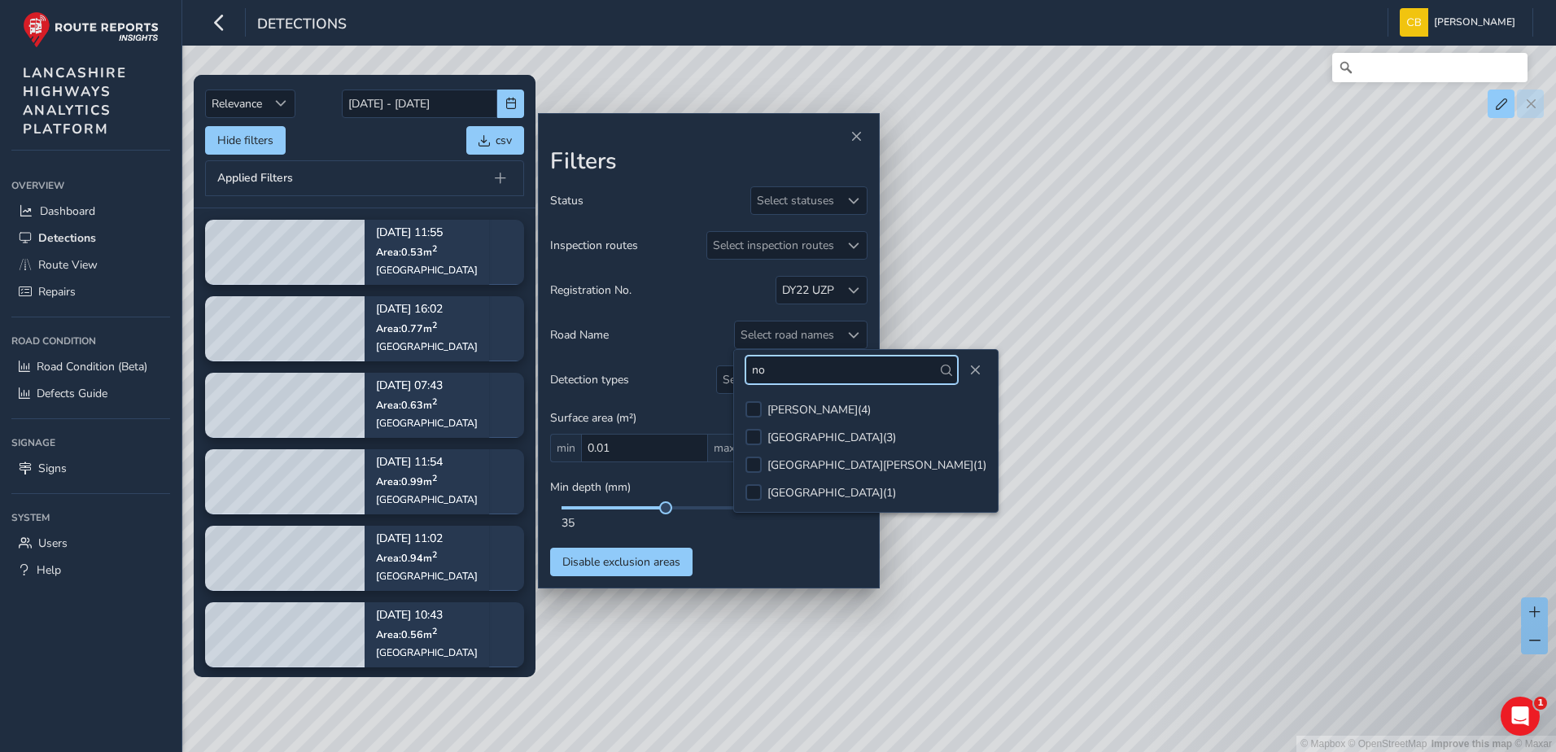
type input "n"
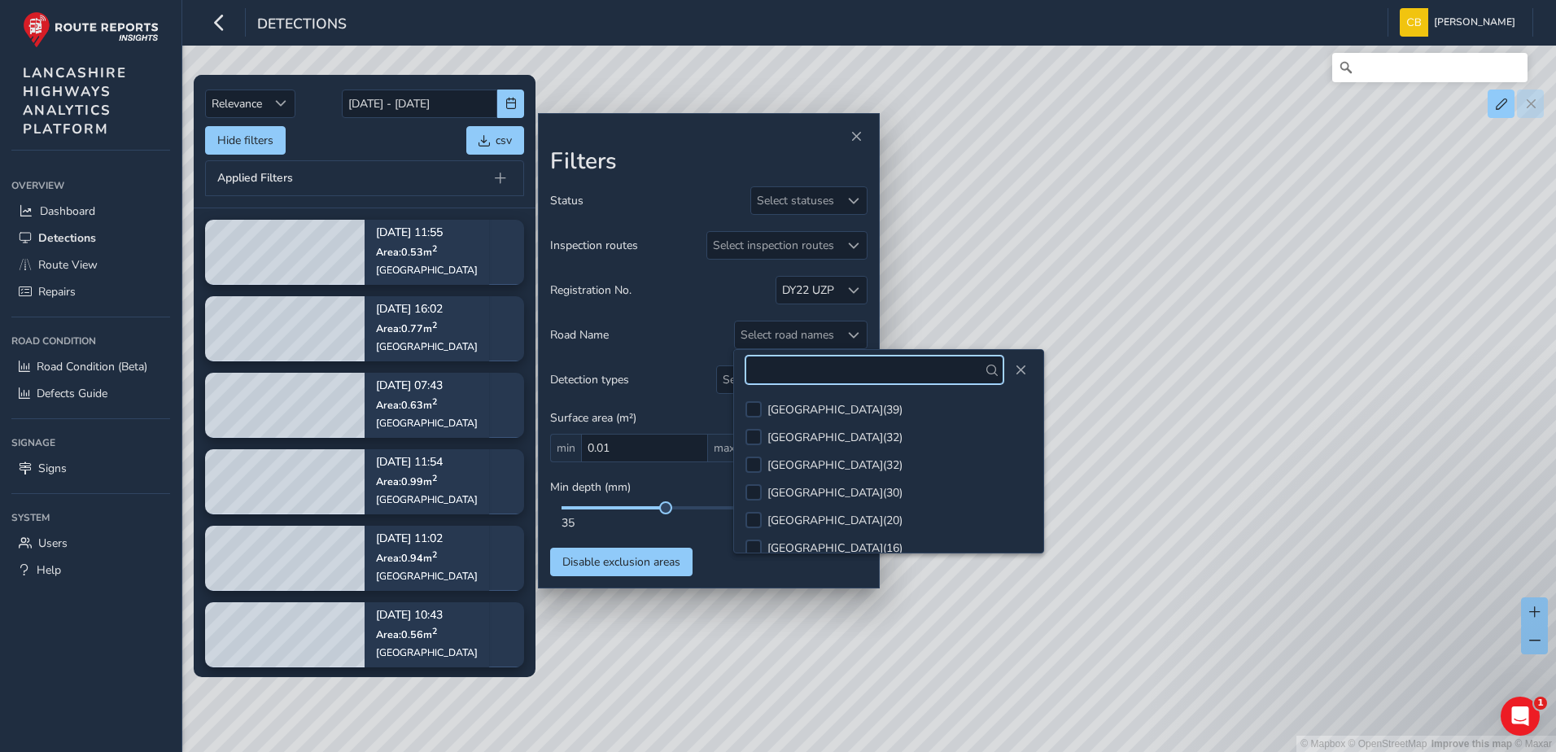
click at [895, 379] on input "text" at bounding box center [874, 370] width 258 height 28
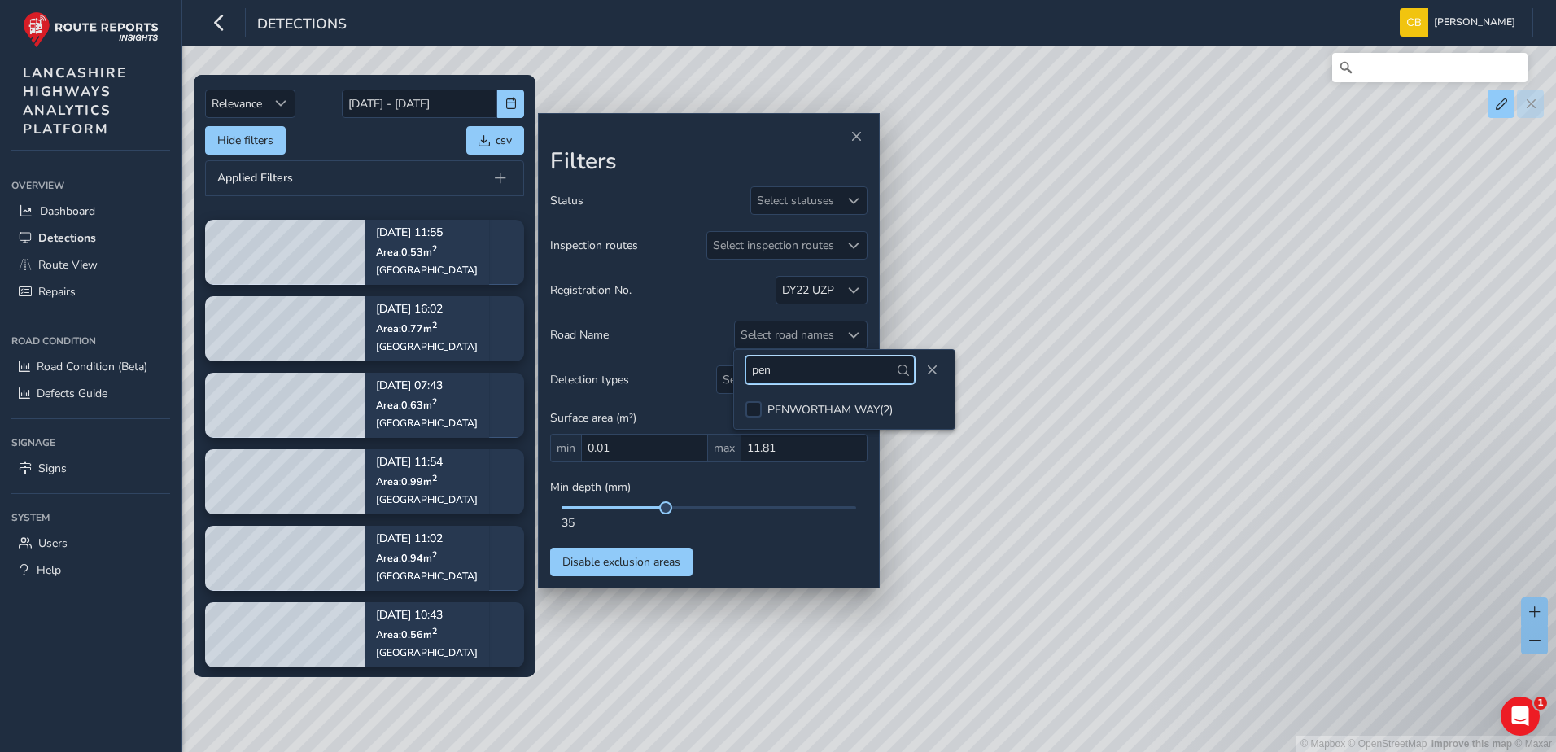
type input "pen"
click at [389, 172] on div "Applied Filters" at bounding box center [364, 178] width 319 height 36
click at [824, 328] on div "Select road names" at bounding box center [787, 334] width 105 height 27
drag, startPoint x: 797, startPoint y: 379, endPoint x: 716, endPoint y: 373, distance: 80.8
click at [716, 373] on body "Detections [PERSON_NAME] Bonage Colour Scheme: Dark Dim Light Logout Relevance …" at bounding box center [778, 376] width 1556 height 752
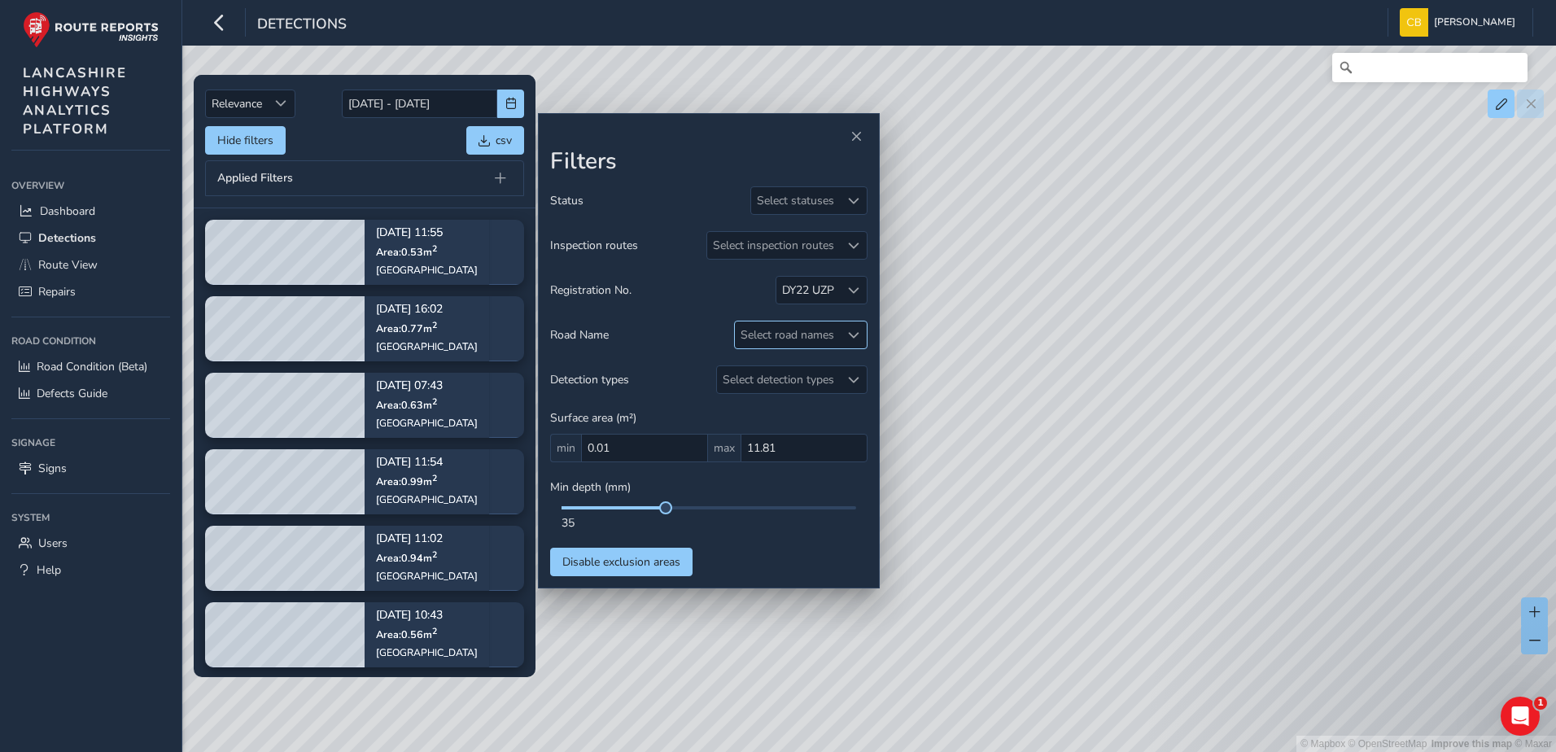
click at [813, 341] on div "Select road names" at bounding box center [787, 334] width 105 height 27
click at [779, 370] on input "pen" at bounding box center [829, 370] width 169 height 28
type input "rose"
click at [912, 381] on div "rose" at bounding box center [844, 370] width 221 height 40
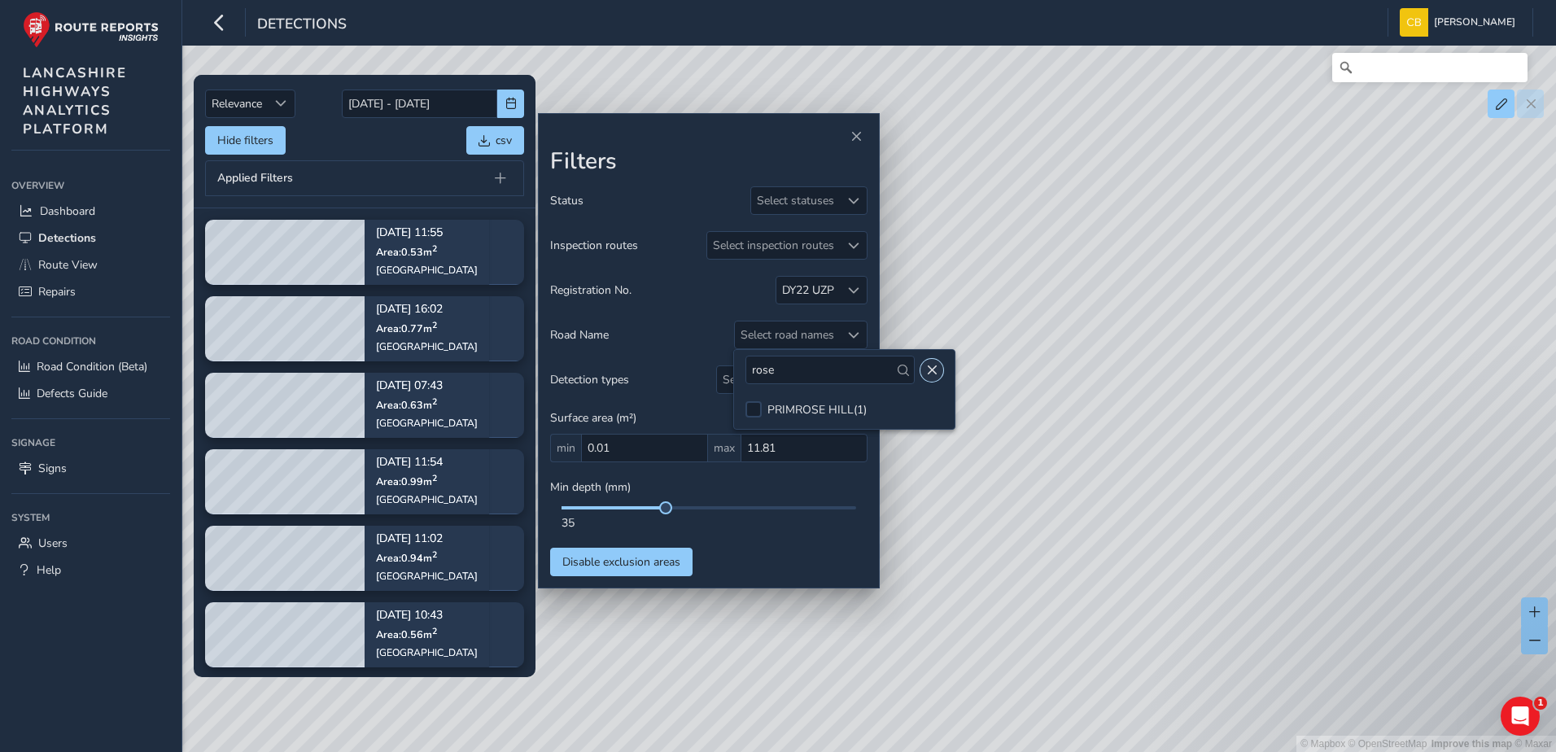
click at [920, 378] on button "Close" at bounding box center [931, 370] width 23 height 23
click at [394, 153] on div "Hide filters csv" at bounding box center [364, 140] width 319 height 28
click at [858, 334] on span at bounding box center [853, 335] width 11 height 11
drag, startPoint x: 805, startPoint y: 374, endPoint x: 739, endPoint y: 374, distance: 65.9
click at [739, 374] on div "rose" at bounding box center [844, 370] width 221 height 40
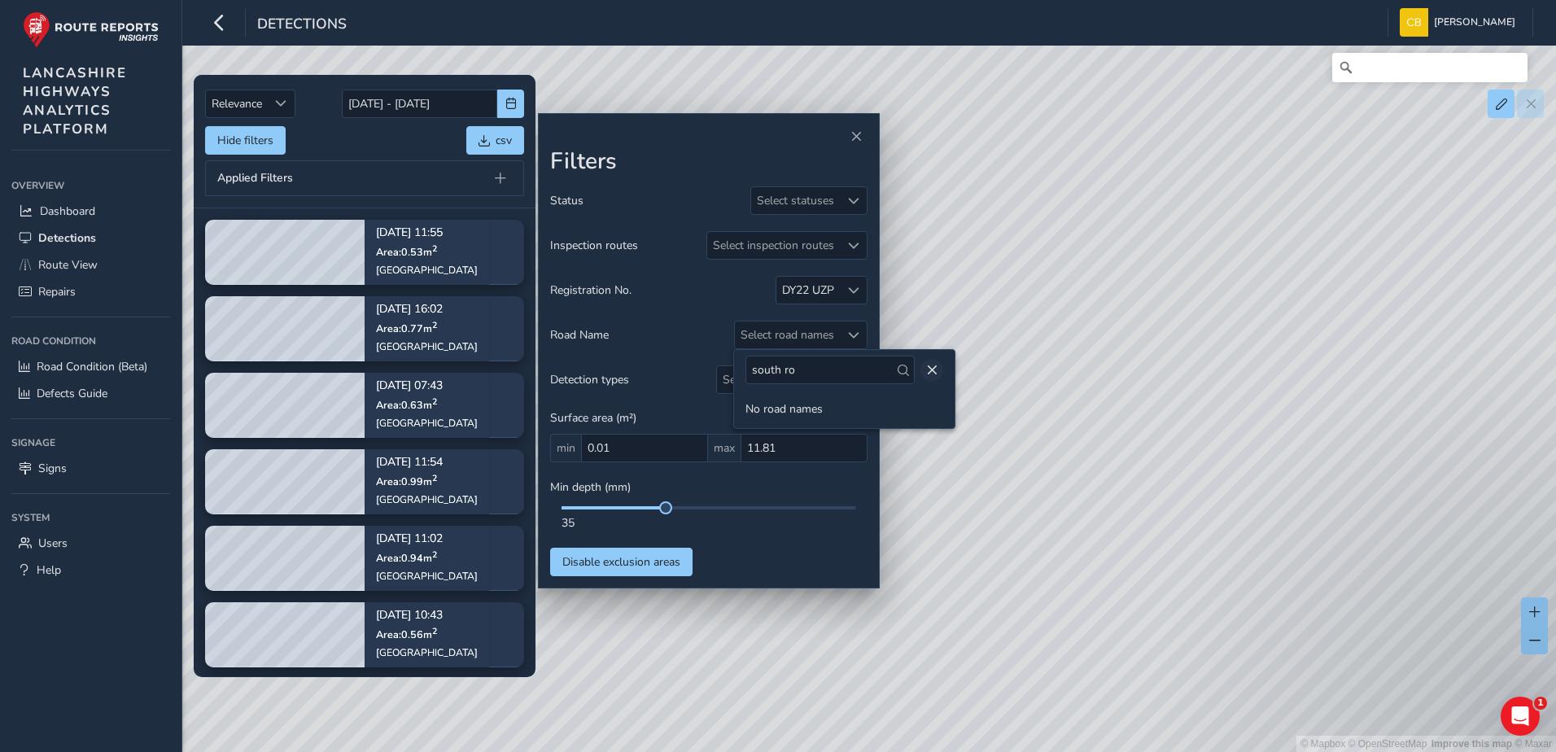
type input "south ro"
click at [926, 366] on span "Close" at bounding box center [931, 370] width 11 height 11
click at [413, 166] on div "Applied Filters" at bounding box center [364, 178] width 319 height 36
click at [815, 325] on div "Select road names" at bounding box center [787, 334] width 105 height 27
drag, startPoint x: 804, startPoint y: 371, endPoint x: 741, endPoint y: 372, distance: 63.5
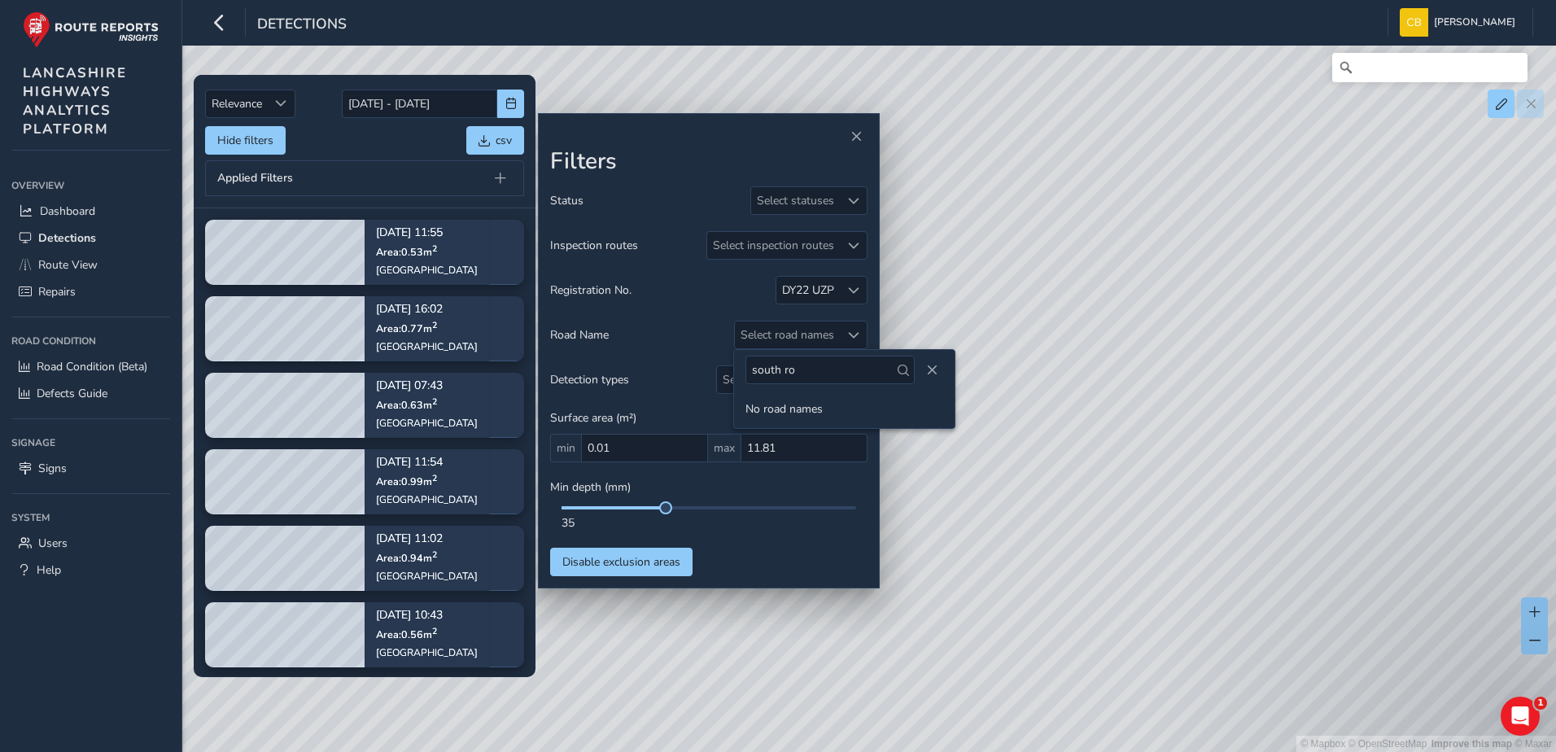
click at [741, 372] on div "south ro" at bounding box center [844, 370] width 221 height 40
type input "stonew"
click at [373, 150] on div "Hide filters csv" at bounding box center [364, 140] width 319 height 28
click at [833, 322] on div "Select road names" at bounding box center [787, 334] width 105 height 27
drag, startPoint x: 817, startPoint y: 363, endPoint x: 667, endPoint y: 371, distance: 150.8
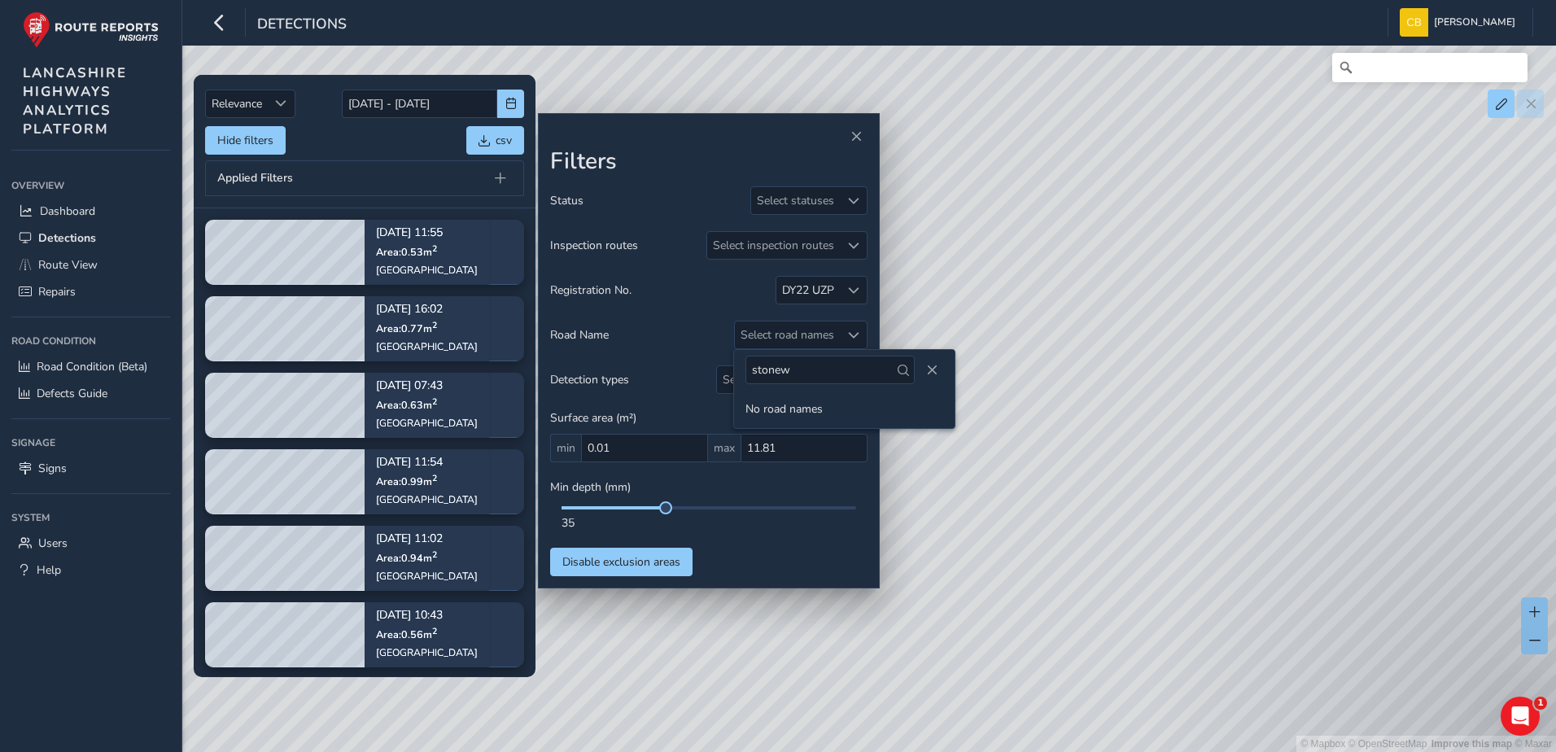
click at [667, 371] on body "Detections [PERSON_NAME] Bonage Colour Scheme: Dark Dim Light Logout Relevance …" at bounding box center [778, 376] width 1556 height 752
click at [824, 339] on div "Select road names" at bounding box center [787, 334] width 105 height 27
drag, startPoint x: 788, startPoint y: 377, endPoint x: 735, endPoint y: 374, distance: 53.0
click at [735, 374] on div "stonew" at bounding box center [844, 370] width 221 height 40
type input "thurnham"
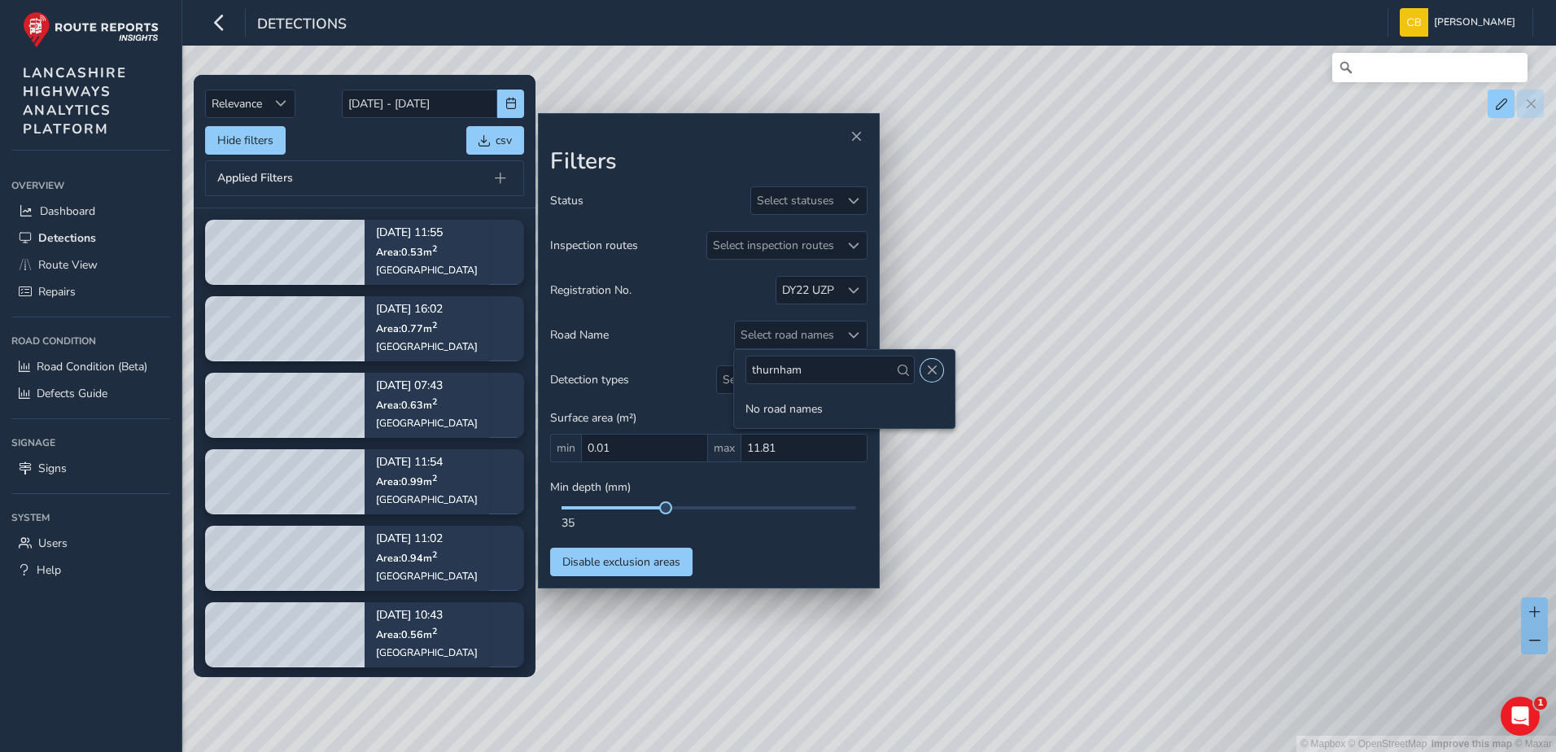
drag, startPoint x: 919, startPoint y: 370, endPoint x: 842, endPoint y: 312, distance: 97.0
click at [926, 370] on span "Close" at bounding box center [931, 370] width 11 height 11
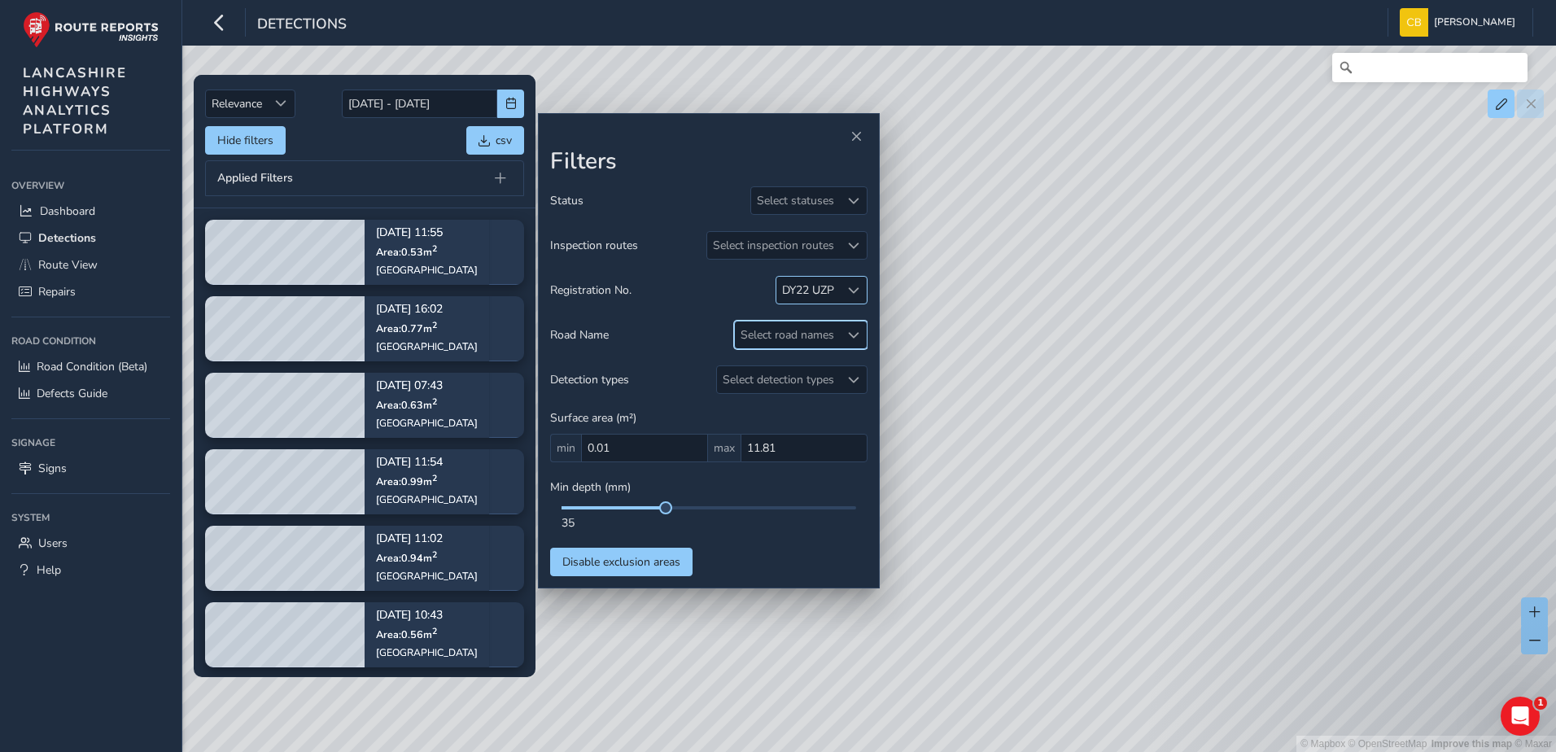
click at [833, 286] on div "DY22 UZP" at bounding box center [808, 289] width 52 height 15
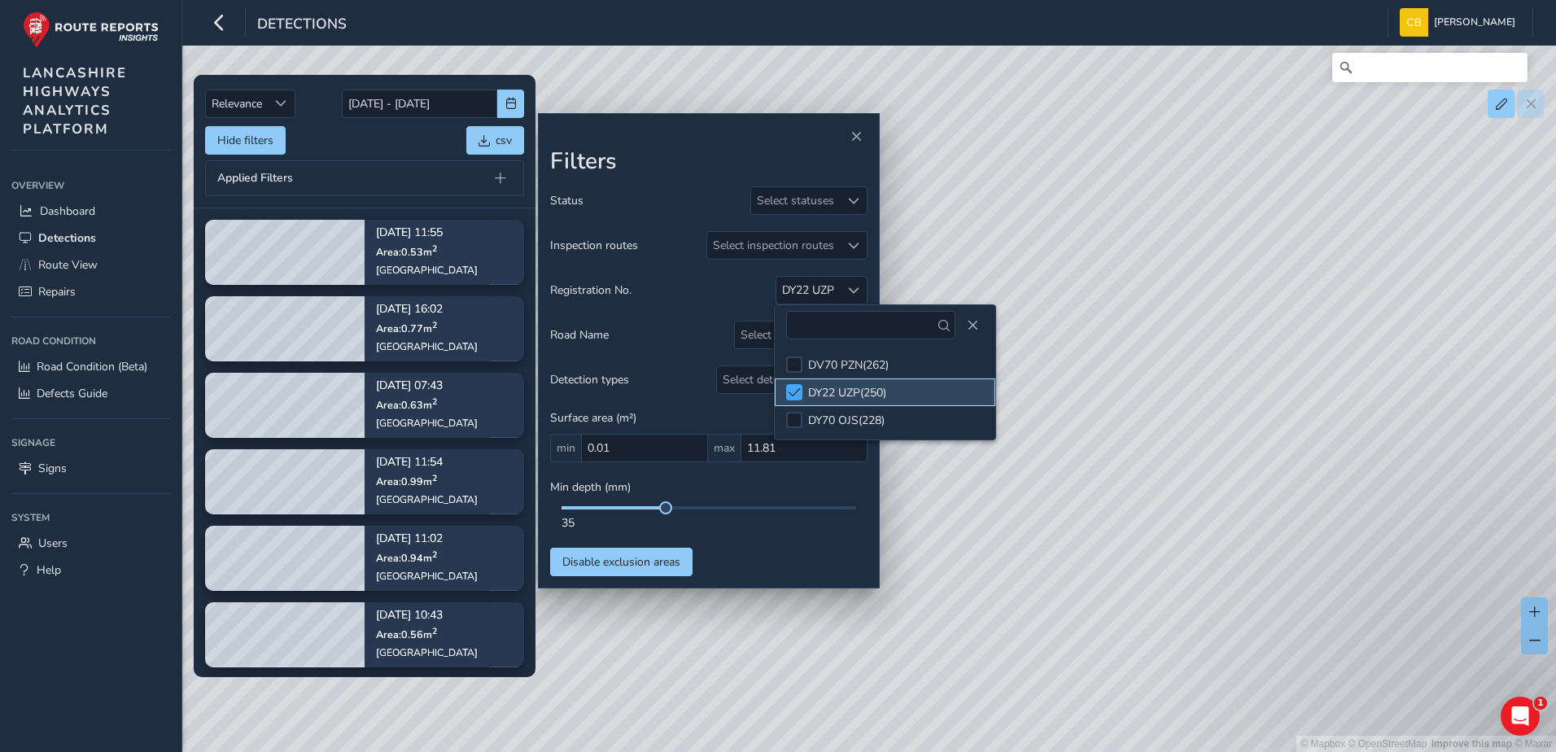
click at [801, 385] on div at bounding box center [794, 392] width 16 height 16
click at [967, 326] on span "Close" at bounding box center [972, 325] width 11 height 11
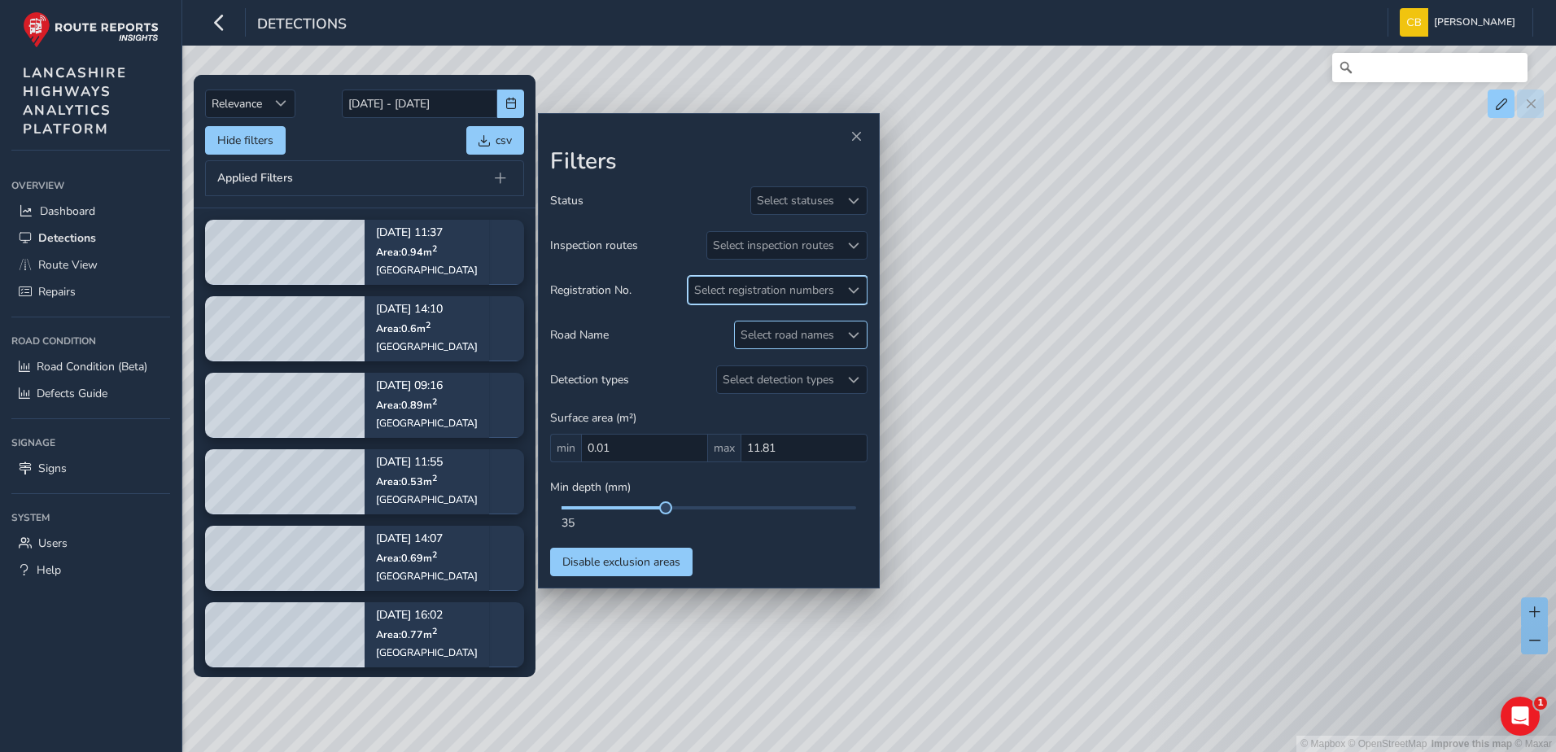
click at [802, 334] on div "Select road names" at bounding box center [787, 334] width 105 height 27
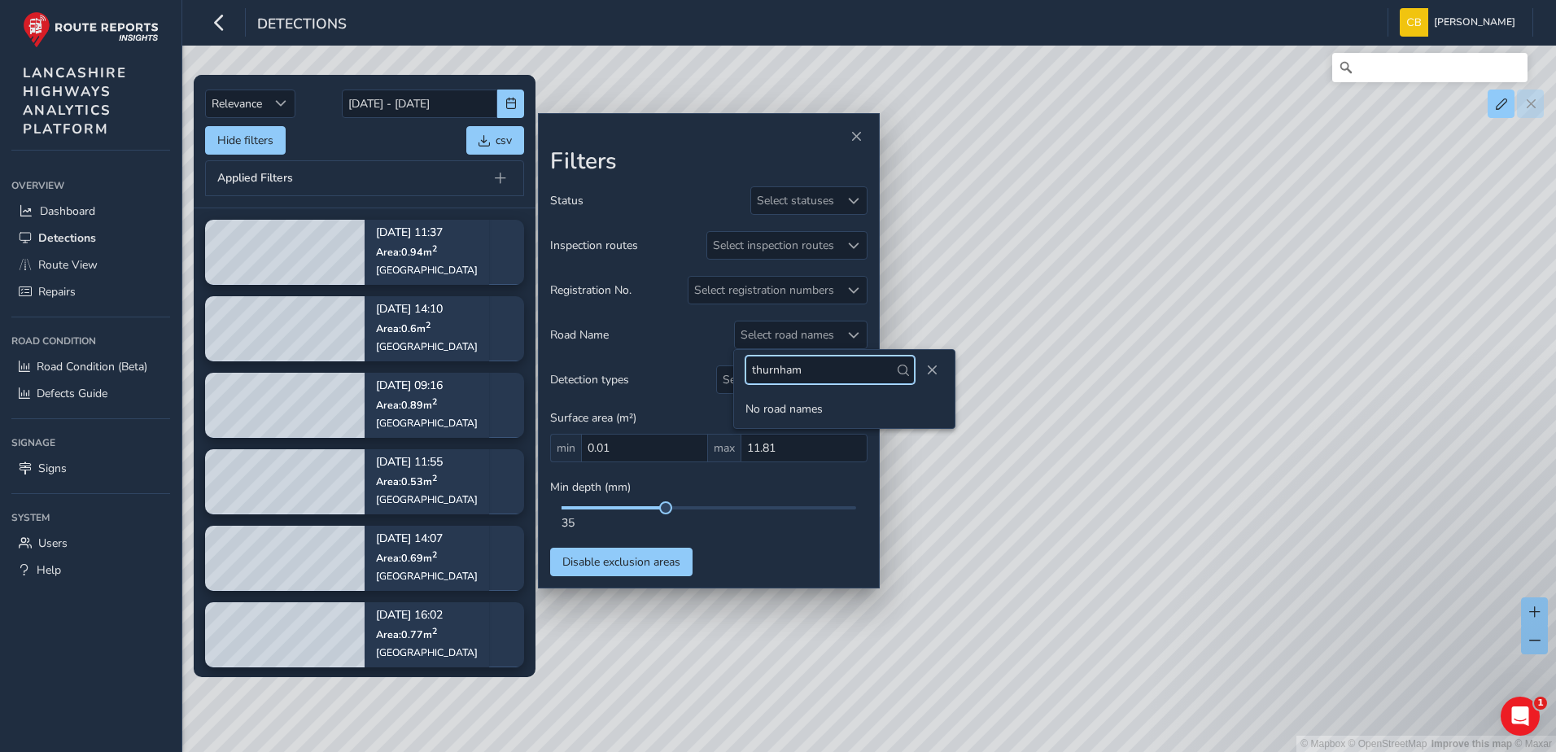
click at [785, 369] on input "thurnham" at bounding box center [829, 370] width 169 height 28
drag, startPoint x: 826, startPoint y: 368, endPoint x: 684, endPoint y: 368, distance: 142.4
click at [684, 368] on body "Detections [PERSON_NAME] Bonage Colour Scheme: Dark Dim Light Logout Relevance …" at bounding box center [778, 376] width 1556 height 752
click at [815, 329] on div "Select road names" at bounding box center [787, 334] width 105 height 27
drag, startPoint x: 756, startPoint y: 375, endPoint x: 718, endPoint y: 375, distance: 38.3
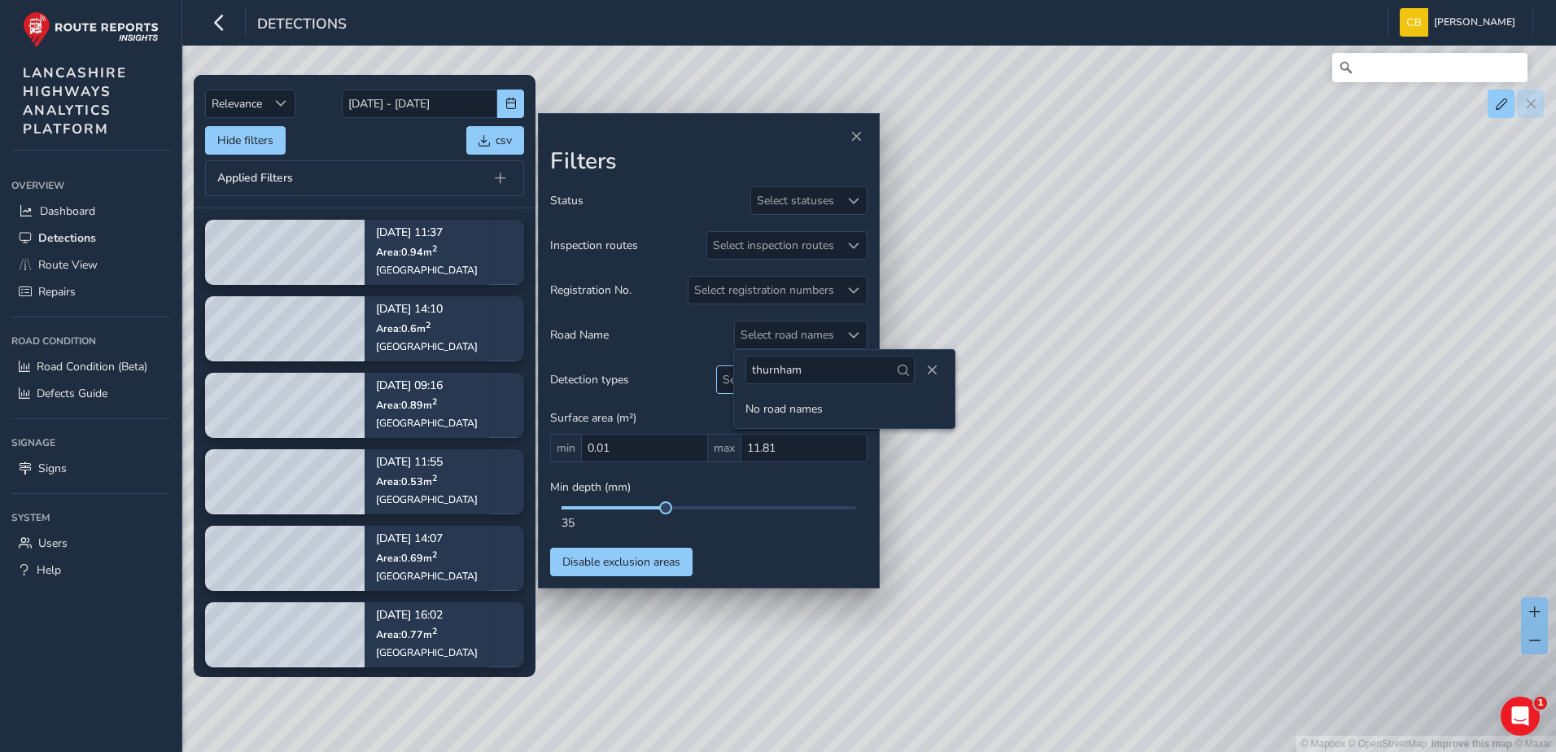
click at [718, 375] on body "Detections [PERSON_NAME] Bonage Colour Scheme: Dark Dim Light Logout Relevance …" at bounding box center [778, 376] width 1556 height 752
click at [764, 334] on div "Select road names" at bounding box center [787, 334] width 105 height 27
click at [803, 383] on input "thurnham" at bounding box center [829, 370] width 169 height 28
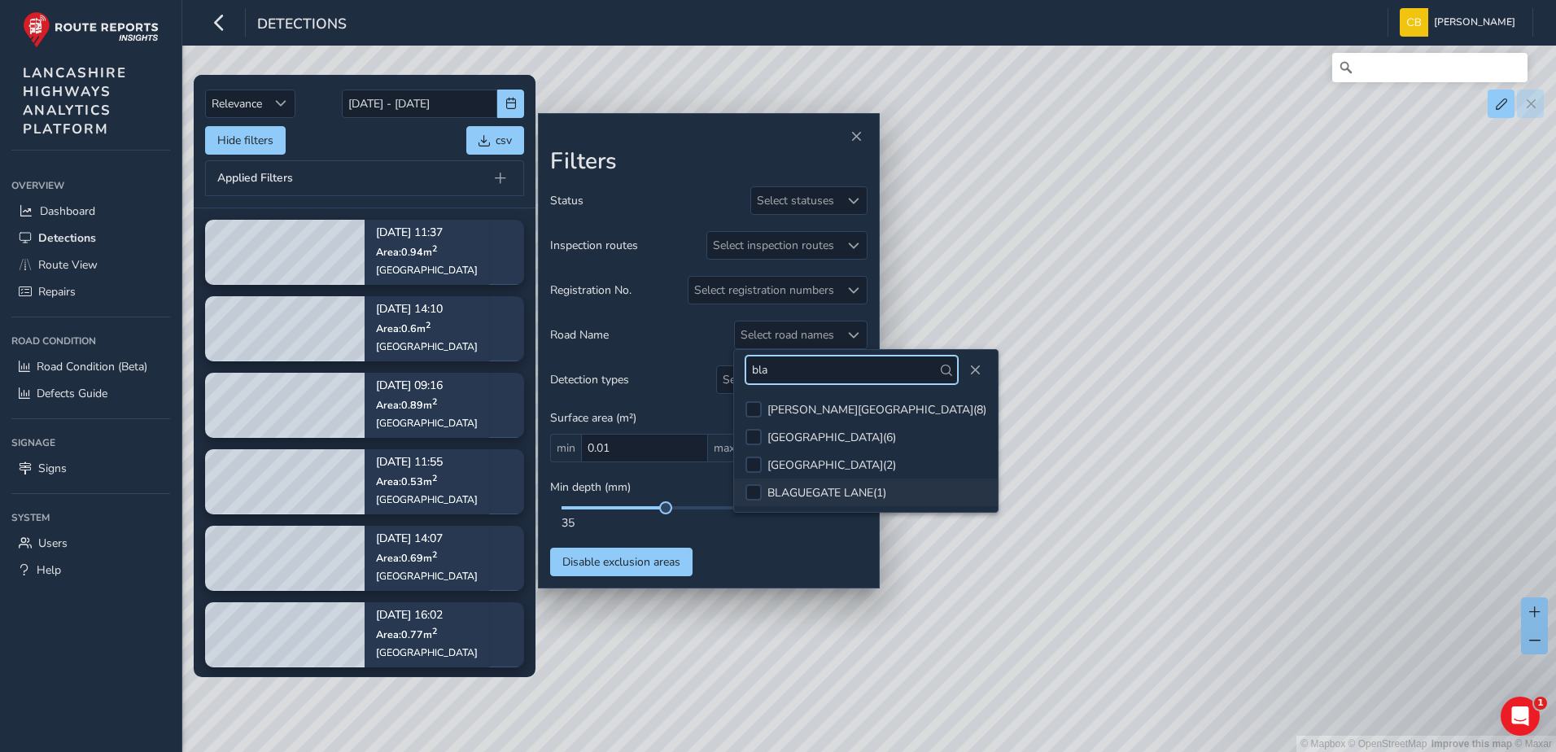
type input "bla"
click at [827, 485] on div "BLAGUEGATE LANE ( 1 )" at bounding box center [826, 492] width 119 height 15
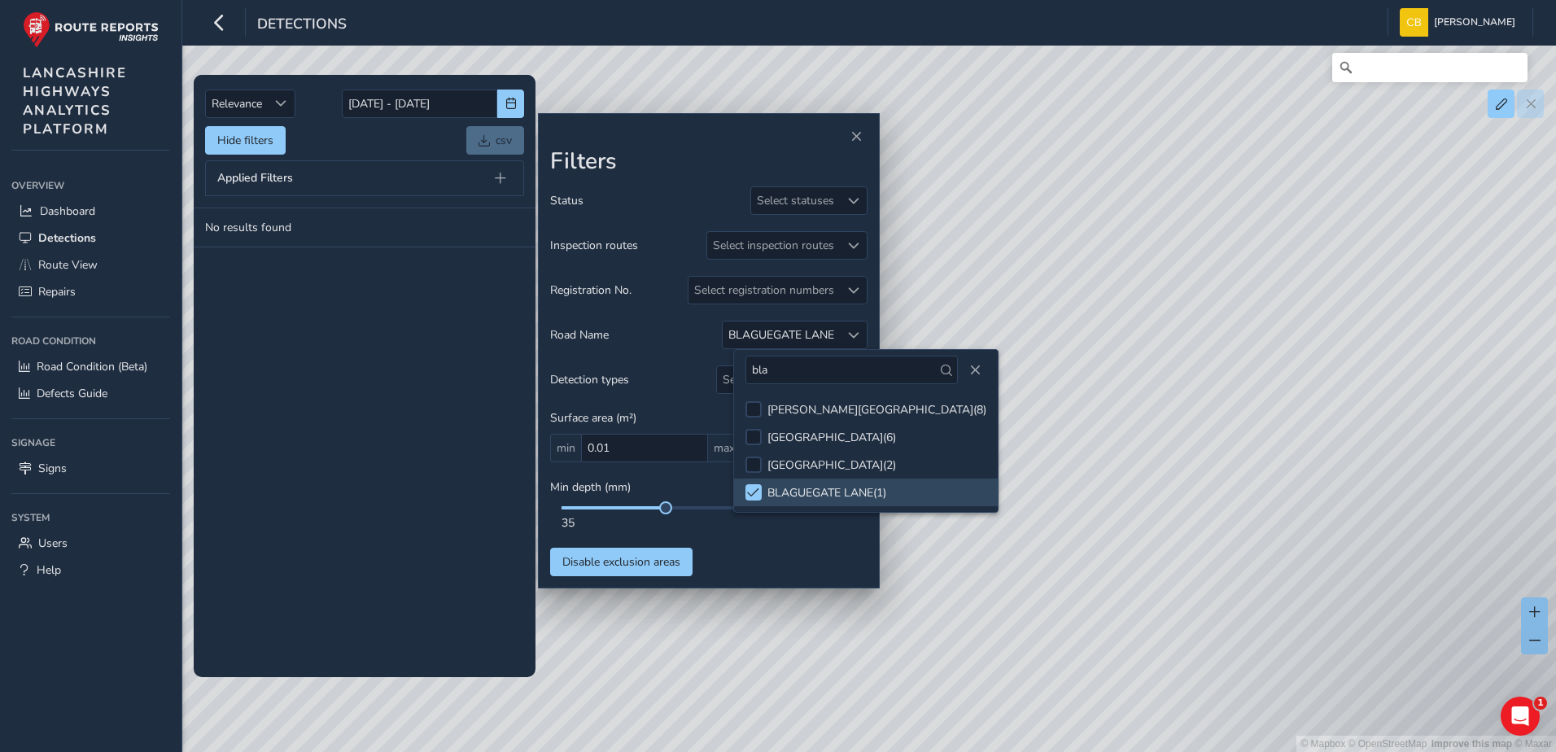
click at [610, 384] on span "Detection types" at bounding box center [589, 379] width 79 height 15
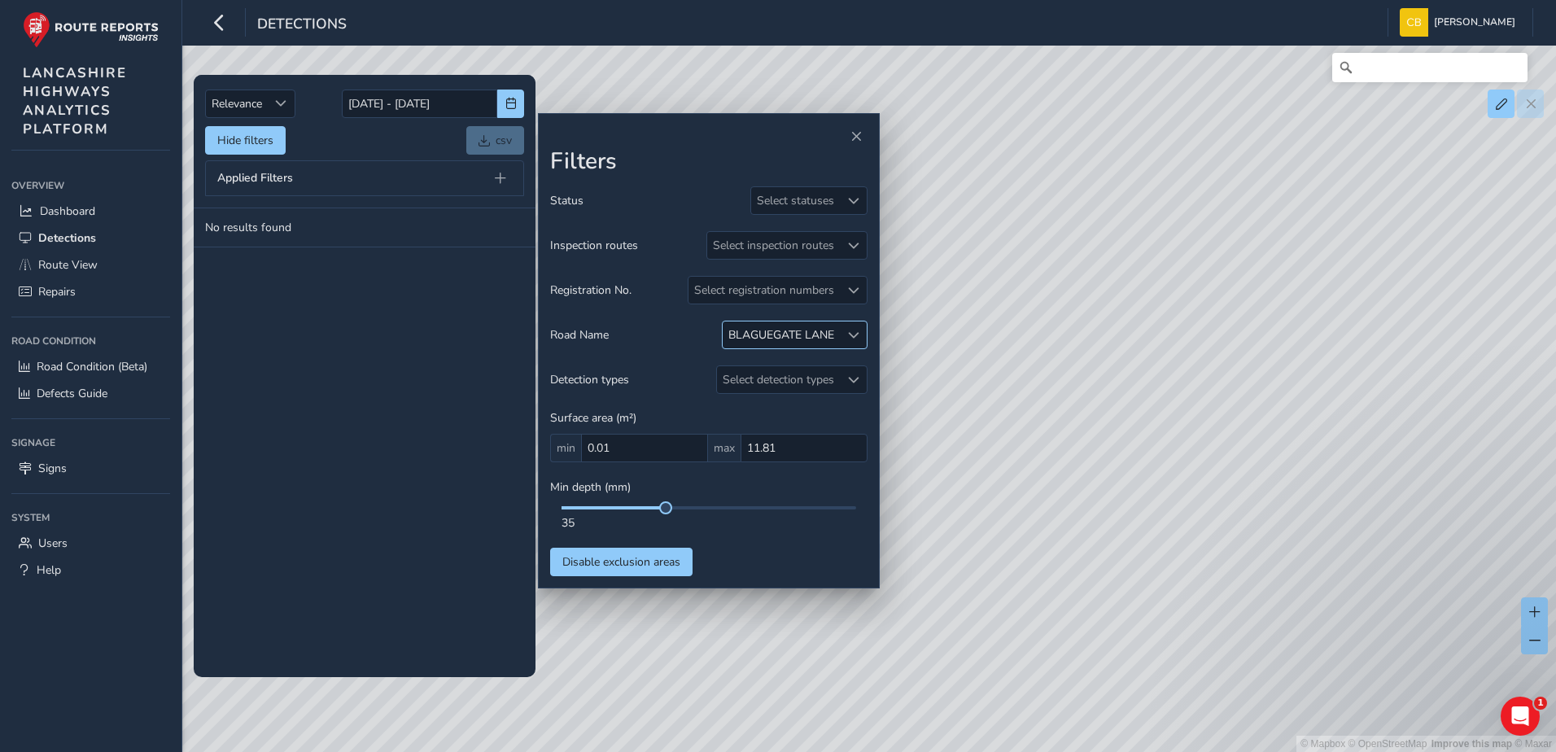
click at [850, 328] on div at bounding box center [853, 334] width 27 height 27
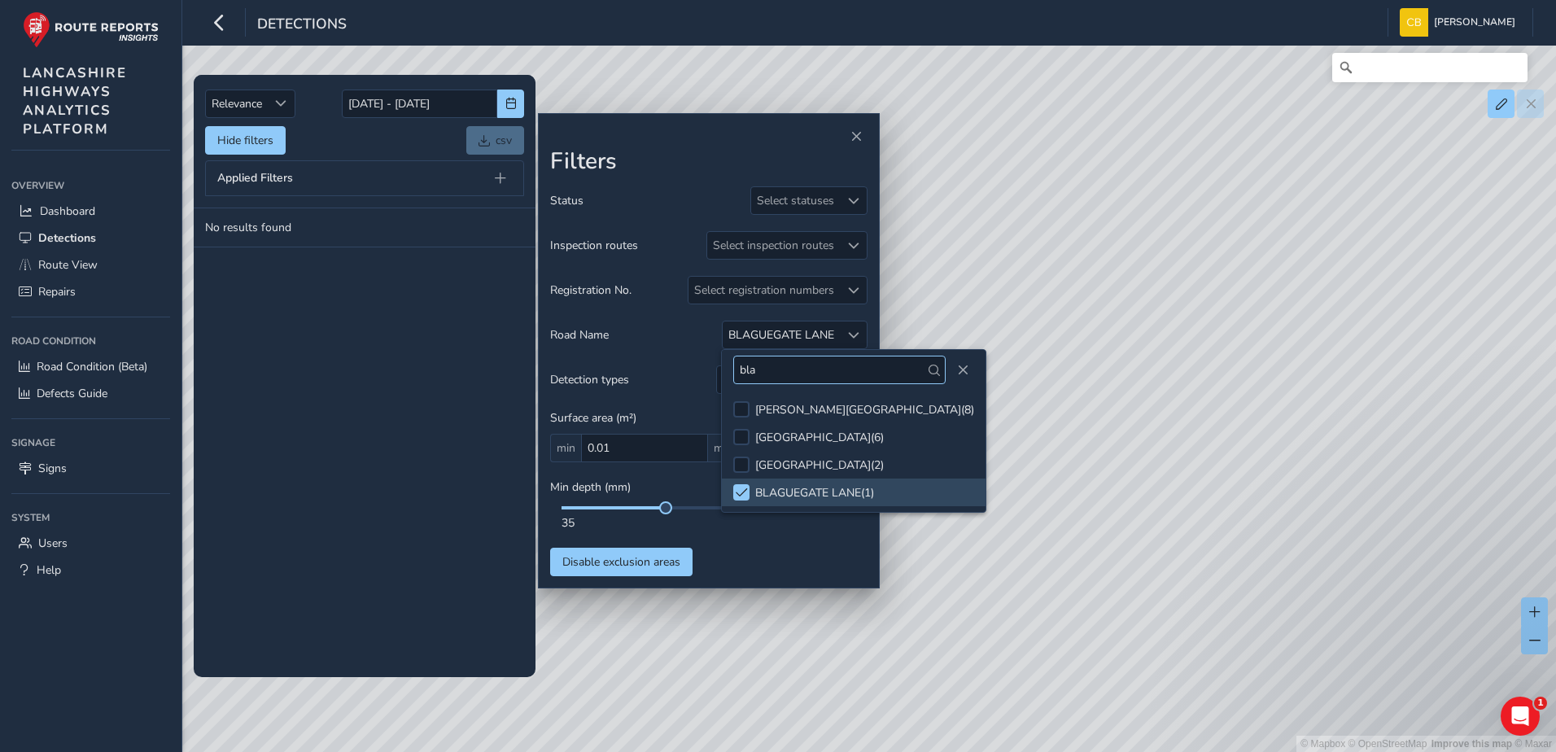
click at [824, 372] on input "bla" at bounding box center [839, 370] width 212 height 28
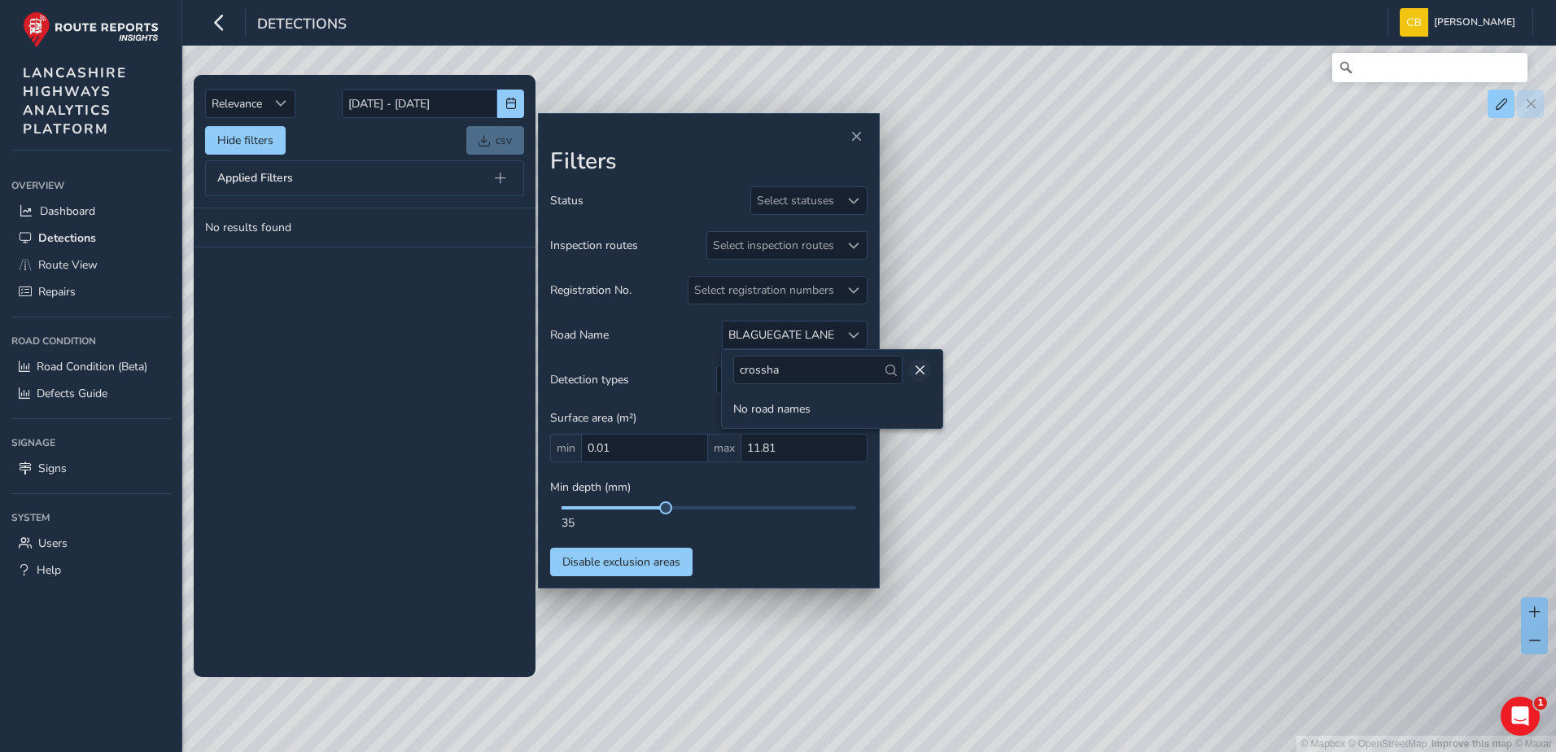
type input "crossha"
click at [914, 371] on span "Close" at bounding box center [919, 370] width 11 height 11
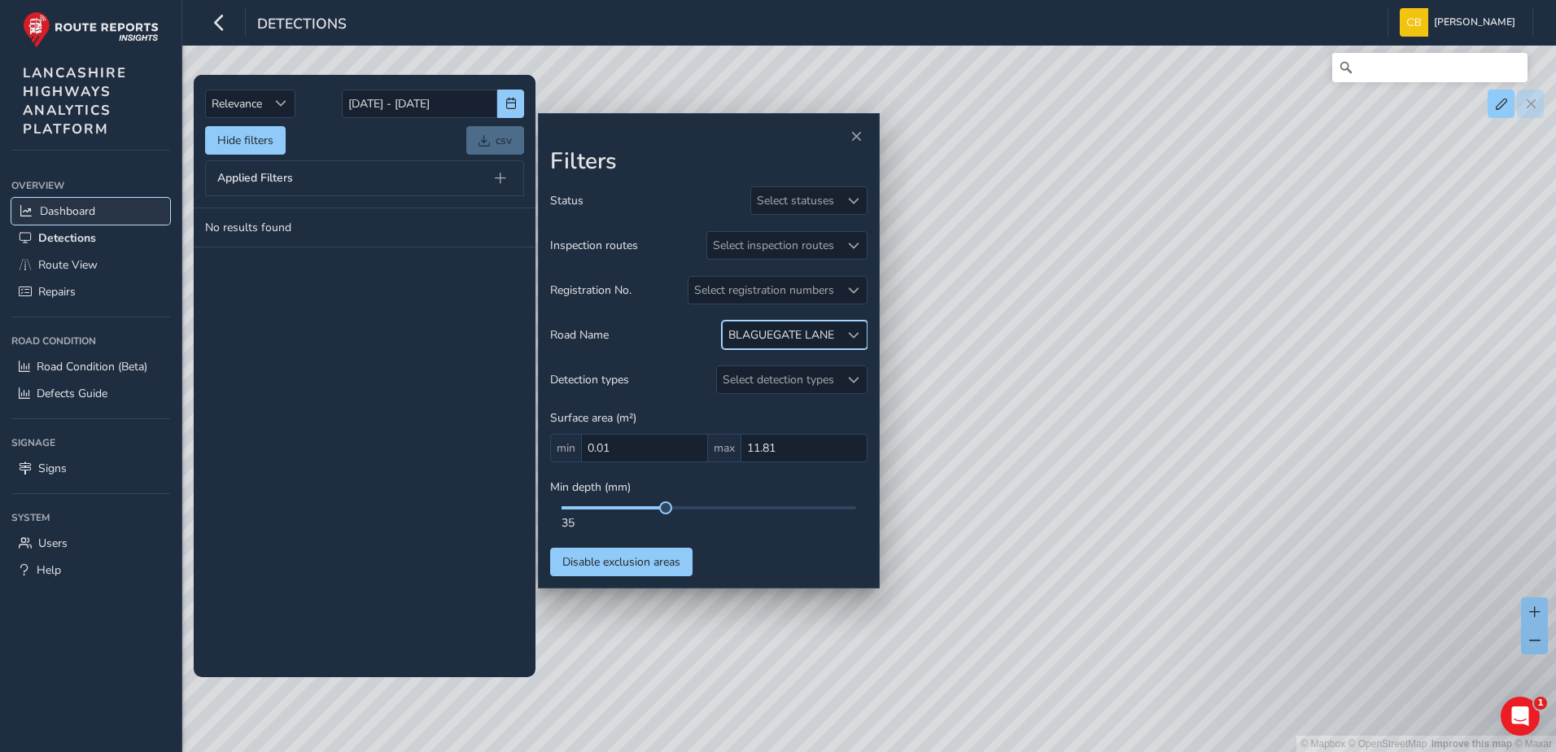
click at [70, 210] on span "Dashboard" at bounding box center [67, 210] width 55 height 15
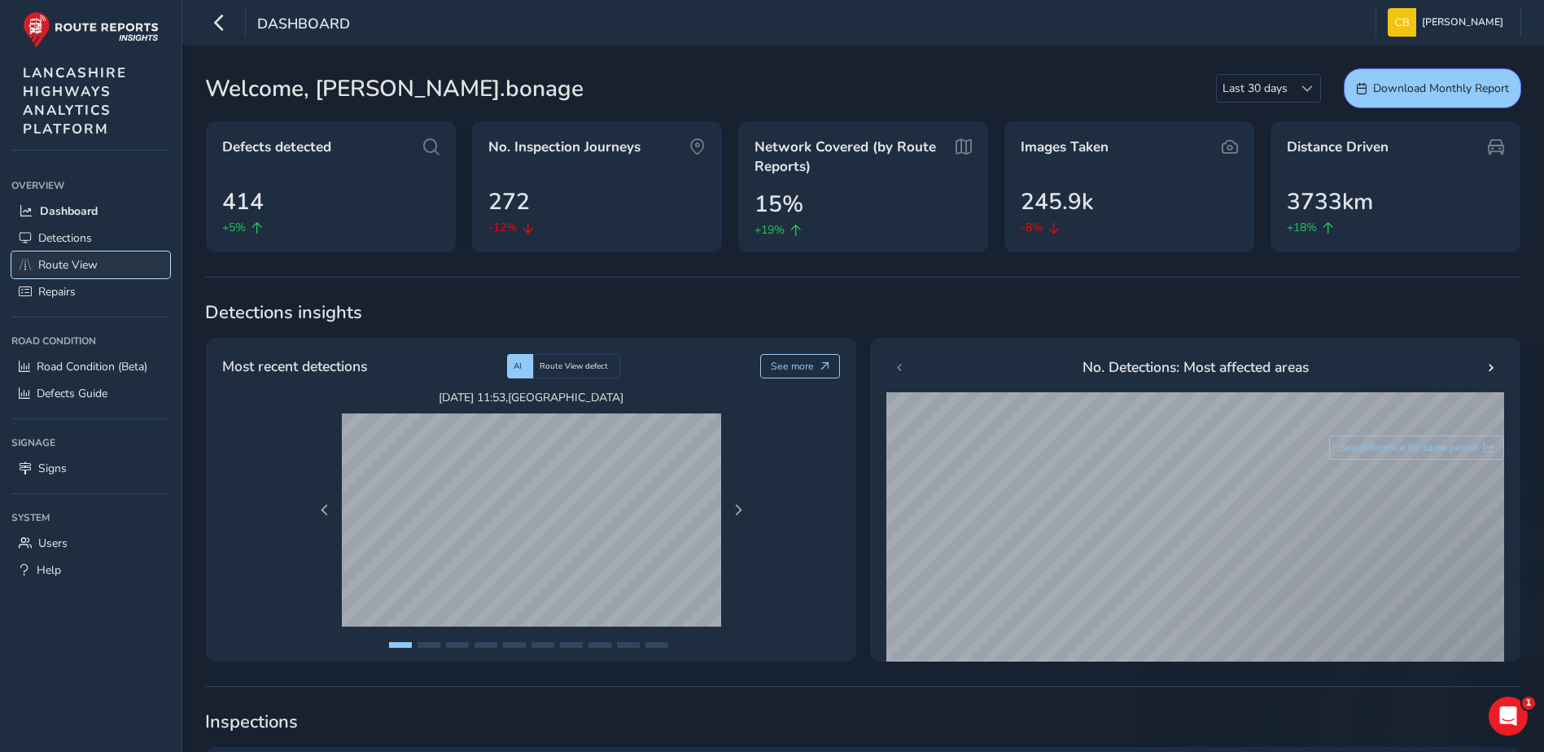
click at [88, 254] on link "Route View" at bounding box center [90, 264] width 159 height 27
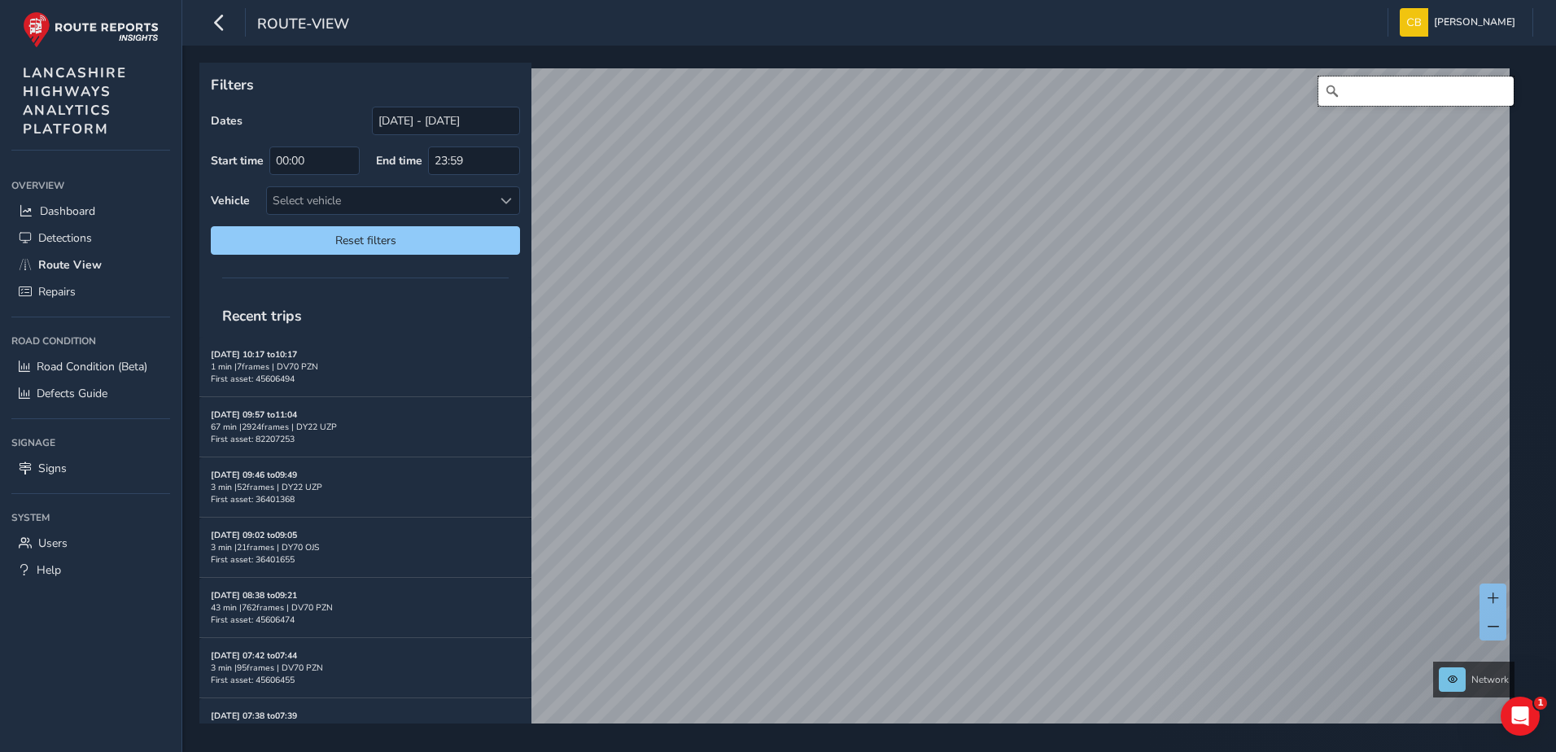
click at [1351, 88] on input "Search" at bounding box center [1415, 91] width 195 height 29
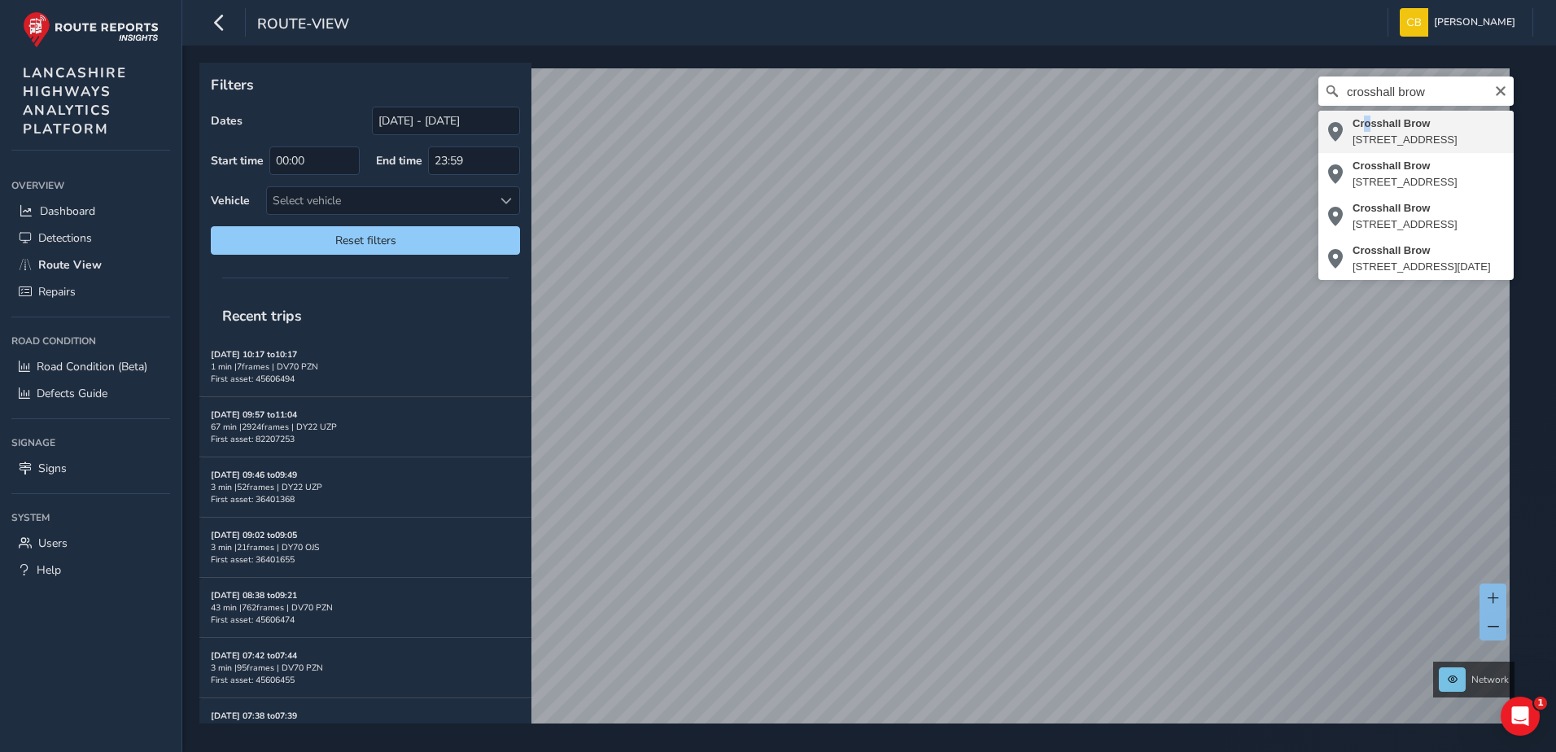
type input "[STREET_ADDRESS]"
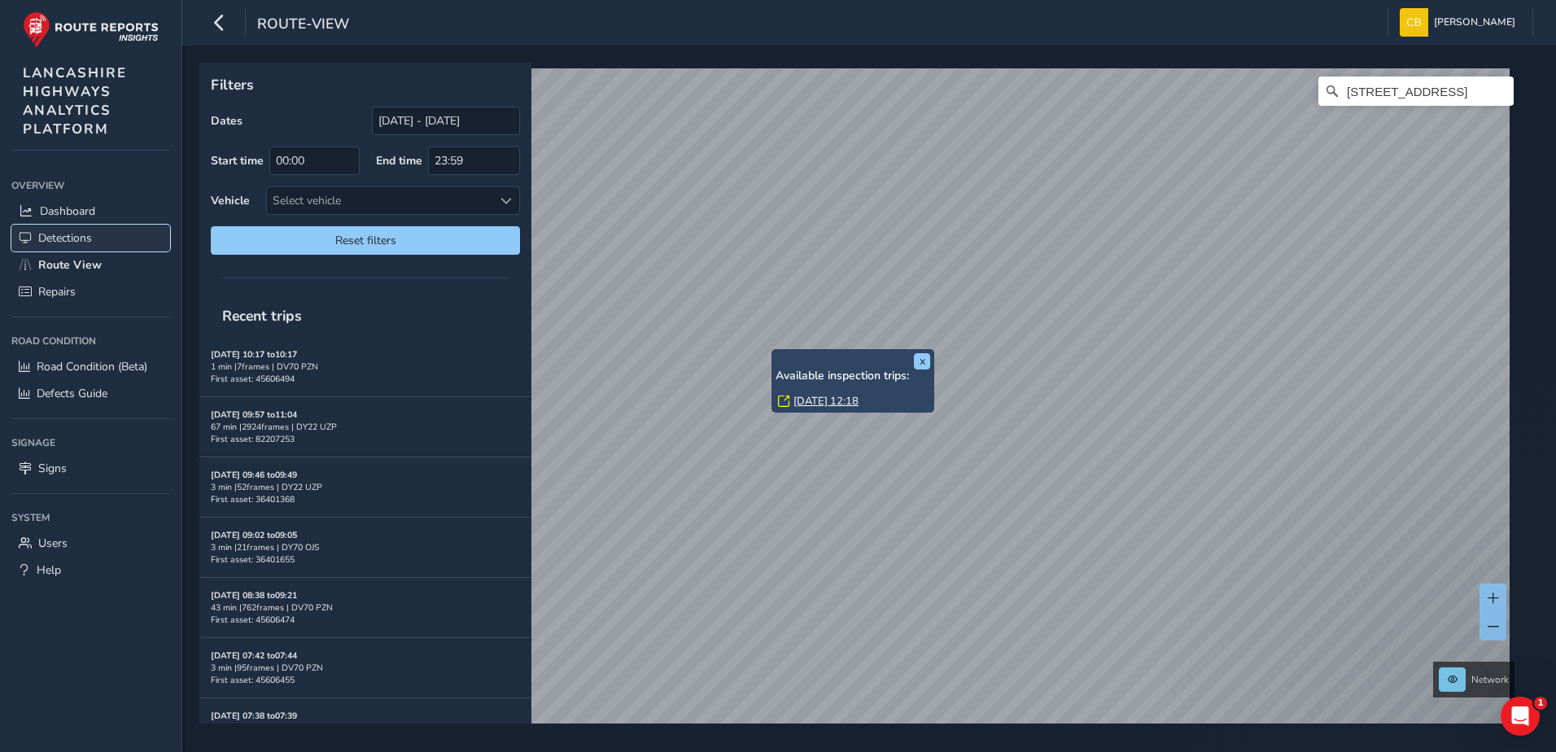
click at [106, 231] on link "Detections" at bounding box center [90, 238] width 159 height 27
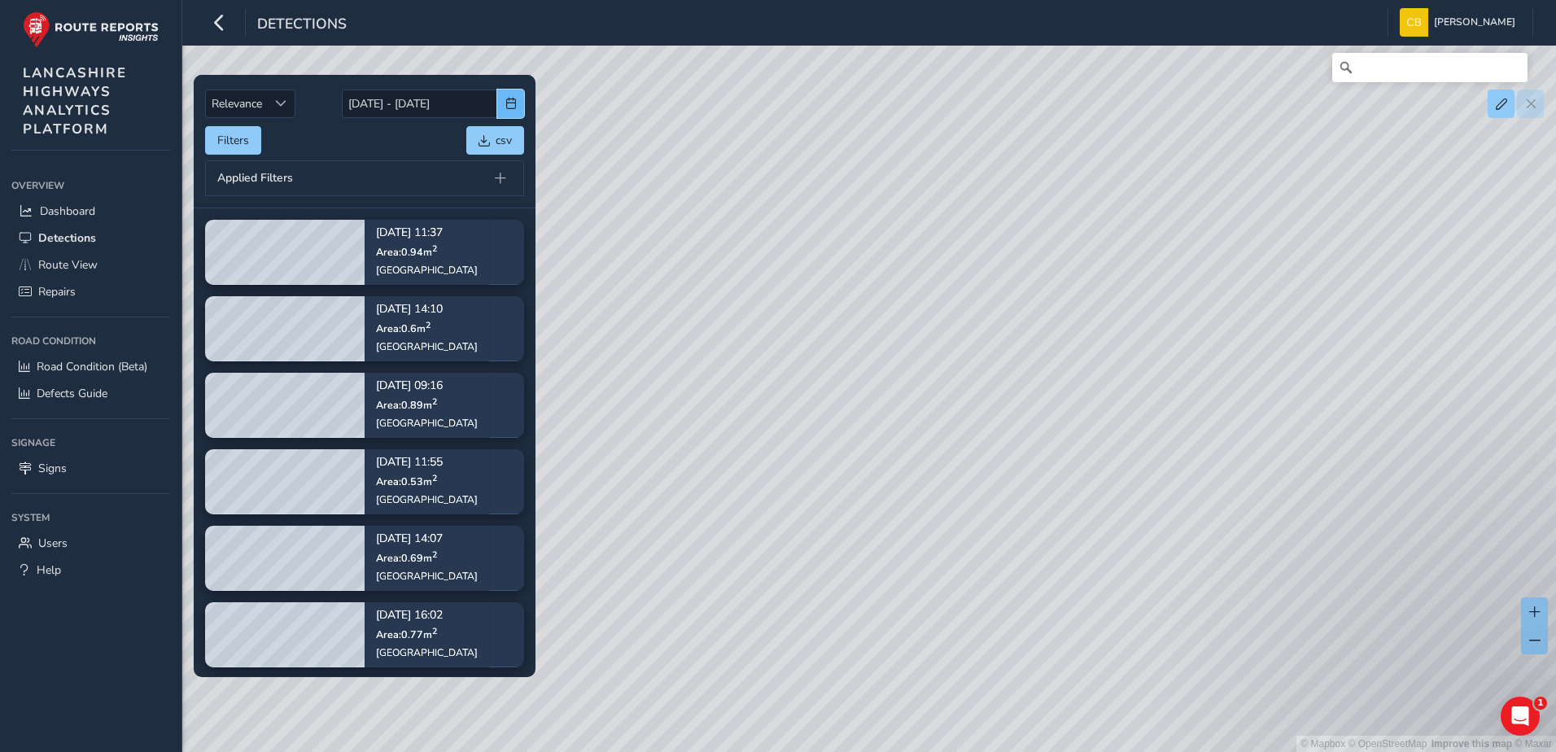
click at [514, 100] on span "button" at bounding box center [510, 103] width 11 height 11
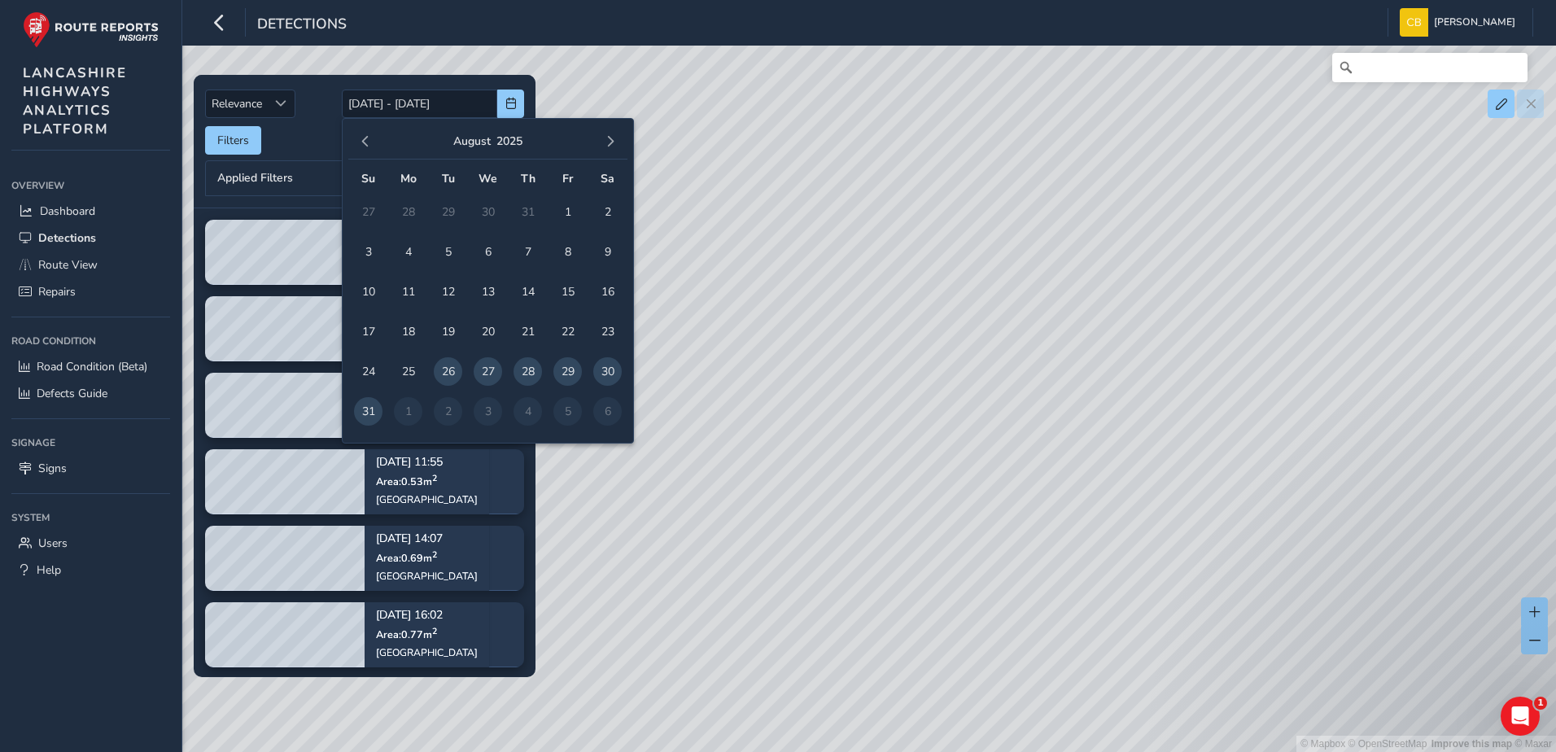
click at [623, 144] on div "[DATE]" at bounding box center [487, 142] width 279 height 35
click at [619, 144] on button "button" at bounding box center [610, 141] width 23 height 23
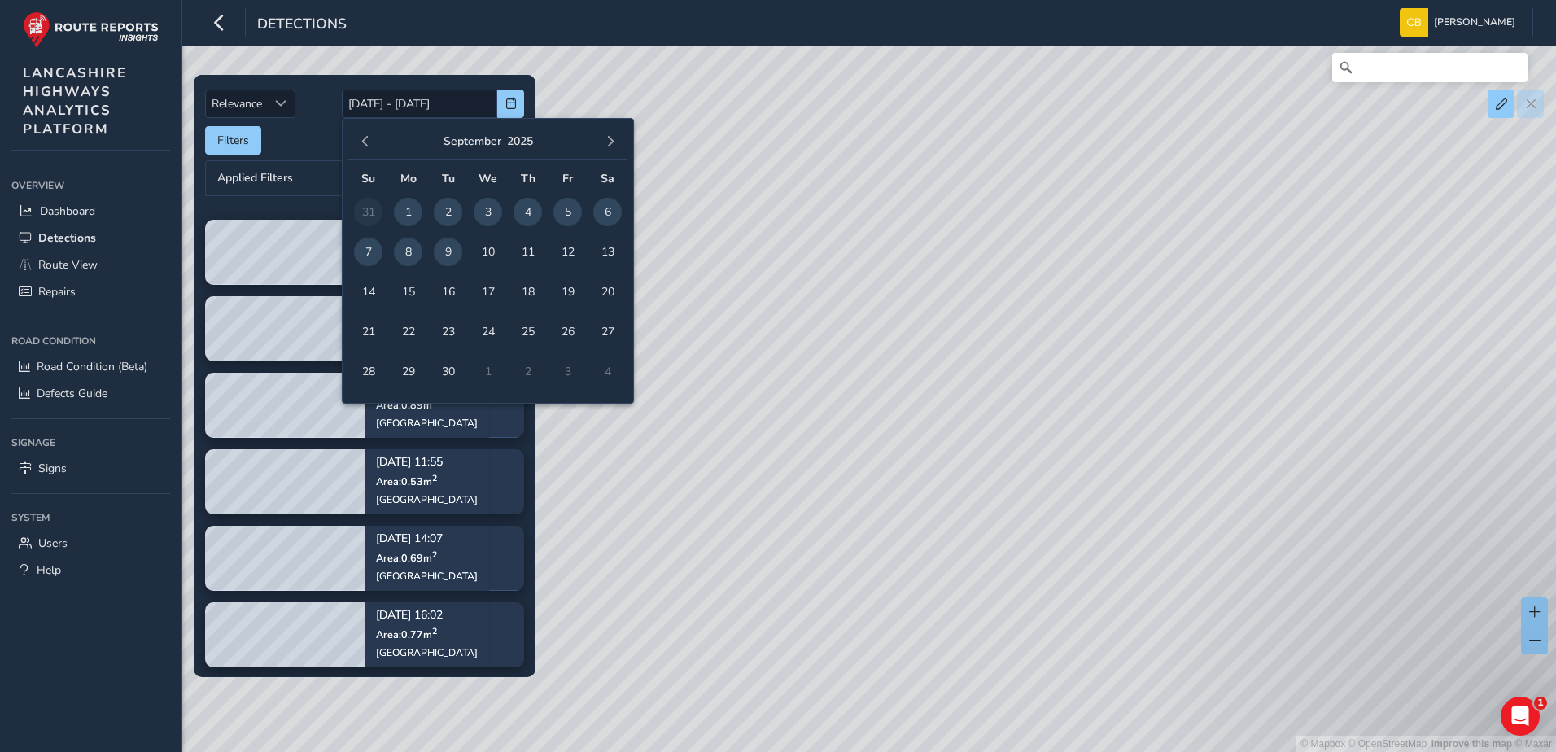
click at [397, 212] on span "1" at bounding box center [408, 212] width 28 height 28
click at [448, 250] on span "9" at bounding box center [448, 252] width 28 height 28
type input "[DATE] - [DATE]"
click at [312, 138] on div "Filters csv" at bounding box center [364, 140] width 319 height 28
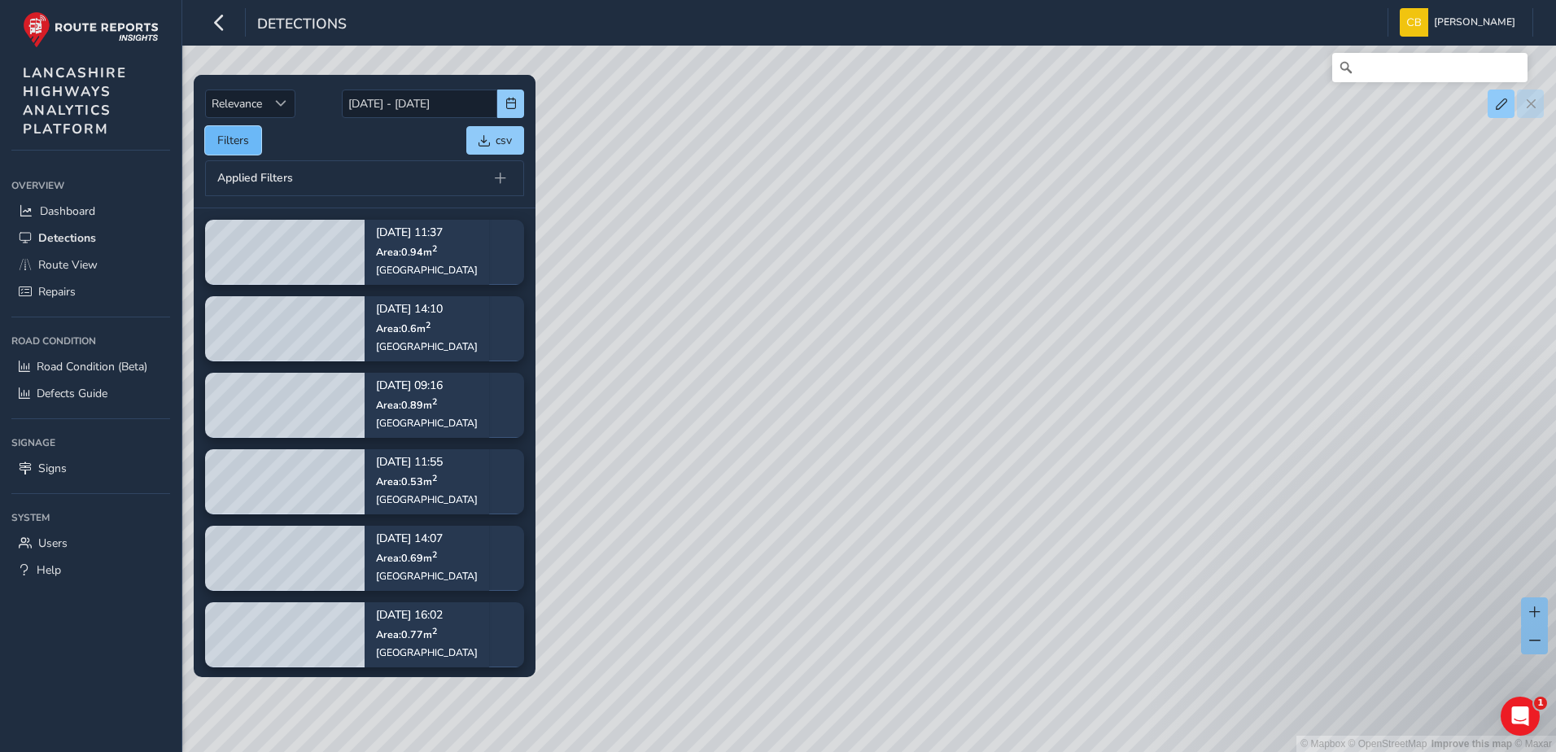
click at [230, 143] on button "Filters" at bounding box center [233, 140] width 56 height 28
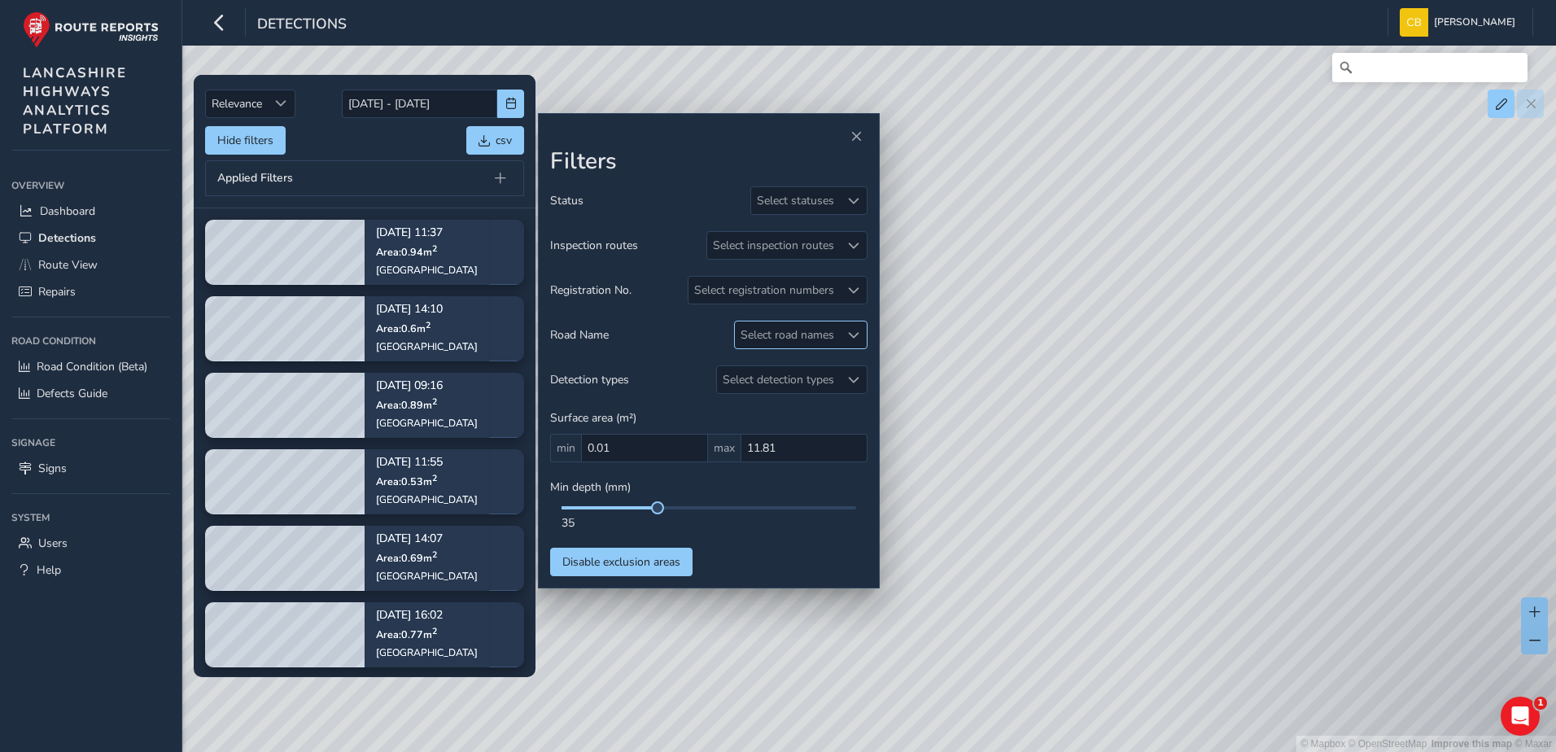
click at [794, 338] on div "Select road names" at bounding box center [787, 334] width 105 height 27
type input "cross"
click at [926, 373] on span "Close" at bounding box center [931, 370] width 11 height 11
click at [828, 338] on div "Select road names" at bounding box center [787, 334] width 105 height 27
click at [793, 380] on input "cross" at bounding box center [829, 370] width 169 height 28
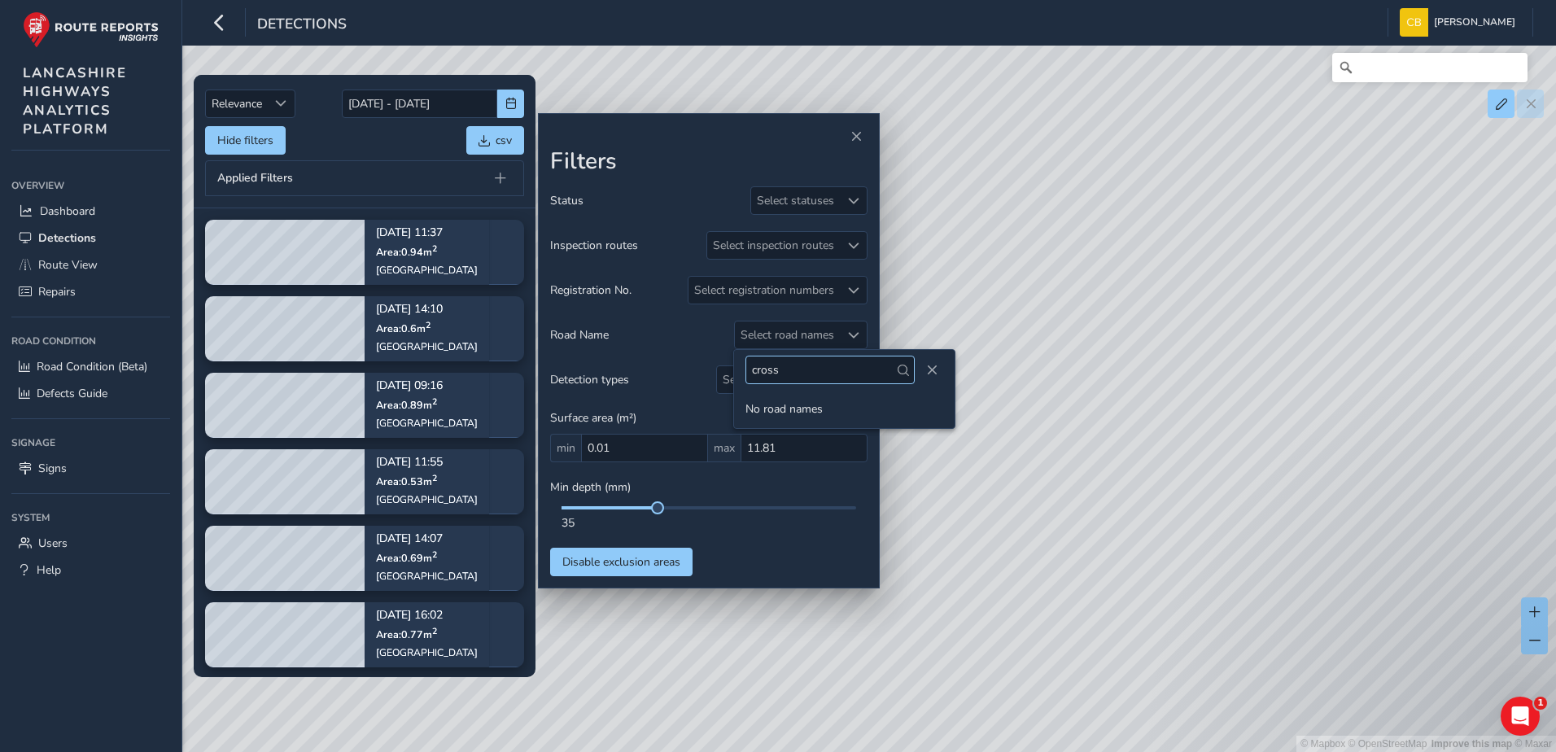
click at [793, 380] on input "cross" at bounding box center [829, 370] width 169 height 28
type input "dicket"
click at [91, 260] on span "Route View" at bounding box center [67, 264] width 59 height 15
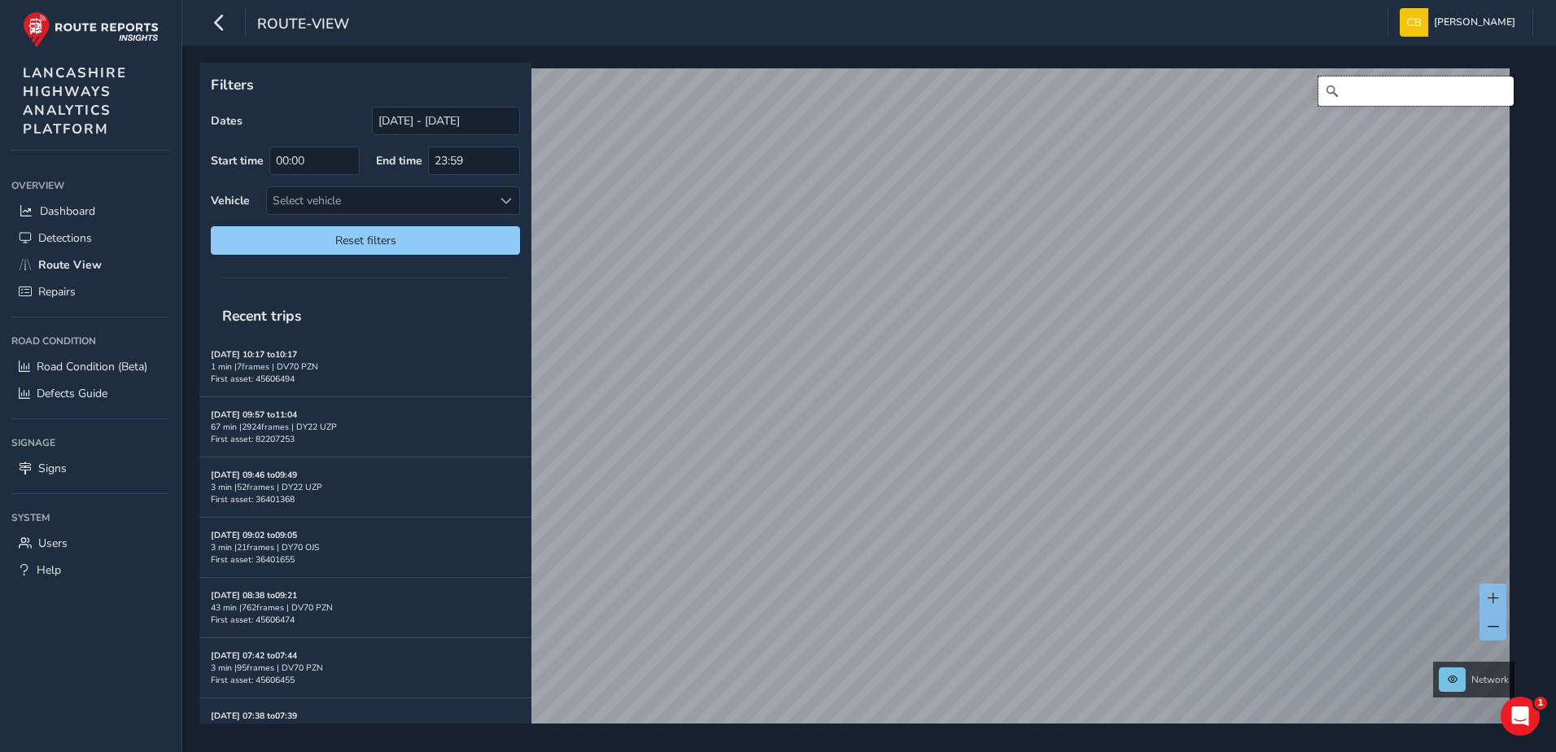
click at [1366, 94] on input "Search" at bounding box center [1415, 91] width 195 height 29
click at [1374, 91] on input "dickets lane" at bounding box center [1415, 91] width 195 height 29
click at [1409, 96] on input "dickets lane" at bounding box center [1415, 91] width 195 height 29
click at [1401, 94] on input "dickets lane" at bounding box center [1415, 91] width 195 height 29
type input "d"
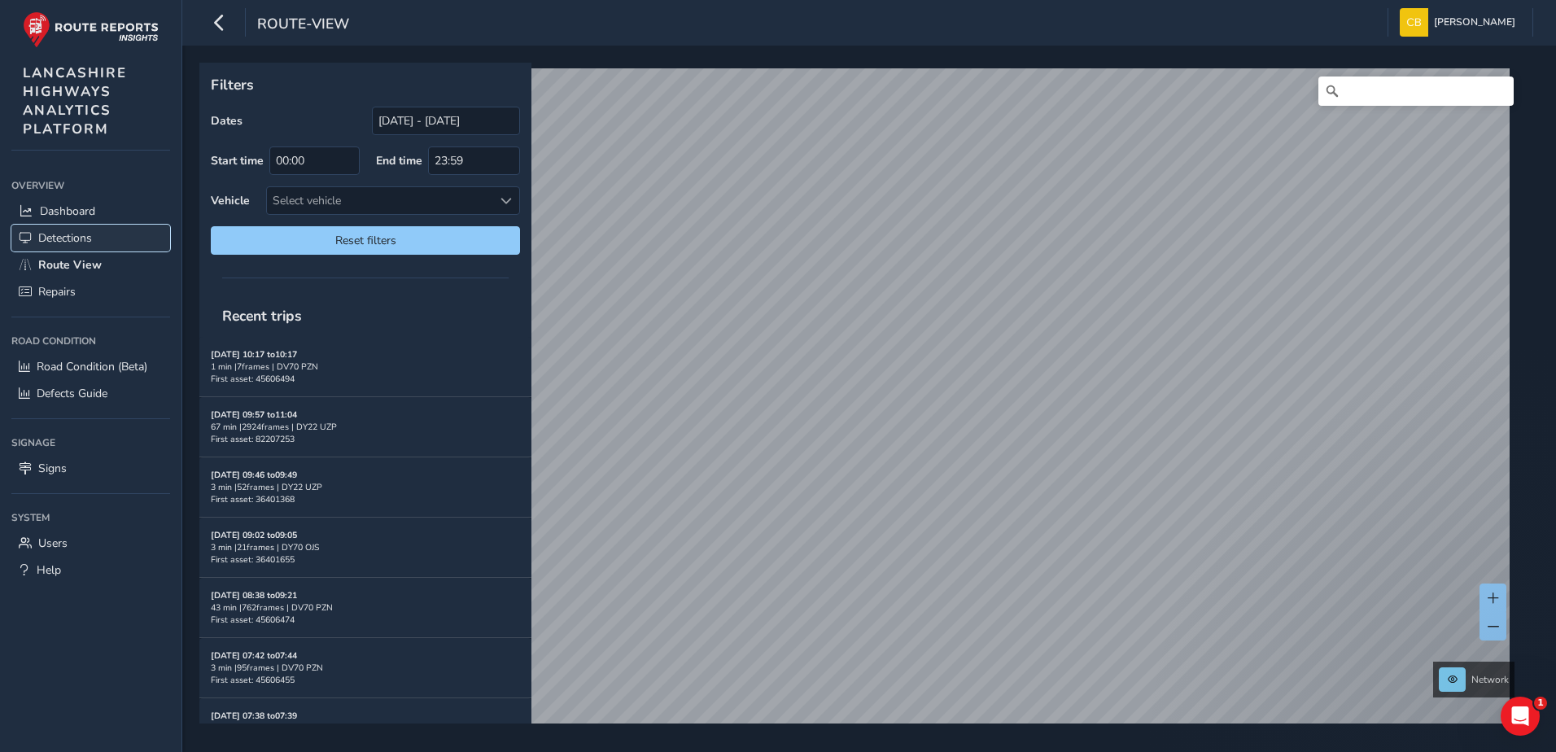
click at [98, 239] on link "Detections" at bounding box center [90, 238] width 159 height 27
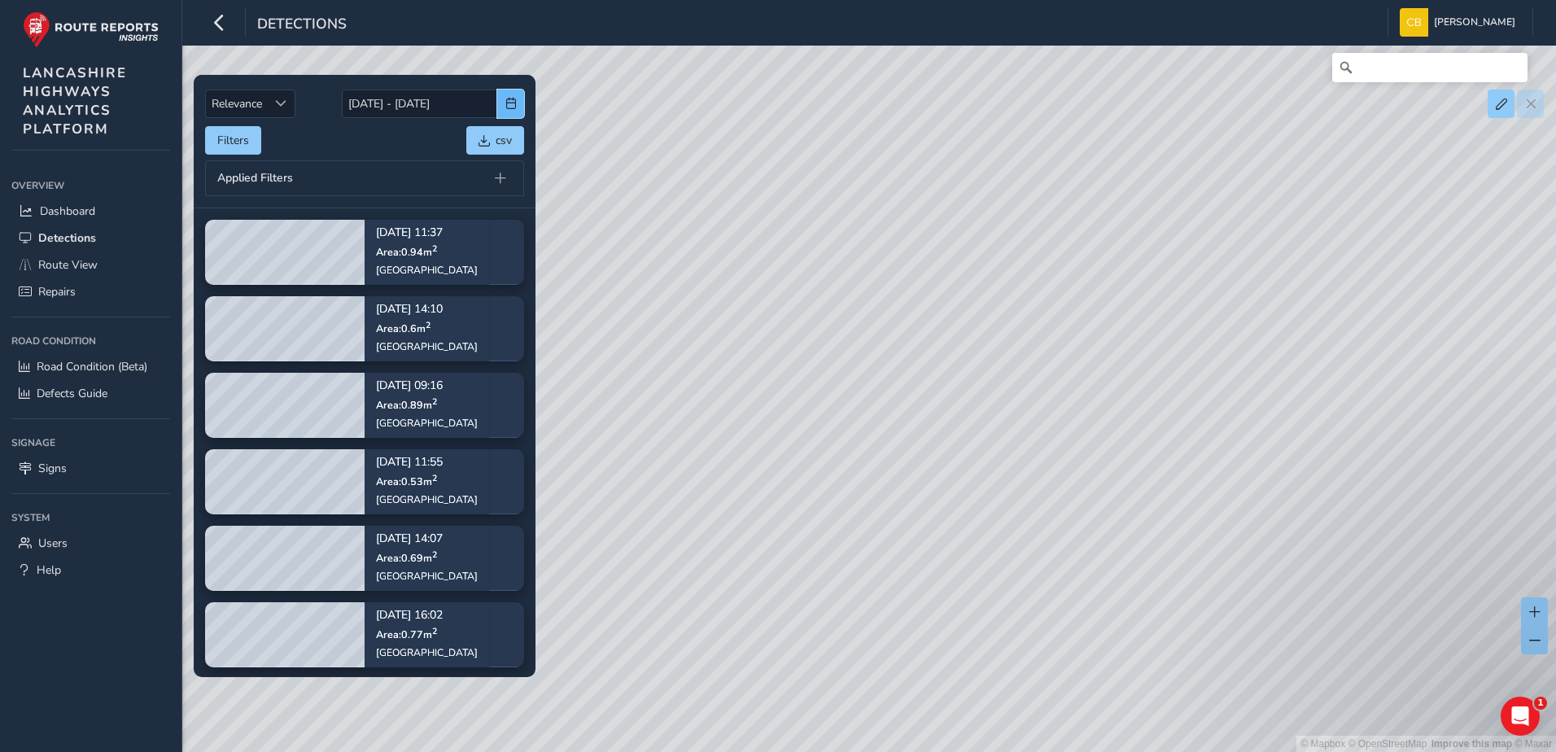
click at [512, 102] on span "button" at bounding box center [510, 103] width 11 height 11
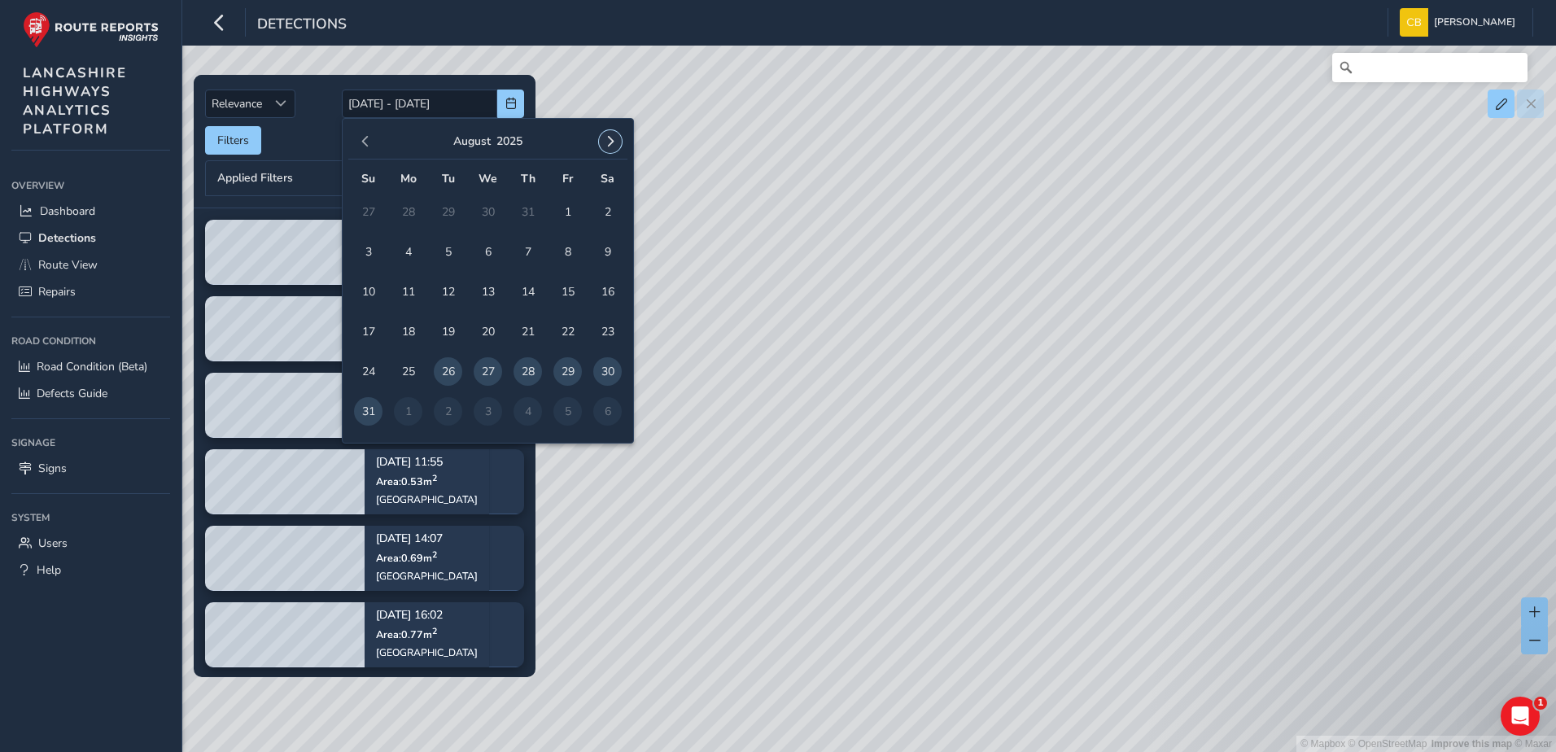
click at [615, 141] on span "button" at bounding box center [610, 141] width 11 height 11
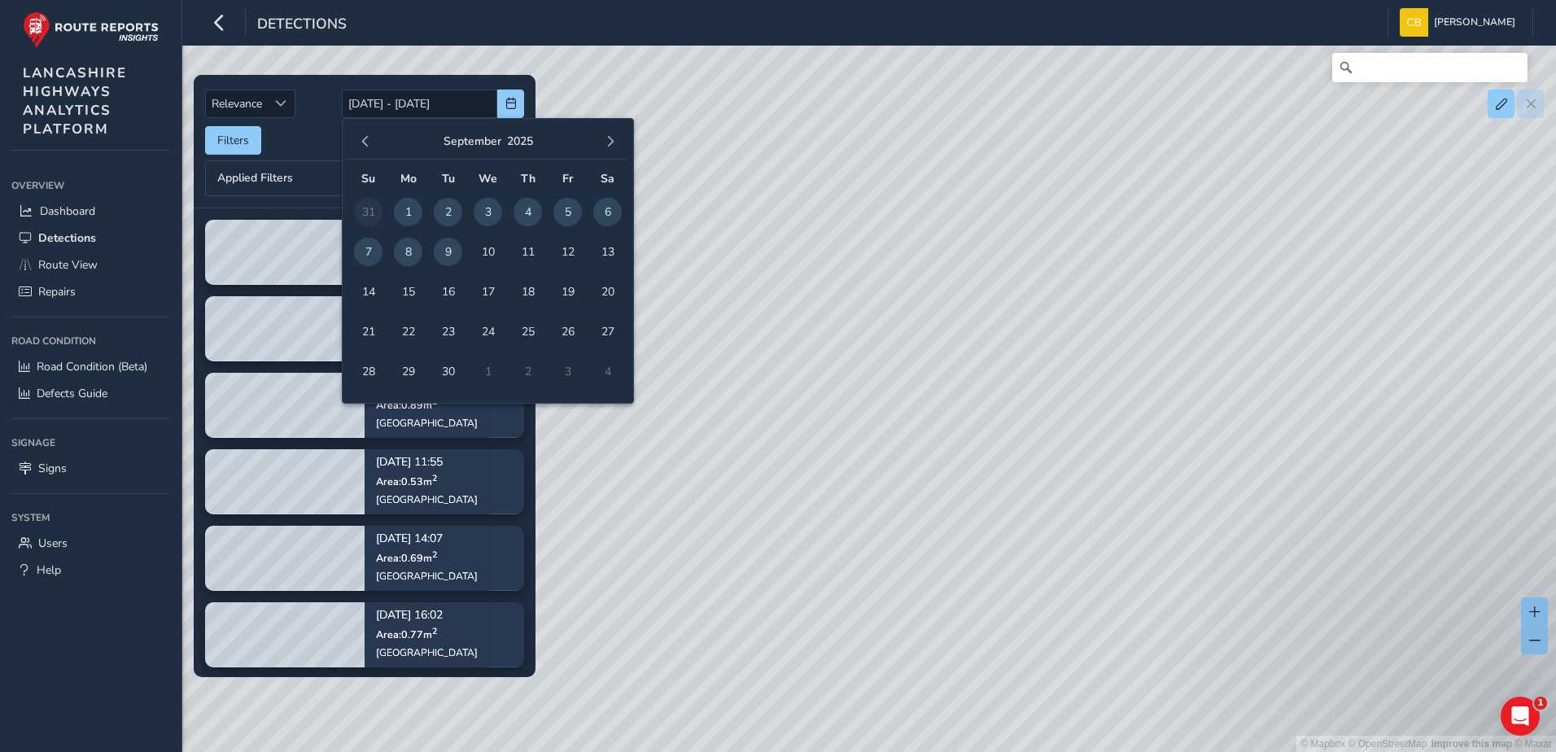
click at [404, 211] on span "1" at bounding box center [408, 212] width 28 height 28
click at [450, 251] on span "9" at bounding box center [448, 252] width 28 height 28
click at [444, 241] on span "9" at bounding box center [448, 252] width 28 height 28
type input "[DATE]"
click at [444, 241] on span "9" at bounding box center [448, 252] width 28 height 28
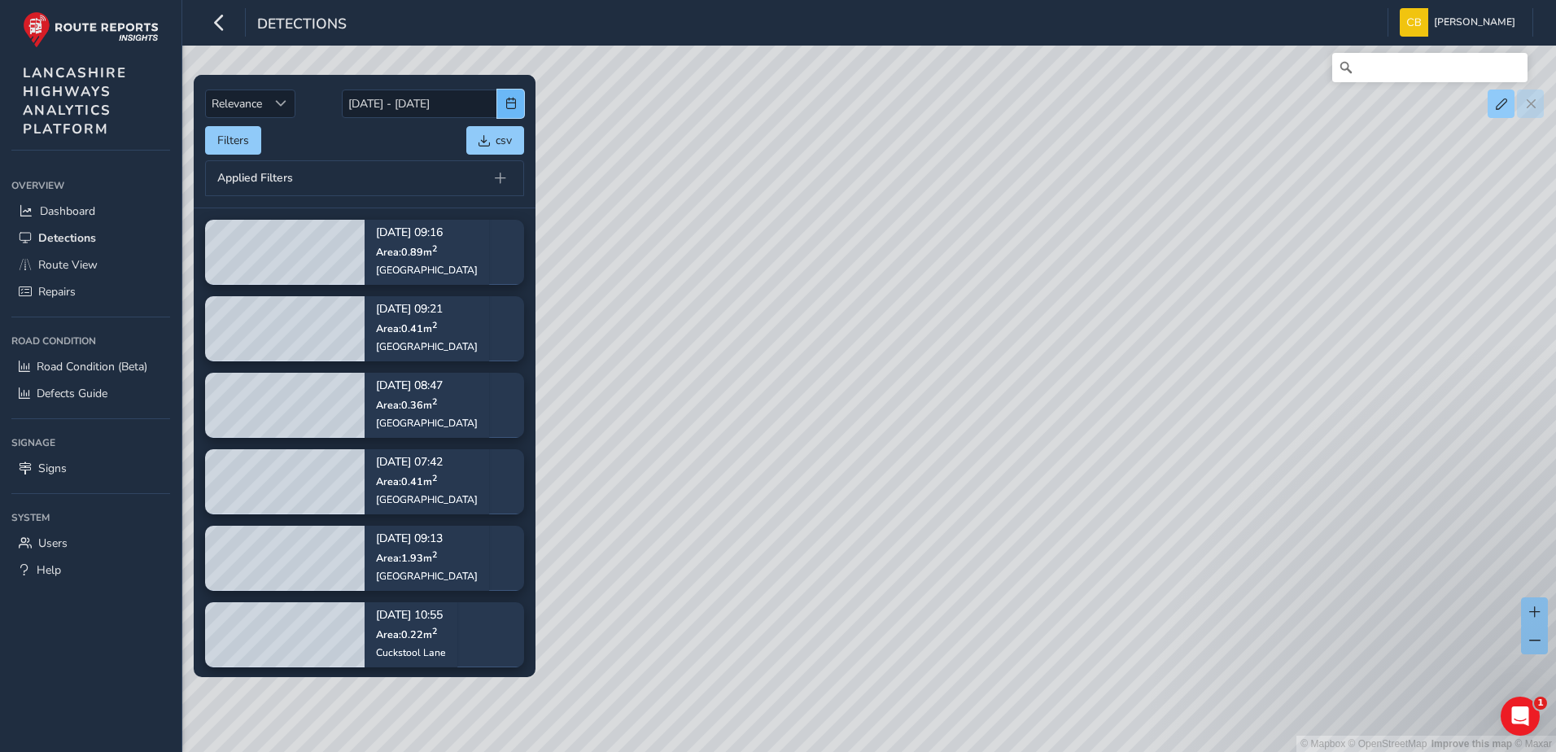
click at [506, 105] on span "button" at bounding box center [510, 103] width 11 height 11
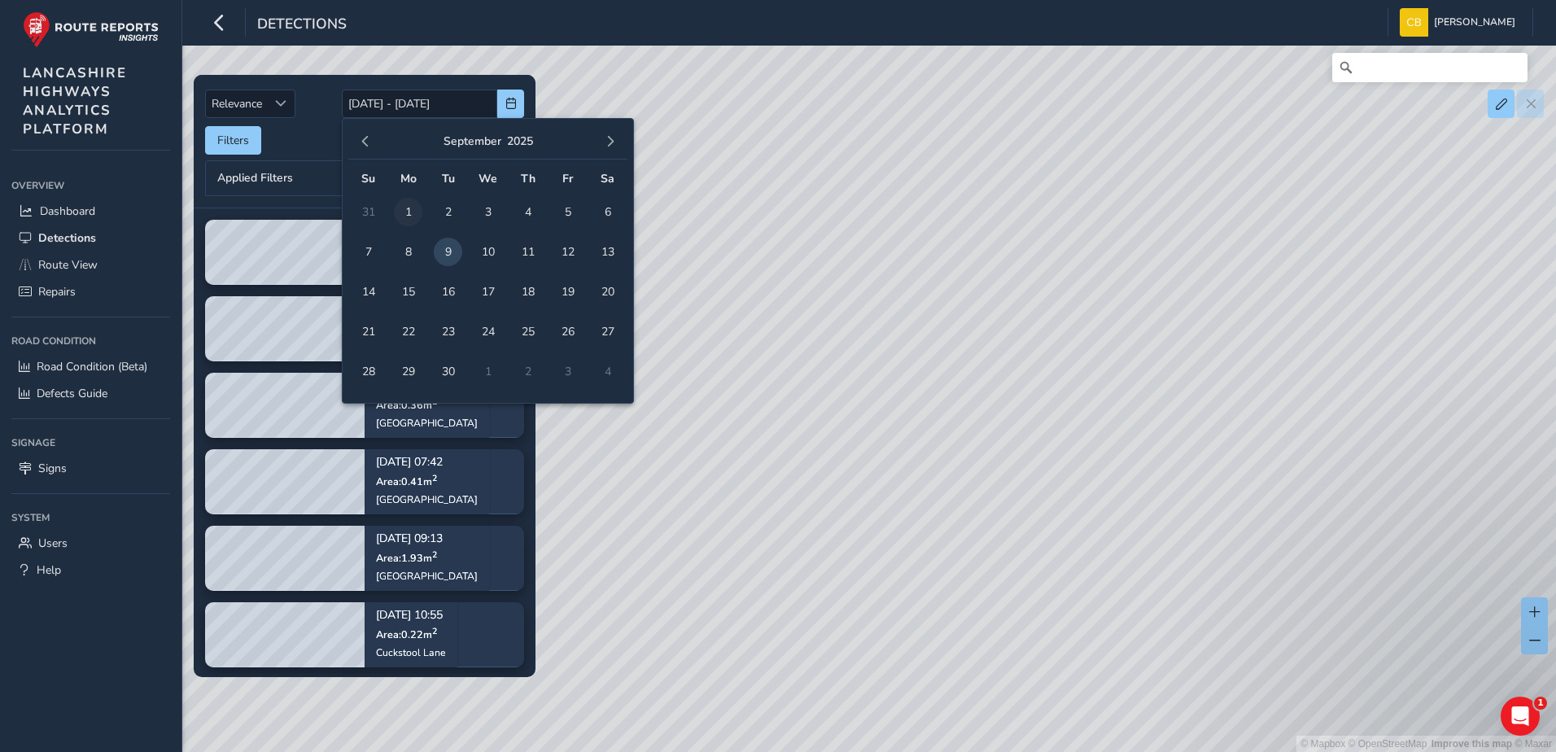
click at [415, 214] on span "1" at bounding box center [408, 212] width 28 height 28
click at [442, 263] on span "9" at bounding box center [448, 252] width 28 height 28
type input "[DATE] - [DATE]"
click at [321, 154] on div "Filters csv" at bounding box center [364, 140] width 319 height 28
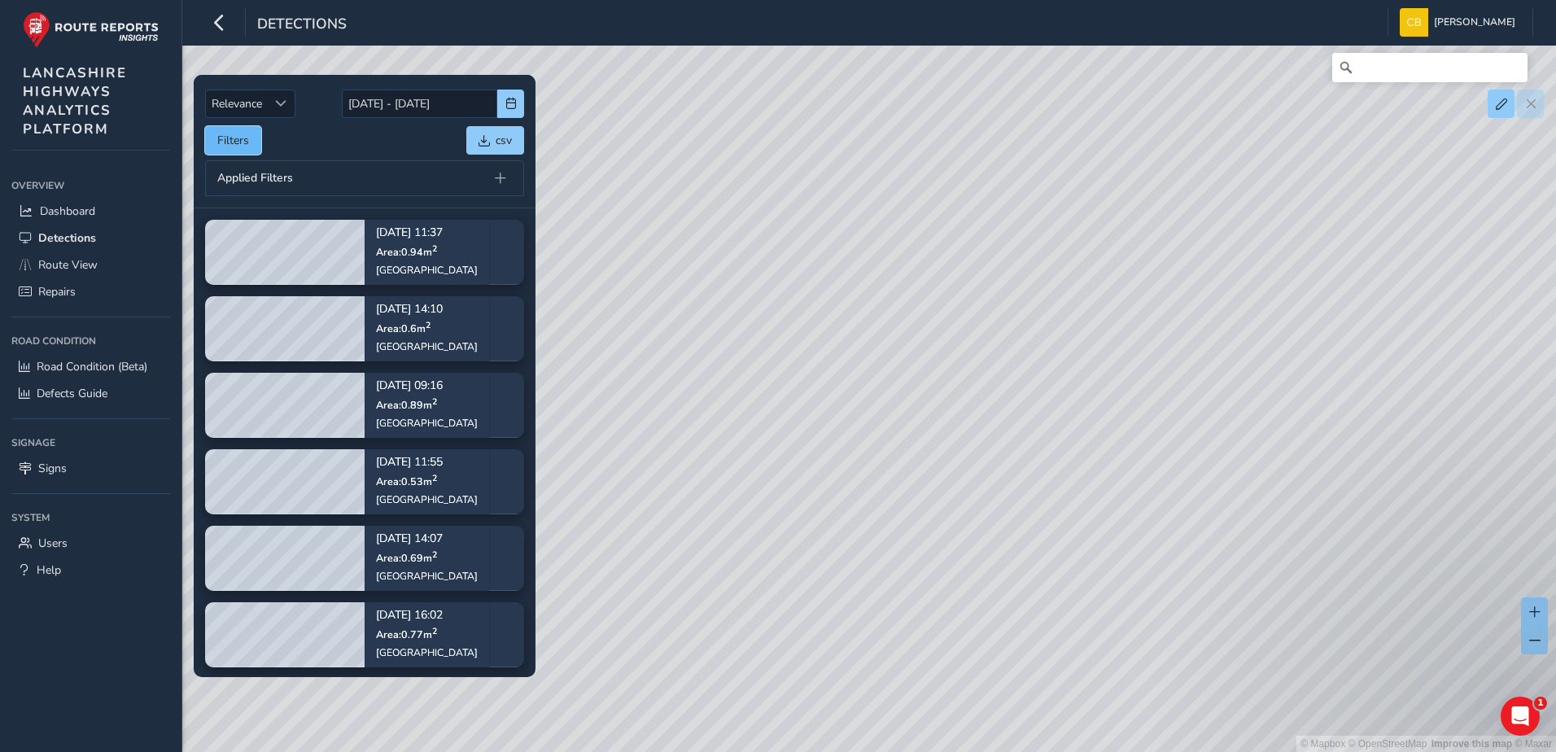
click at [236, 145] on button "Filters" at bounding box center [233, 140] width 56 height 28
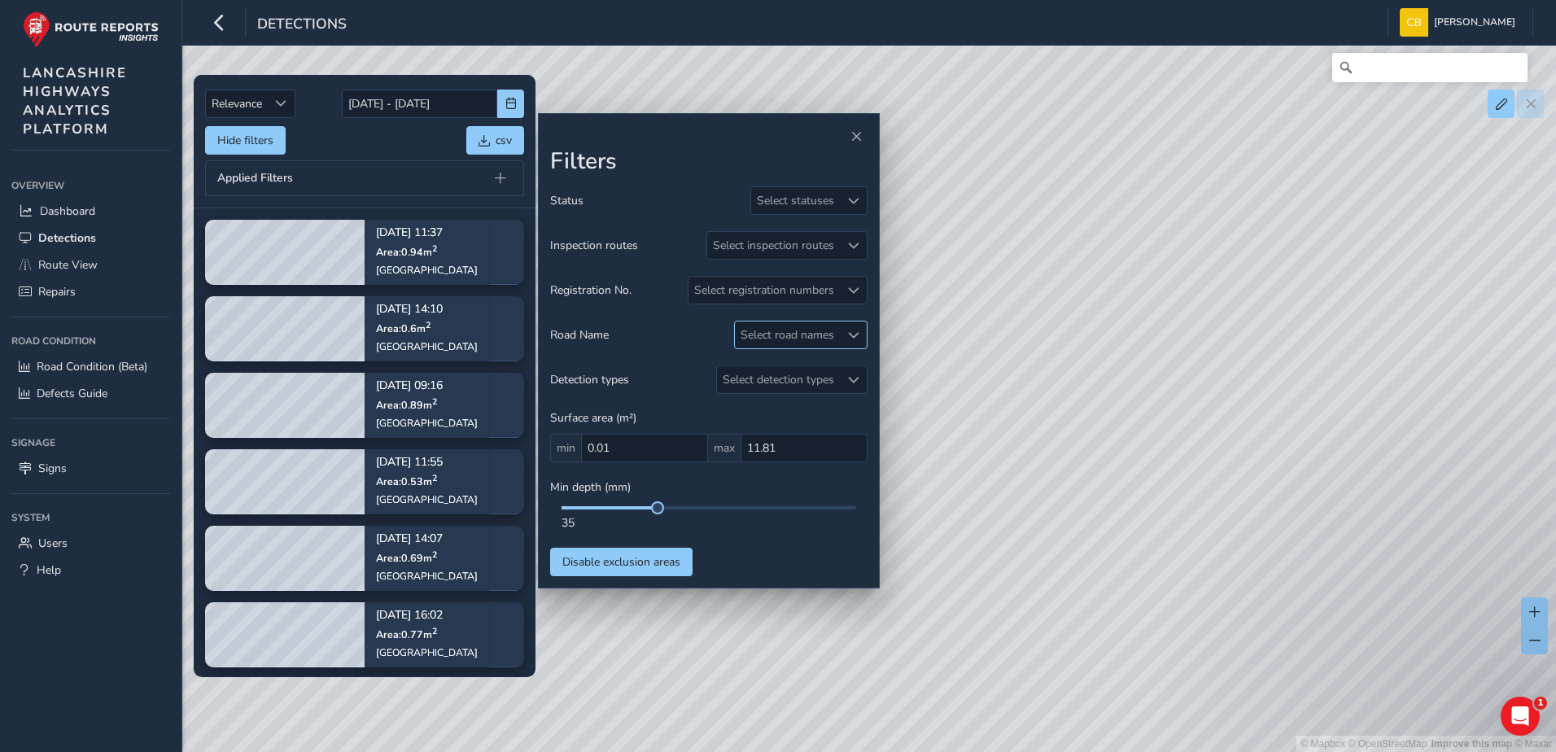
click at [774, 332] on div "Select road names" at bounding box center [787, 334] width 105 height 27
type input "d"
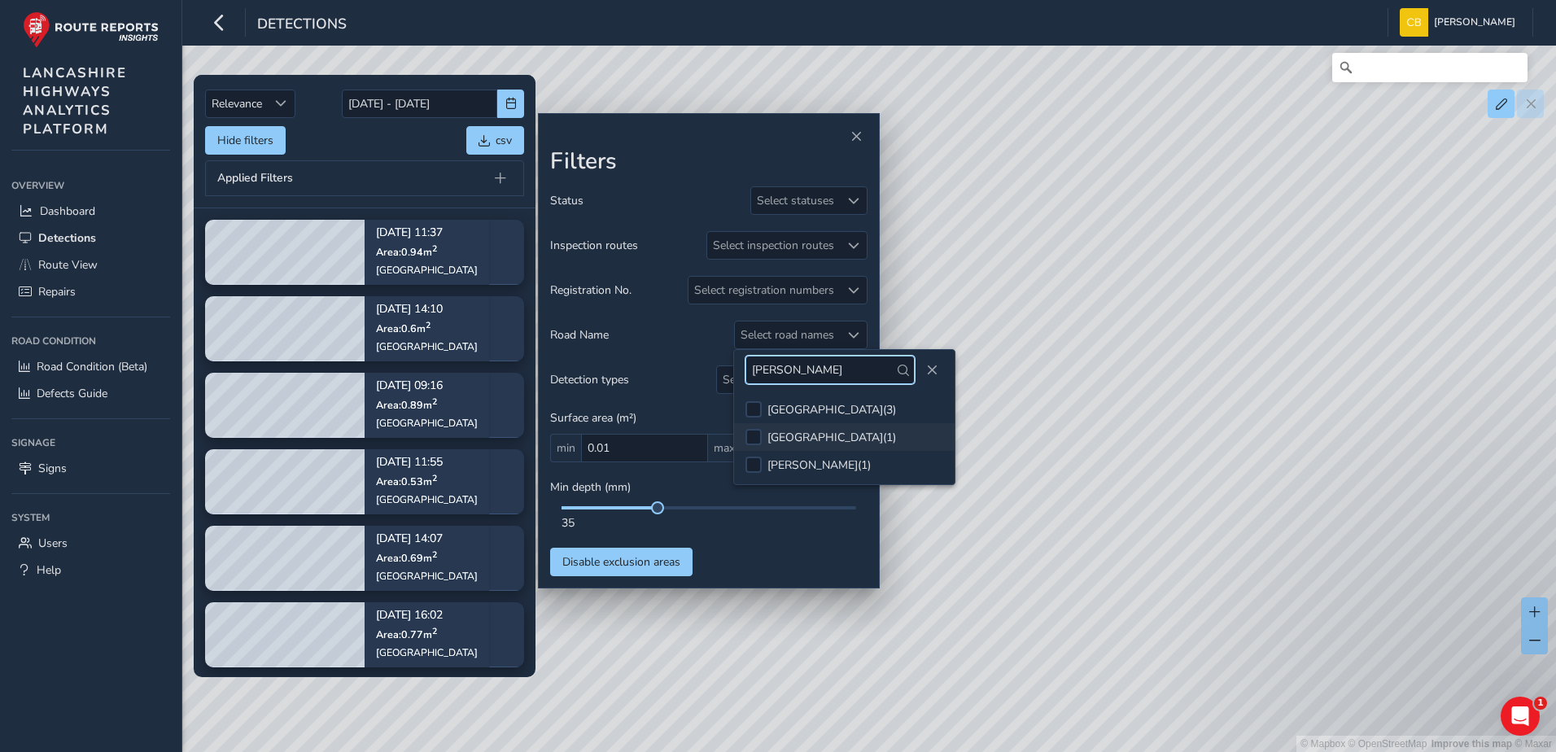
type input "[PERSON_NAME]"
click at [808, 444] on div "[GEOGRAPHIC_DATA] ( 1 )" at bounding box center [831, 437] width 129 height 15
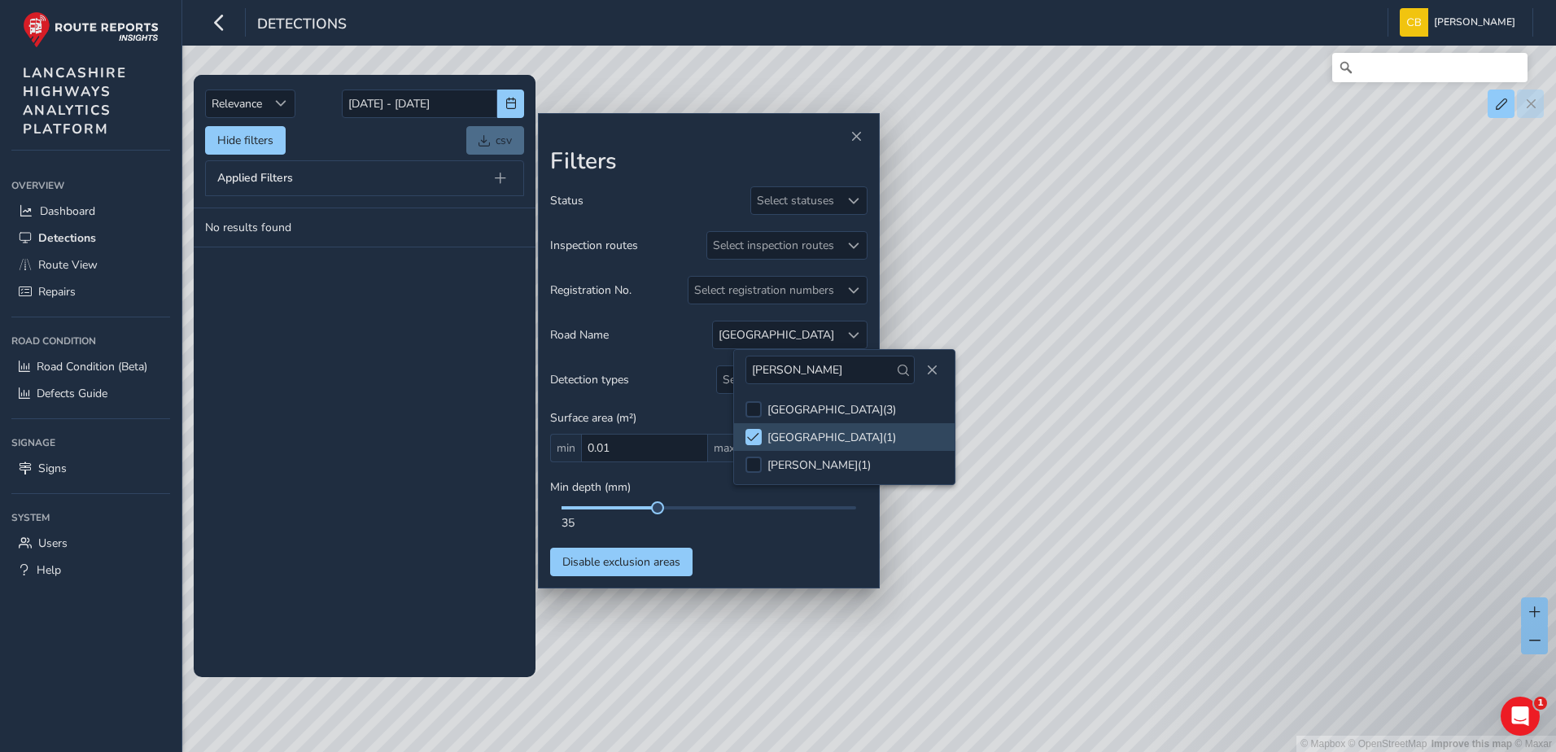
click at [339, 351] on tbody "No results found" at bounding box center [365, 442] width 342 height 468
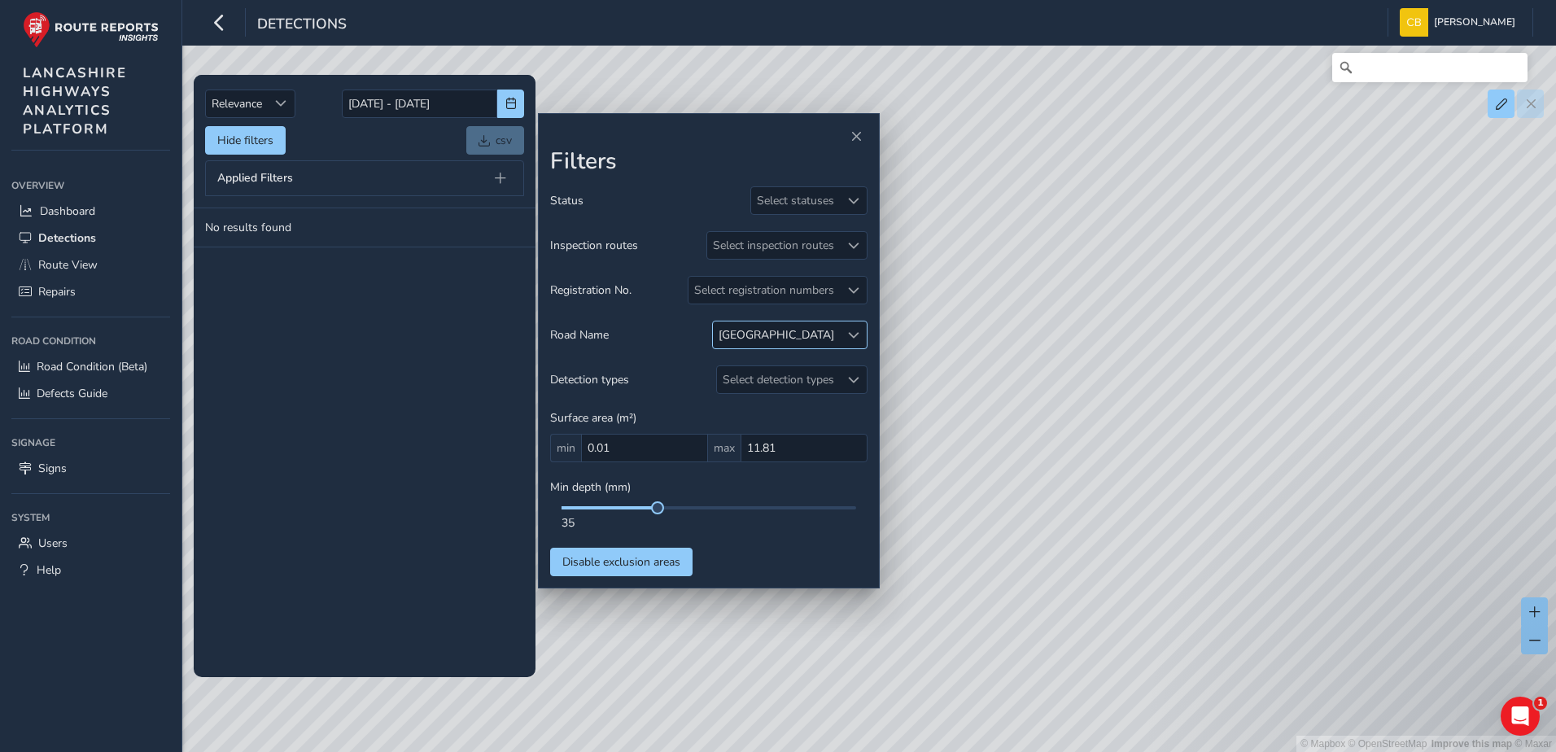
click at [853, 338] on span at bounding box center [853, 335] width 11 height 11
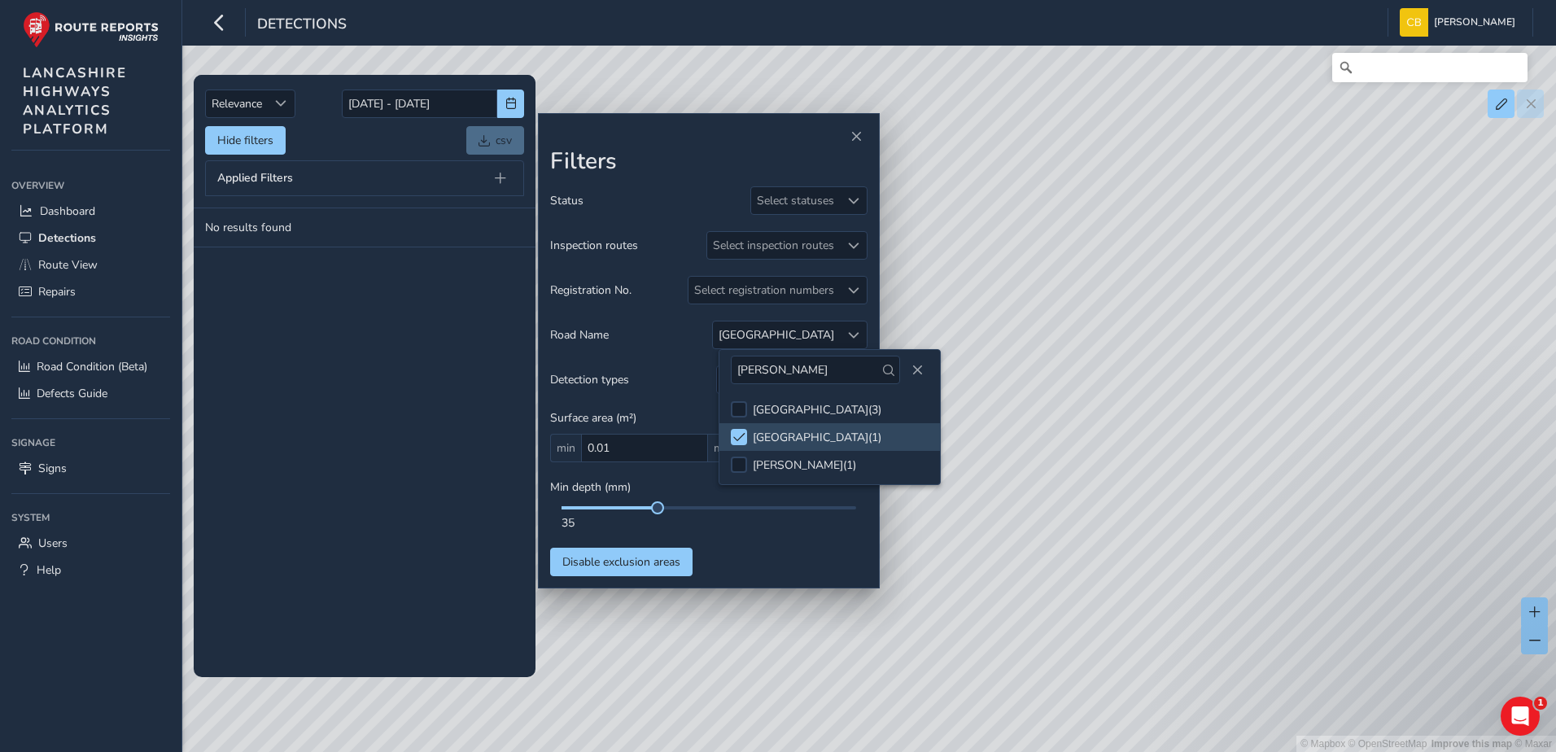
click at [719, 376] on div "[PERSON_NAME][GEOGRAPHIC_DATA] ( 3 ) [GEOGRAPHIC_DATA] ( 1 ) [PERSON_NAME] ( 1 )" at bounding box center [830, 417] width 222 height 136
type input "orms"
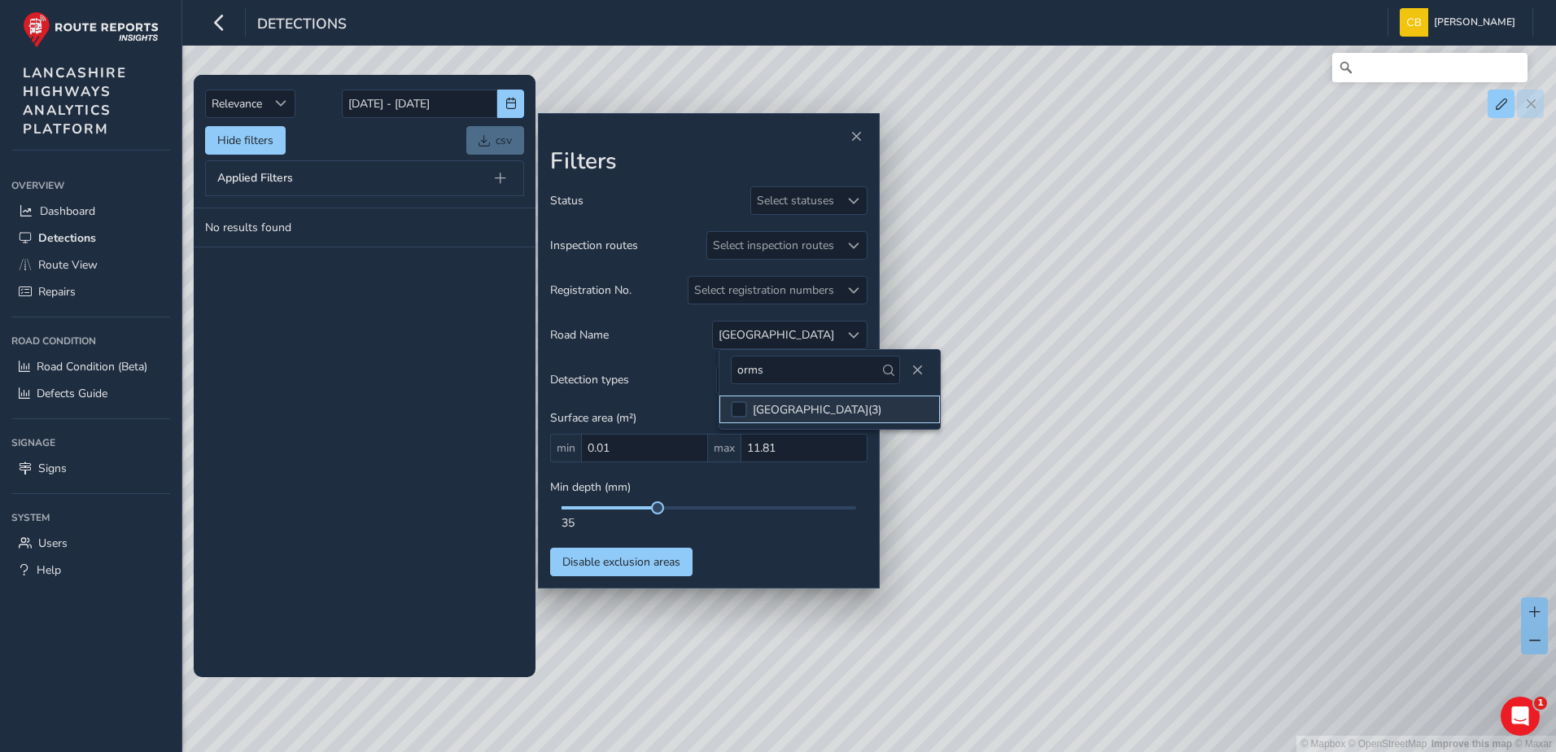
click at [789, 398] on li "ORMSKIRK ROAD ( 3 )" at bounding box center [829, 410] width 221 height 28
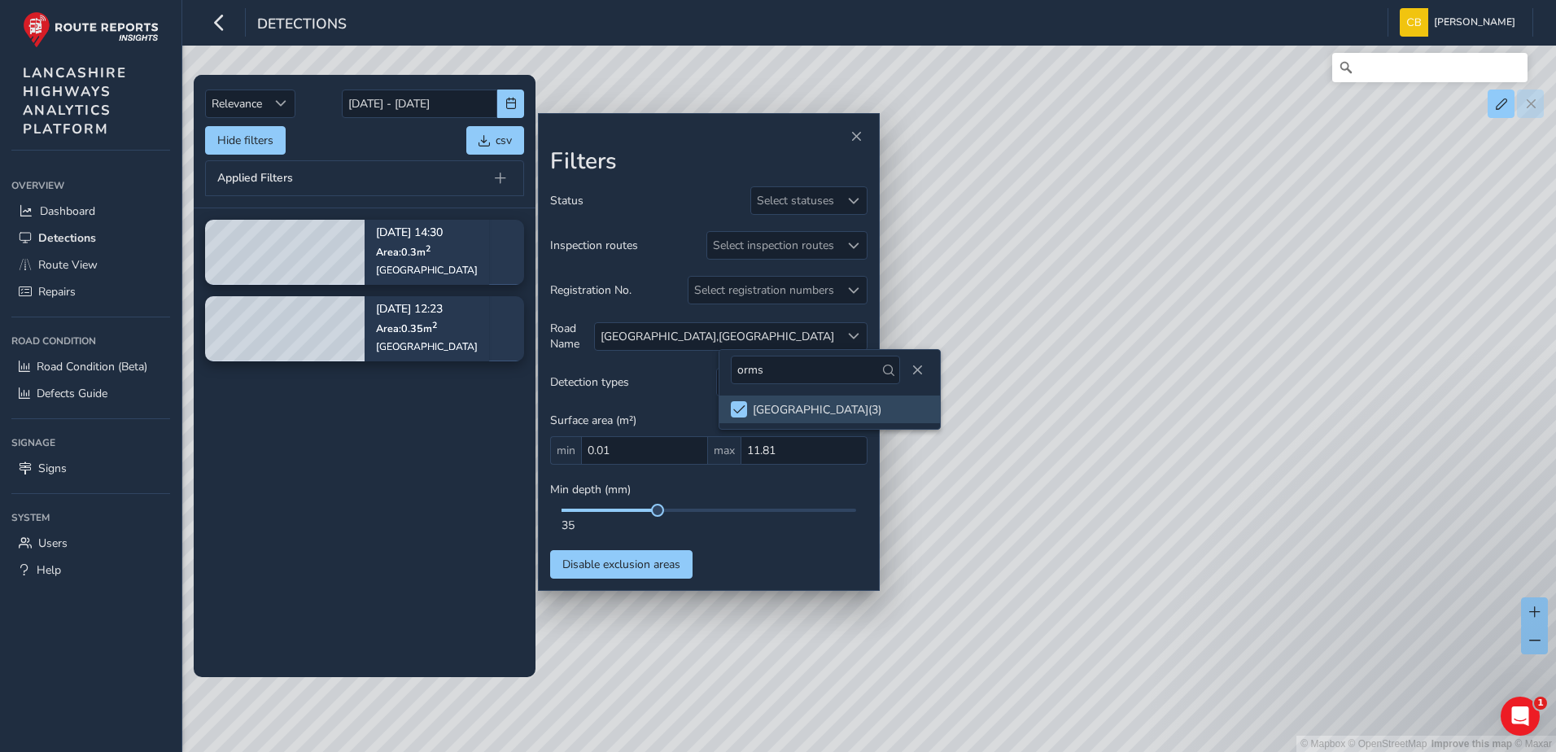
click at [418, 487] on tbody "[DATE] 14:30 Area: 0.3 m [STREET_ADDRESS] [DATE] 12:23 Area: 0.35 m [STREET_ADD…" at bounding box center [365, 442] width 342 height 468
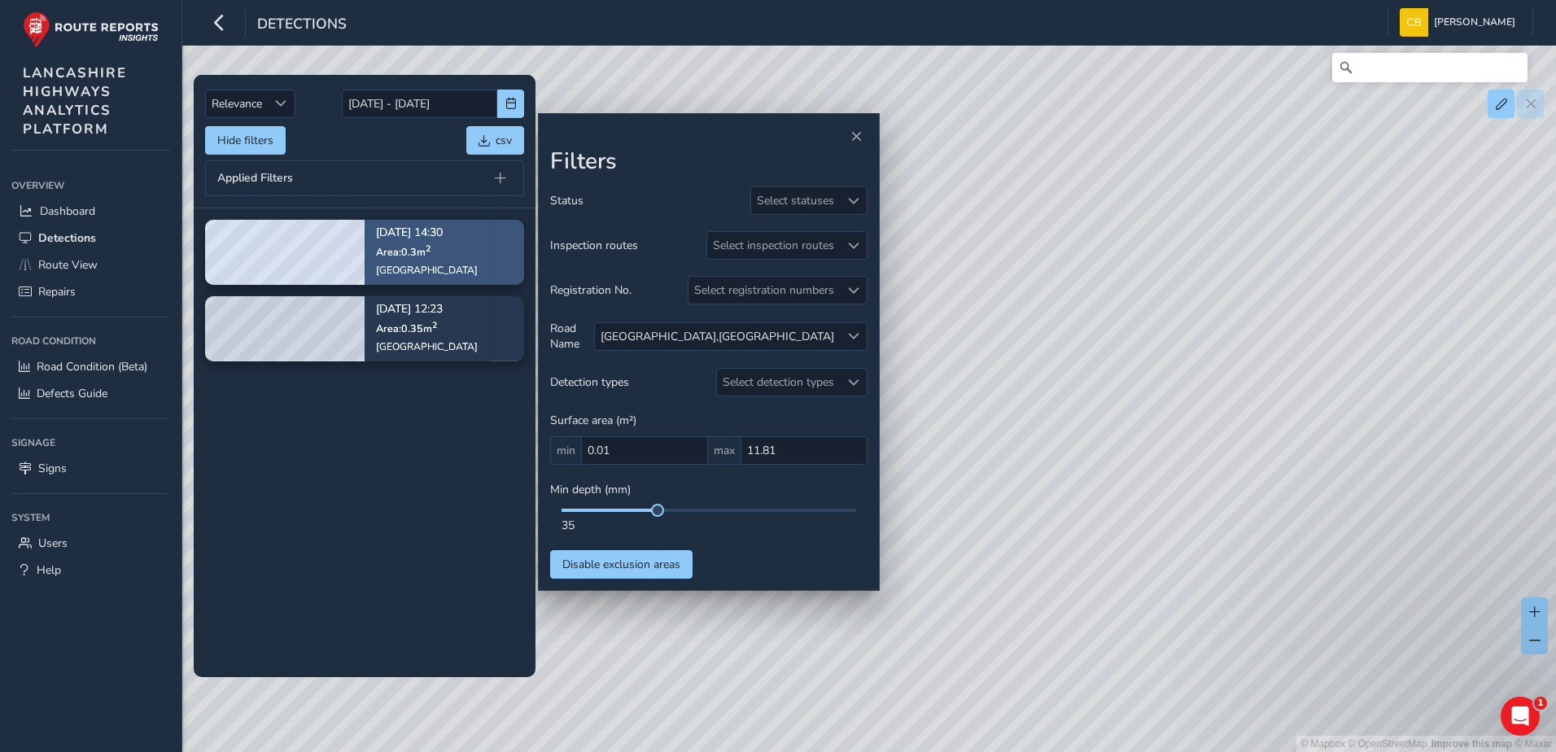
click at [455, 262] on div "[DATE] 14:30 Area: 0.3 m [STREET_ADDRESS]" at bounding box center [427, 252] width 125 height 94
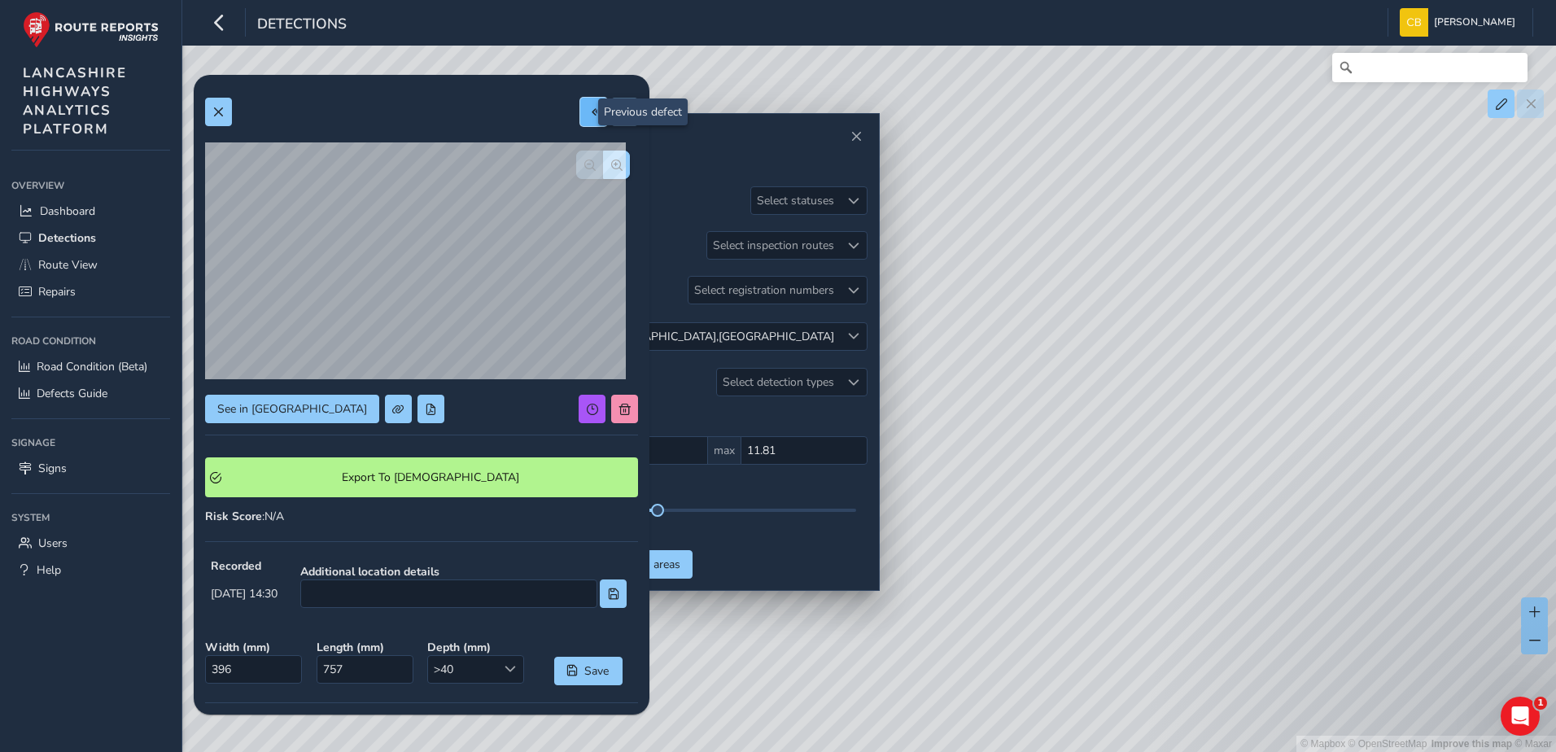
click at [588, 114] on button at bounding box center [593, 112] width 27 height 28
type input "358"
type input "978"
click at [226, 114] on button at bounding box center [218, 112] width 27 height 28
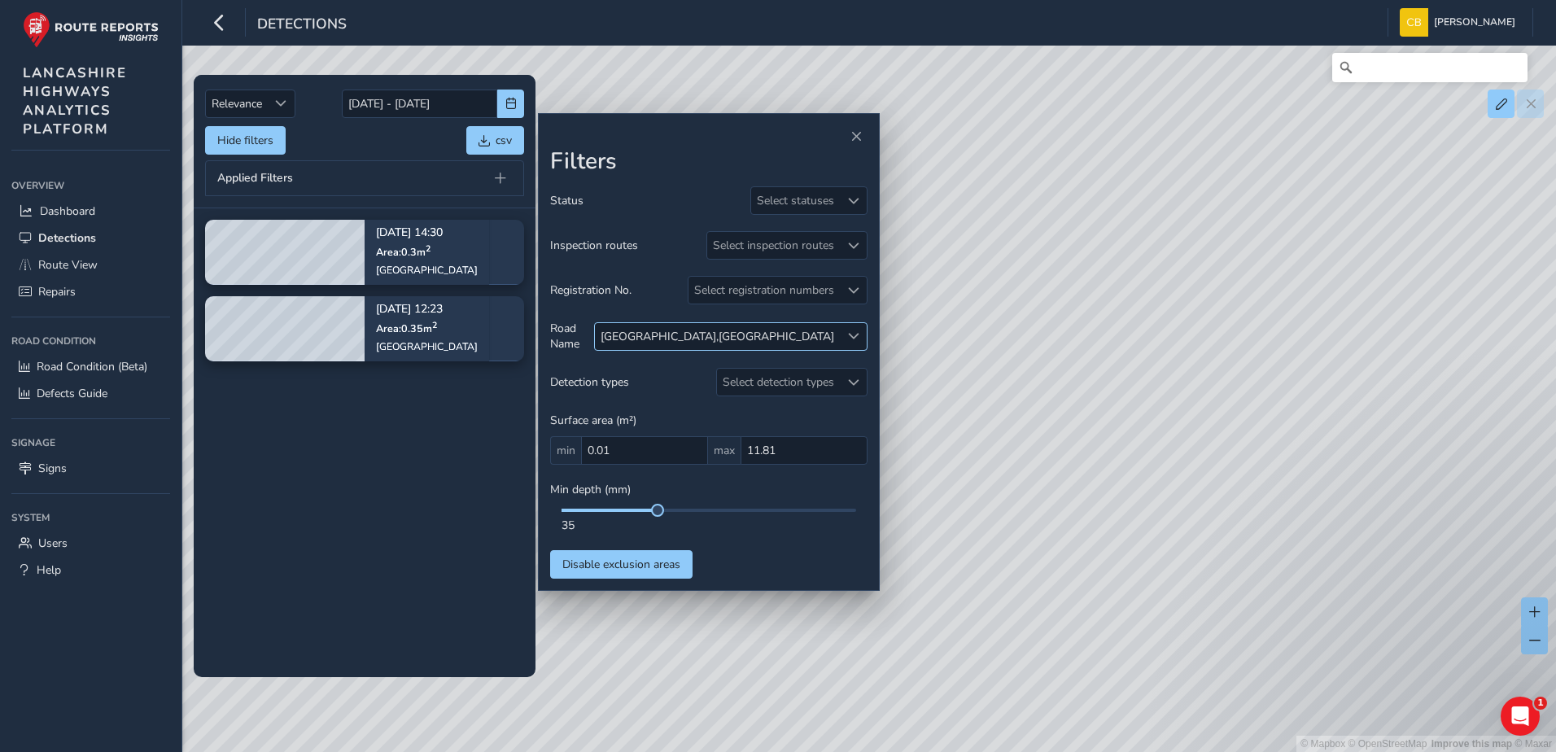
click at [854, 331] on span at bounding box center [853, 335] width 11 height 11
click at [638, 408] on span at bounding box center [643, 409] width 12 height 11
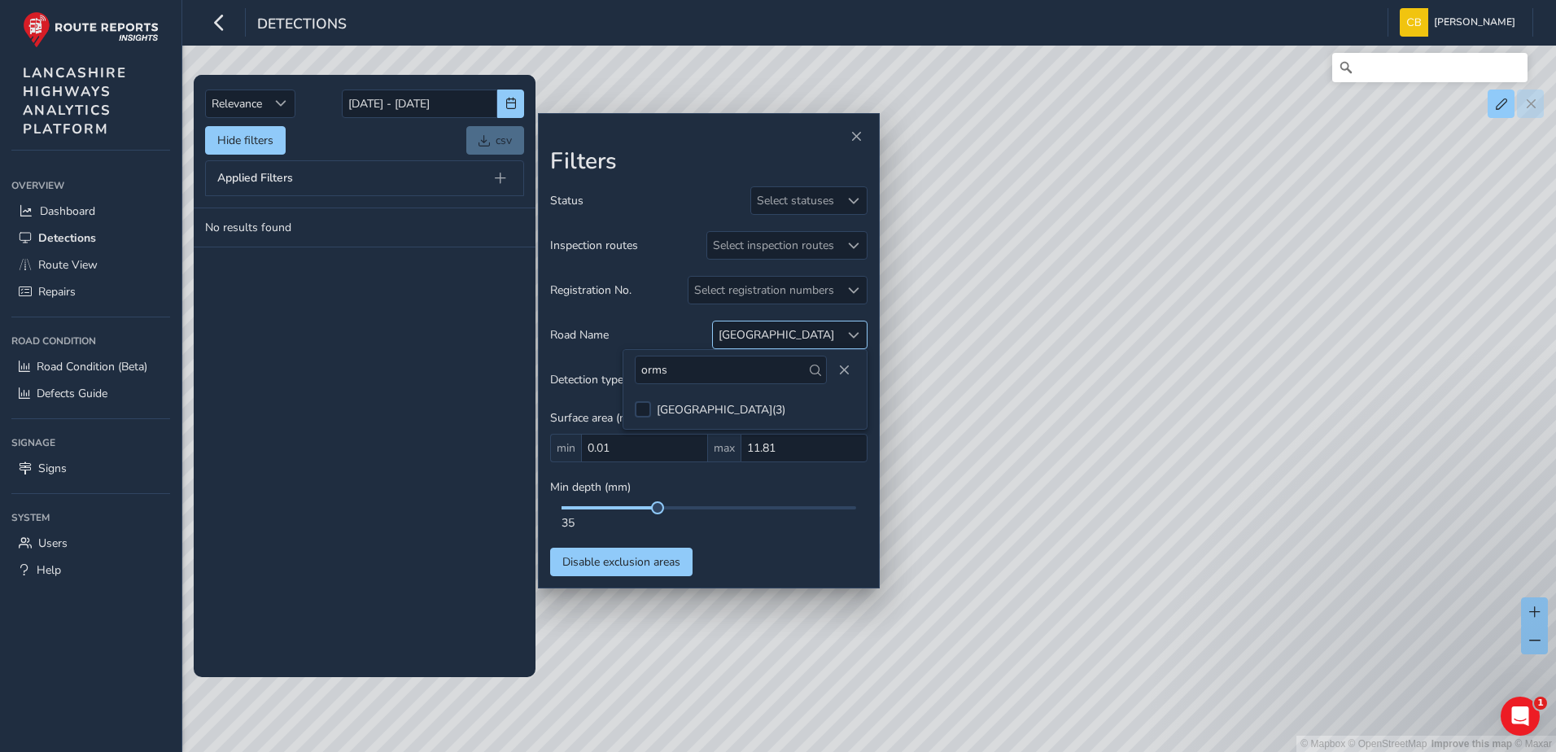
click at [841, 331] on div at bounding box center [853, 334] width 27 height 27
click at [842, 331] on div at bounding box center [853, 334] width 27 height 27
drag, startPoint x: 819, startPoint y: 379, endPoint x: 740, endPoint y: 387, distance: 79.3
click at [740, 387] on div "orms" at bounding box center [829, 370] width 221 height 40
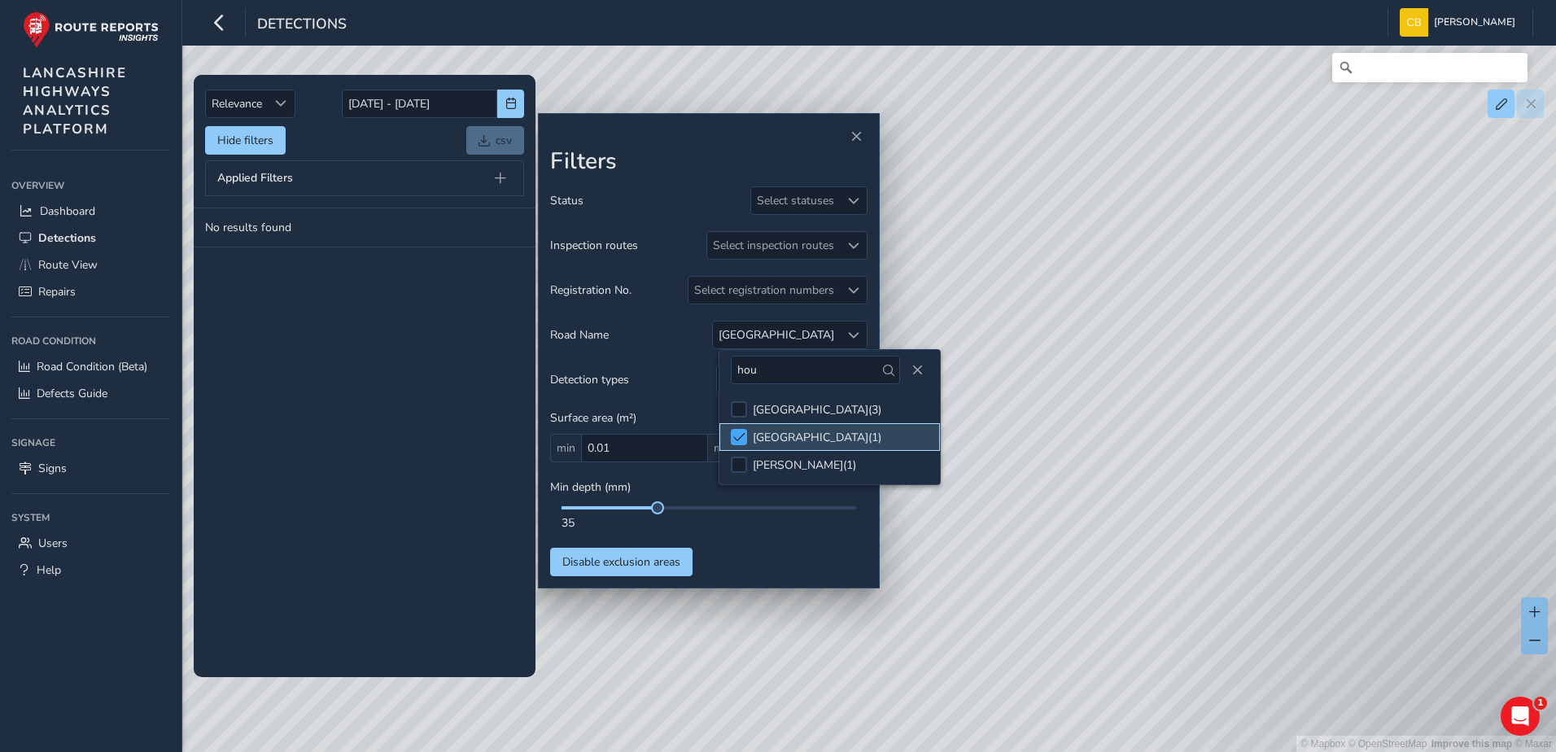
click at [734, 435] on span at bounding box center [739, 436] width 12 height 11
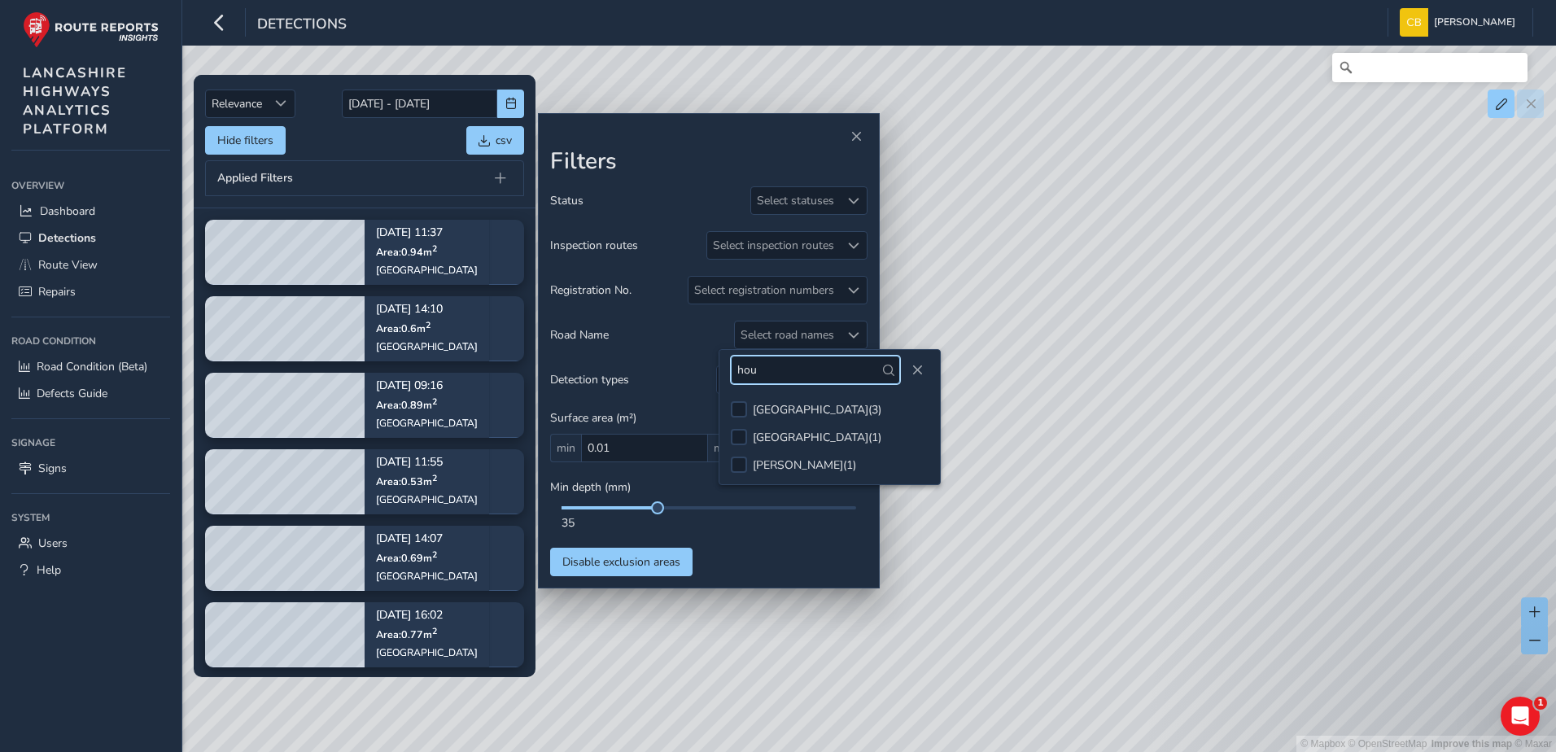
drag, startPoint x: 789, startPoint y: 369, endPoint x: 743, endPoint y: 374, distance: 46.6
click at [743, 374] on input "hou" at bounding box center [815, 370] width 169 height 28
type input "h"
type input "wig"
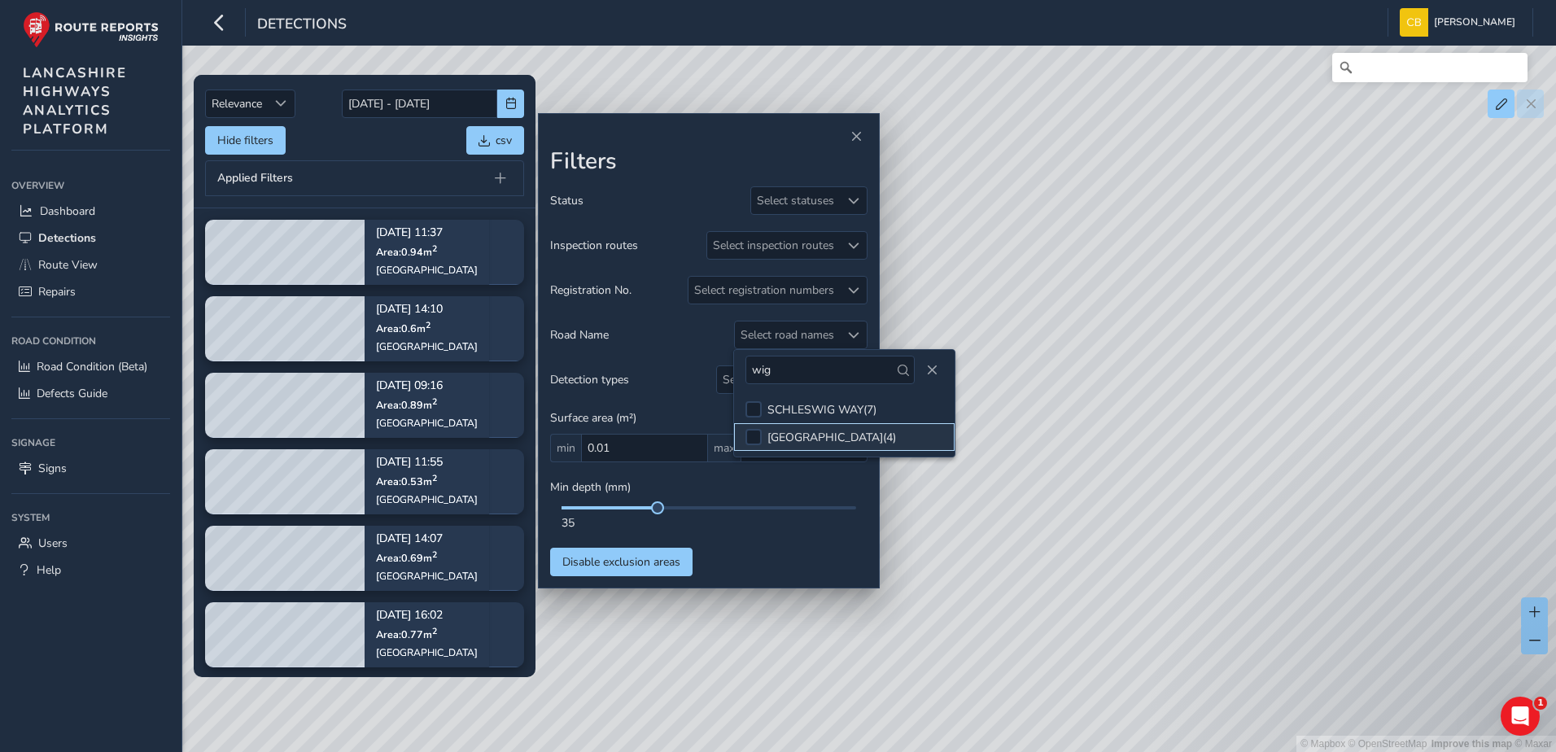
click at [816, 448] on li "[GEOGRAPHIC_DATA] ( 4 )" at bounding box center [844, 437] width 221 height 28
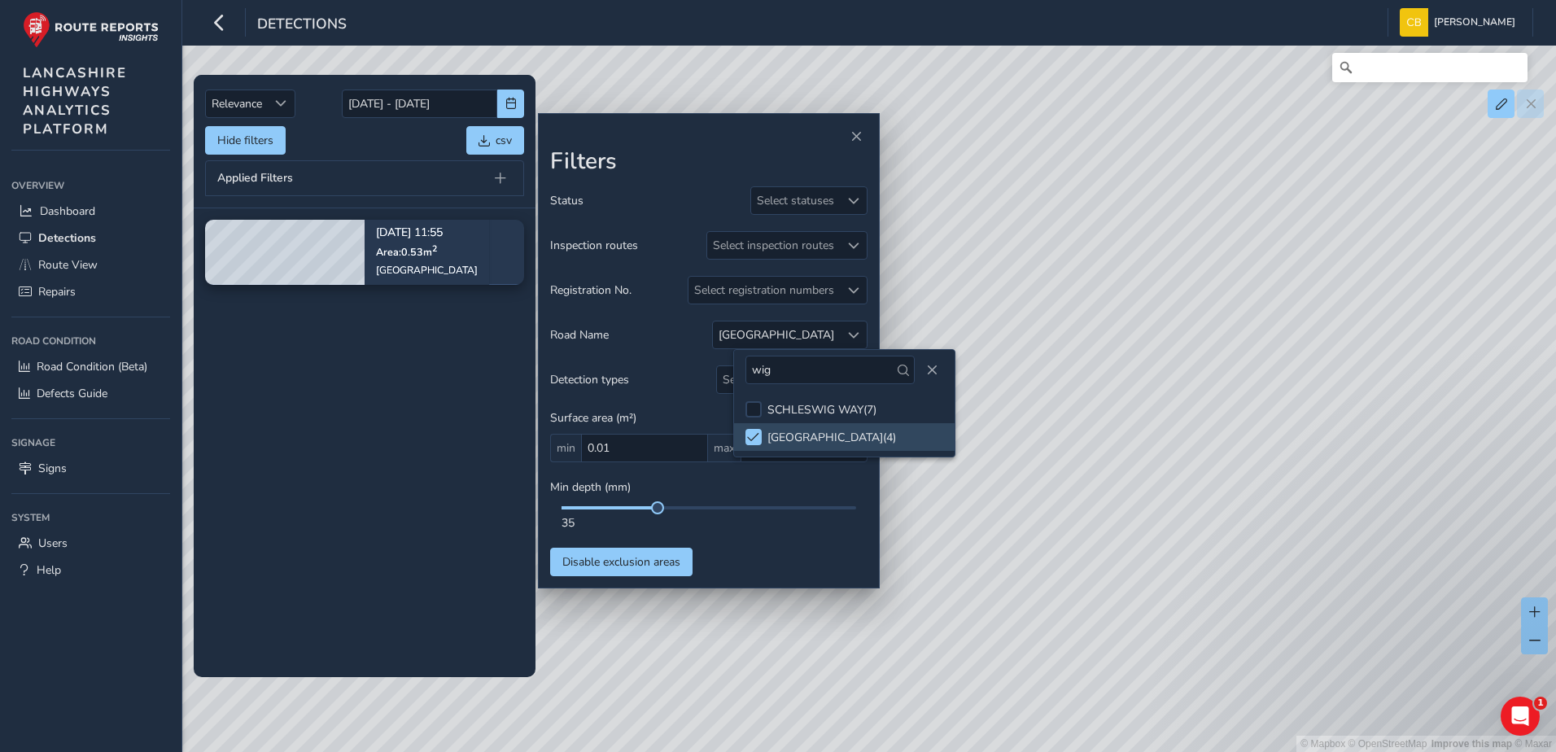
click at [821, 521] on div "35" at bounding box center [709, 522] width 295 height 15
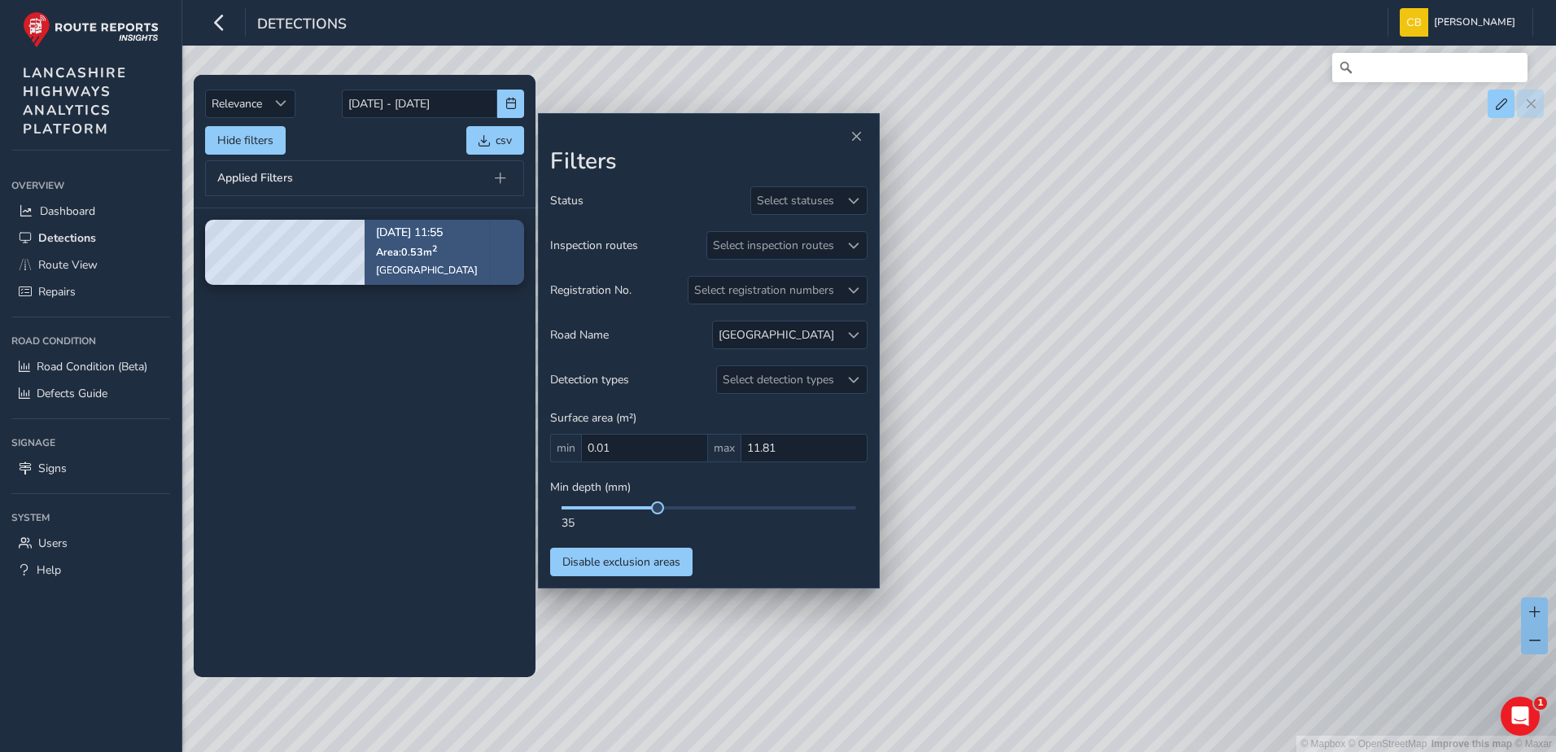
click at [396, 262] on div "[DATE] 11:55 Area: 0.53 [GEOGRAPHIC_DATA][STREET_ADDRESS]" at bounding box center [427, 252] width 102 height 72
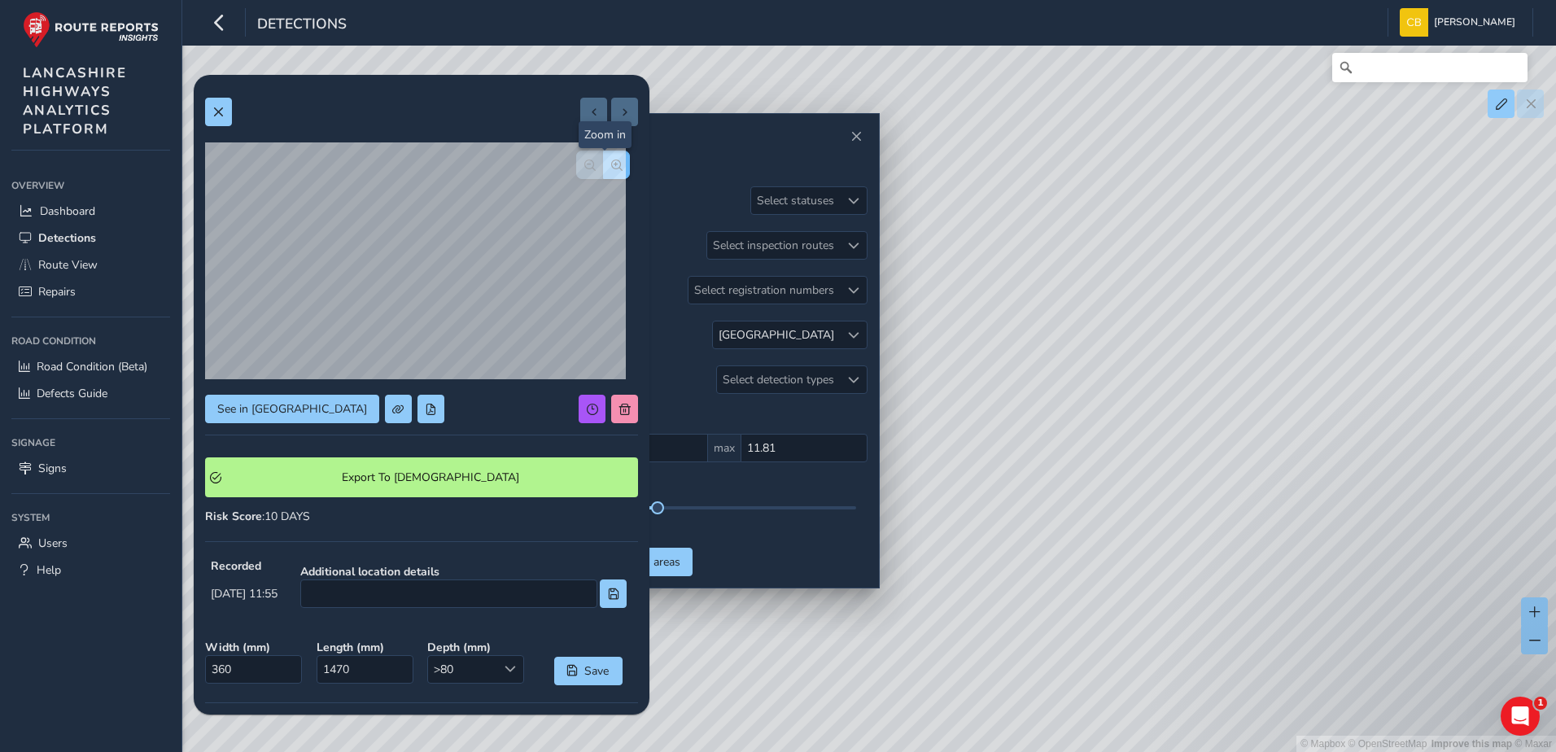
click at [610, 165] on button "button" at bounding box center [616, 165] width 27 height 28
click at [576, 165] on button "button" at bounding box center [589, 165] width 27 height 28
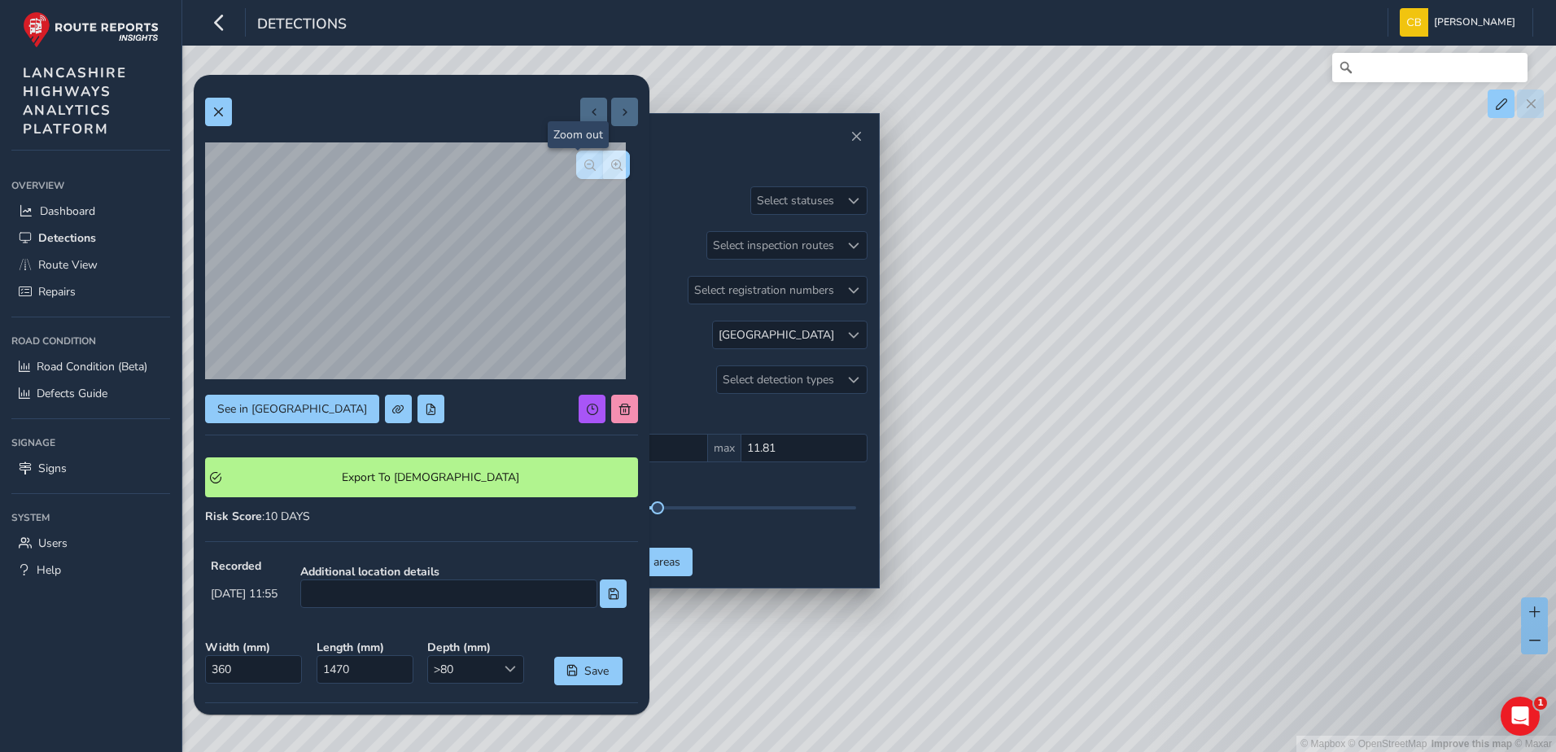
click at [576, 165] on button "button" at bounding box center [589, 165] width 27 height 28
click at [611, 160] on span "button" at bounding box center [616, 165] width 11 height 11
click at [584, 163] on span "button" at bounding box center [589, 165] width 11 height 11
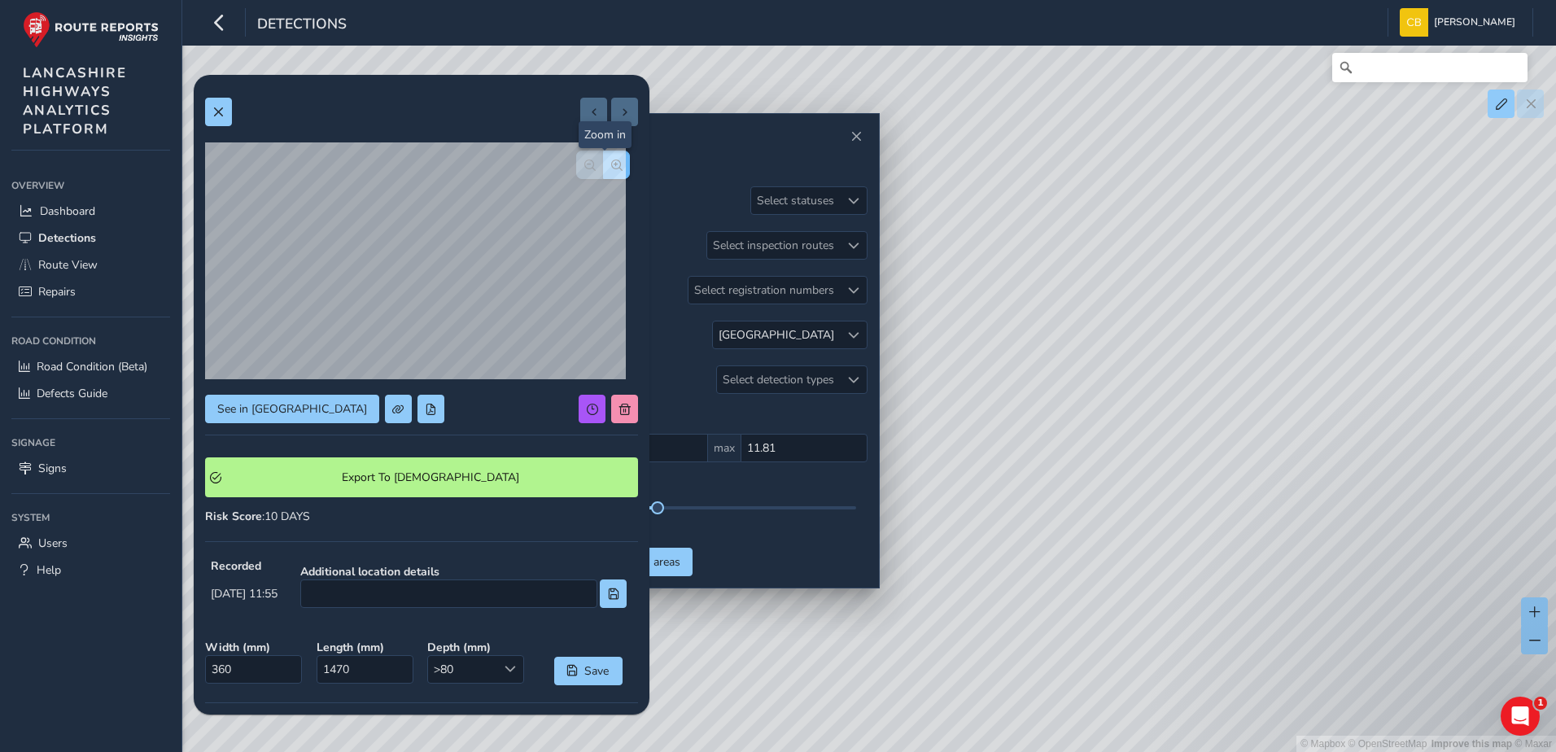
click at [617, 158] on button "button" at bounding box center [616, 165] width 27 height 28
click at [584, 169] on span "button" at bounding box center [589, 165] width 11 height 11
